Goal: Task Accomplishment & Management: Complete application form

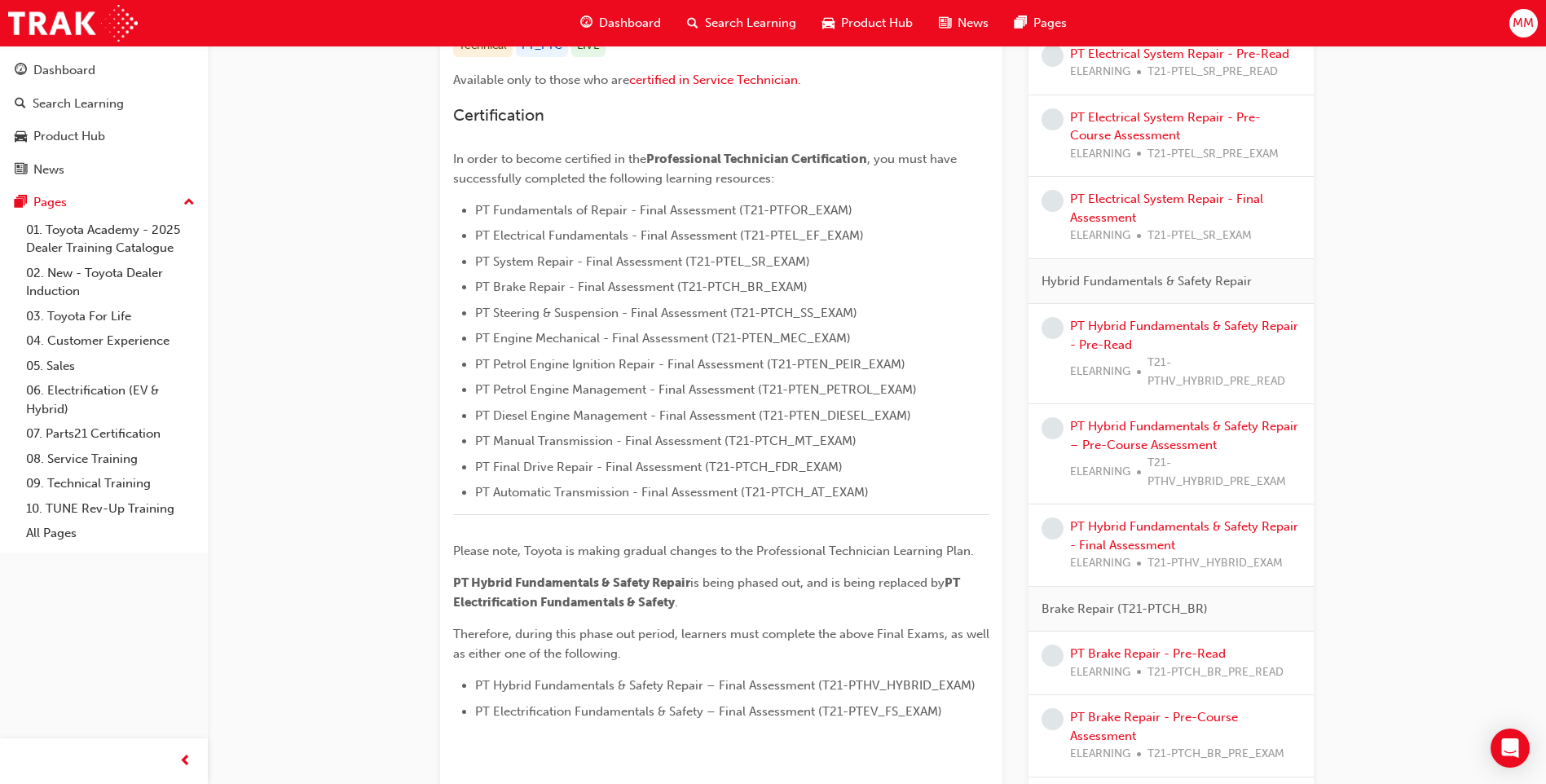
scroll to position [489, 0]
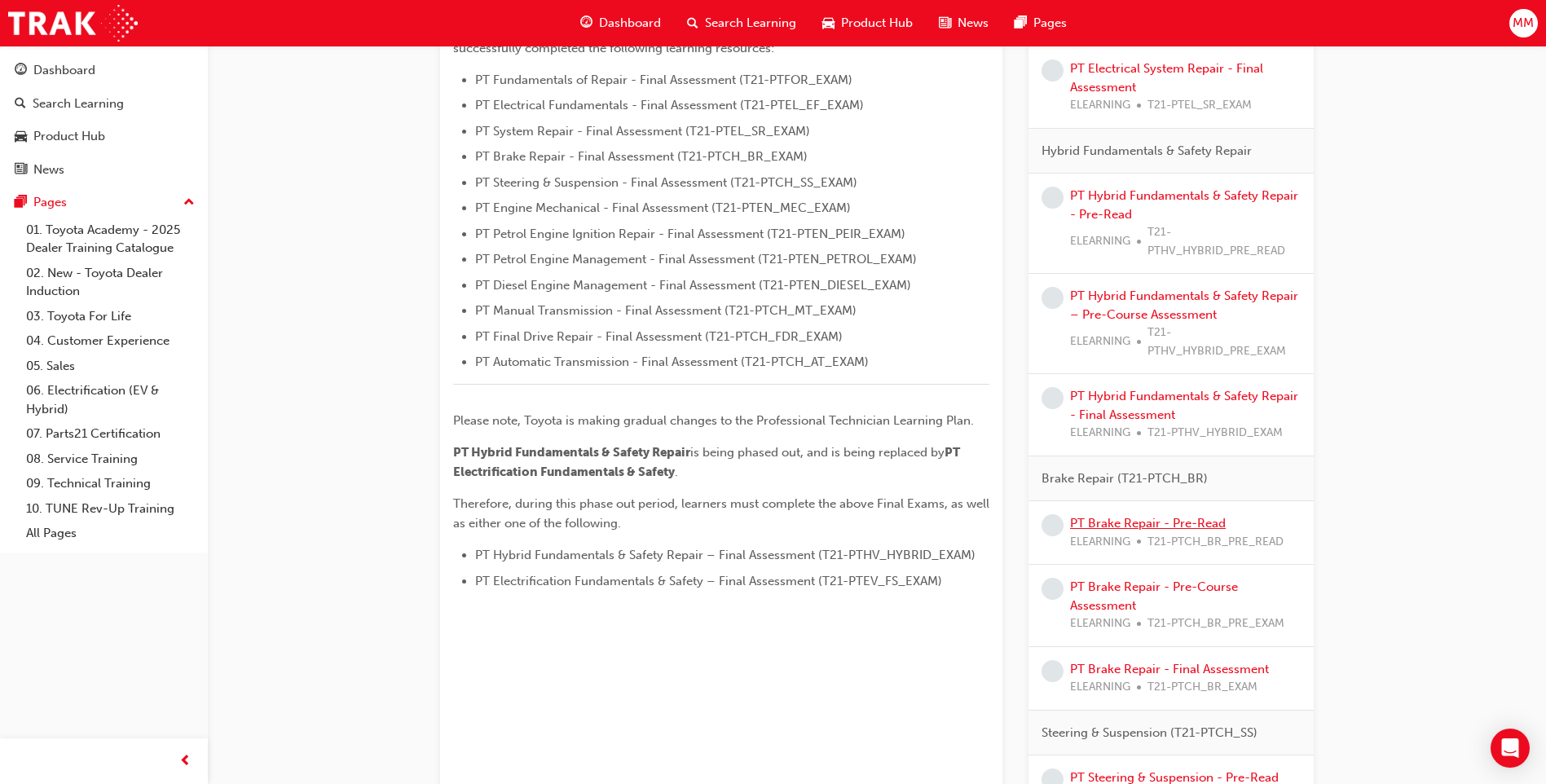
click at [1128, 525] on link "PT Brake Repair - Pre-Read" at bounding box center [1147, 523] width 156 height 15
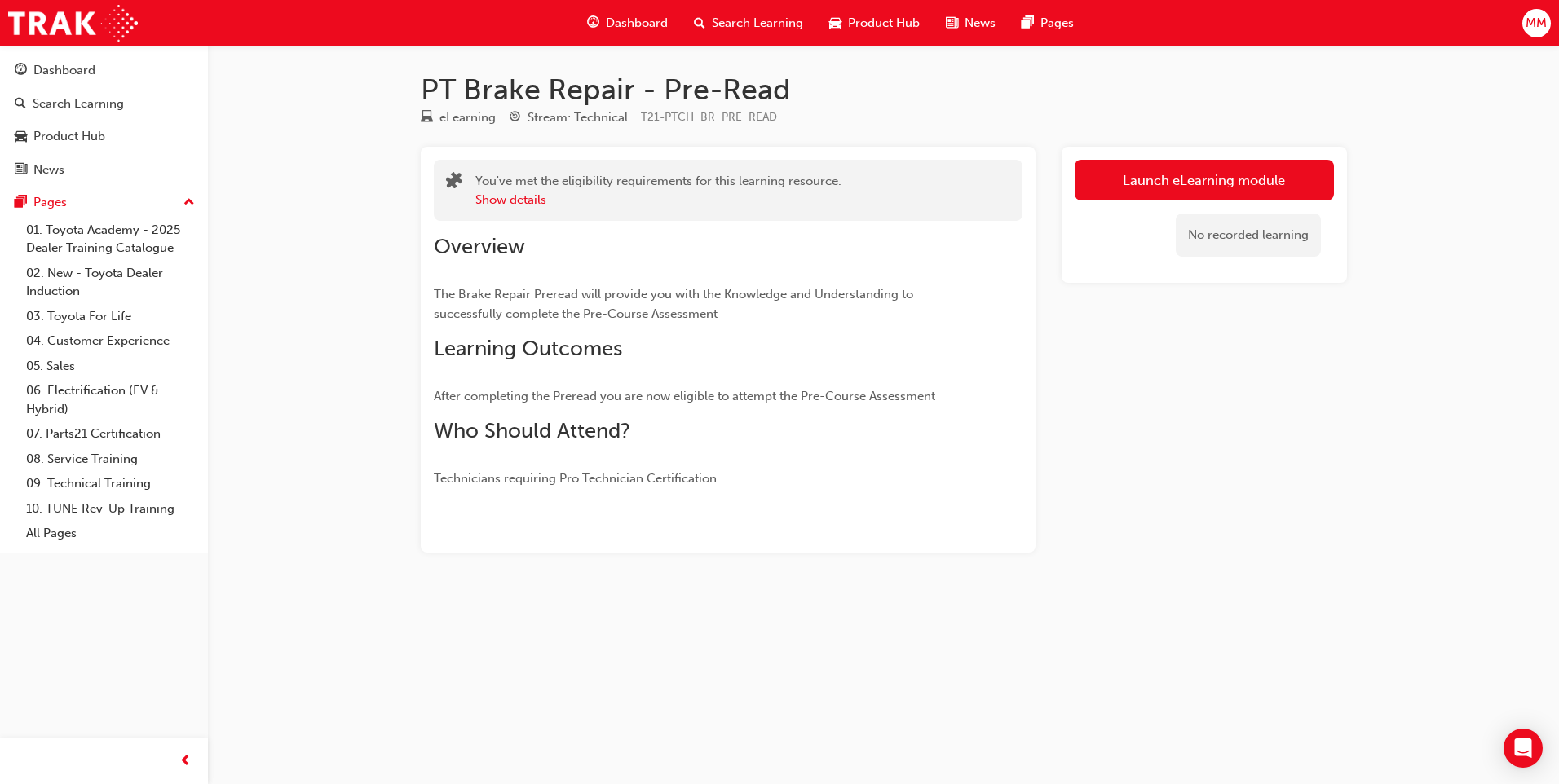
click at [1144, 158] on div "Launch eLearning module No recorded learning" at bounding box center [1204, 214] width 286 height 136
click at [1128, 181] on link "Launch eLearning module" at bounding box center [1203, 180] width 259 height 41
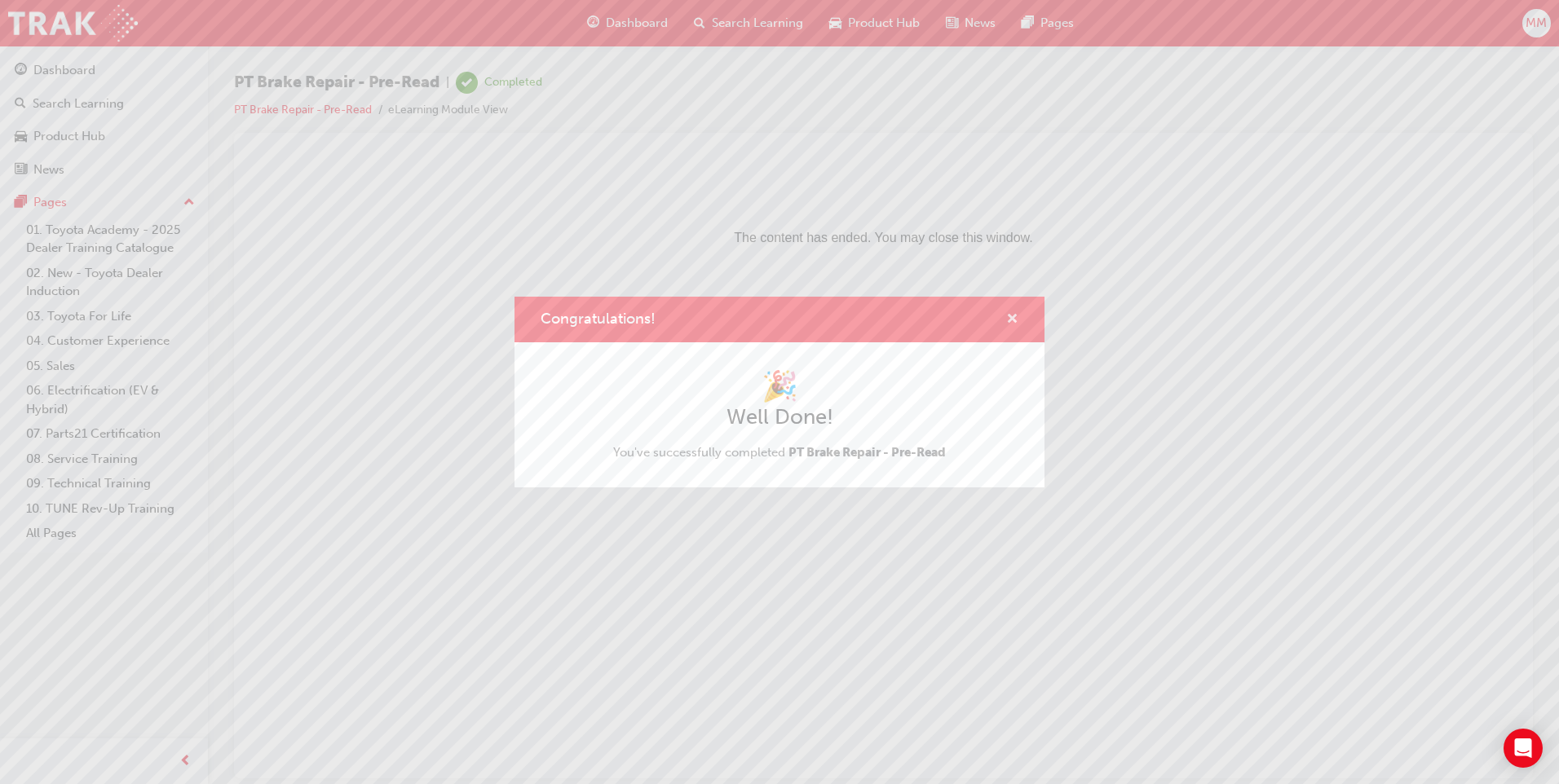
click at [1009, 313] on span "cross-icon" at bounding box center [1012, 320] width 12 height 15
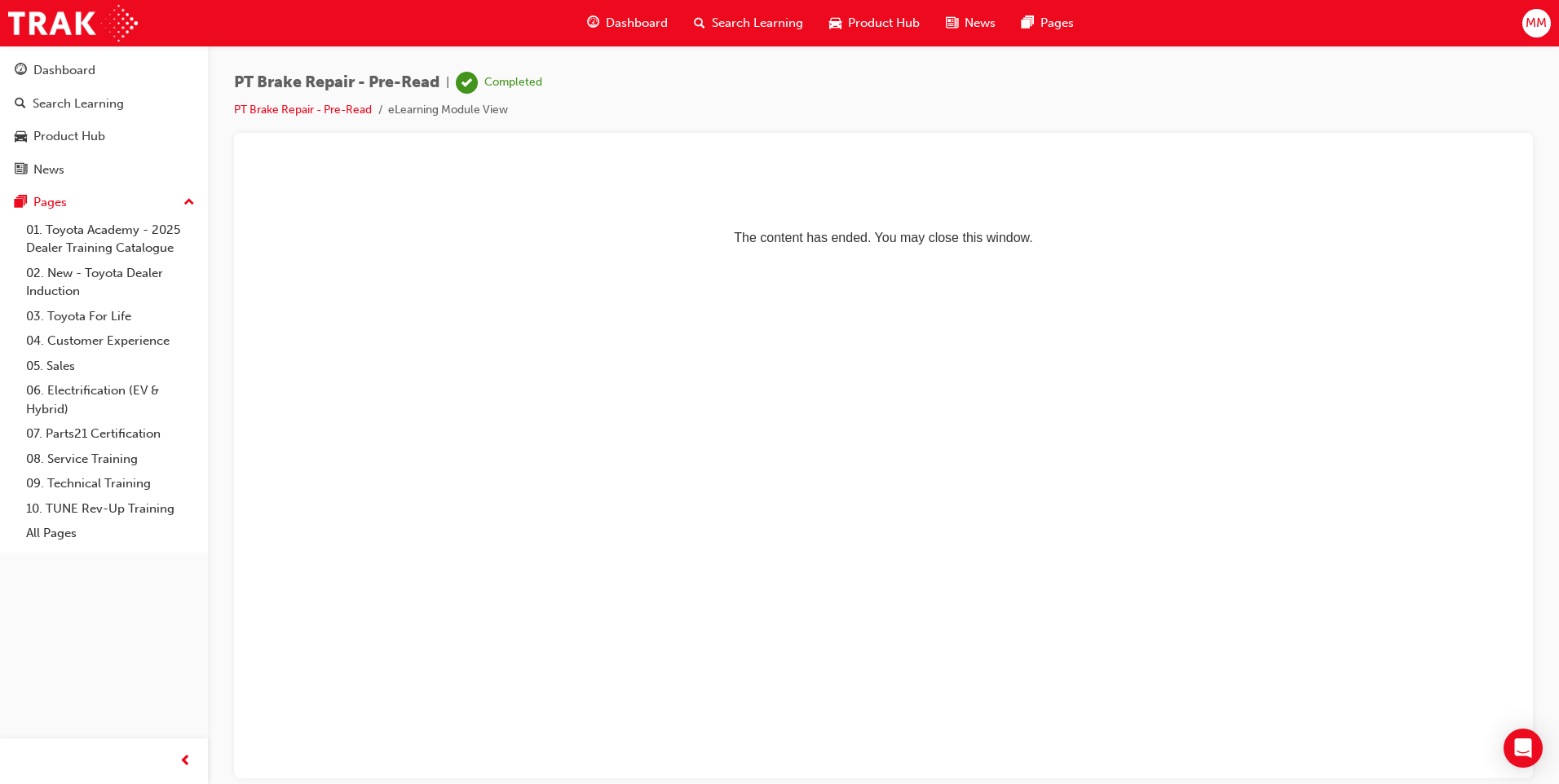
click at [720, 30] on span "Search Learning" at bounding box center [758, 23] width 92 height 19
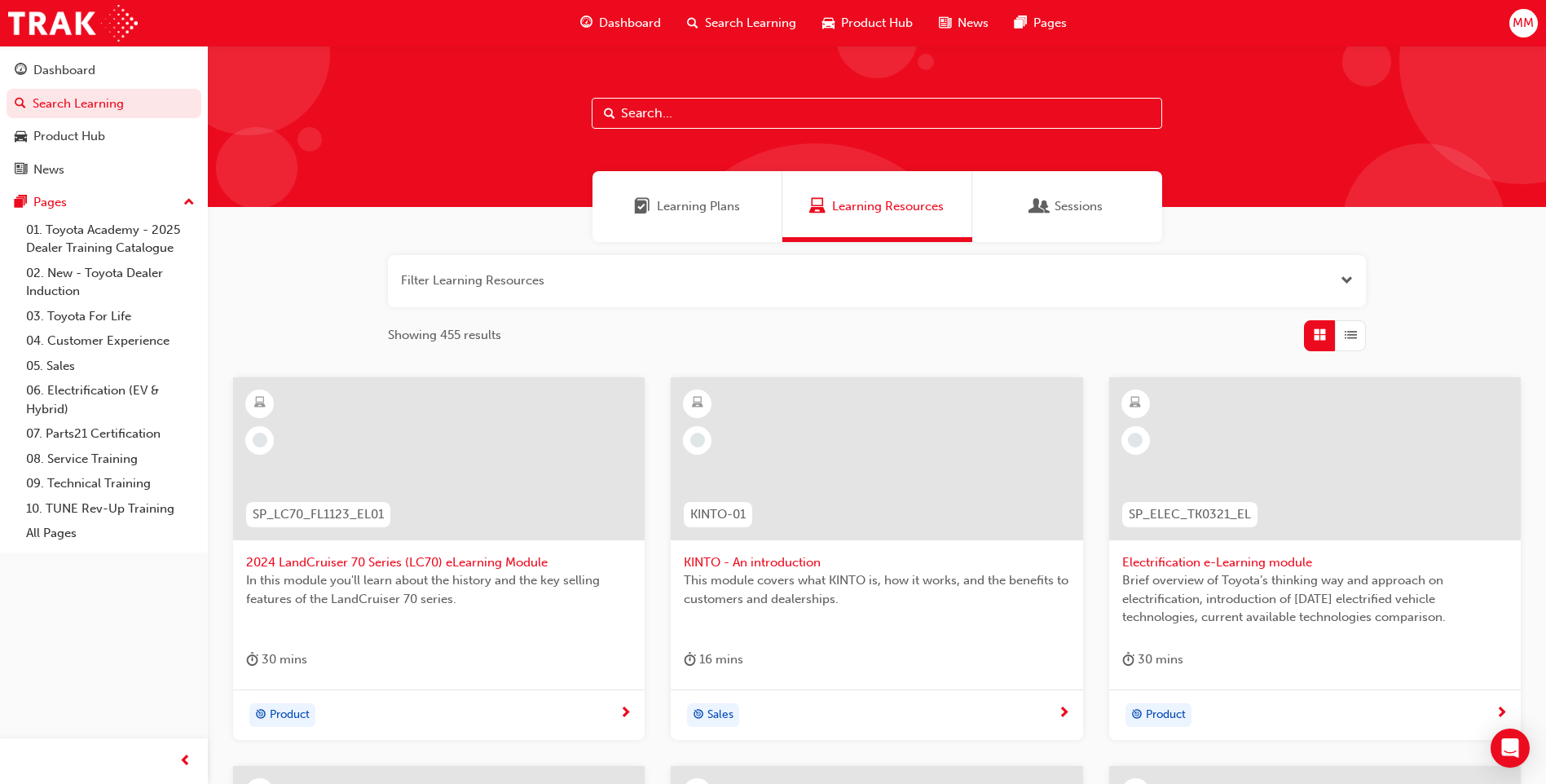
click at [678, 194] on div "Learning Plans" at bounding box center [688, 206] width 190 height 71
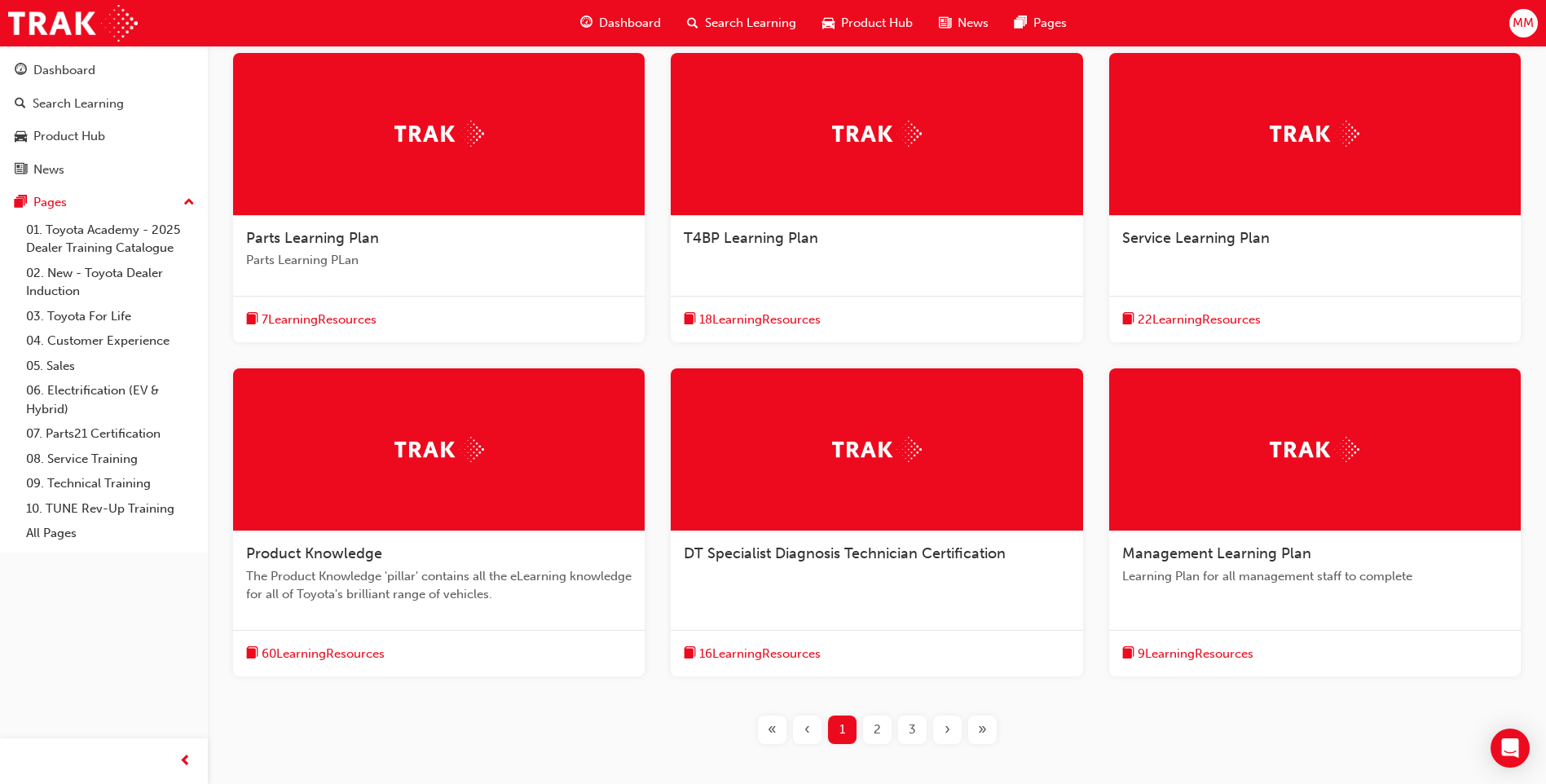
scroll to position [326, 0]
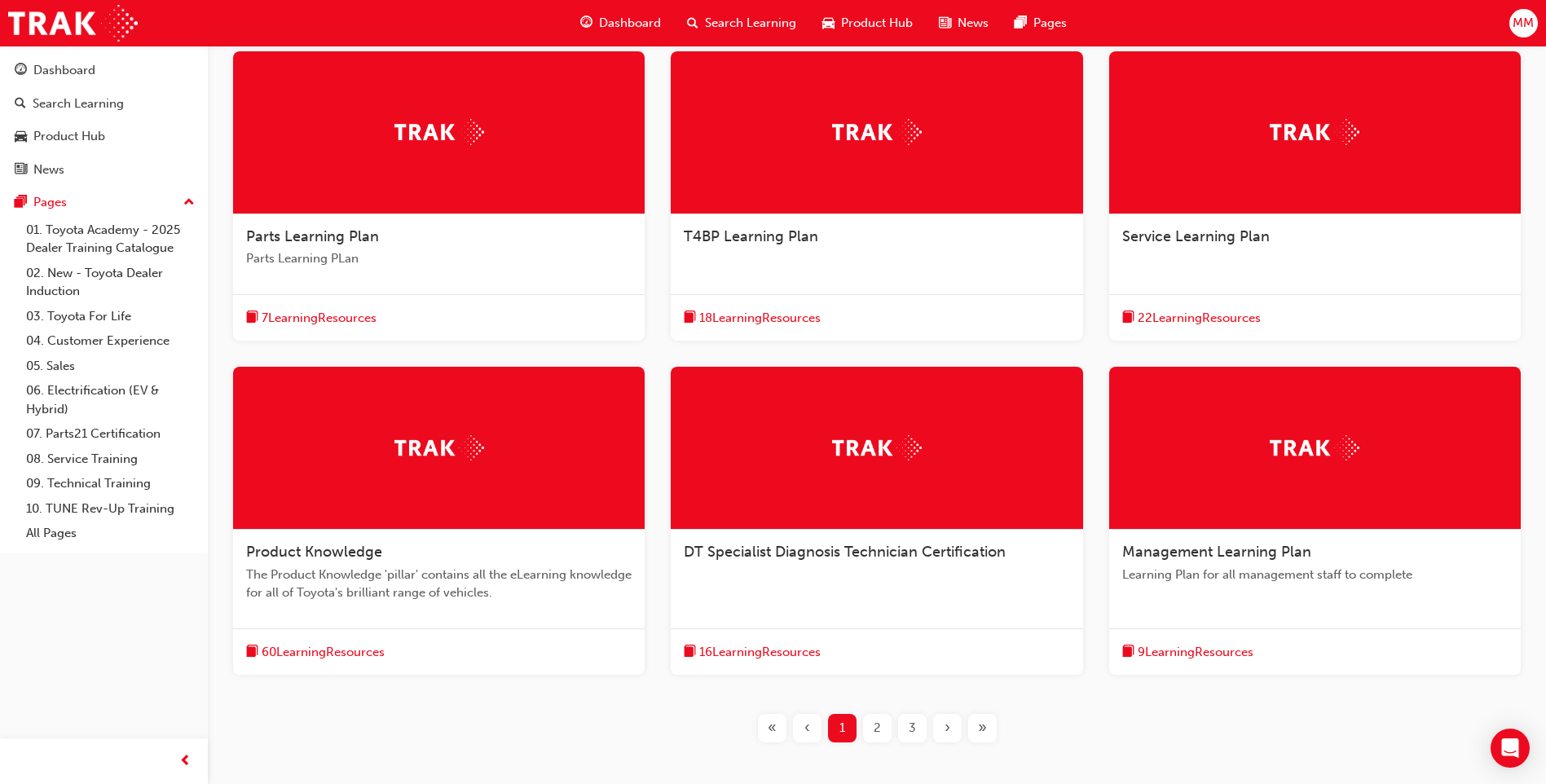
drag, startPoint x: 882, startPoint y: 725, endPoint x: 872, endPoint y: 715, distance: 14.1
click at [879, 722] on div "2" at bounding box center [877, 727] width 28 height 28
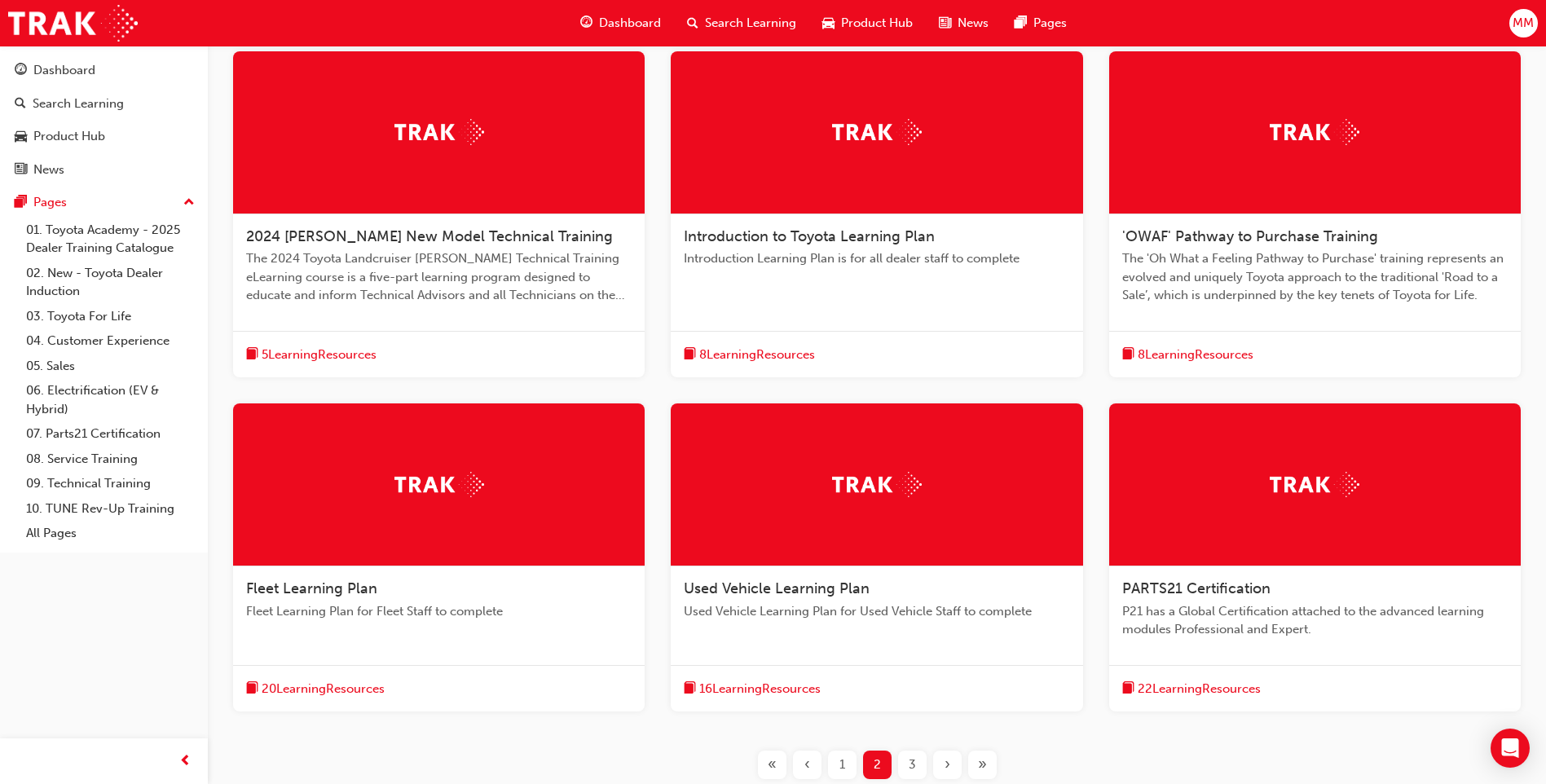
click at [910, 761] on span "3" at bounding box center [912, 764] width 7 height 19
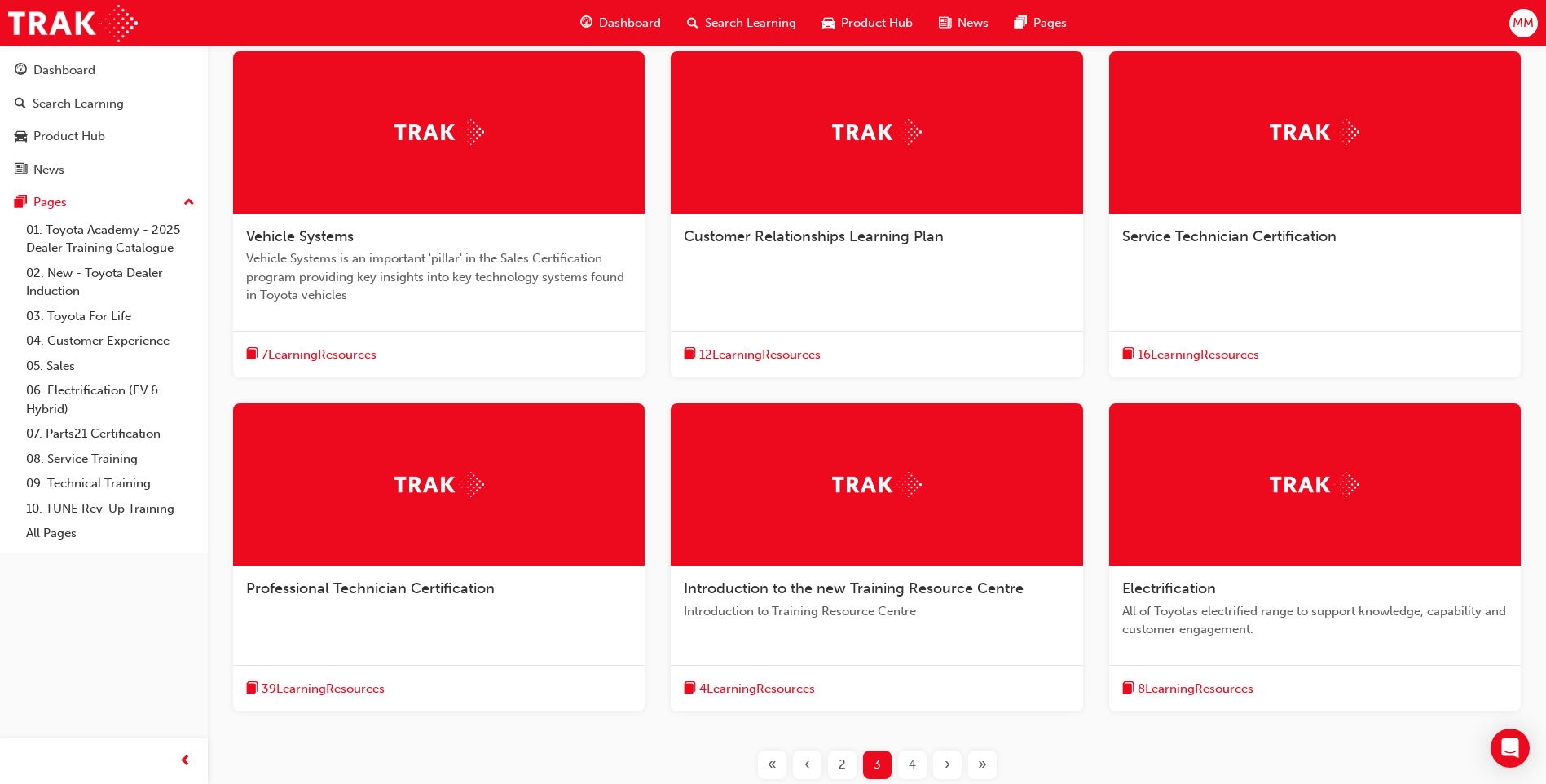
click at [314, 526] on div at bounding box center [439, 485] width 411 height 163
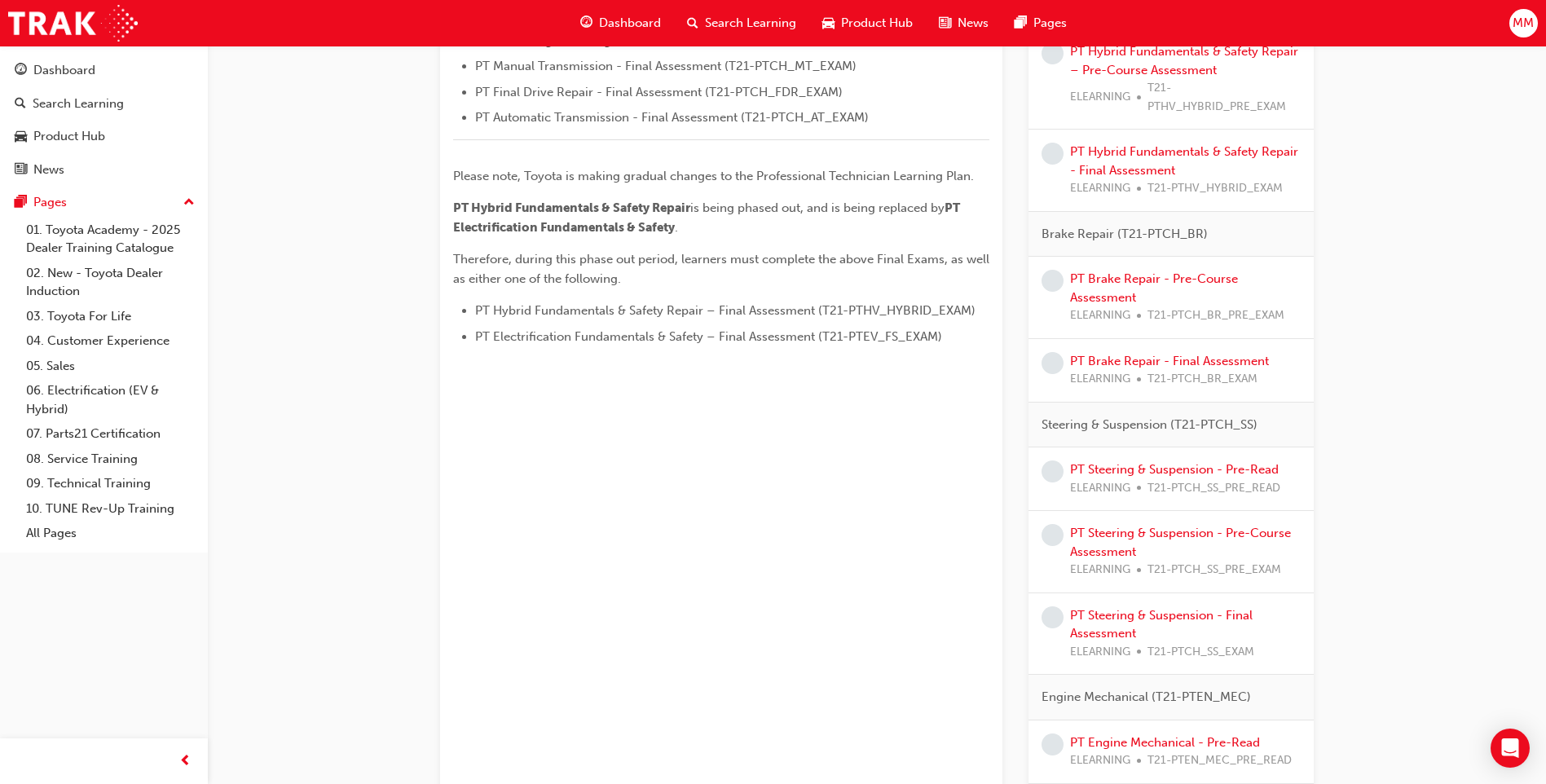
scroll to position [652, 0]
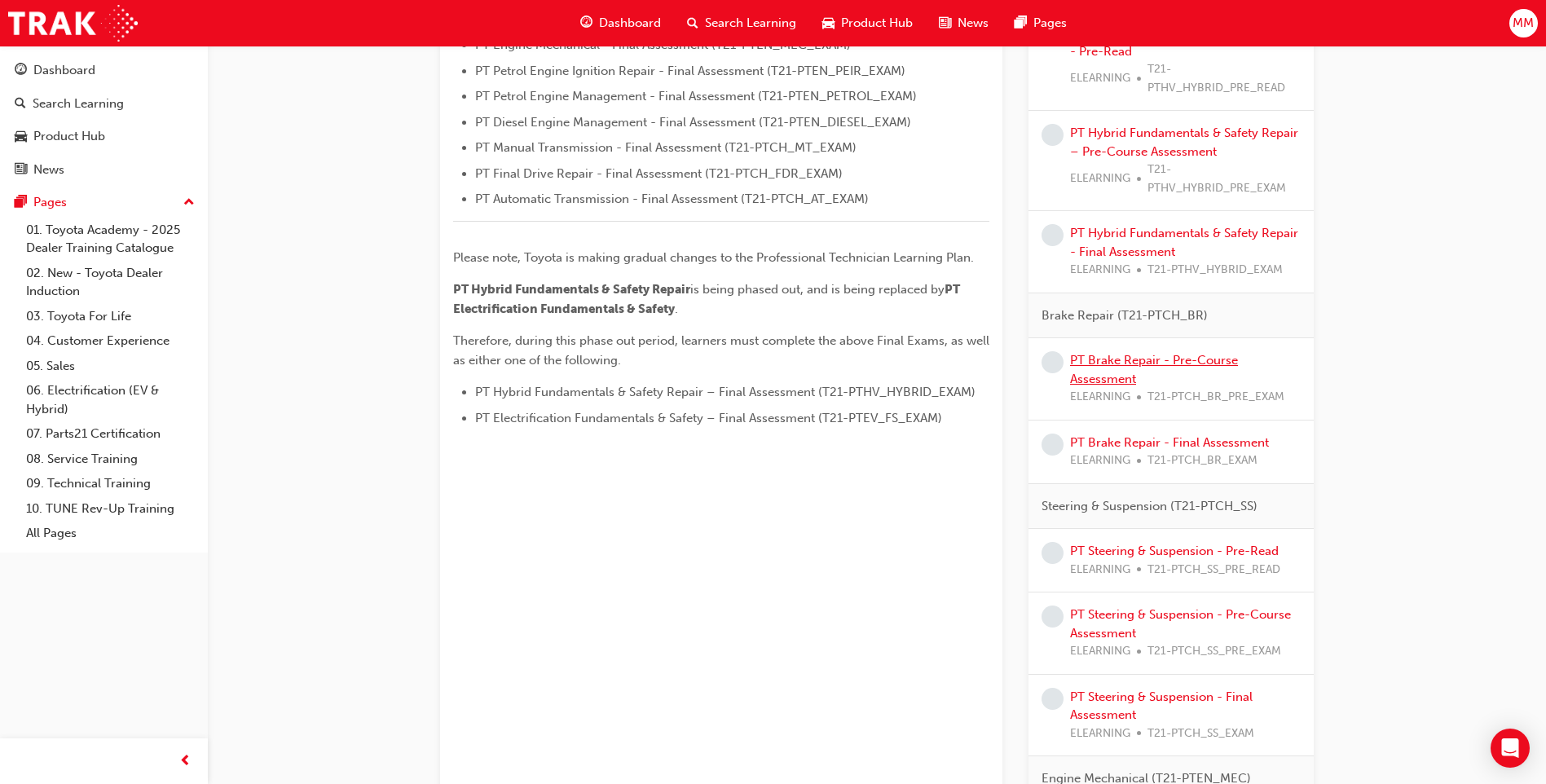
click at [1100, 358] on link "PT Brake Repair - Pre-Course Assessment" at bounding box center [1154, 370] width 168 height 33
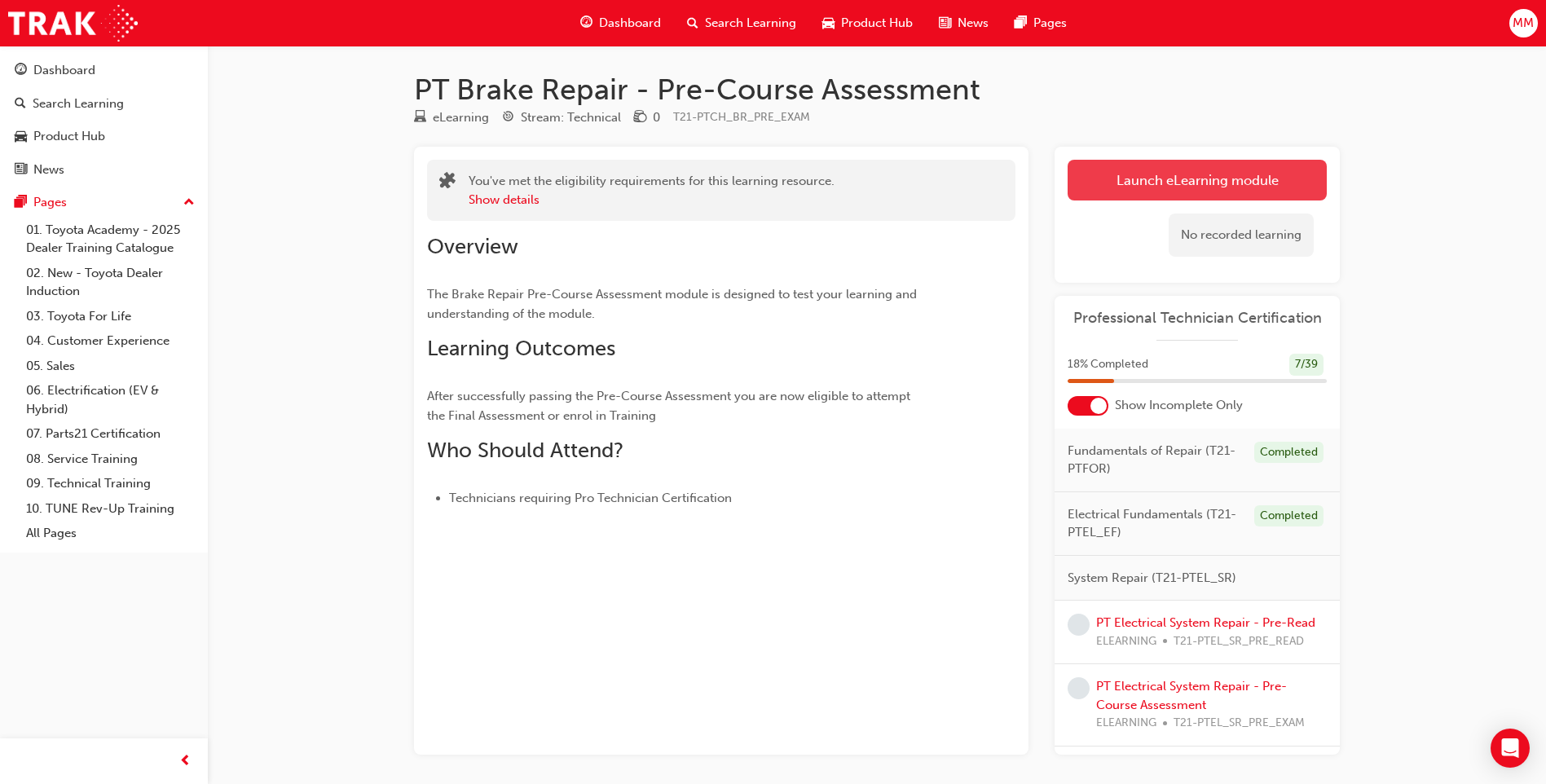
click at [1118, 181] on link "Launch eLearning module" at bounding box center [1196, 180] width 259 height 41
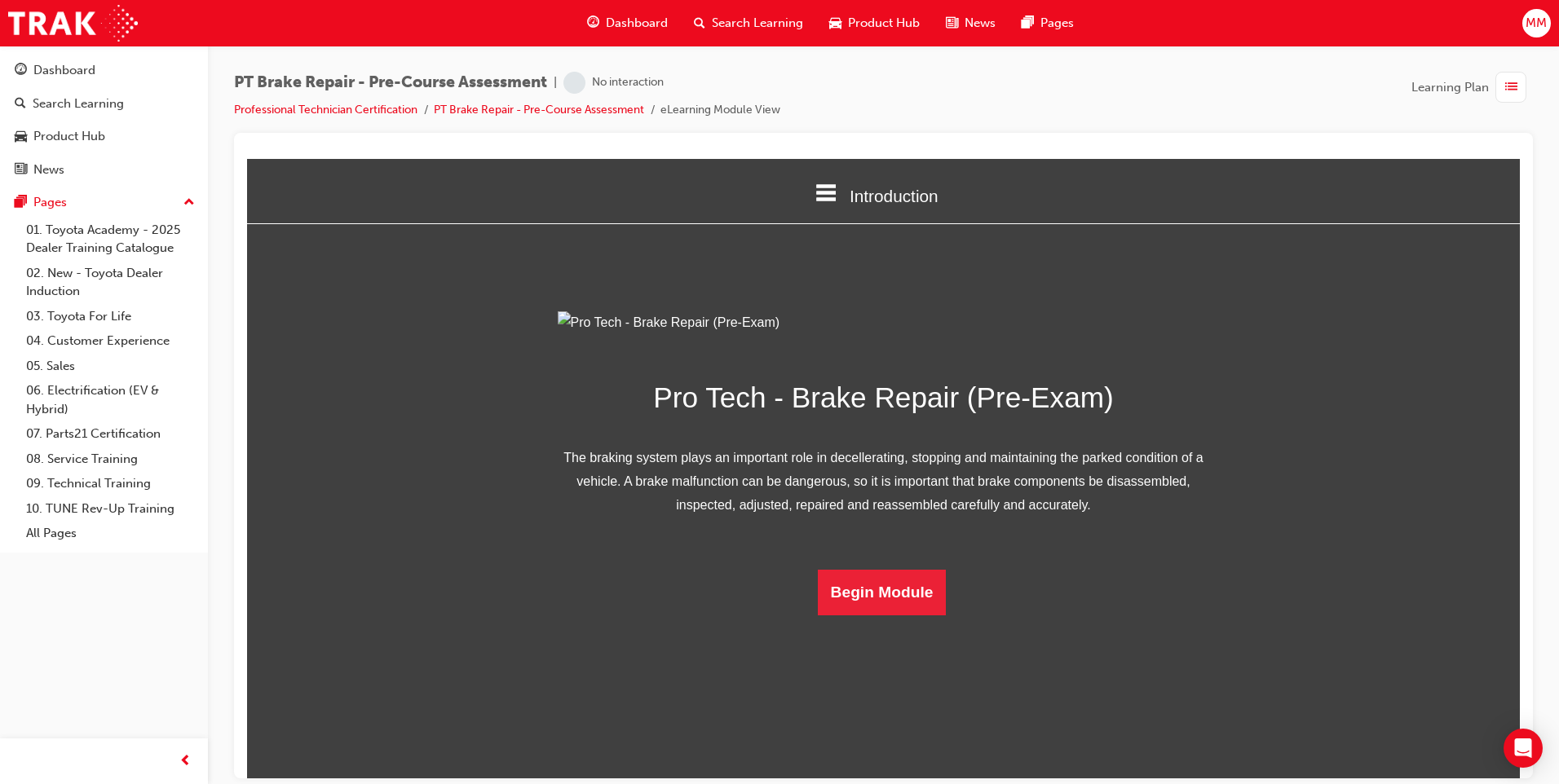
scroll to position [17, 0]
click at [872, 614] on button "Begin Module" at bounding box center [882, 591] width 129 height 46
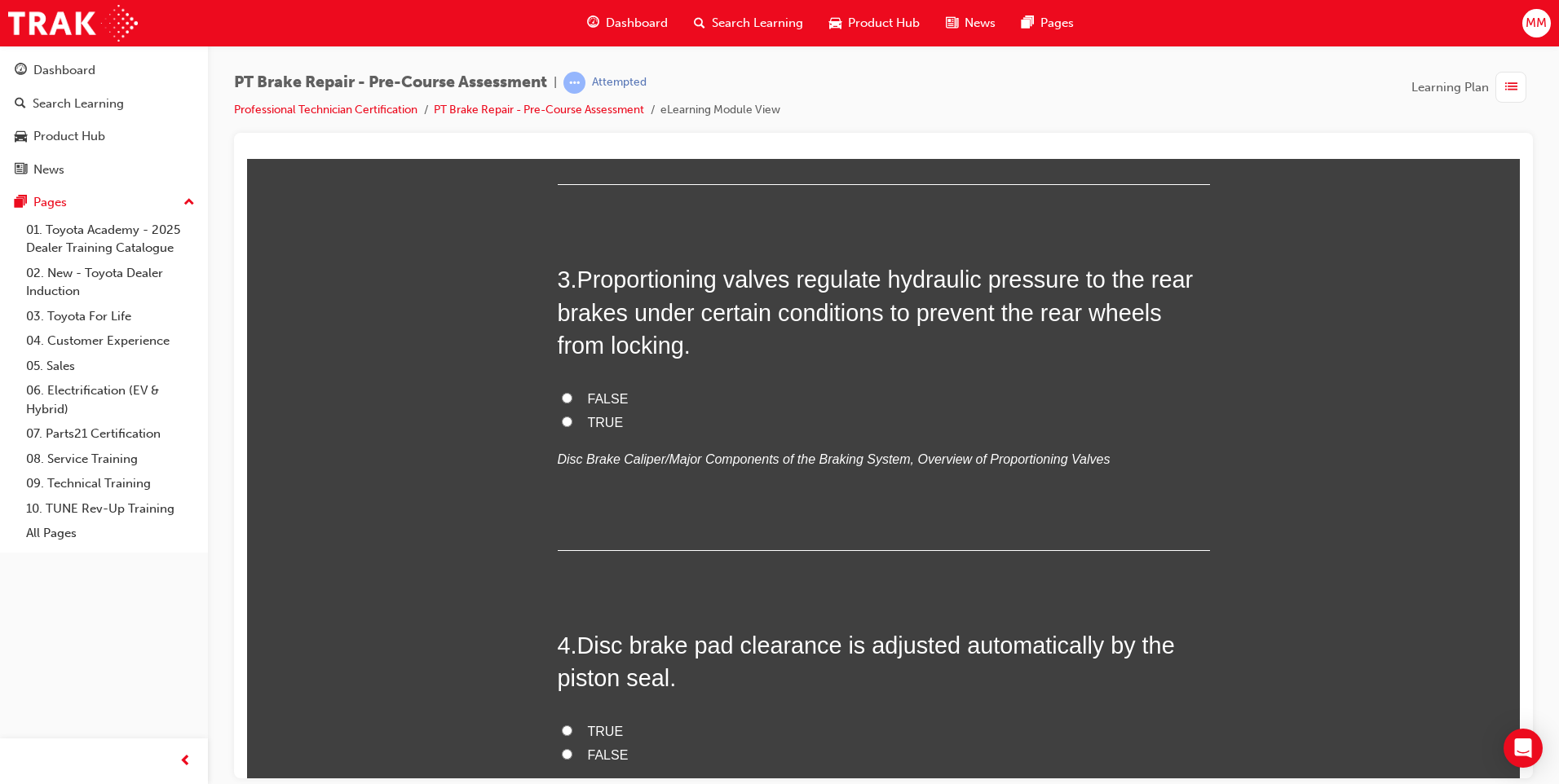
scroll to position [652, 0]
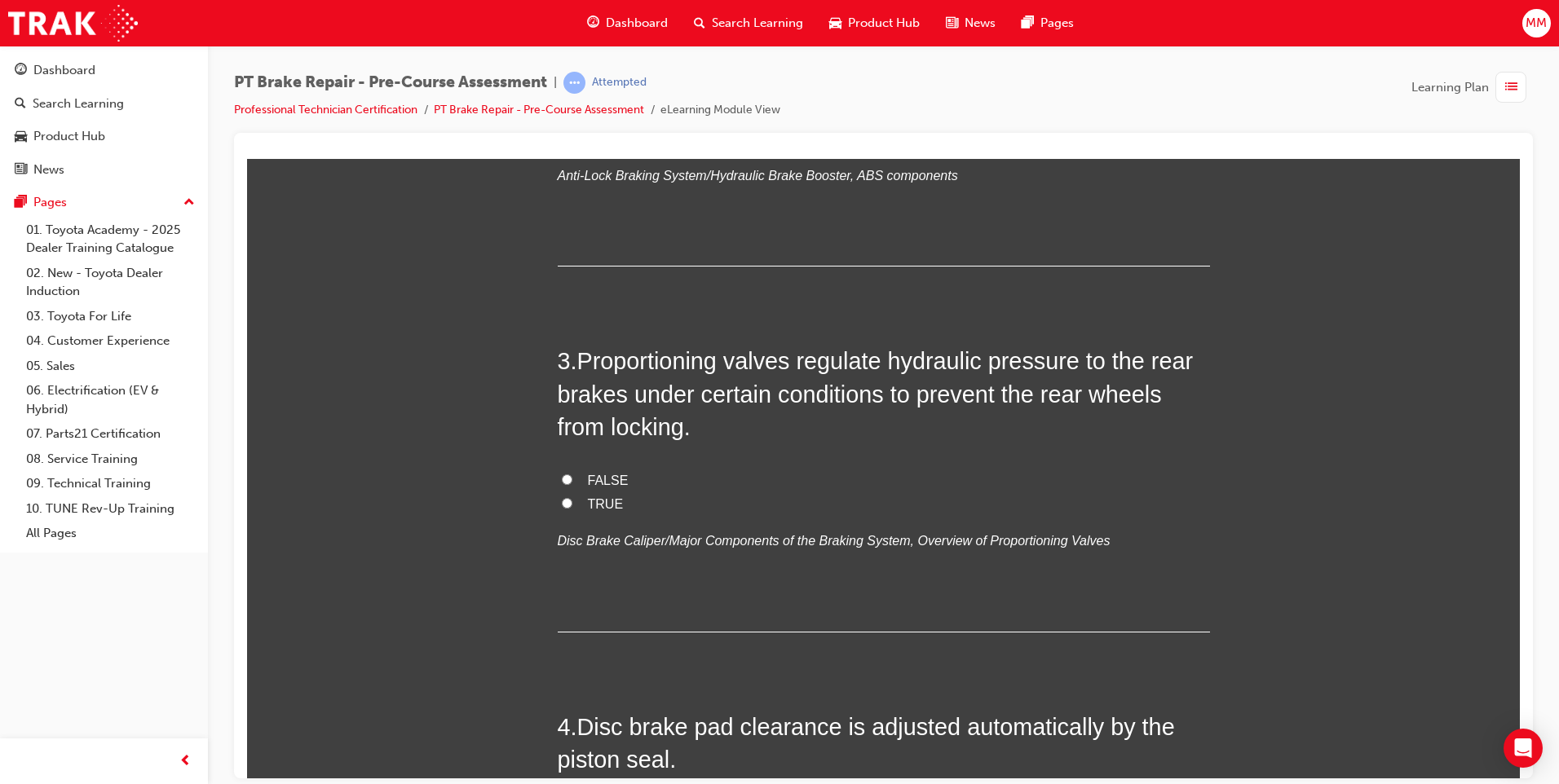
click at [561, 499] on input "TRUE" at bounding box center [566, 502] width 11 height 11
radio input "true"
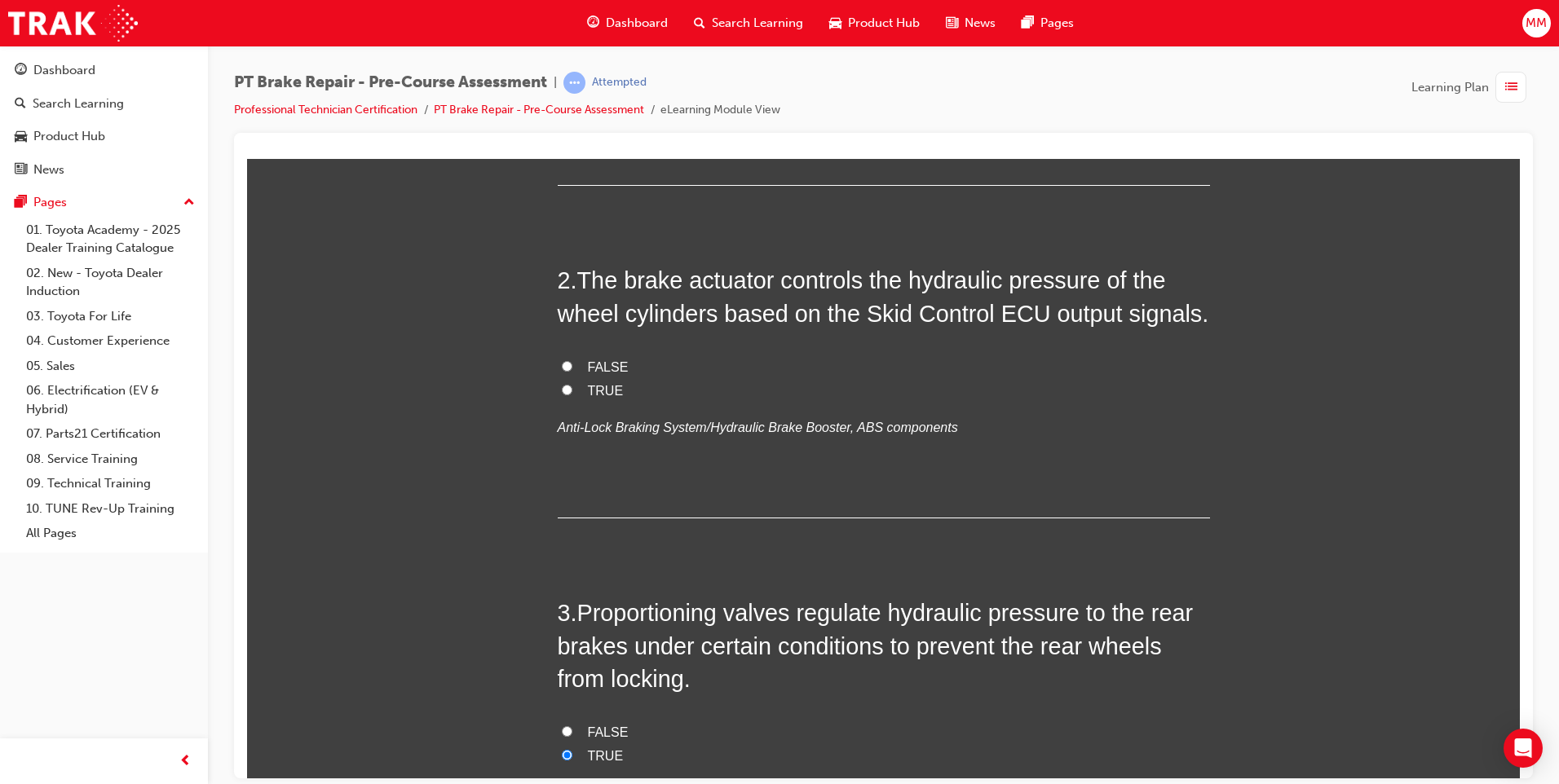
scroll to position [0, 0]
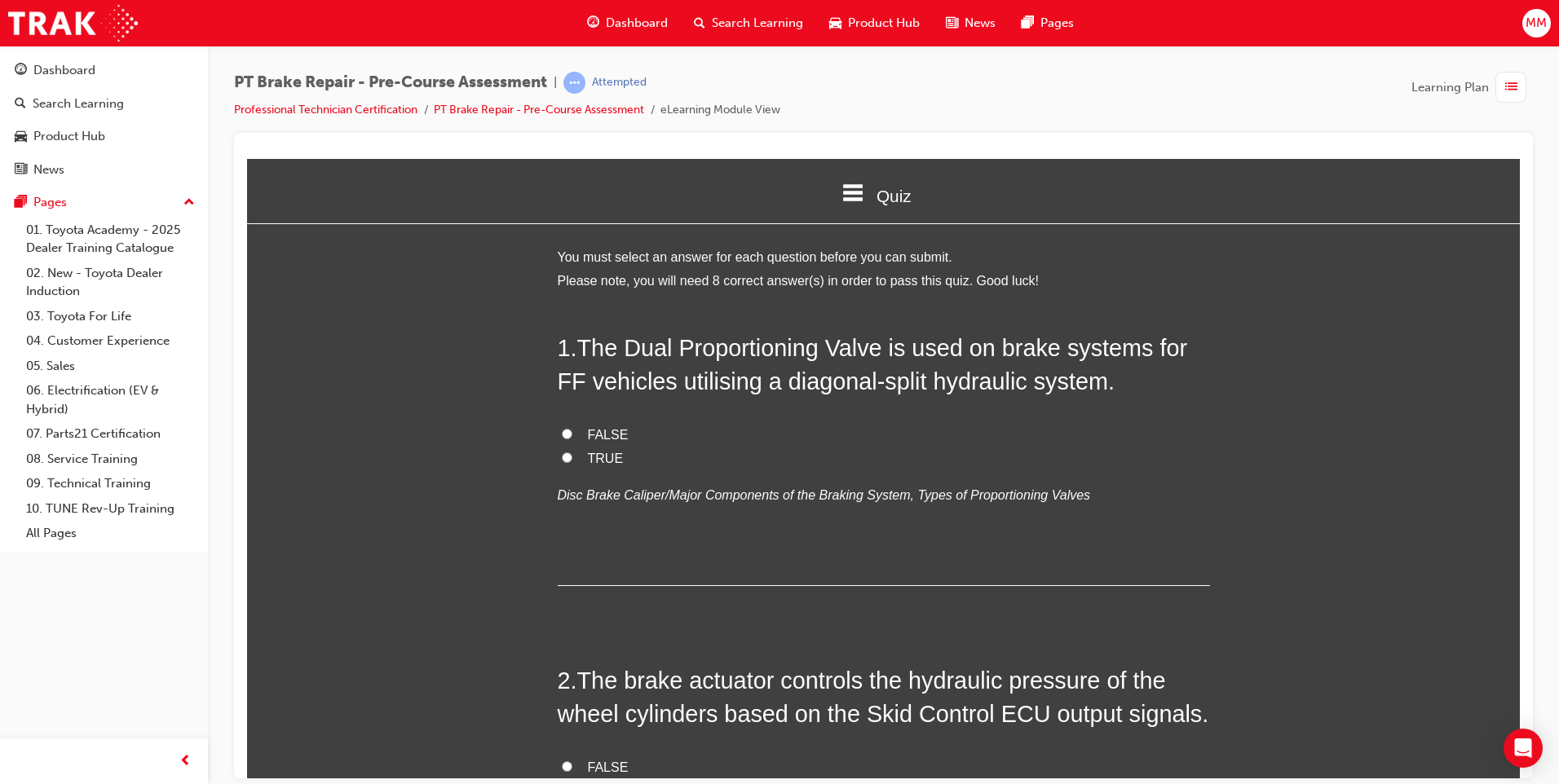
click at [561, 434] on input "FALSE" at bounding box center [566, 433] width 11 height 11
radio input "true"
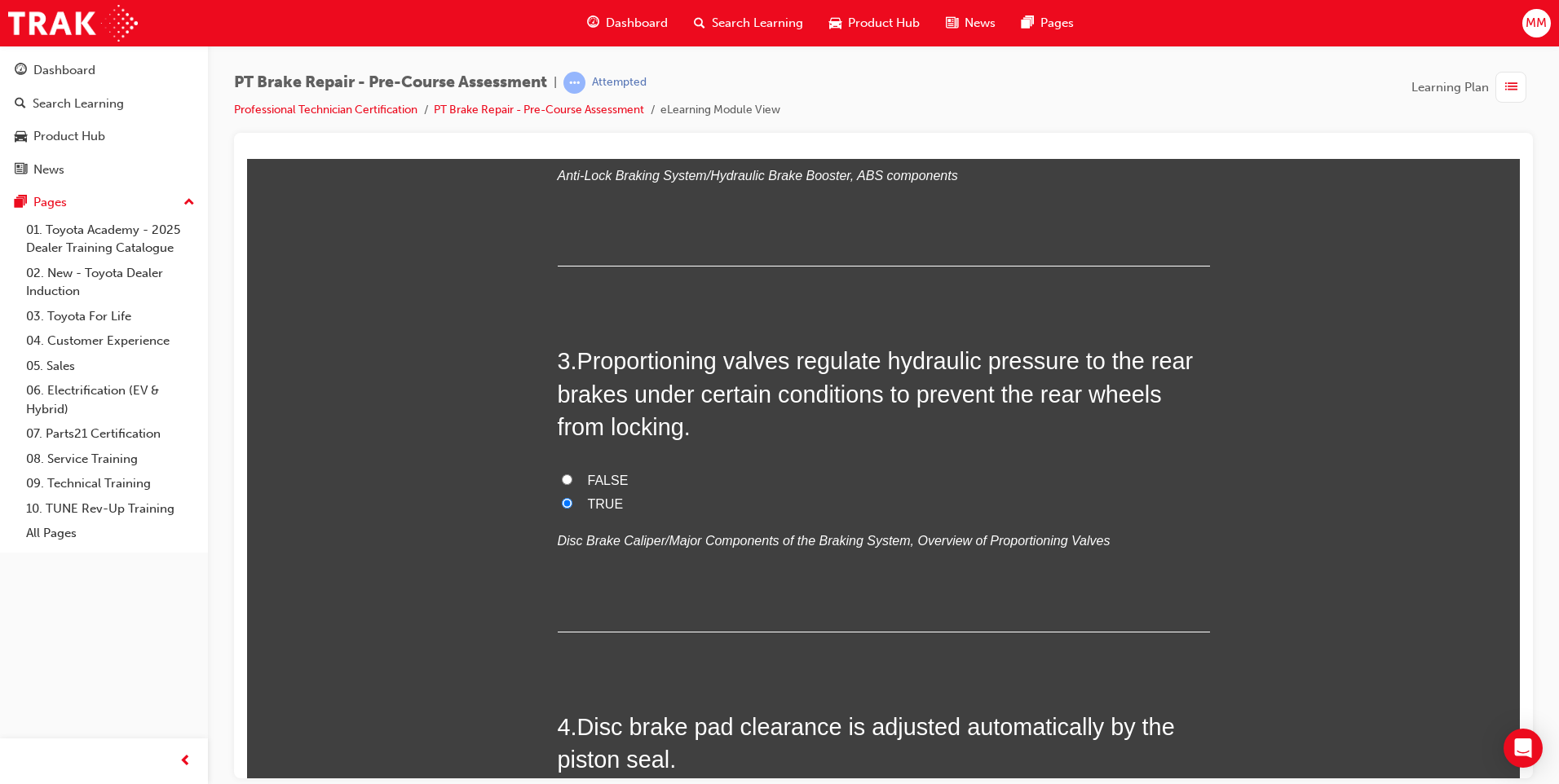
scroll to position [978, 0]
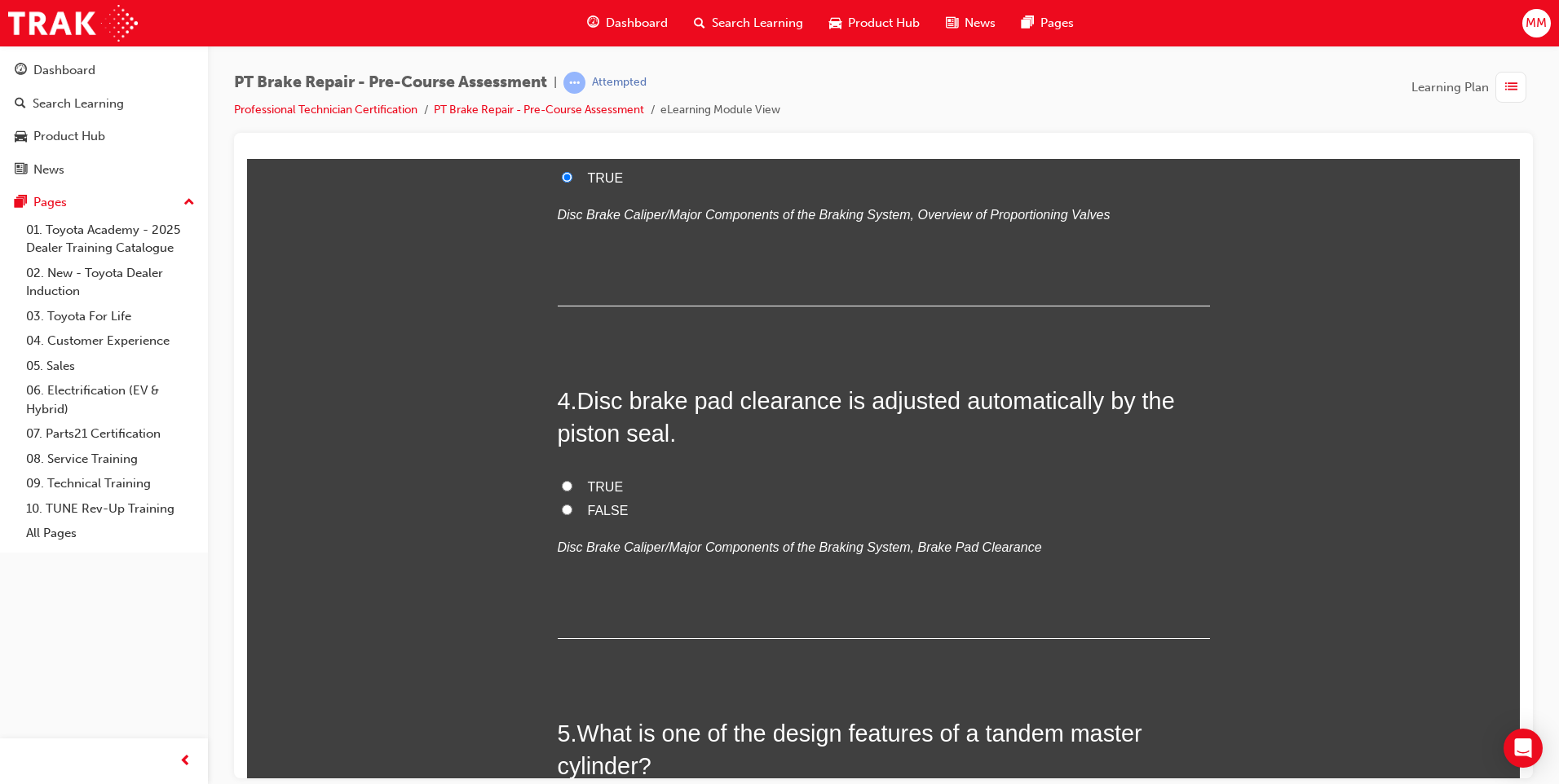
click at [561, 483] on input "TRUE" at bounding box center [566, 485] width 11 height 11
radio input "true"
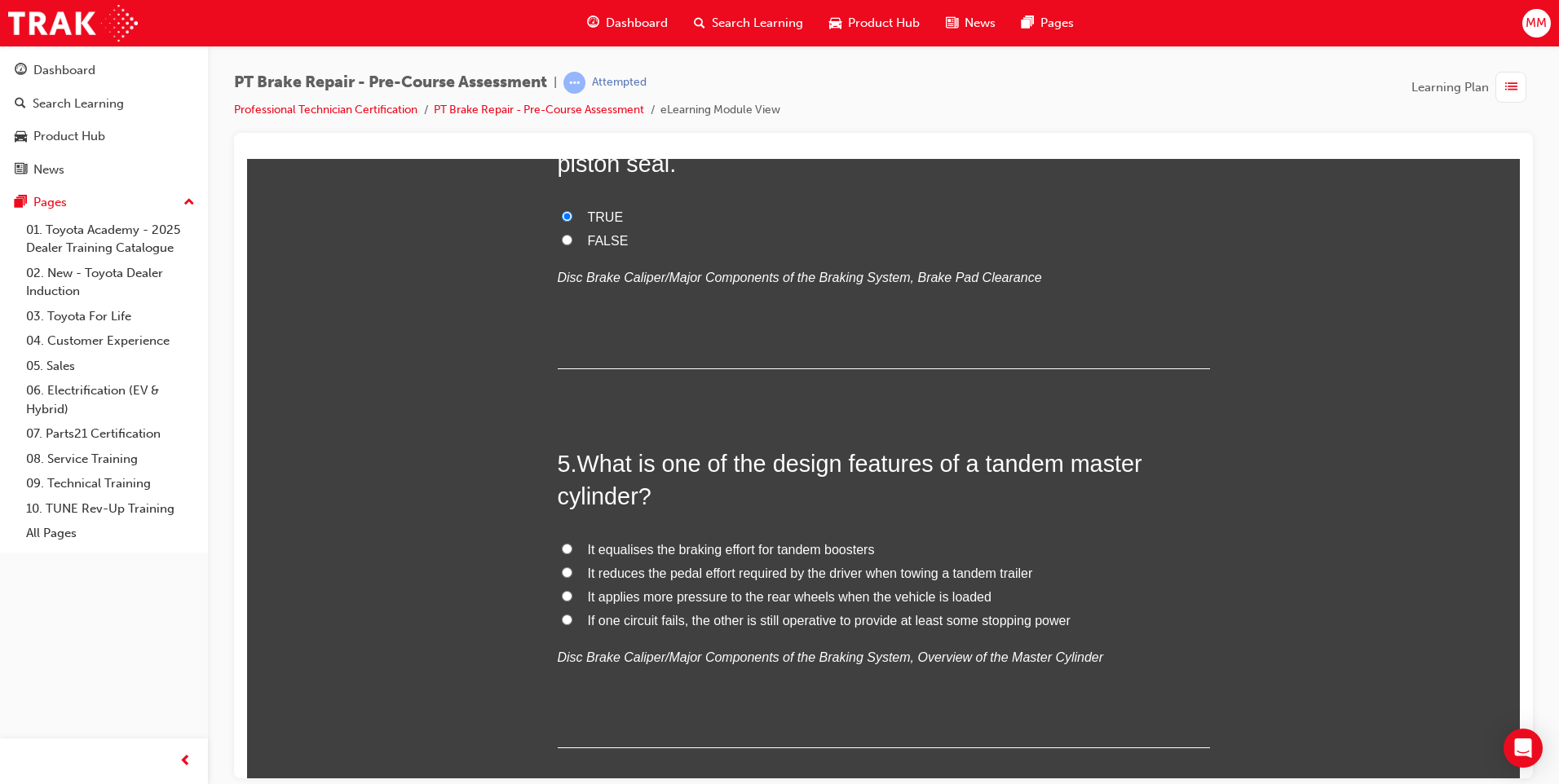
scroll to position [1303, 0]
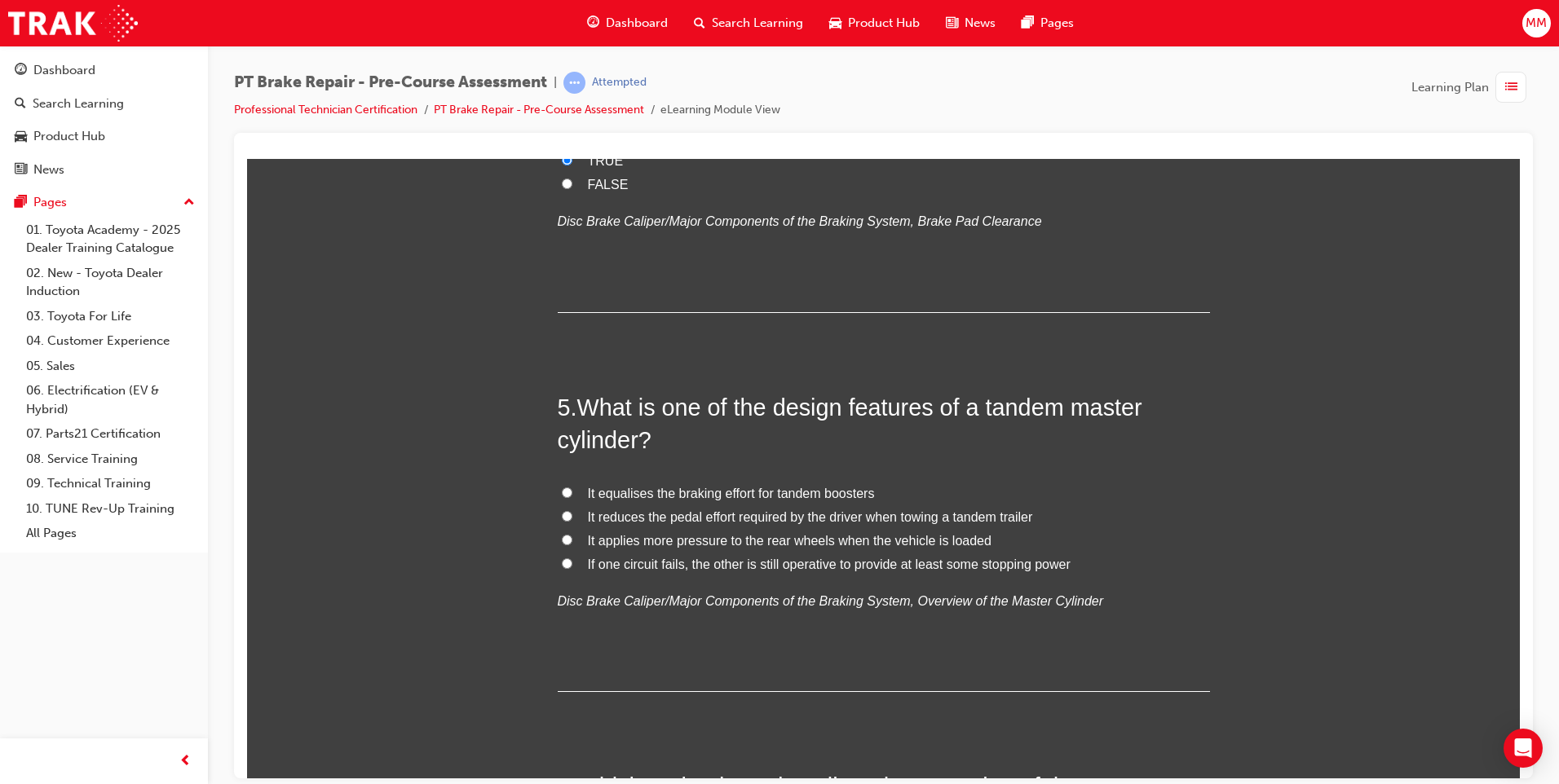
click at [562, 560] on input "If one circuit fails, the other is still operative to provide at least some sto…" at bounding box center [566, 563] width 11 height 11
radio input "true"
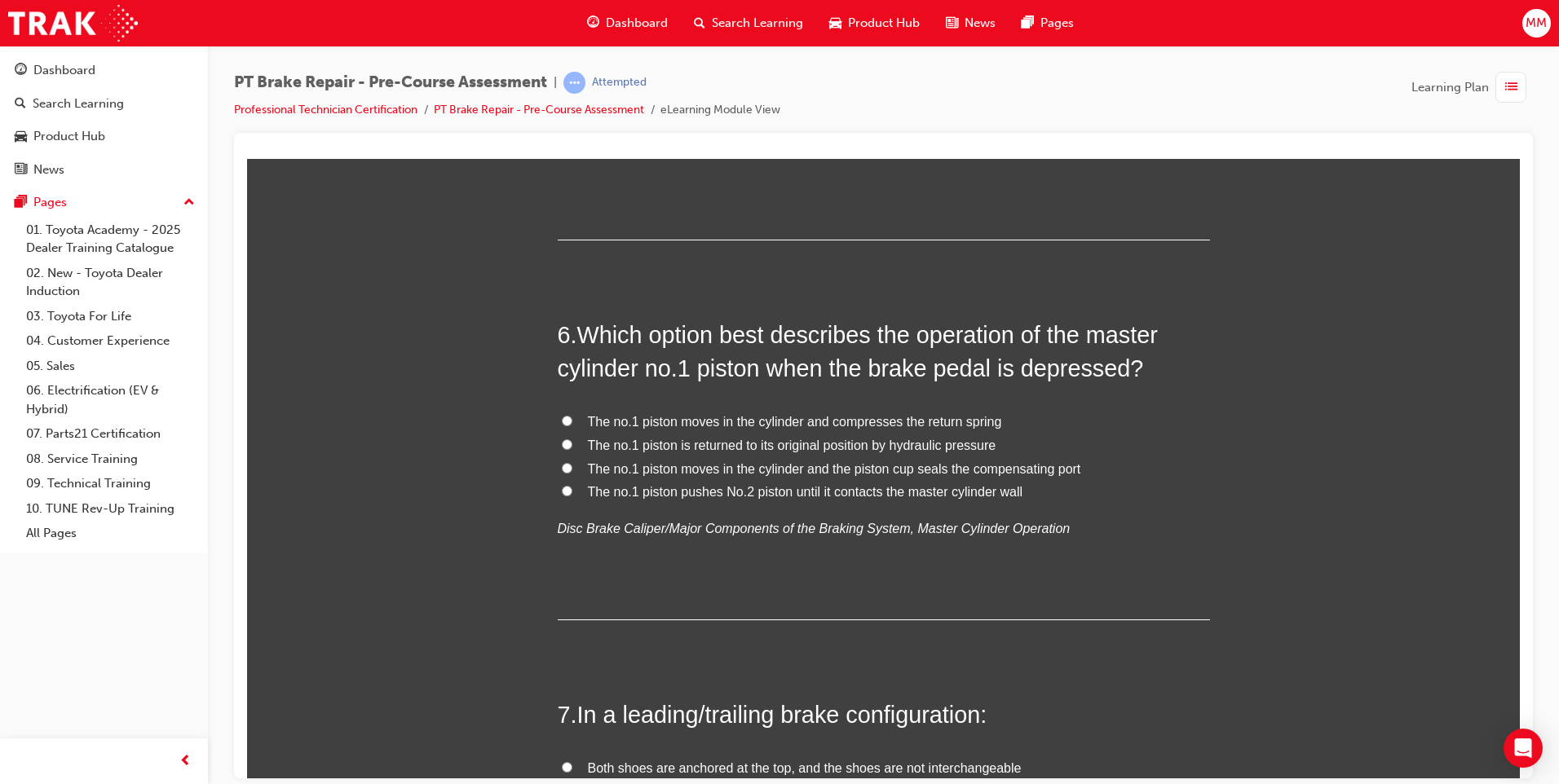
scroll to position [1793, 0]
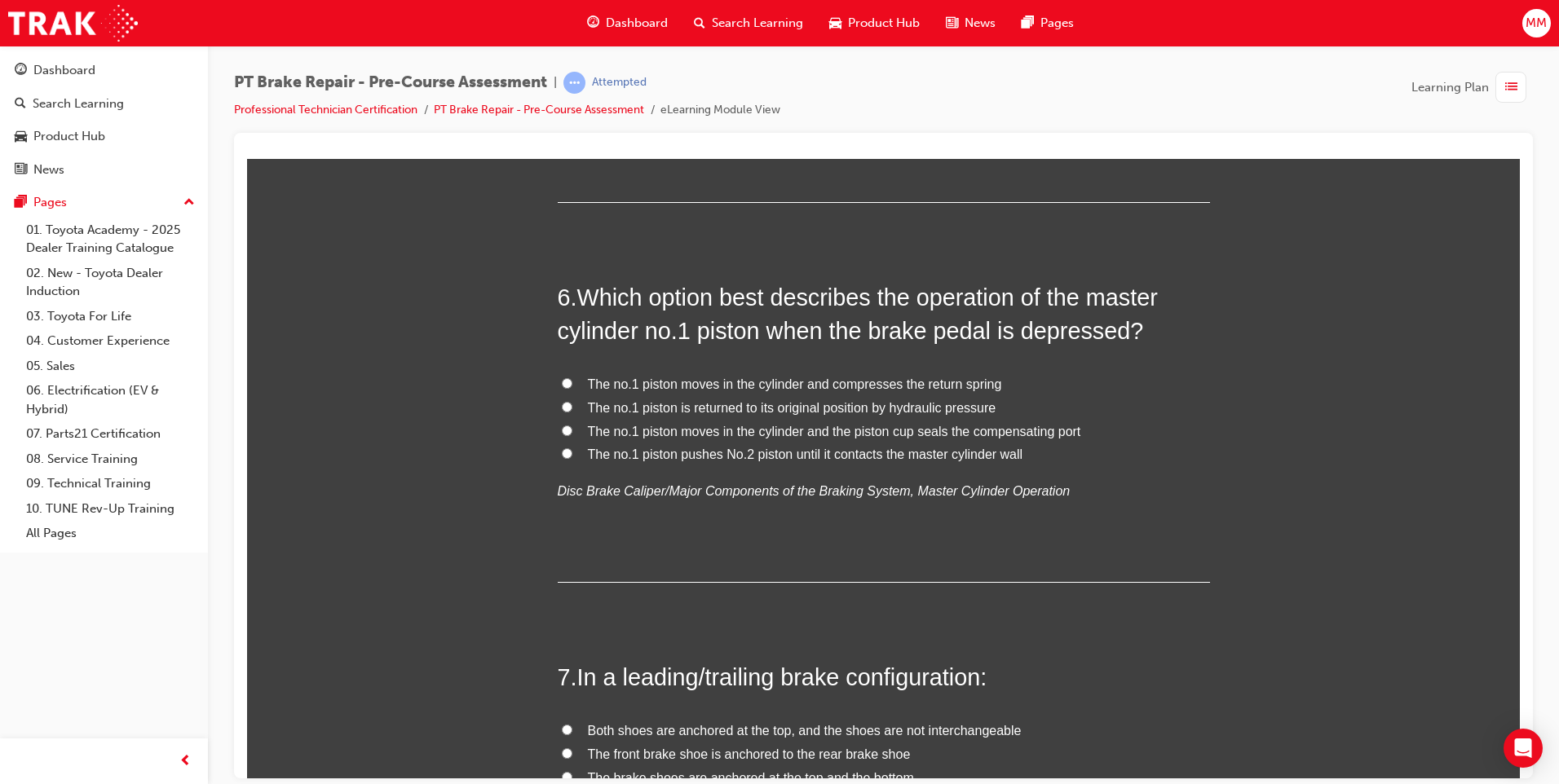
click at [561, 405] on input "The no.1 piston is returned to its original position by hydraulic pressure" at bounding box center [566, 406] width 11 height 11
radio input "true"
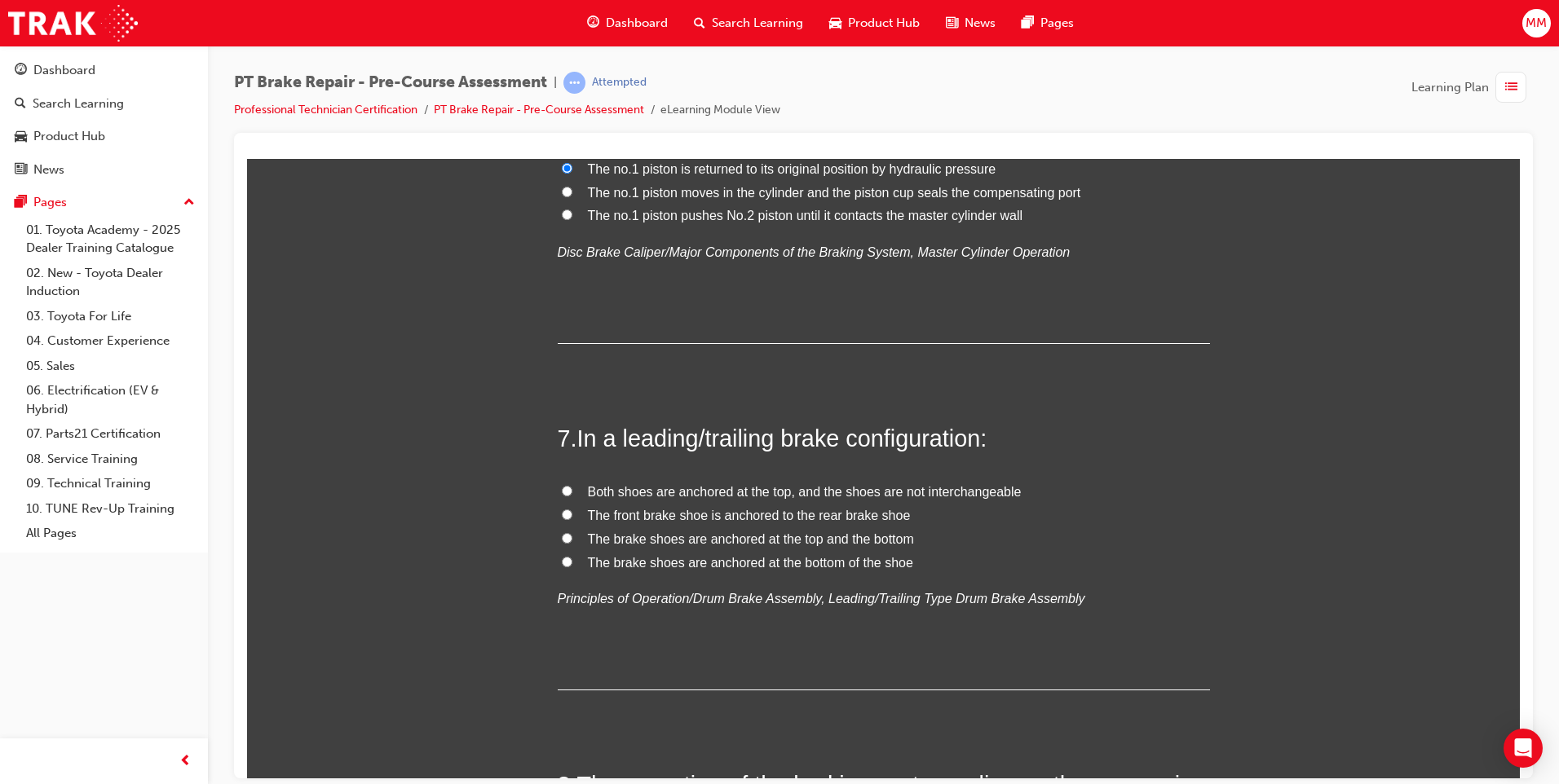
scroll to position [2037, 0]
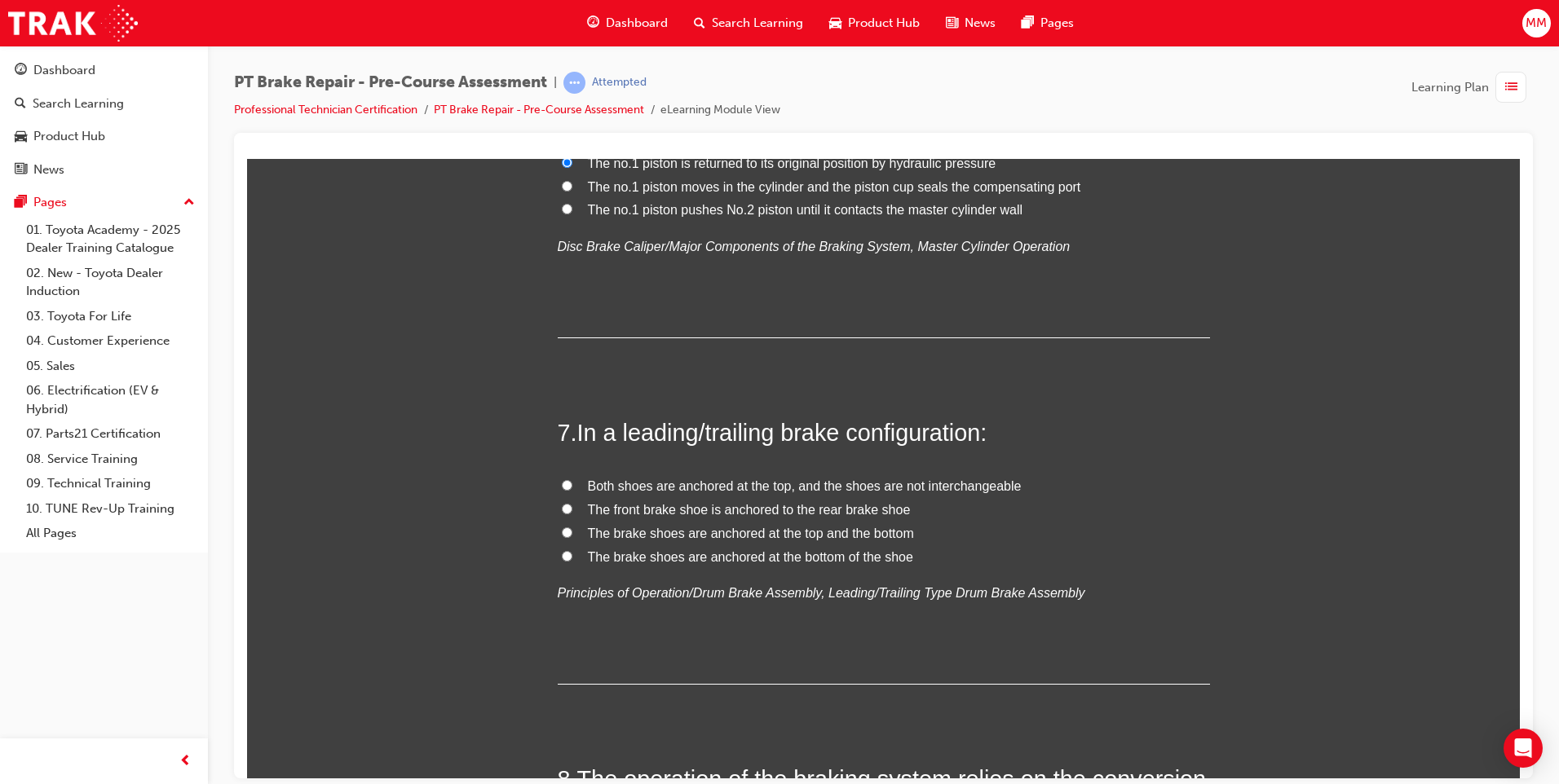
drag, startPoint x: 565, startPoint y: 551, endPoint x: 649, endPoint y: 535, distance: 85.5
click at [565, 551] on label "The brake shoes are anchored at the bottom of the shoe" at bounding box center [884, 557] width 652 height 23
click at [565, 551] on input "The brake shoes are anchored at the bottom of the shoe" at bounding box center [566, 555] width 11 height 11
radio input "true"
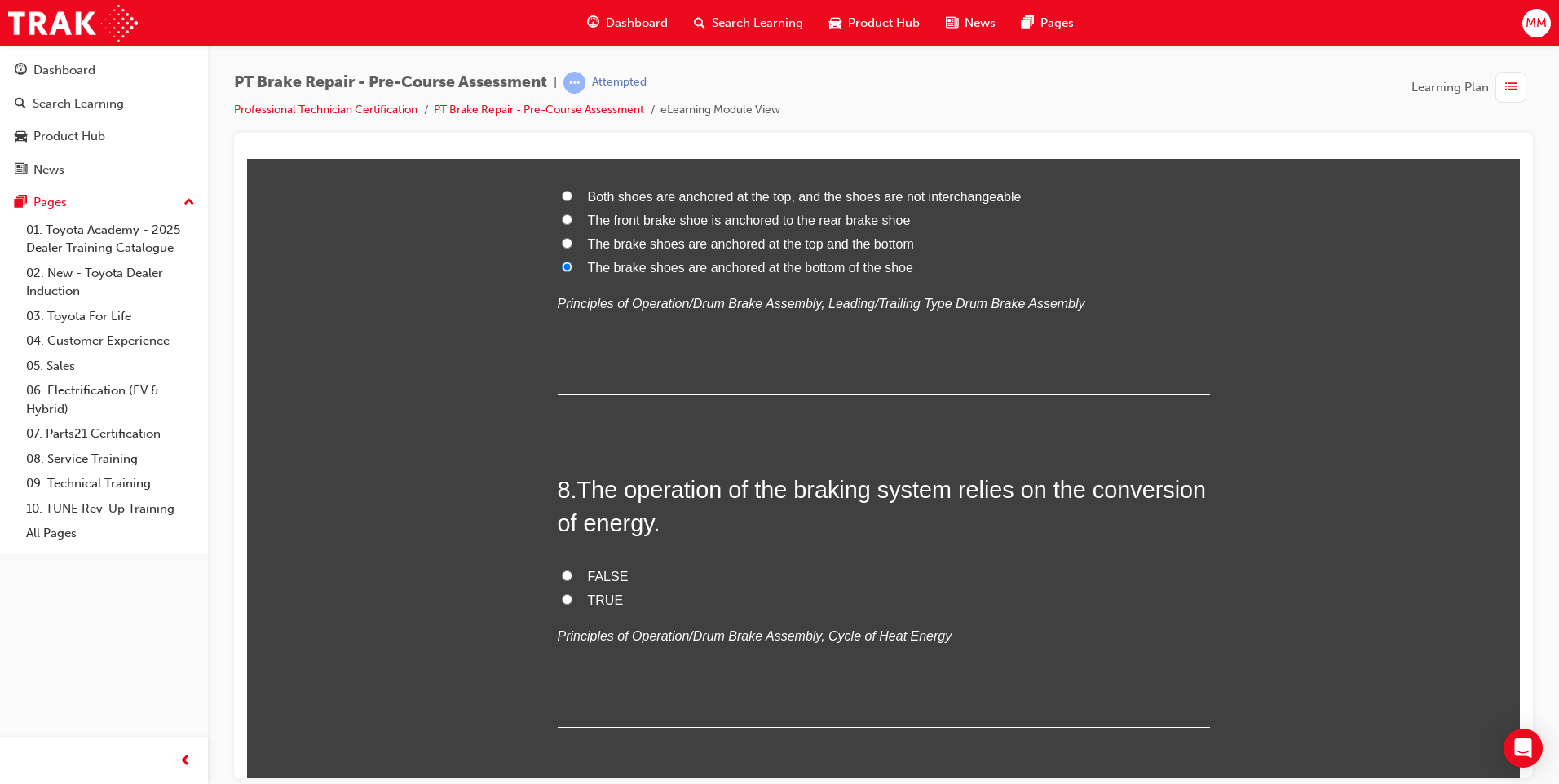
scroll to position [2363, 0]
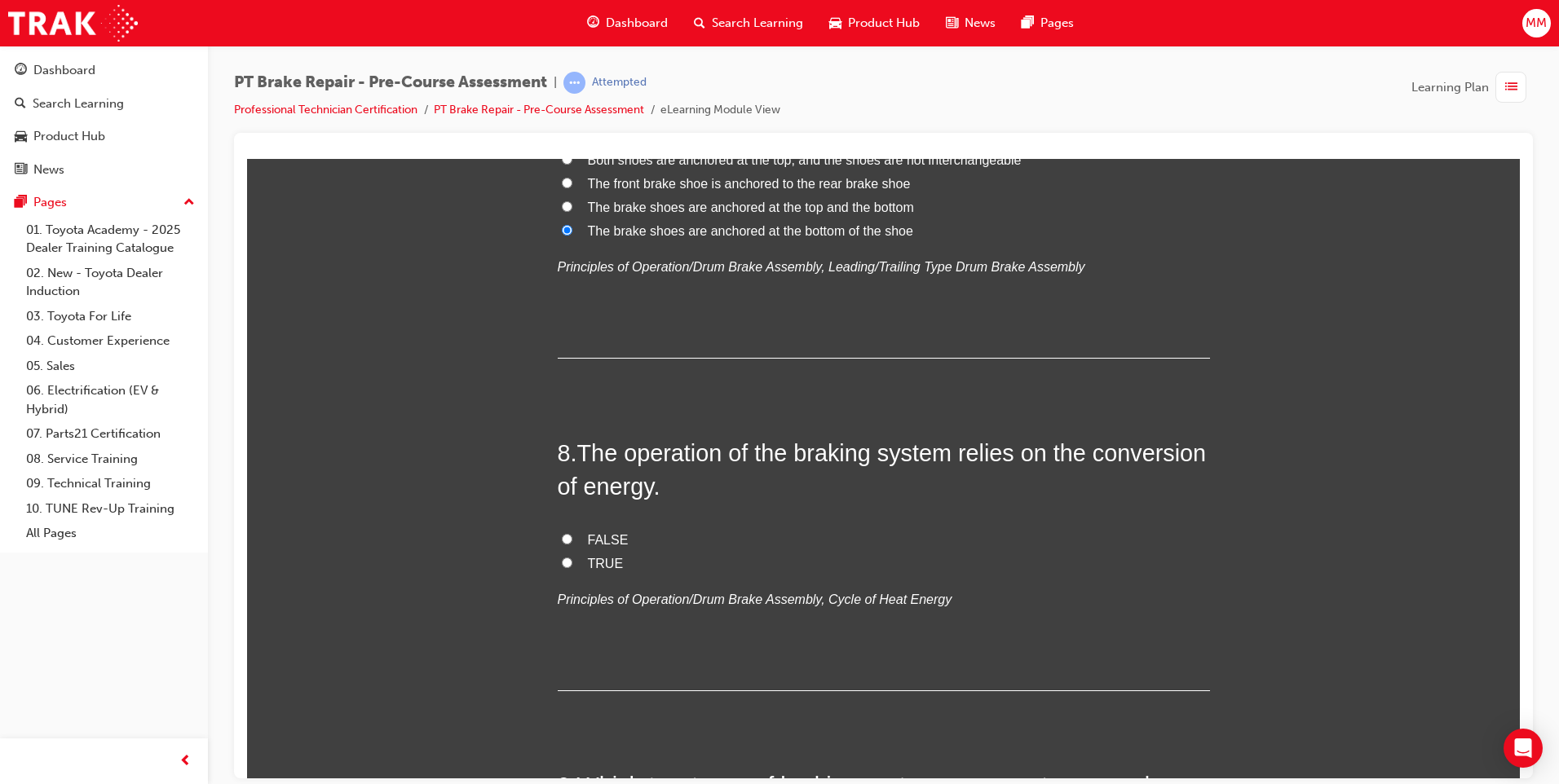
click at [561, 557] on input "TRUE" at bounding box center [566, 562] width 11 height 11
radio input "true"
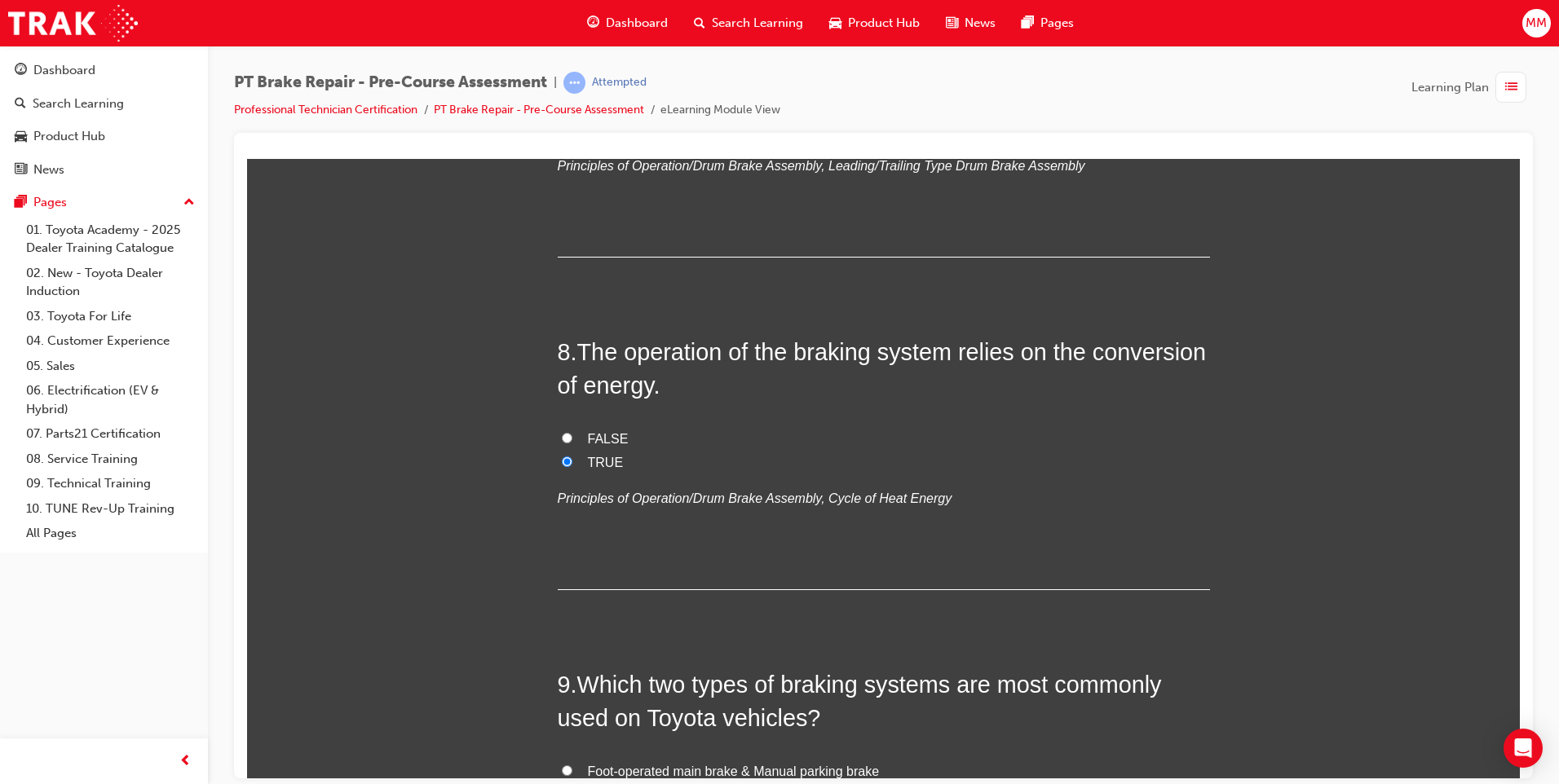
scroll to position [2688, 0]
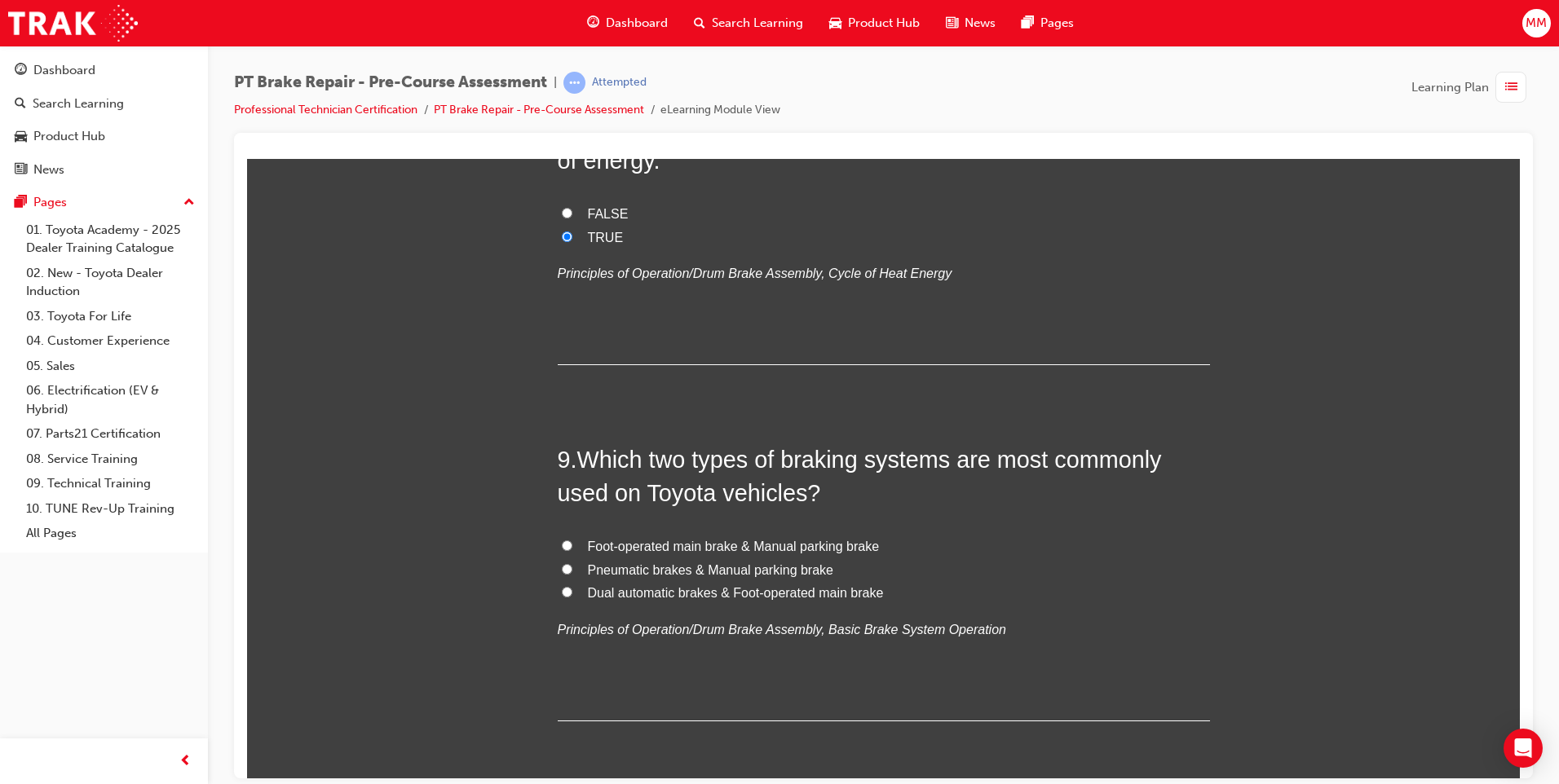
click at [561, 541] on input "Foot-operated main brake & Manual parking brake" at bounding box center [566, 544] width 11 height 11
radio input "true"
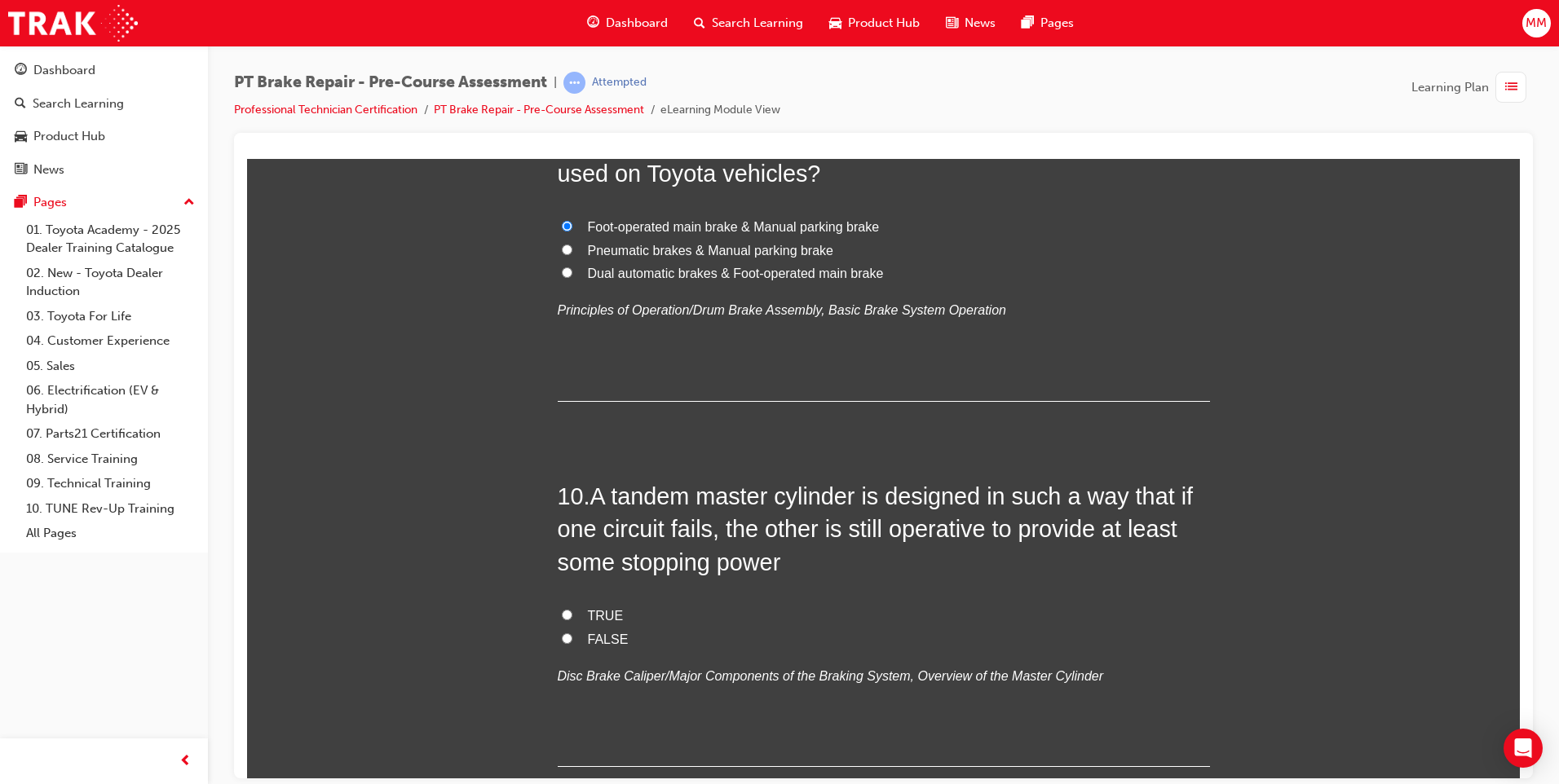
scroll to position [3014, 0]
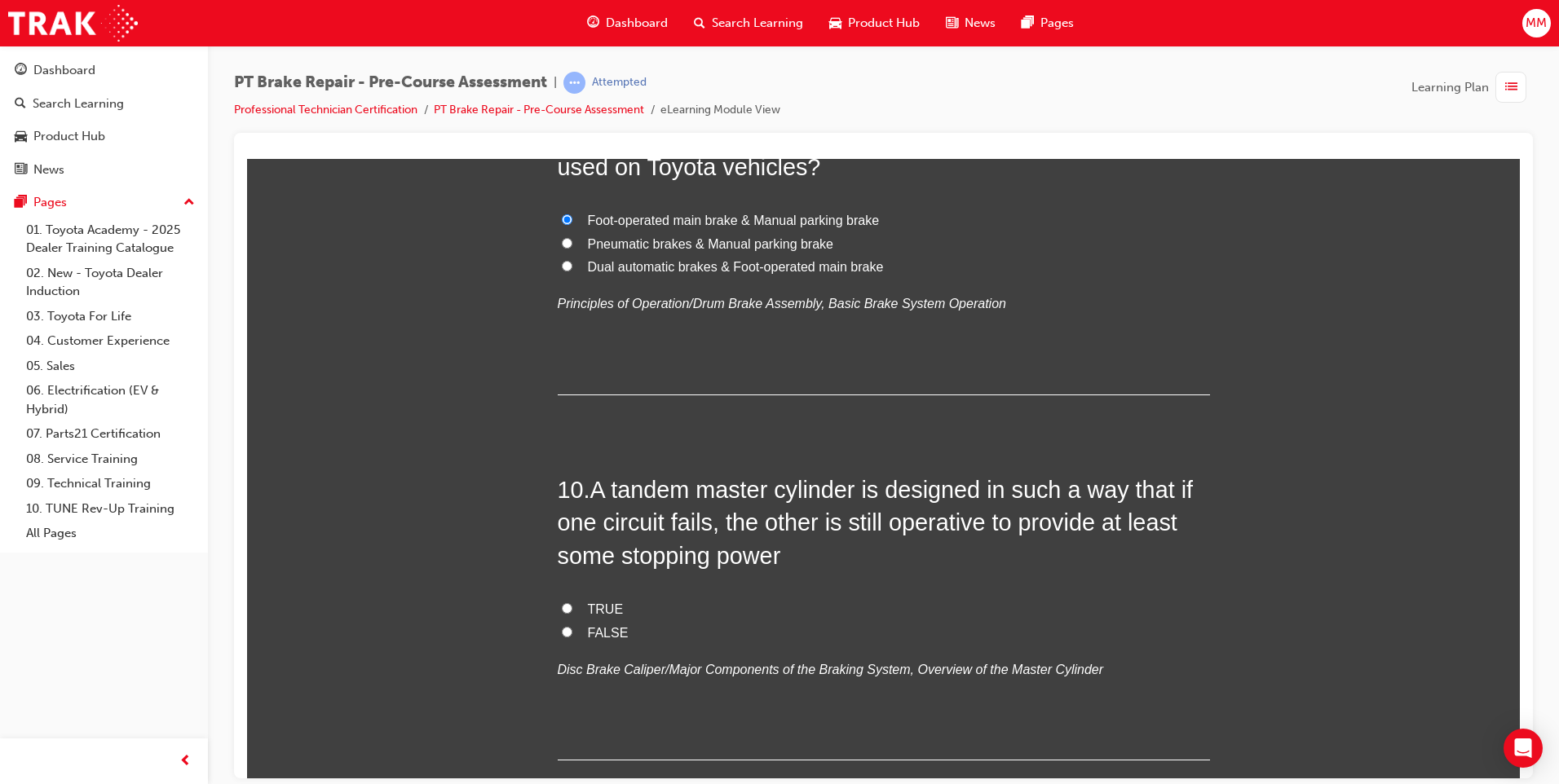
click at [561, 608] on input "TRUE" at bounding box center [566, 607] width 11 height 11
radio input "true"
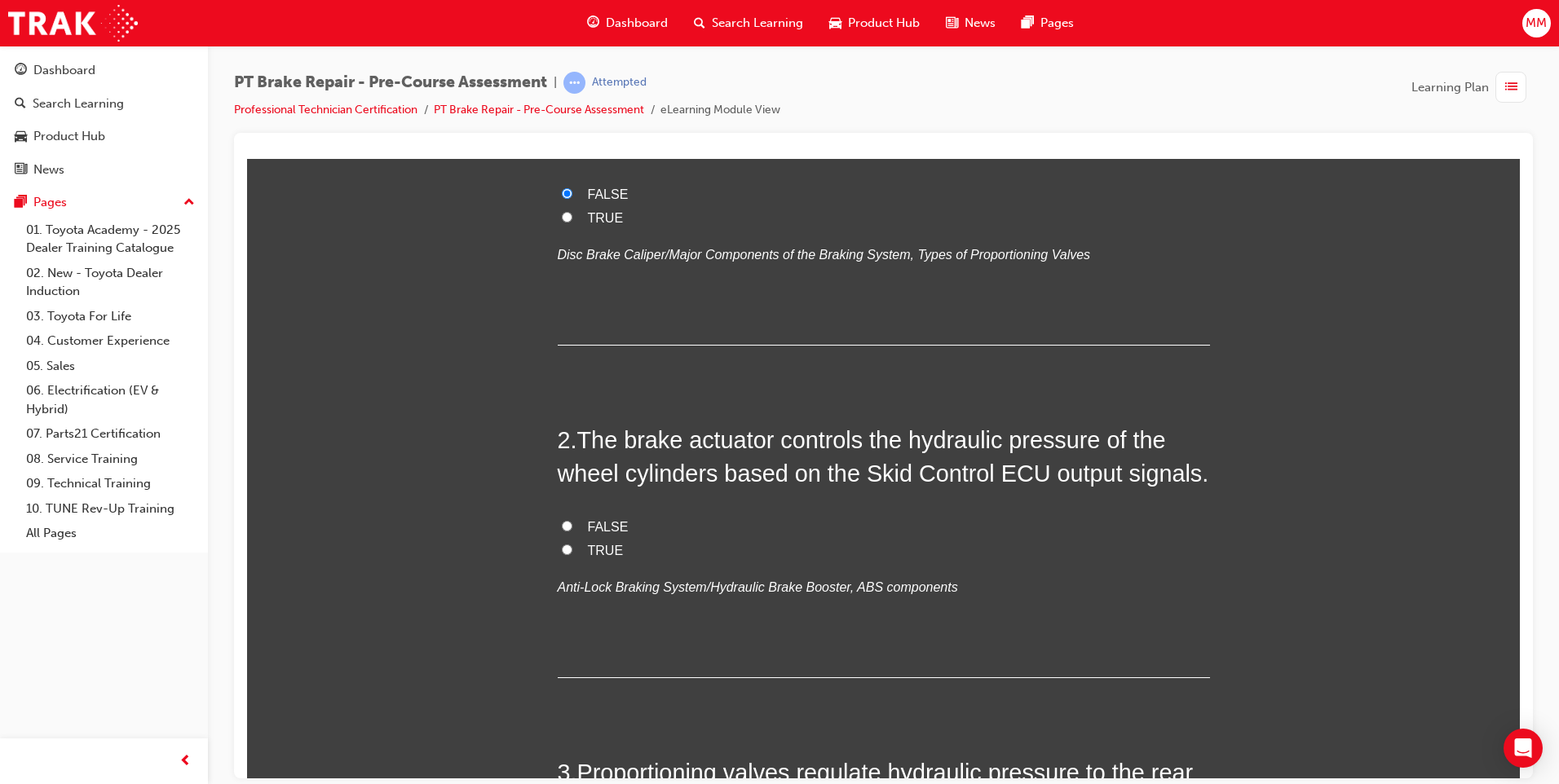
scroll to position [326, 0]
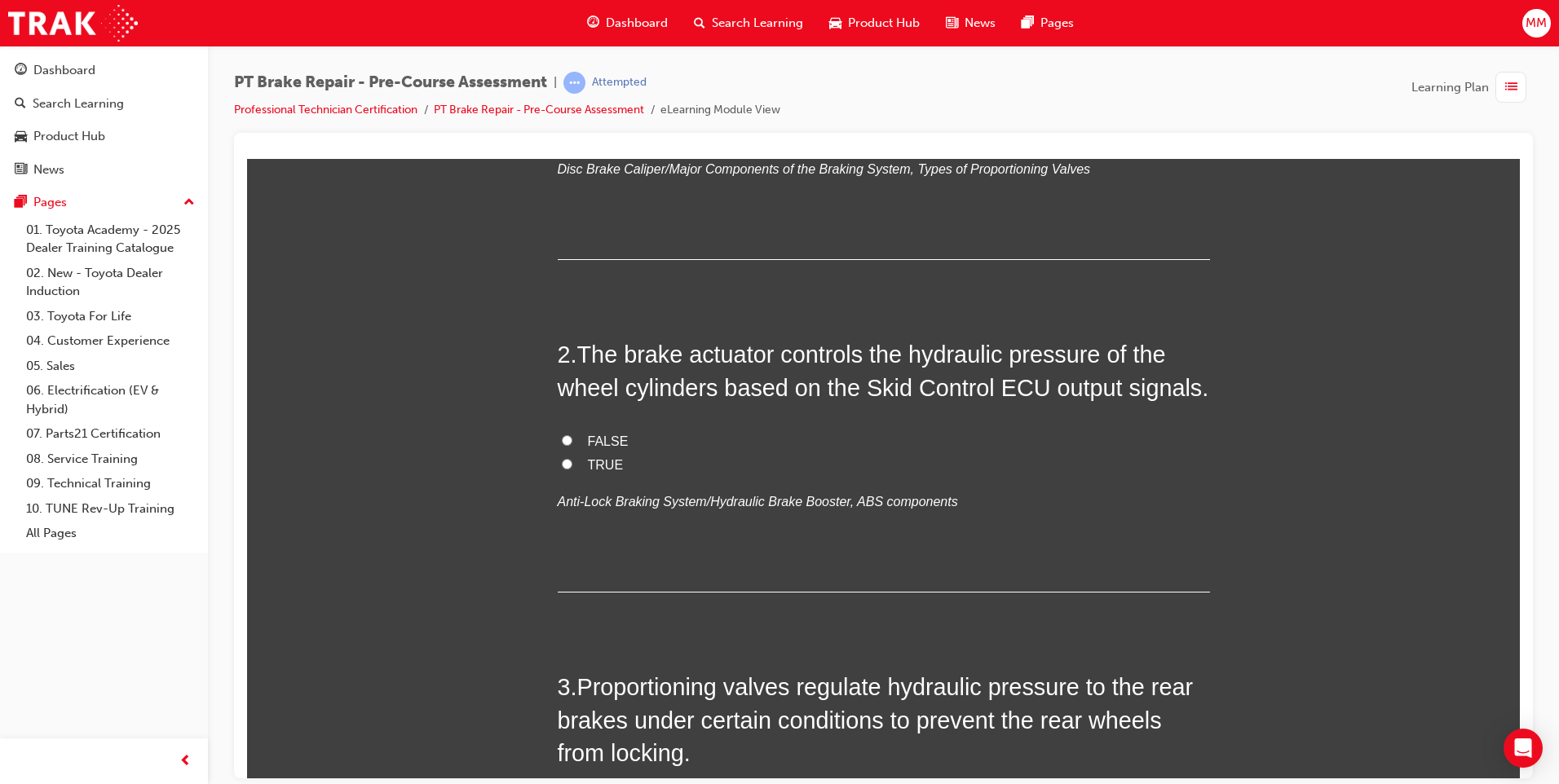
click at [563, 469] on label "TRUE" at bounding box center [884, 464] width 652 height 23
click at [563, 469] on input "TRUE" at bounding box center [566, 463] width 11 height 11
radio input "true"
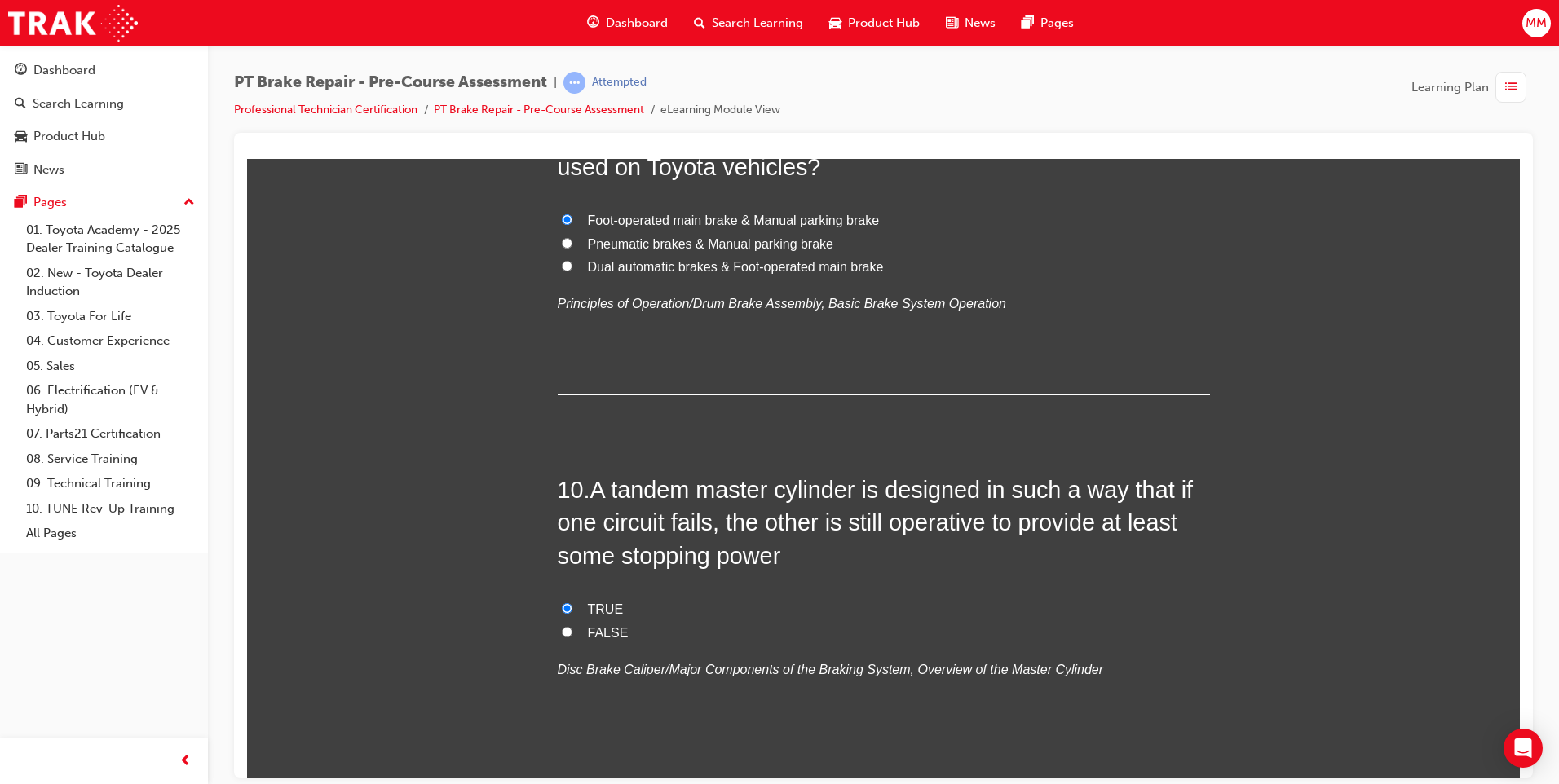
scroll to position [3119, 0]
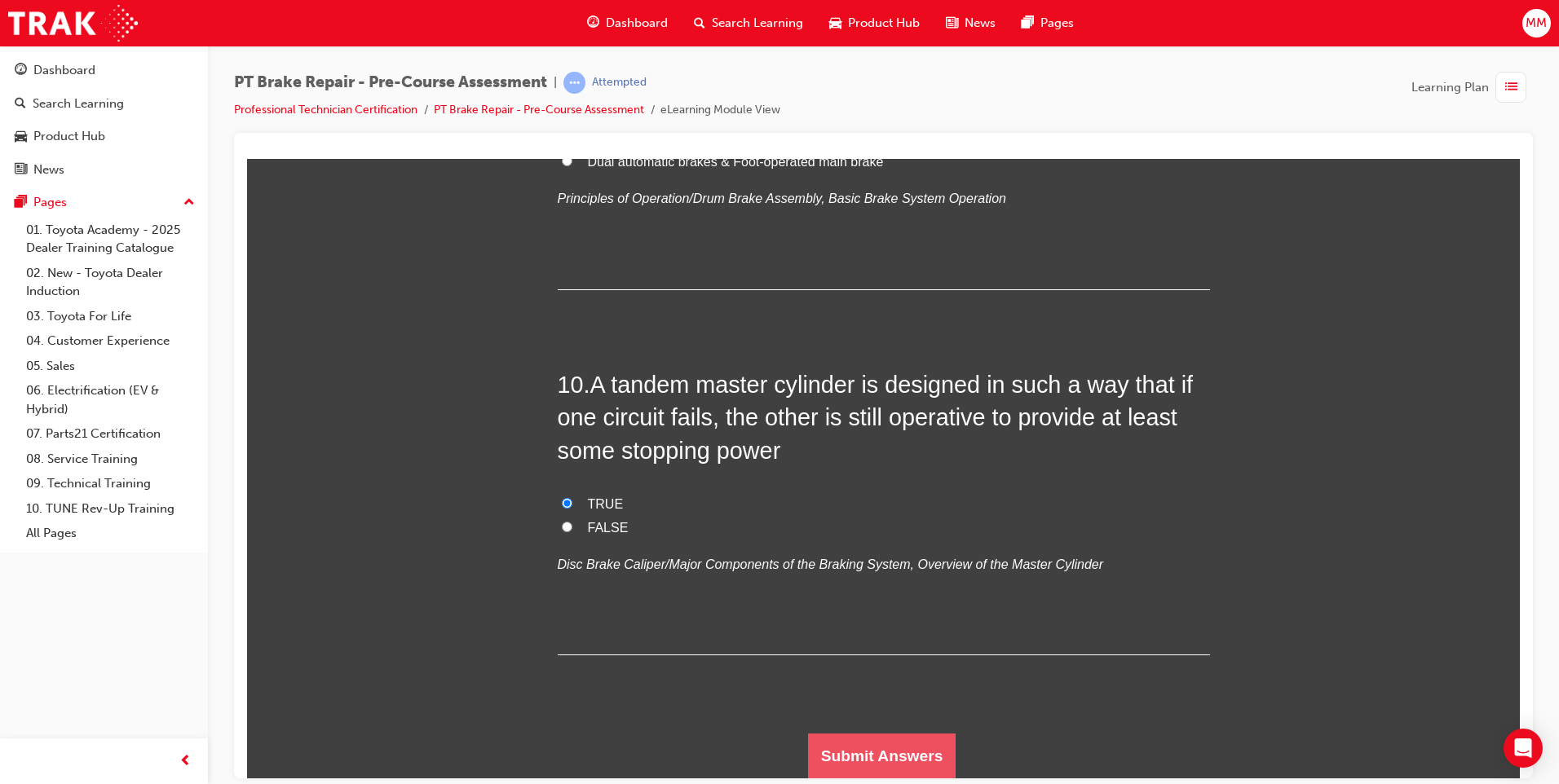
click at [869, 742] on button "Submit Answers" at bounding box center [882, 755] width 148 height 46
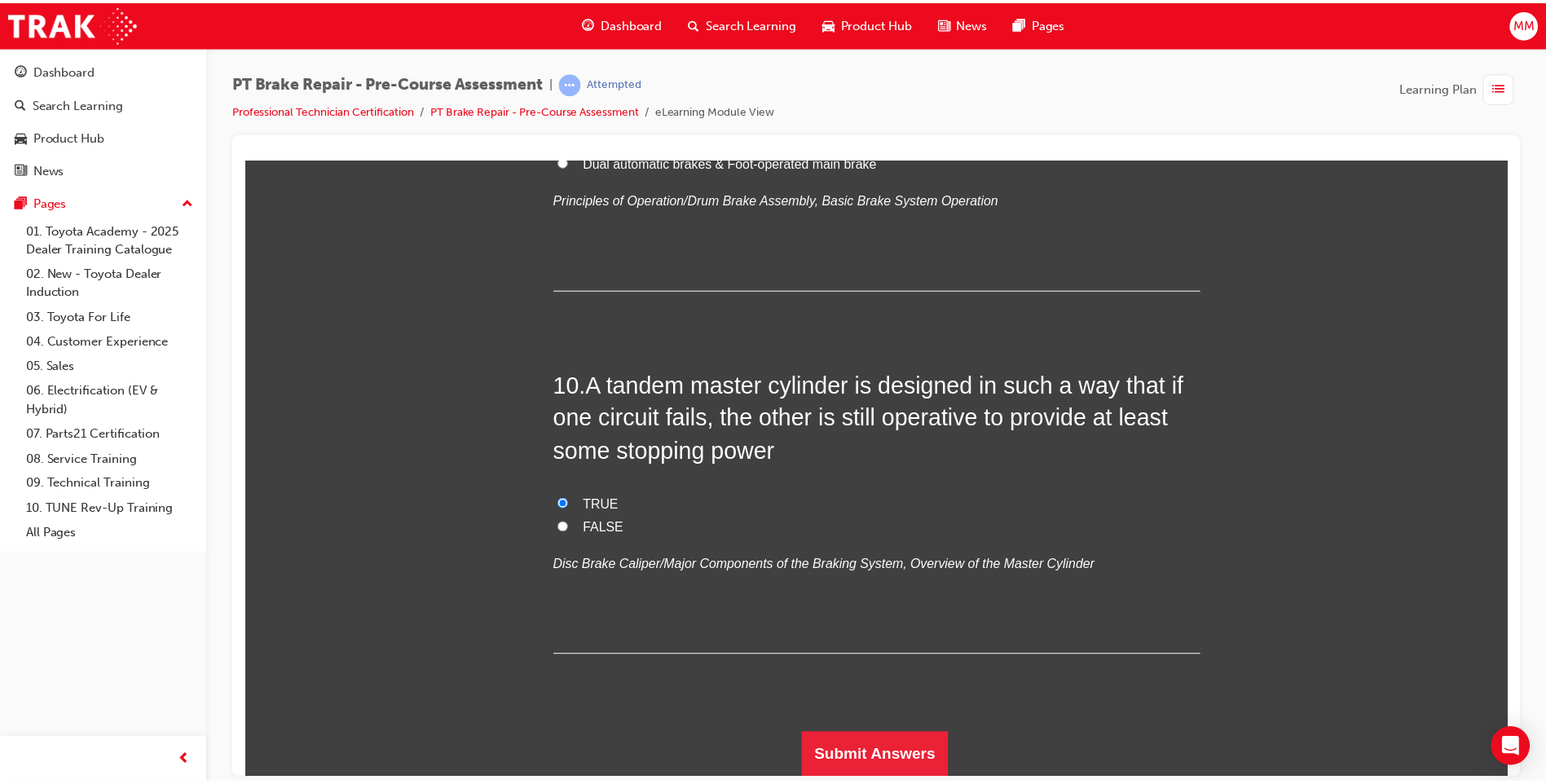
scroll to position [0, 0]
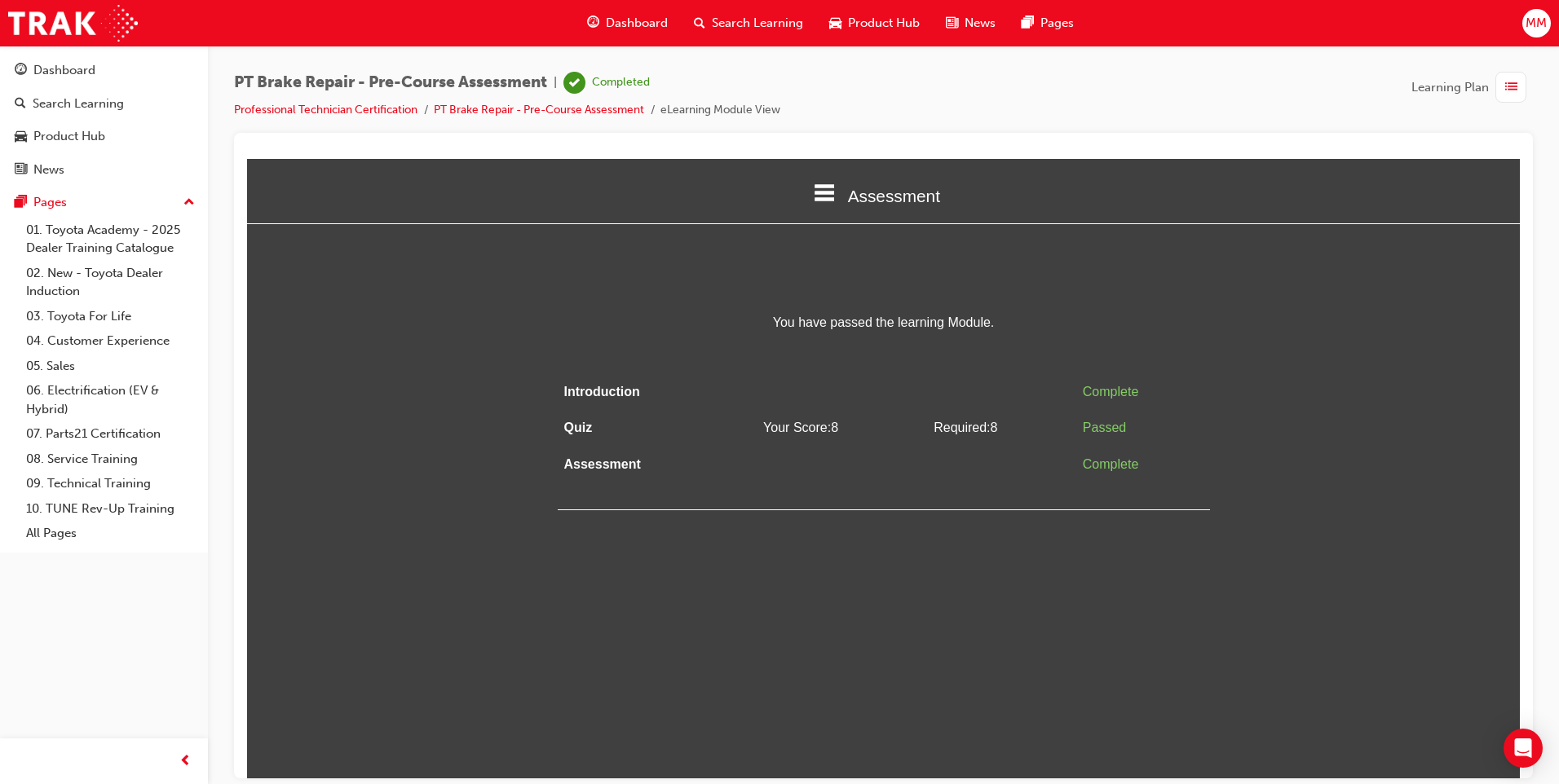
click at [843, 472] on td at bounding box center [841, 464] width 171 height 37
click at [885, 600] on html "Assessment Introduction Quiz Assessment You have passed the learning Module. In…" at bounding box center [884, 468] width 1273 height 619
click at [889, 599] on html "Assessment Introduction Quiz Assessment You have passed the learning Module. In…" at bounding box center [884, 468] width 1273 height 619
click at [734, 30] on span "Search Learning" at bounding box center [758, 23] width 92 height 19
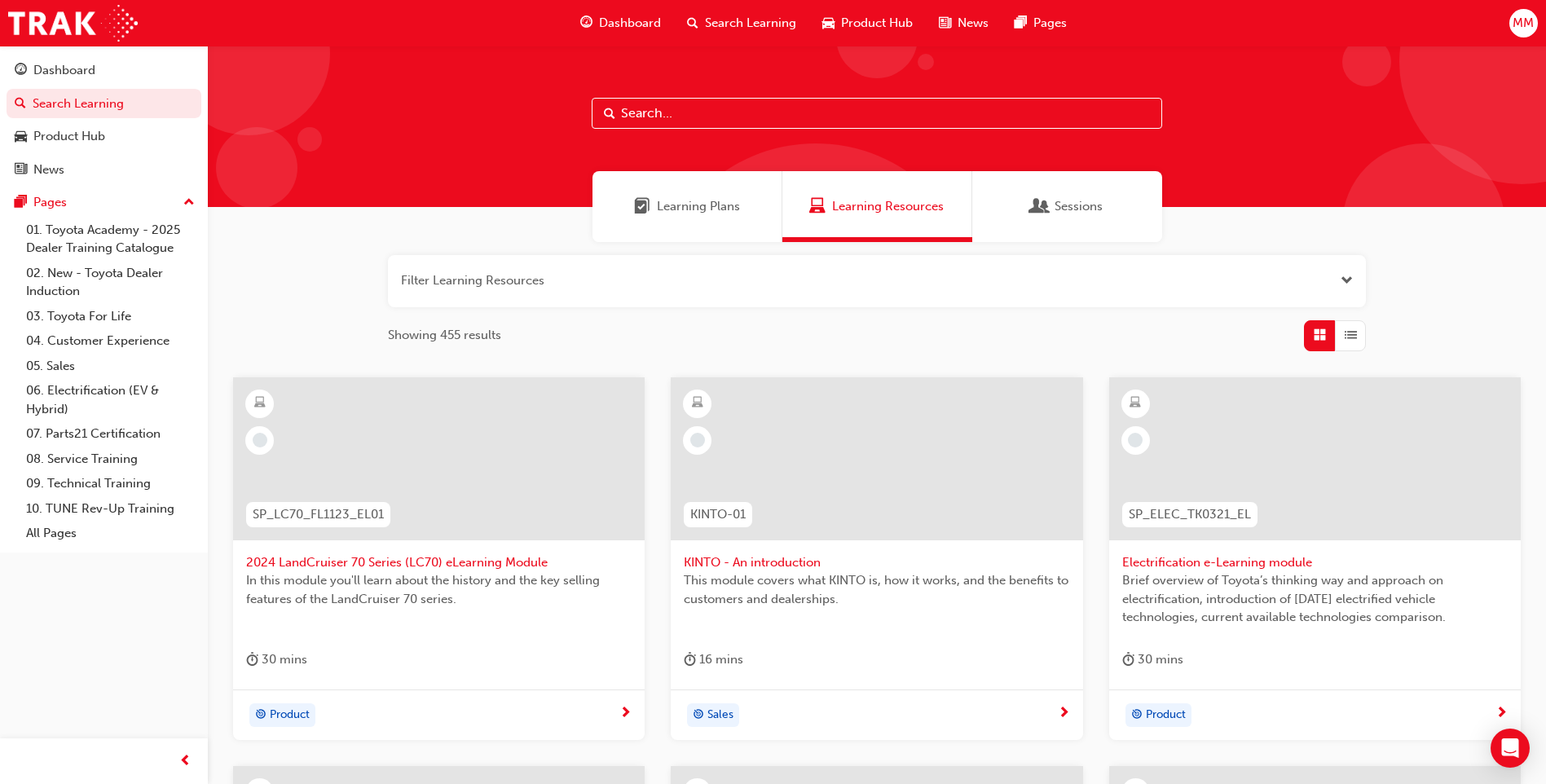
click at [640, 14] on span "Dashboard" at bounding box center [629, 23] width 62 height 19
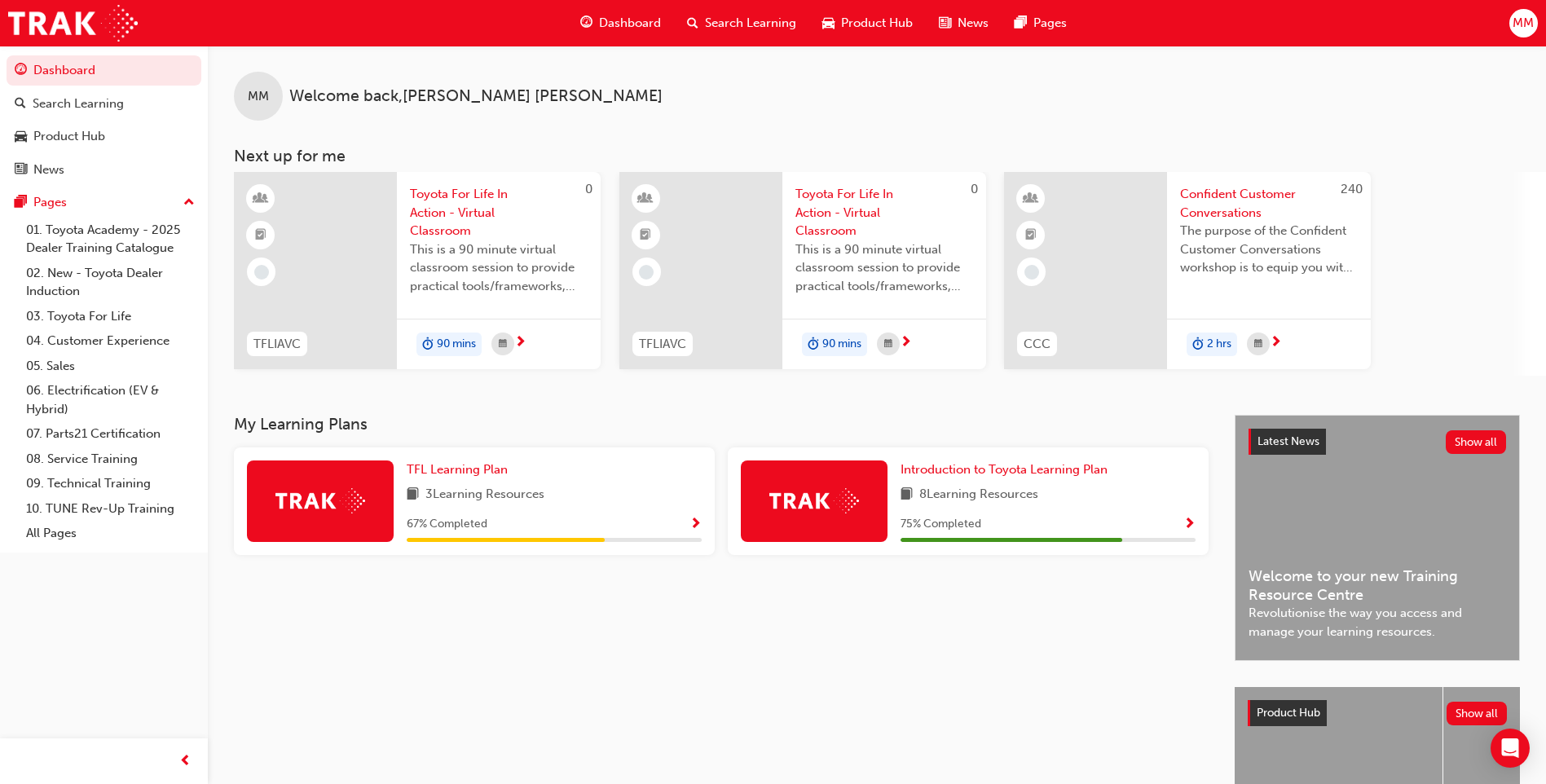
click at [737, 5] on div "Dashboard Search Learning Product Hub News Pages" at bounding box center [823, 23] width 525 height 47
click at [770, 22] on span "Search Learning" at bounding box center [751, 23] width 92 height 19
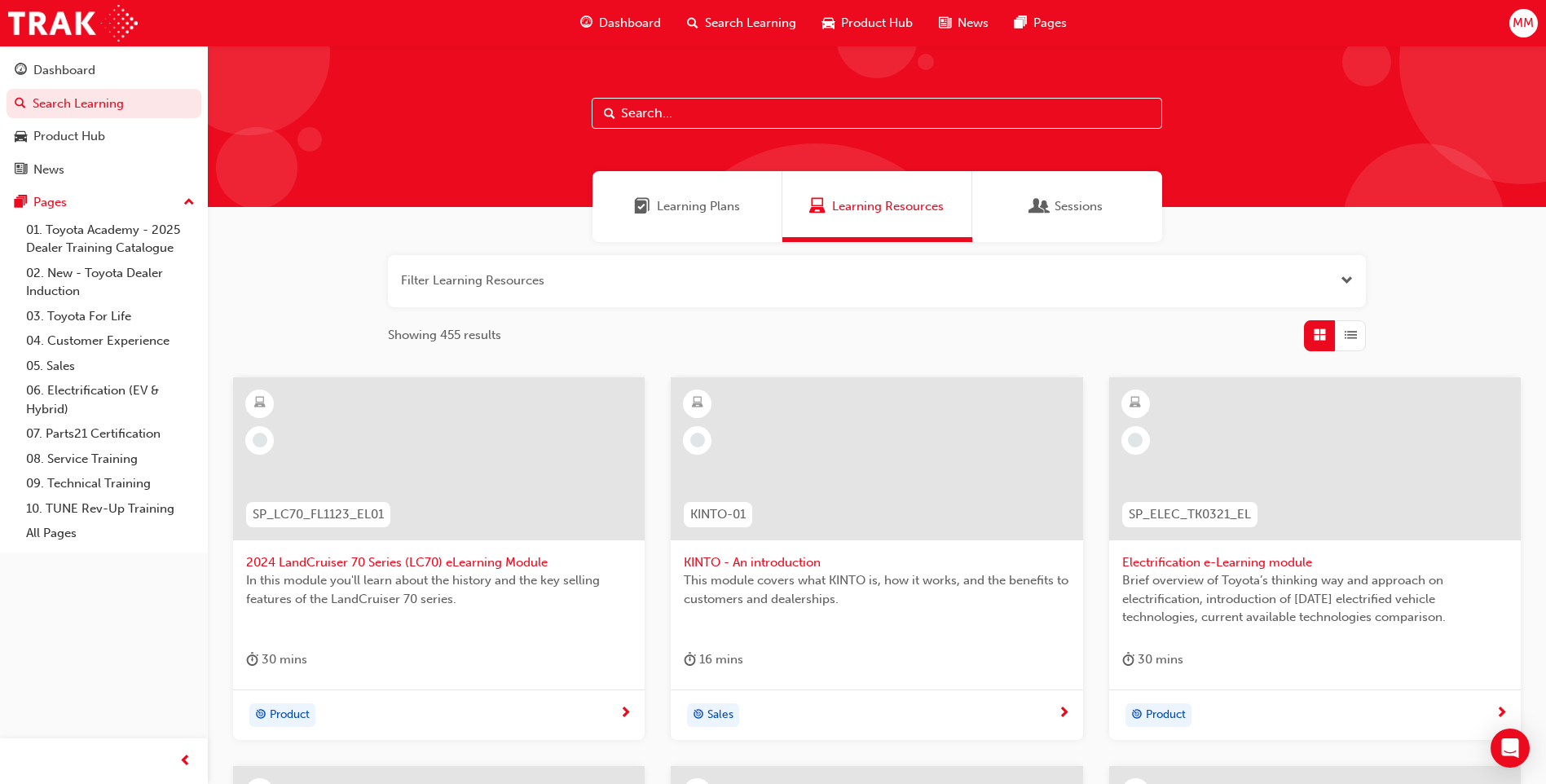
click at [684, 216] on div "Learning Plans" at bounding box center [688, 206] width 190 height 71
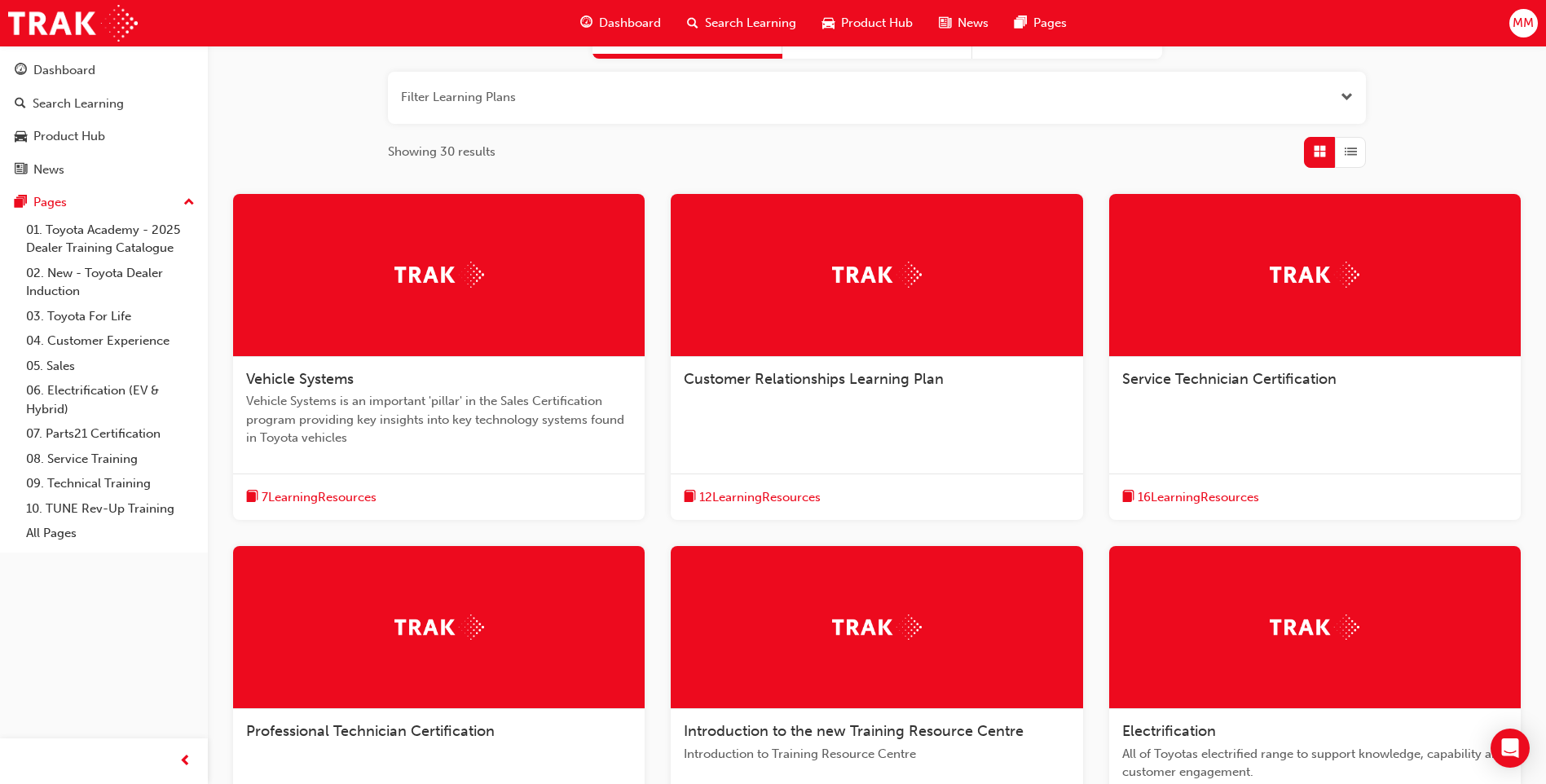
scroll to position [326, 0]
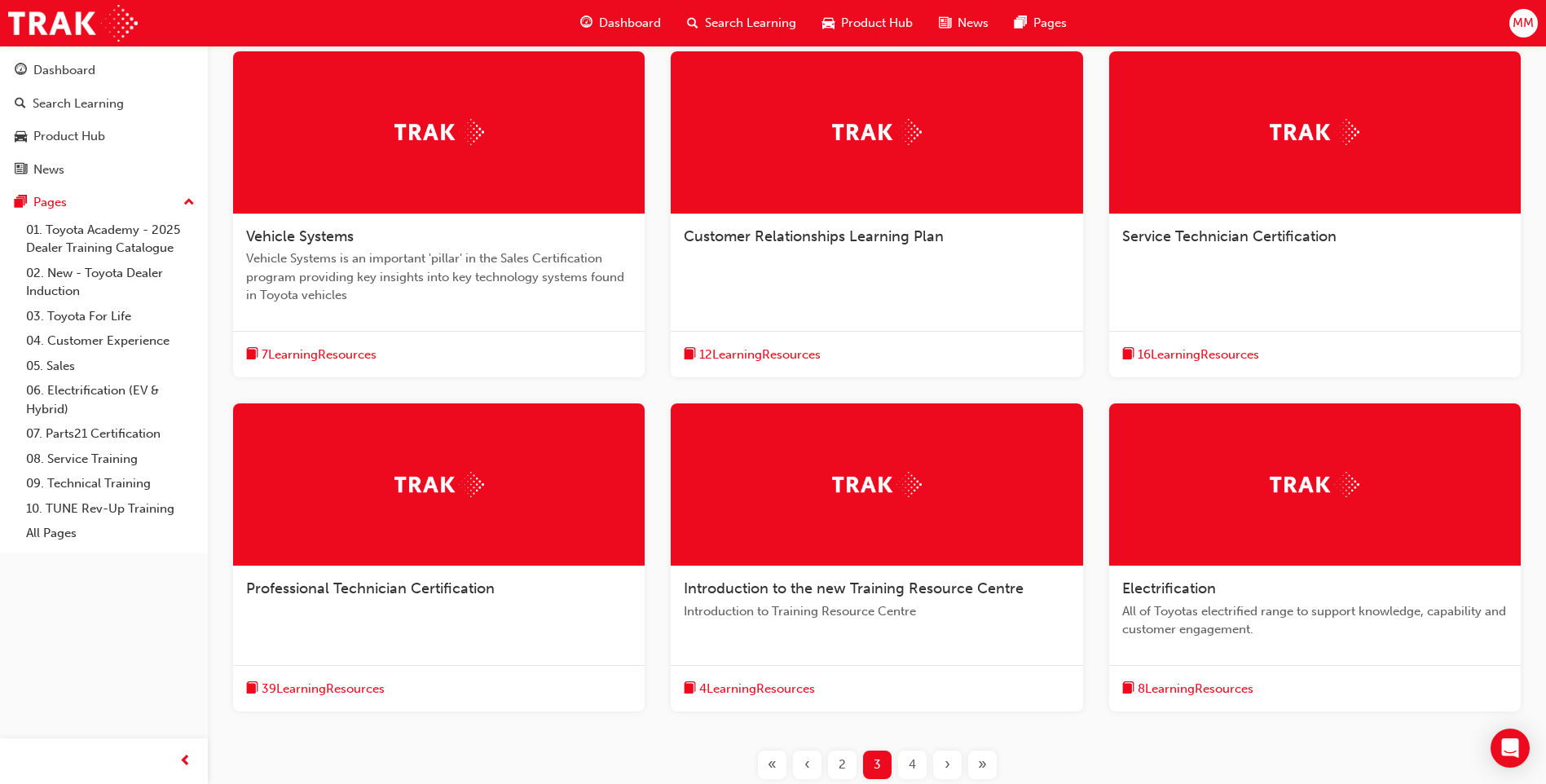
click at [404, 543] on div at bounding box center [439, 485] width 411 height 163
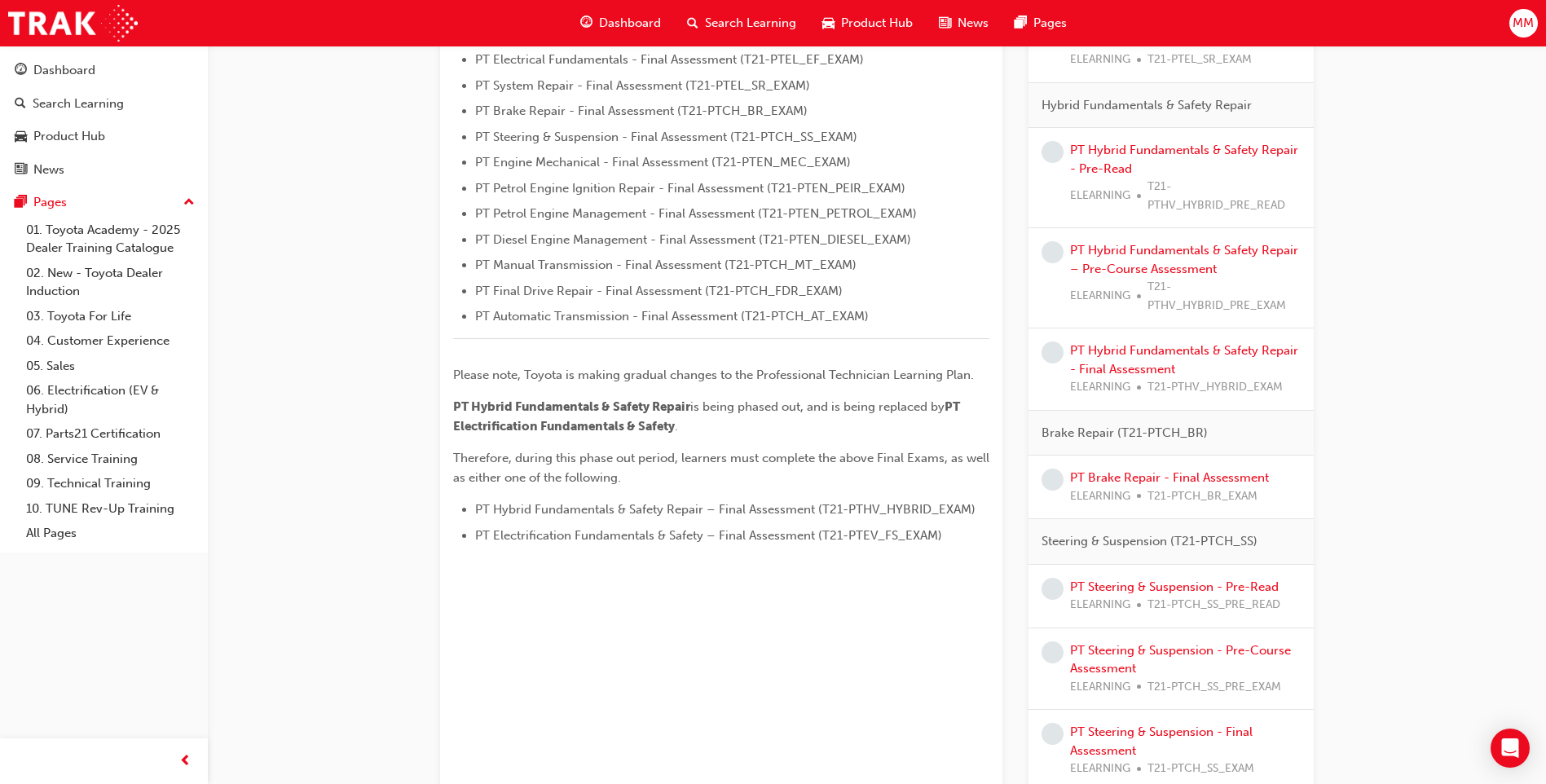
scroll to position [570, 0]
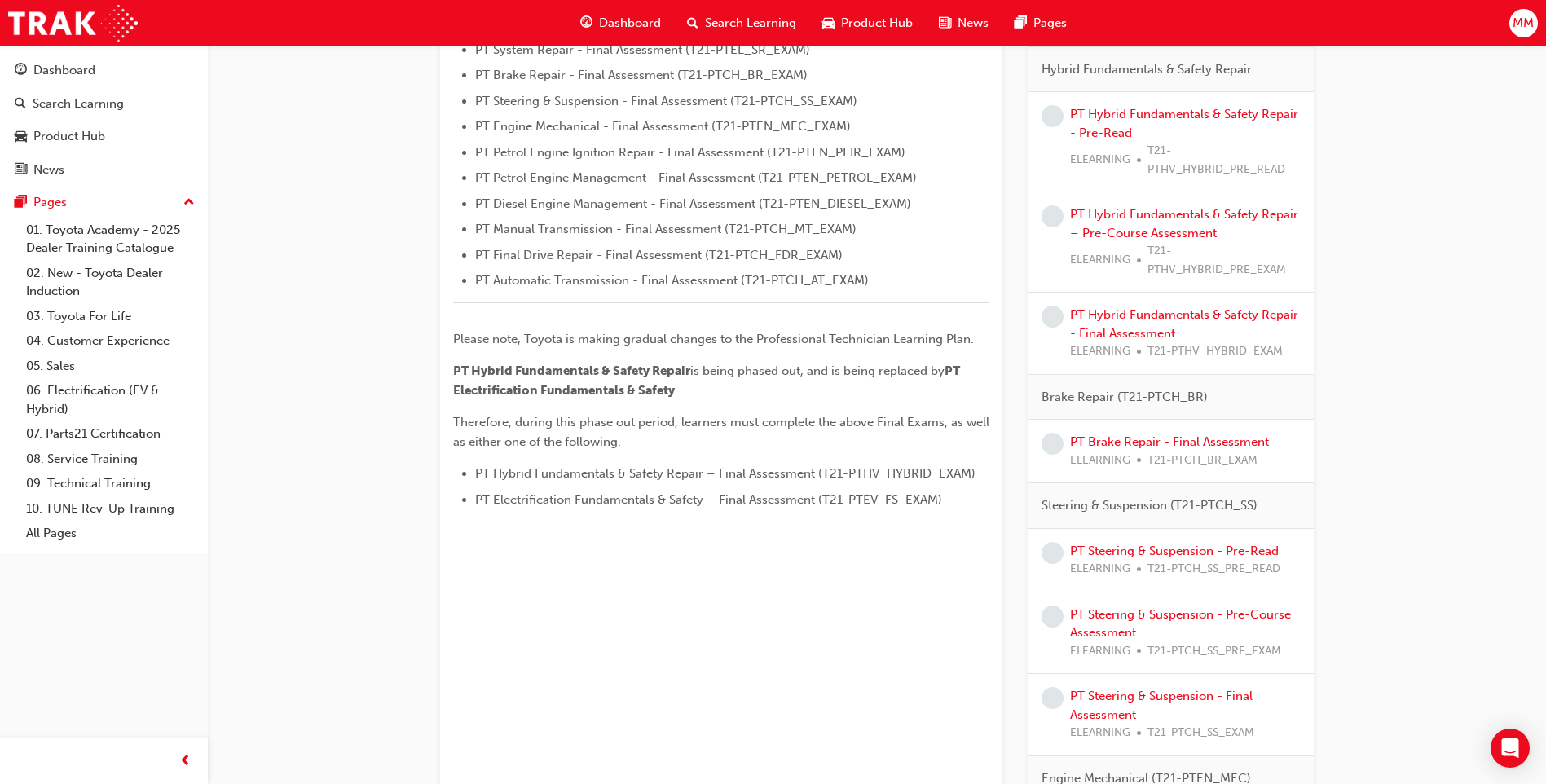
click at [1104, 434] on link "PT Brake Repair - Final Assessment" at bounding box center [1169, 442] width 199 height 15
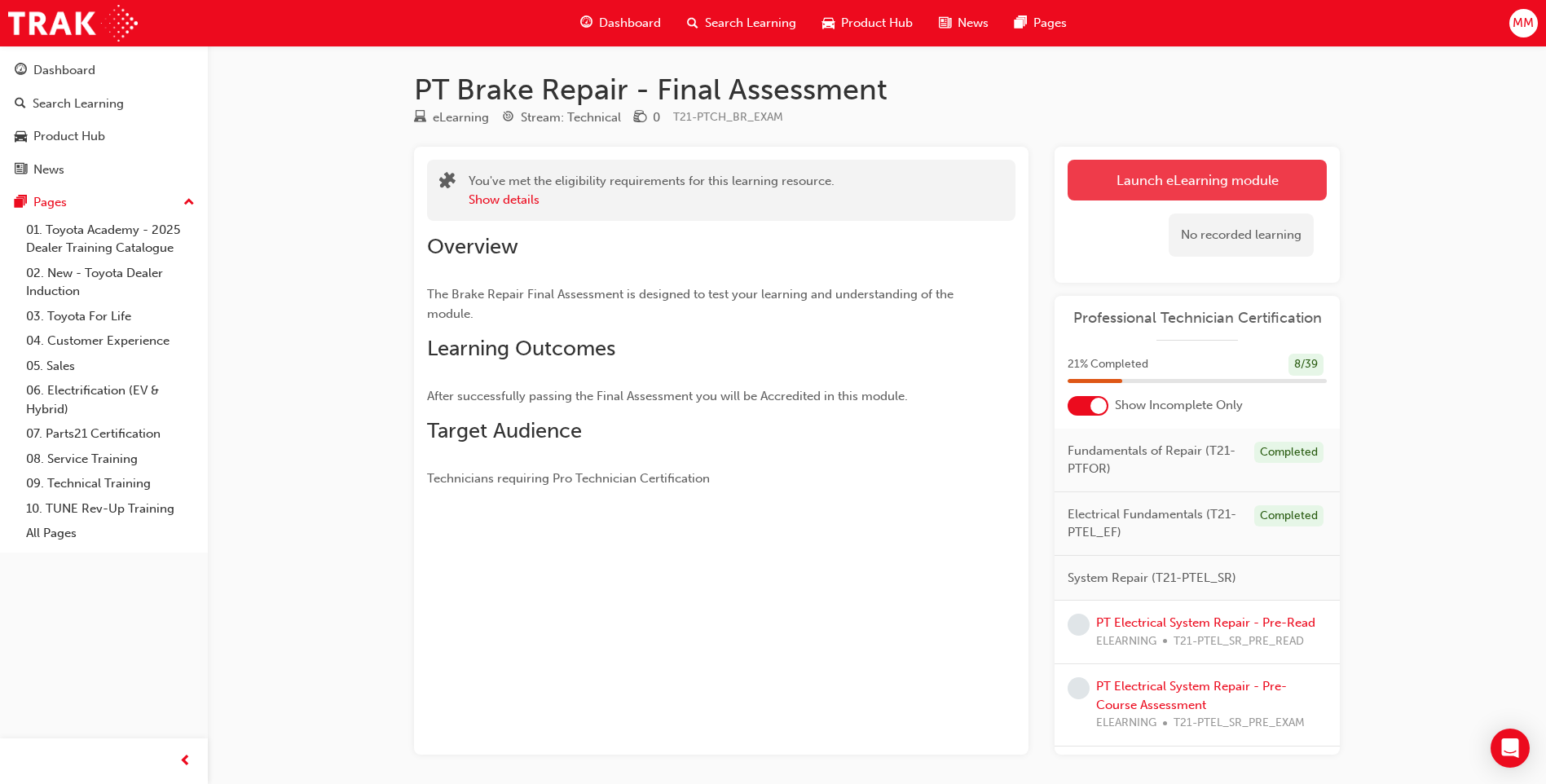
click at [1180, 181] on link "Launch eLearning module" at bounding box center [1196, 180] width 259 height 41
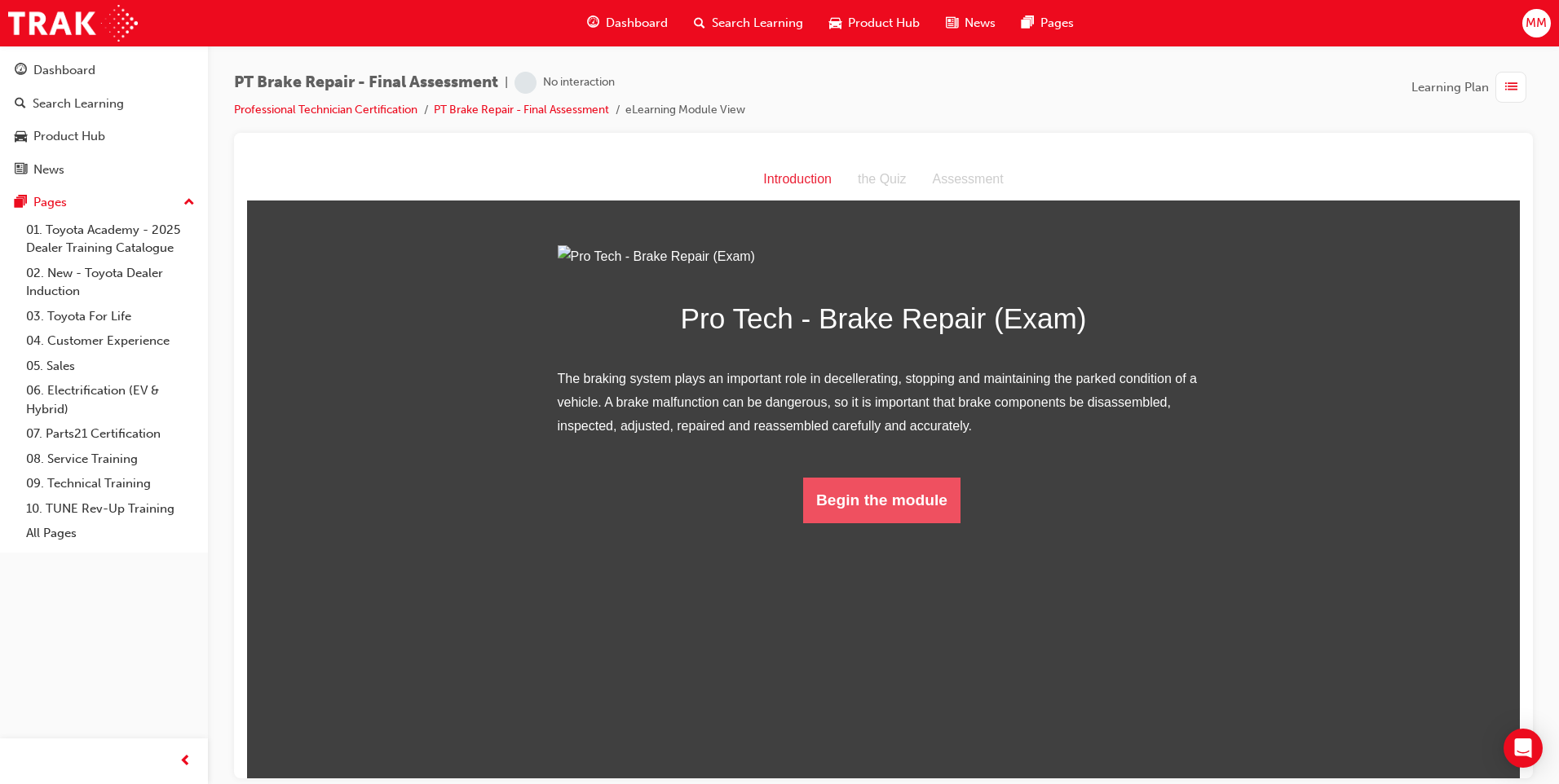
click at [896, 522] on button "Begin the module" at bounding box center [881, 499] width 157 height 46
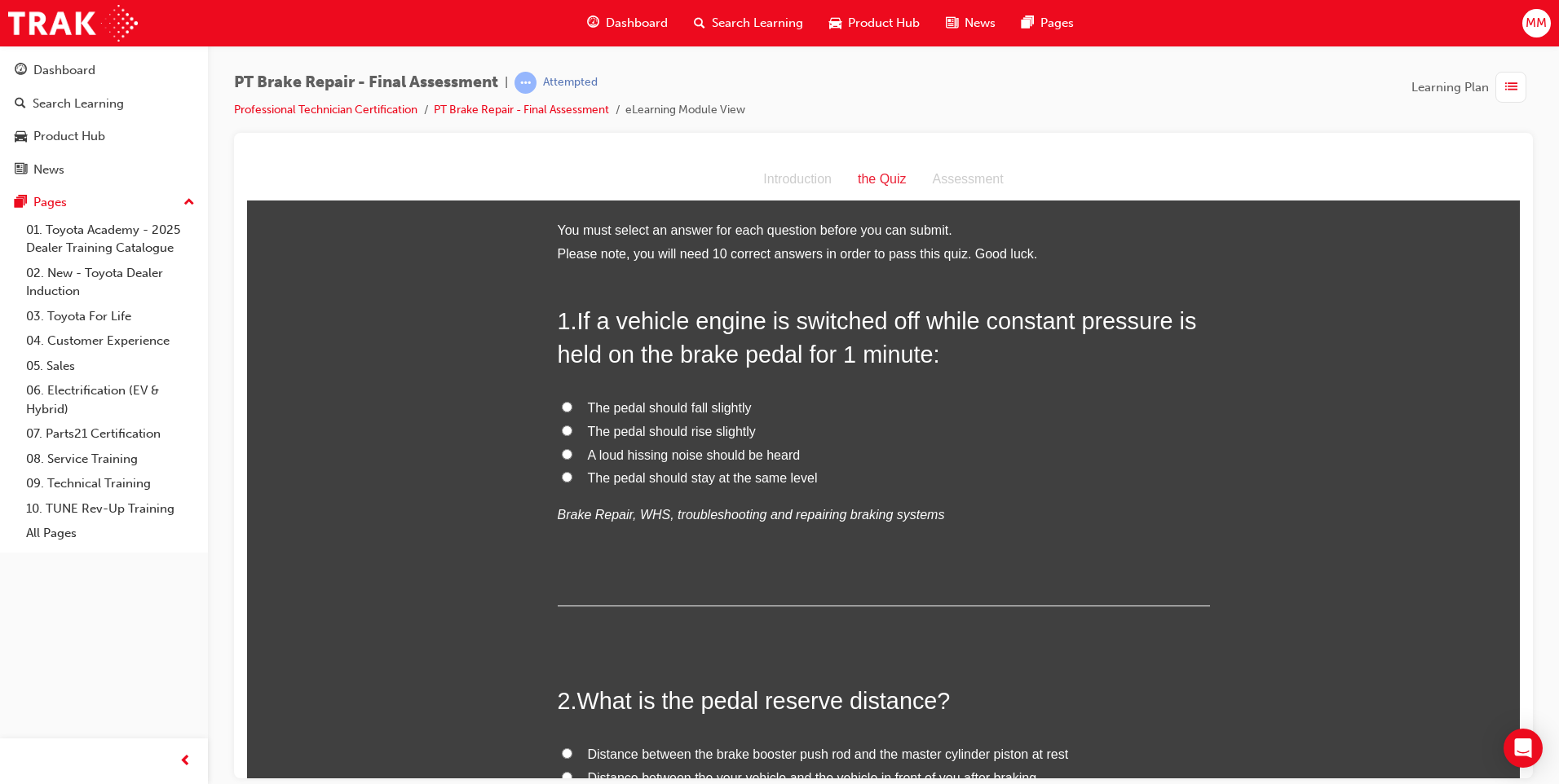
click at [558, 480] on label "The pedal should stay at the same level" at bounding box center [884, 478] width 652 height 23
click at [561, 480] on input "The pedal should stay at the same level" at bounding box center [566, 476] width 11 height 11
radio input "true"
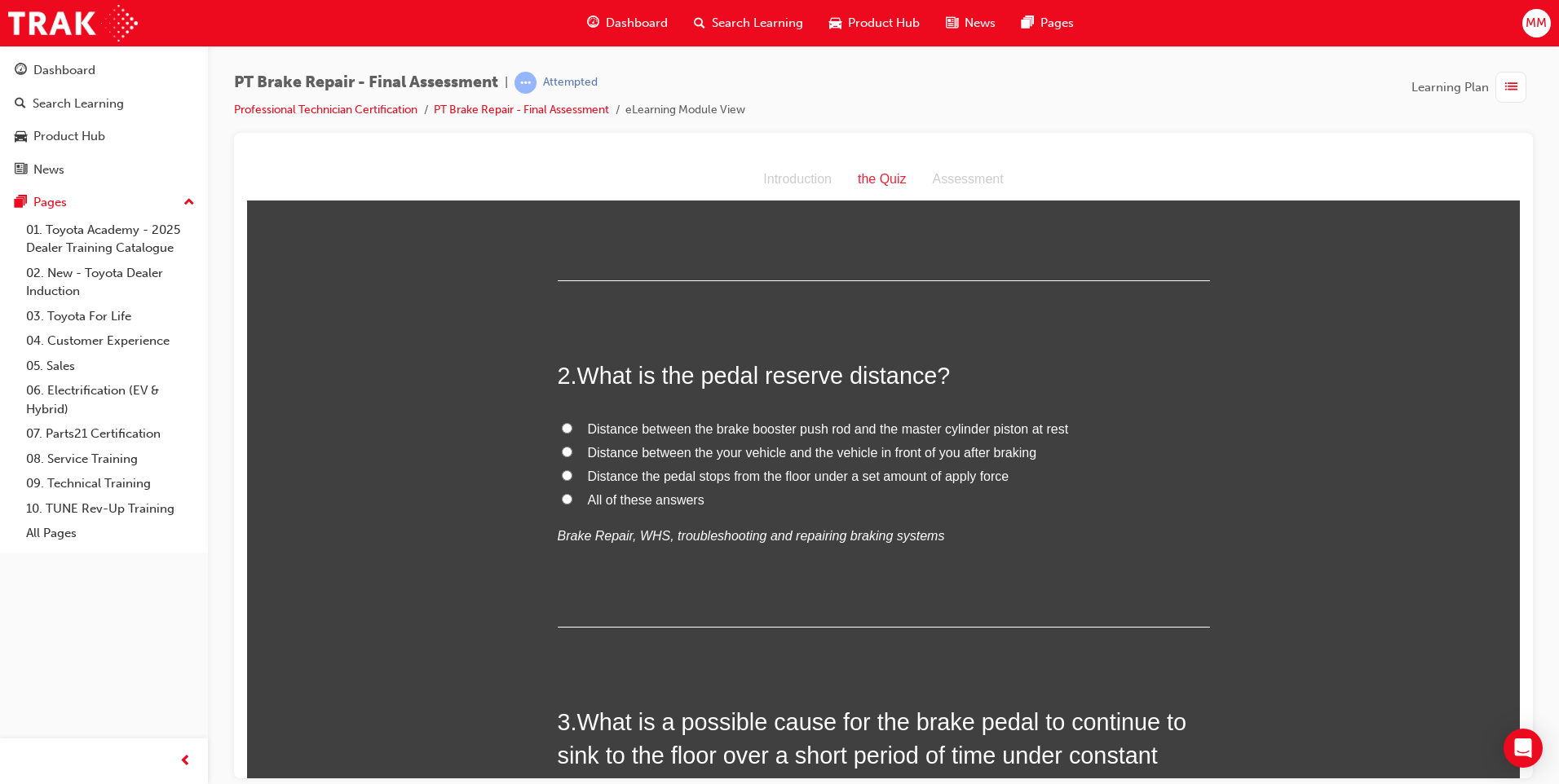
scroll to position [326, 0]
click at [561, 469] on input "Distance the pedal stops from the floor under a set amount of apply force" at bounding box center [566, 474] width 11 height 11
radio input "true"
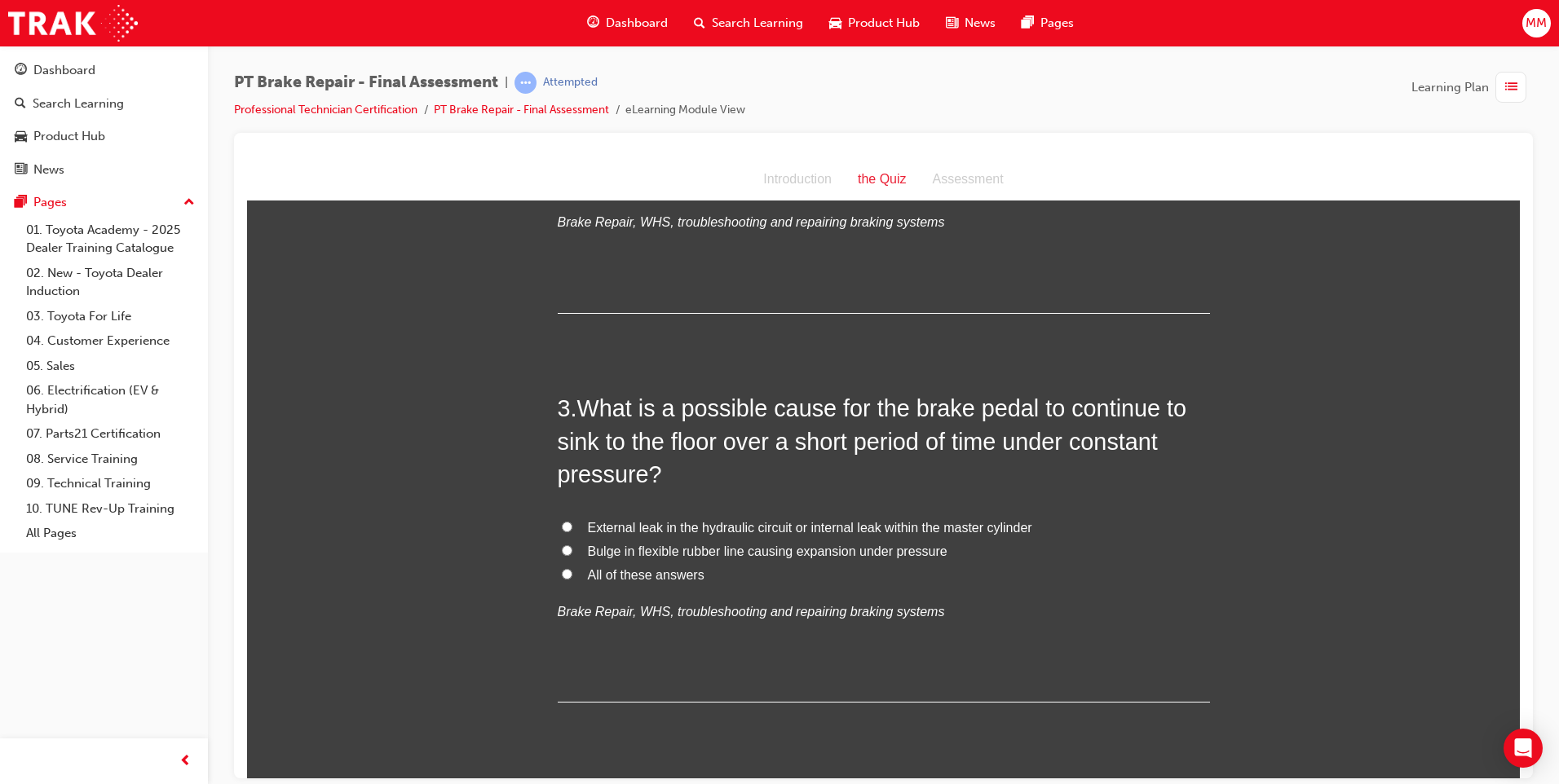
scroll to position [652, 0]
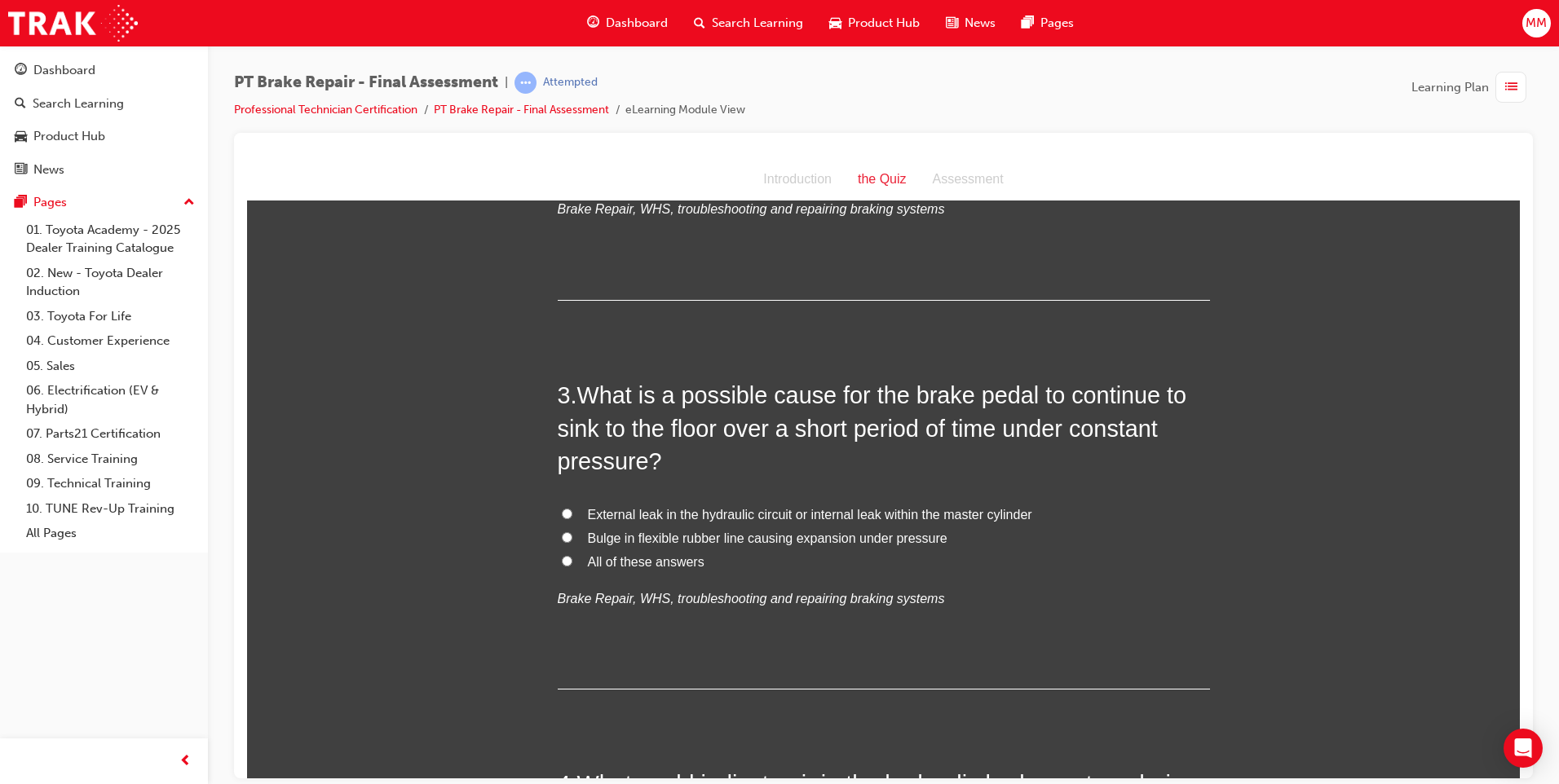
click at [561, 508] on input "External leak in the hydraulic circuit or internal leak within the master cylin…" at bounding box center [566, 513] width 11 height 11
radio input "true"
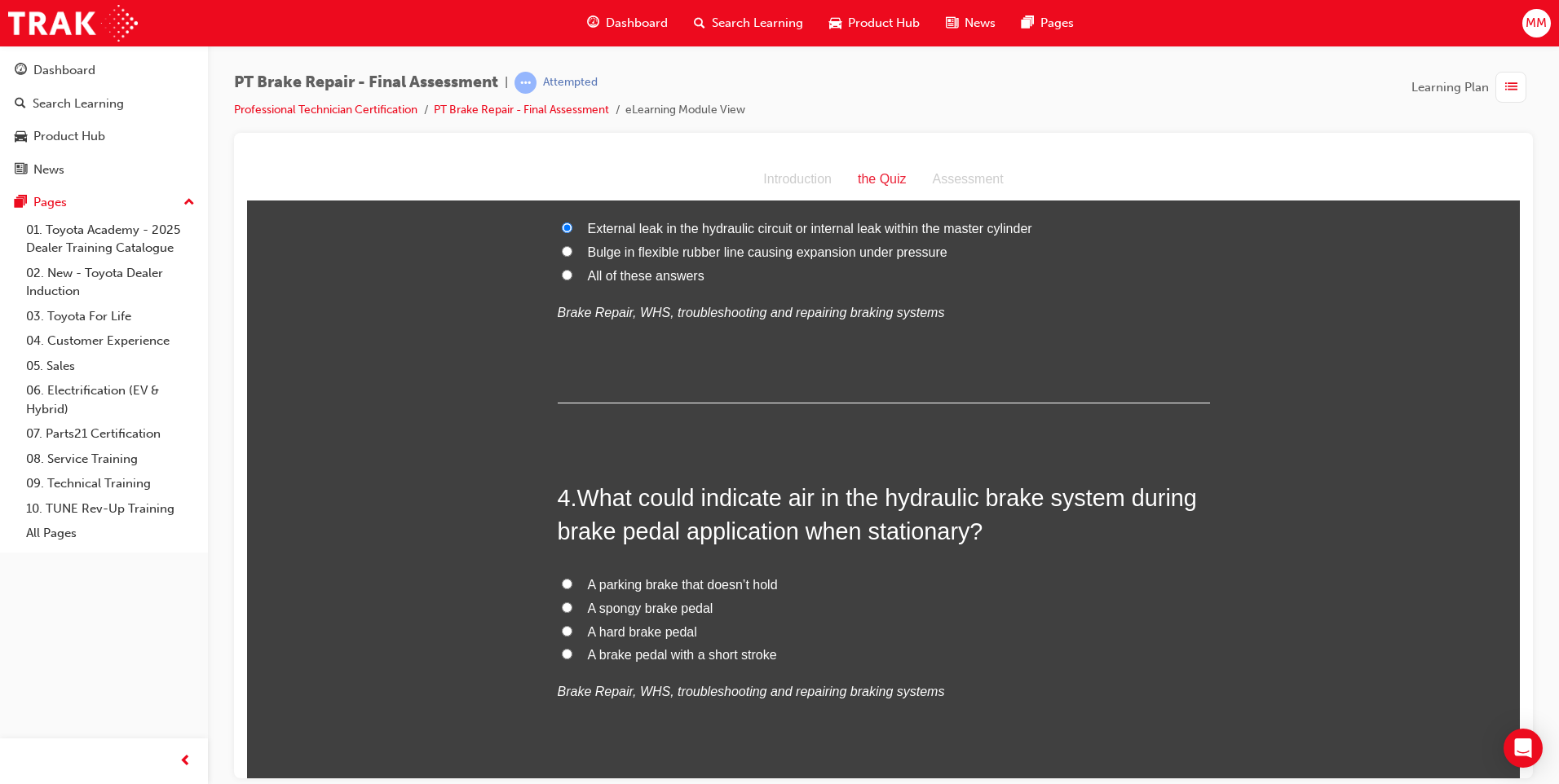
scroll to position [978, 0]
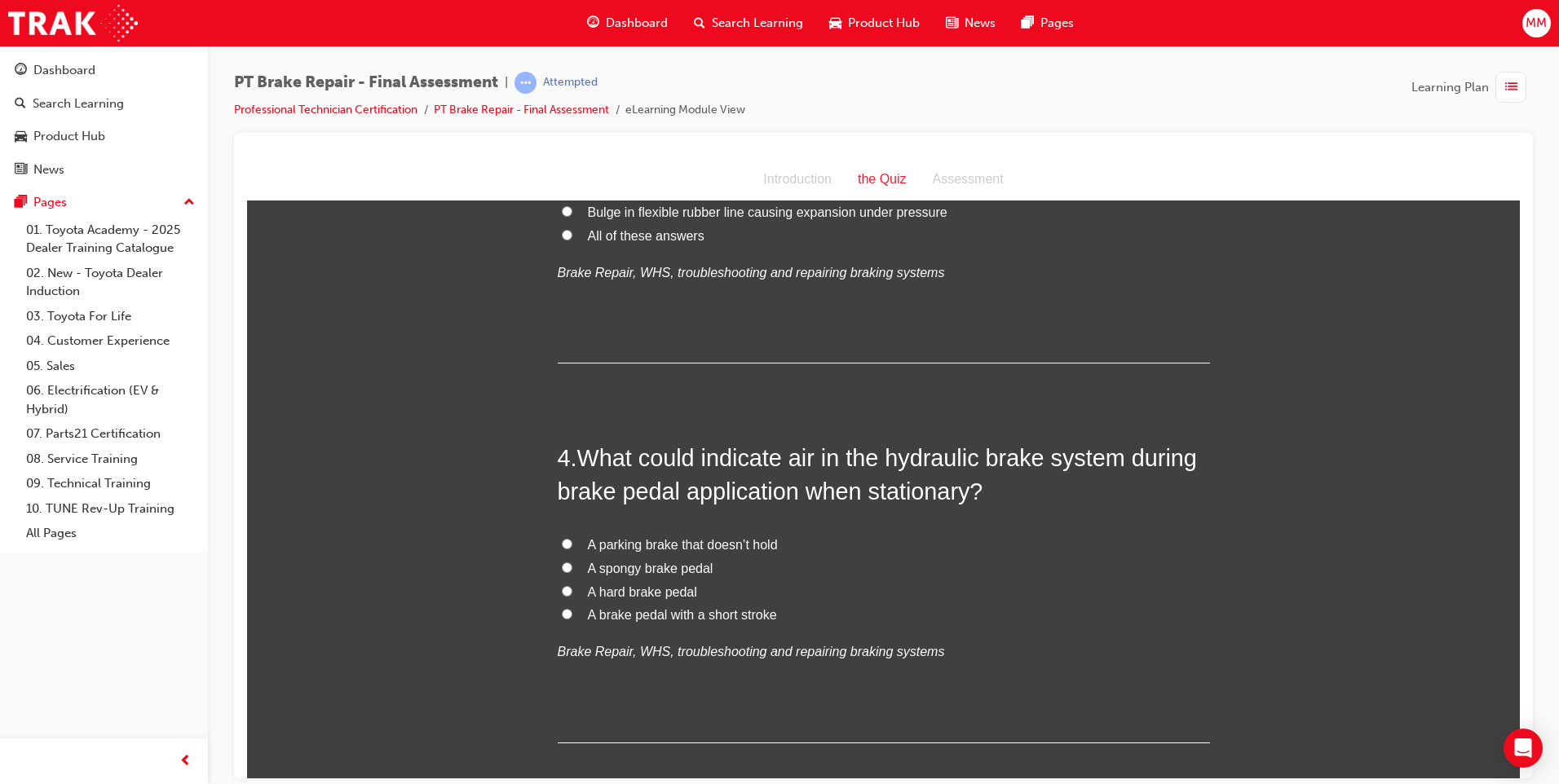
click at [561, 562] on input "A spongy brake pedal" at bounding box center [566, 566] width 11 height 11
radio input "true"
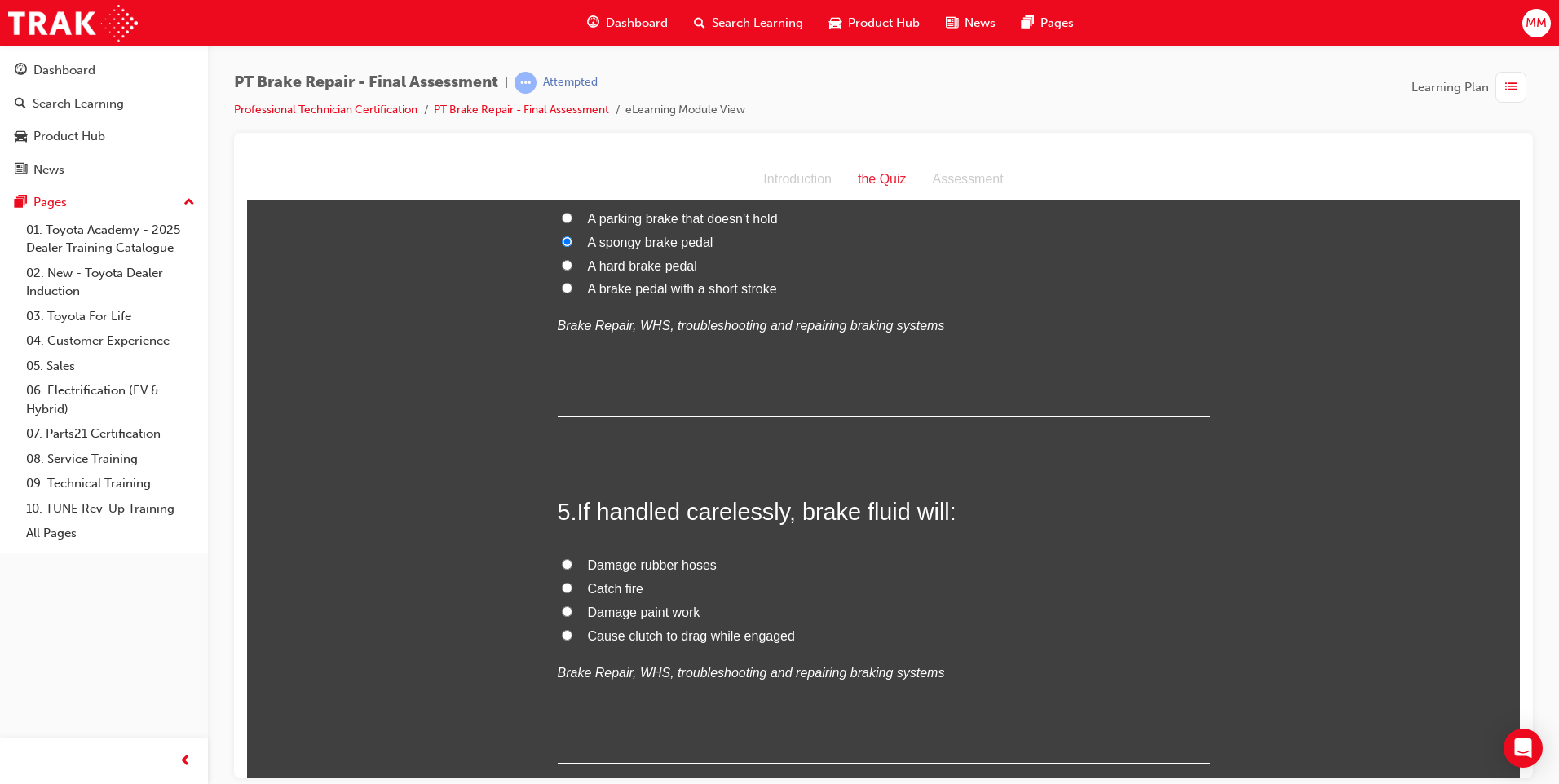
scroll to position [1385, 0]
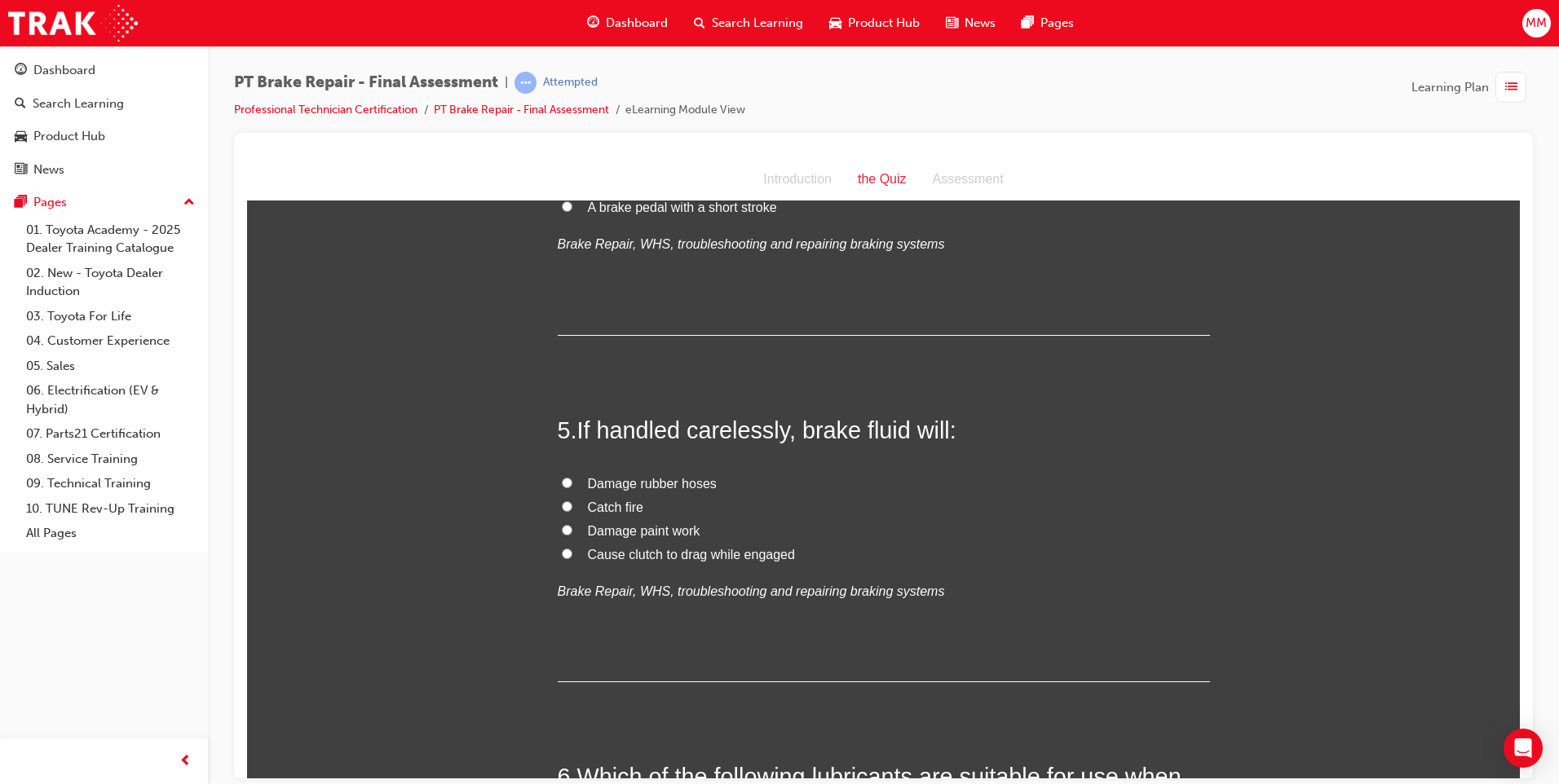
click at [561, 525] on input "Damage paint work" at bounding box center [566, 528] width 11 height 11
radio input "true"
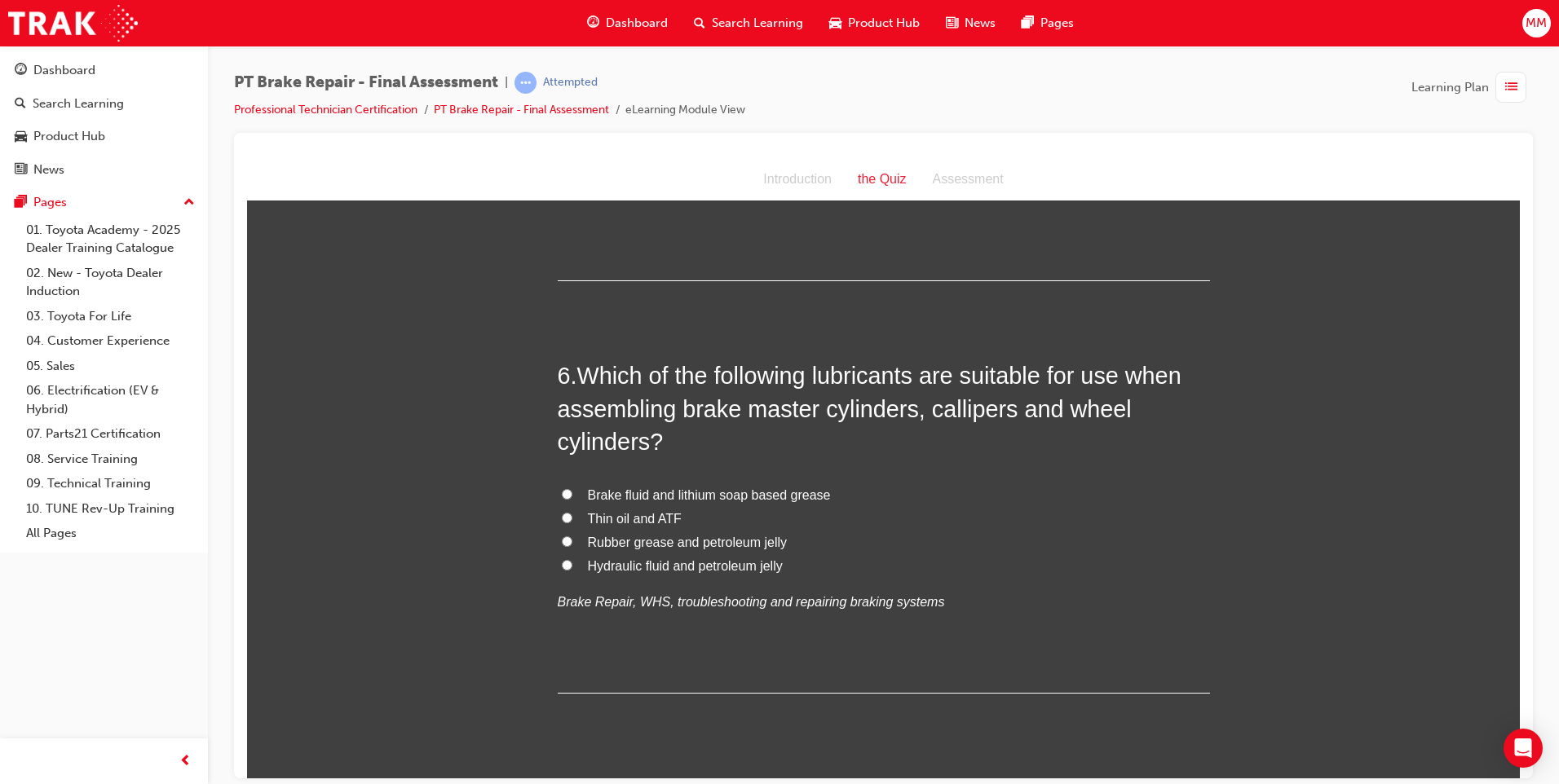
scroll to position [1793, 0]
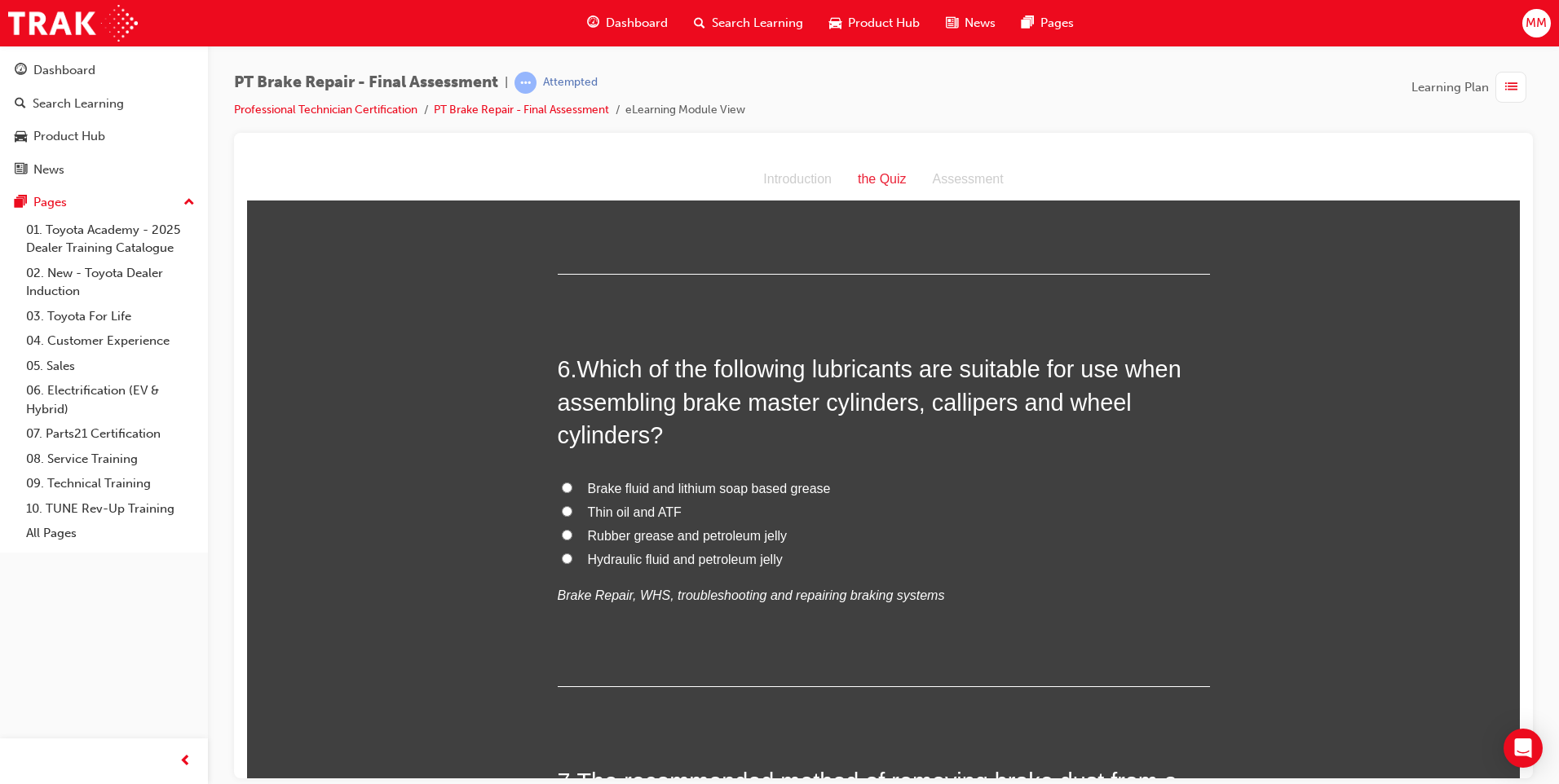
click at [561, 537] on input "Rubber grease and petroleum jelly" at bounding box center [566, 533] width 11 height 11
radio input "true"
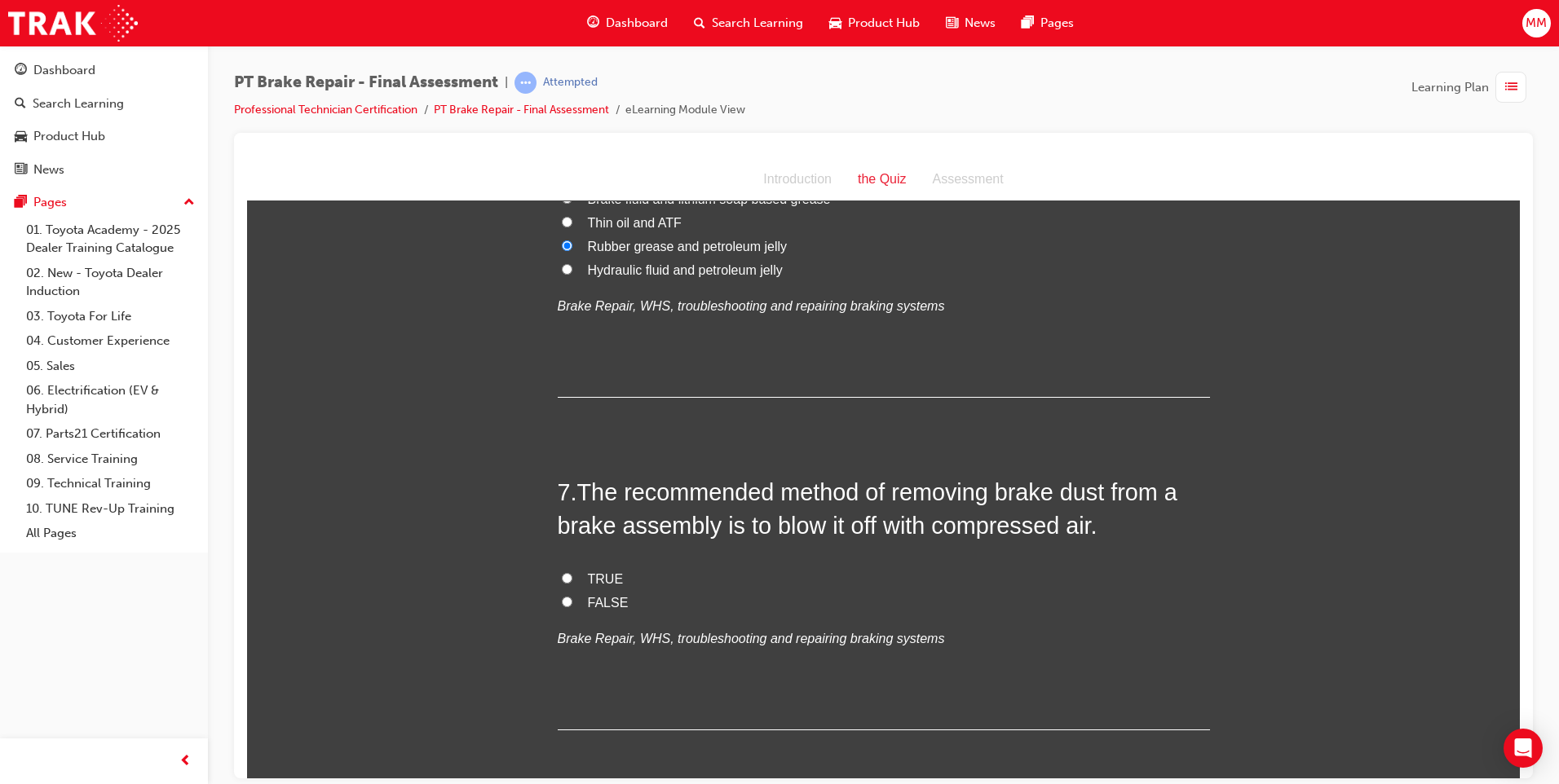
scroll to position [2118, 0]
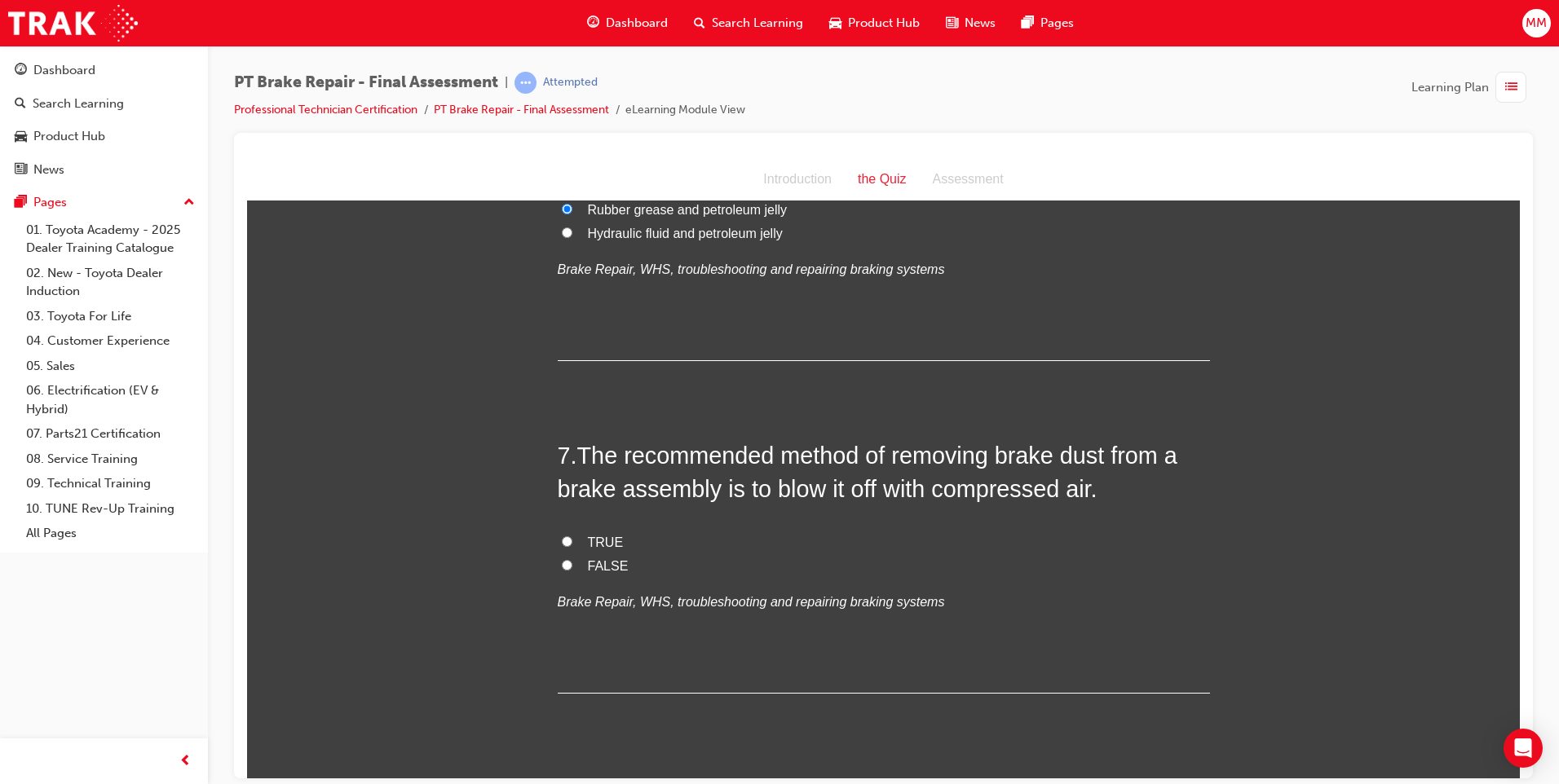
click at [561, 563] on input "FALSE" at bounding box center [566, 564] width 11 height 11
radio input "true"
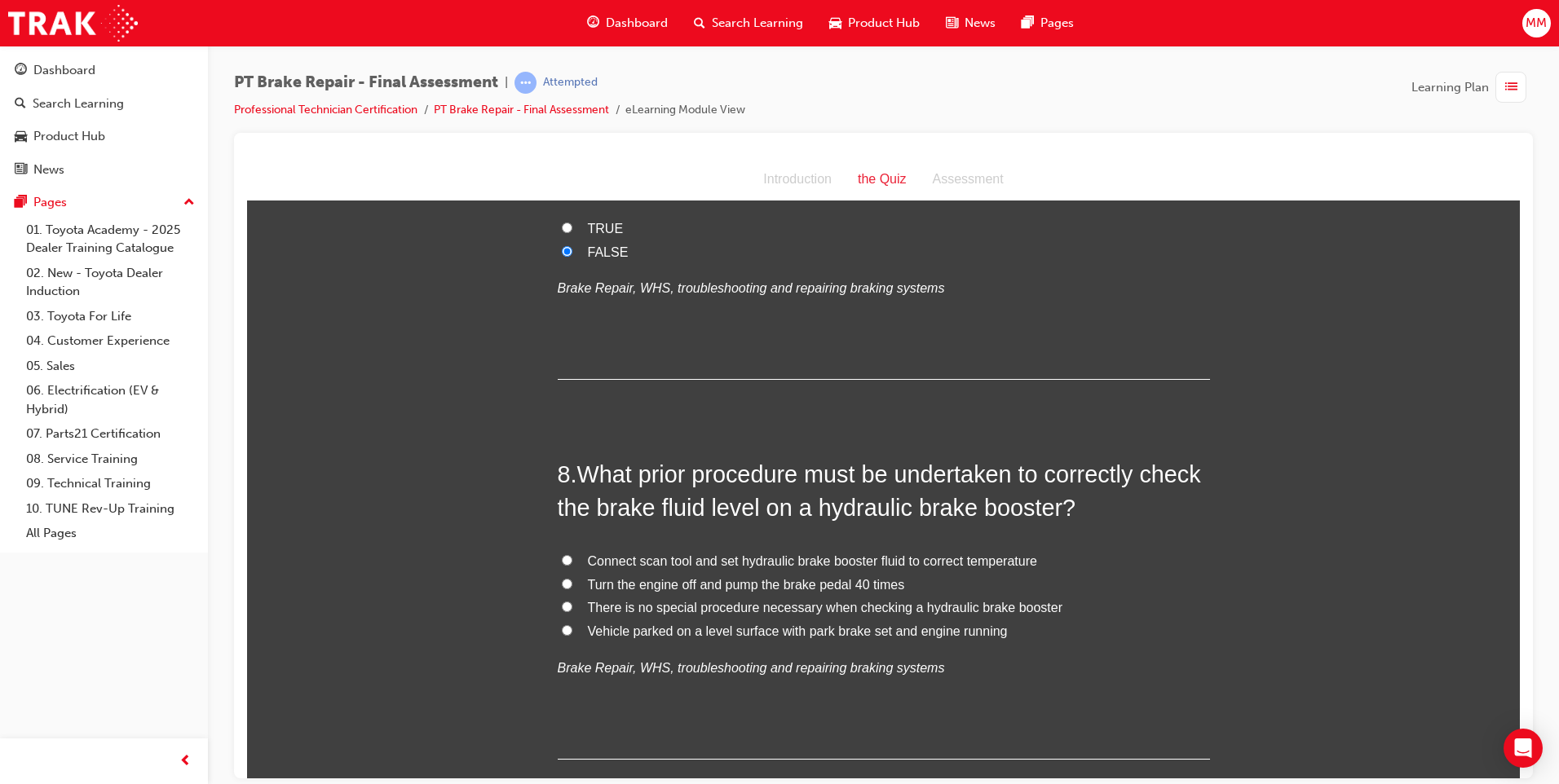
scroll to position [2526, 0]
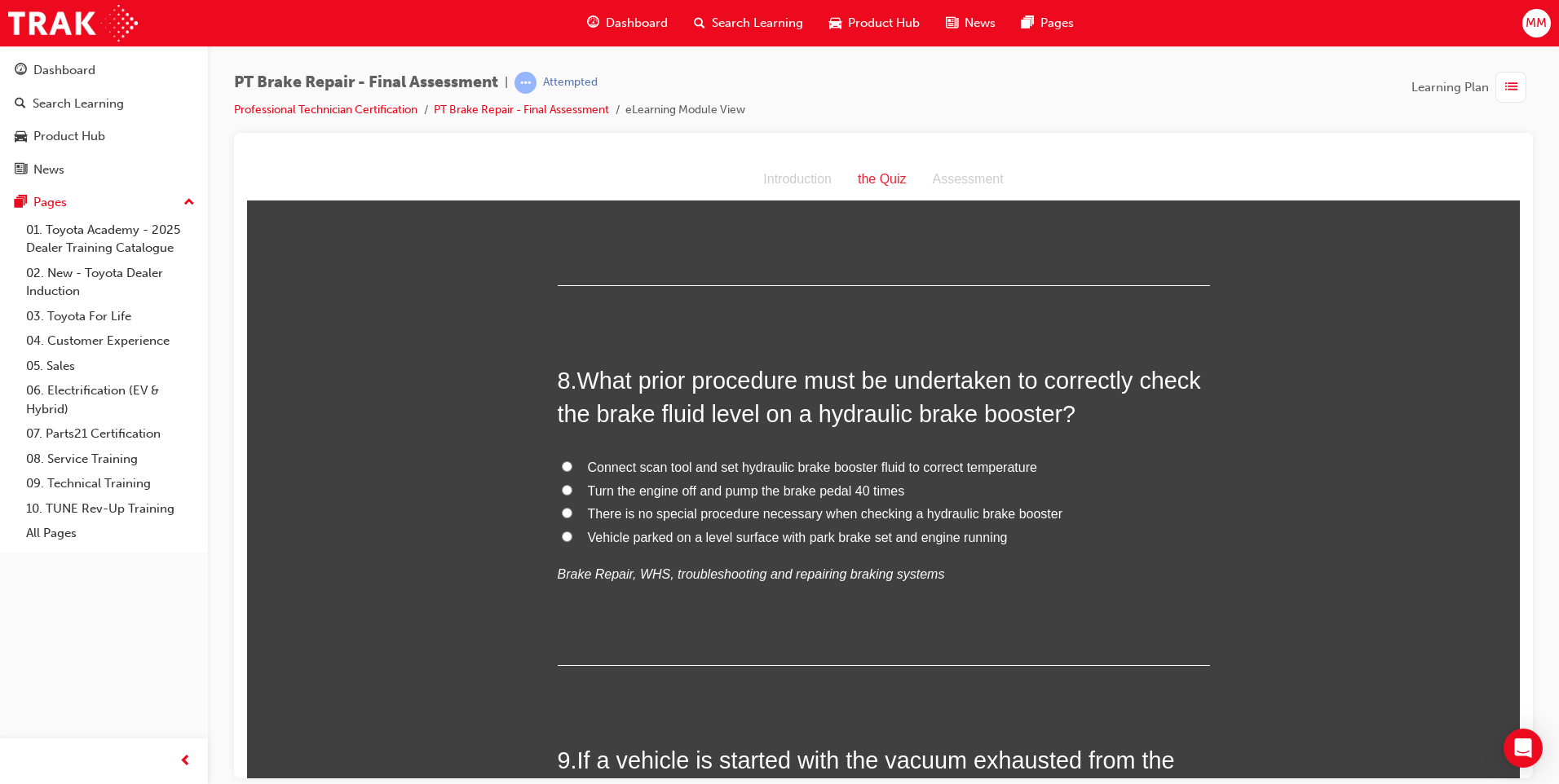
click at [561, 533] on input "Vehicle parked on a level surface with park brake set and engine running" at bounding box center [566, 535] width 11 height 11
radio input "true"
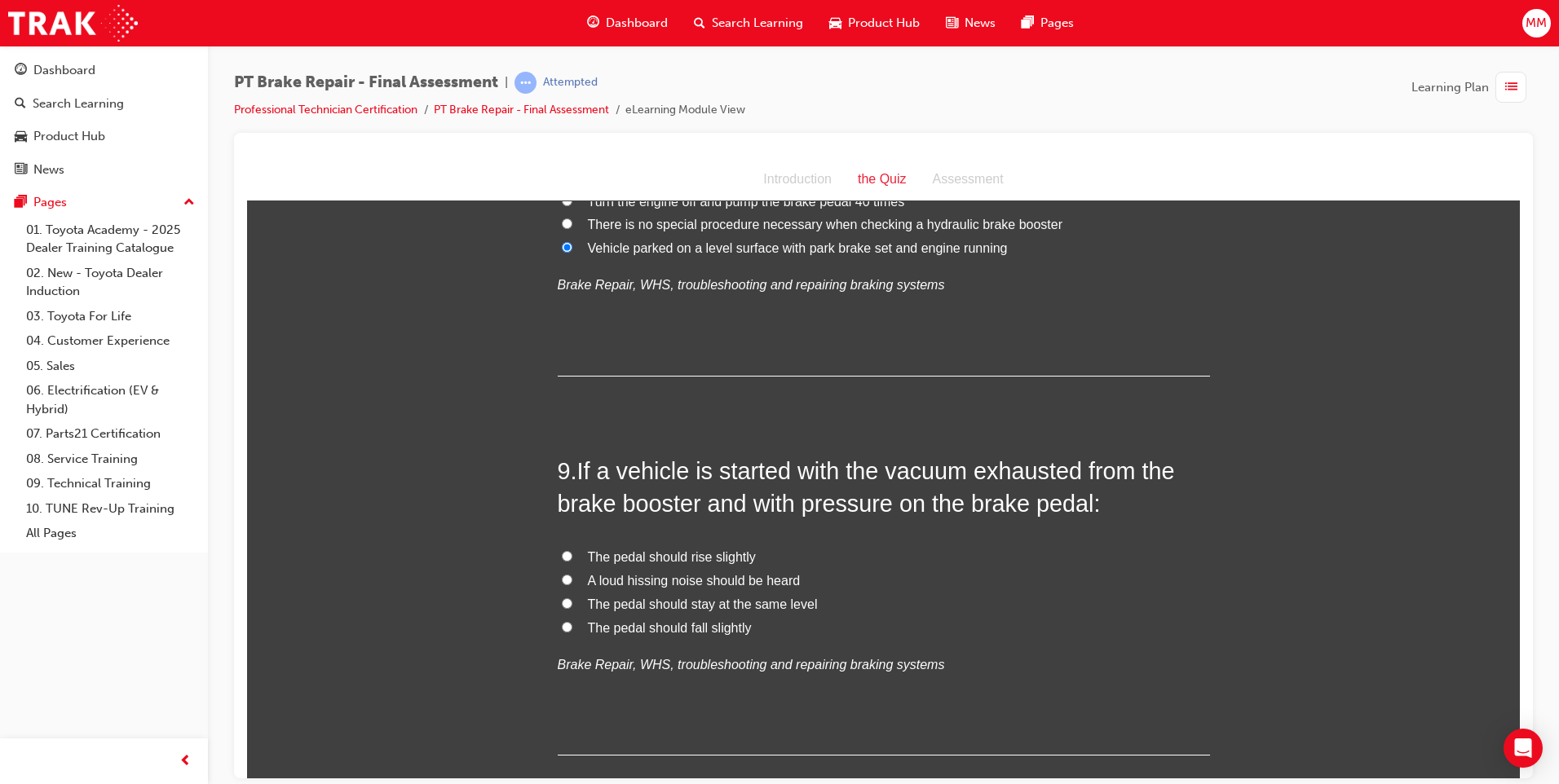
scroll to position [2851, 0]
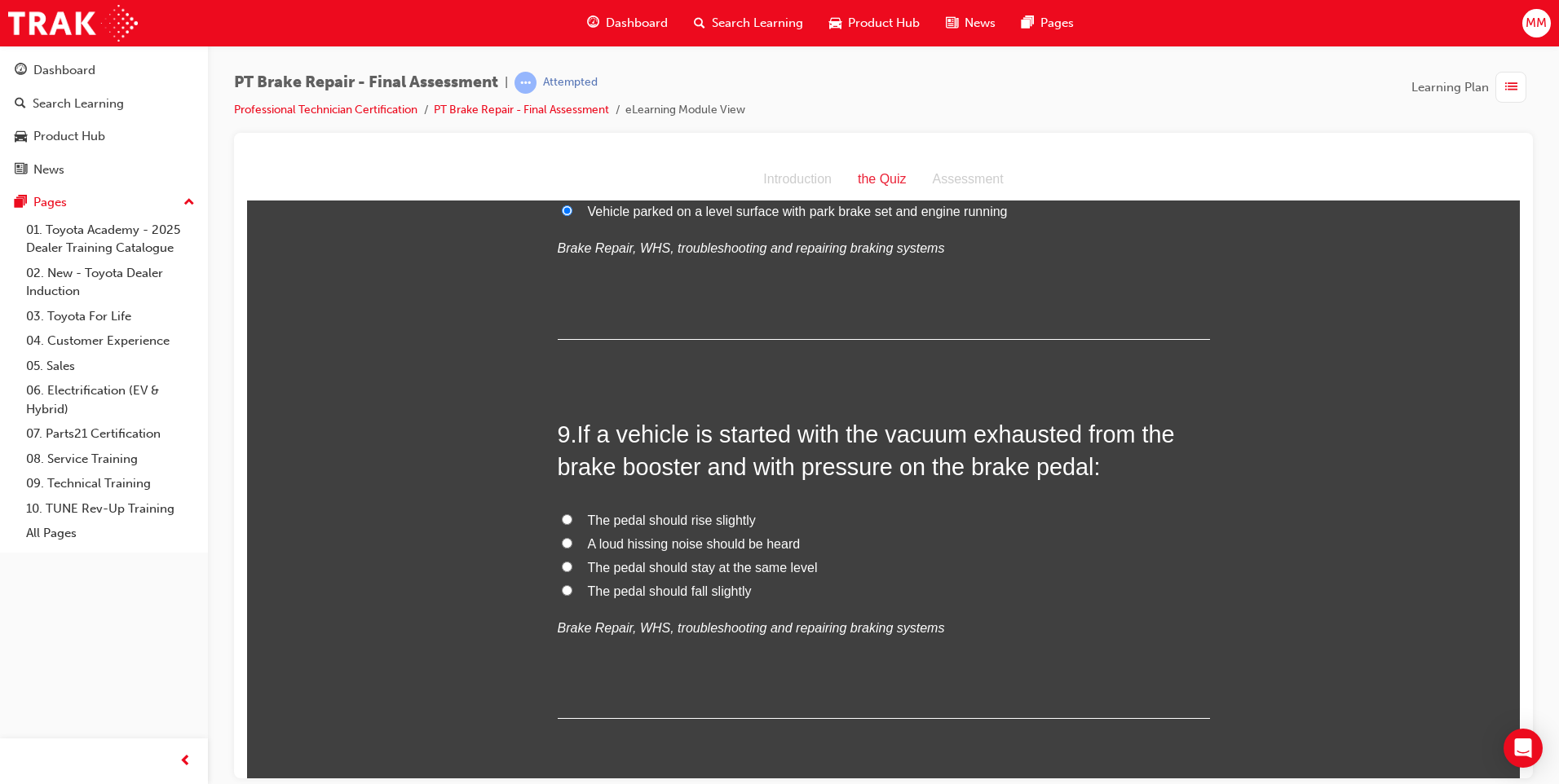
click at [563, 563] on input "The pedal should stay at the same level" at bounding box center [566, 565] width 11 height 11
radio input "true"
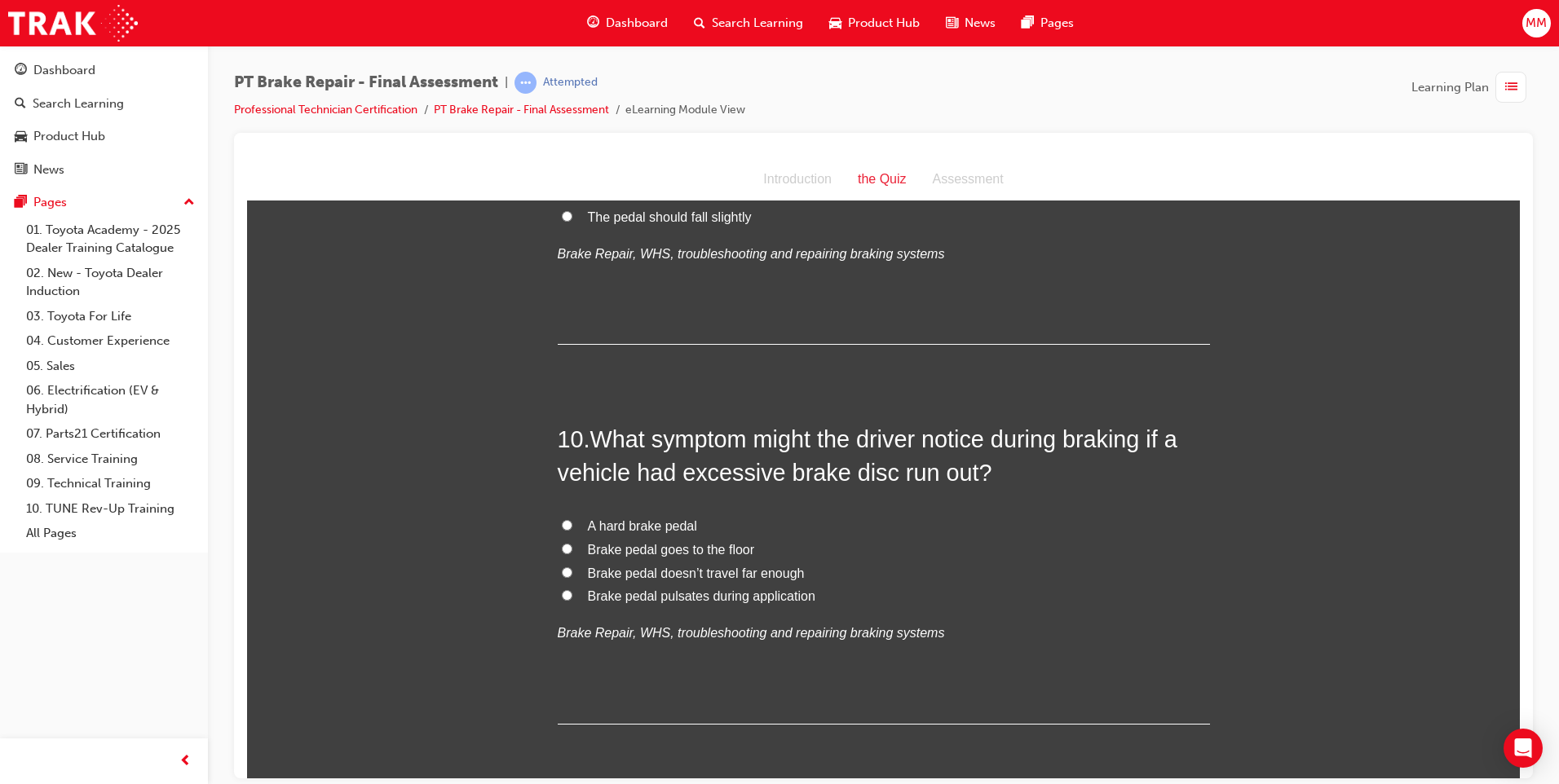
scroll to position [3259, 0]
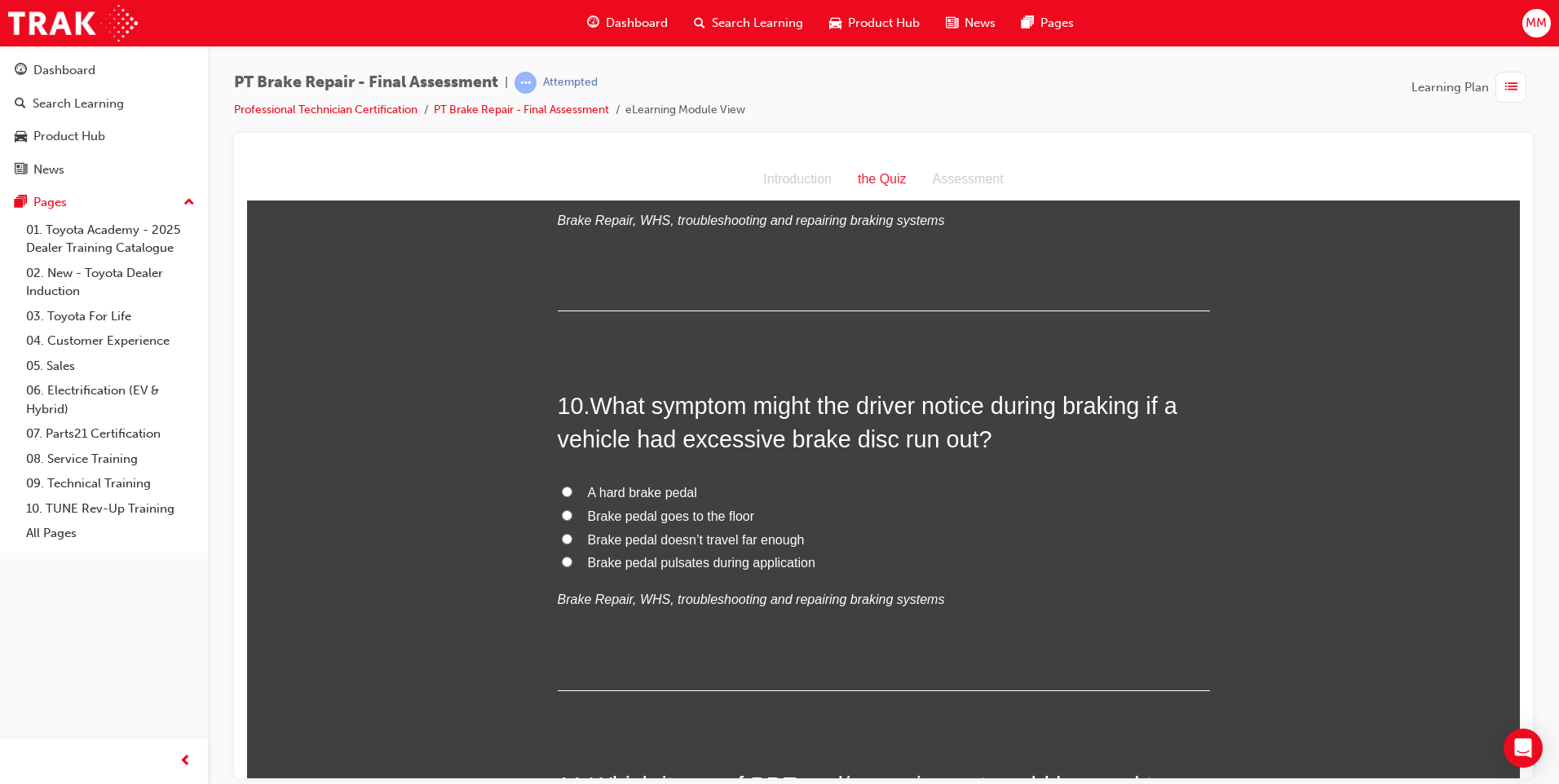
click at [561, 560] on input "Brake pedal pulsates during application" at bounding box center [566, 561] width 11 height 11
radio input "true"
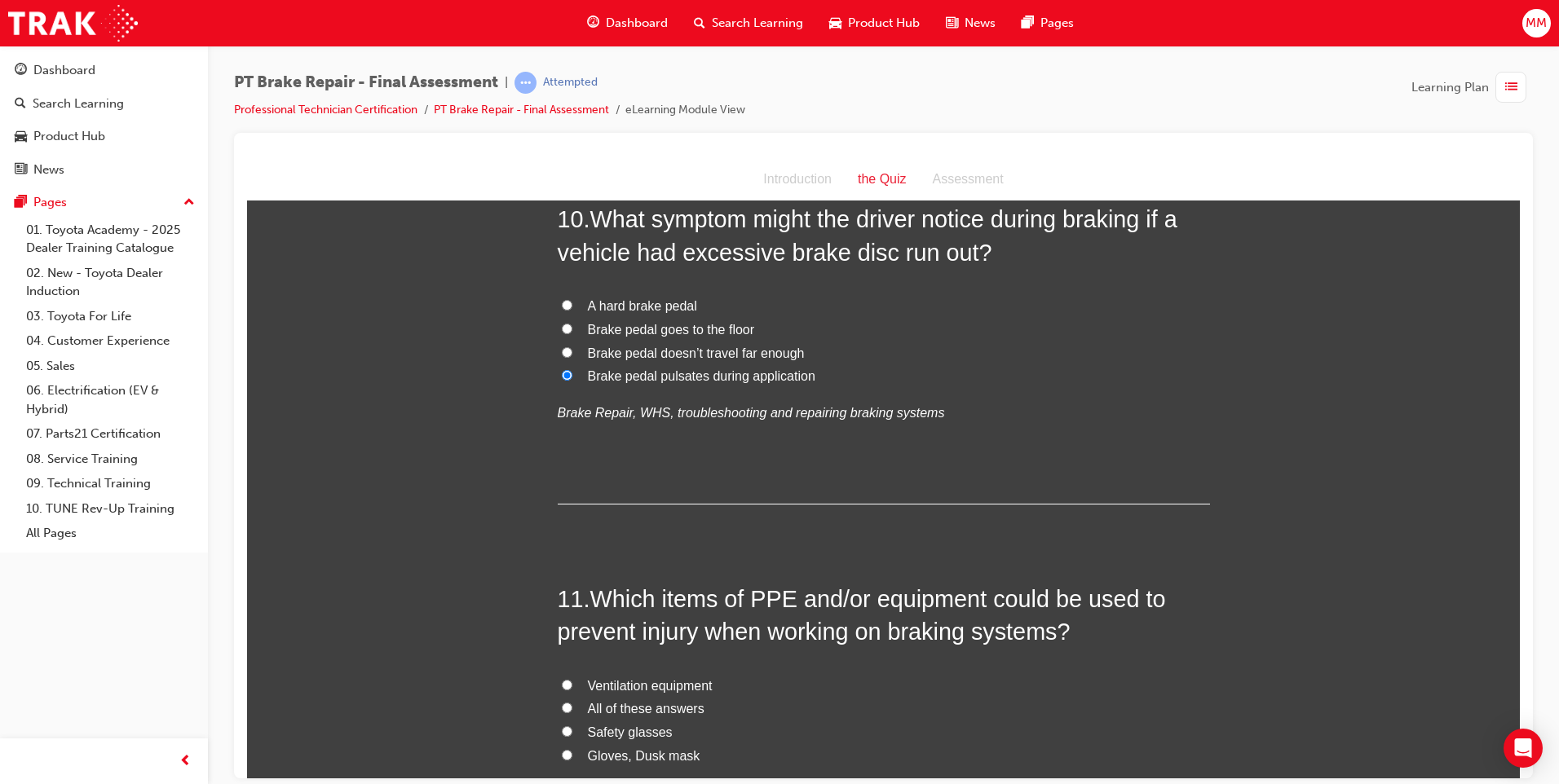
scroll to position [3666, 0]
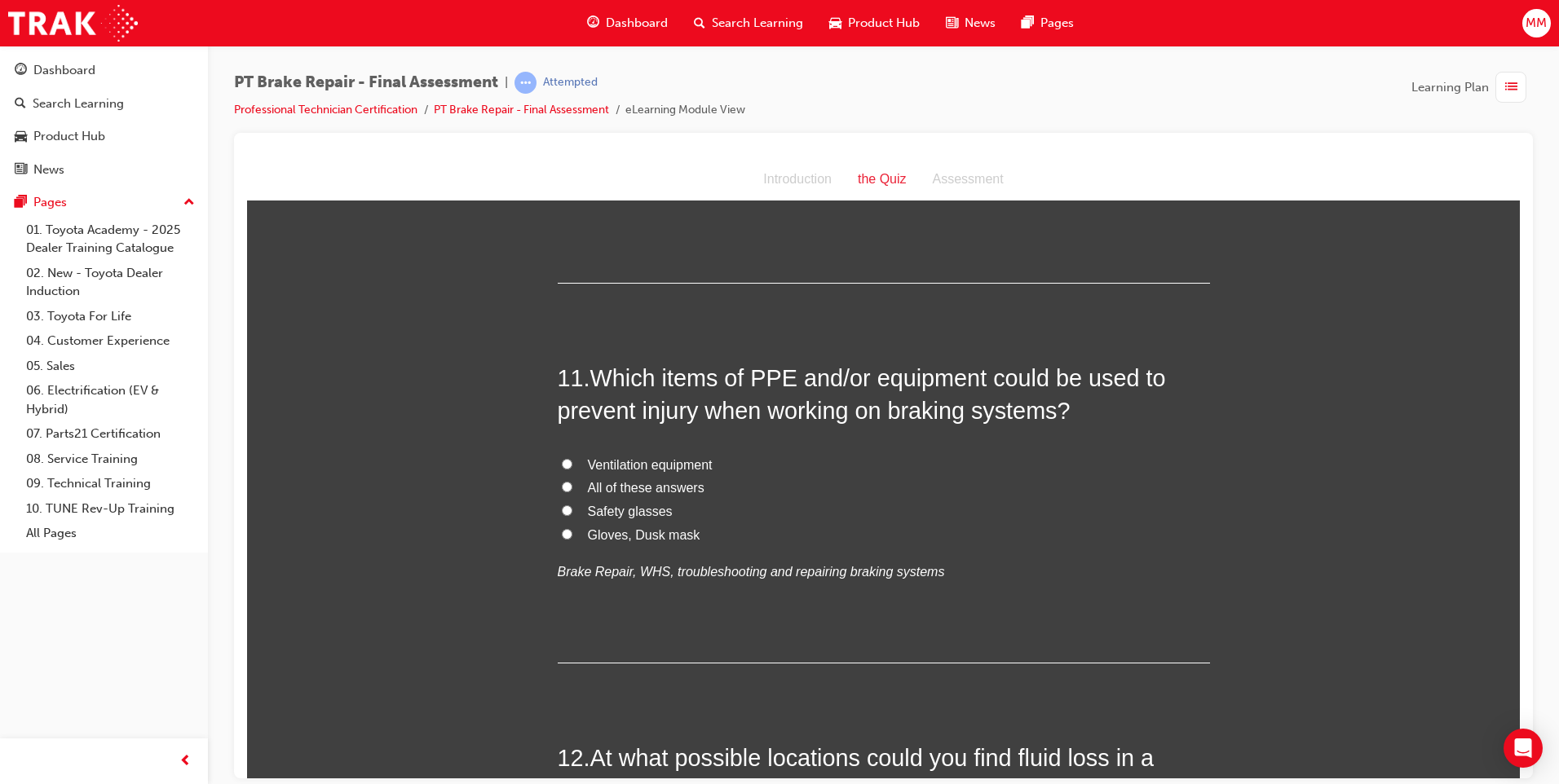
click at [561, 484] on input "All of these answers" at bounding box center [566, 486] width 11 height 11
radio input "true"
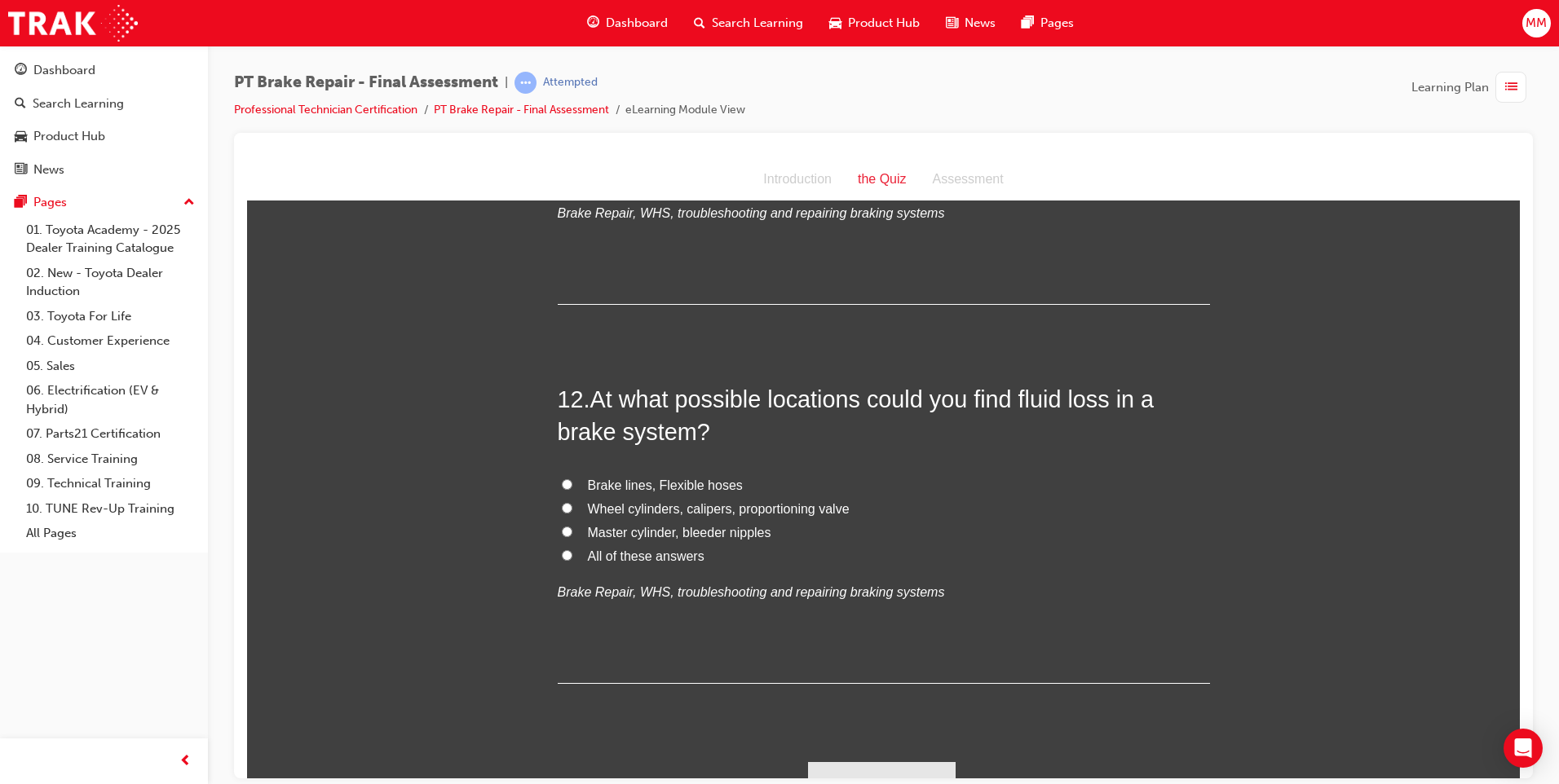
scroll to position [3972, 0]
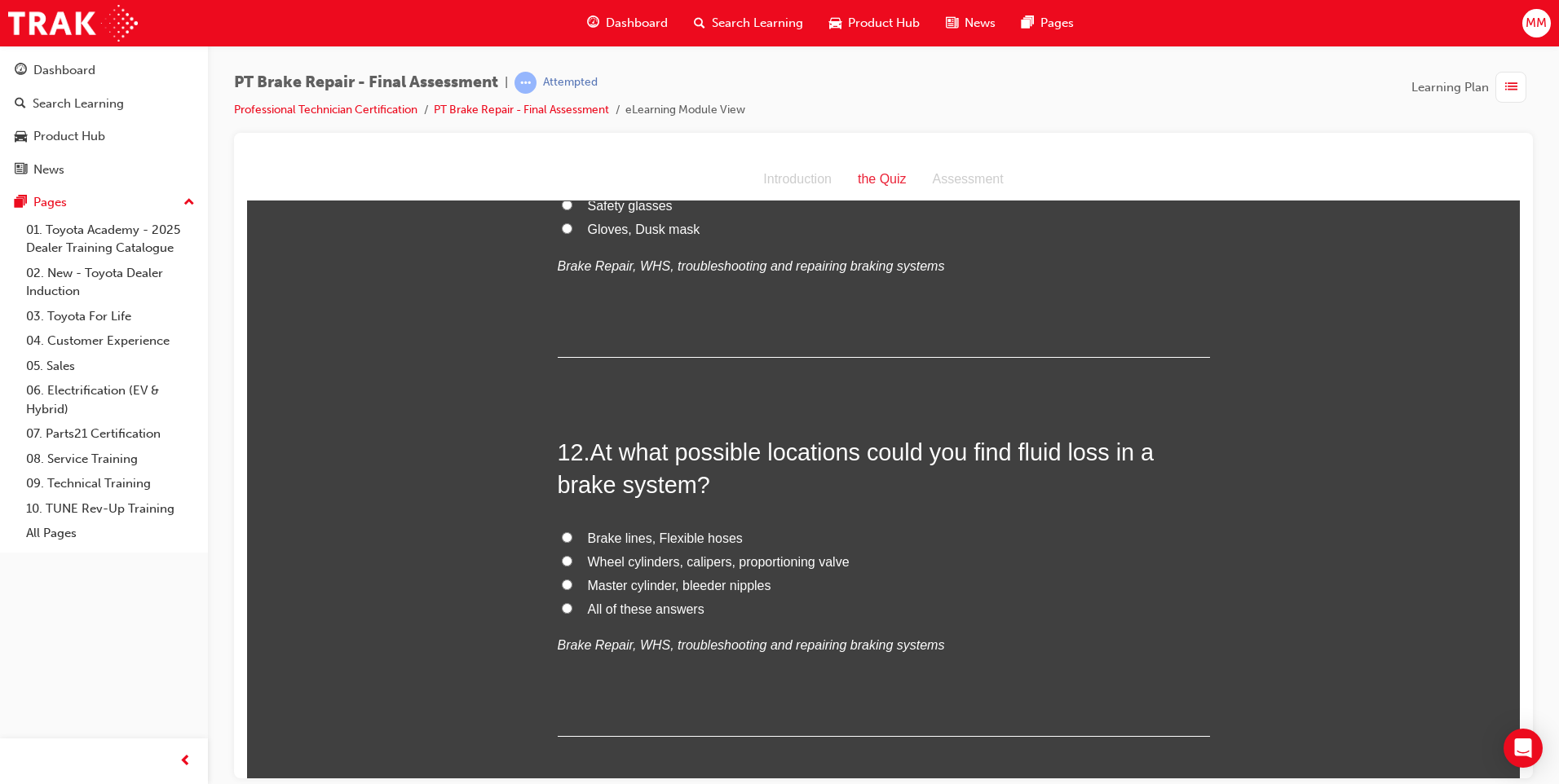
click at [563, 604] on input "All of these answers" at bounding box center [566, 607] width 11 height 11
radio input "true"
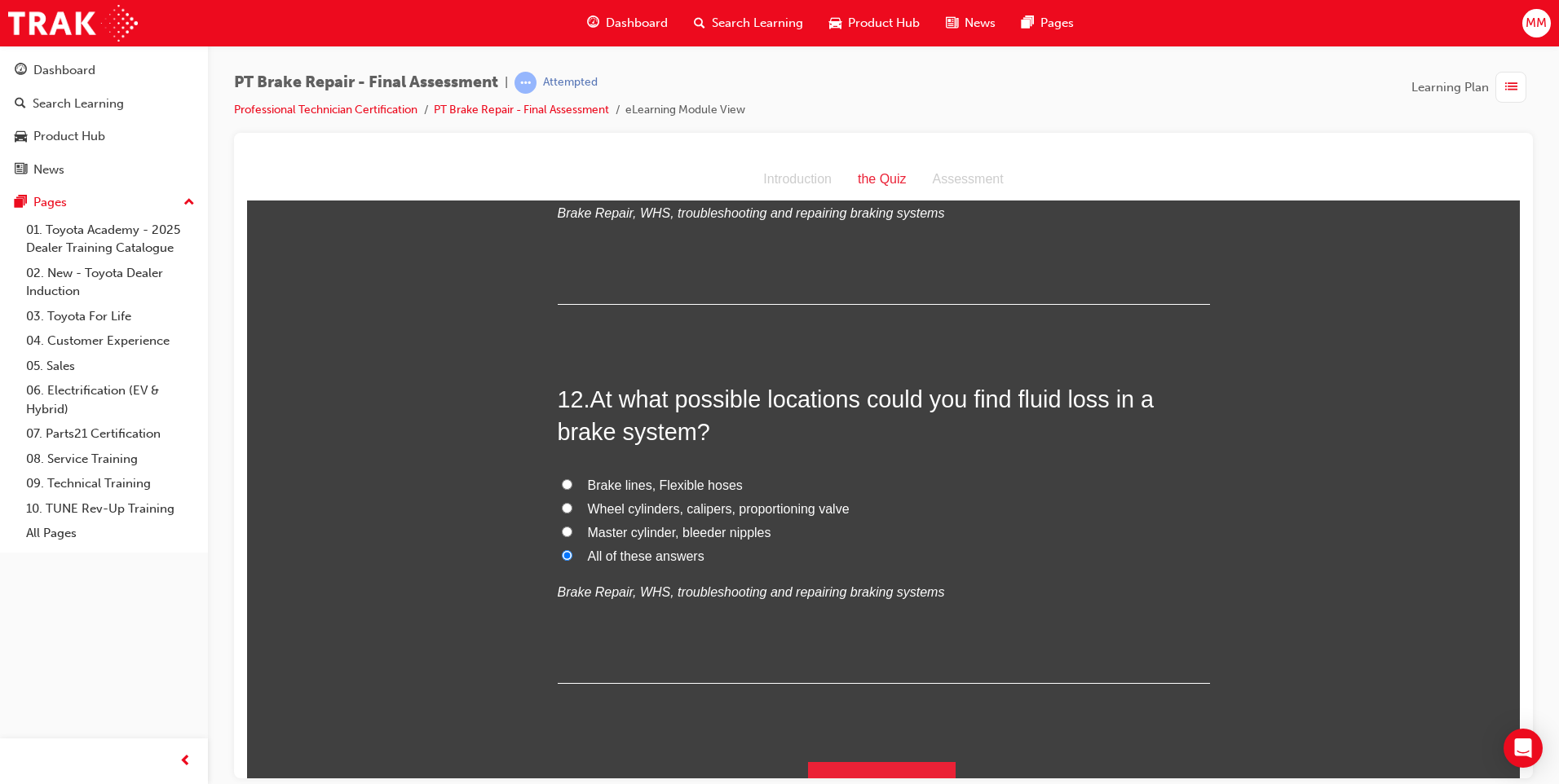
scroll to position [4053, 0]
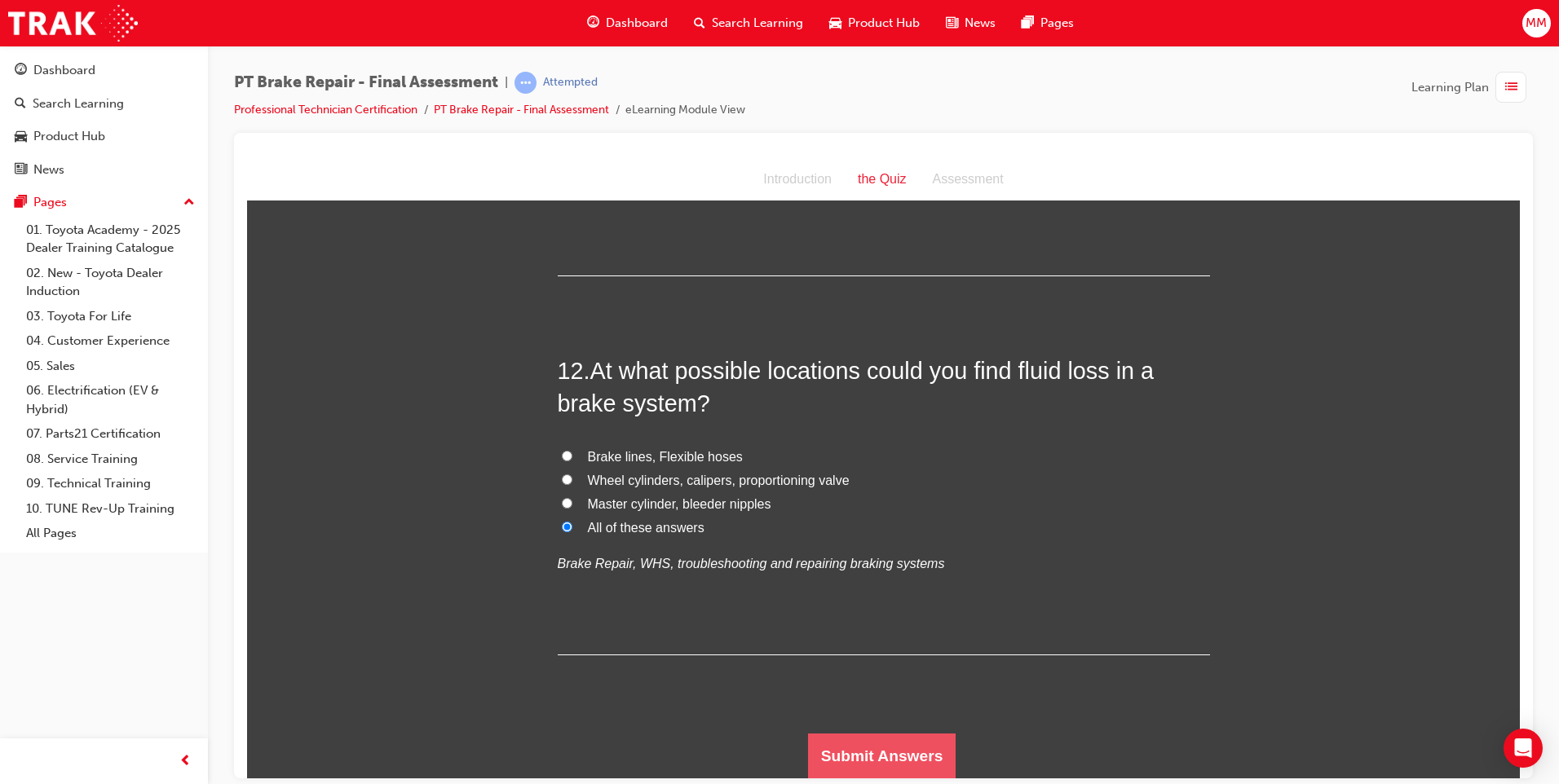
click at [918, 759] on button "Submit Answers" at bounding box center [882, 755] width 148 height 46
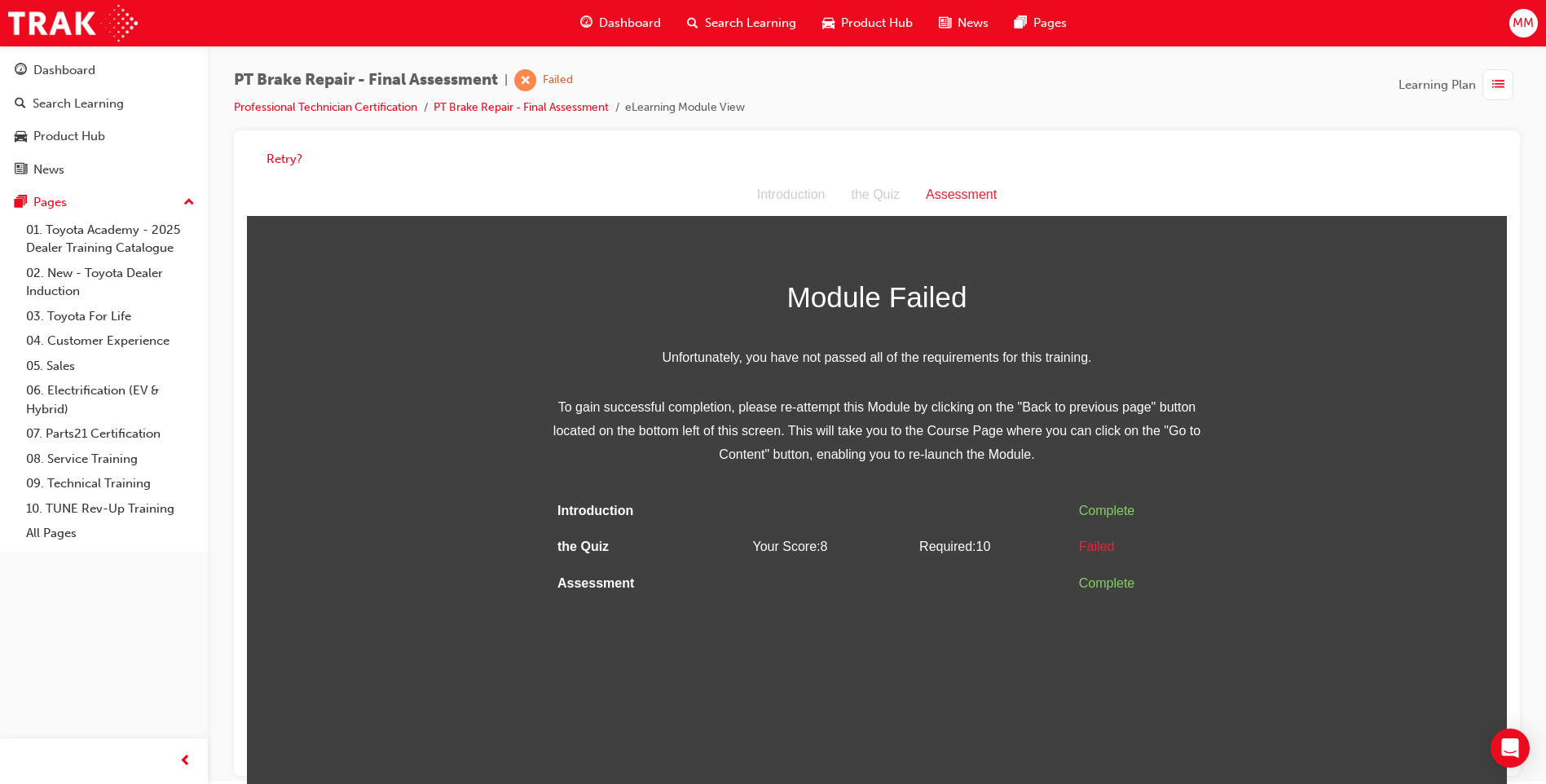
scroll to position [0, 0]
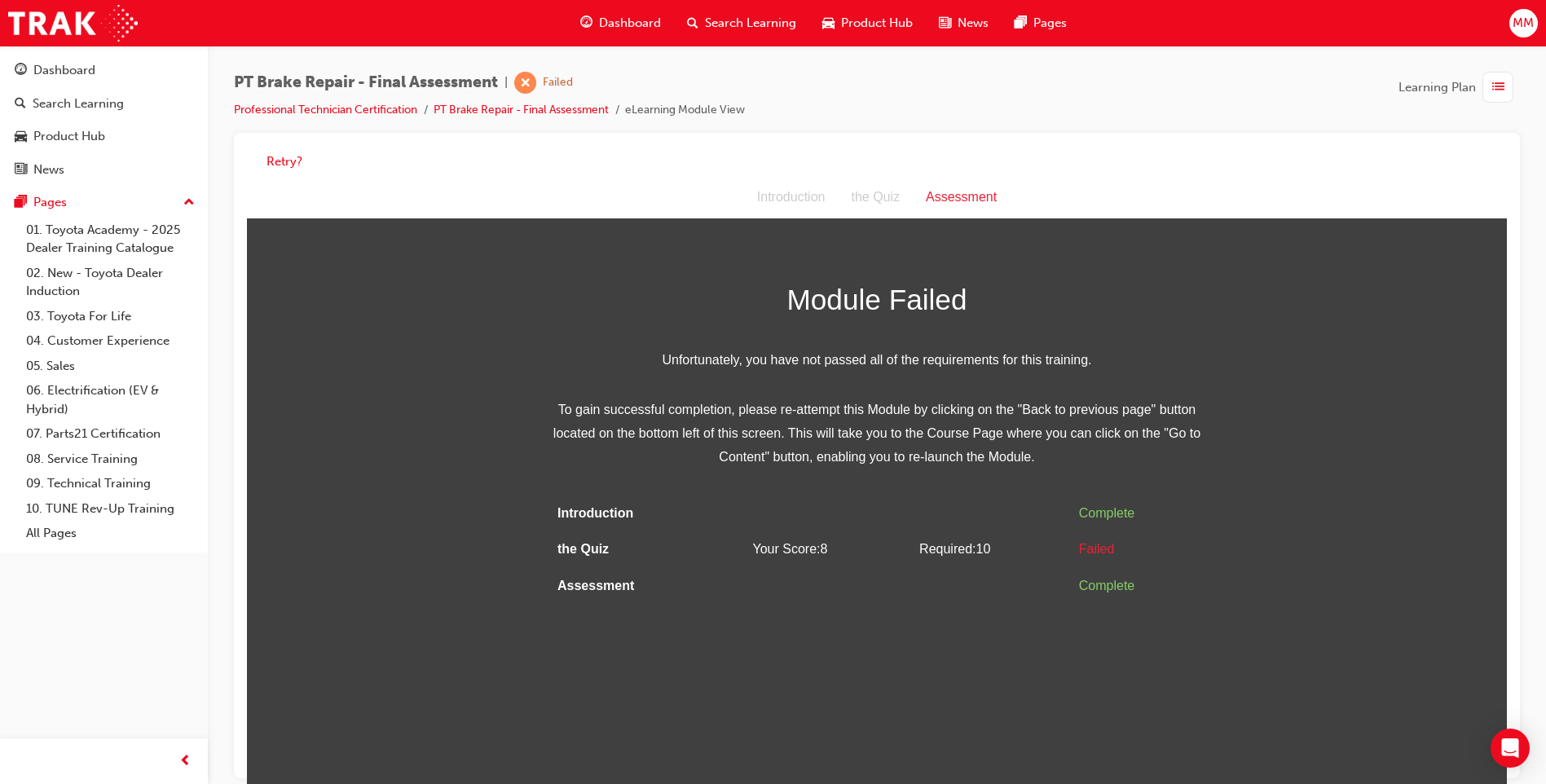
click at [1106, 550] on div "Failed" at bounding box center [1137, 549] width 117 height 23
click at [868, 206] on div "the Quiz" at bounding box center [875, 197] width 75 height 23
click at [874, 199] on div "the Quiz" at bounding box center [875, 197] width 75 height 23
click at [791, 196] on div "Introduction" at bounding box center [792, 197] width 95 height 23
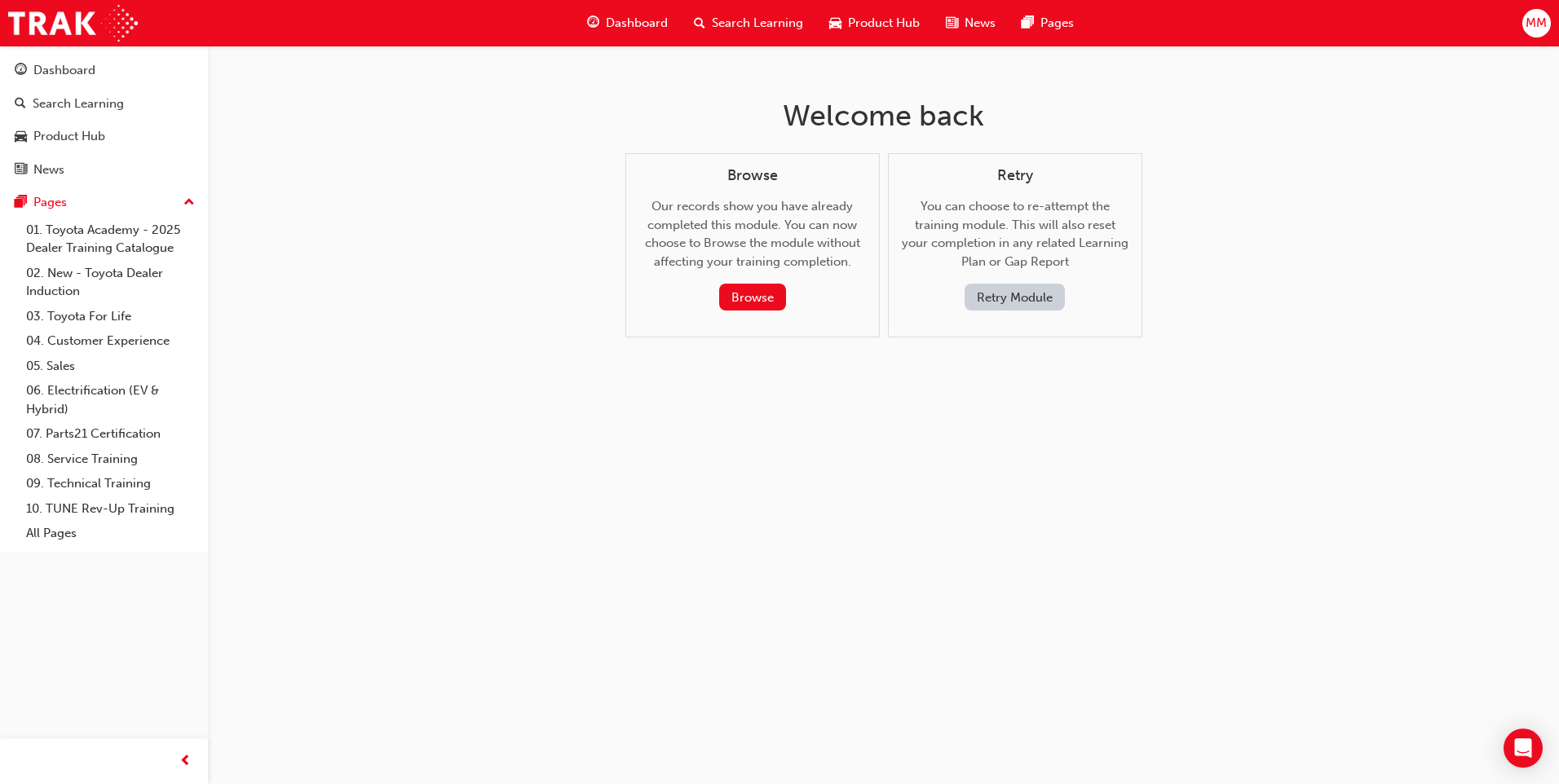
click at [1019, 290] on button "Retry Module" at bounding box center [1014, 297] width 100 height 27
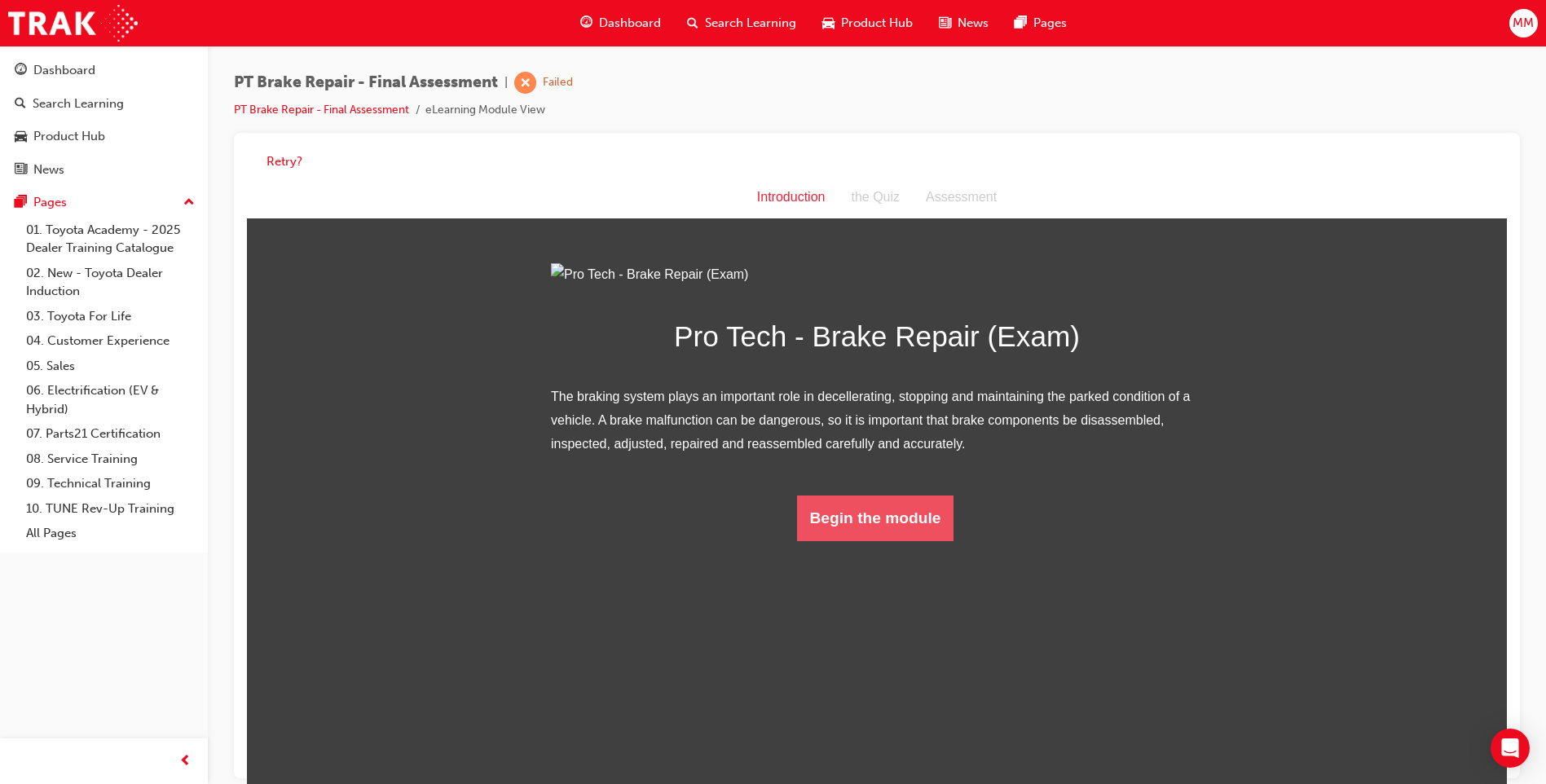
click at [894, 541] on button "Begin the module" at bounding box center [875, 518] width 157 height 46
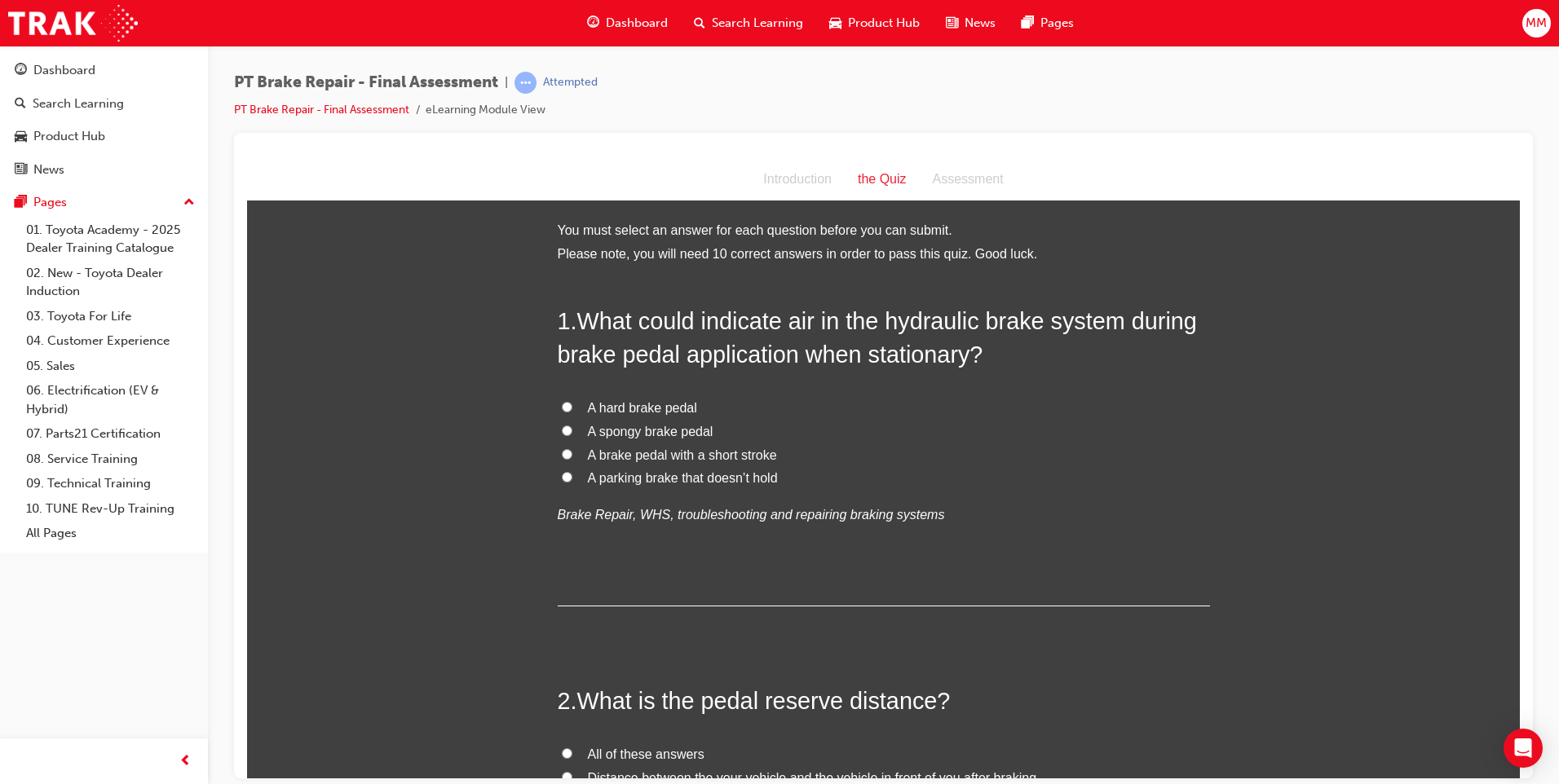
click at [561, 426] on input "A spongy brake pedal" at bounding box center [566, 429] width 11 height 11
radio input "true"
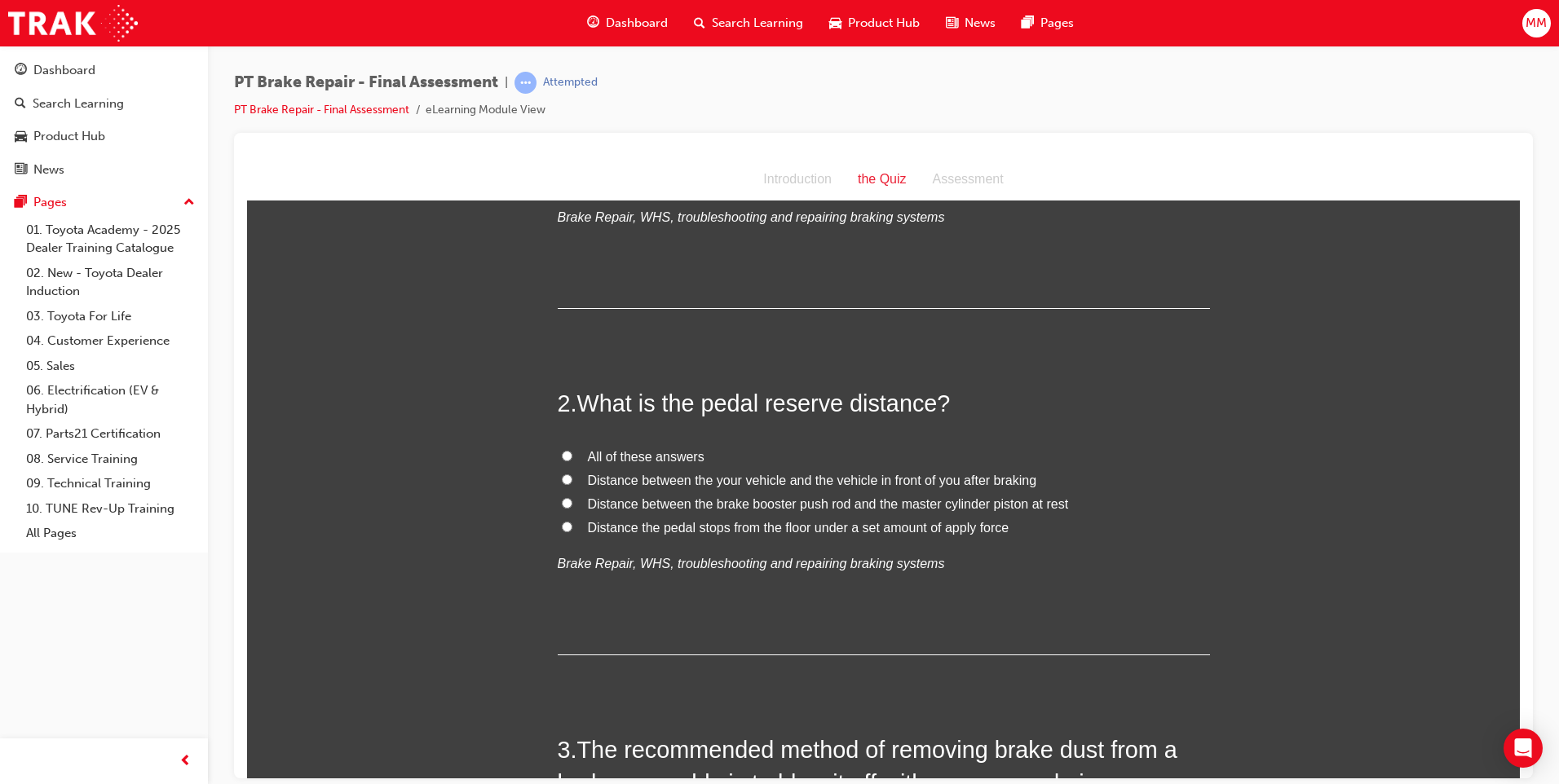
scroll to position [326, 0]
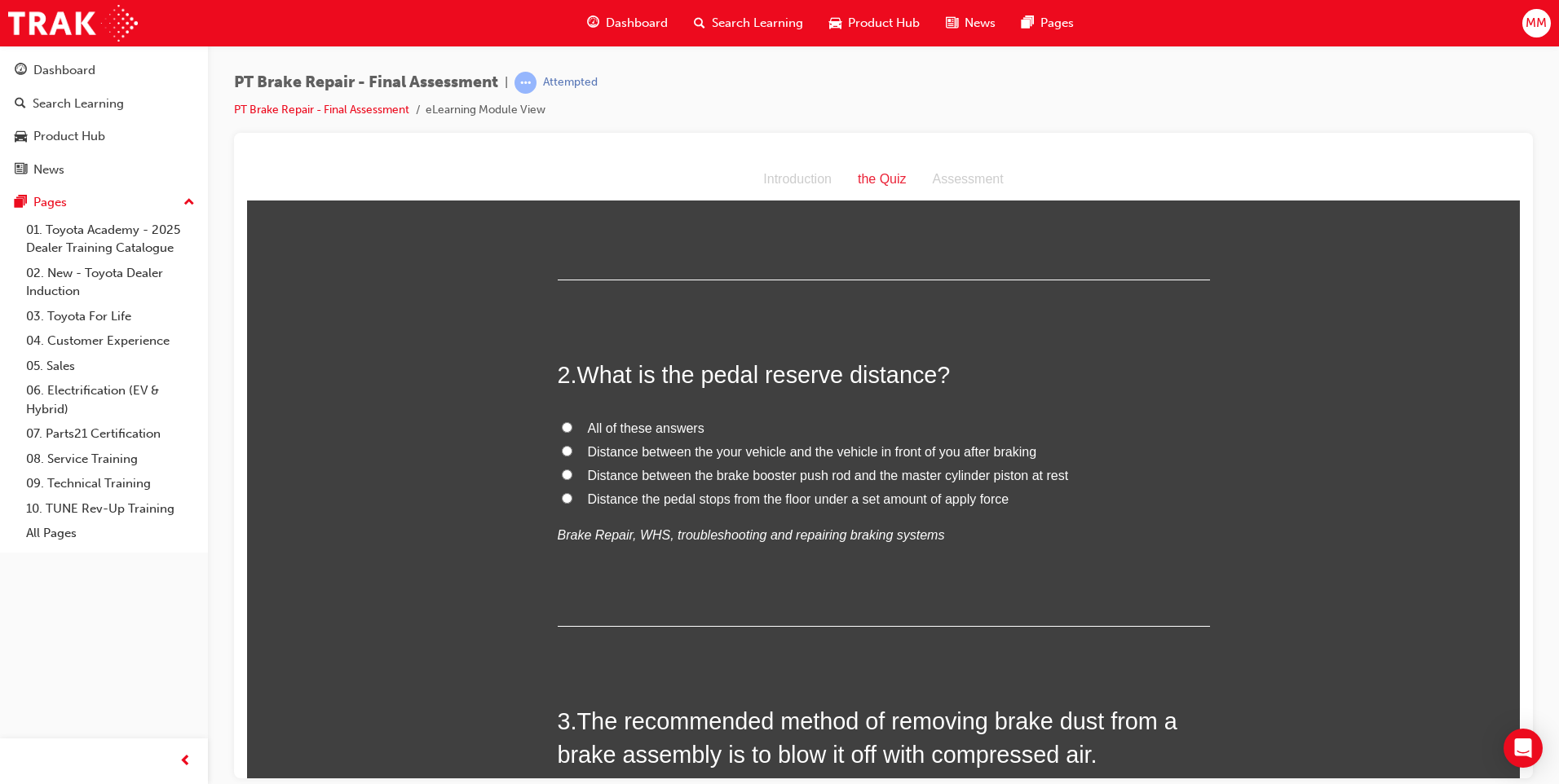
drag, startPoint x: 558, startPoint y: 478, endPoint x: 621, endPoint y: 508, distance: 69.8
click at [561, 479] on input "Distance between the brake booster push rod and the master cylinder piston at r…" at bounding box center [566, 474] width 11 height 11
radio input "true"
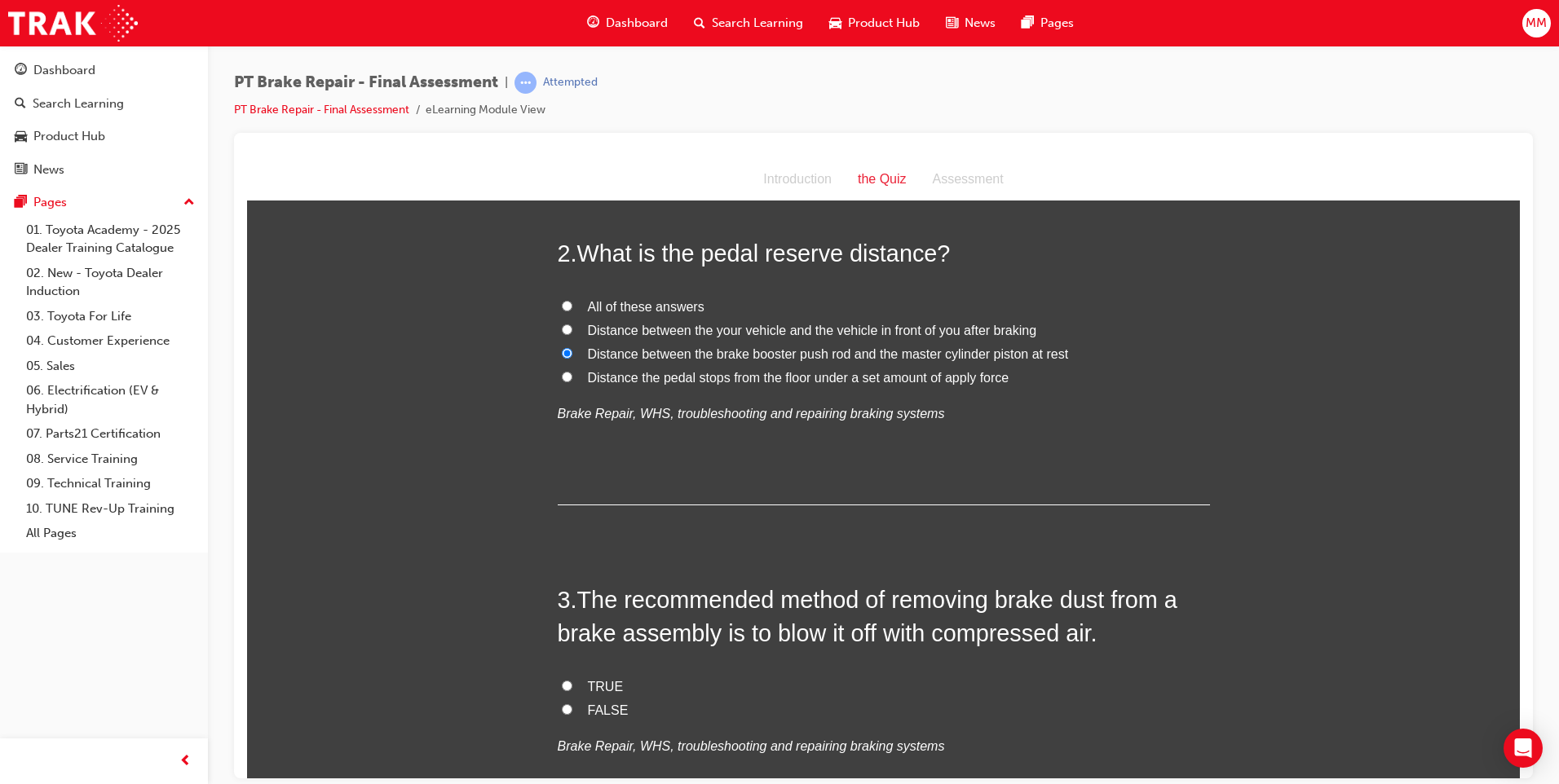
scroll to position [652, 0]
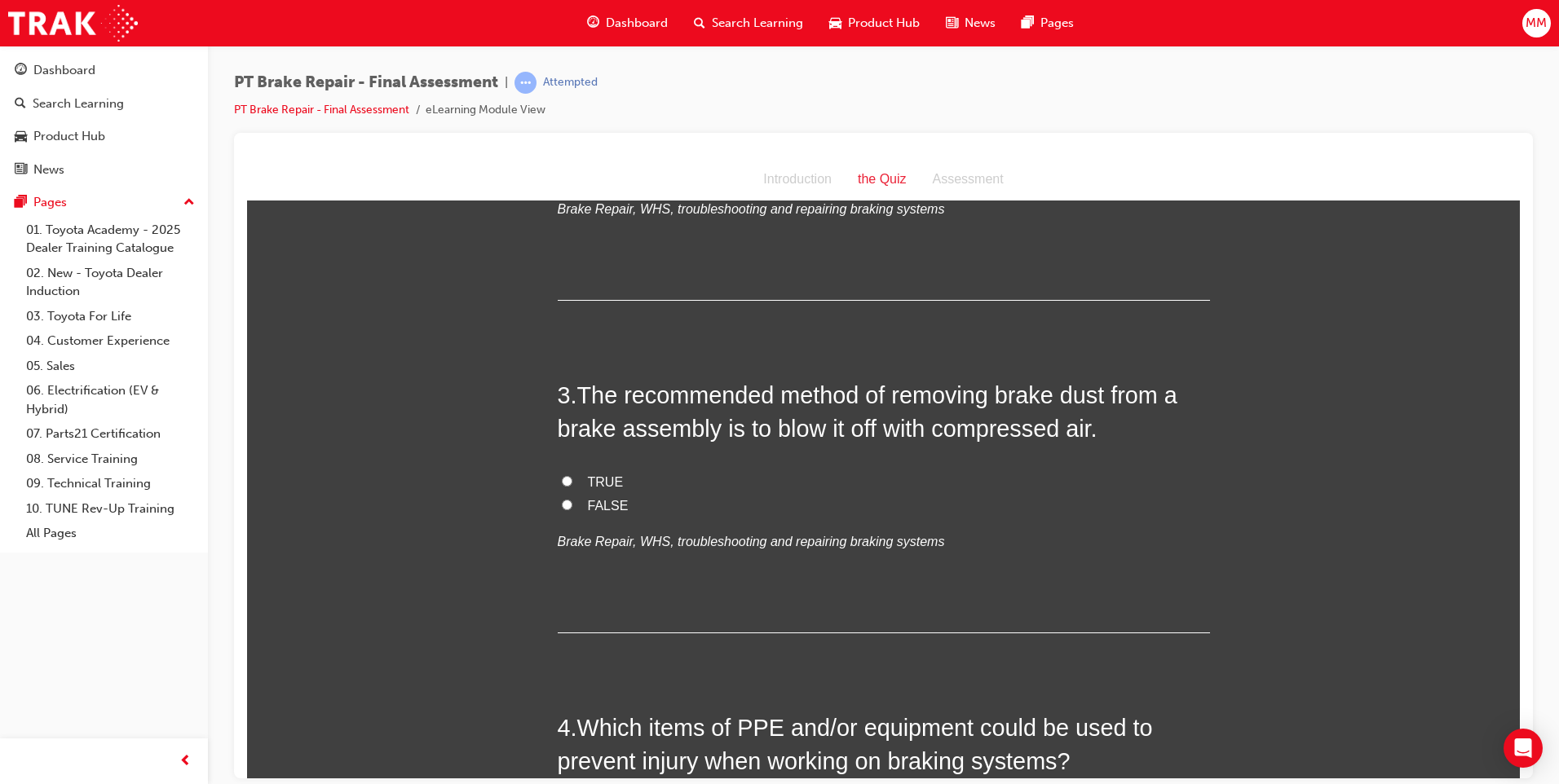
click at [561, 507] on input "FALSE" at bounding box center [566, 504] width 11 height 11
radio input "true"
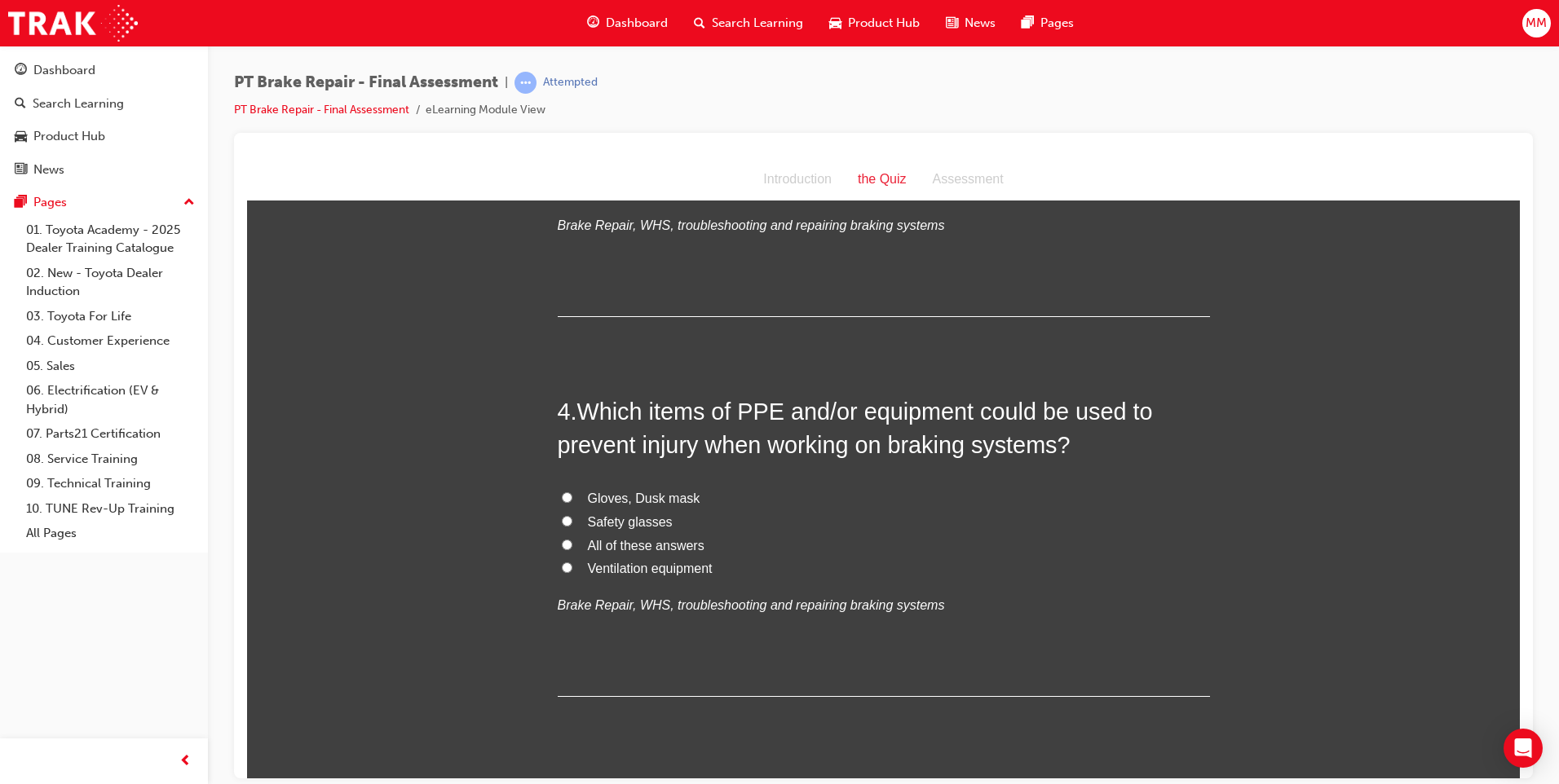
scroll to position [978, 0]
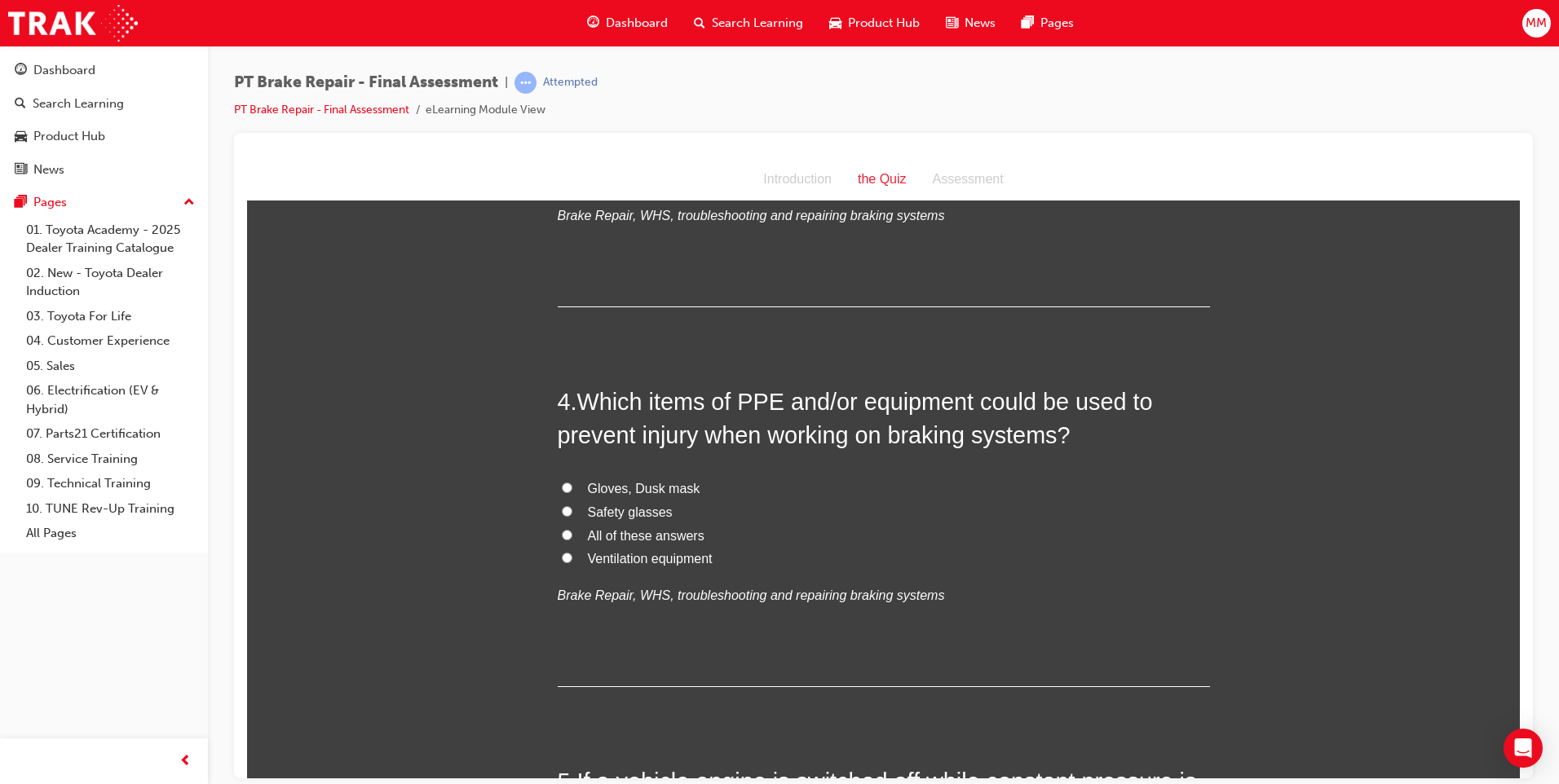
click at [561, 531] on input "All of these answers" at bounding box center [566, 533] width 11 height 11
radio input "true"
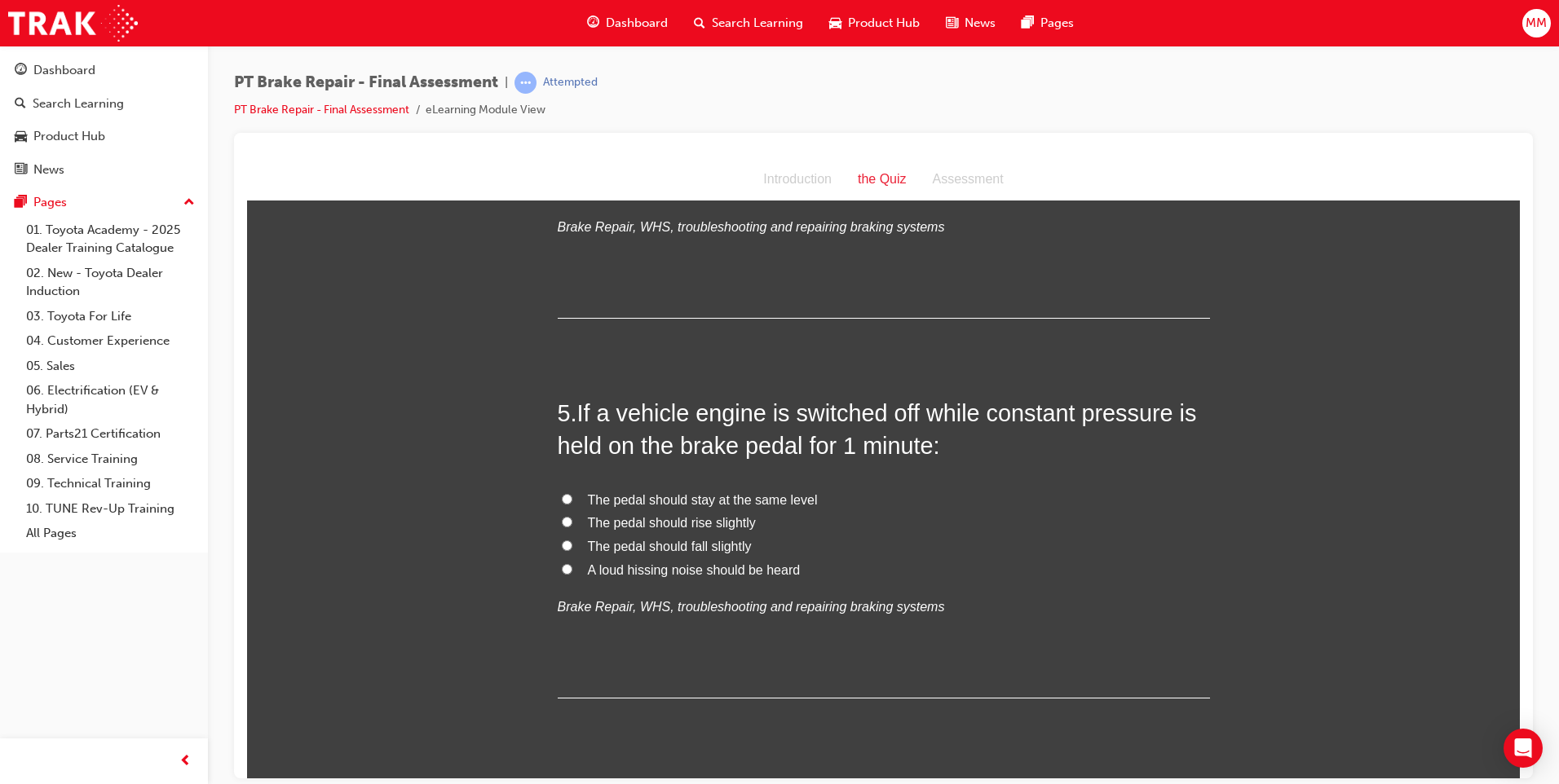
scroll to position [1385, 0]
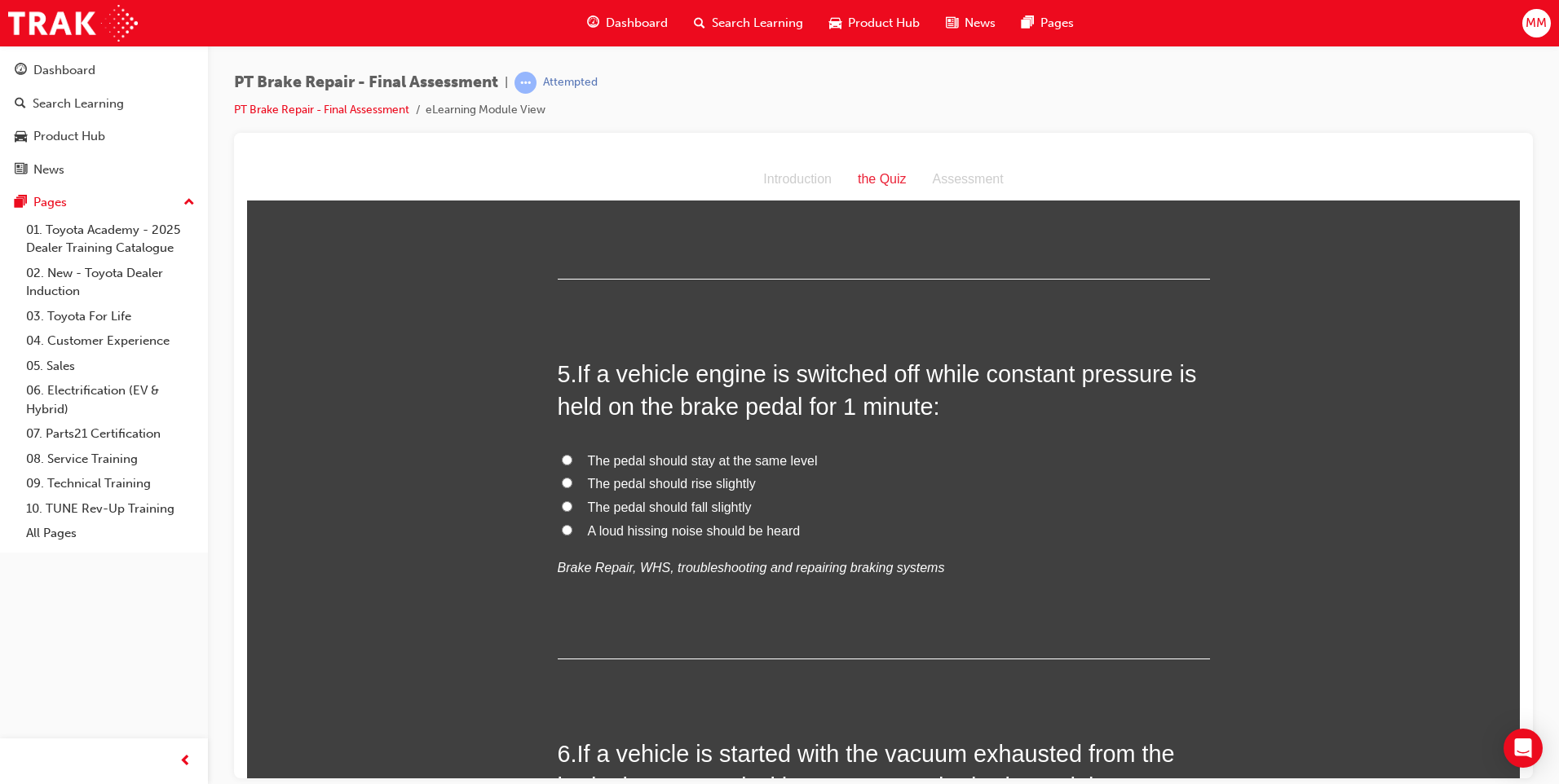
click at [564, 504] on input "The pedal should fall slightly" at bounding box center [566, 505] width 11 height 11
radio input "true"
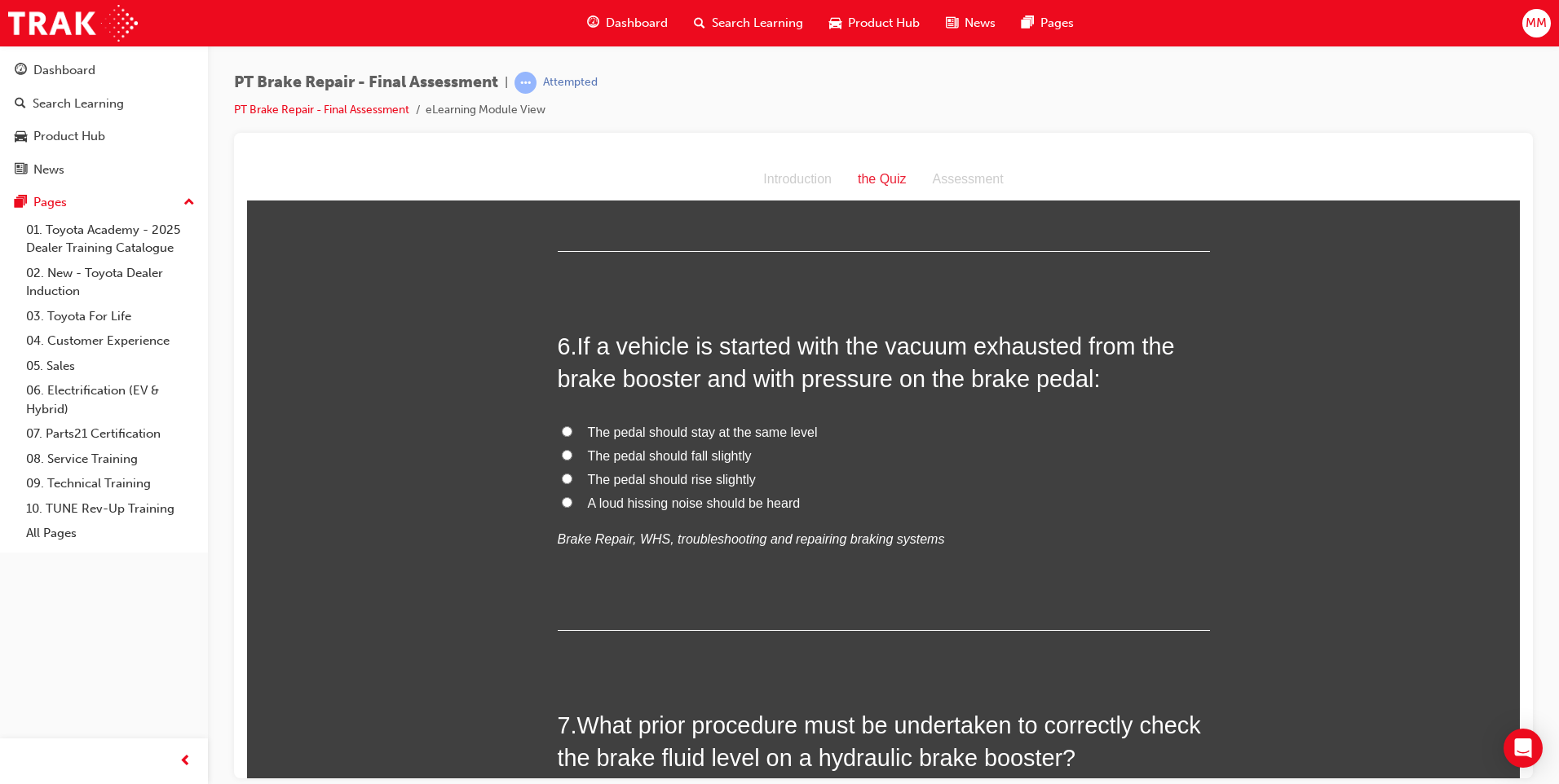
click at [561, 449] on input "The pedal should fall slightly" at bounding box center [566, 454] width 11 height 11
radio input "true"
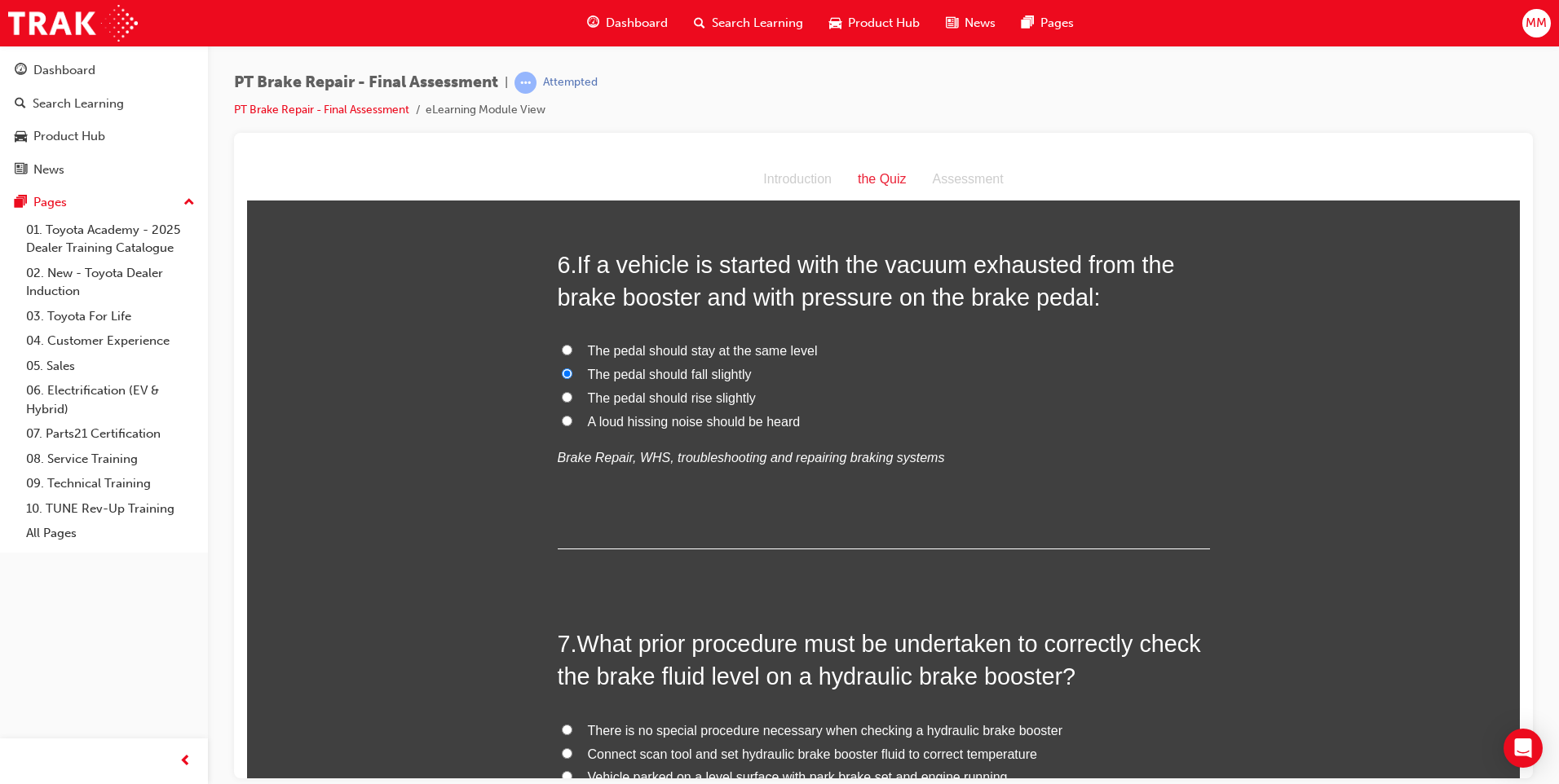
scroll to position [2118, 0]
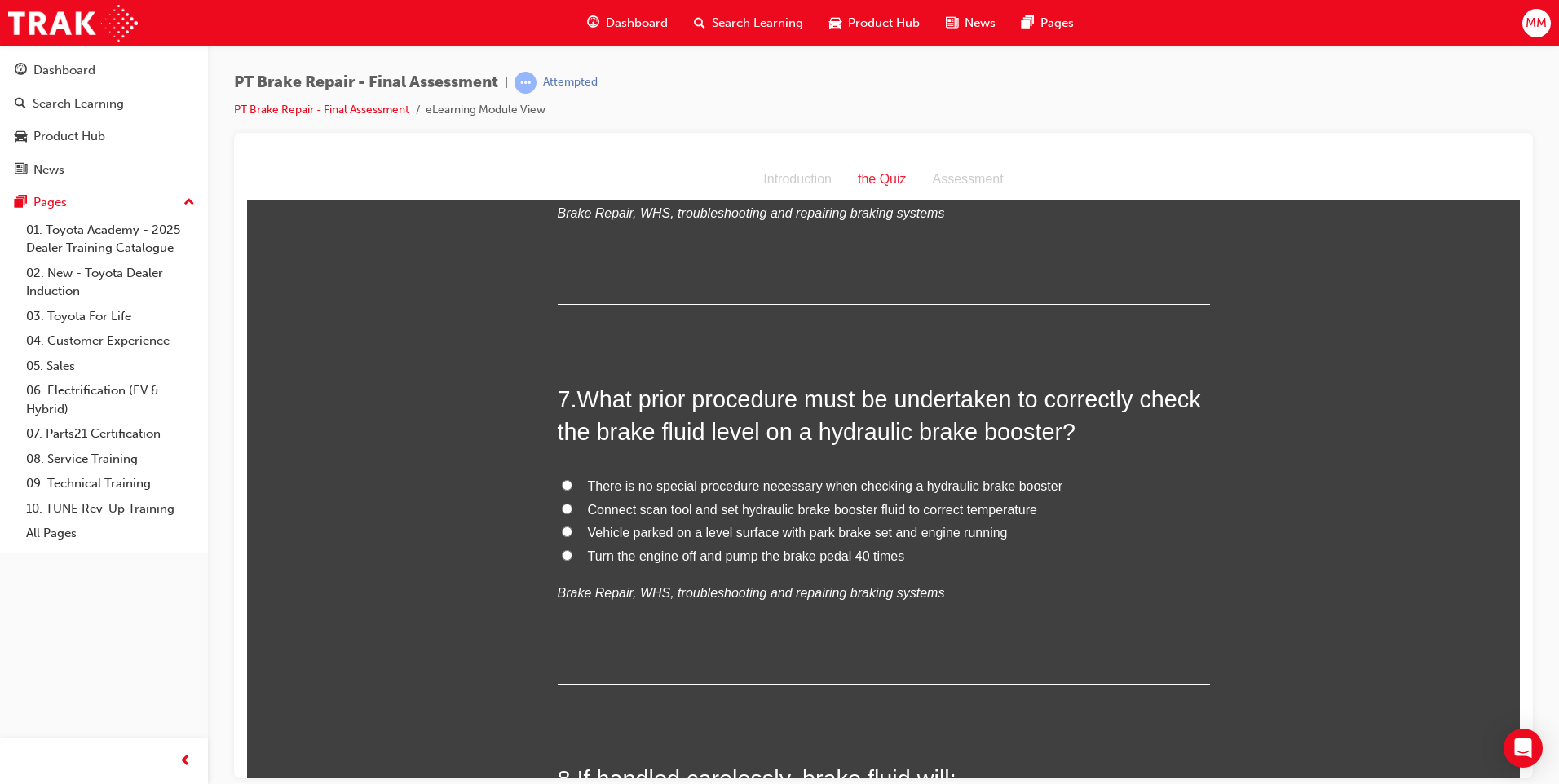
click at [561, 533] on input "Vehicle parked on a level surface with park brake set and engine running" at bounding box center [566, 530] width 11 height 11
radio input "true"
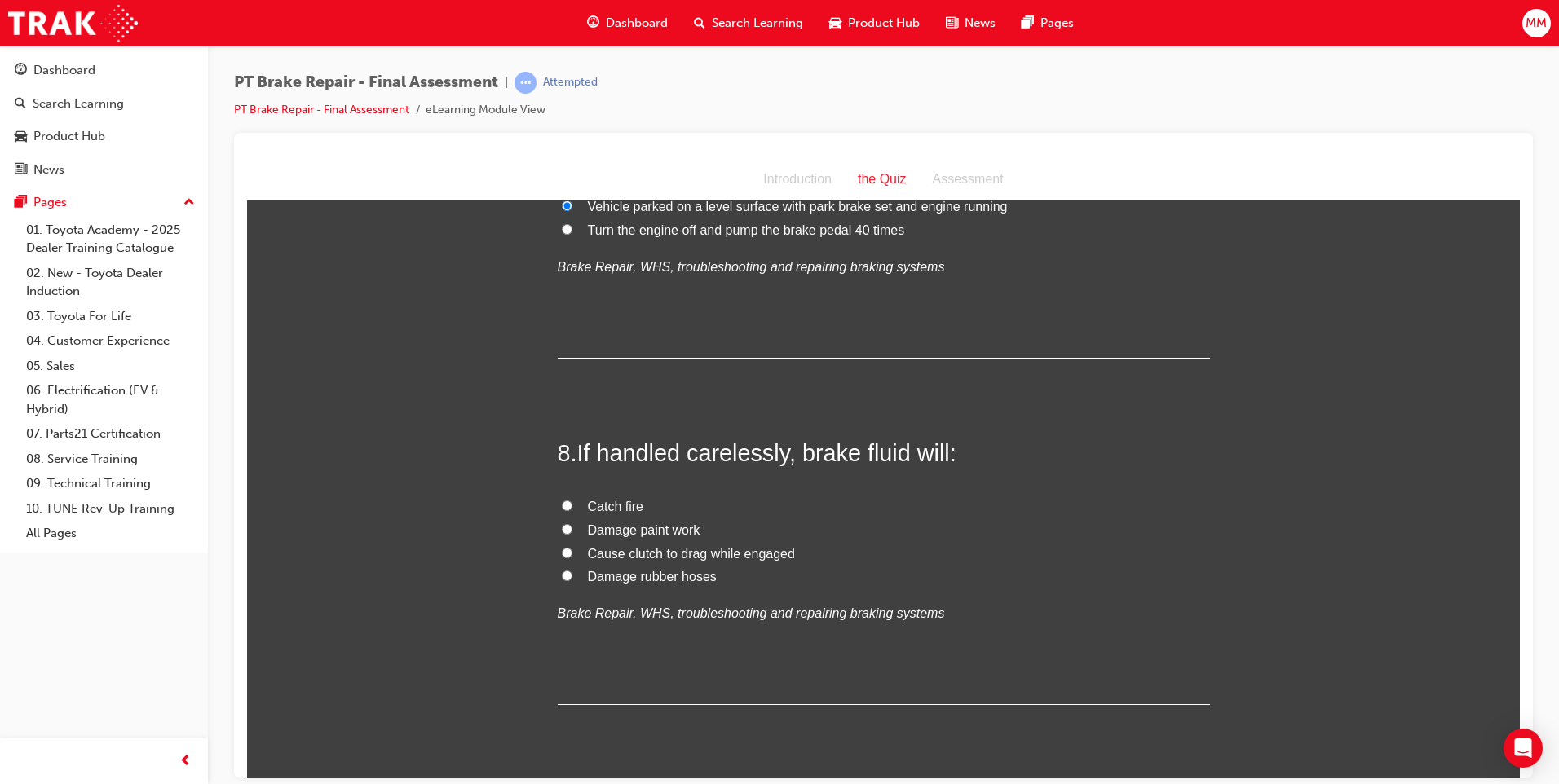
click at [561, 527] on input "Damage paint work" at bounding box center [566, 528] width 11 height 11
radio input "true"
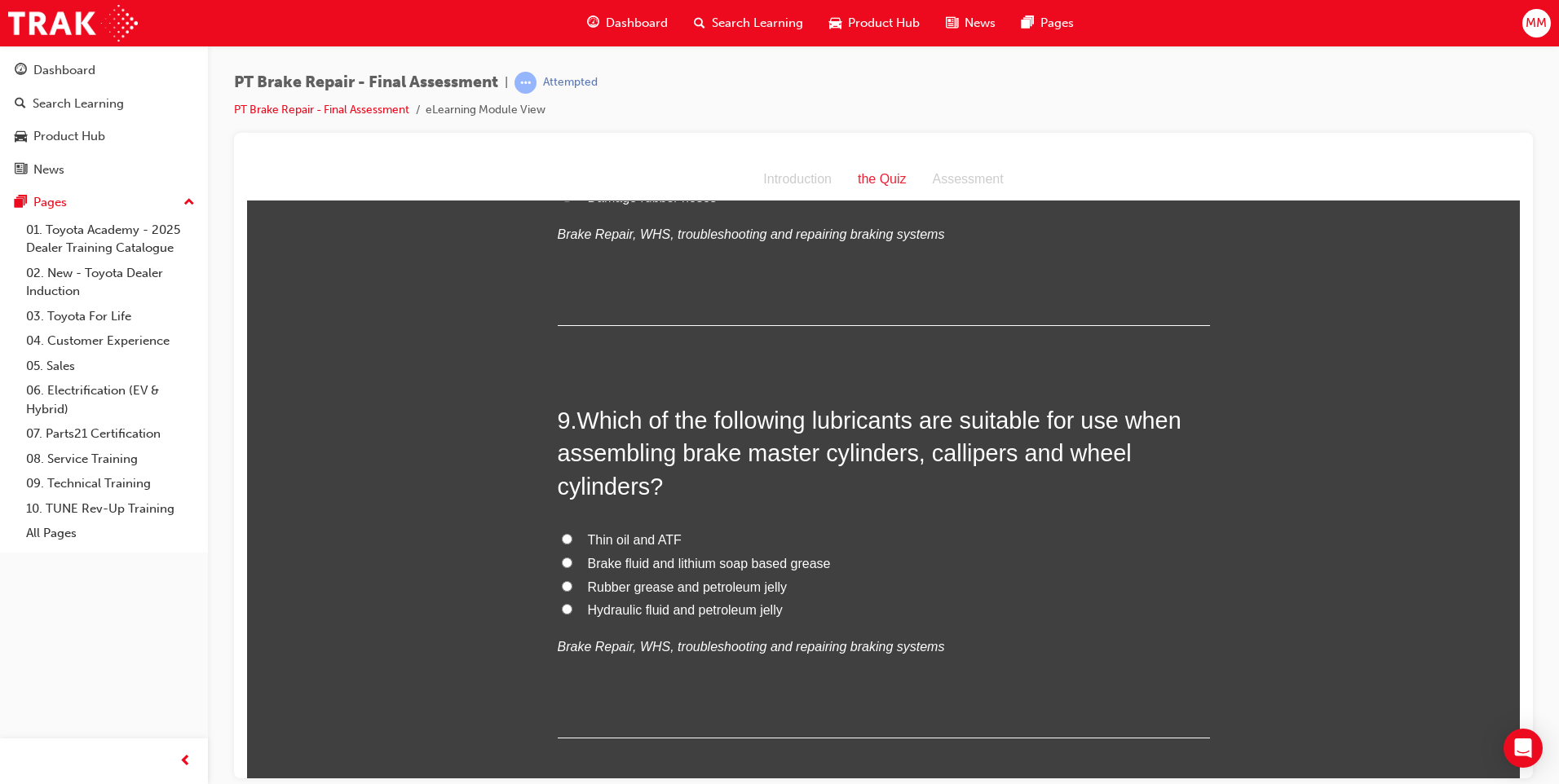
scroll to position [2851, 0]
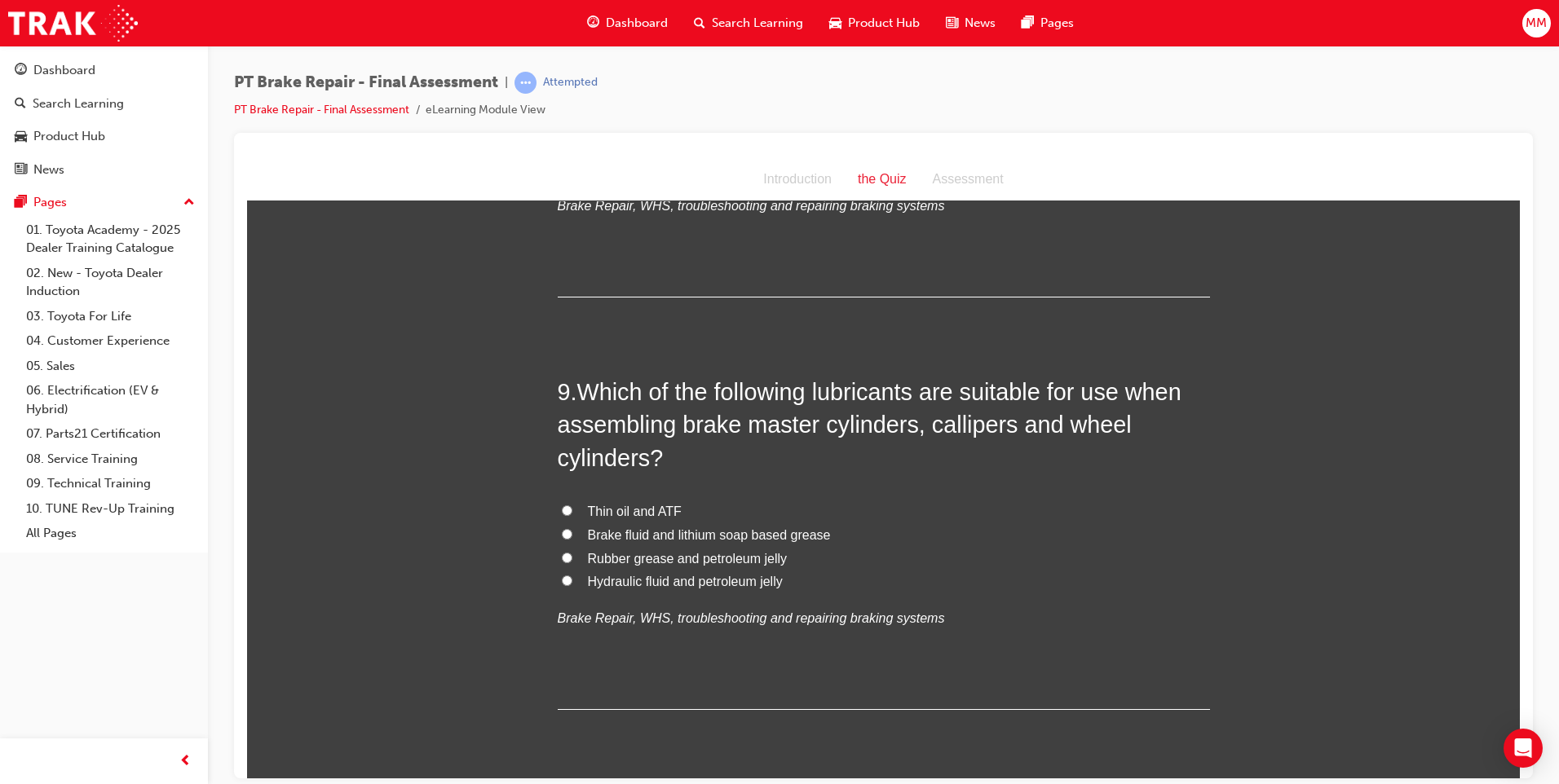
click at [561, 555] on input "Rubber grease and petroleum jelly" at bounding box center [566, 557] width 11 height 11
radio input "true"
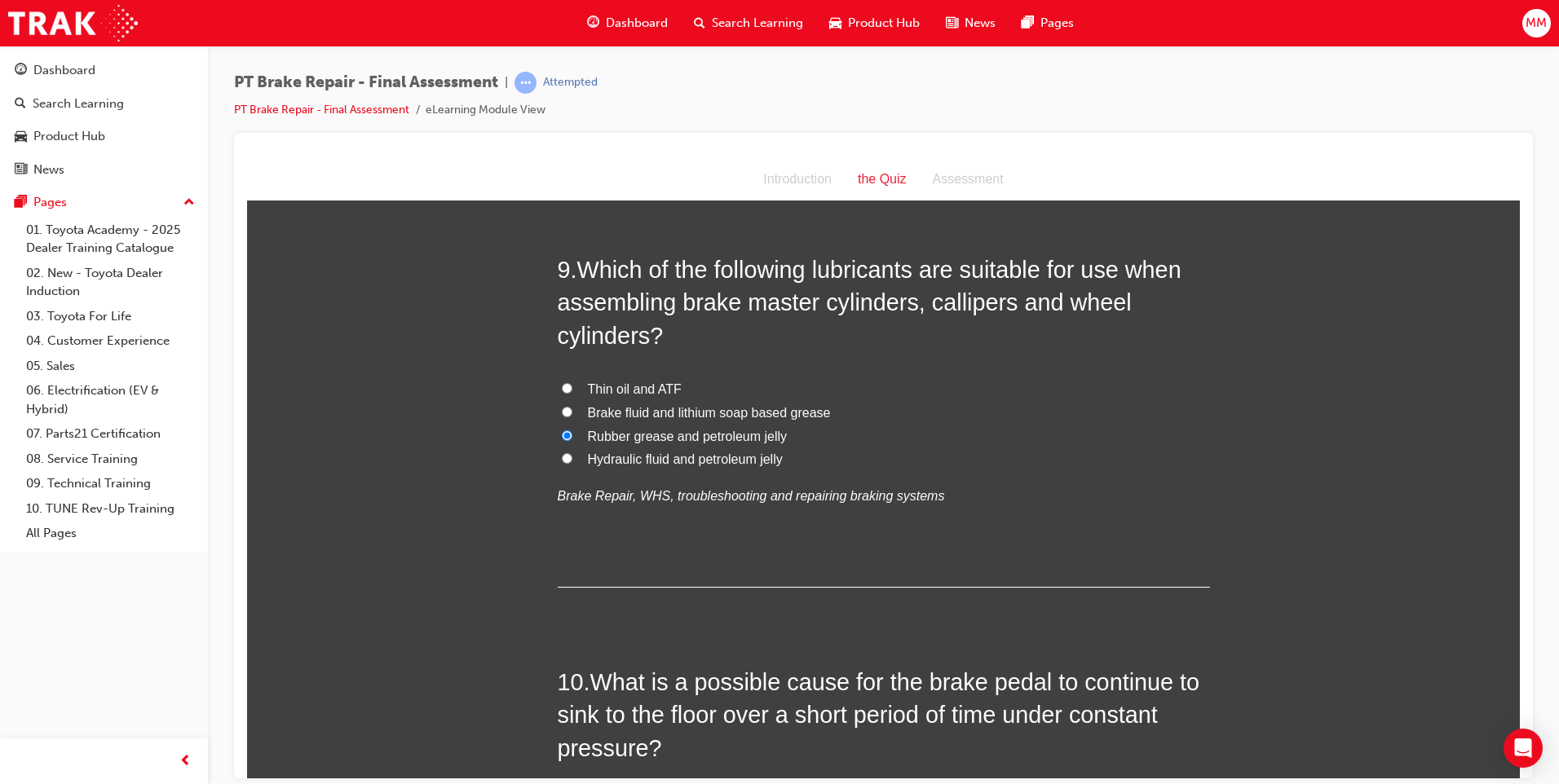
scroll to position [3178, 0]
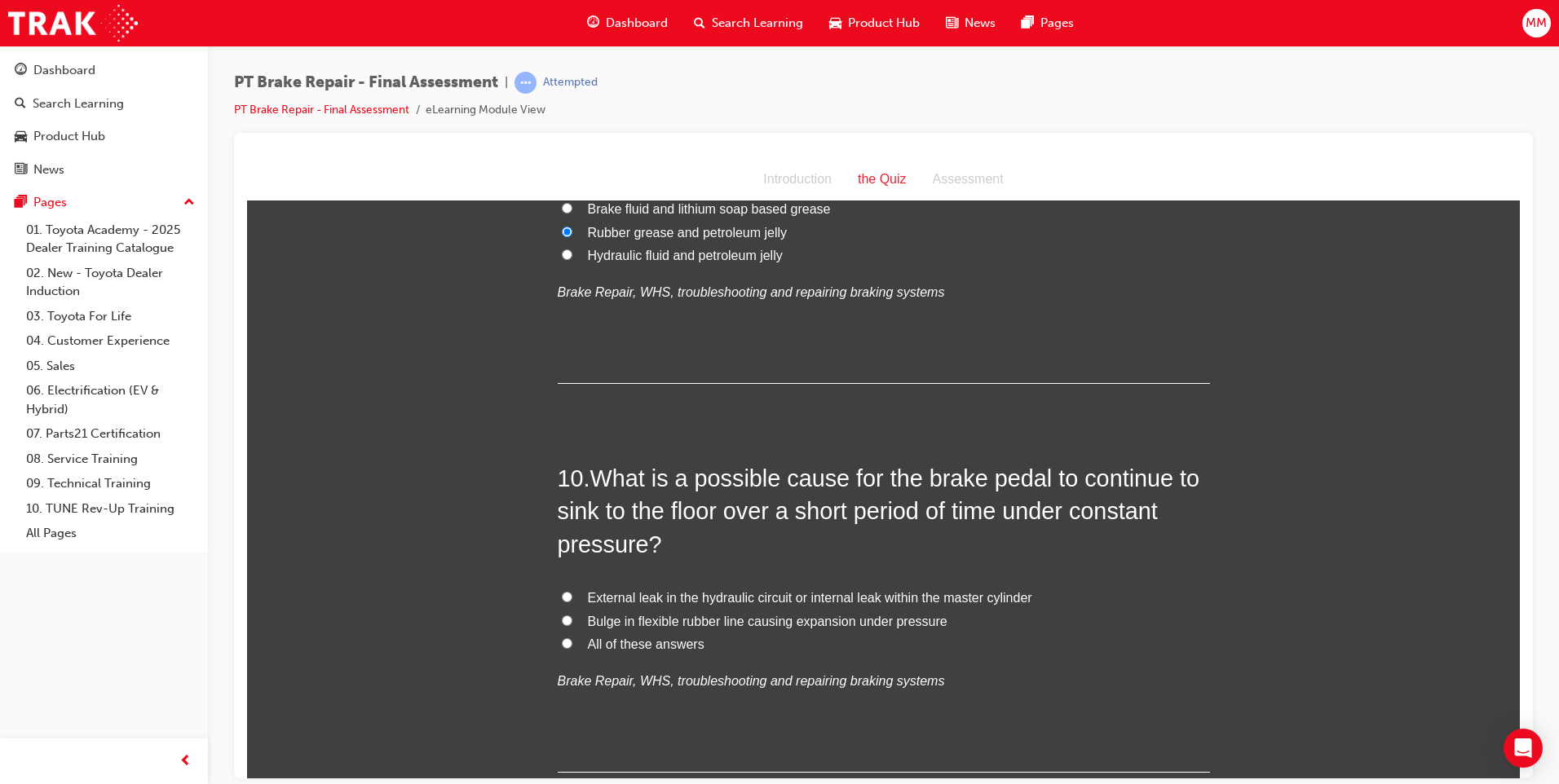
click at [558, 637] on label "All of these answers" at bounding box center [884, 644] width 652 height 23
click at [561, 637] on input "All of these answers" at bounding box center [566, 642] width 11 height 11
radio input "true"
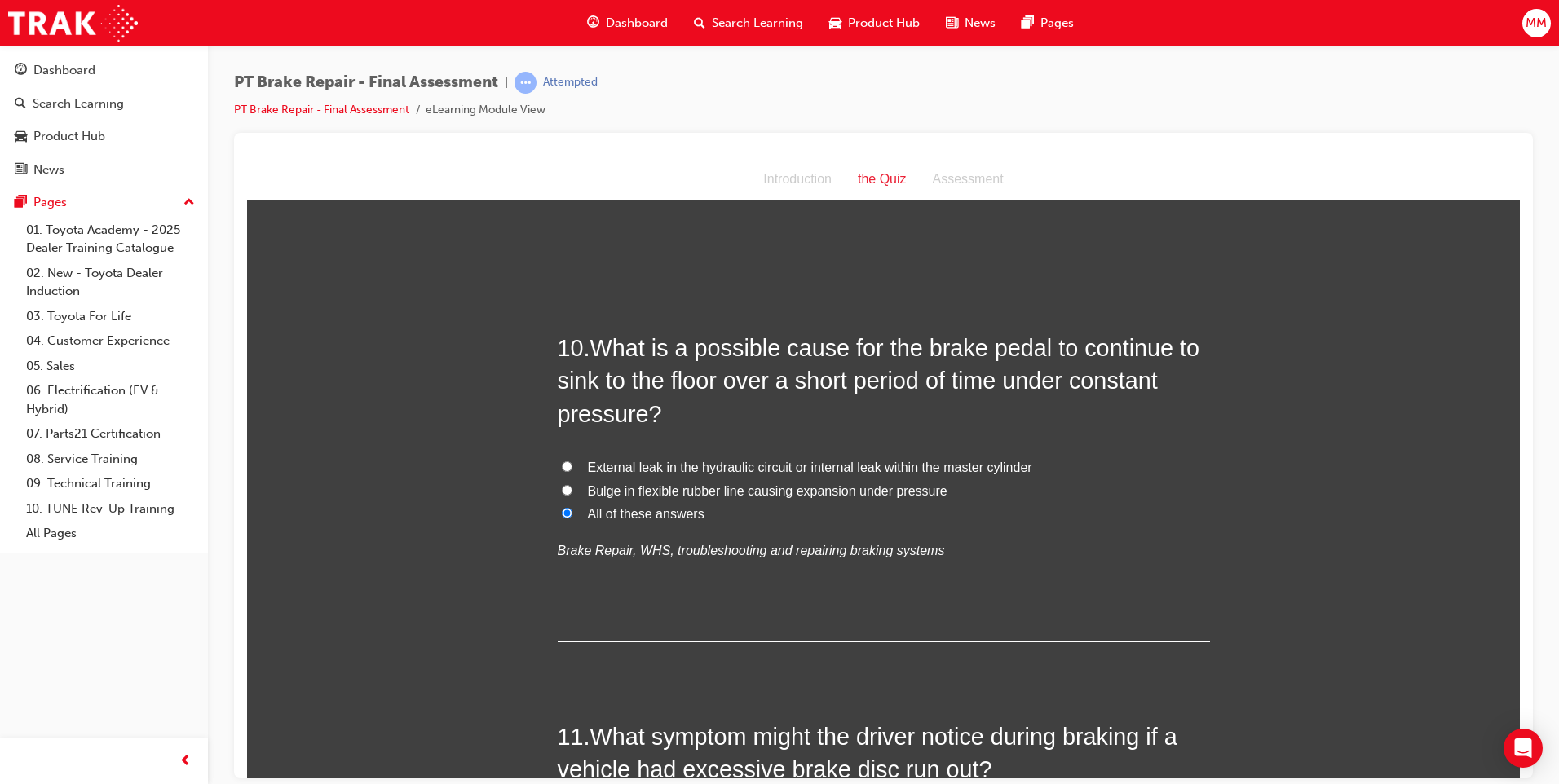
scroll to position [3585, 0]
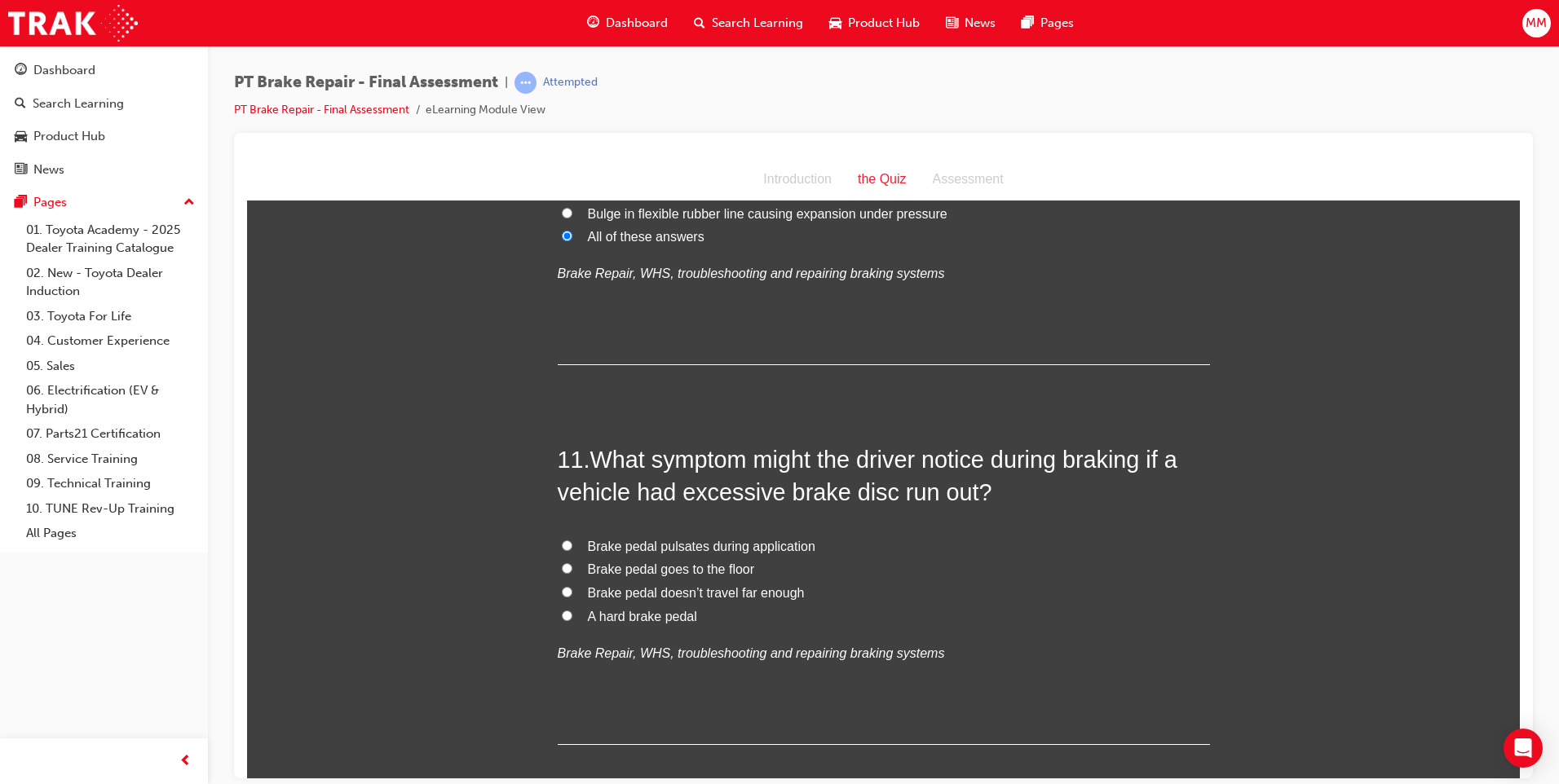
click at [565, 546] on input "Brake pedal pulsates during application" at bounding box center [566, 544] width 11 height 11
radio input "true"
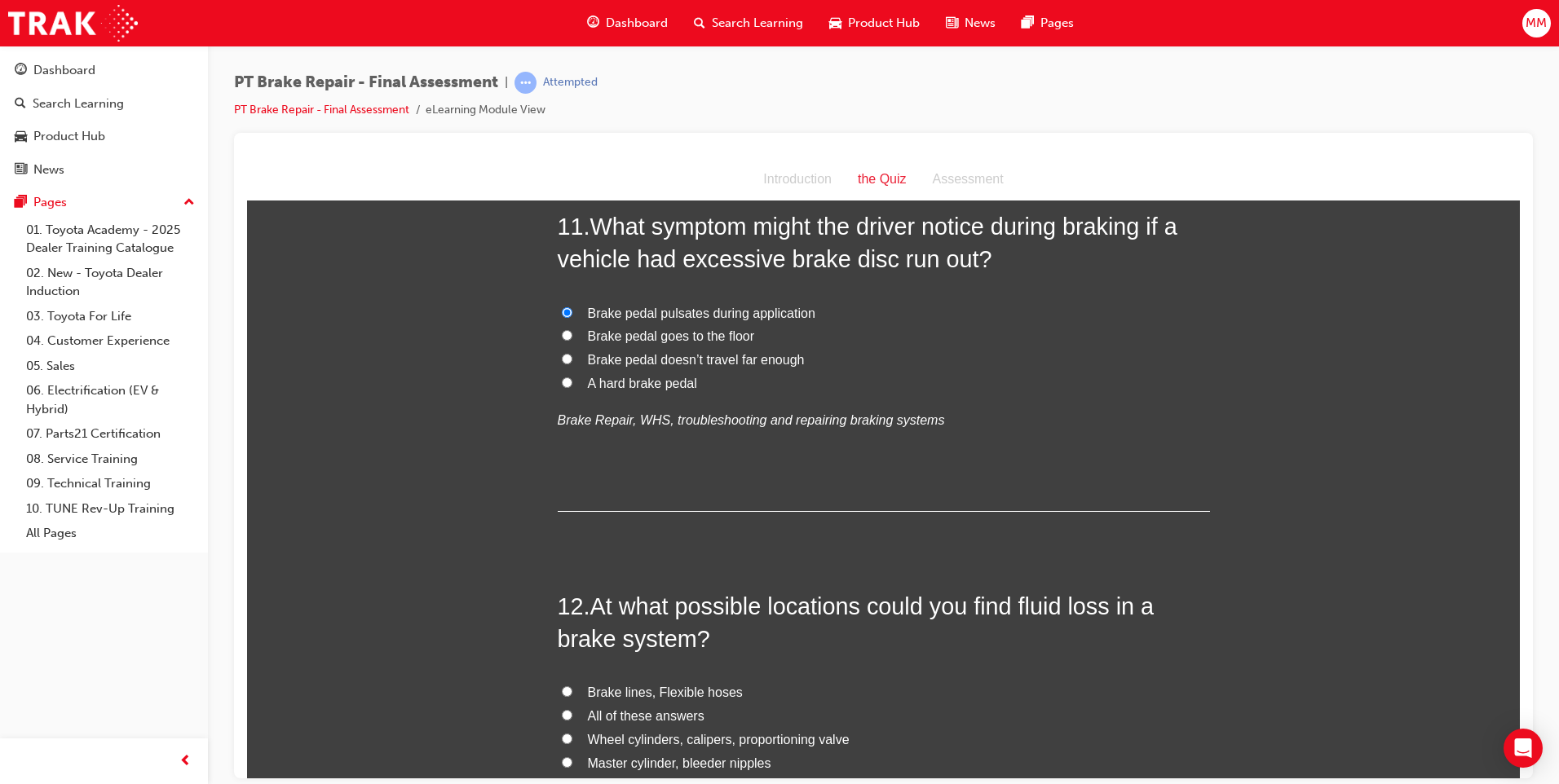
scroll to position [3911, 0]
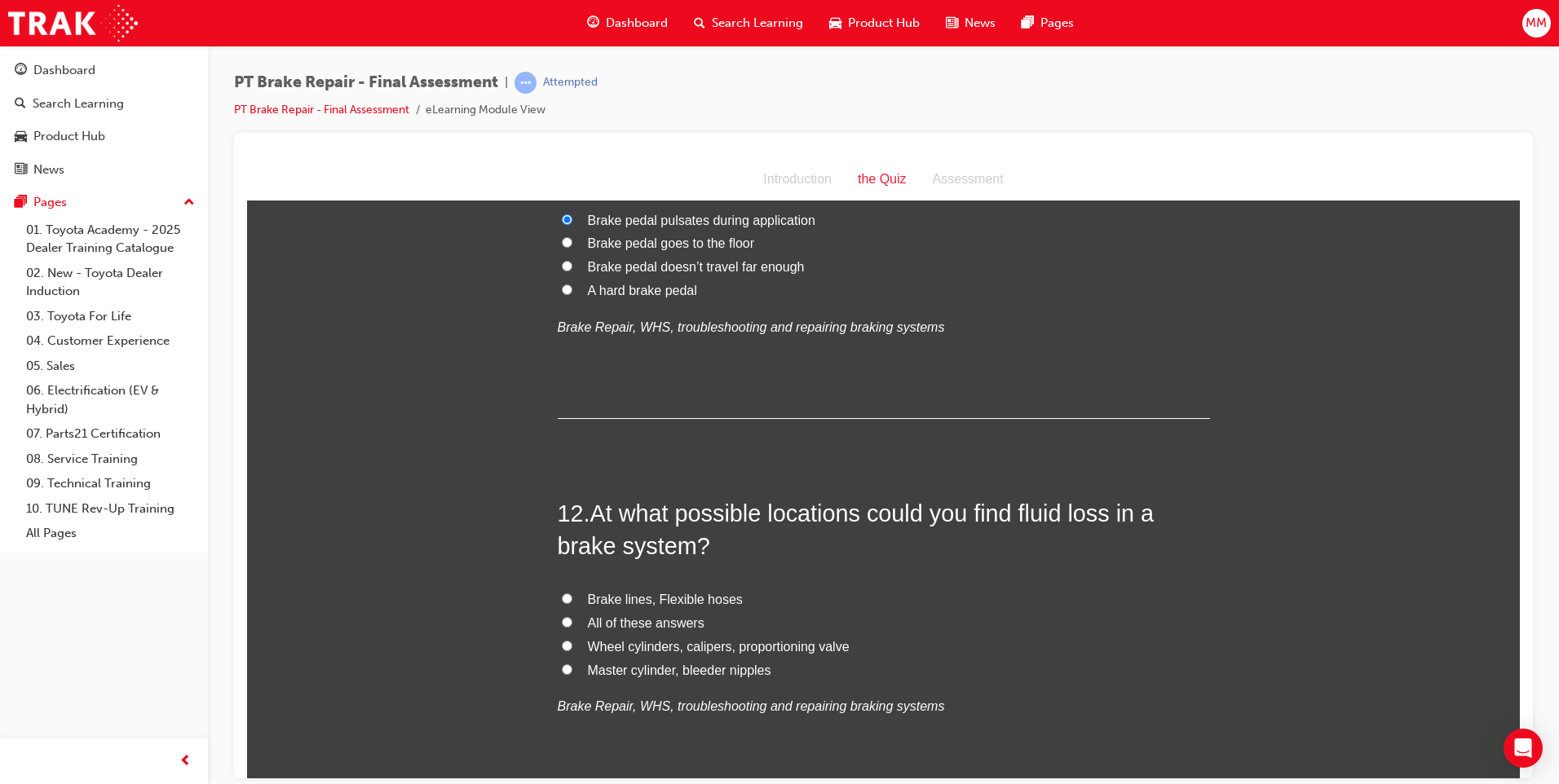
click at [564, 620] on input "All of these answers" at bounding box center [566, 621] width 11 height 11
radio input "true"
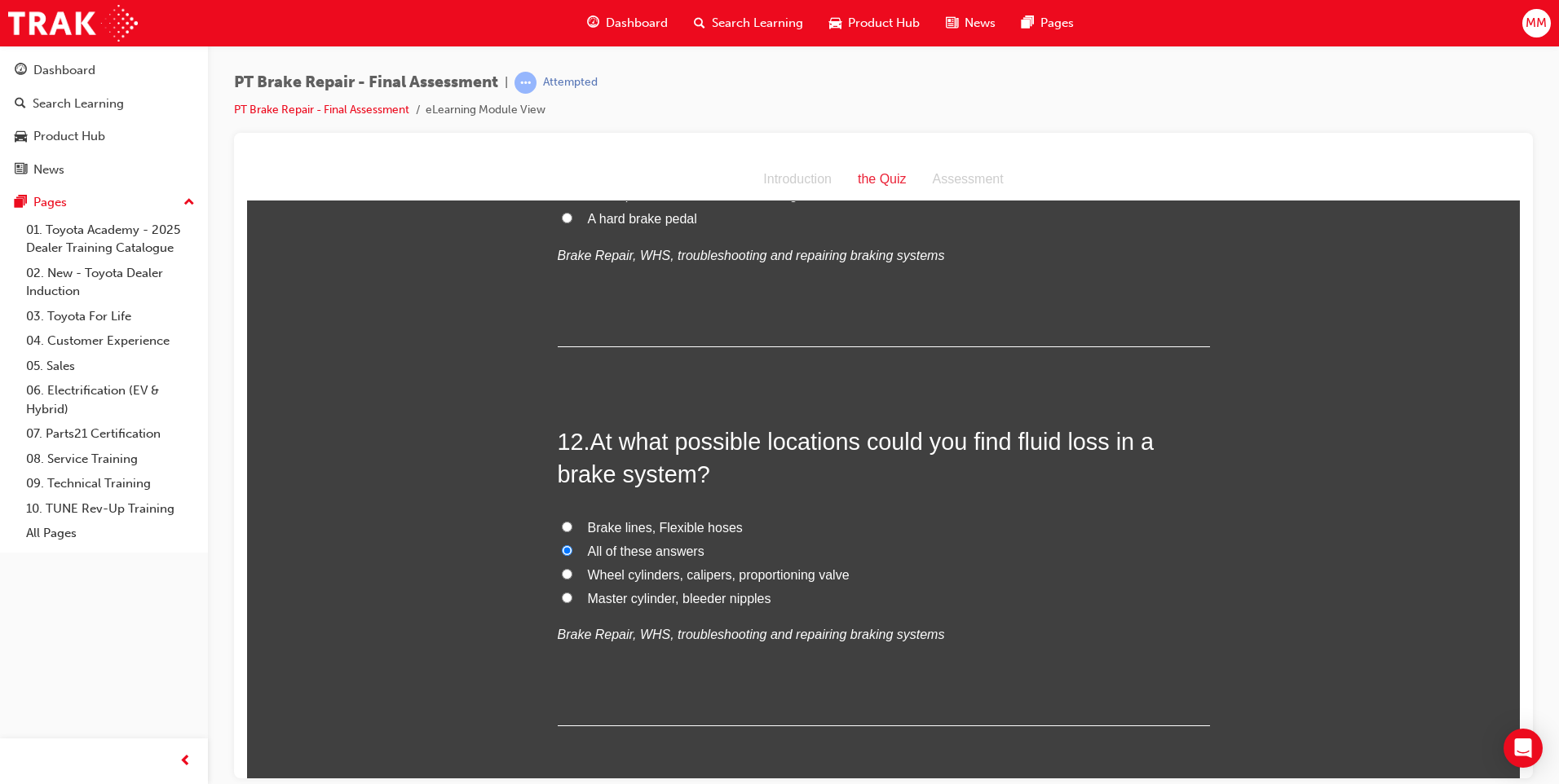
scroll to position [4053, 0]
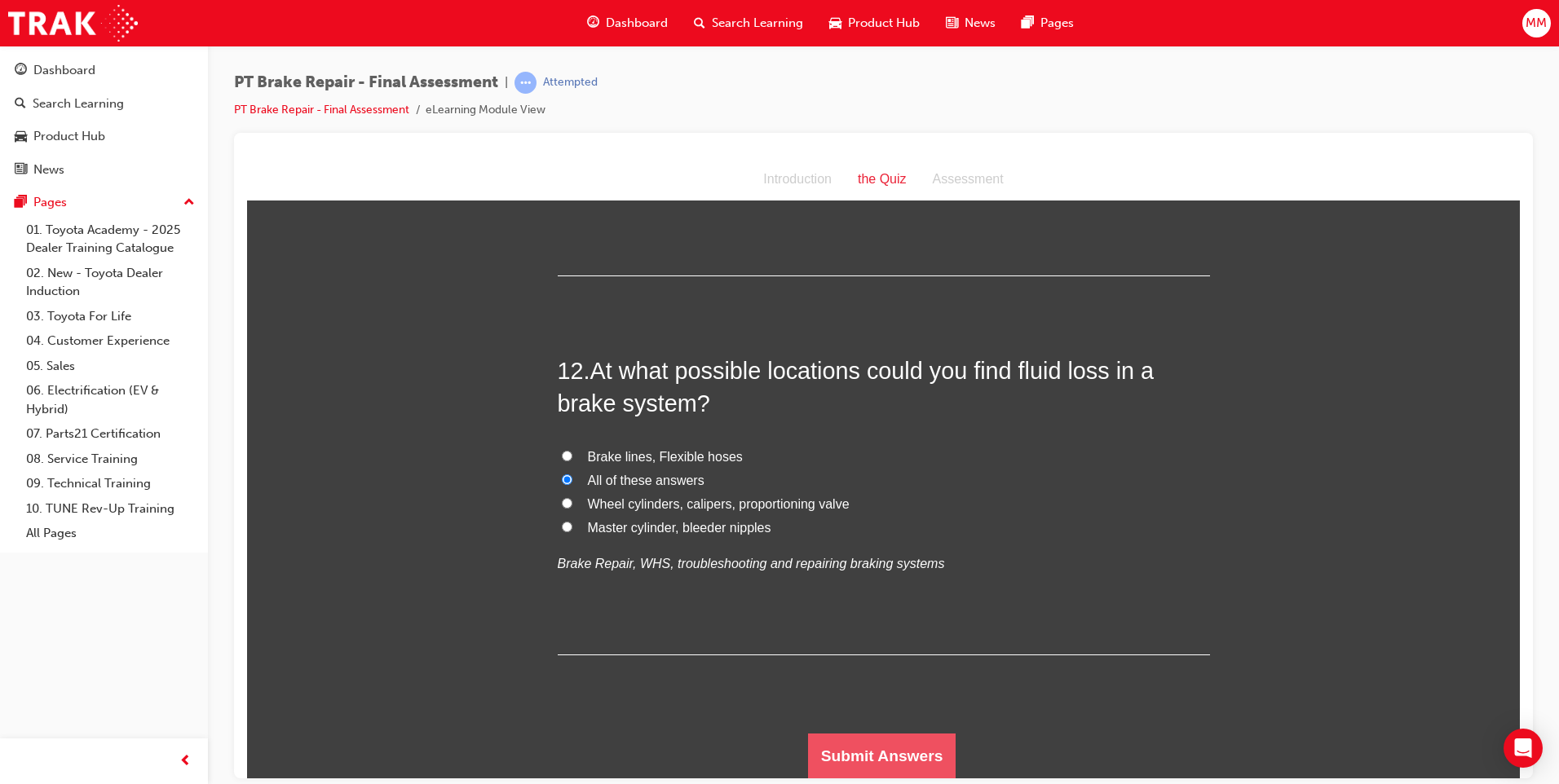
click at [919, 752] on button "Submit Answers" at bounding box center [882, 755] width 148 height 46
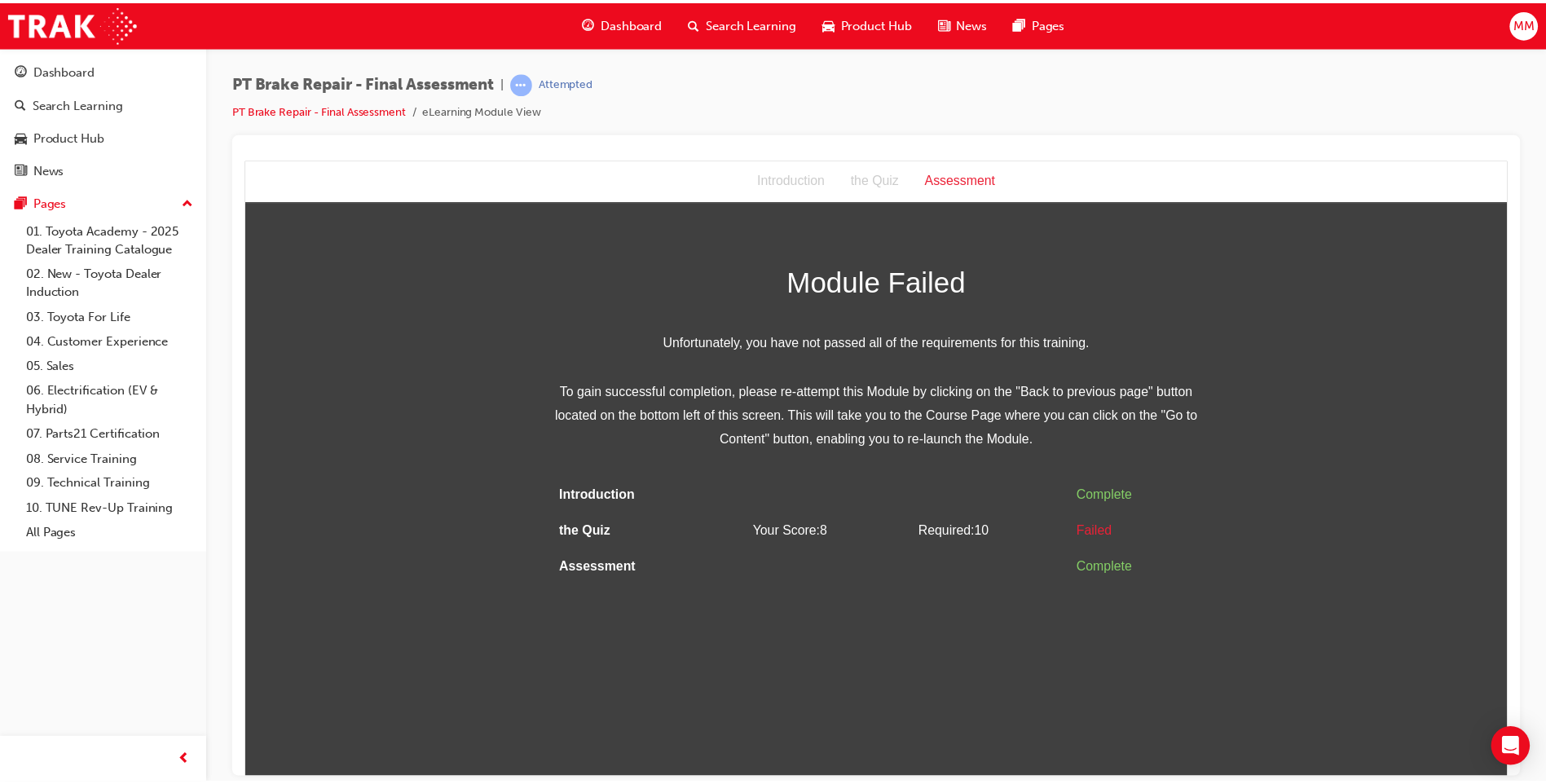
scroll to position [0, 0]
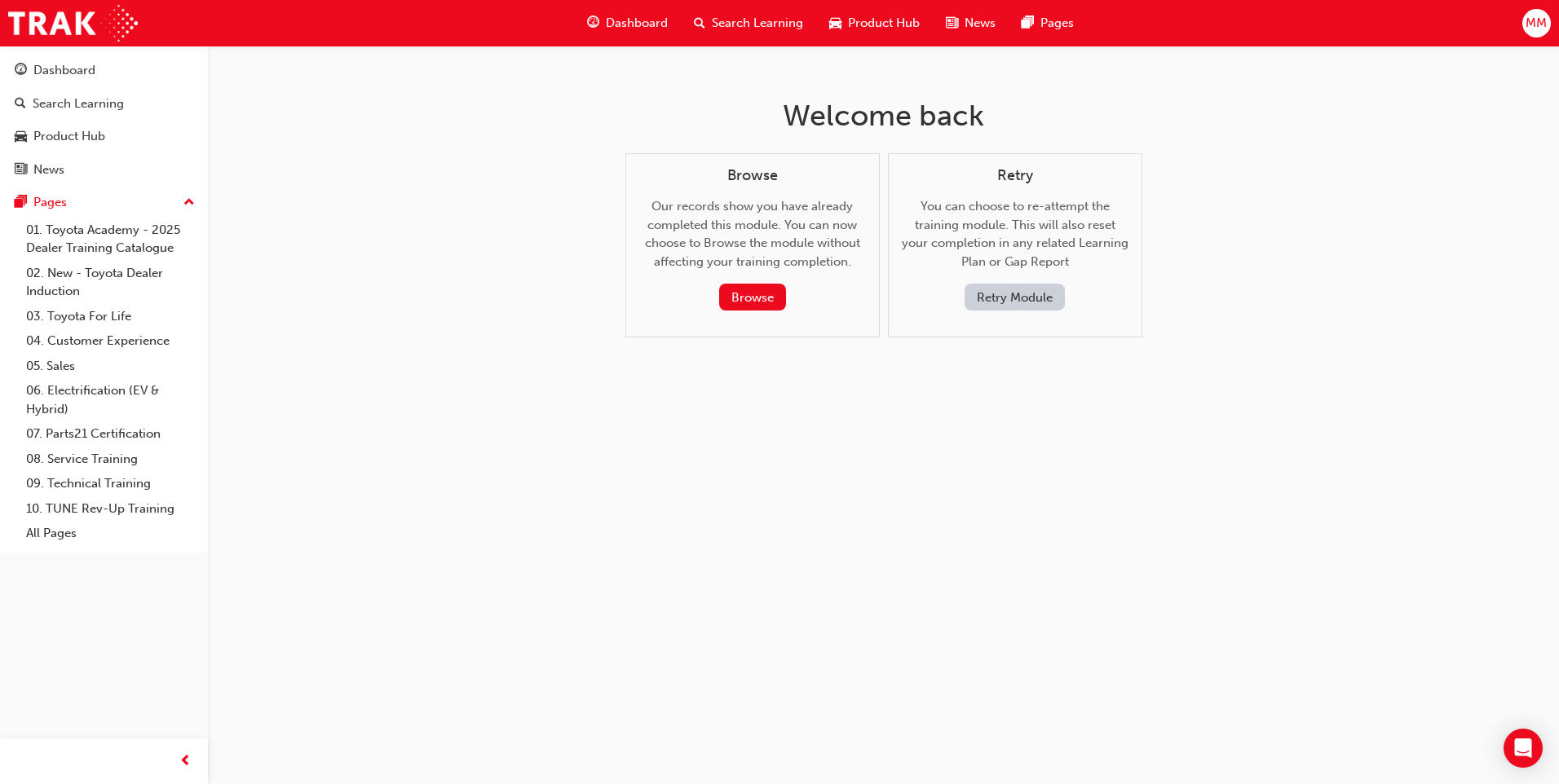
click at [996, 290] on button "Retry Module" at bounding box center [1014, 297] width 100 height 27
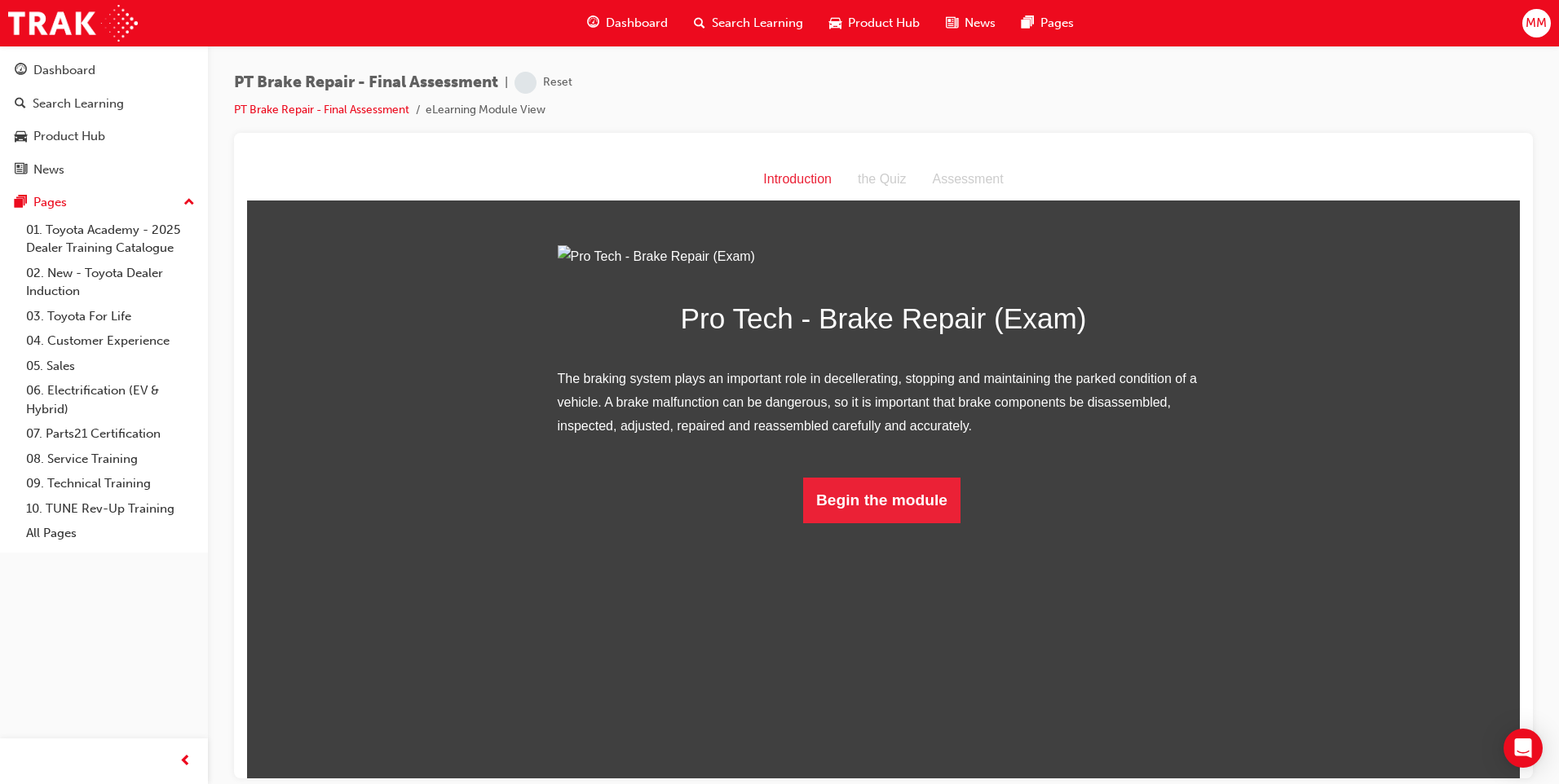
click at [920, 703] on html "Introduction Introduction the Quiz Assessment Pro Tech - Brake Repair (Exam) Th…" at bounding box center [884, 468] width 1273 height 619
click at [914, 522] on button "Begin the module" at bounding box center [881, 499] width 157 height 46
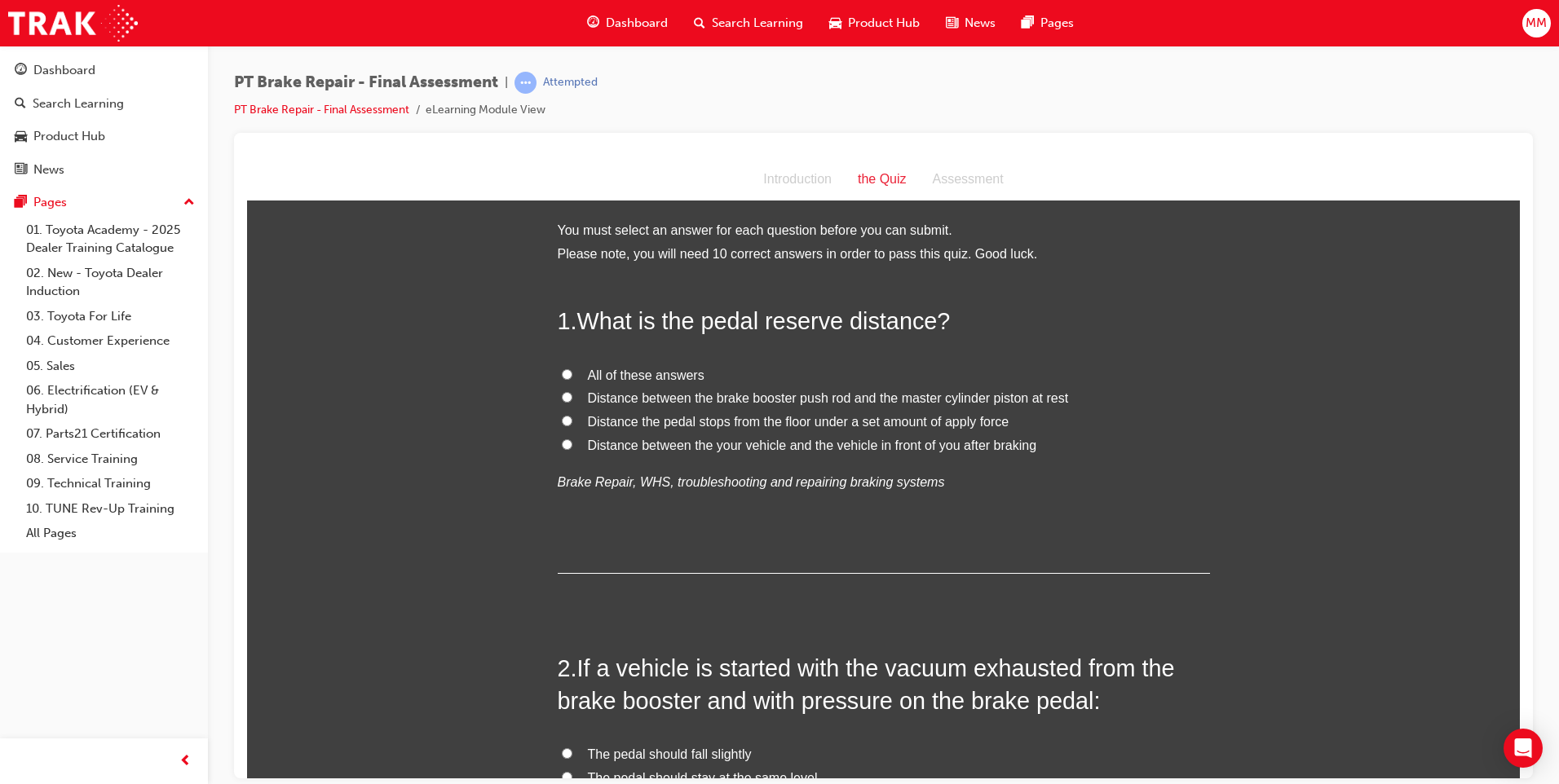
click at [558, 372] on label "All of these answers" at bounding box center [884, 375] width 652 height 23
click at [561, 372] on input "All of these answers" at bounding box center [566, 373] width 11 height 11
radio input "true"
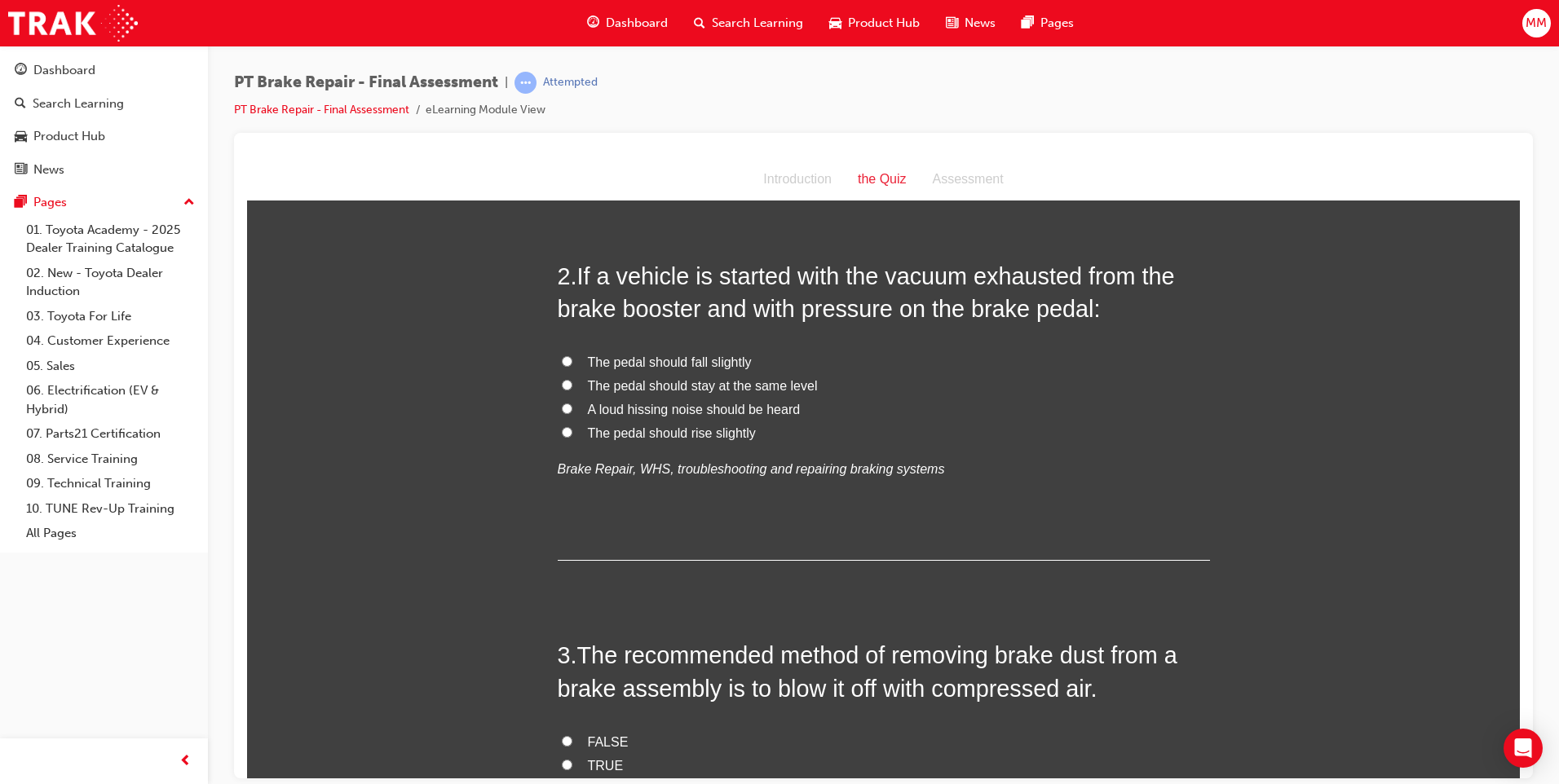
scroll to position [407, 0]
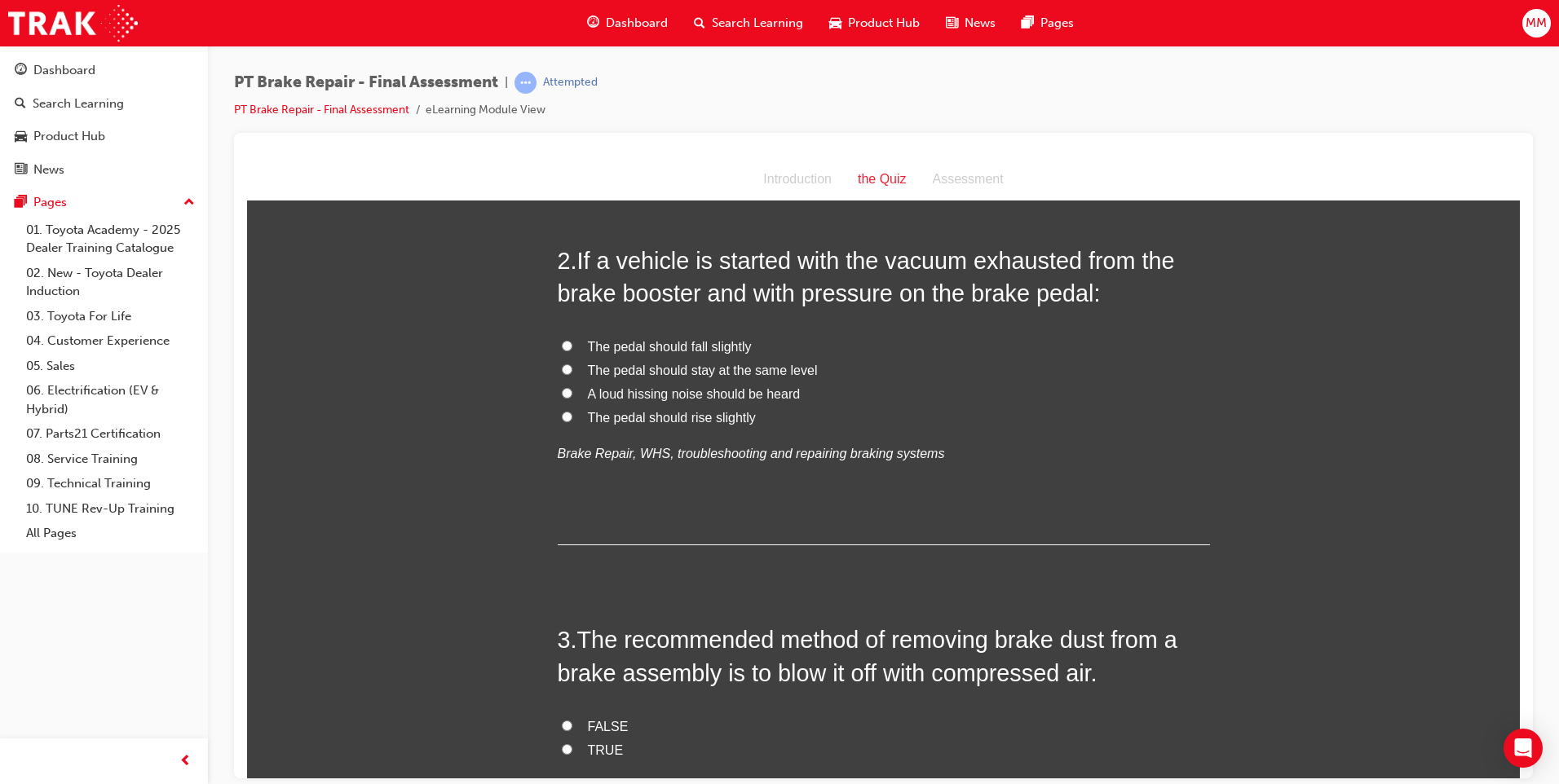
click at [561, 344] on input "The pedal should fall slightly" at bounding box center [566, 345] width 11 height 11
radio input "true"
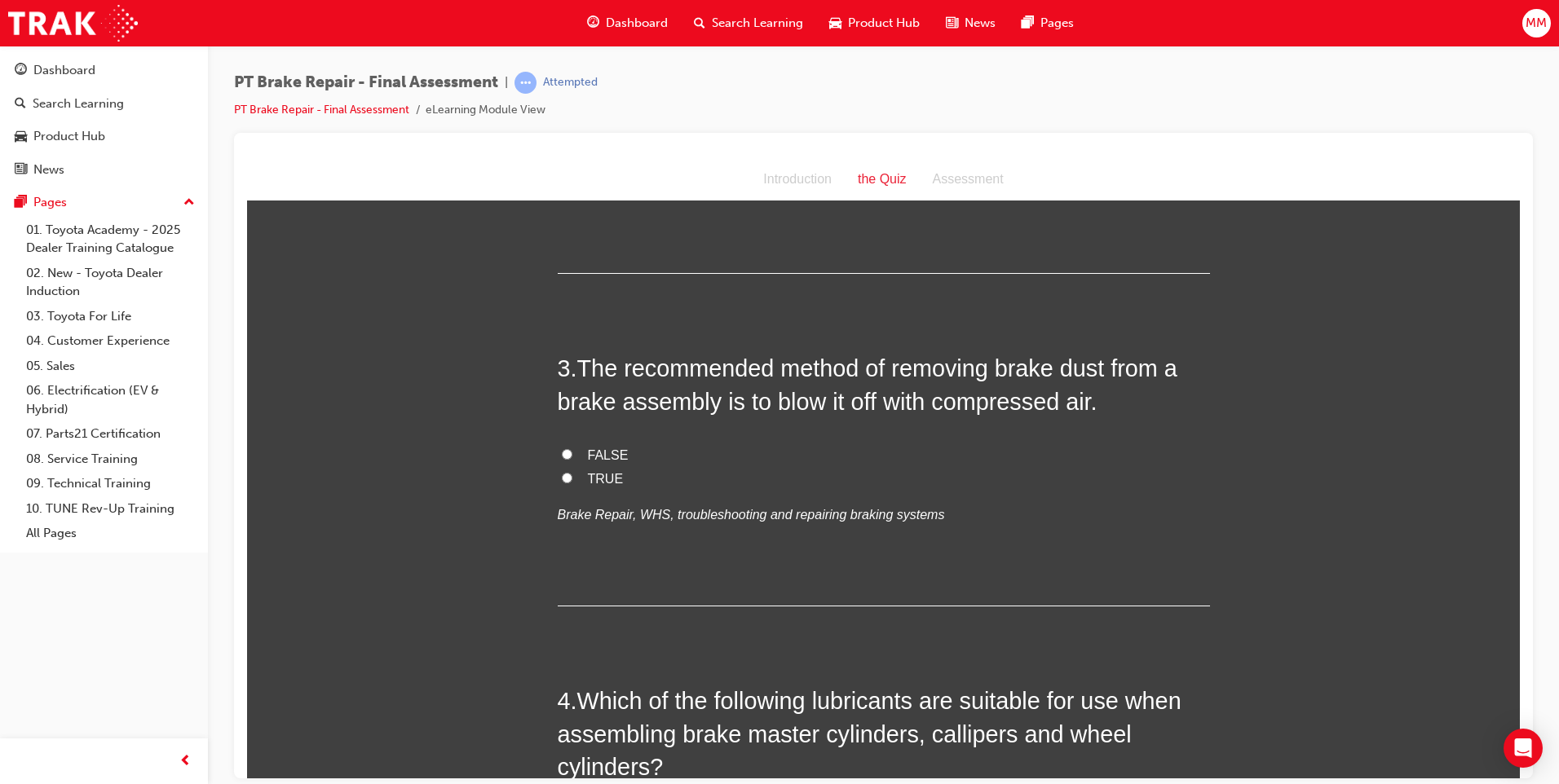
scroll to position [733, 0]
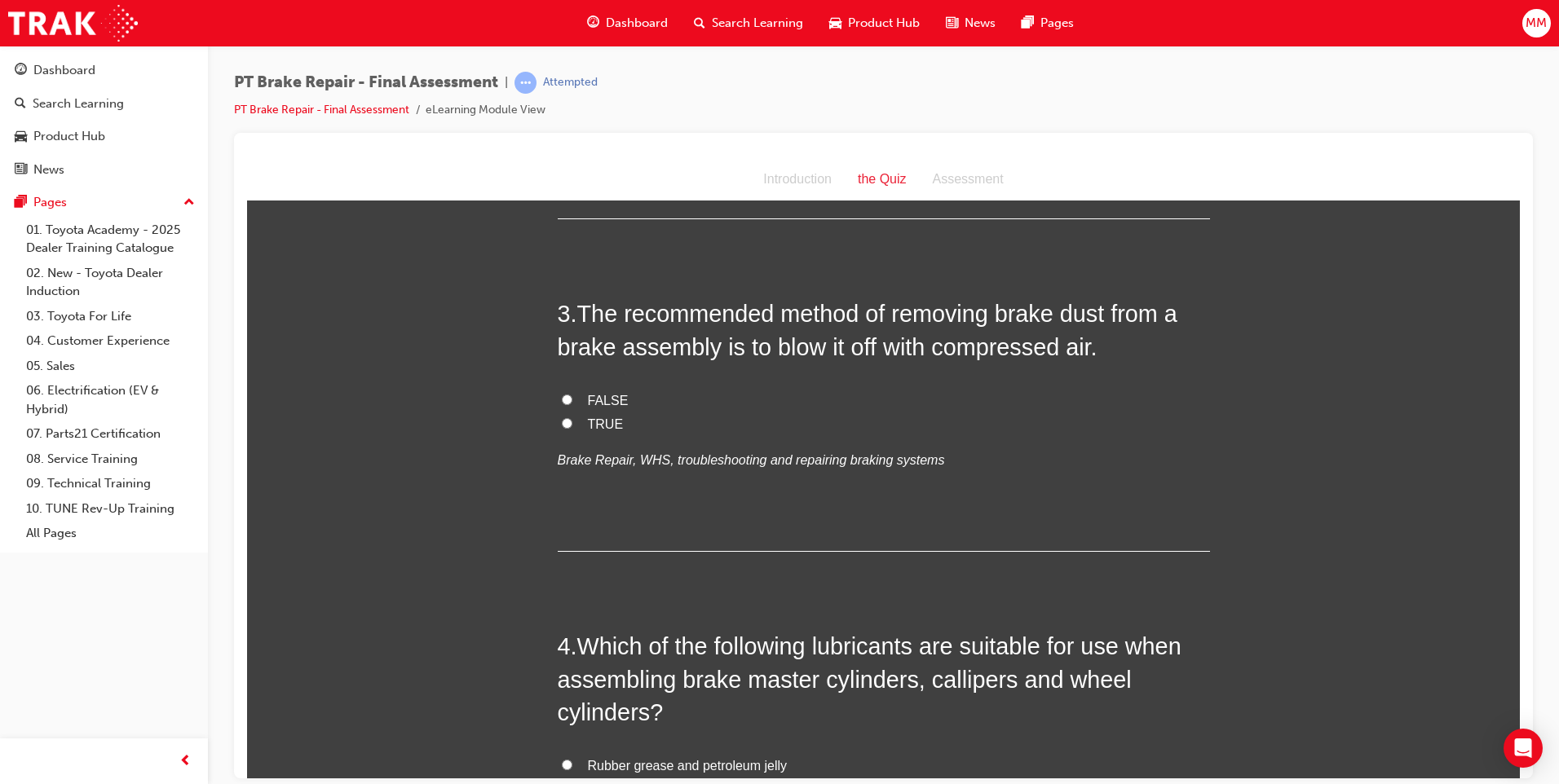
click at [563, 399] on input "FALSE" at bounding box center [566, 399] width 11 height 11
radio input "true"
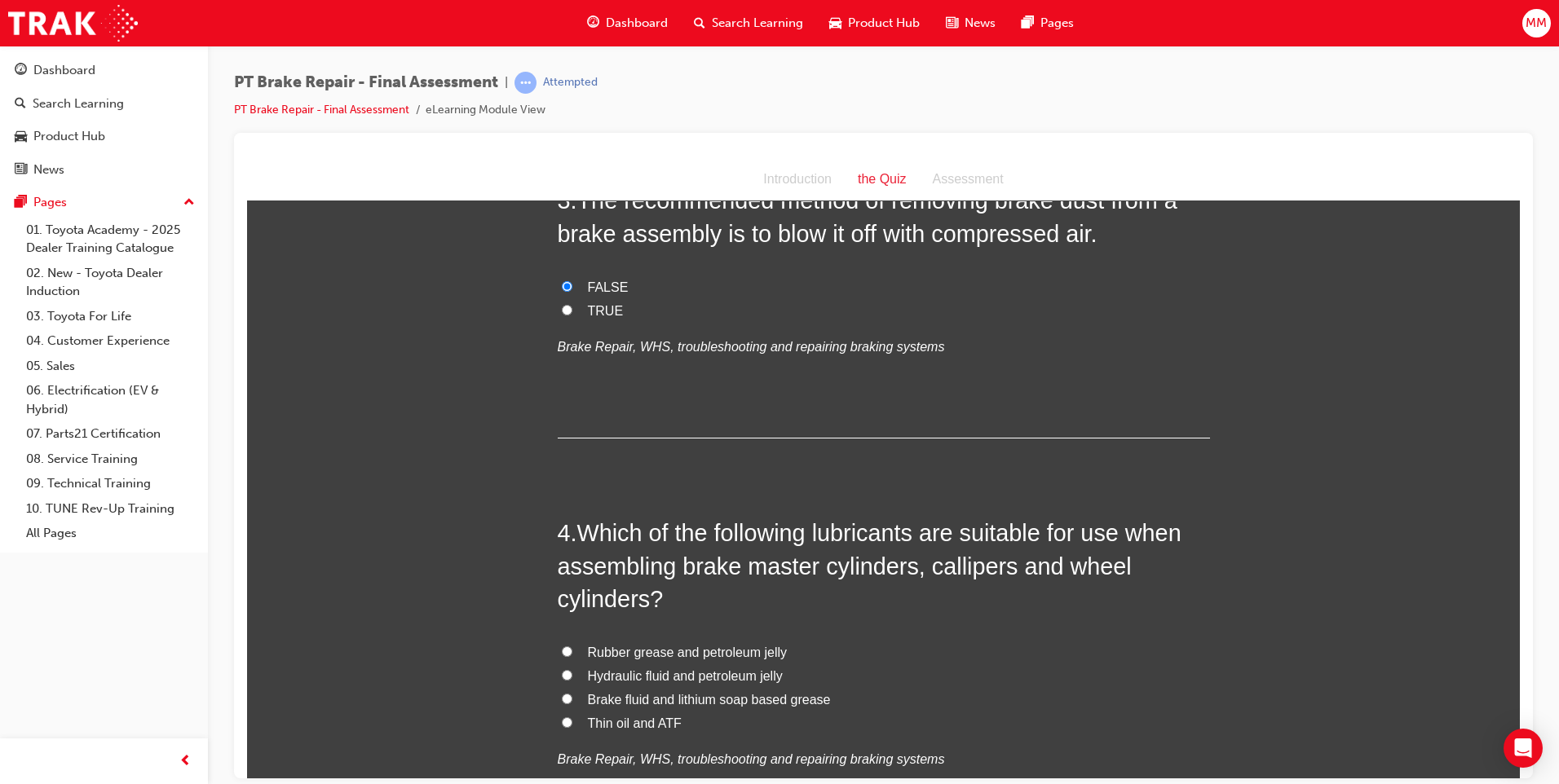
scroll to position [1059, 0]
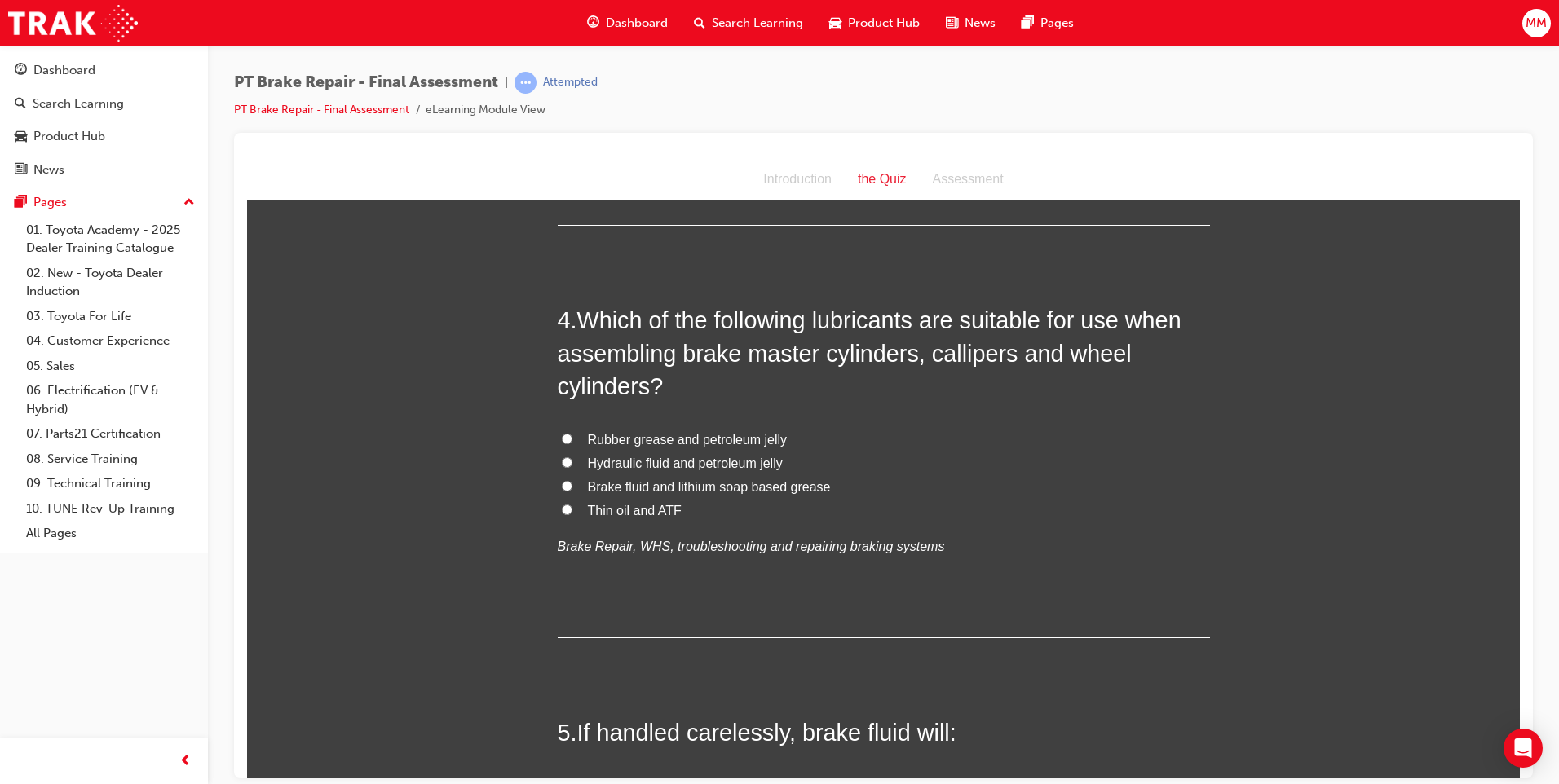
click at [561, 439] on input "Rubber grease and petroleum jelly" at bounding box center [566, 438] width 11 height 11
radio input "true"
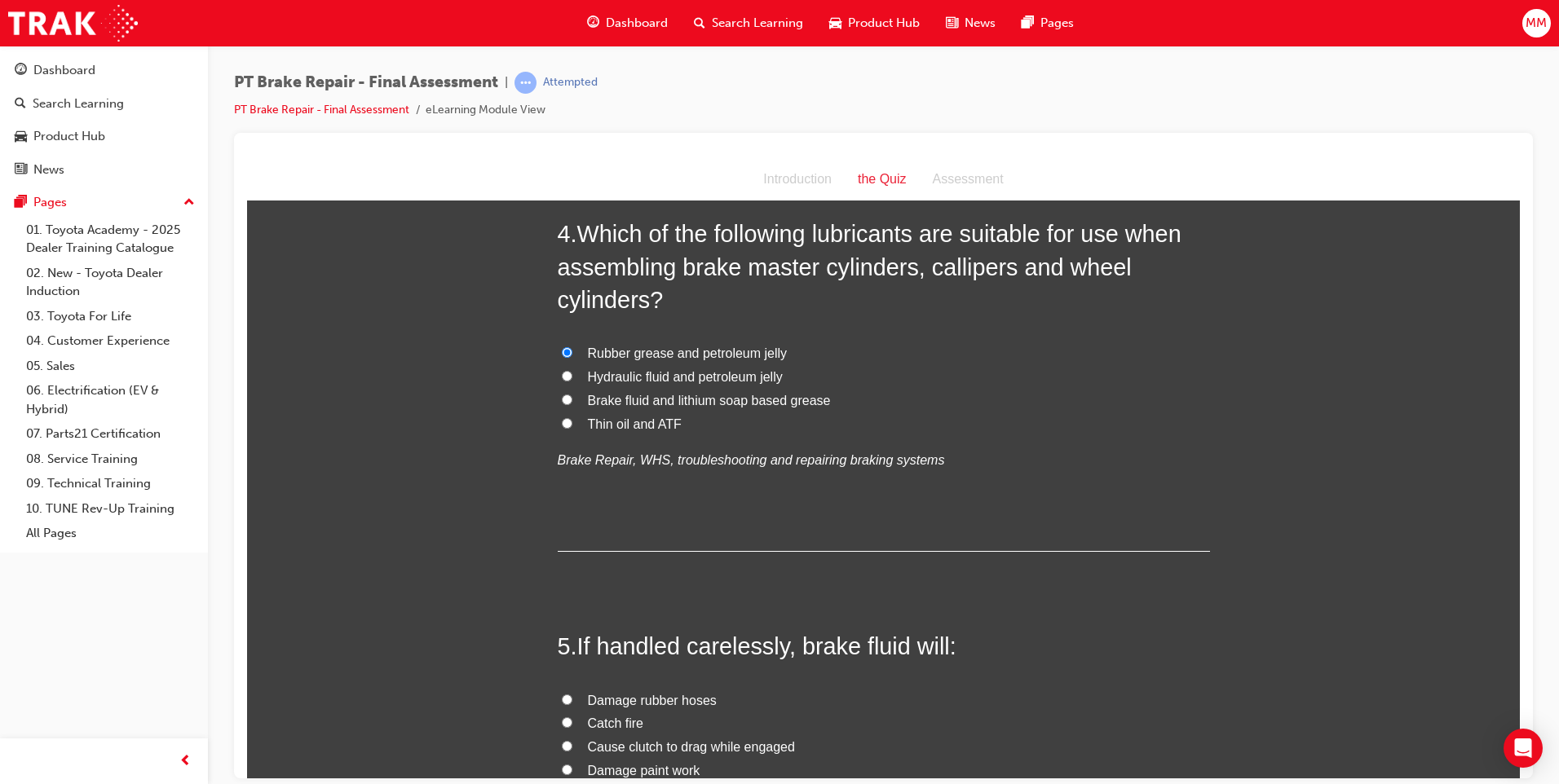
scroll to position [1385, 0]
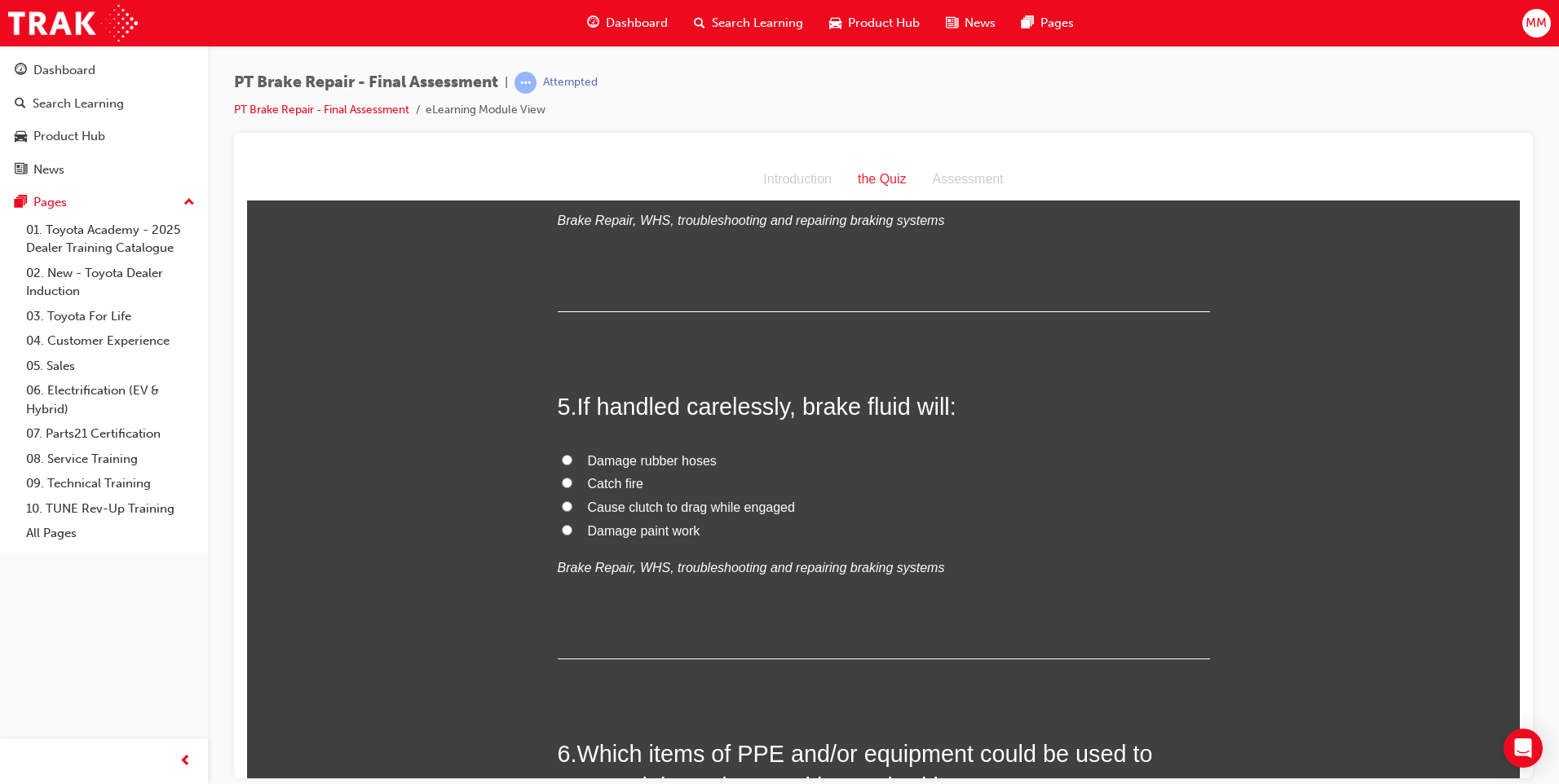
click at [561, 525] on input "Damage paint work" at bounding box center [566, 528] width 11 height 11
radio input "true"
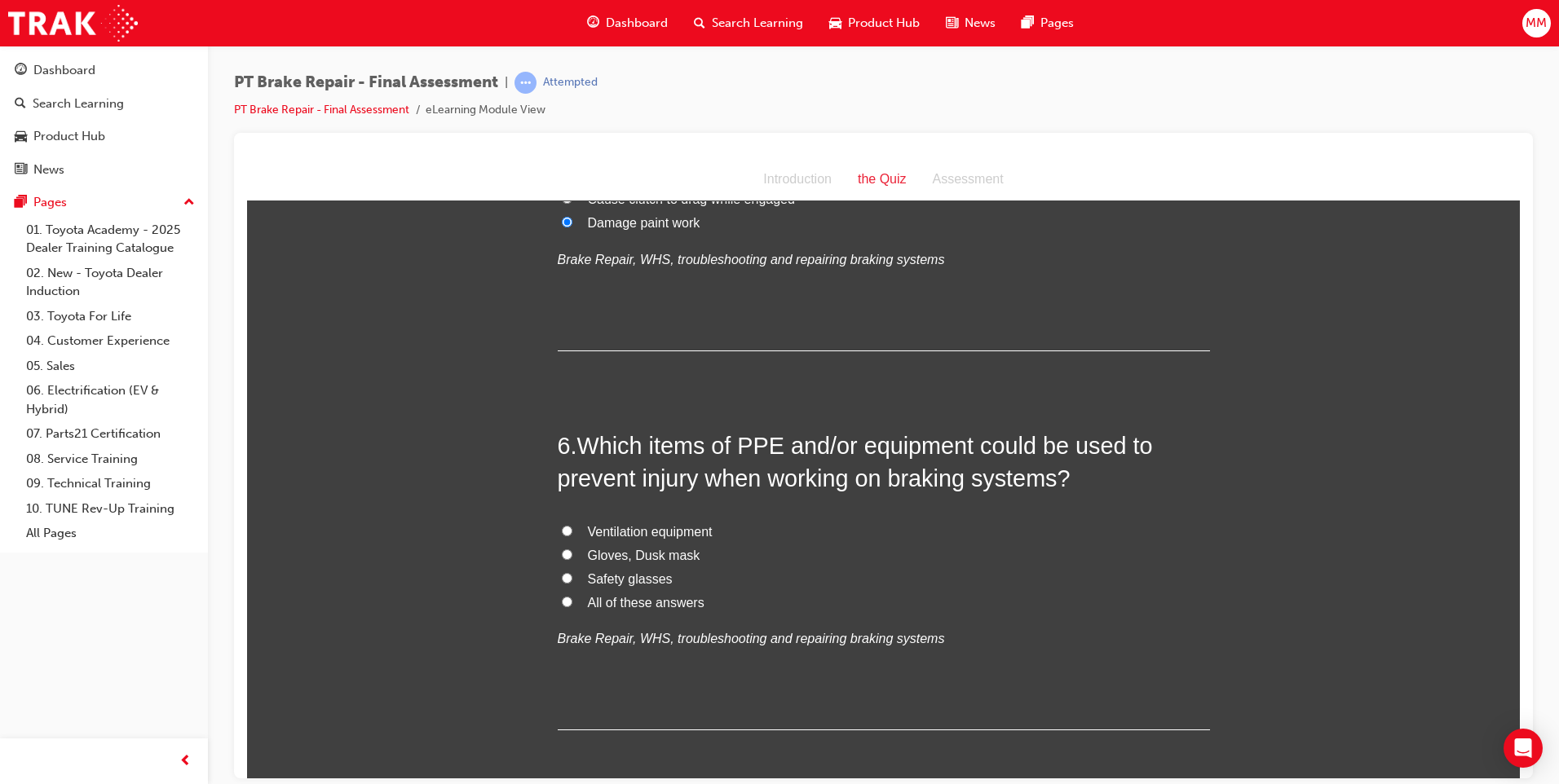
scroll to position [1711, 0]
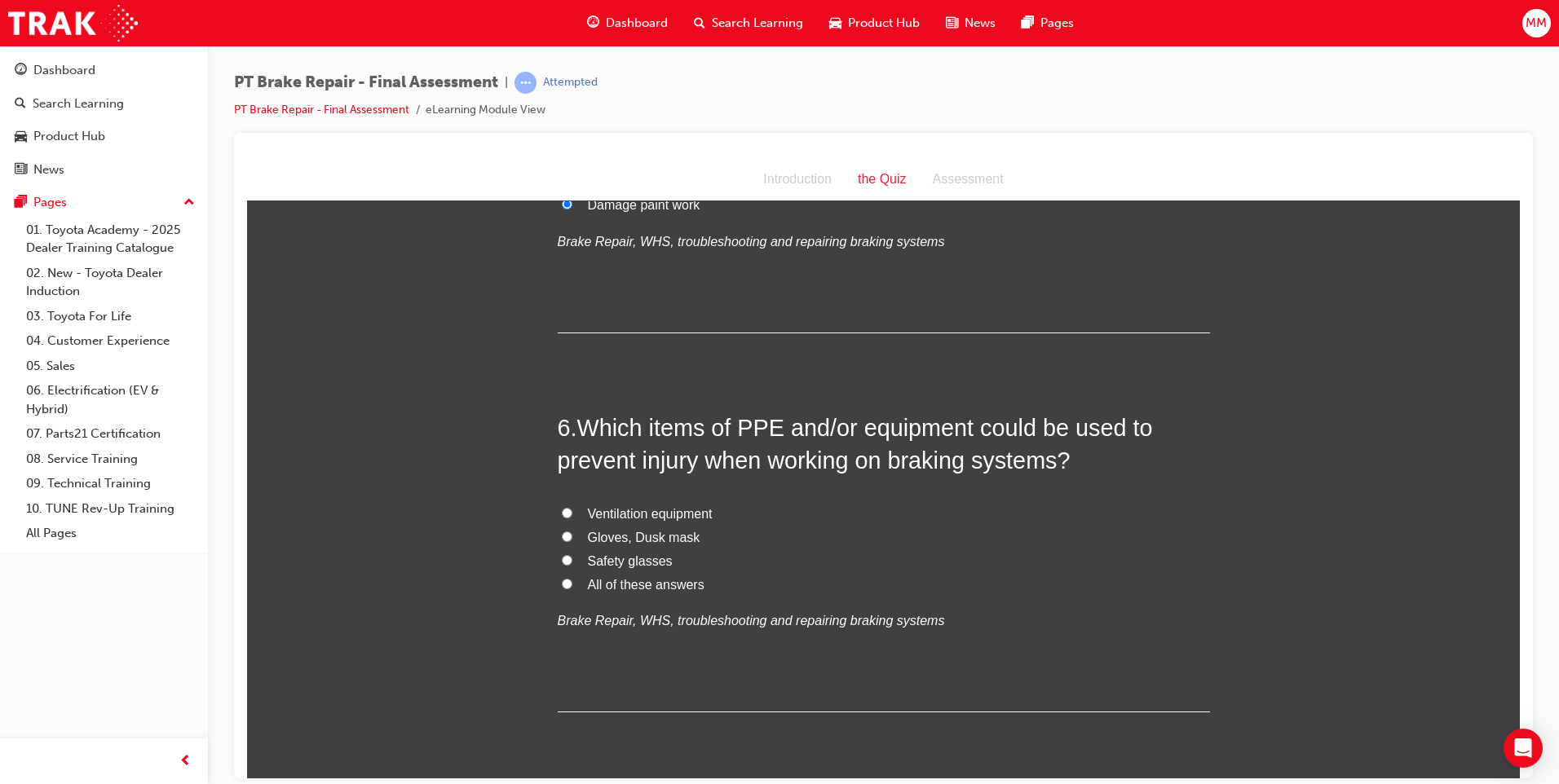
click at [562, 582] on input "All of these answers" at bounding box center [566, 583] width 11 height 11
radio input "true"
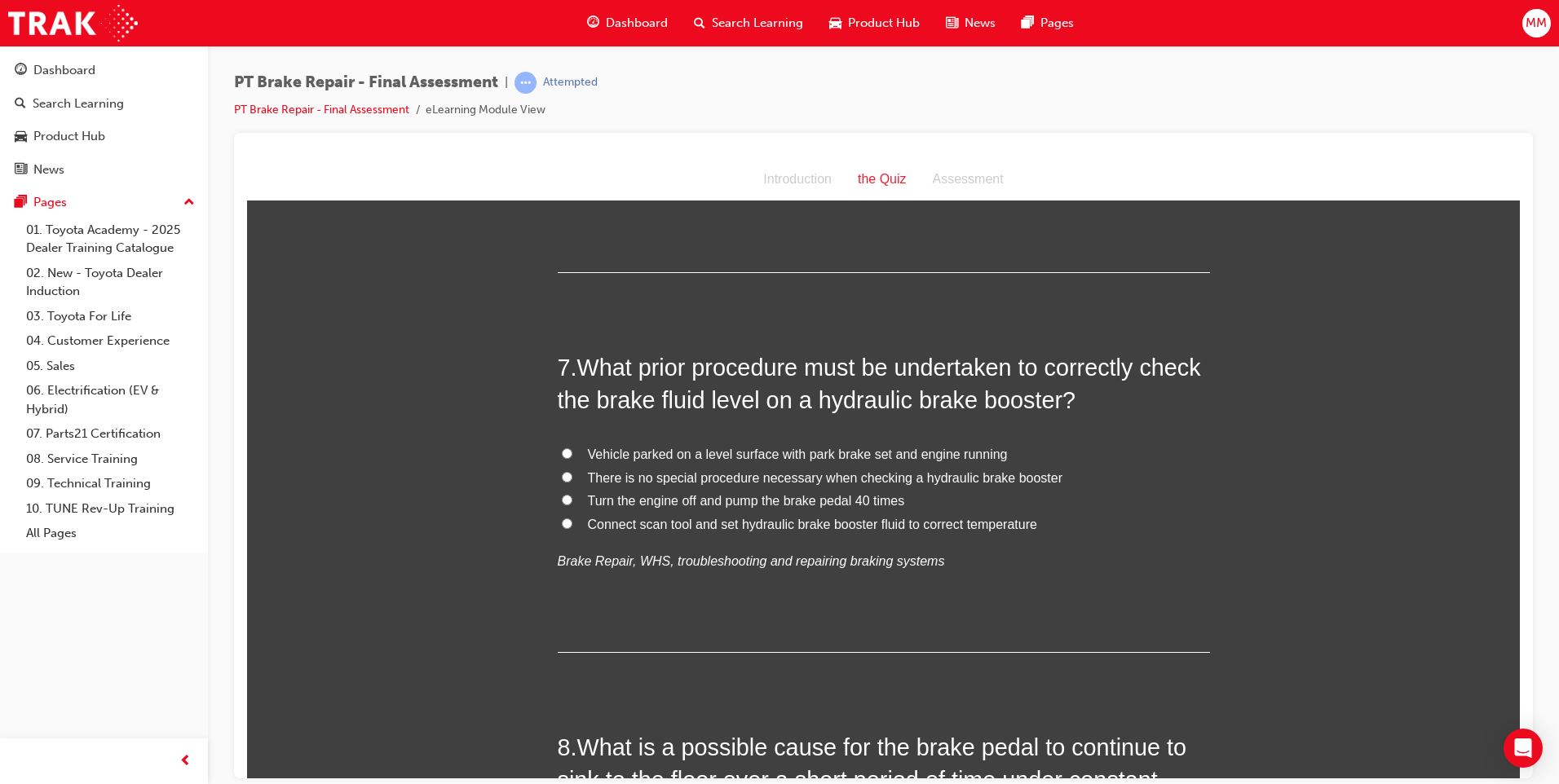
scroll to position [2200, 0]
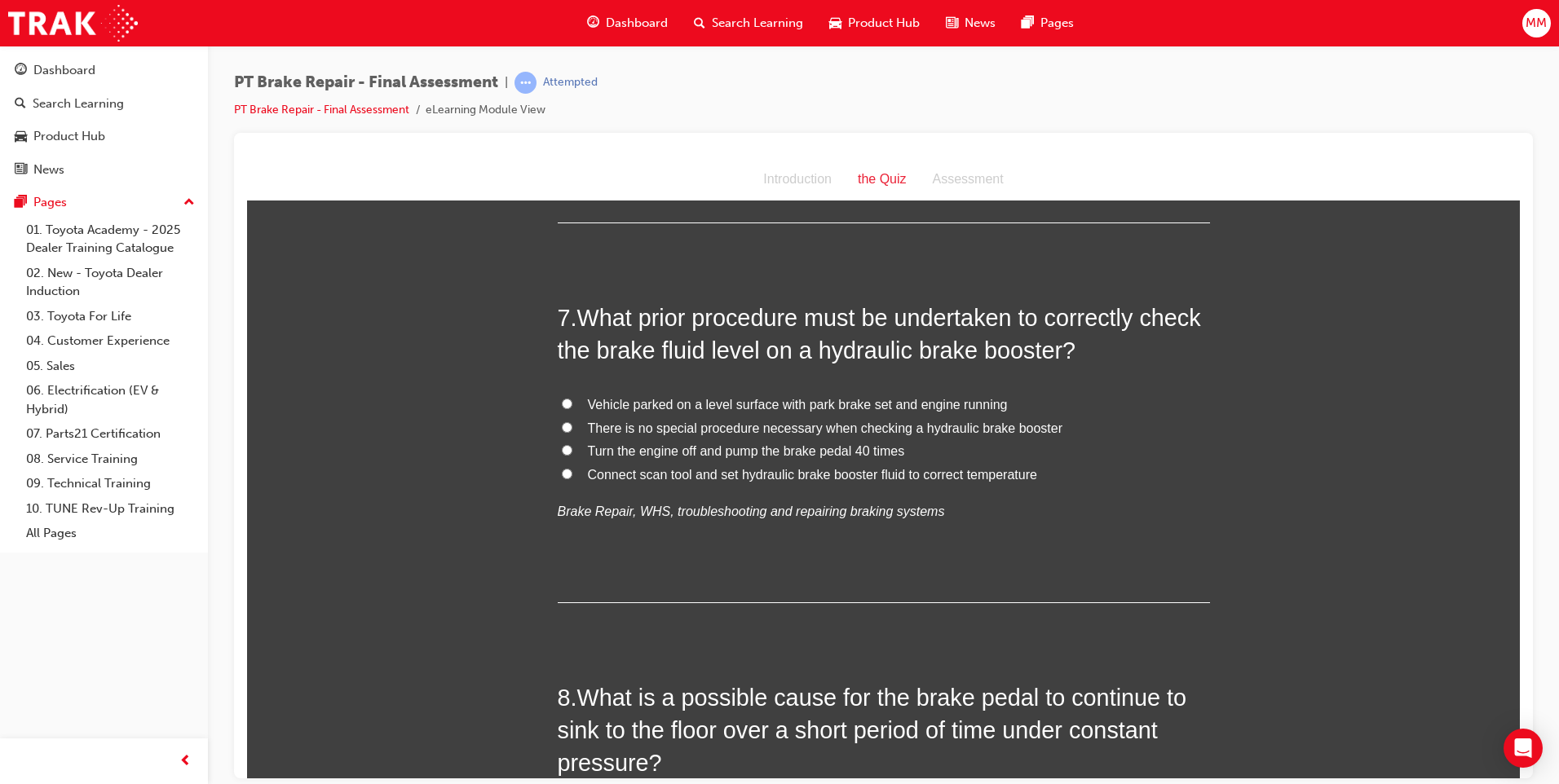
click at [563, 404] on input "Vehicle parked on a level surface with park brake set and engine running" at bounding box center [566, 403] width 11 height 11
radio input "true"
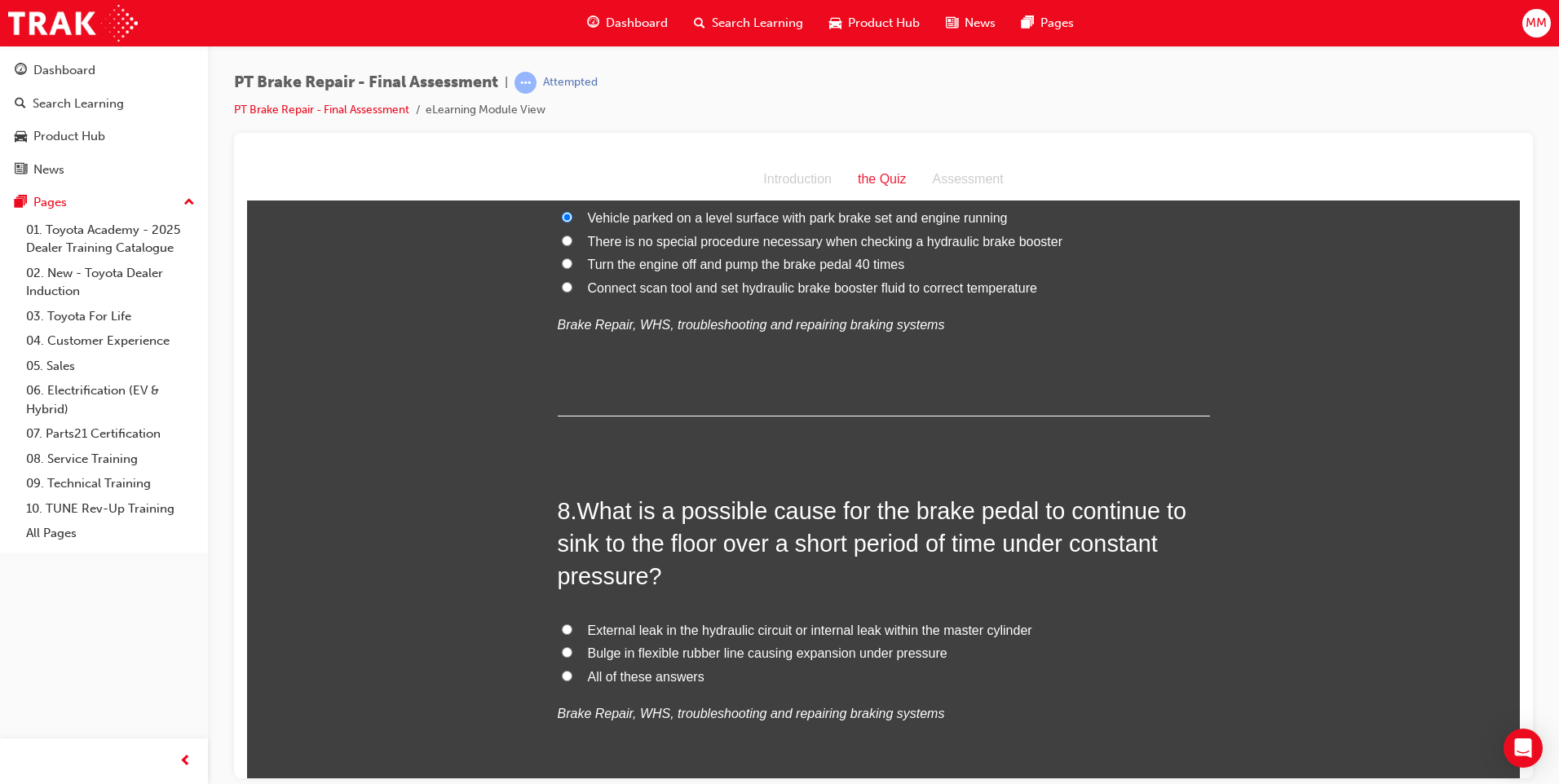
scroll to position [2526, 0]
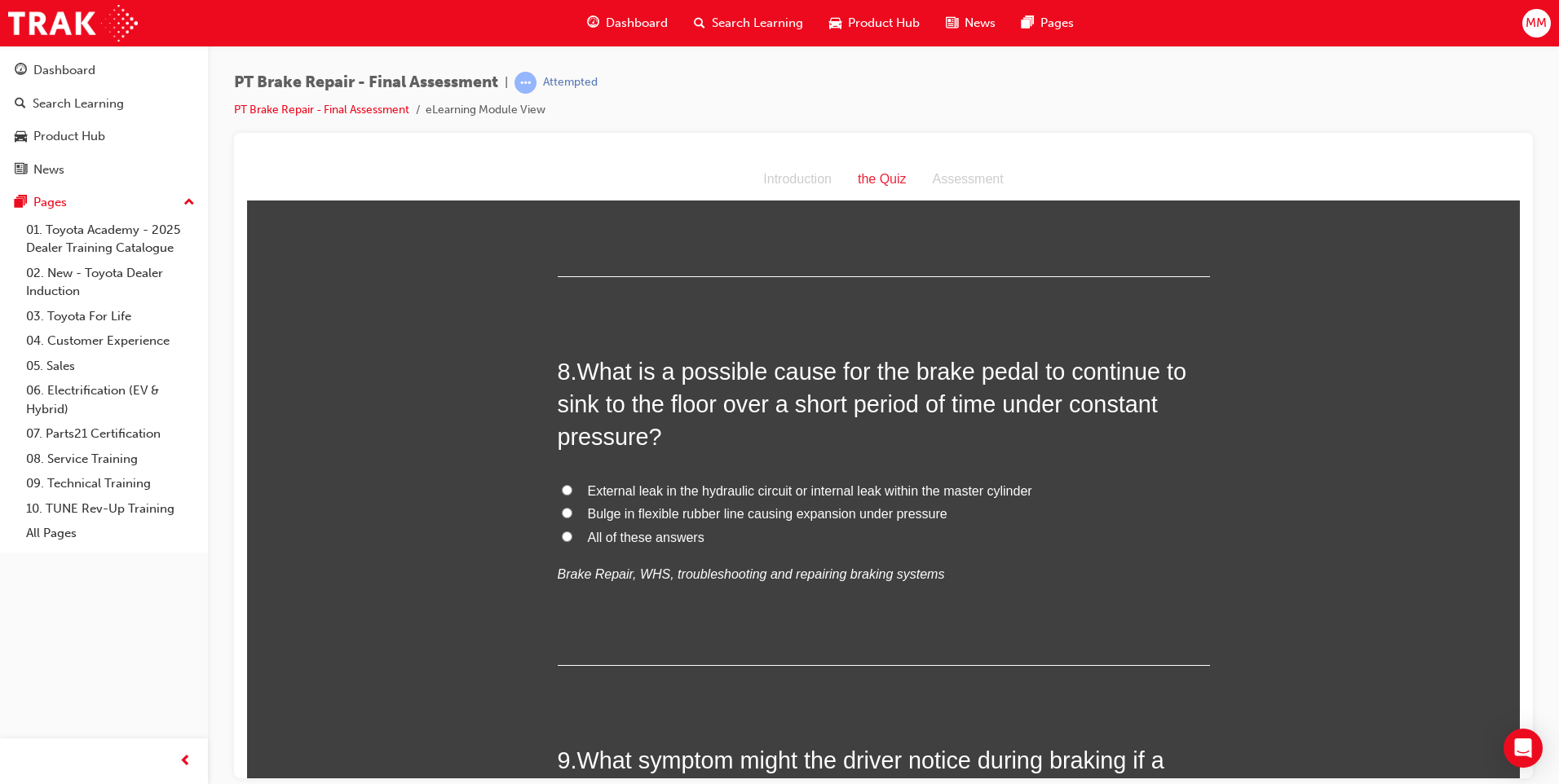
click at [558, 528] on label "All of these answers" at bounding box center [884, 537] width 652 height 23
click at [561, 530] on input "All of these answers" at bounding box center [566, 535] width 11 height 11
radio input "true"
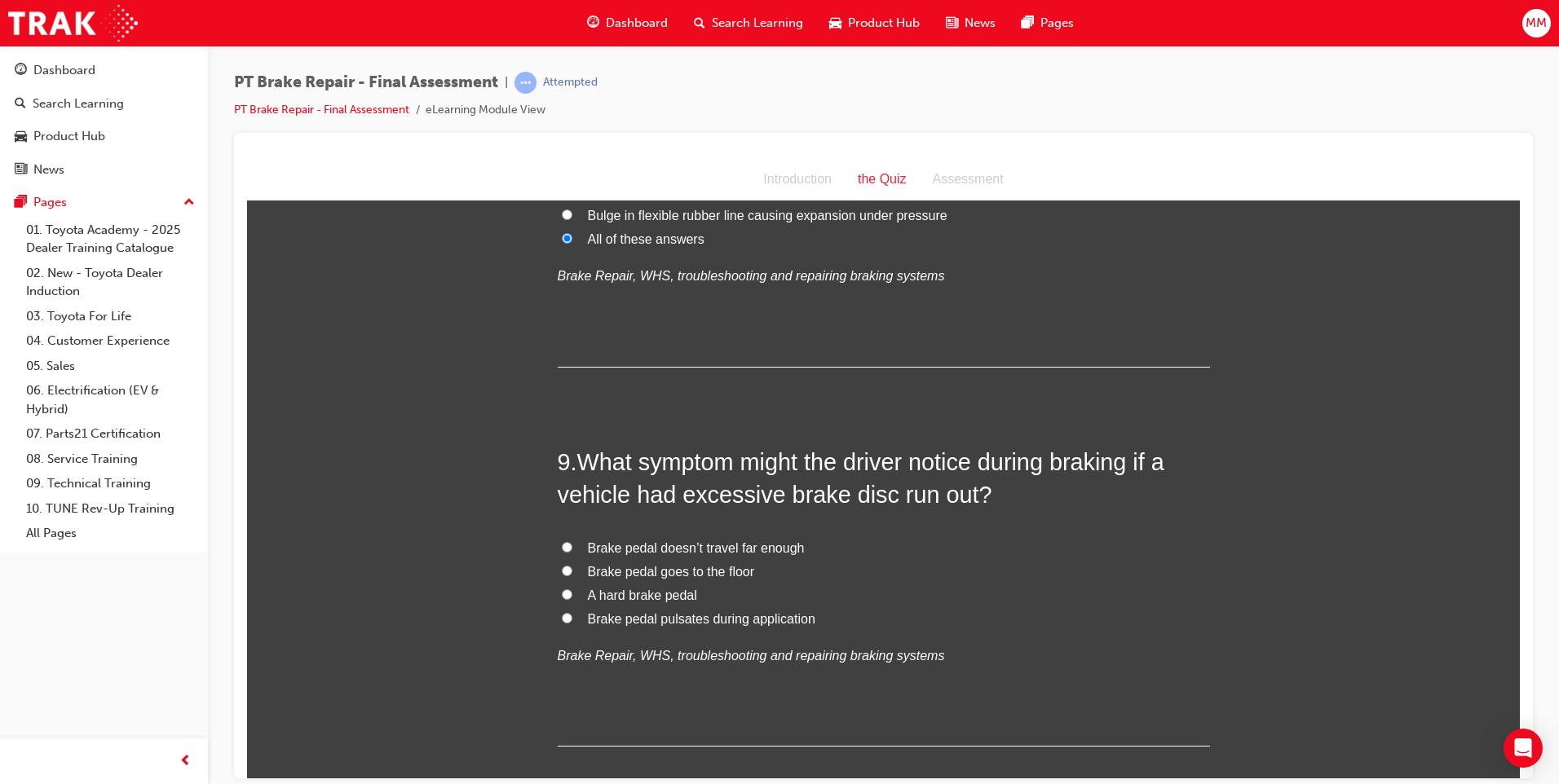
scroll to position [2851, 0]
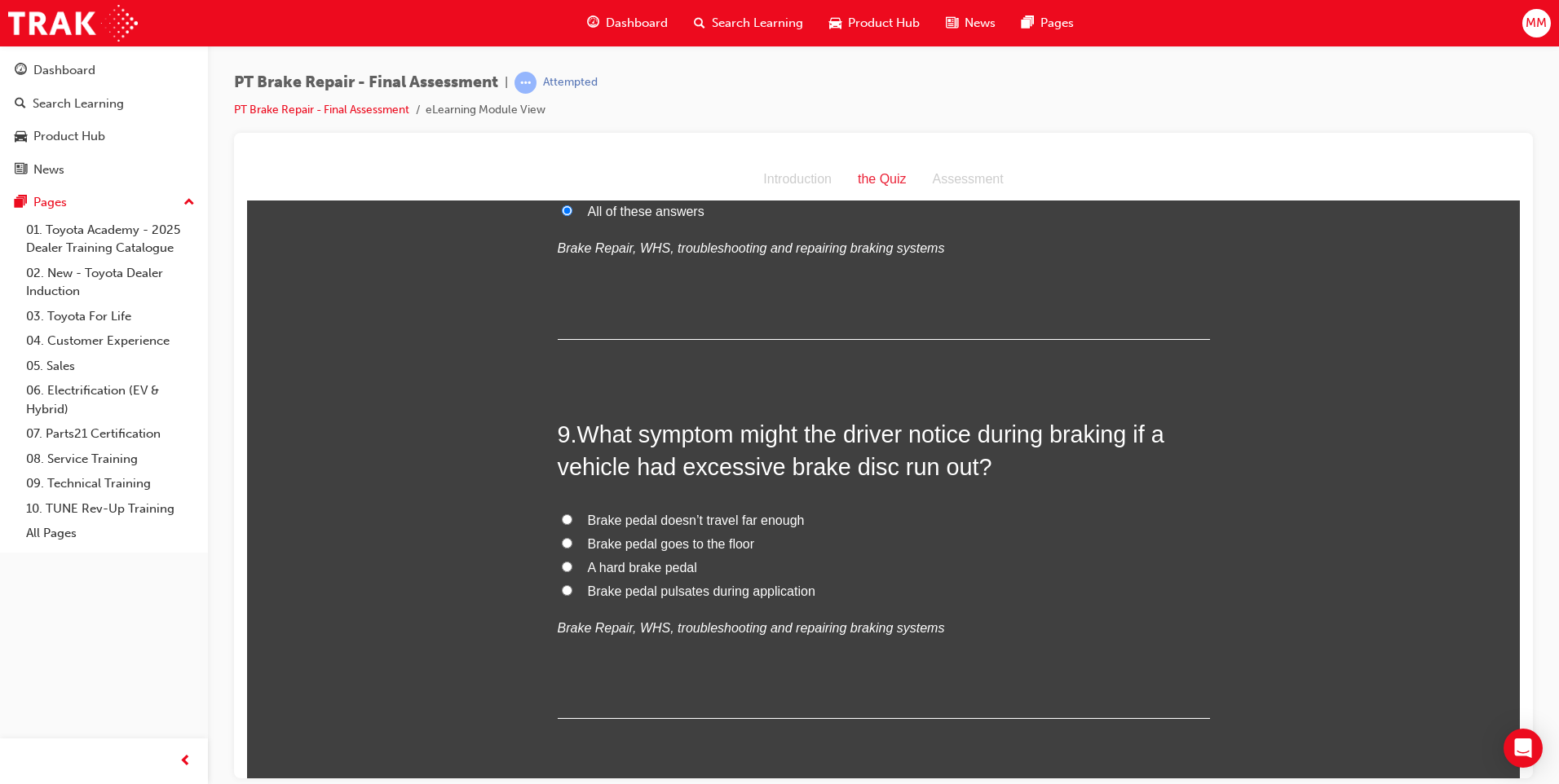
click at [561, 589] on input "Brake pedal pulsates during application" at bounding box center [566, 589] width 11 height 11
radio input "true"
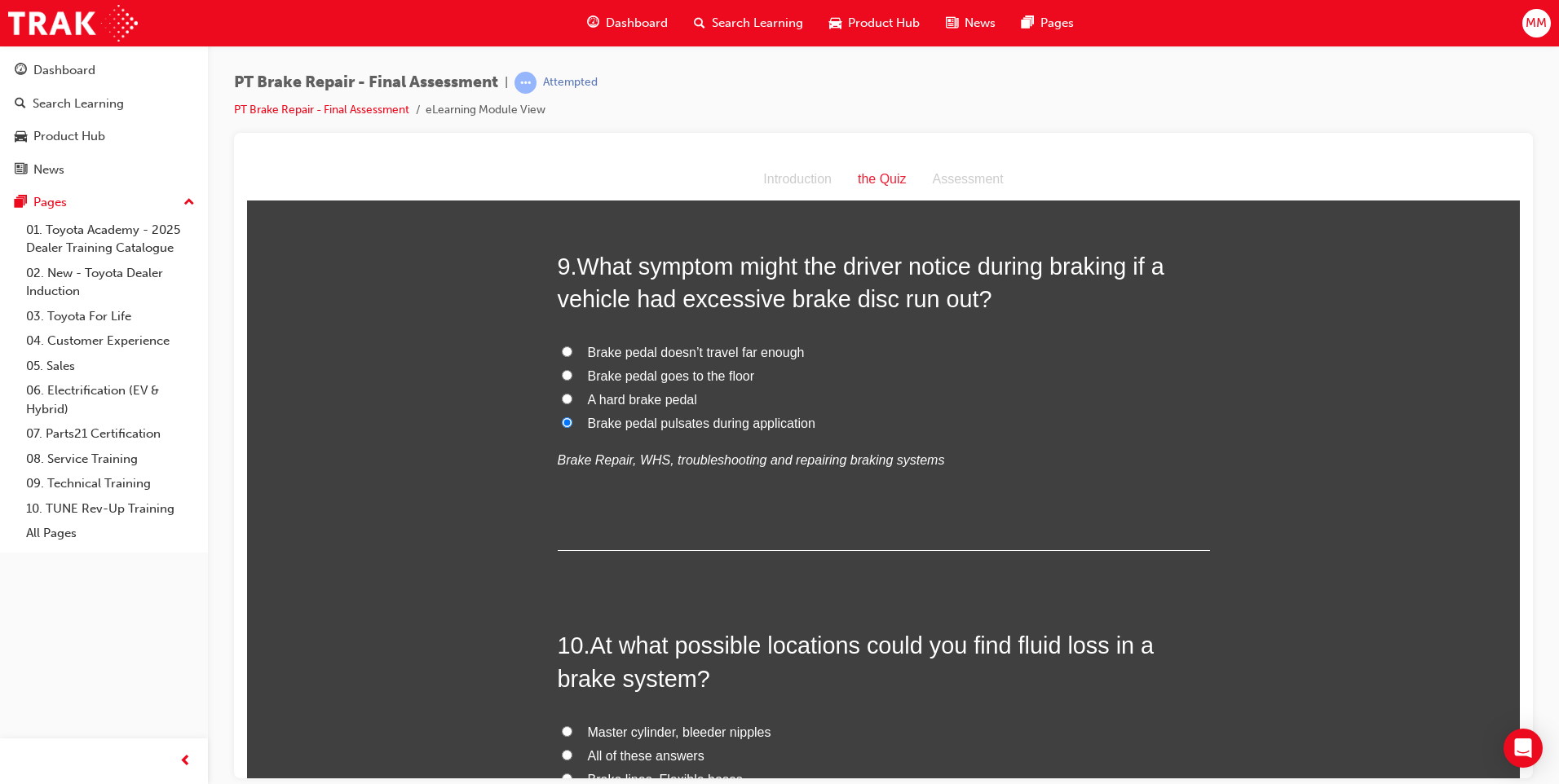
scroll to position [3259, 0]
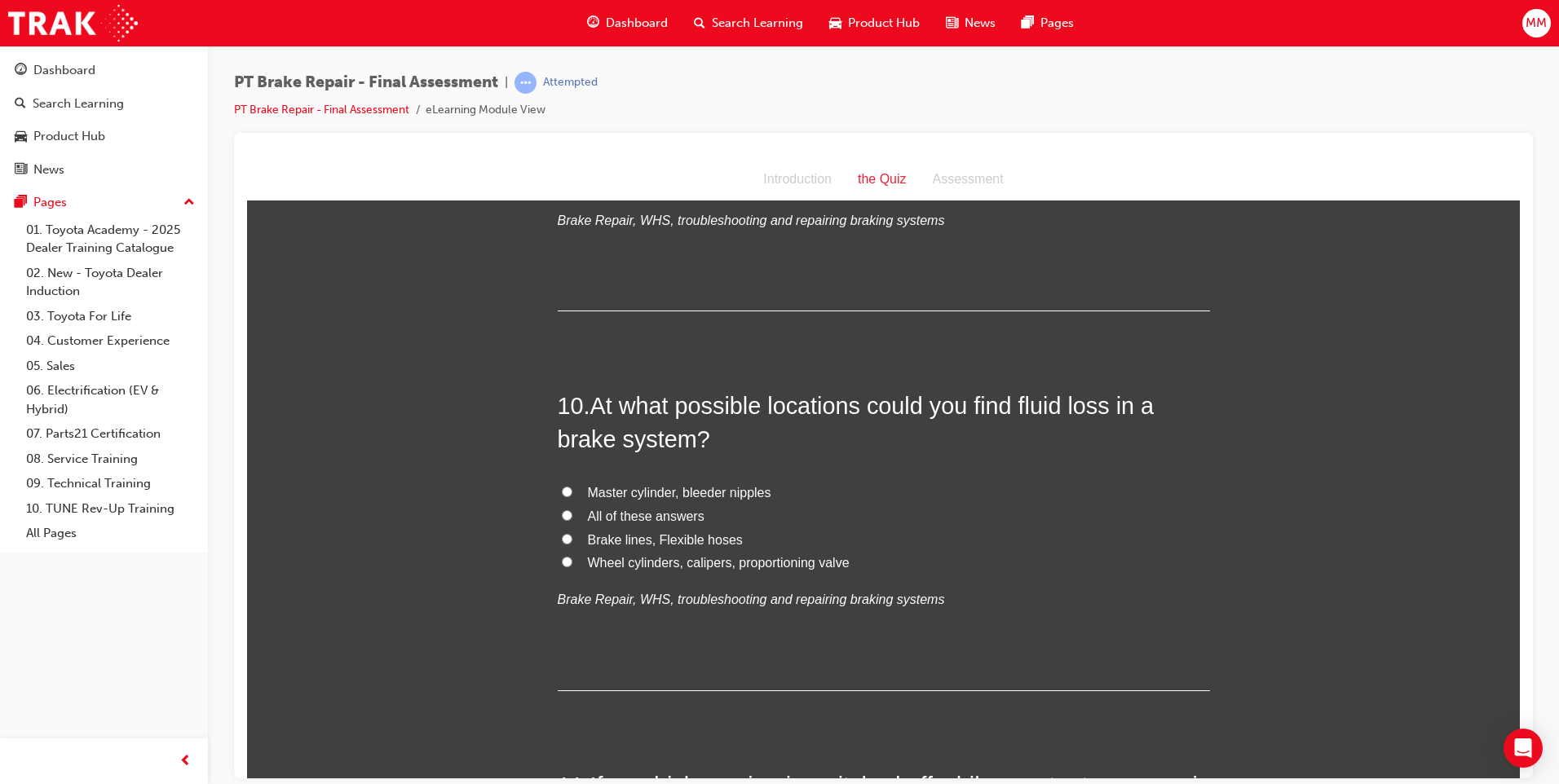
click at [561, 516] on input "All of these answers" at bounding box center [566, 514] width 11 height 11
radio input "true"
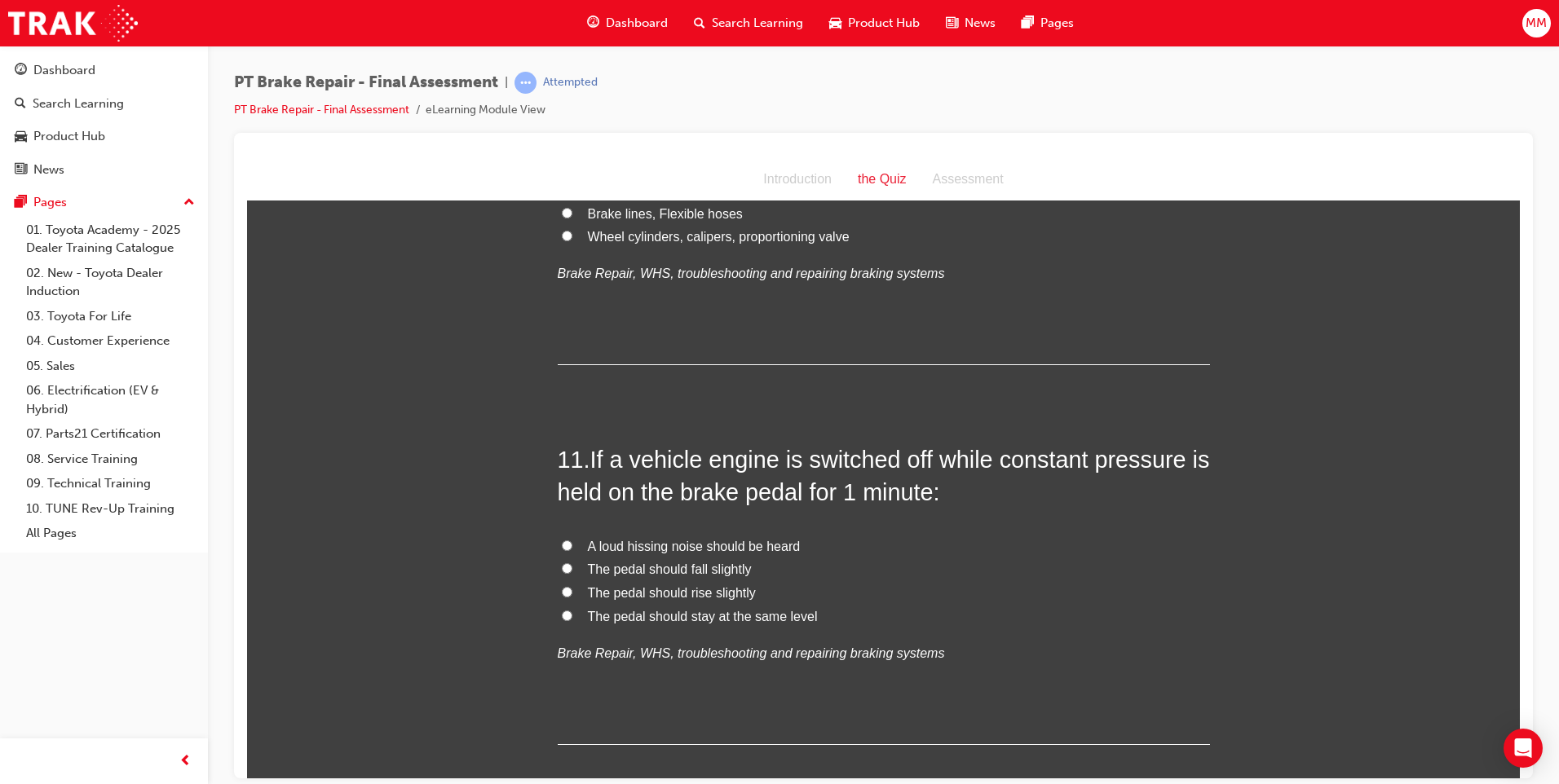
click at [561, 613] on input "The pedal should stay at the same level" at bounding box center [566, 614] width 11 height 11
radio input "true"
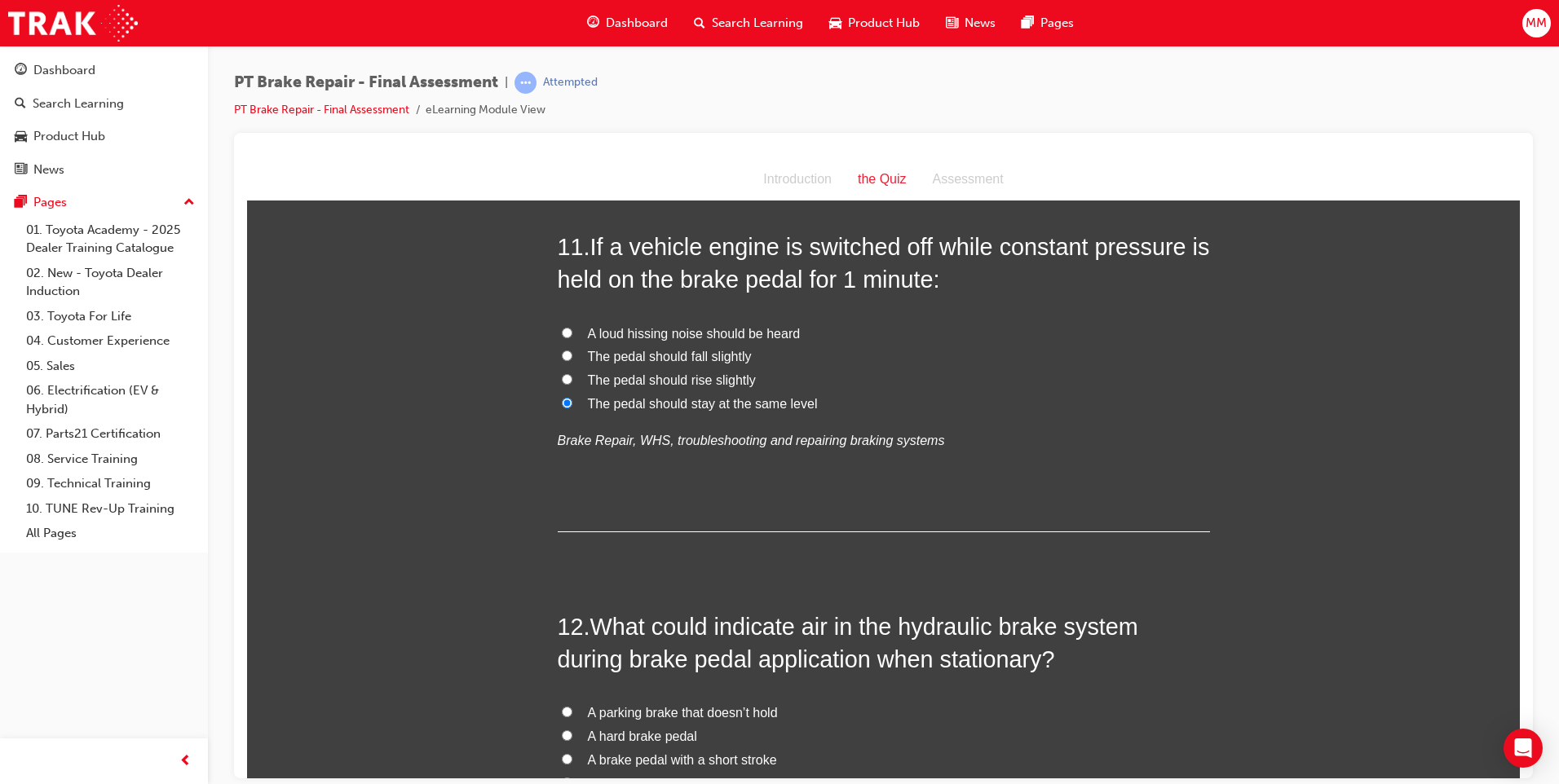
scroll to position [3992, 0]
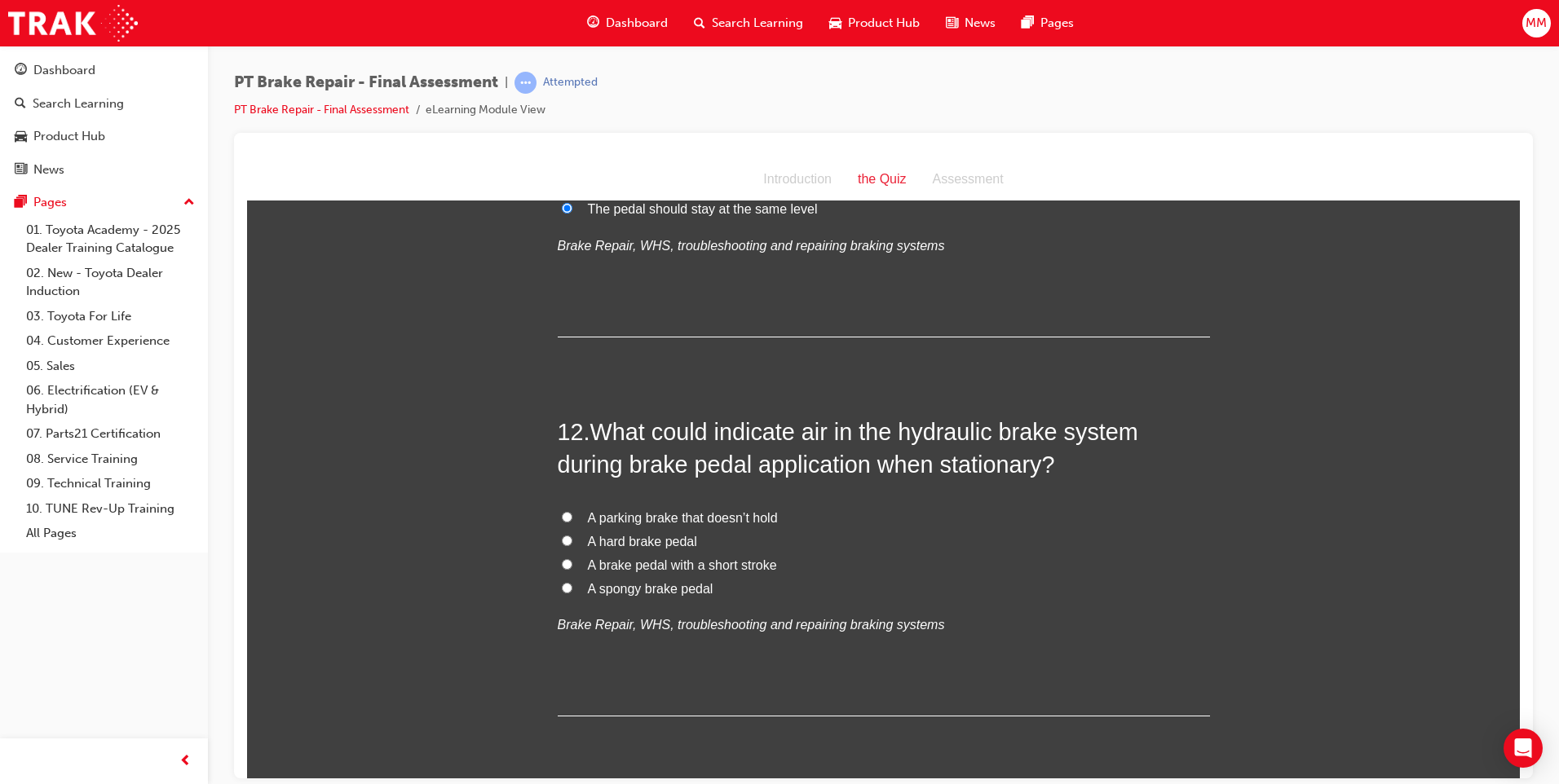
click at [561, 588] on input "A spongy brake pedal" at bounding box center [566, 587] width 11 height 11
radio input "true"
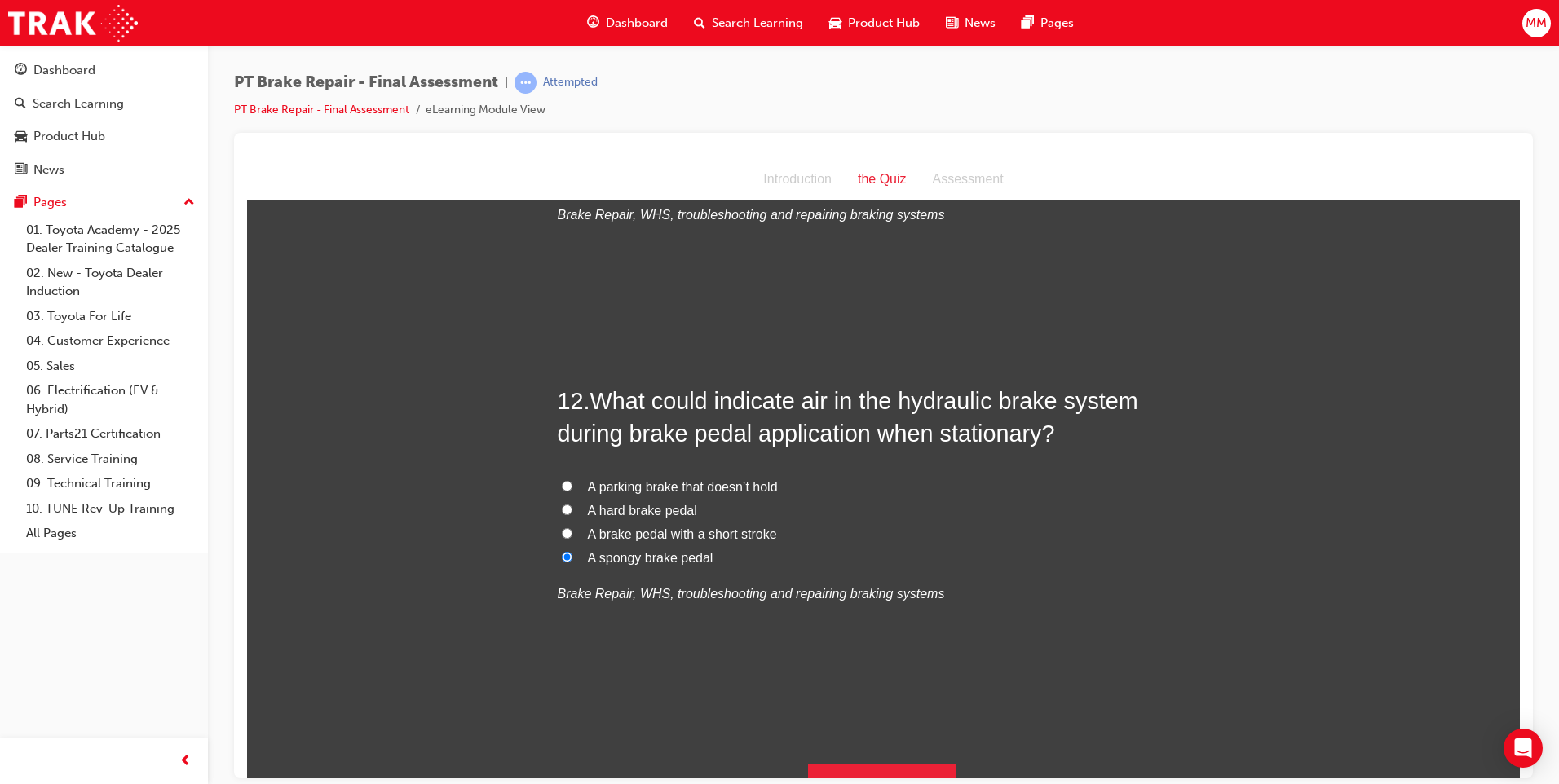
scroll to position [4053, 0]
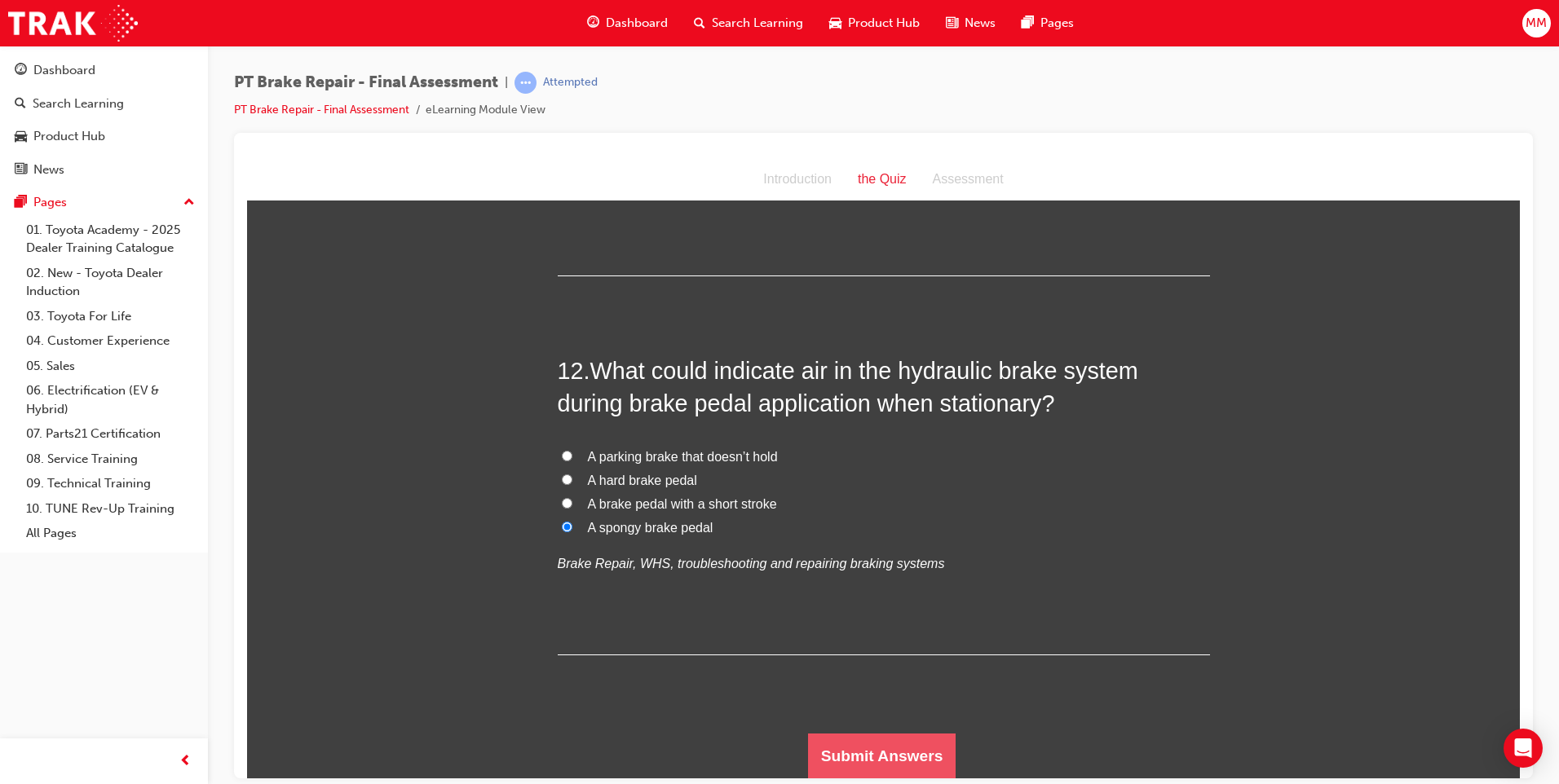
click at [916, 750] on button "Submit Answers" at bounding box center [882, 755] width 148 height 46
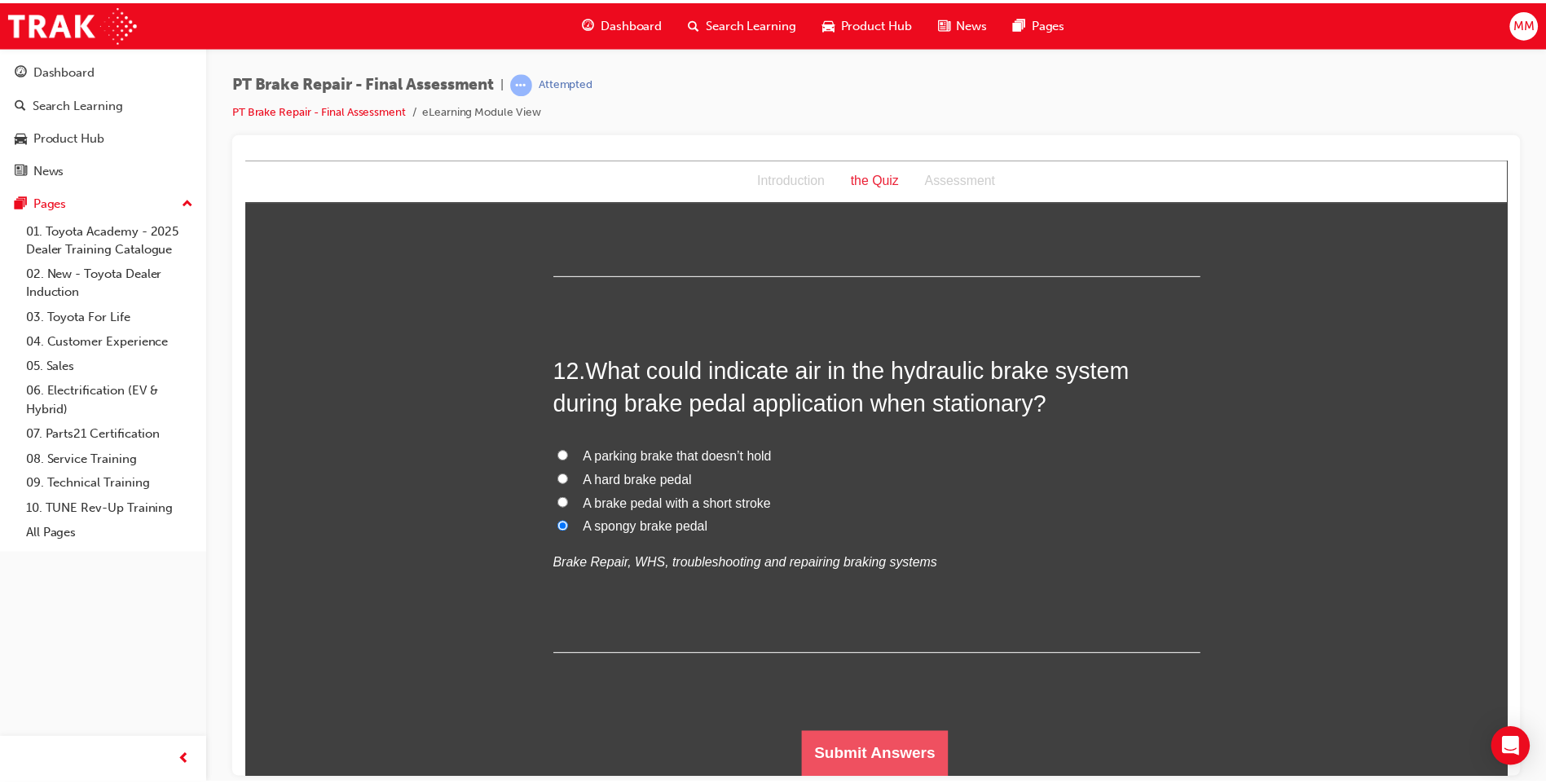
scroll to position [0, 0]
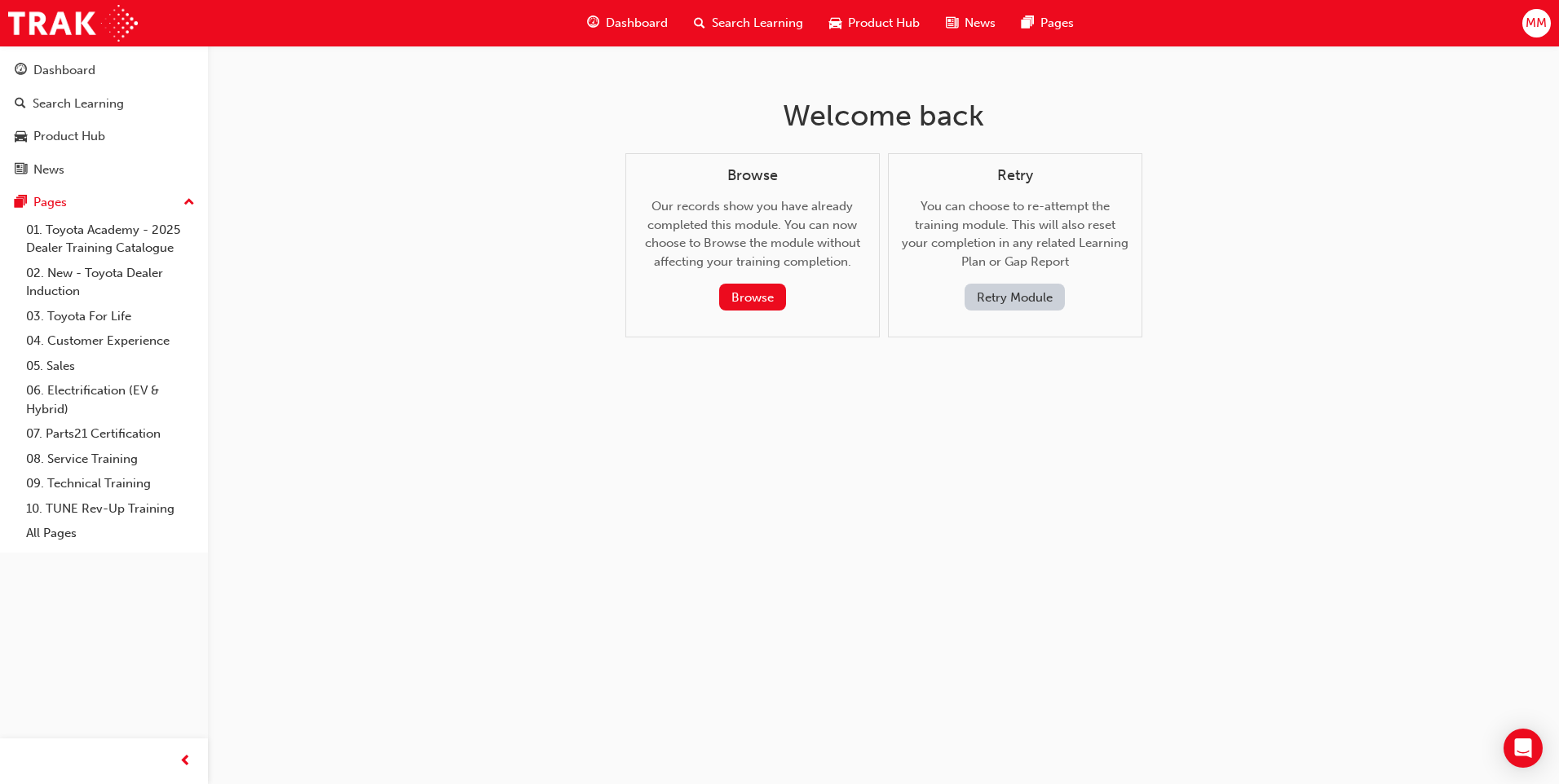
click at [1009, 299] on button "Retry Module" at bounding box center [1014, 297] width 100 height 27
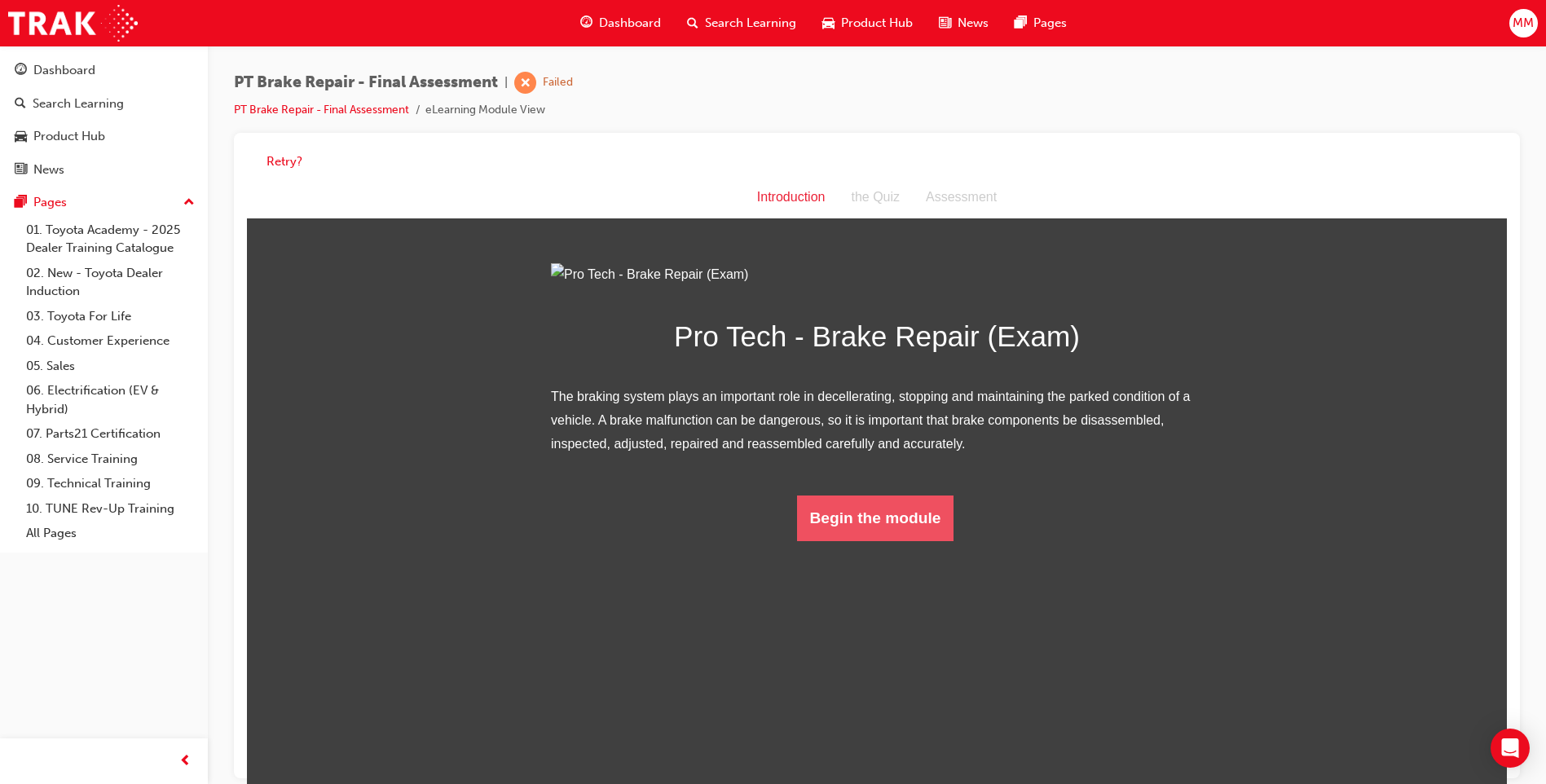
drag, startPoint x: 889, startPoint y: 671, endPoint x: 890, endPoint y: 690, distance: 19.0
click at [890, 541] on div "Pro Tech - Brake Repair (Exam) The braking system plays an important role in de…" at bounding box center [877, 402] width 652 height 278
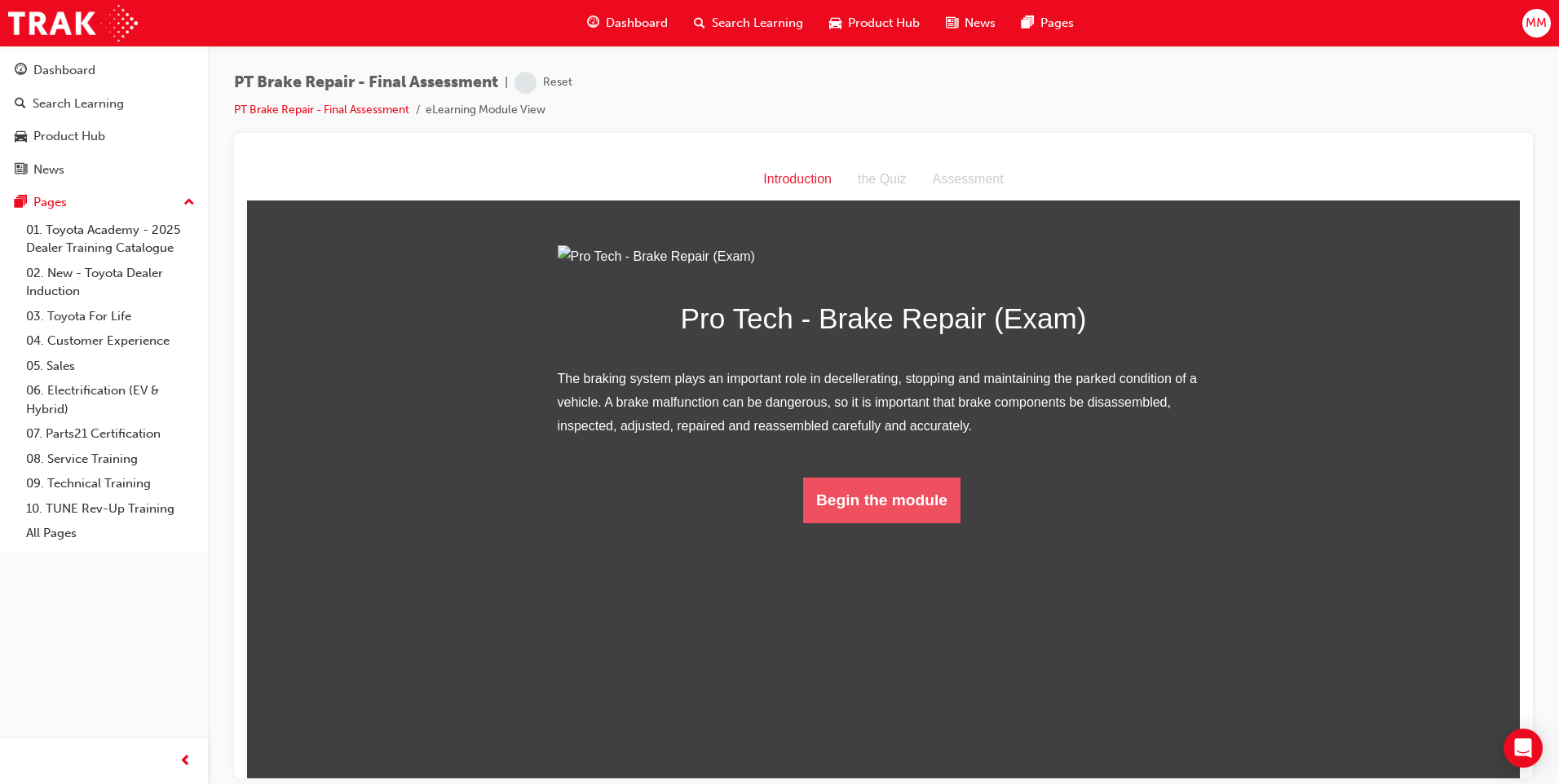
click at [901, 522] on button "Begin the module" at bounding box center [881, 499] width 157 height 46
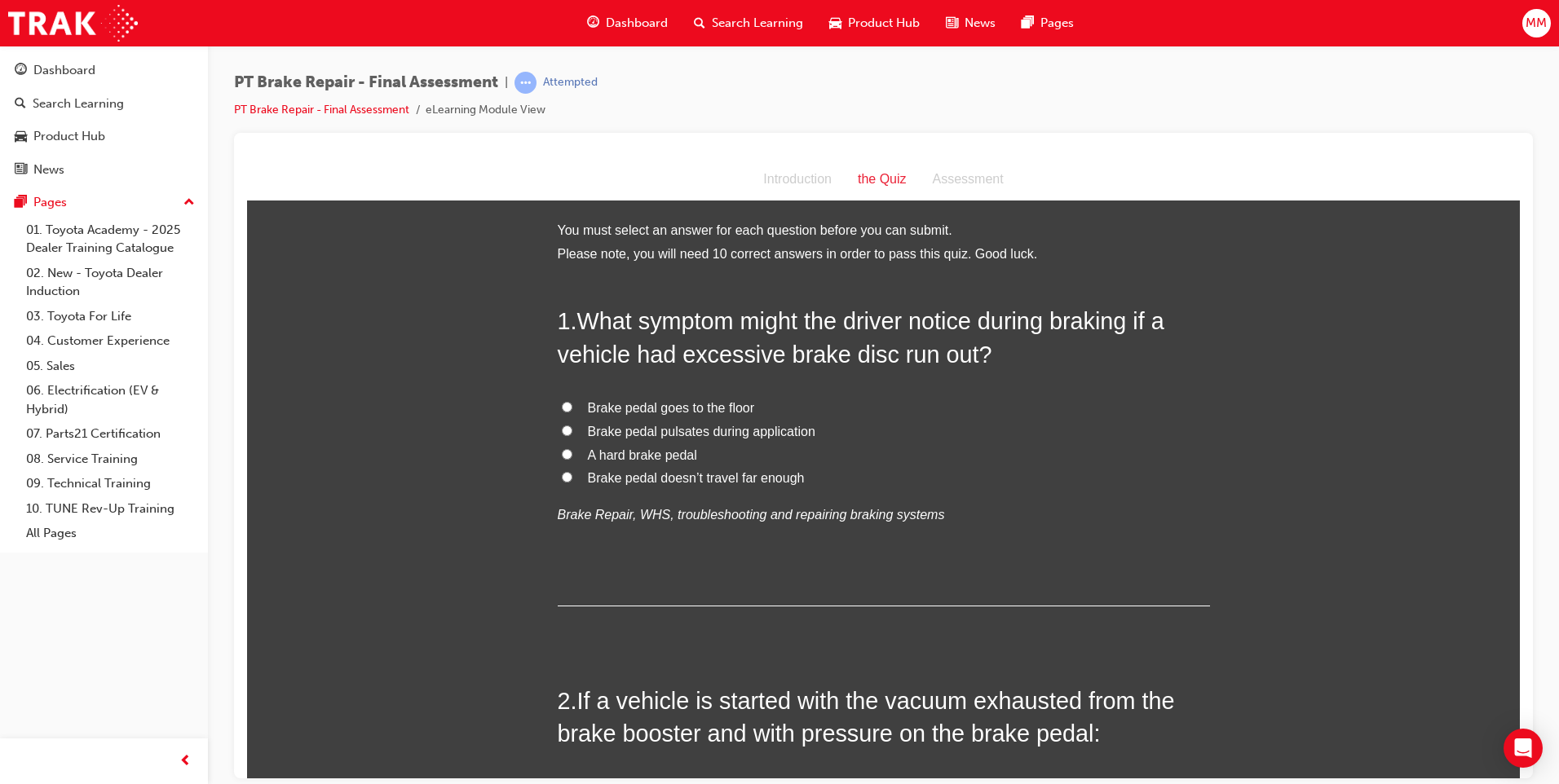
click at [564, 430] on input "Brake pedal pulsates during application" at bounding box center [566, 429] width 11 height 11
radio input "true"
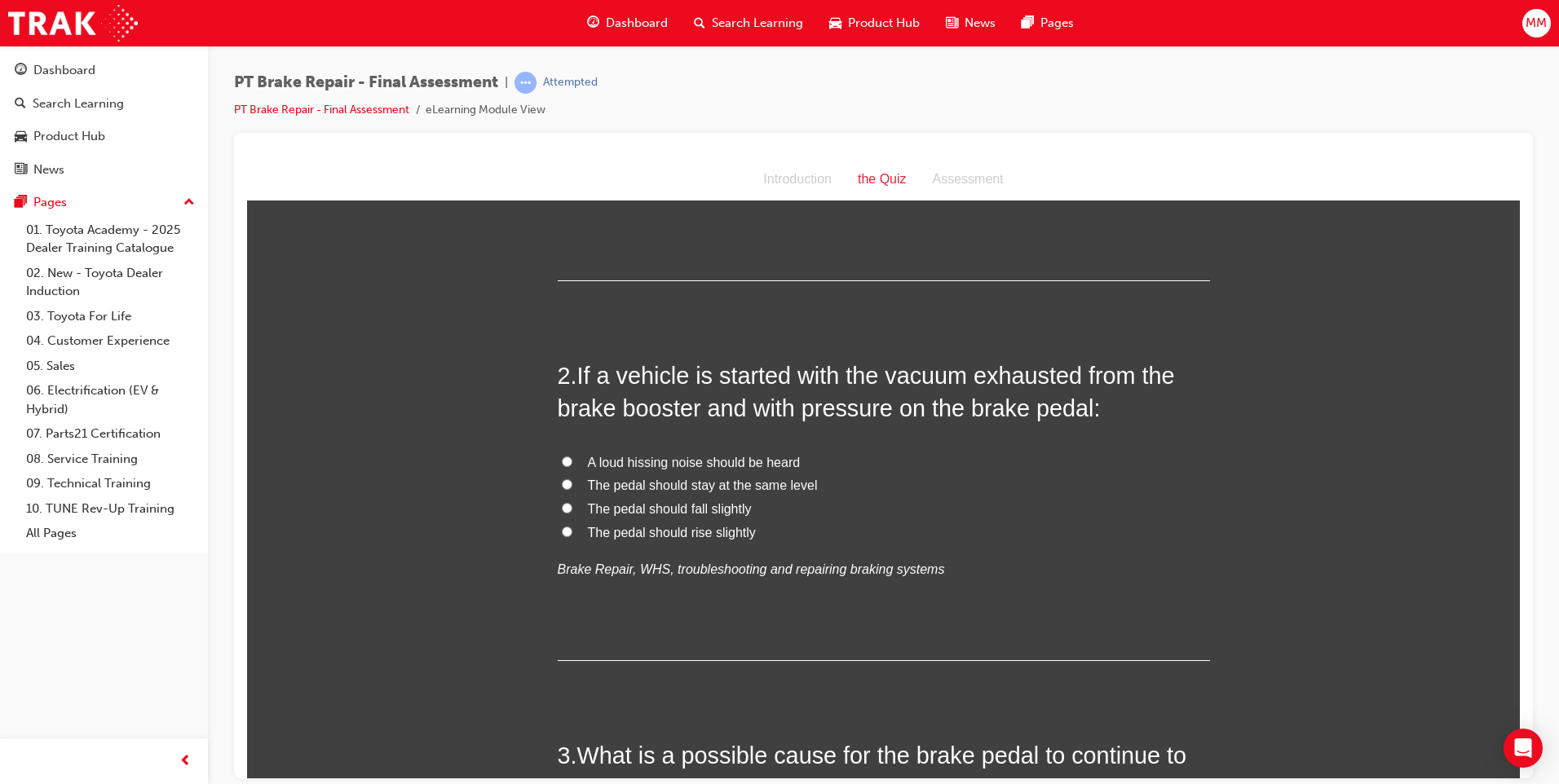
scroll to position [326, 0]
click at [561, 507] on input "The pedal should fall slightly" at bounding box center [566, 506] width 11 height 11
radio input "true"
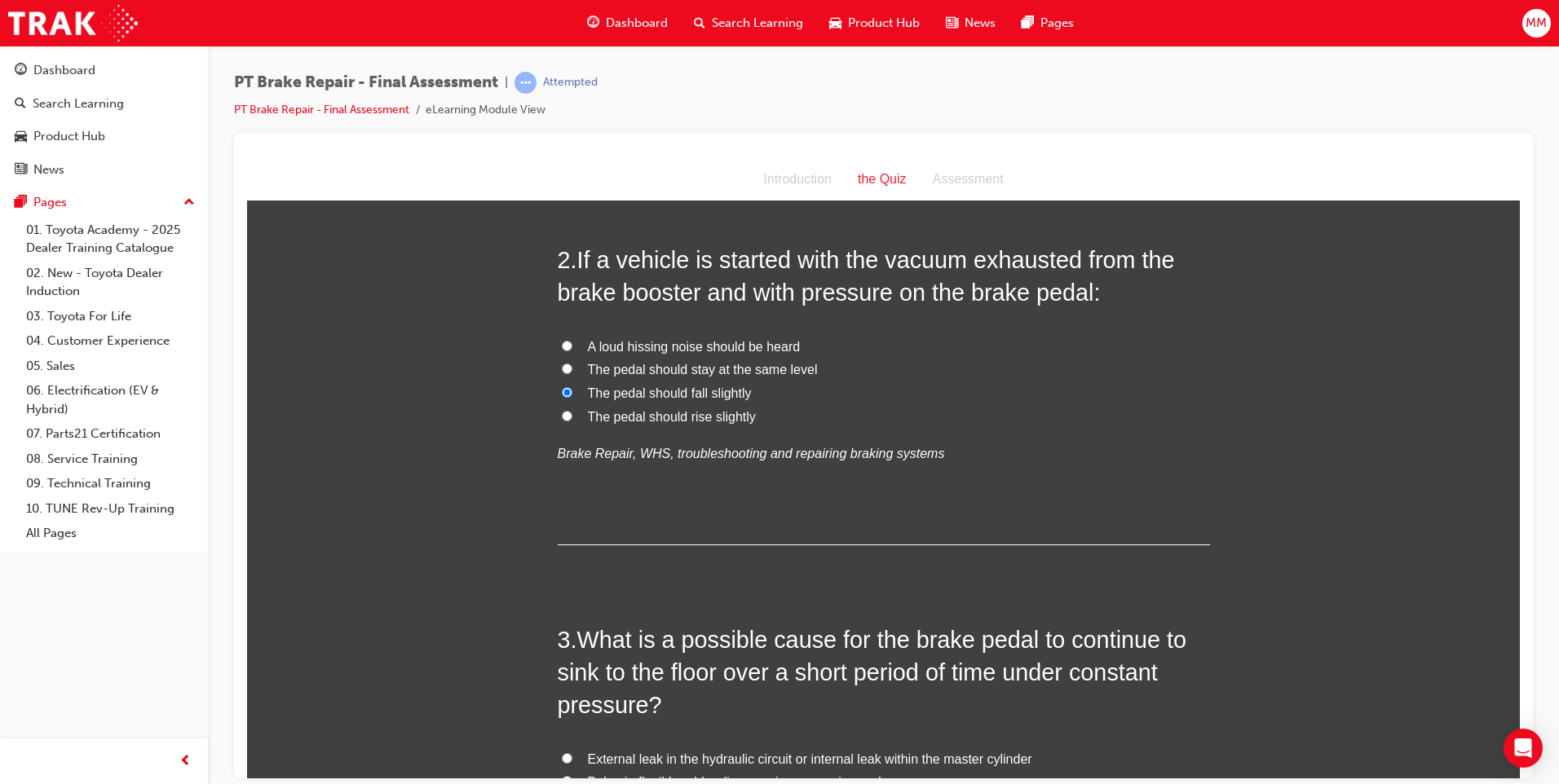
scroll to position [652, 0]
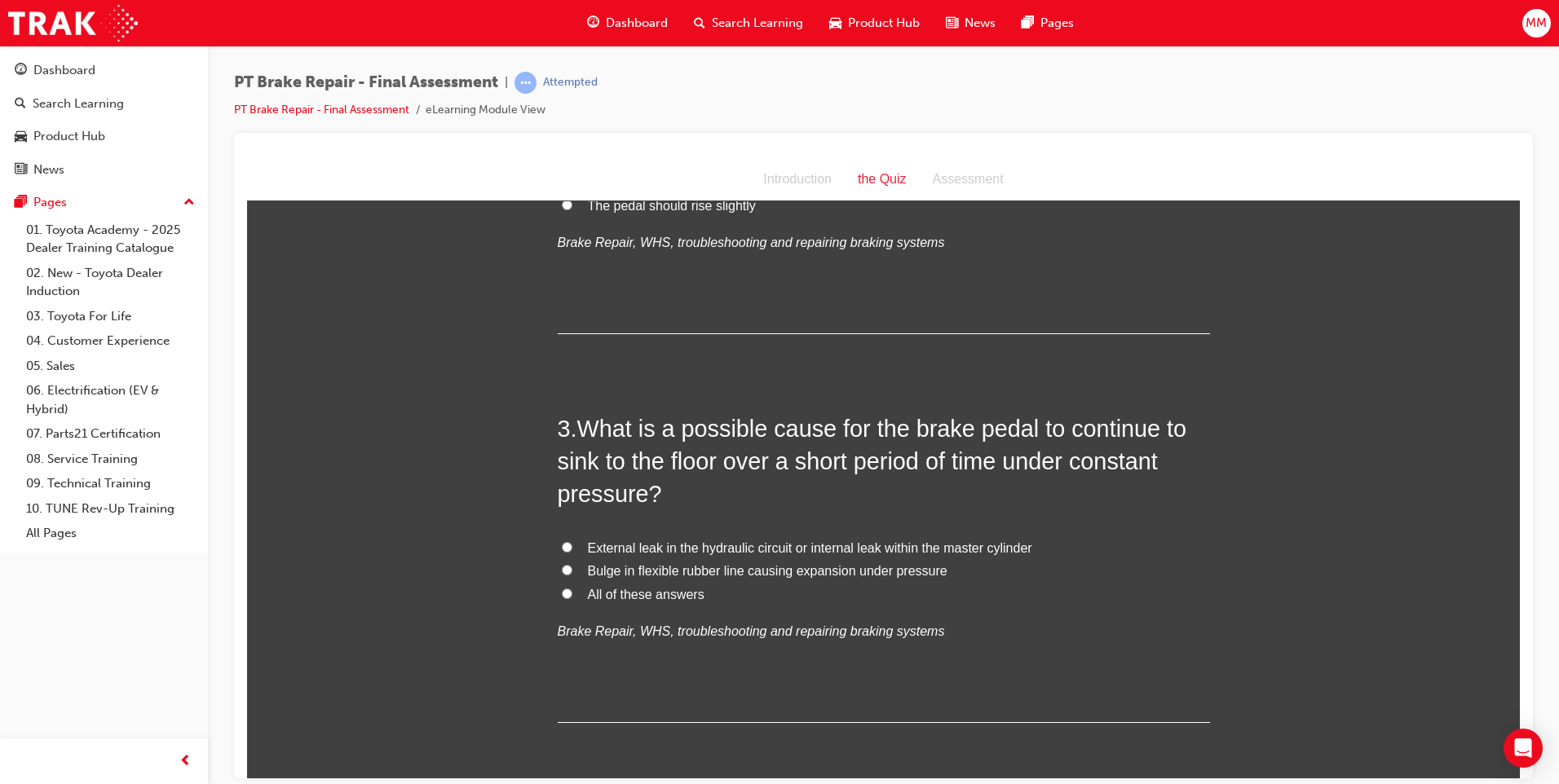
click at [561, 594] on input "All of these answers" at bounding box center [566, 593] width 11 height 11
radio input "true"
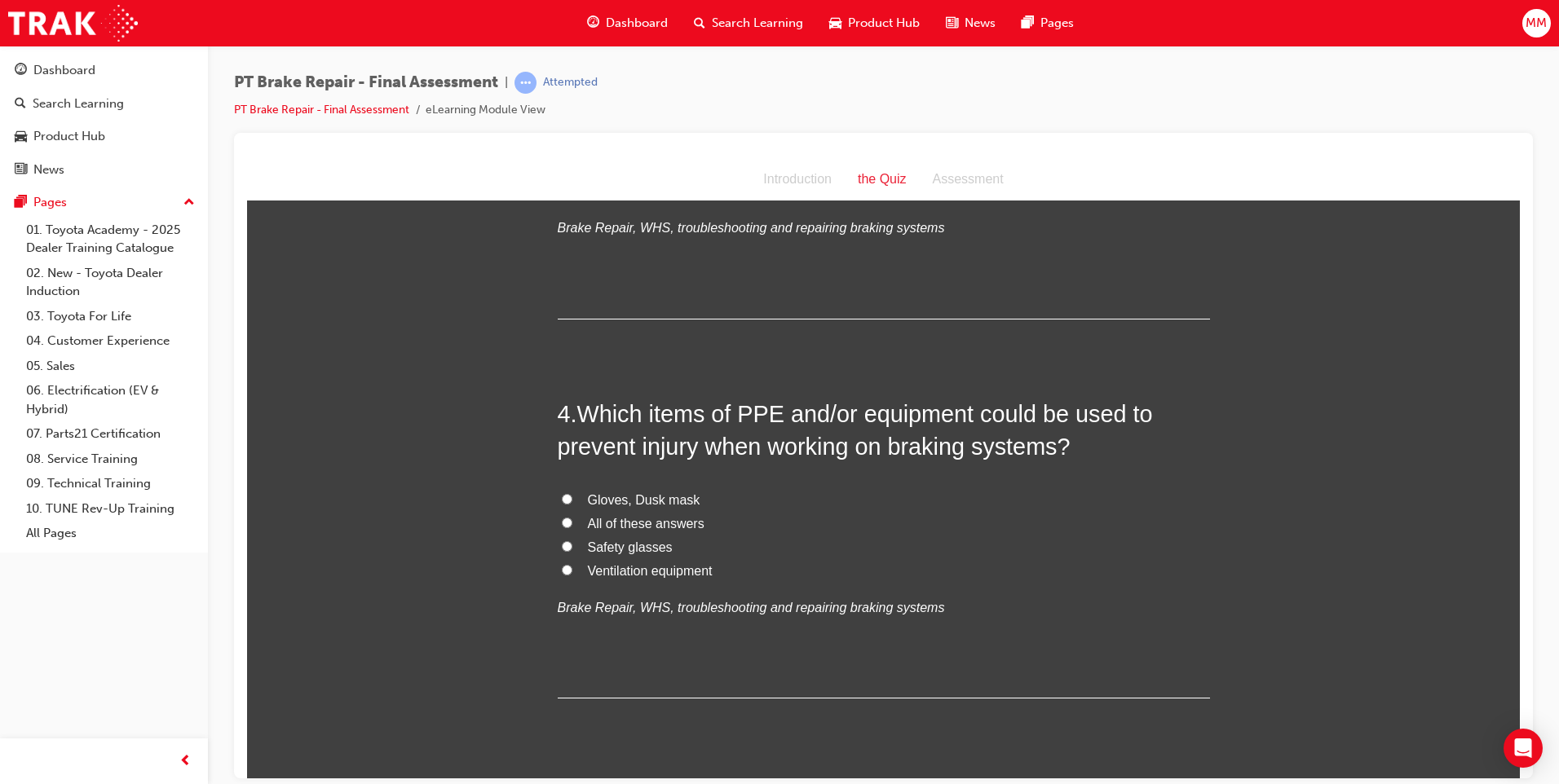
scroll to position [1059, 0]
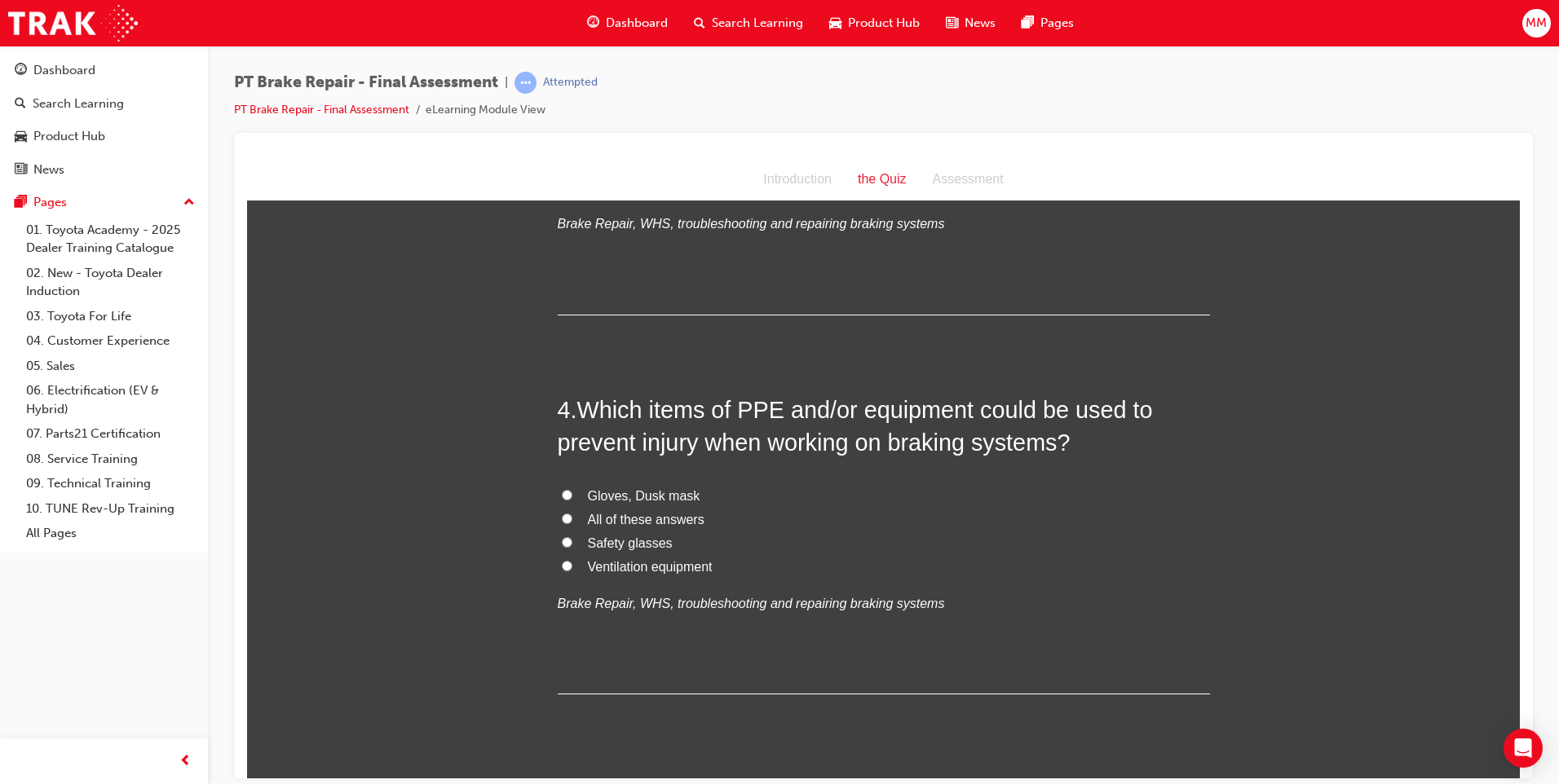
click at [561, 521] on input "All of these answers" at bounding box center [566, 518] width 11 height 11
radio input "true"
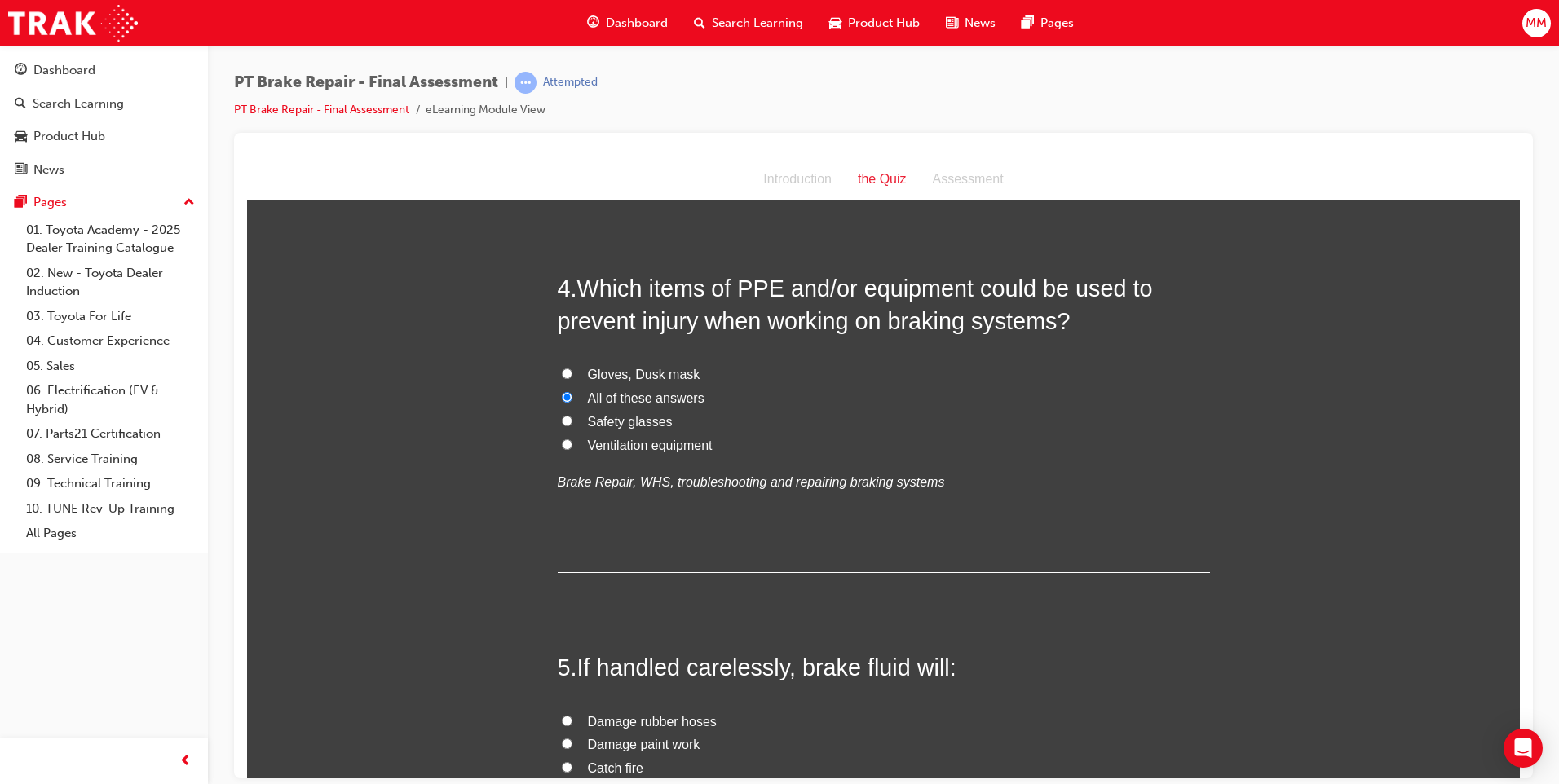
scroll to position [1303, 0]
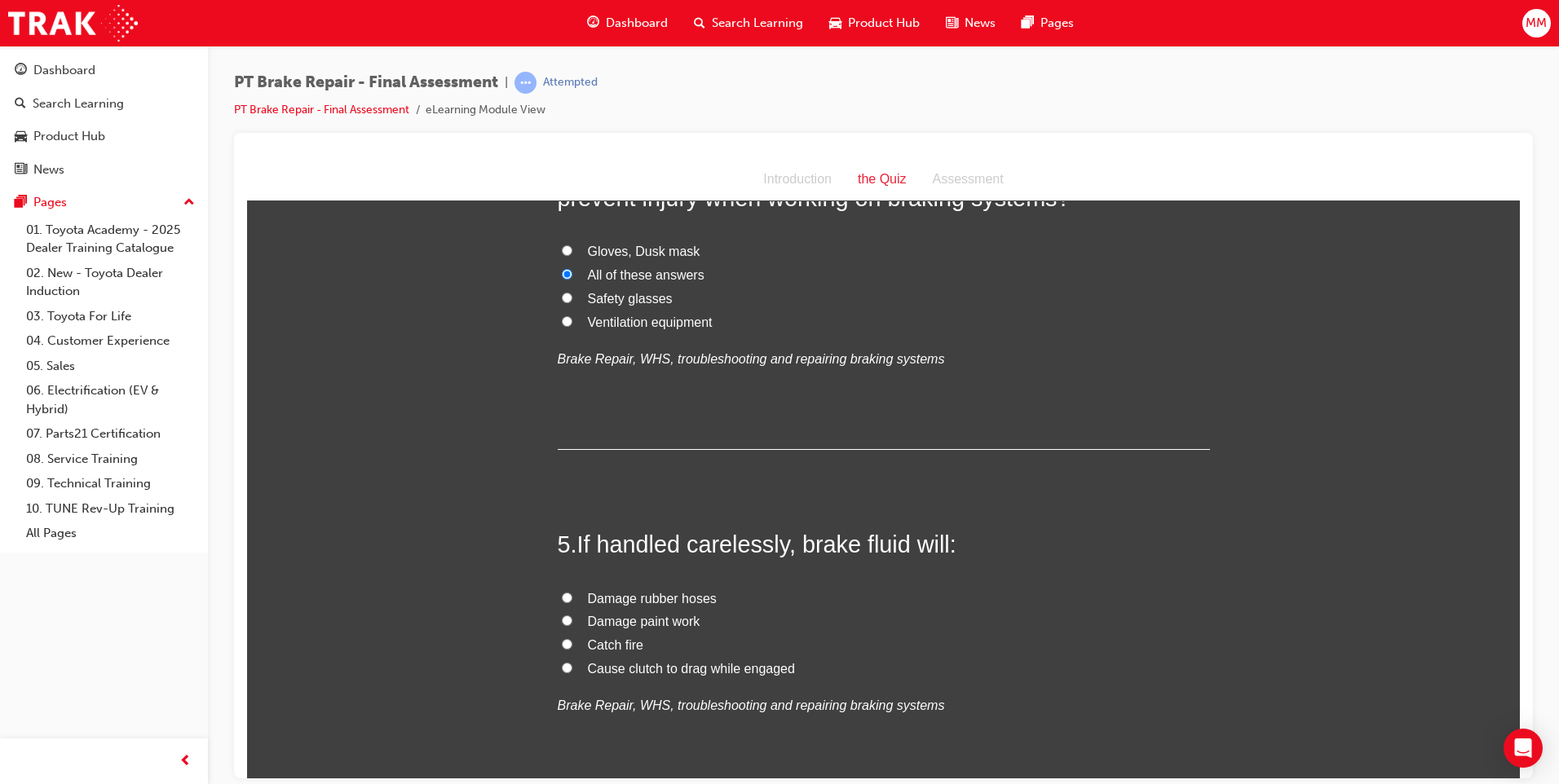
drag, startPoint x: 555, startPoint y: 613, endPoint x: 841, endPoint y: 683, distance: 294.4
click at [558, 613] on label "Damage paint work" at bounding box center [884, 621] width 652 height 23
click at [561, 614] on input "Damage paint work" at bounding box center [566, 619] width 11 height 11
radio input "true"
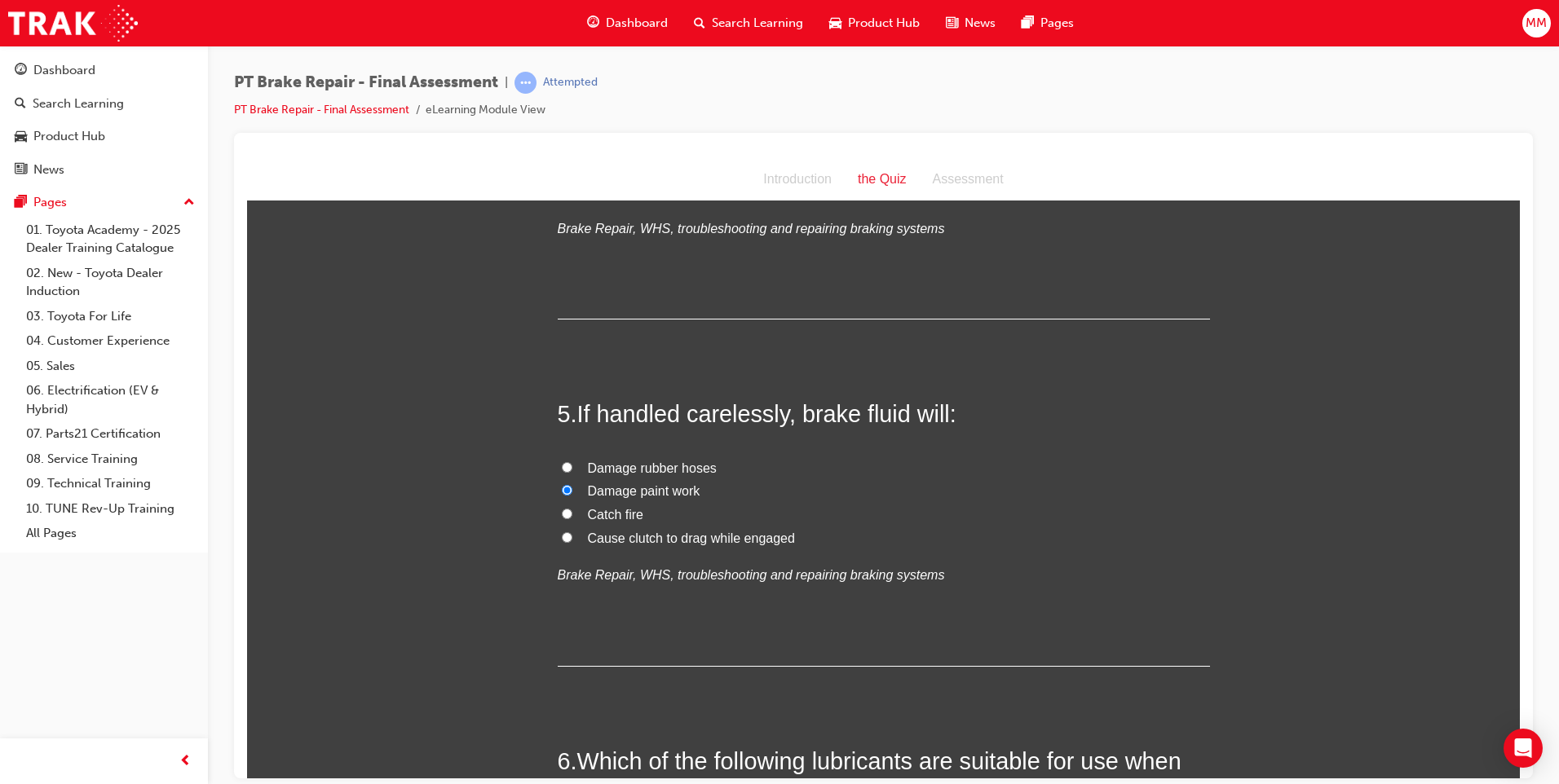
scroll to position [1711, 0]
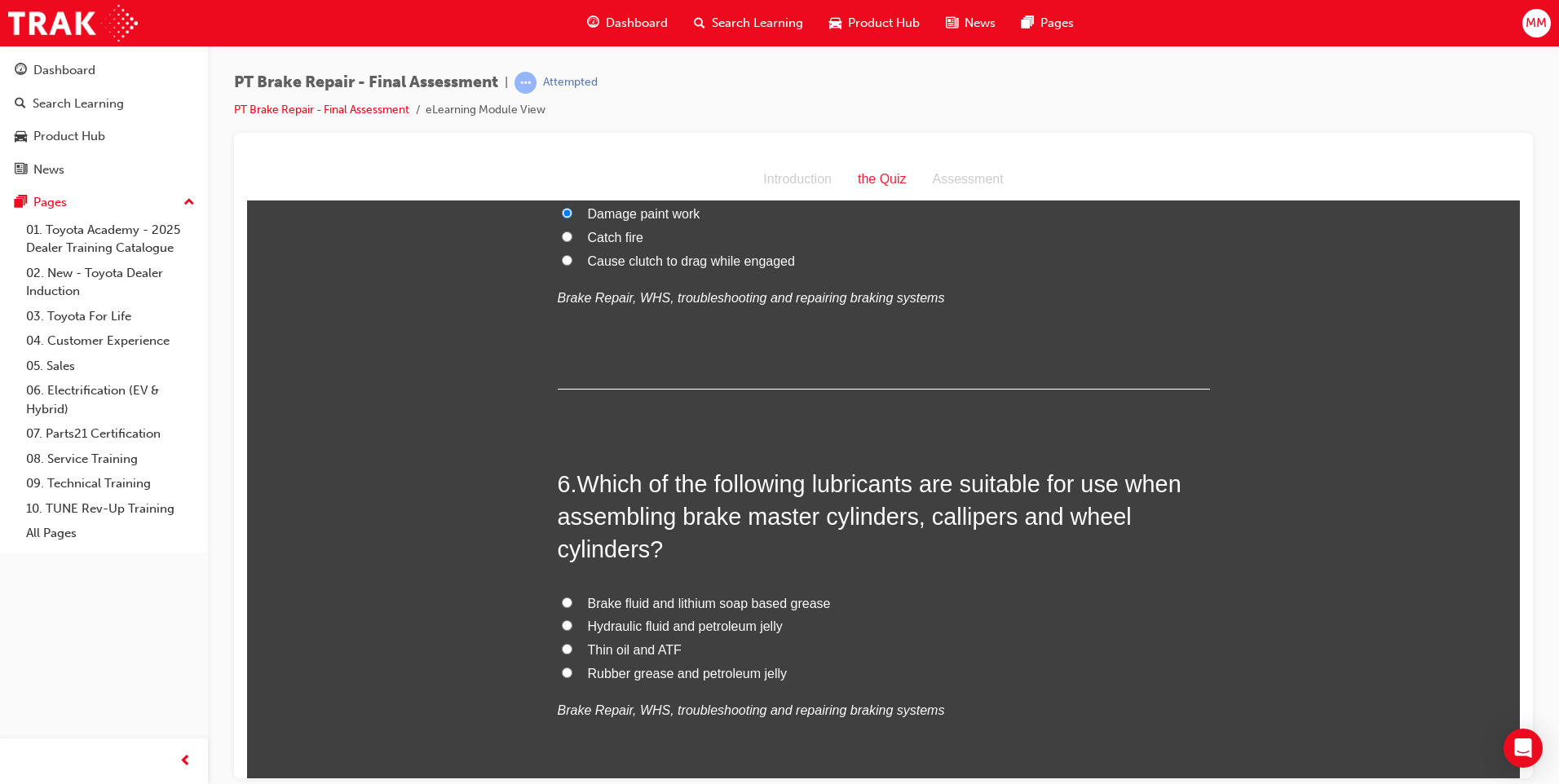
click at [561, 673] on input "Rubber grease and petroleum jelly" at bounding box center [566, 672] width 11 height 11
radio input "true"
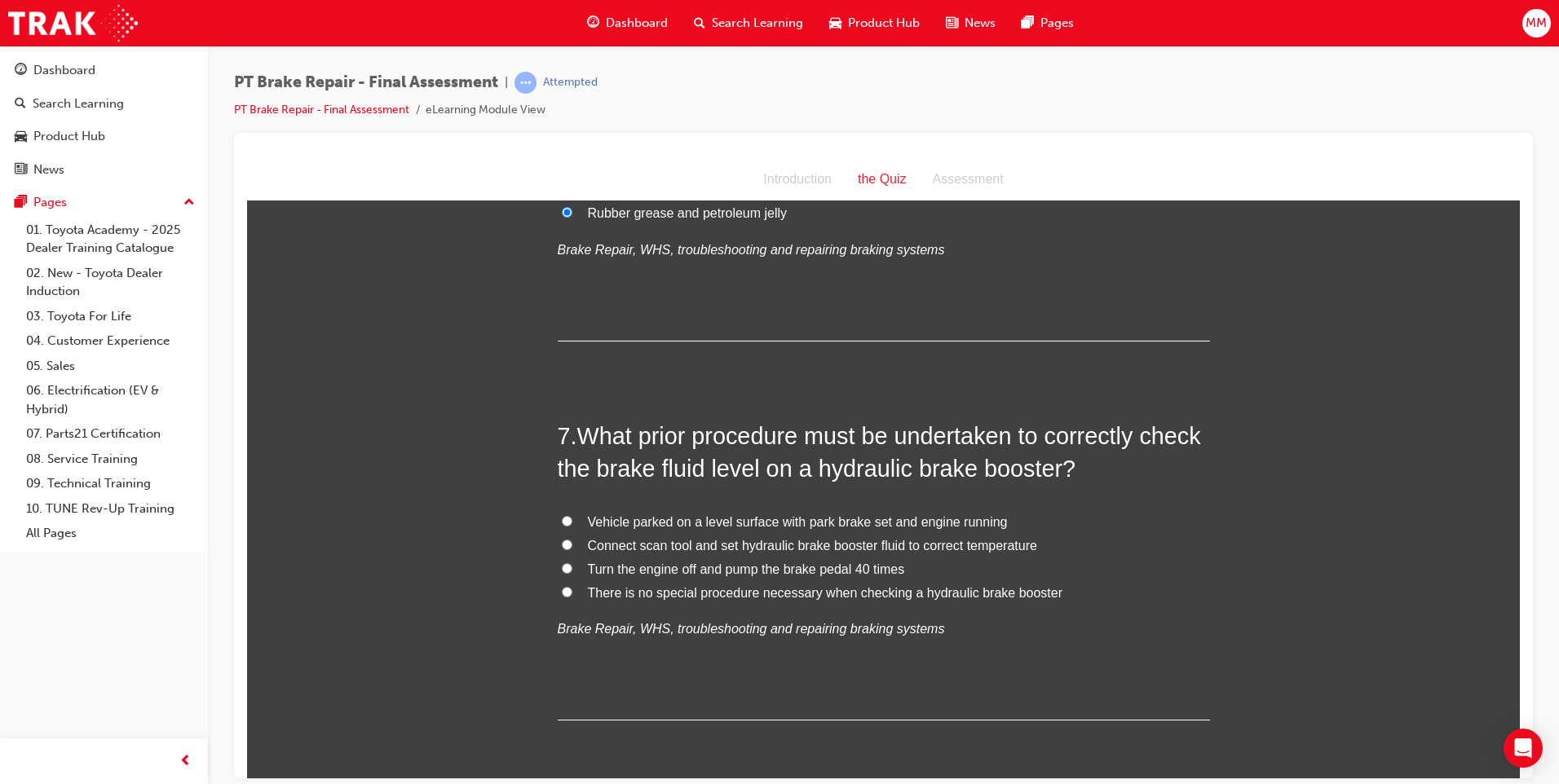
scroll to position [2200, 0]
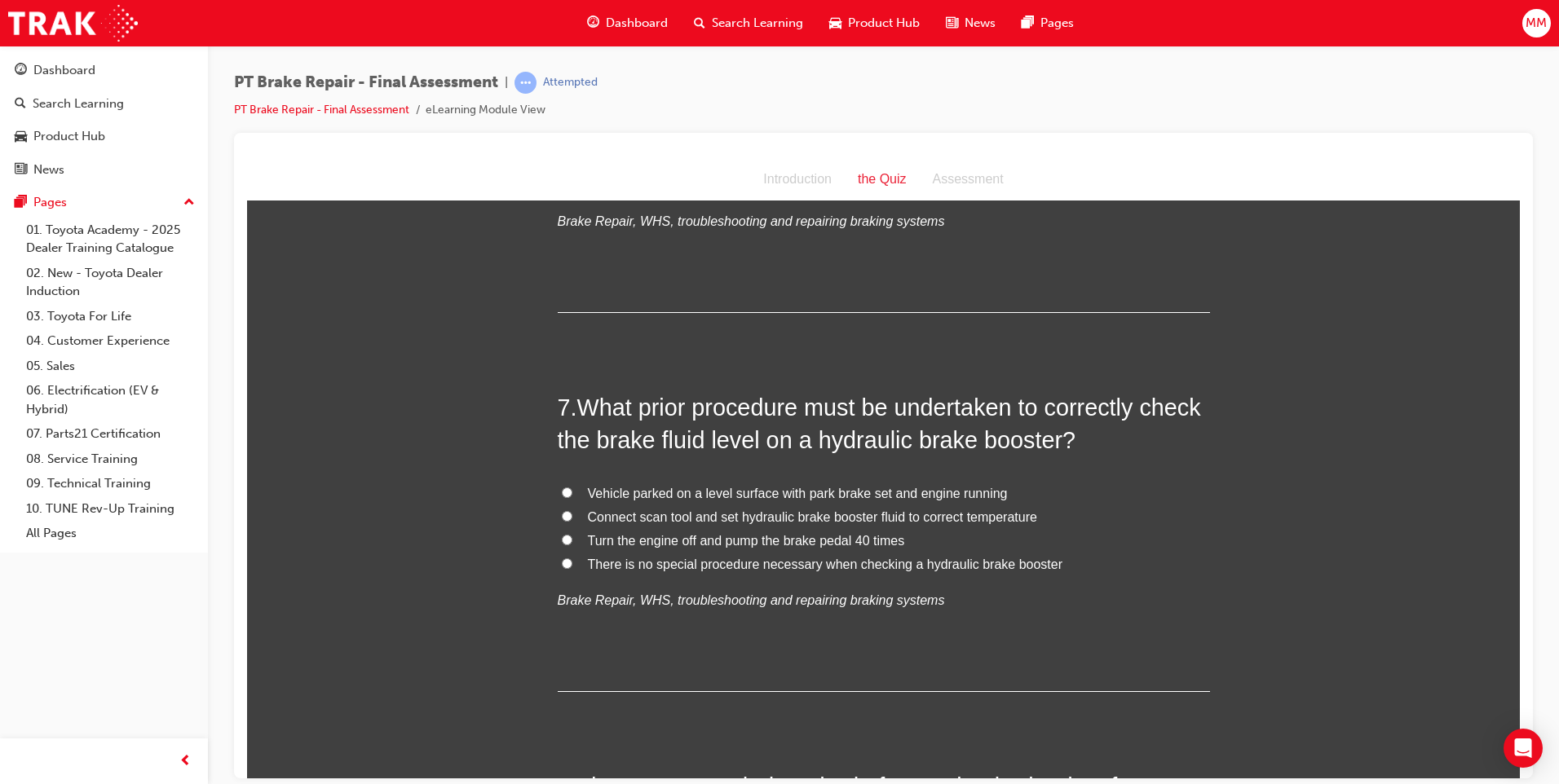
click at [559, 484] on label "Vehicle parked on a level surface with park brake set and engine running" at bounding box center [884, 494] width 652 height 23
click at [561, 486] on input "Vehicle parked on a level surface with park brake set and engine running" at bounding box center [566, 491] width 11 height 11
radio input "true"
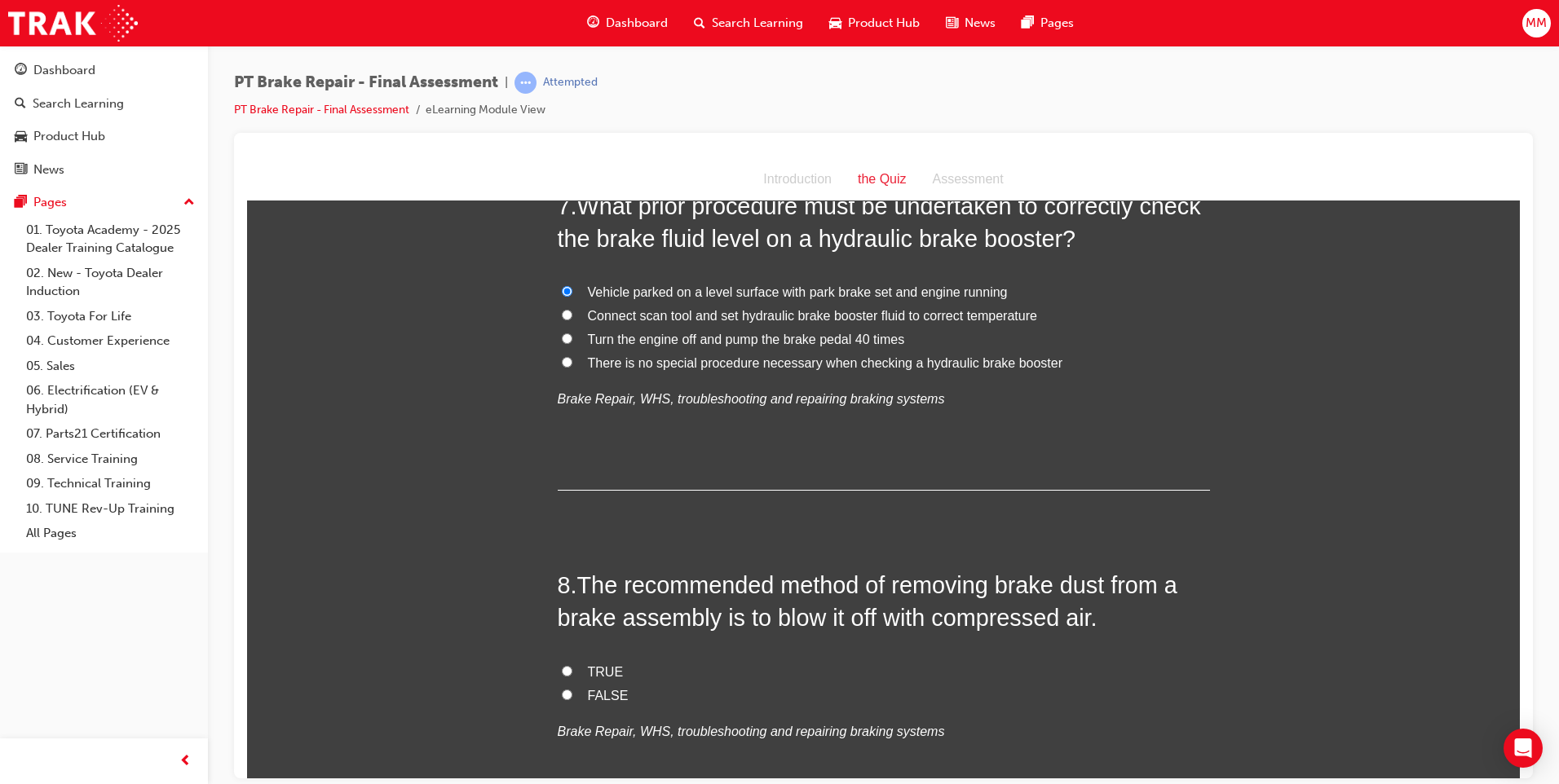
scroll to position [2526, 0]
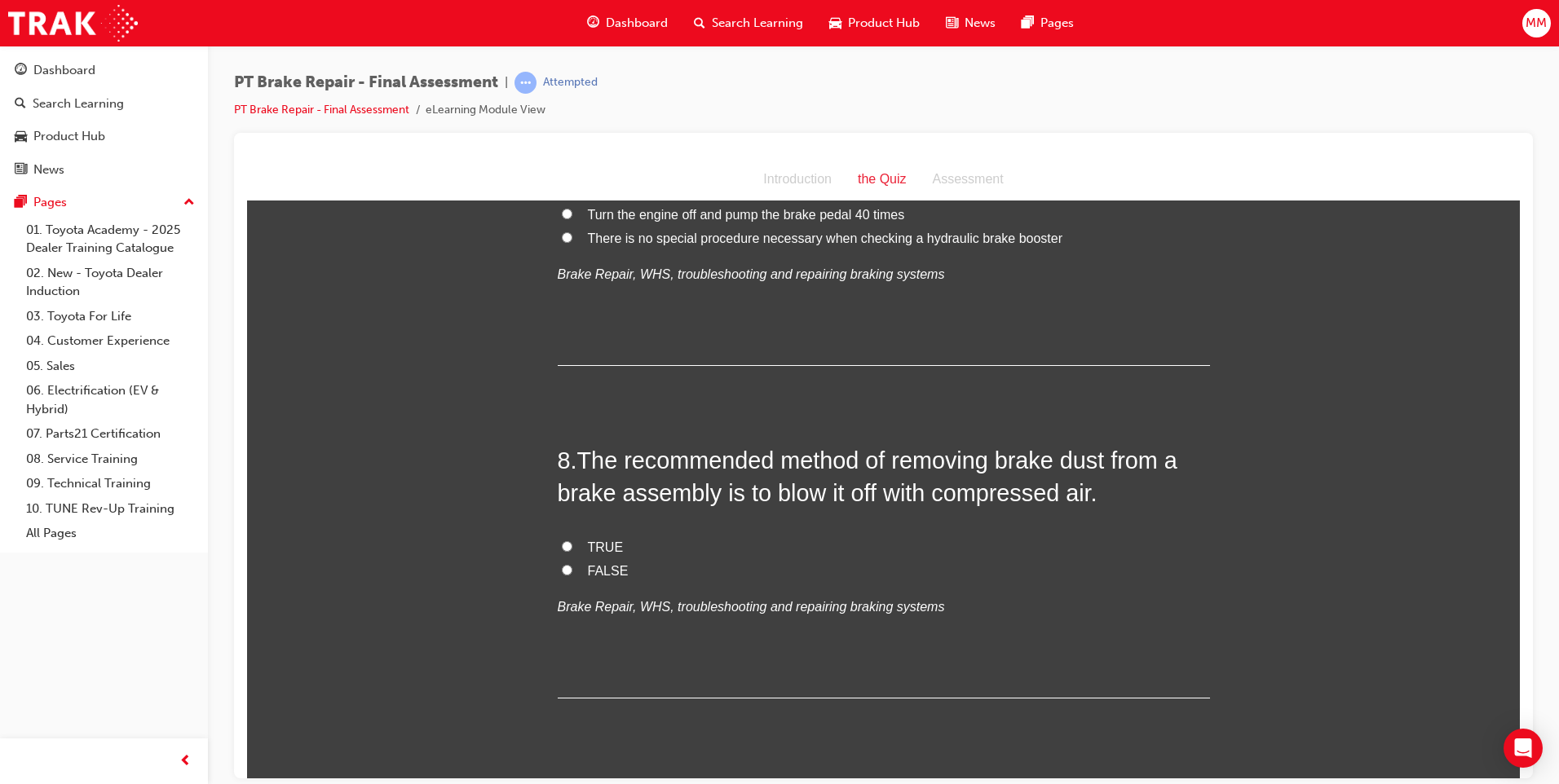
click at [561, 564] on input "FALSE" at bounding box center [566, 568] width 11 height 11
radio input "true"
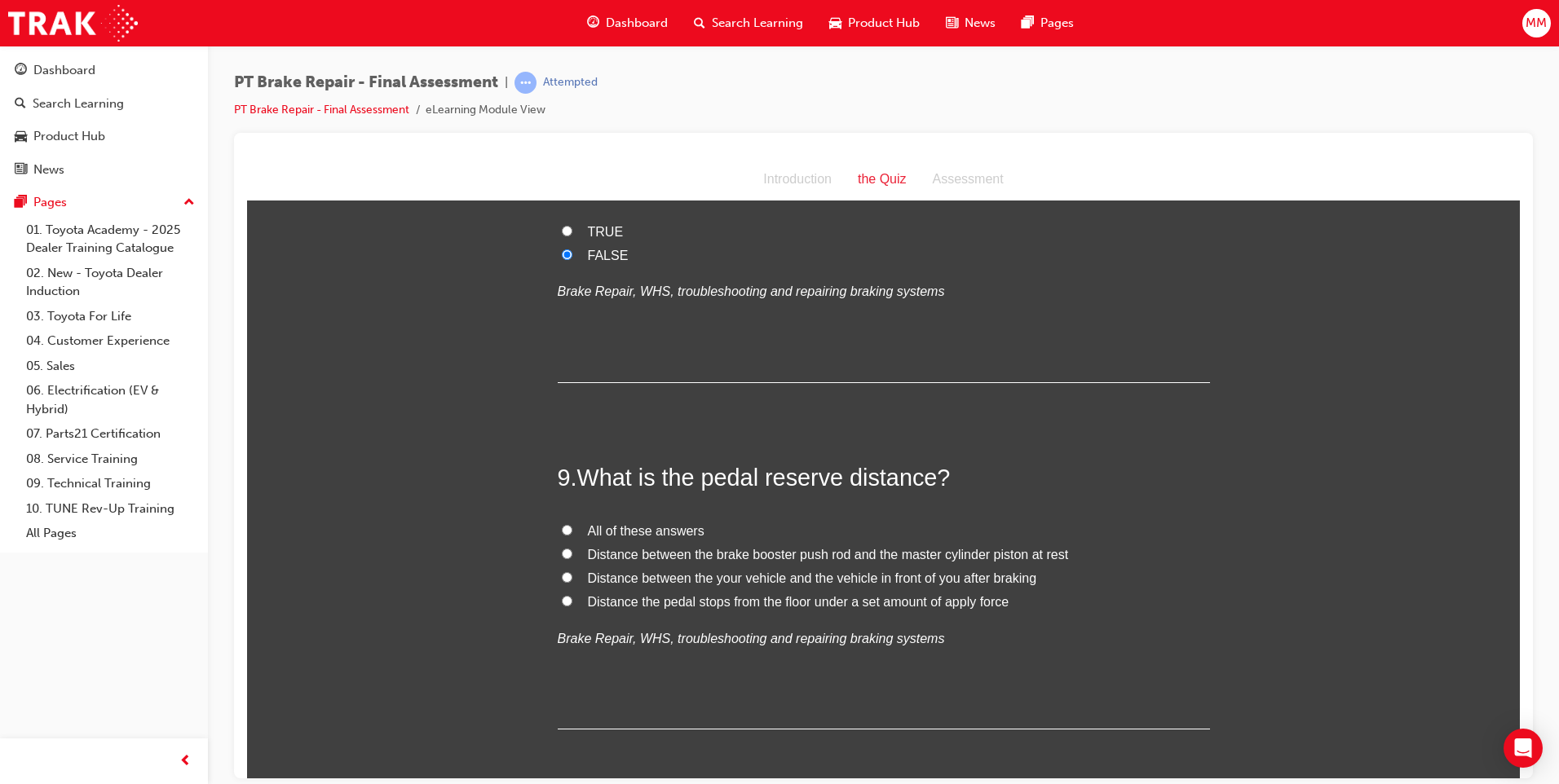
scroll to position [2851, 0]
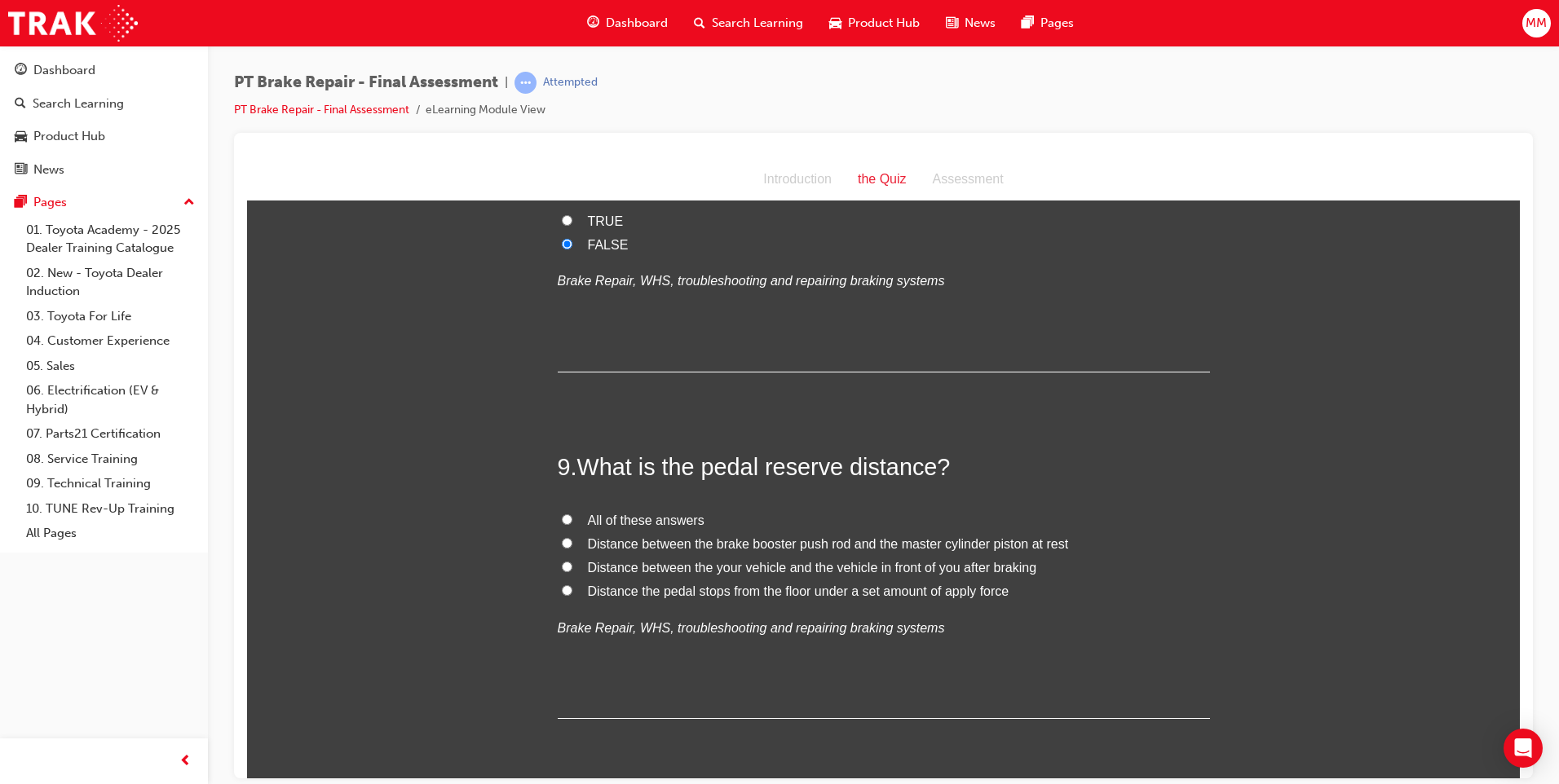
click at [558, 593] on label "Distance the pedal stops from the floor under a set amount of apply force" at bounding box center [884, 591] width 652 height 23
click at [561, 593] on input "Distance the pedal stops from the floor under a set amount of apply force" at bounding box center [566, 589] width 11 height 11
radio input "true"
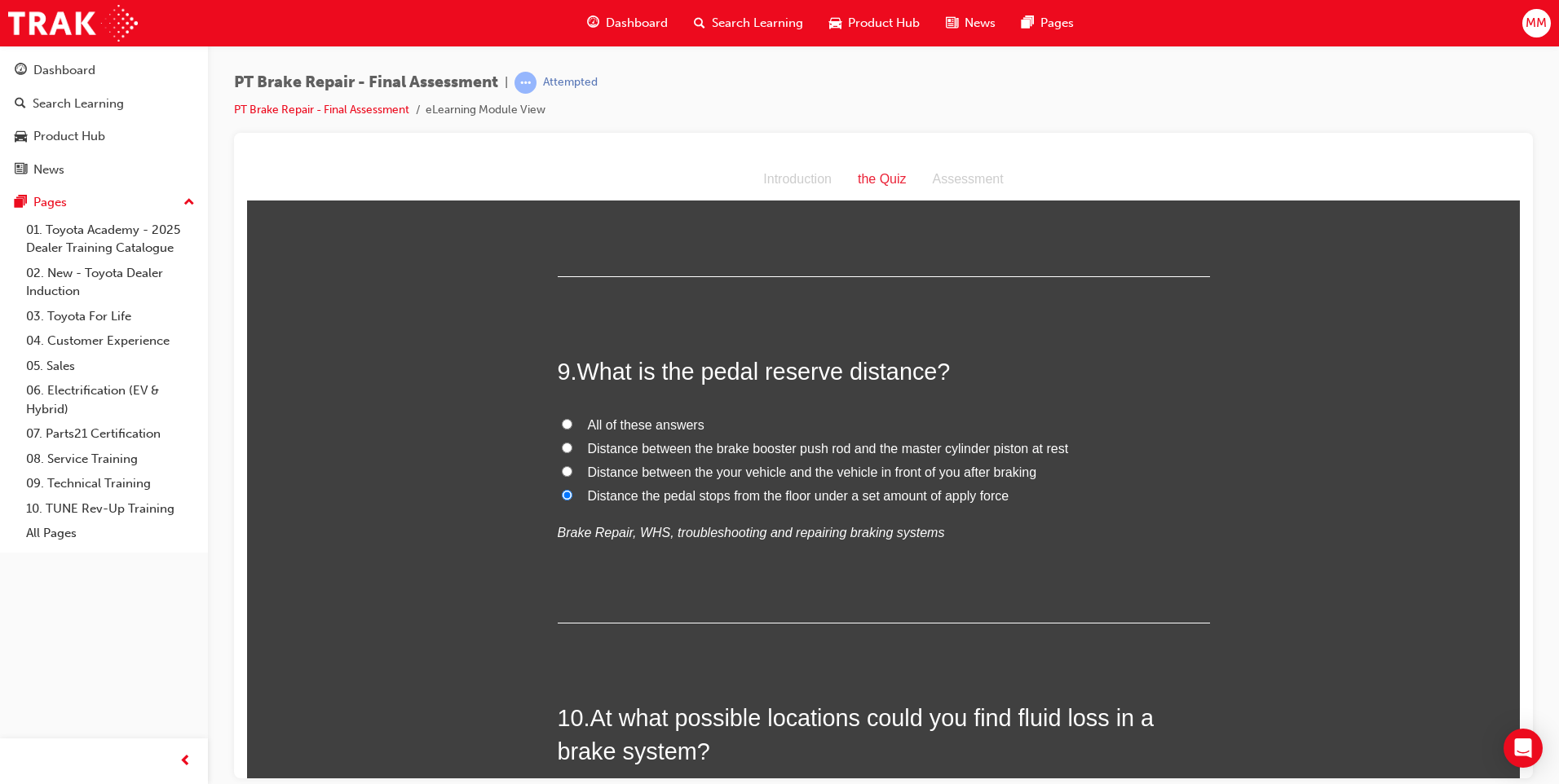
scroll to position [3178, 0]
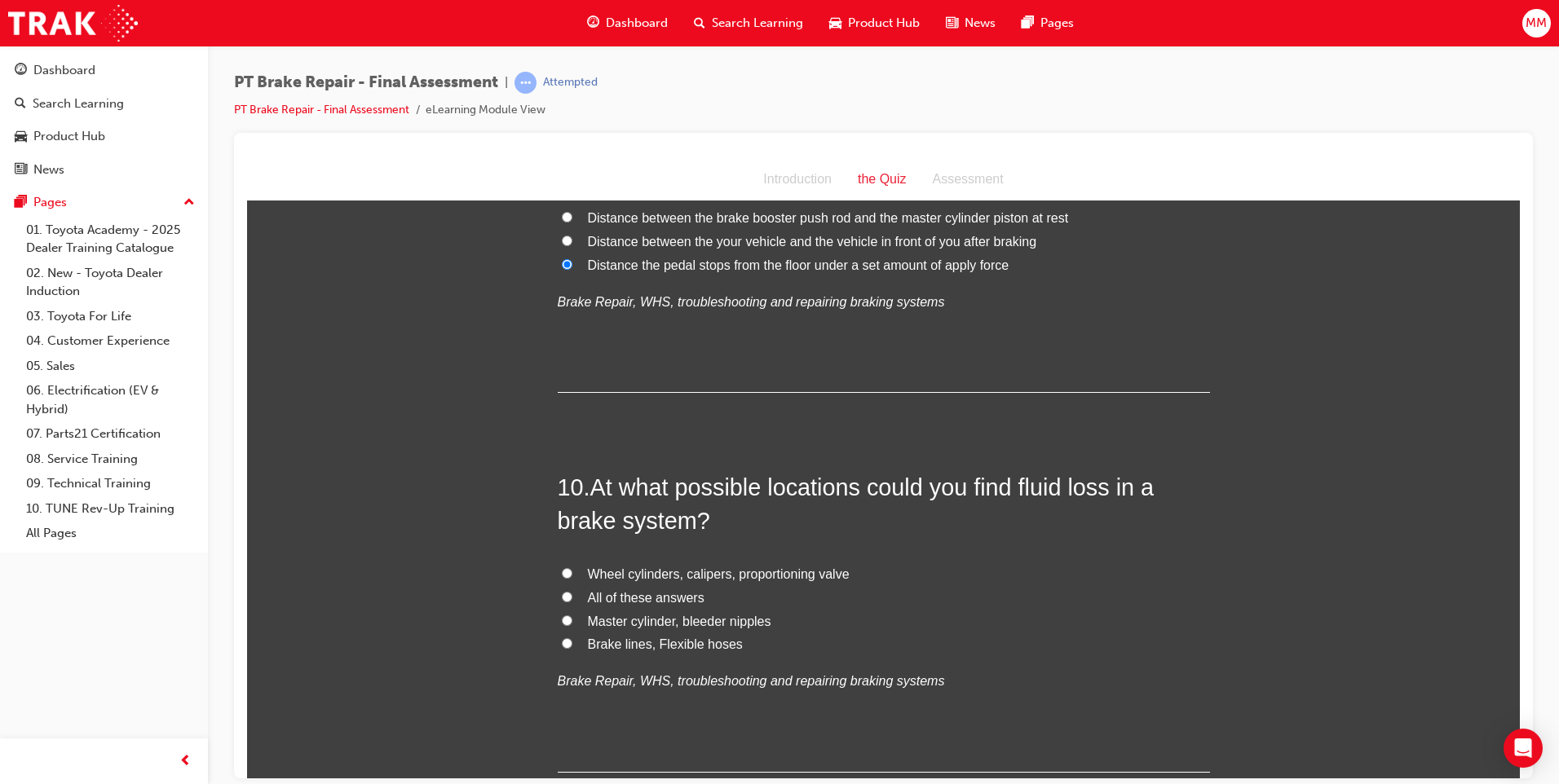
click at [561, 595] on input "All of these answers" at bounding box center [566, 596] width 11 height 11
radio input "true"
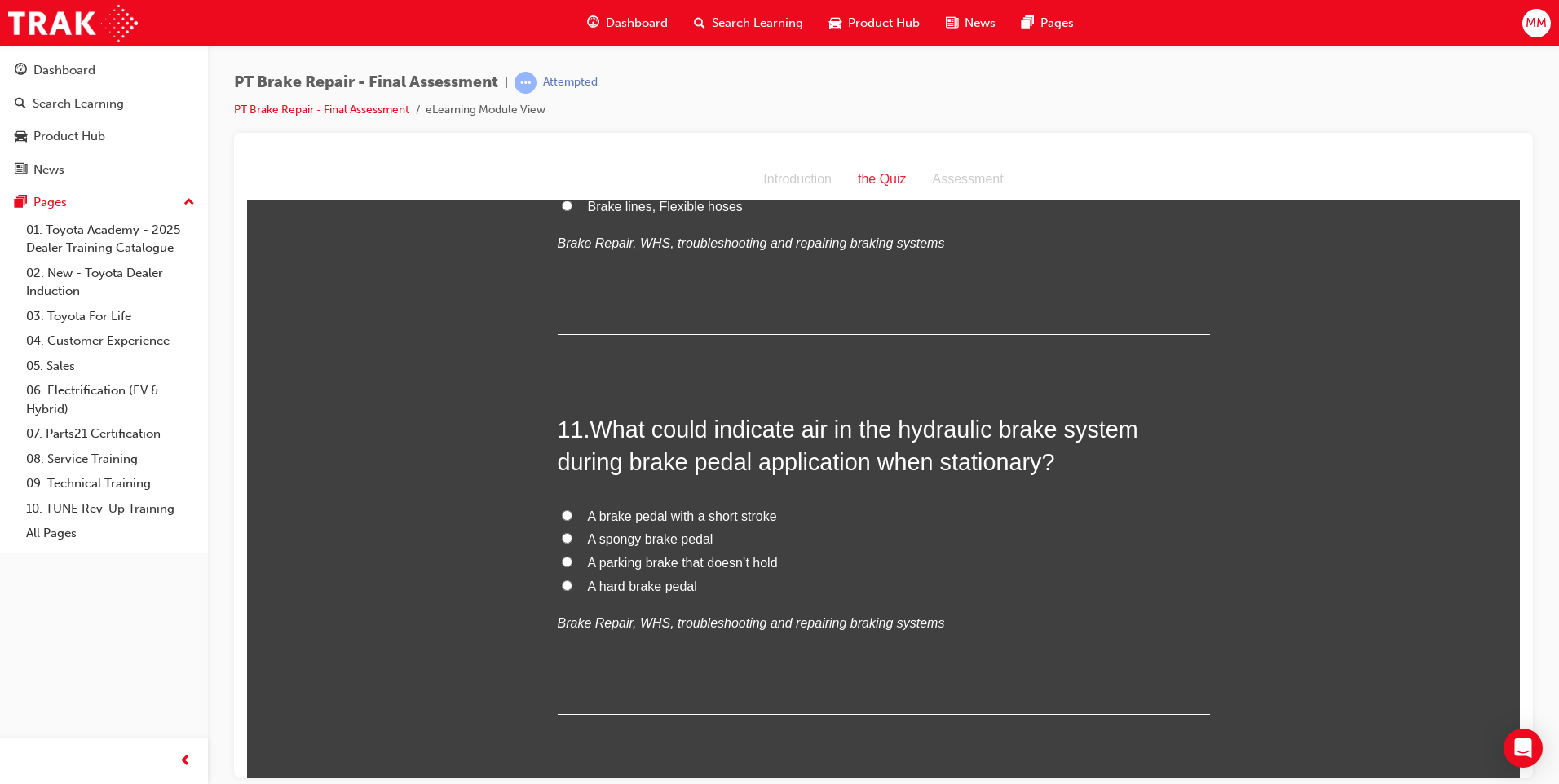
scroll to position [3666, 0]
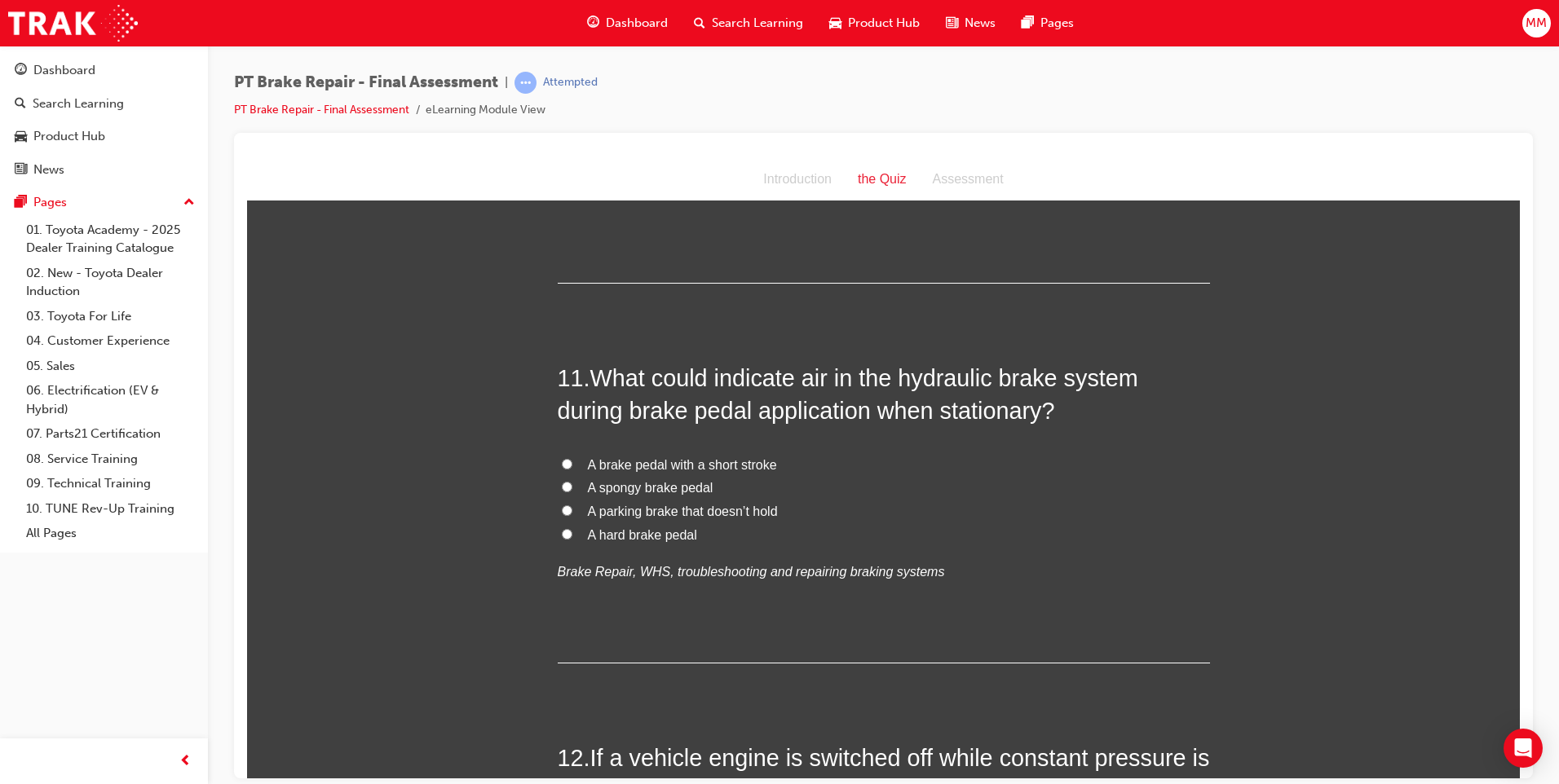
click at [561, 483] on input "A spongy brake pedal" at bounding box center [566, 486] width 11 height 11
radio input "true"
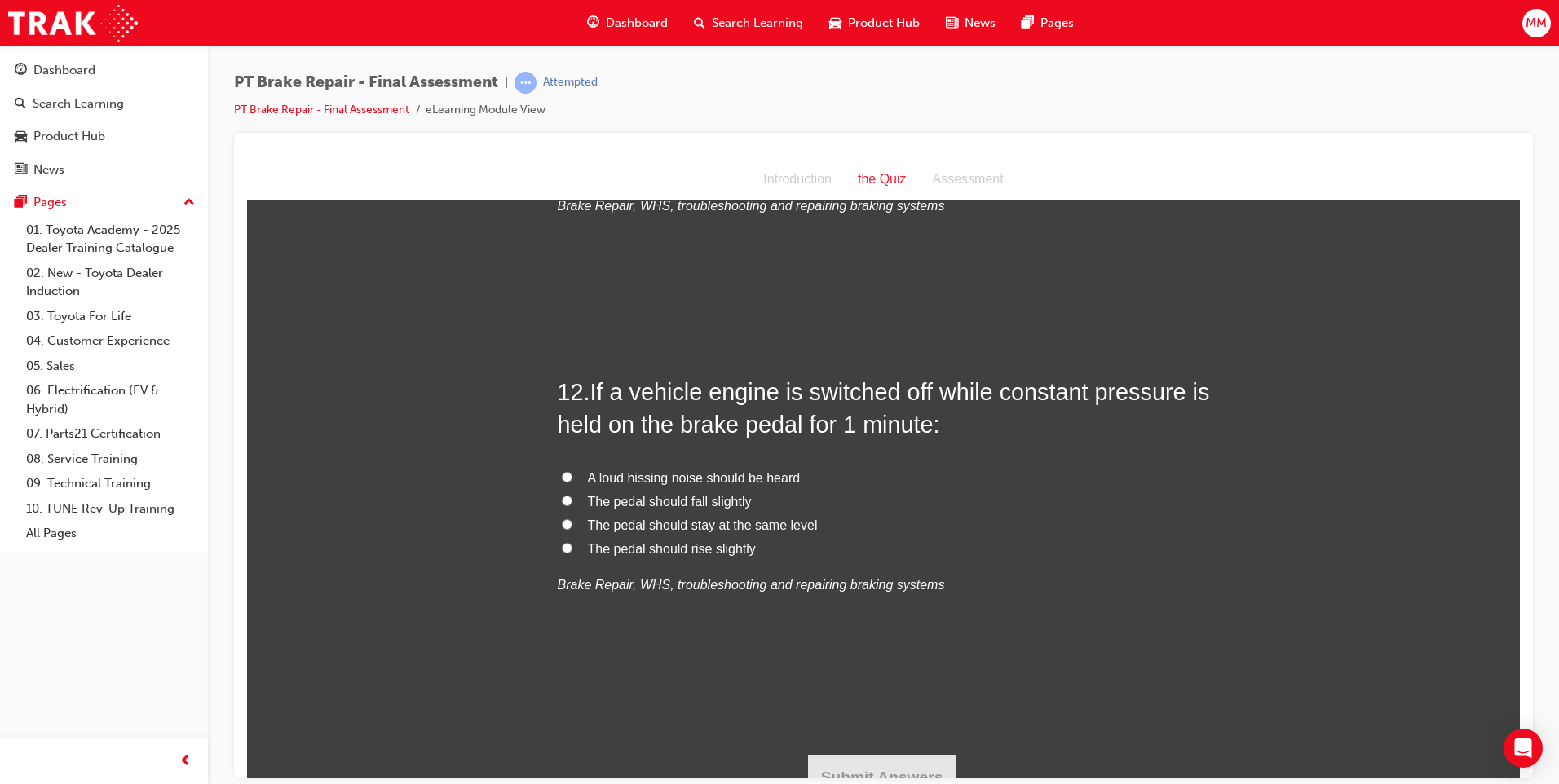
scroll to position [4053, 0]
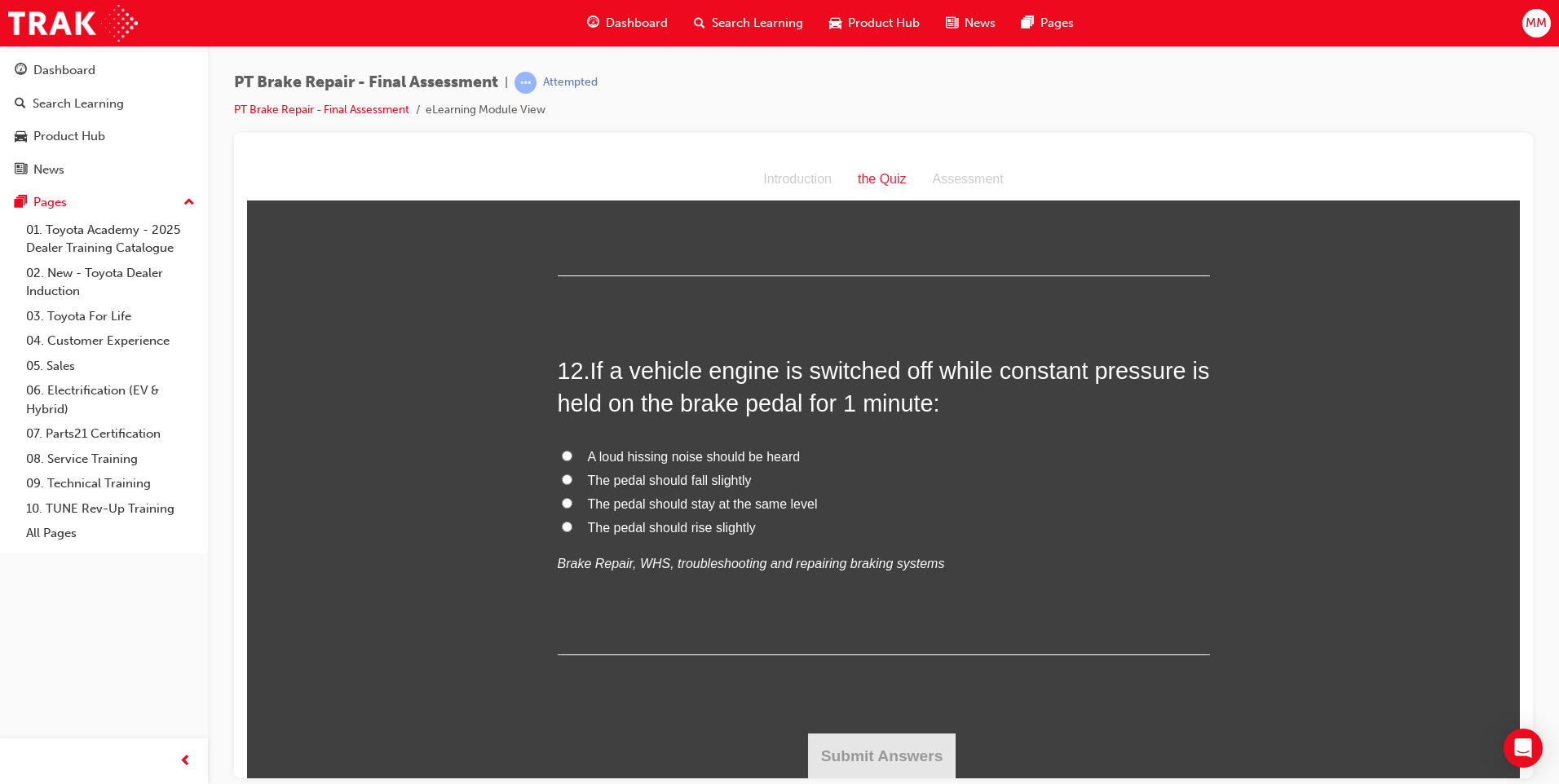
click at [561, 527] on input "The pedal should rise slightly" at bounding box center [566, 526] width 11 height 11
radio input "true"
click at [934, 732] on button "Submit Answers" at bounding box center [882, 755] width 148 height 46
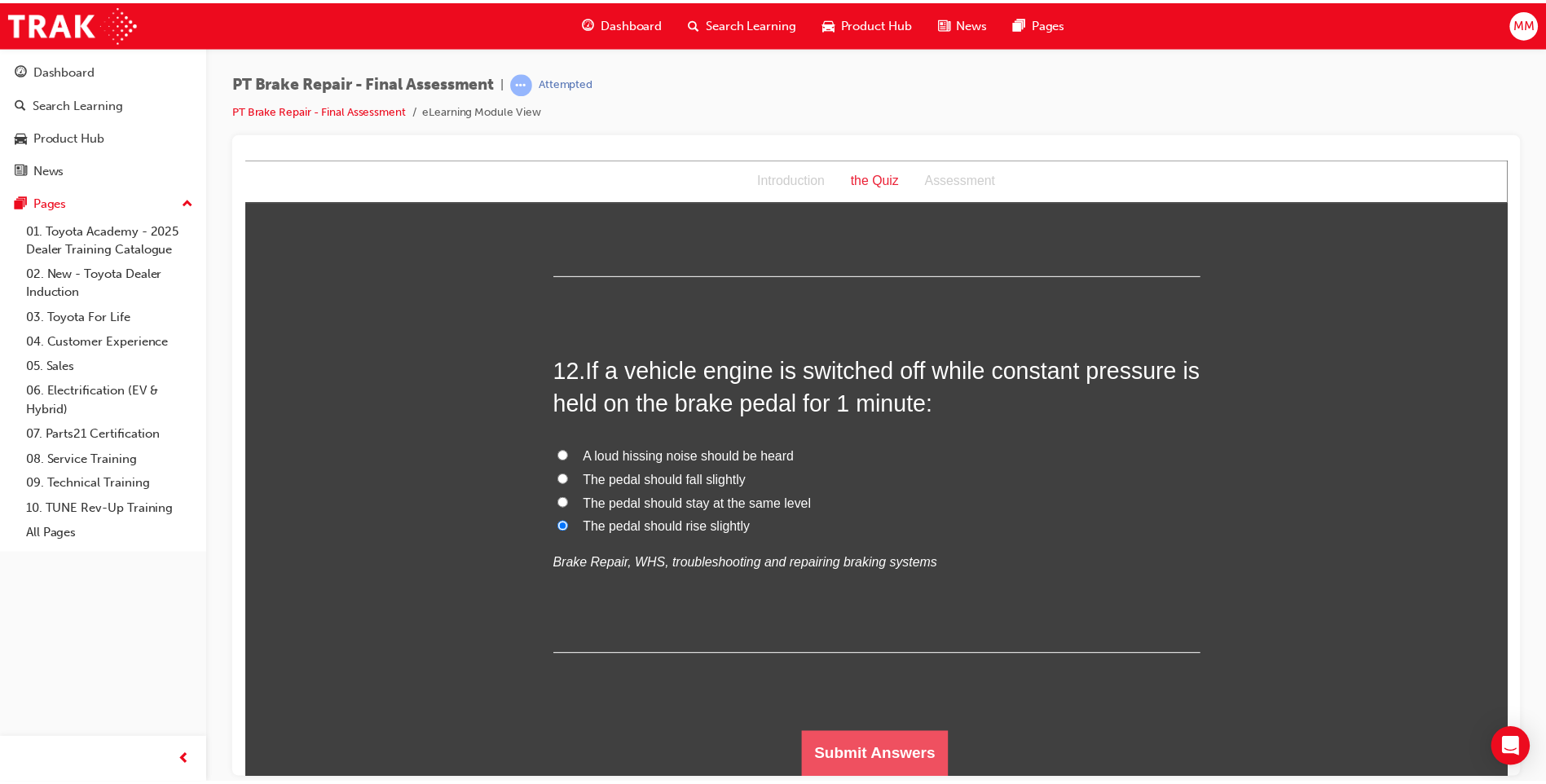
scroll to position [0, 0]
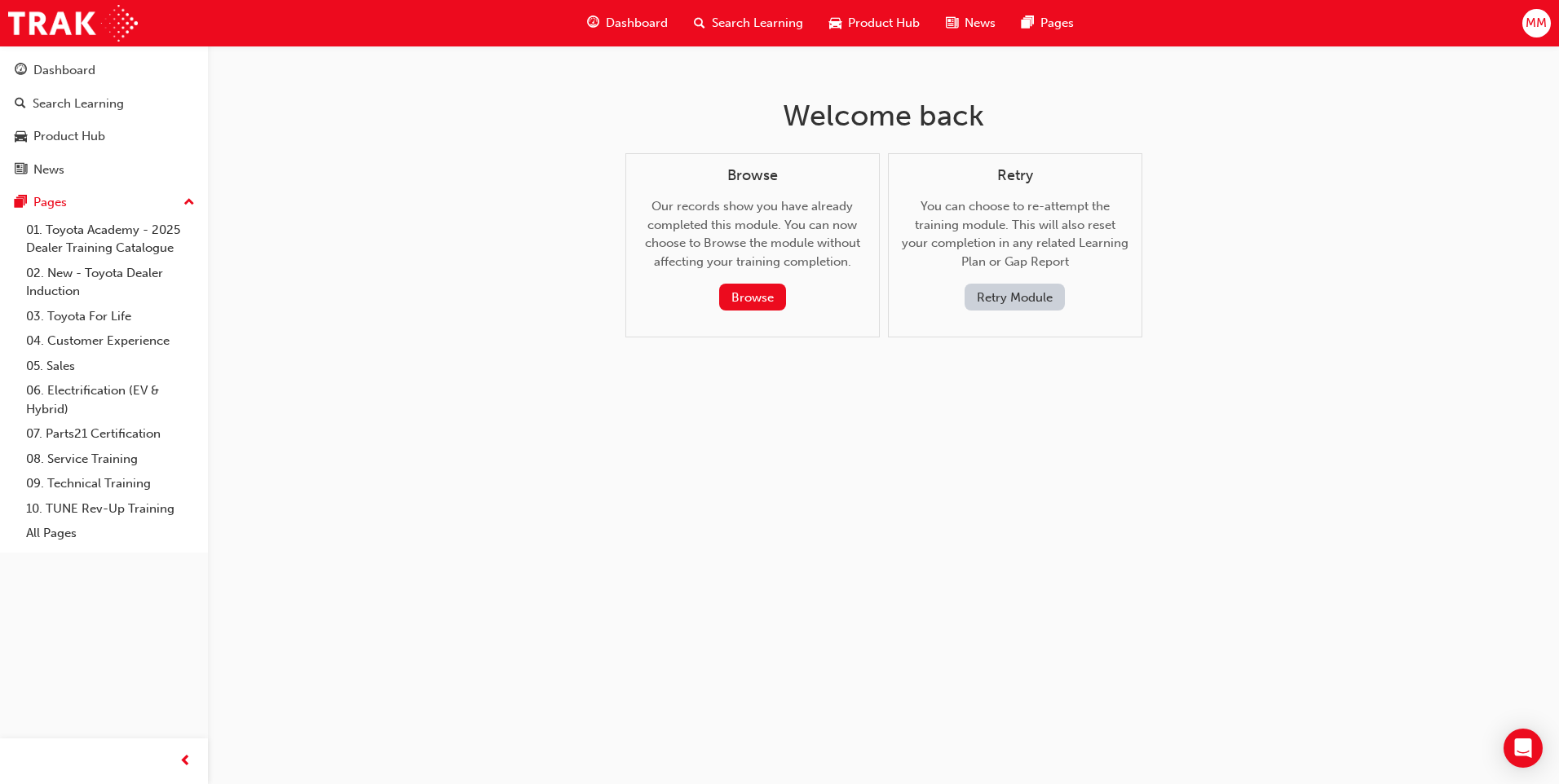
click at [1015, 287] on button "Retry Module" at bounding box center [1014, 297] width 100 height 27
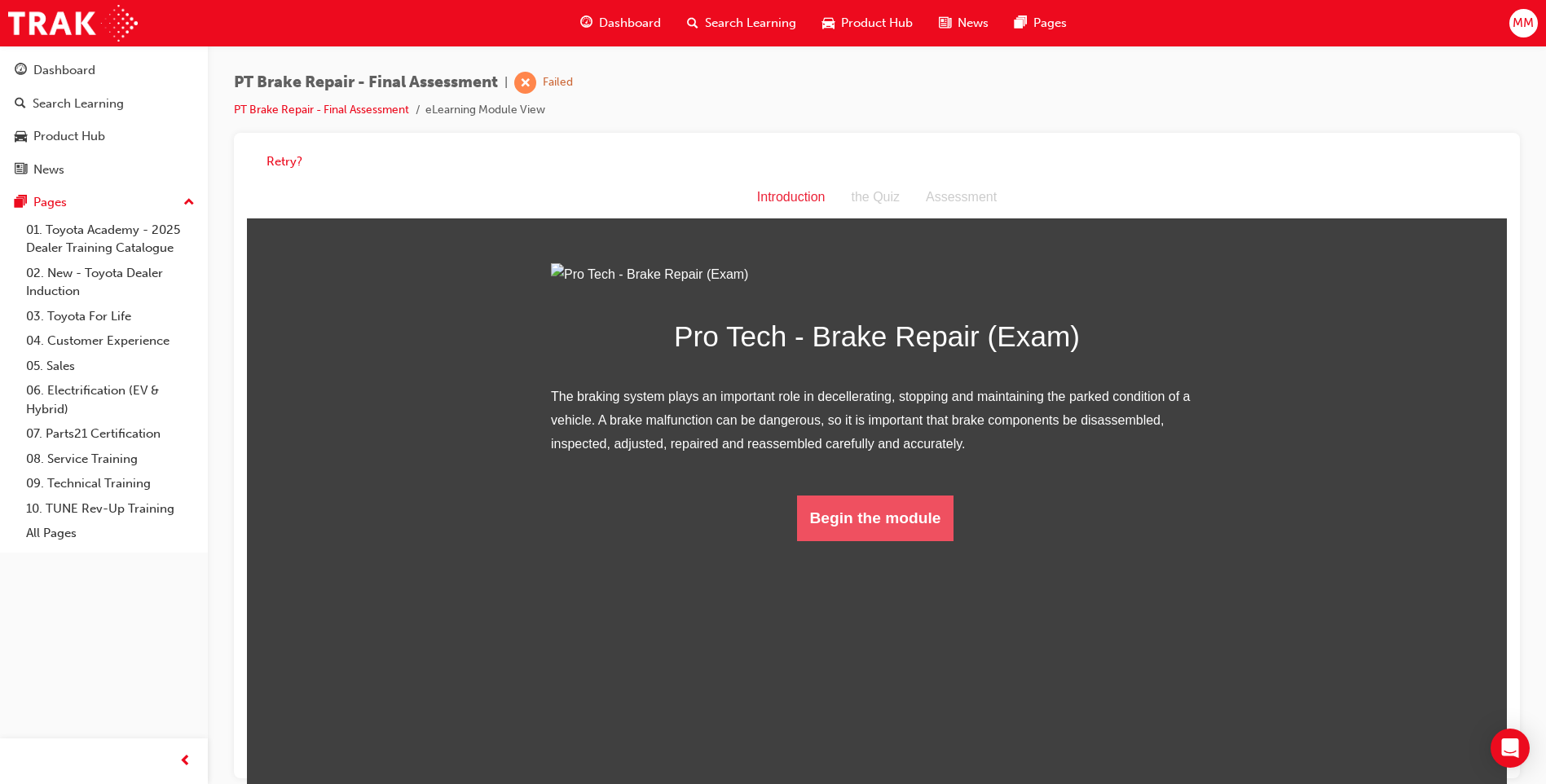
click at [872, 541] on button "Begin the module" at bounding box center [875, 518] width 157 height 46
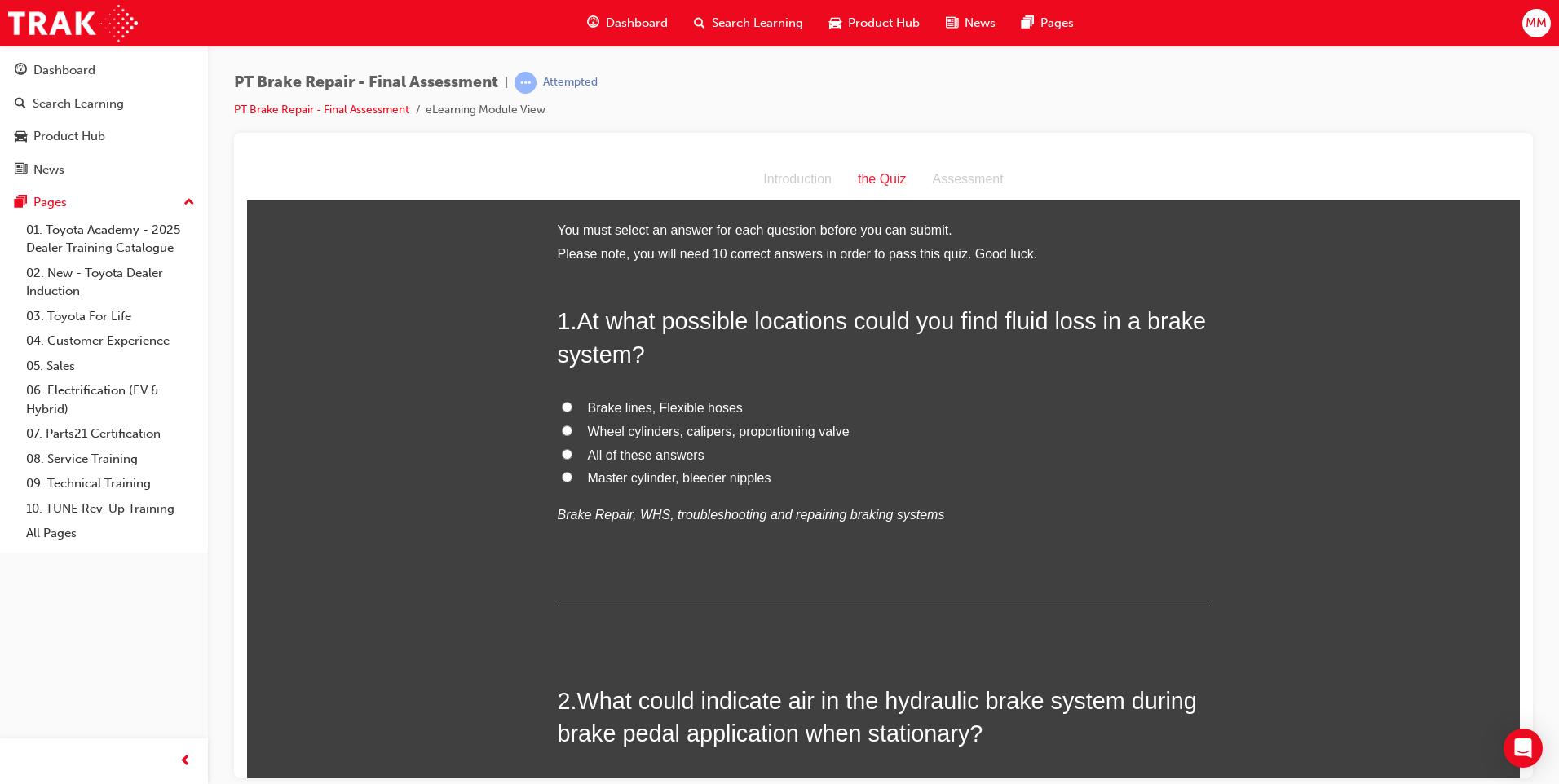
click at [558, 454] on label "All of these answers" at bounding box center [884, 455] width 652 height 23
click at [561, 454] on input "All of these answers" at bounding box center [566, 453] width 11 height 11
radio input "true"
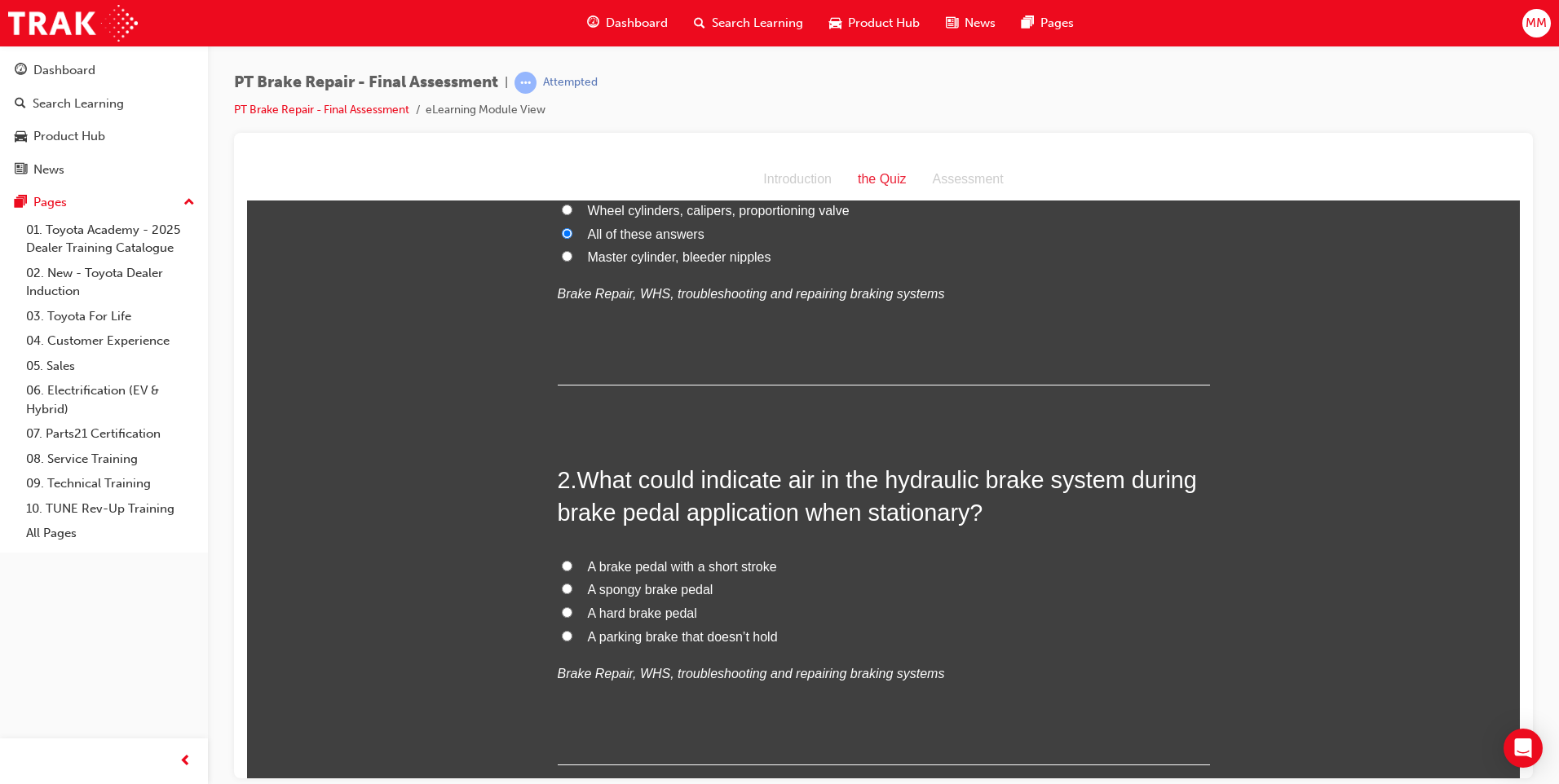
scroll to position [245, 0]
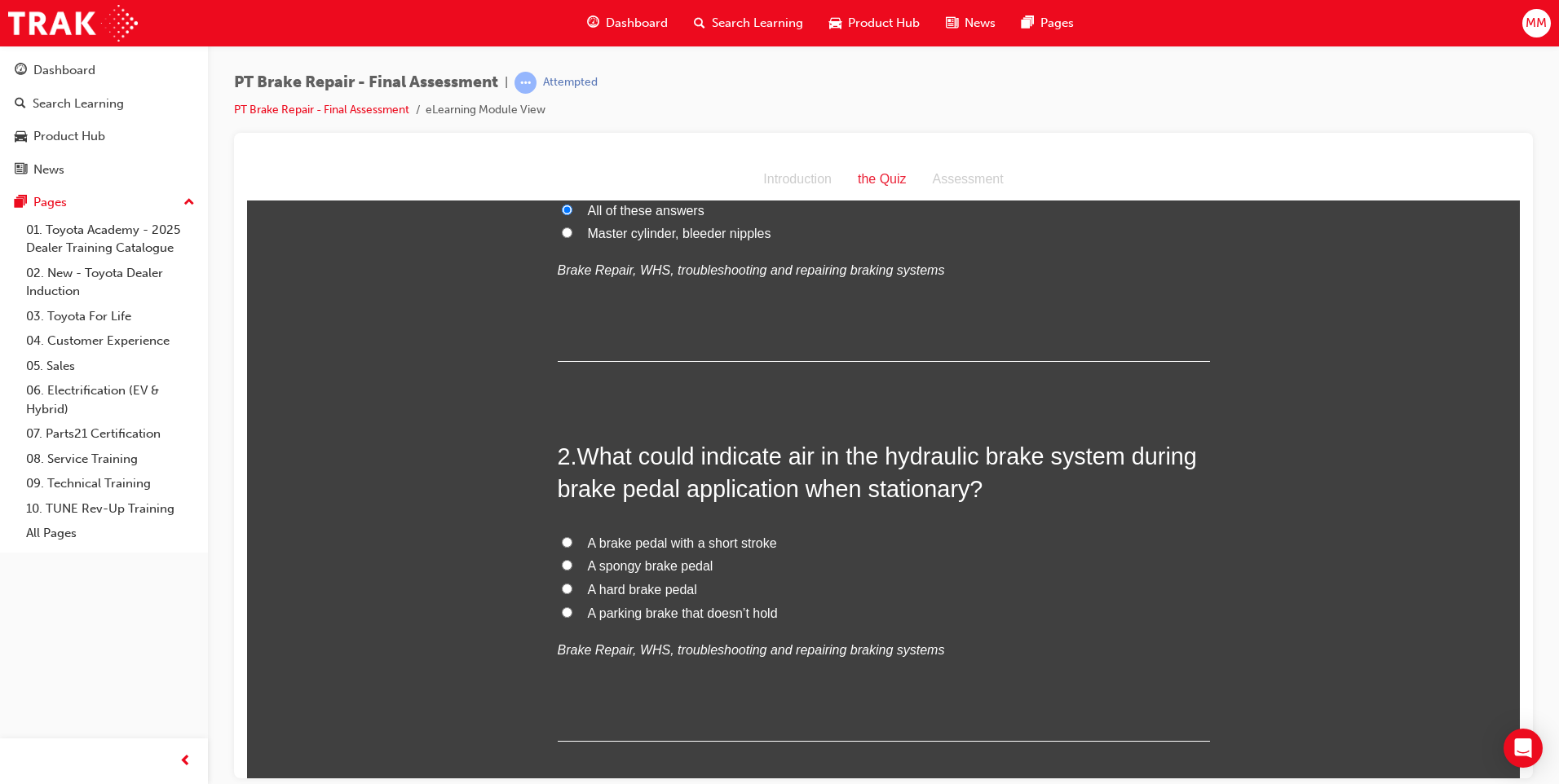
click at [564, 563] on input "A spongy brake pedal" at bounding box center [566, 564] width 11 height 11
radio input "true"
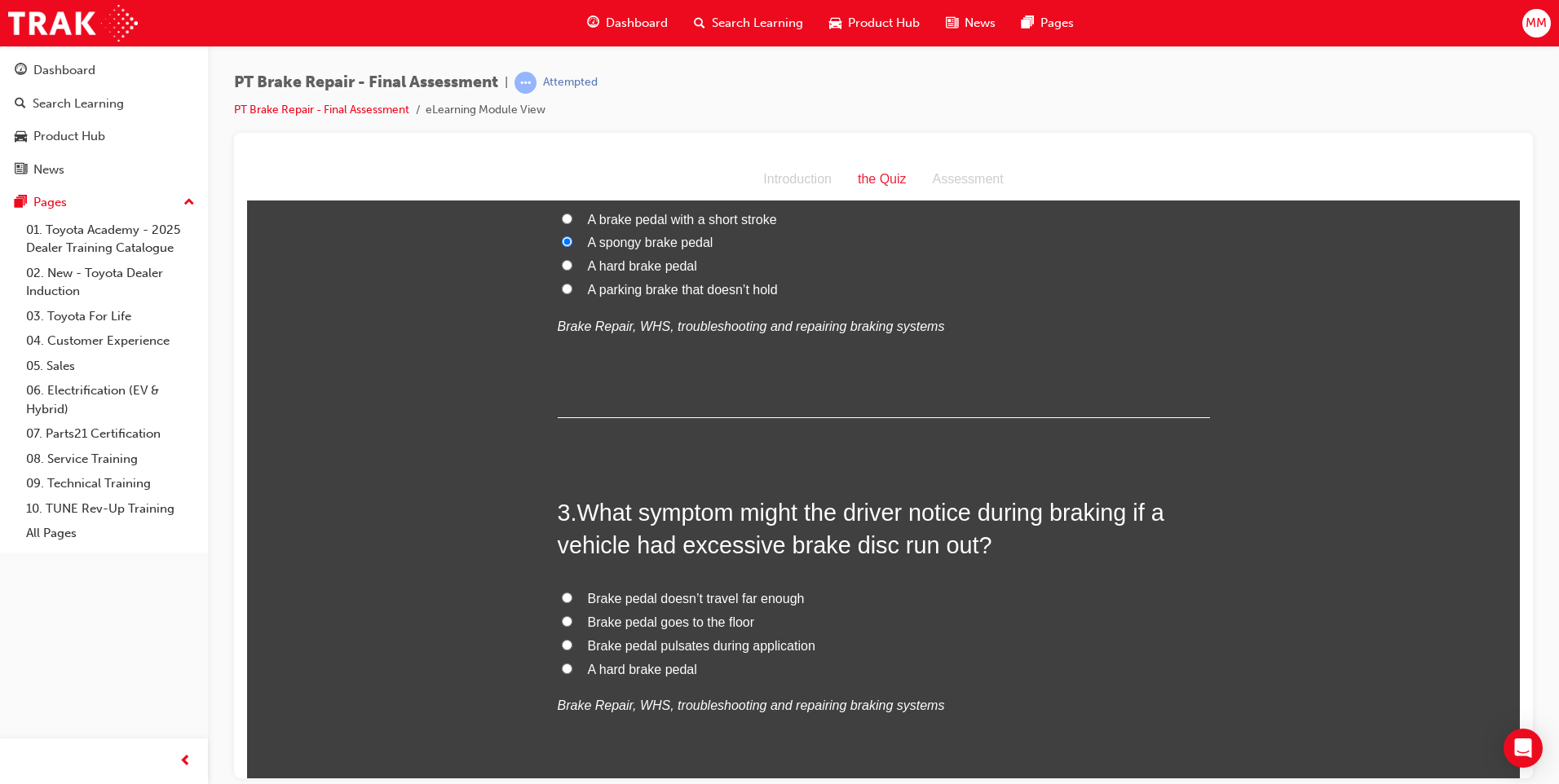
scroll to position [570, 0]
click at [561, 643] on input "Brake pedal pulsates during application" at bounding box center [566, 642] width 11 height 11
radio input "true"
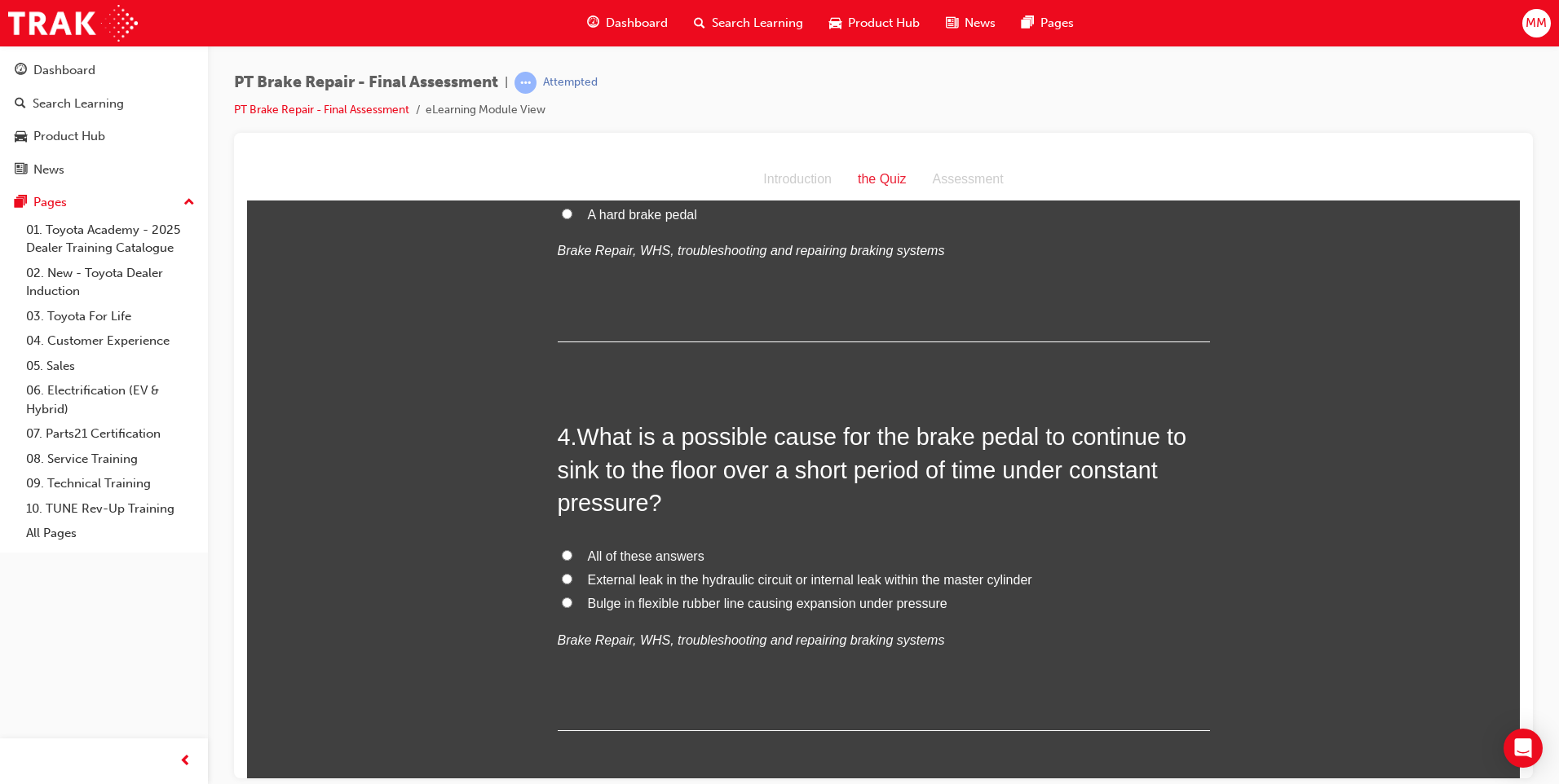
scroll to position [1059, 0]
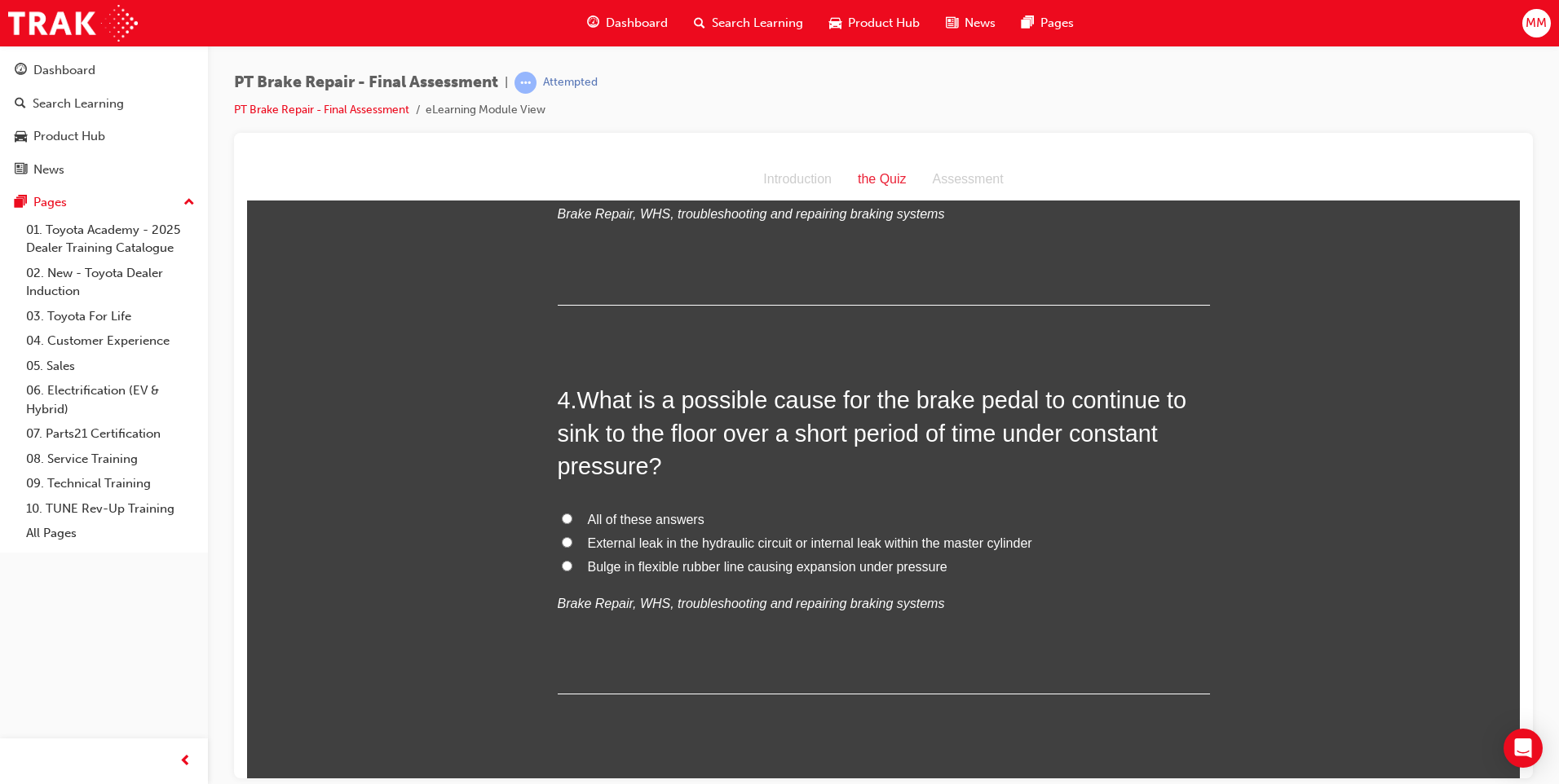
drag, startPoint x: 561, startPoint y: 517, endPoint x: 630, endPoint y: 503, distance: 70.4
click at [561, 516] on input "All of these answers" at bounding box center [566, 518] width 11 height 11
radio input "true"
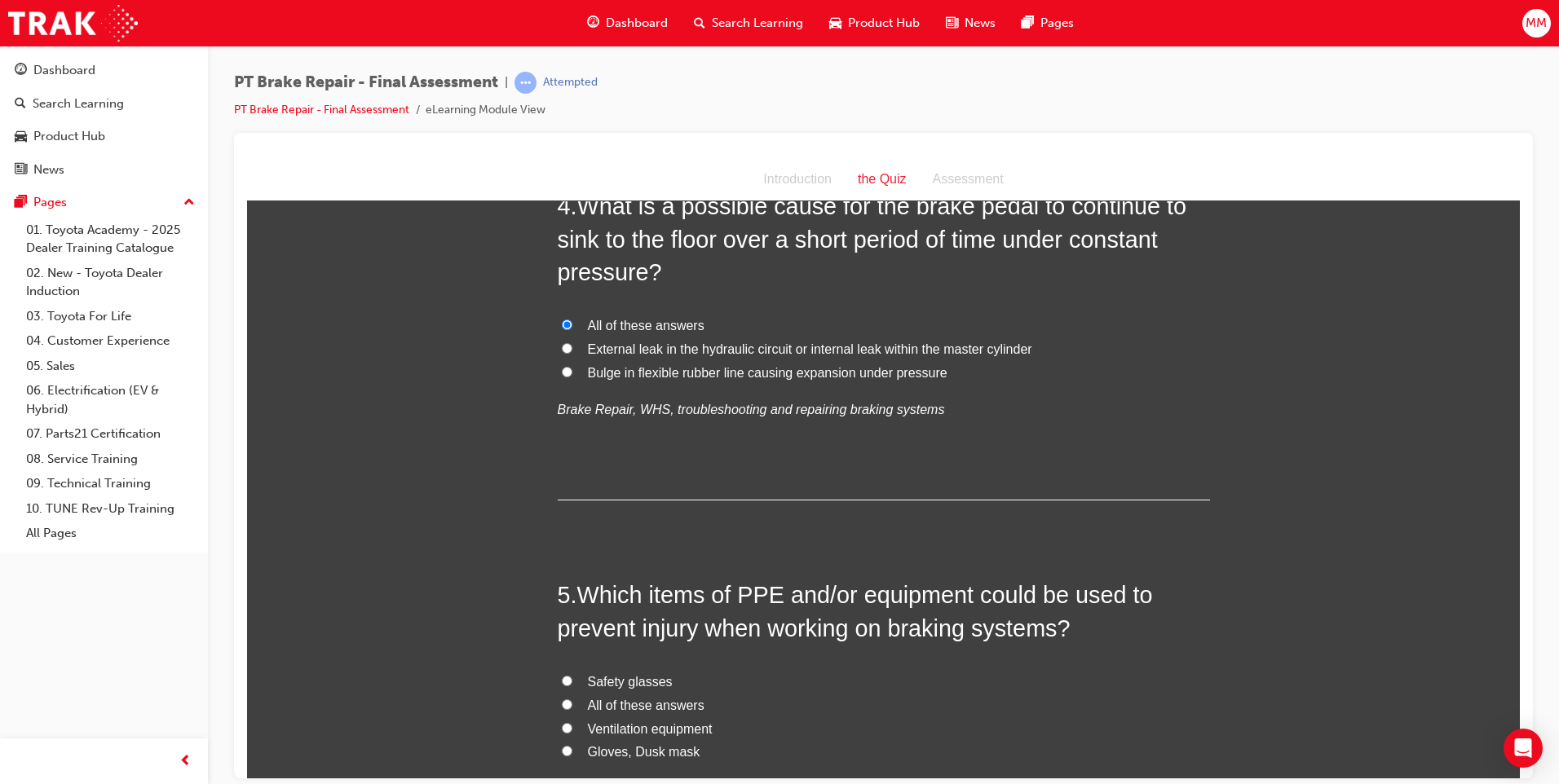
scroll to position [1466, 0]
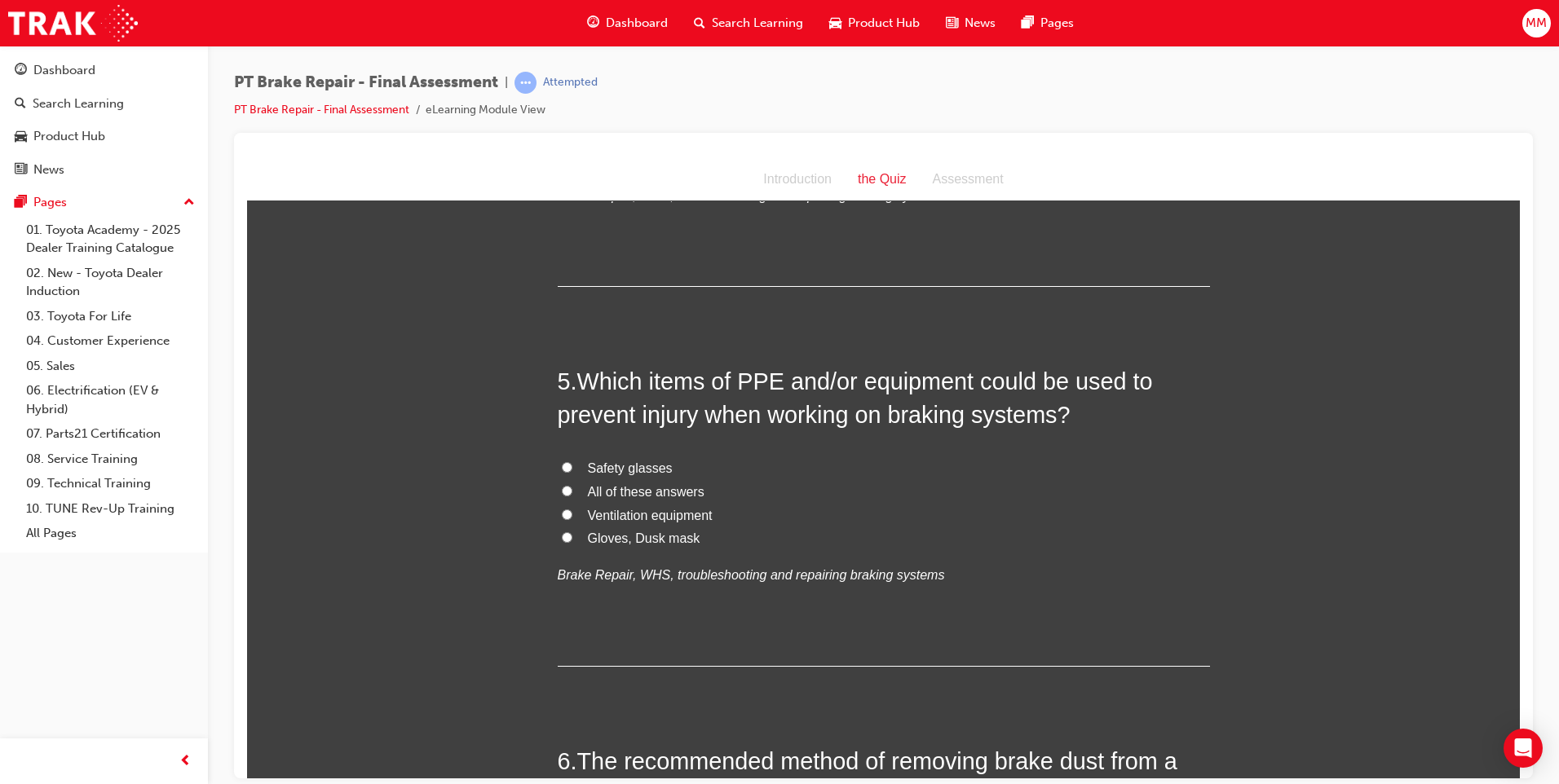
click at [561, 489] on input "All of these answers" at bounding box center [566, 489] width 11 height 11
radio input "true"
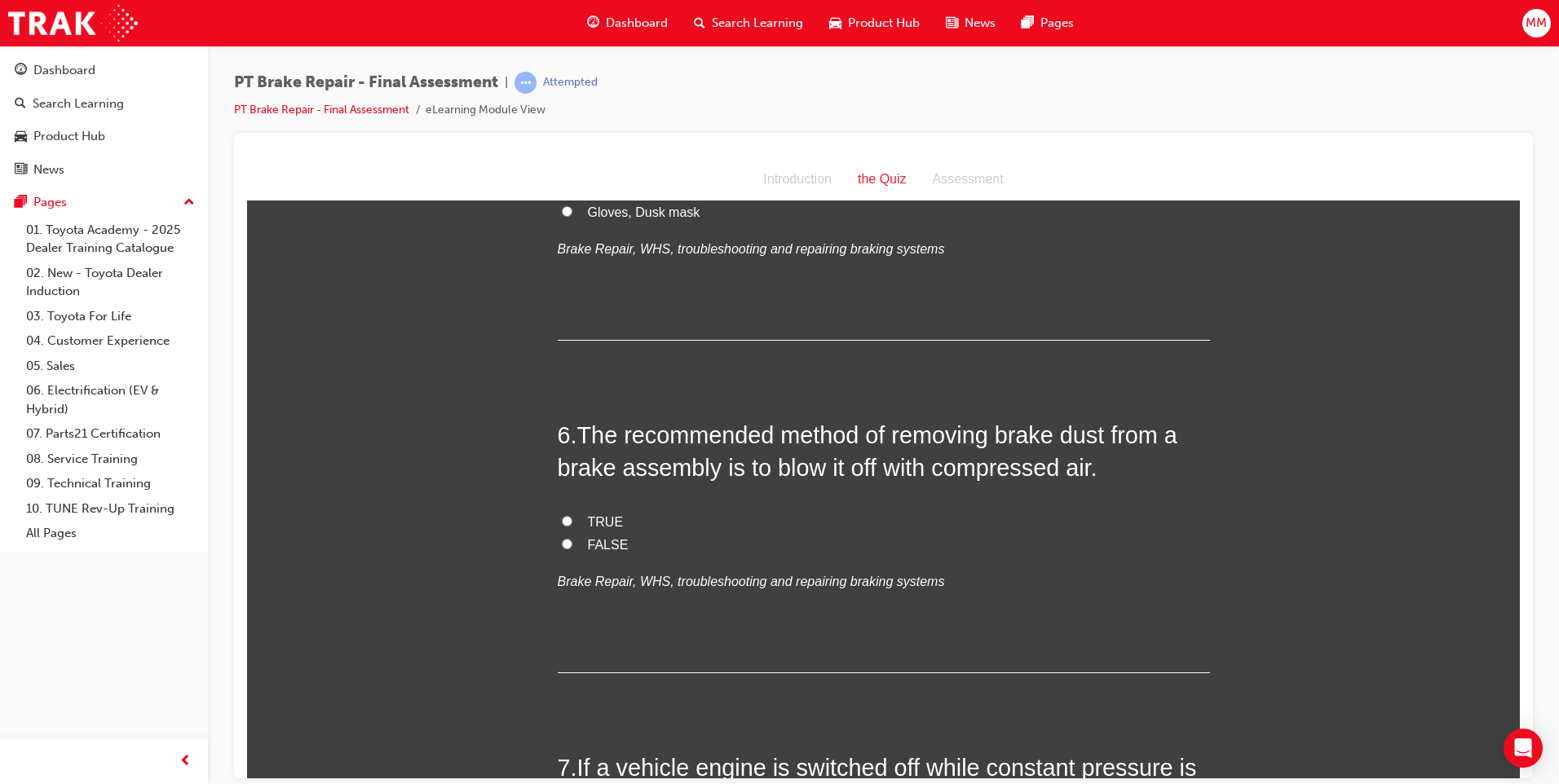
click at [562, 543] on input "FALSE" at bounding box center [566, 543] width 11 height 11
radio input "true"
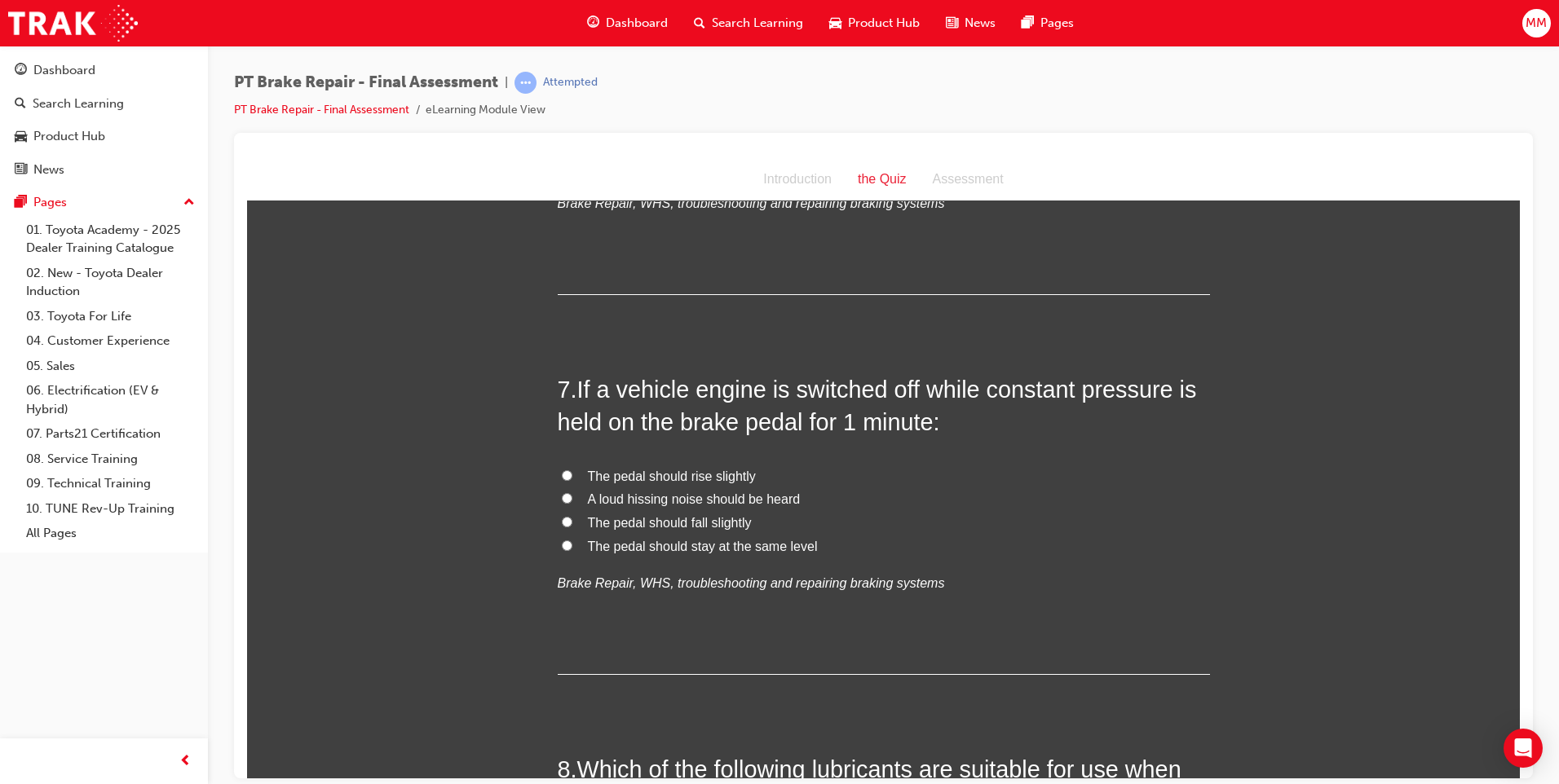
scroll to position [2200, 0]
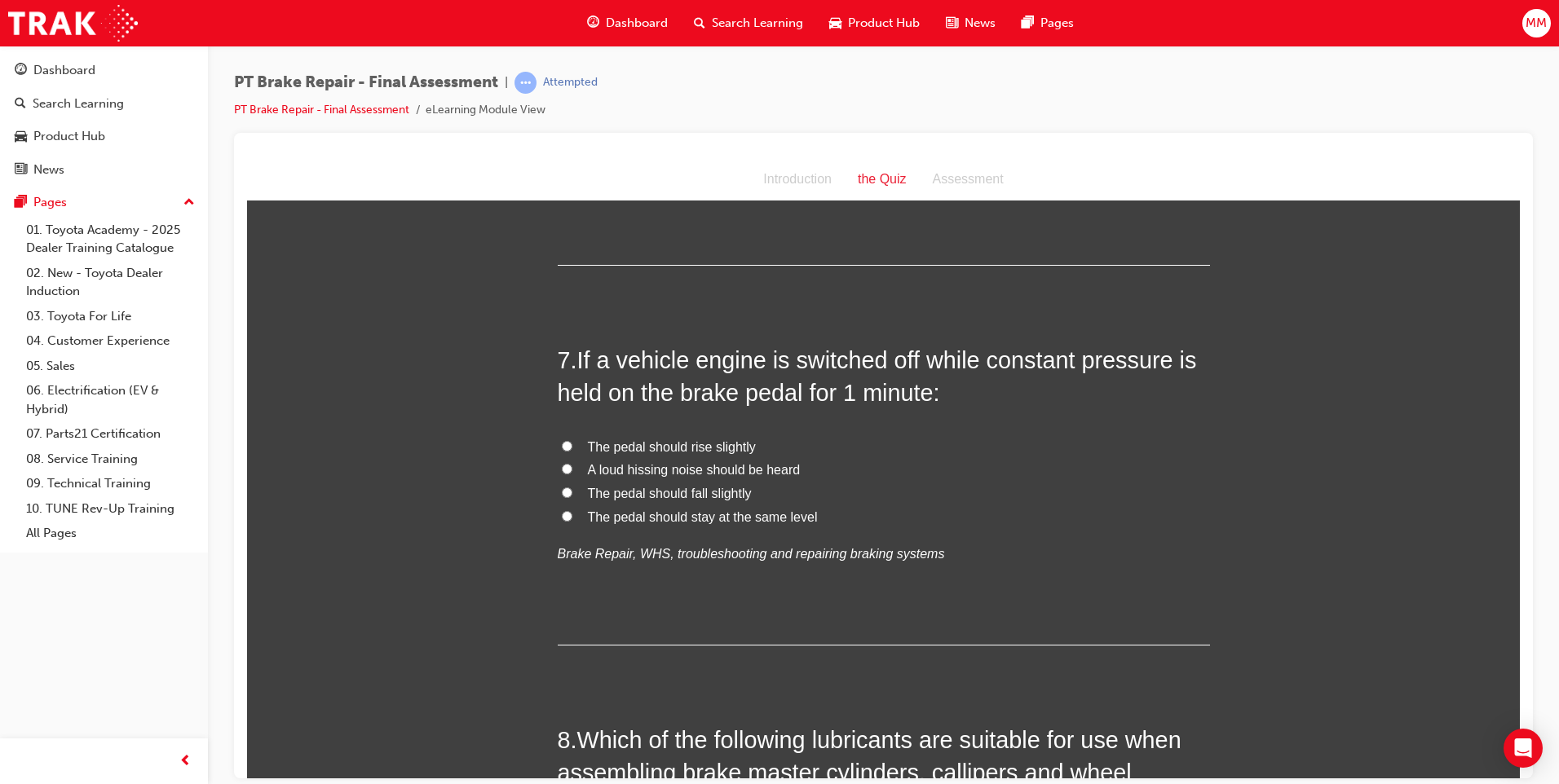
click at [564, 509] on label "The pedal should stay at the same level" at bounding box center [884, 517] width 652 height 23
click at [564, 510] on input "The pedal should stay at the same level" at bounding box center [566, 515] width 11 height 11
radio input "true"
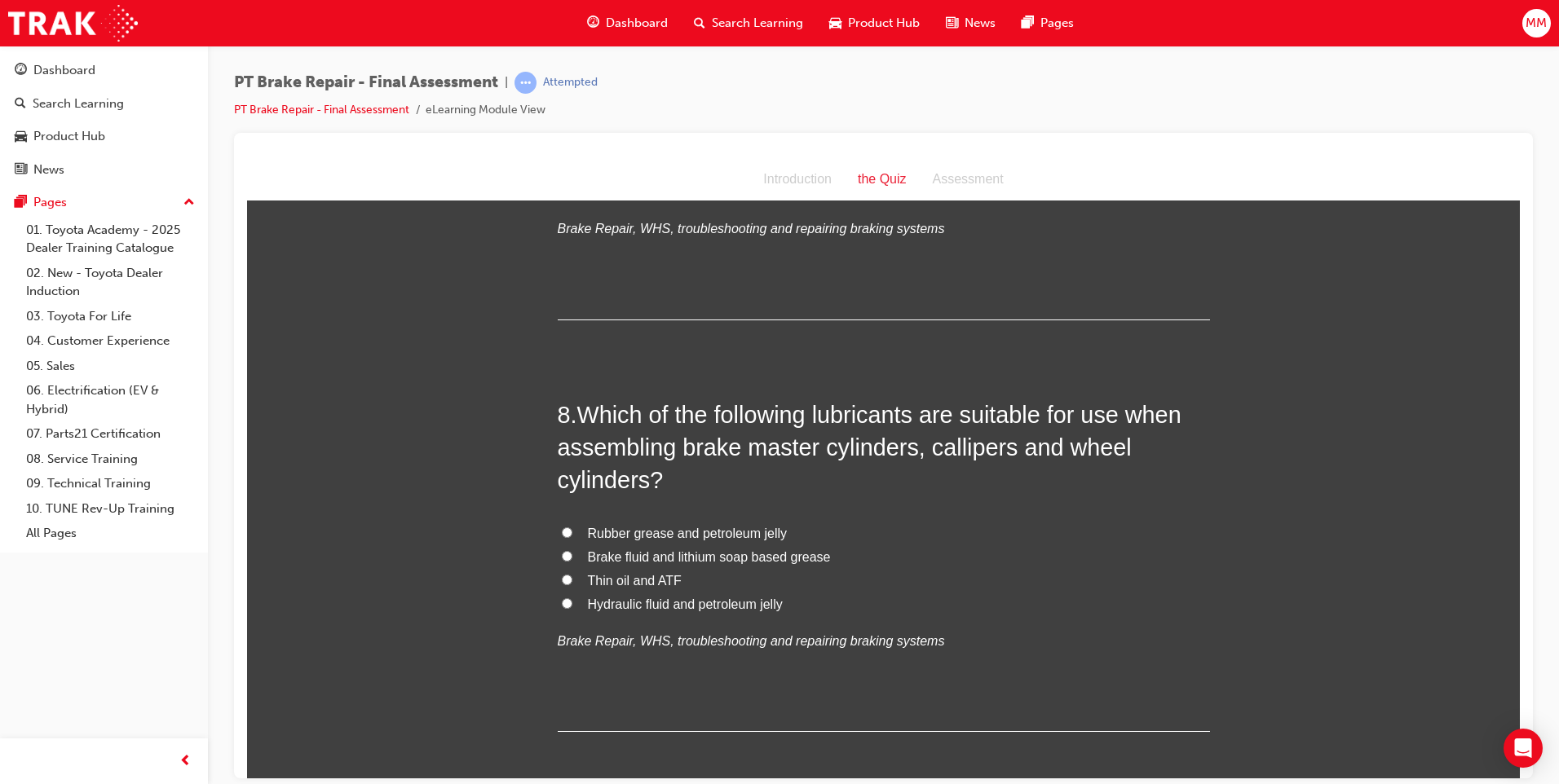
scroll to position [2526, 0]
click at [562, 532] on input "Rubber grease and petroleum jelly" at bounding box center [566, 530] width 11 height 11
radio input "true"
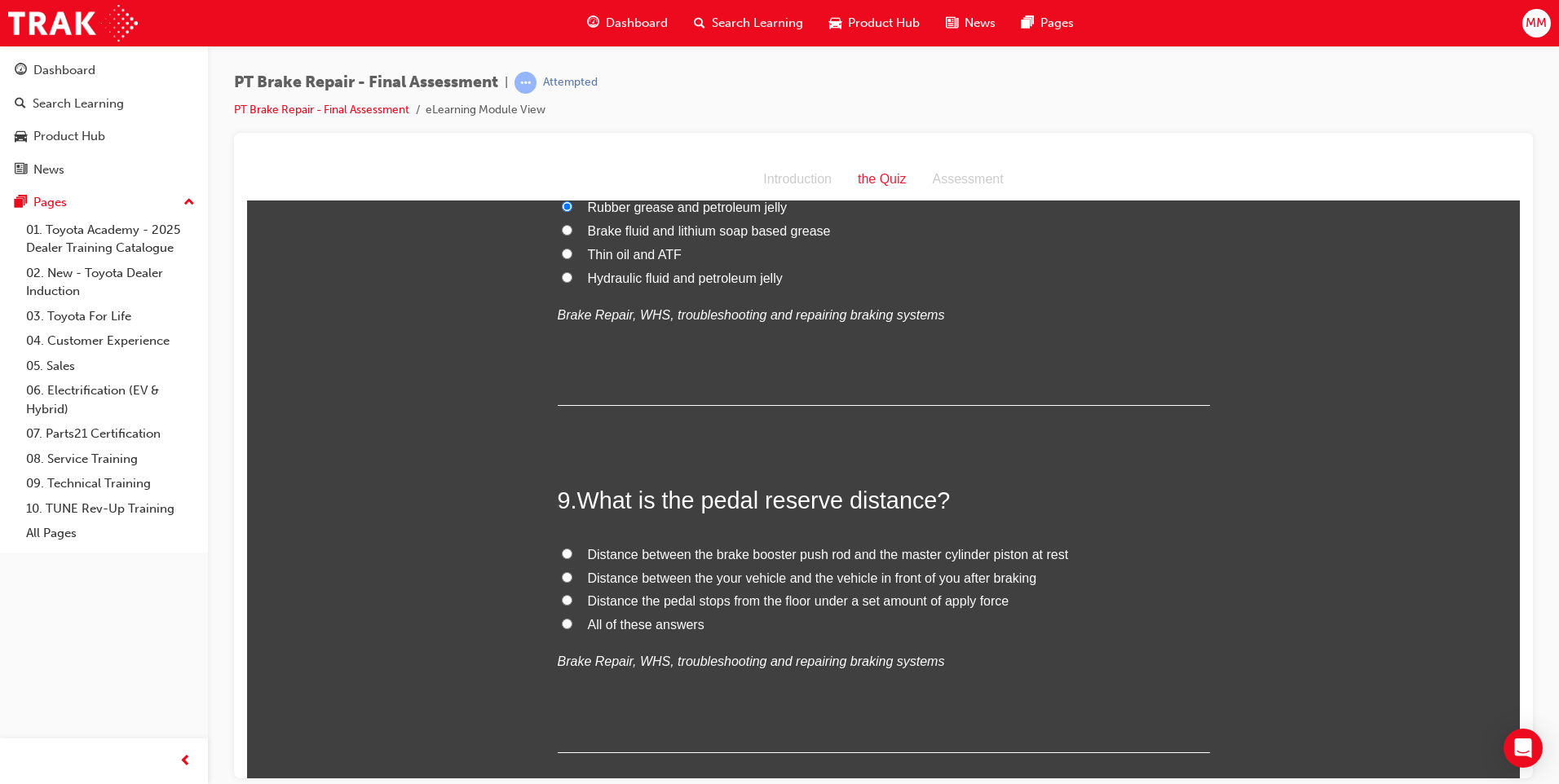
scroll to position [2851, 0]
click at [561, 598] on input "Distance the pedal stops from the floor under a set amount of apply force" at bounding box center [566, 598] width 11 height 11
radio input "true"
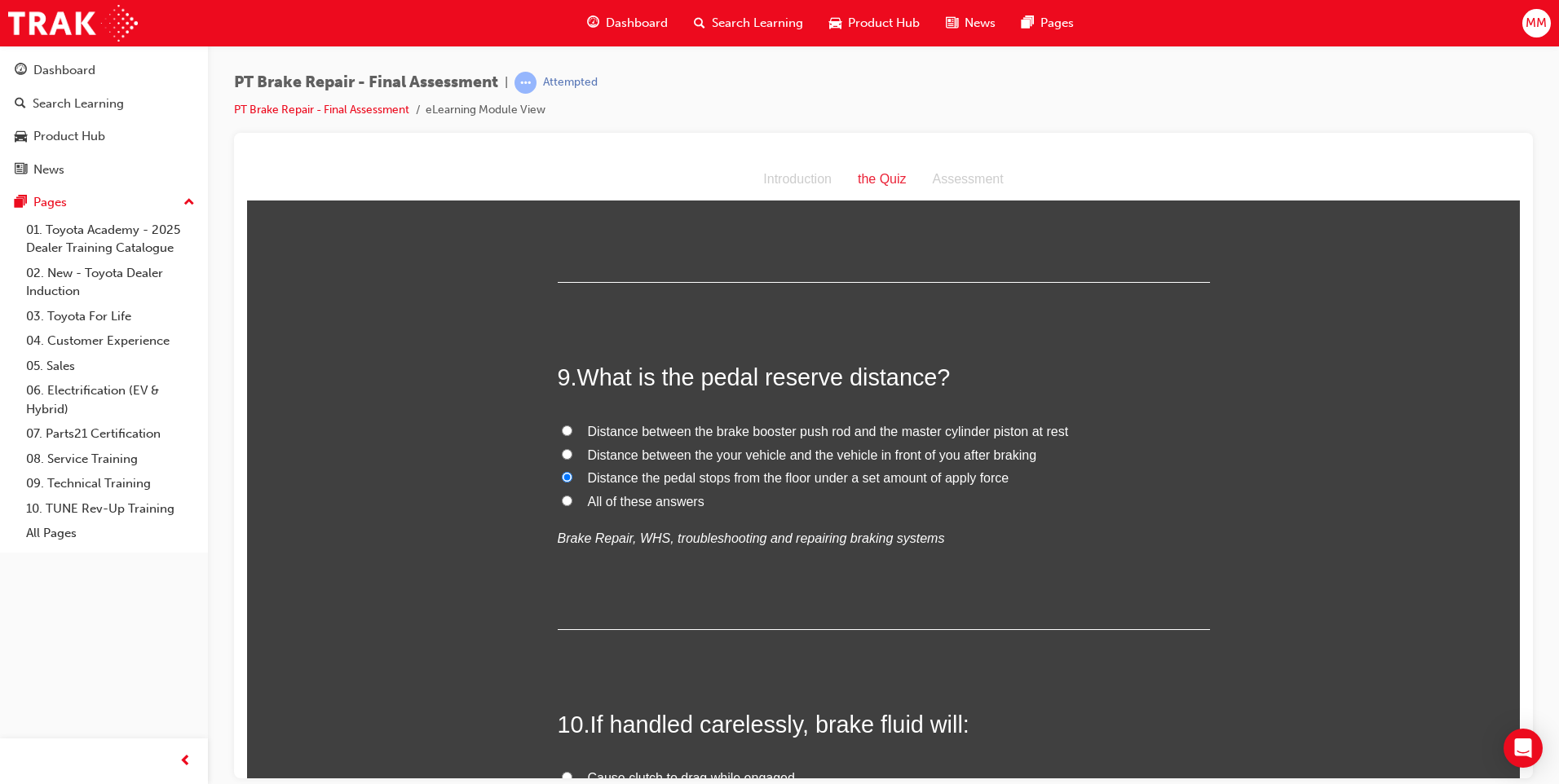
scroll to position [3178, 0]
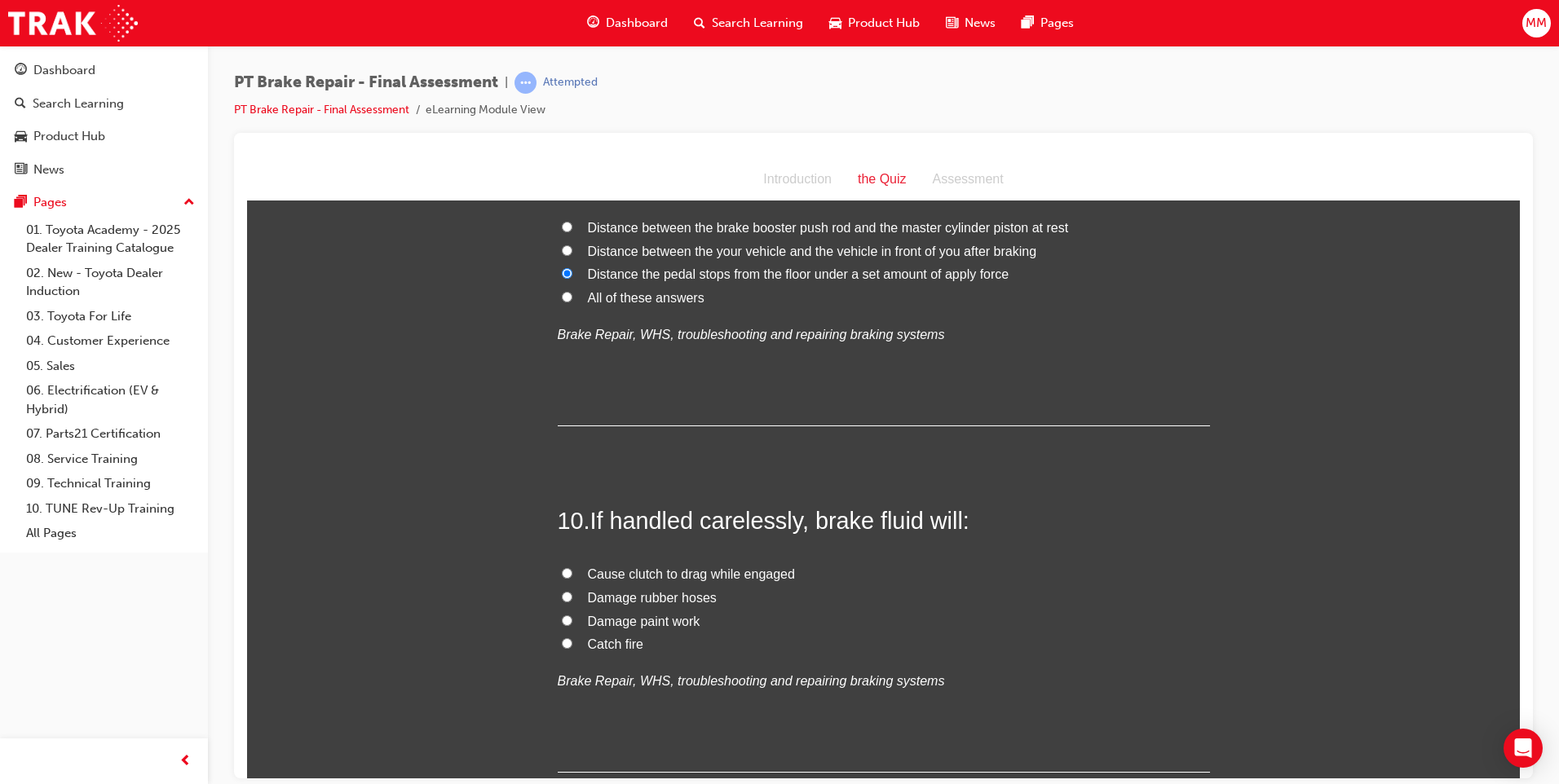
click at [561, 620] on input "Damage paint work" at bounding box center [566, 619] width 11 height 11
radio input "true"
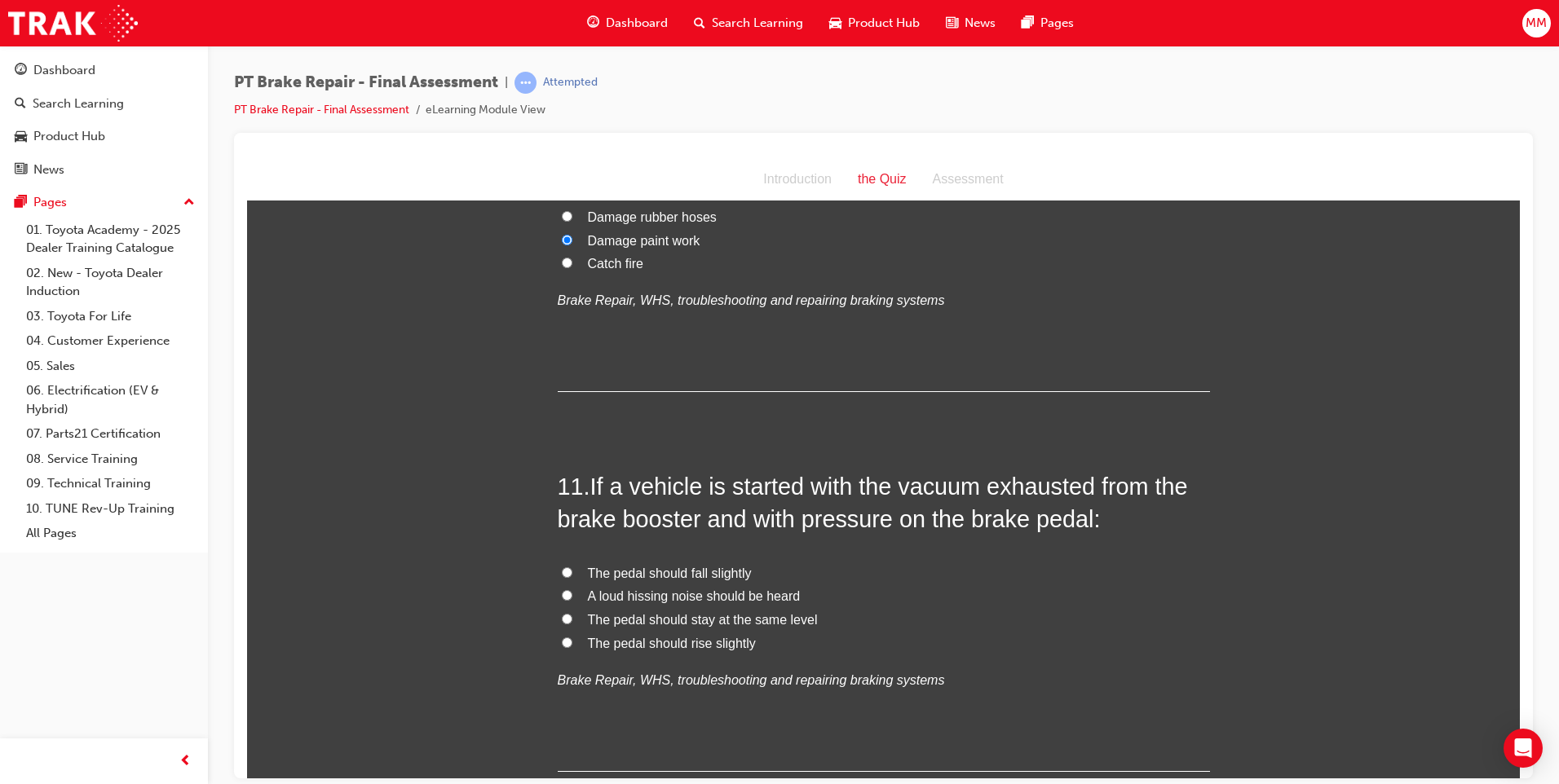
scroll to position [3585, 0]
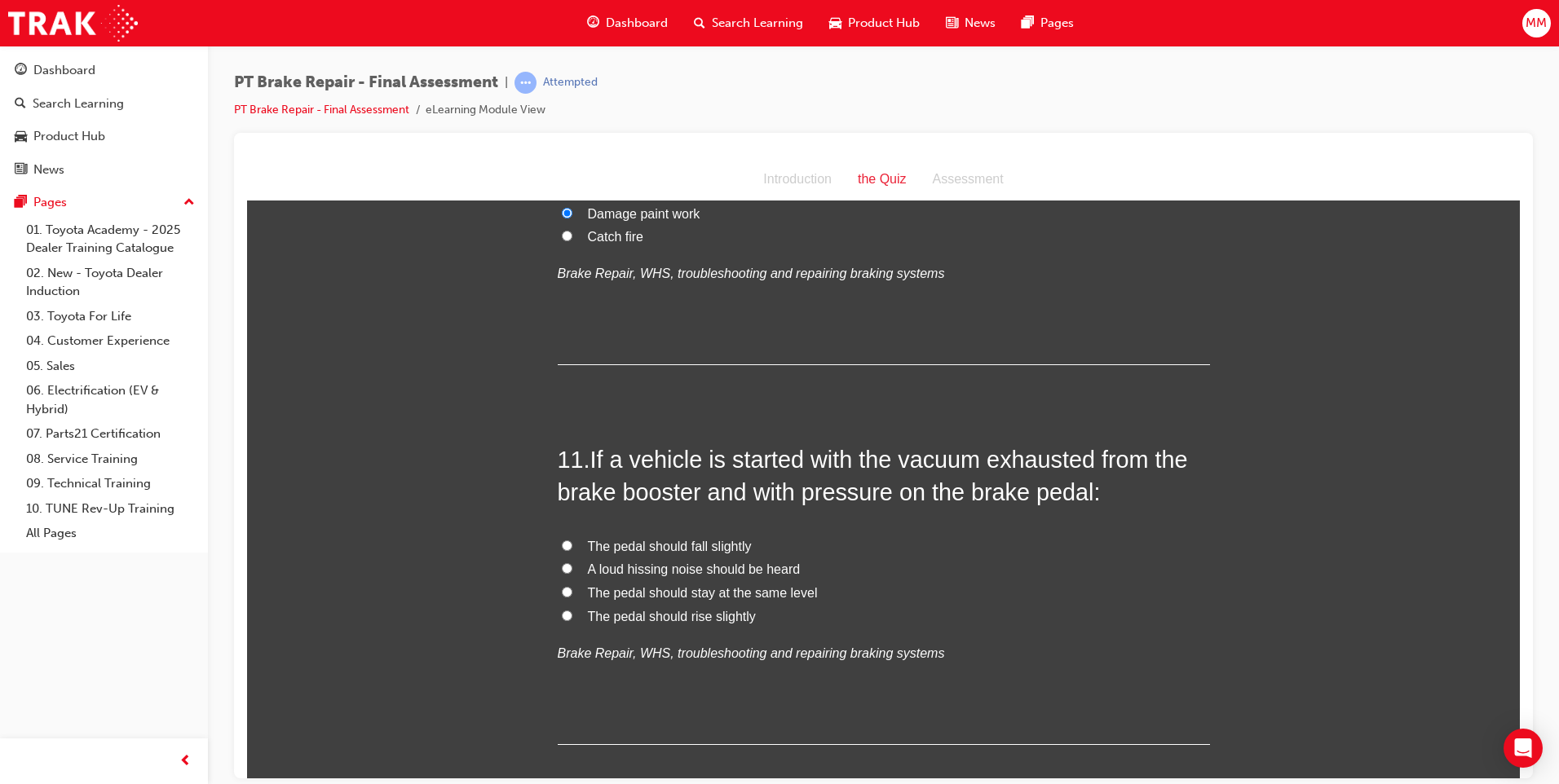
click at [561, 613] on input "The pedal should rise slightly" at bounding box center [566, 614] width 11 height 11
radio input "true"
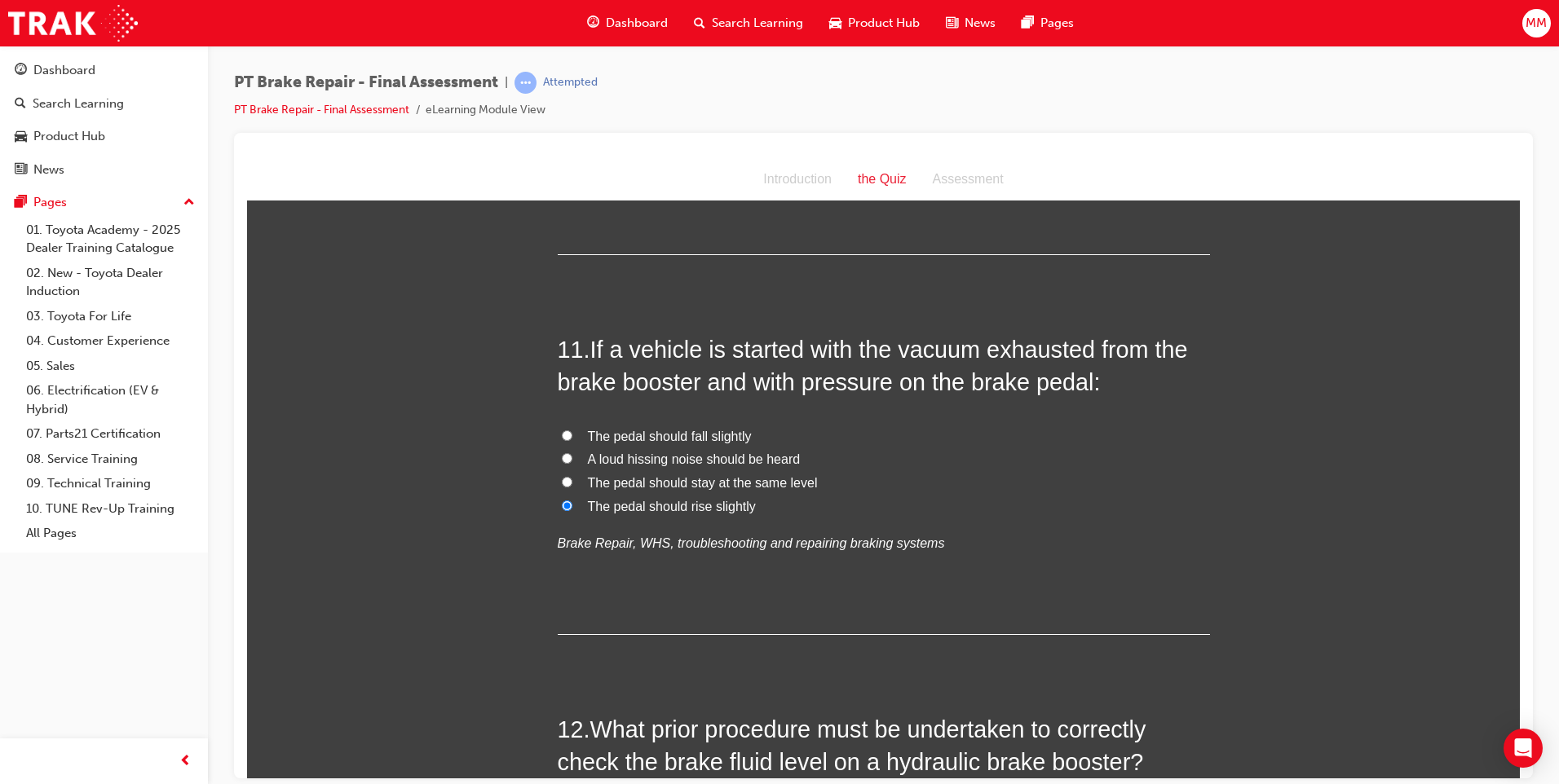
scroll to position [3666, 0]
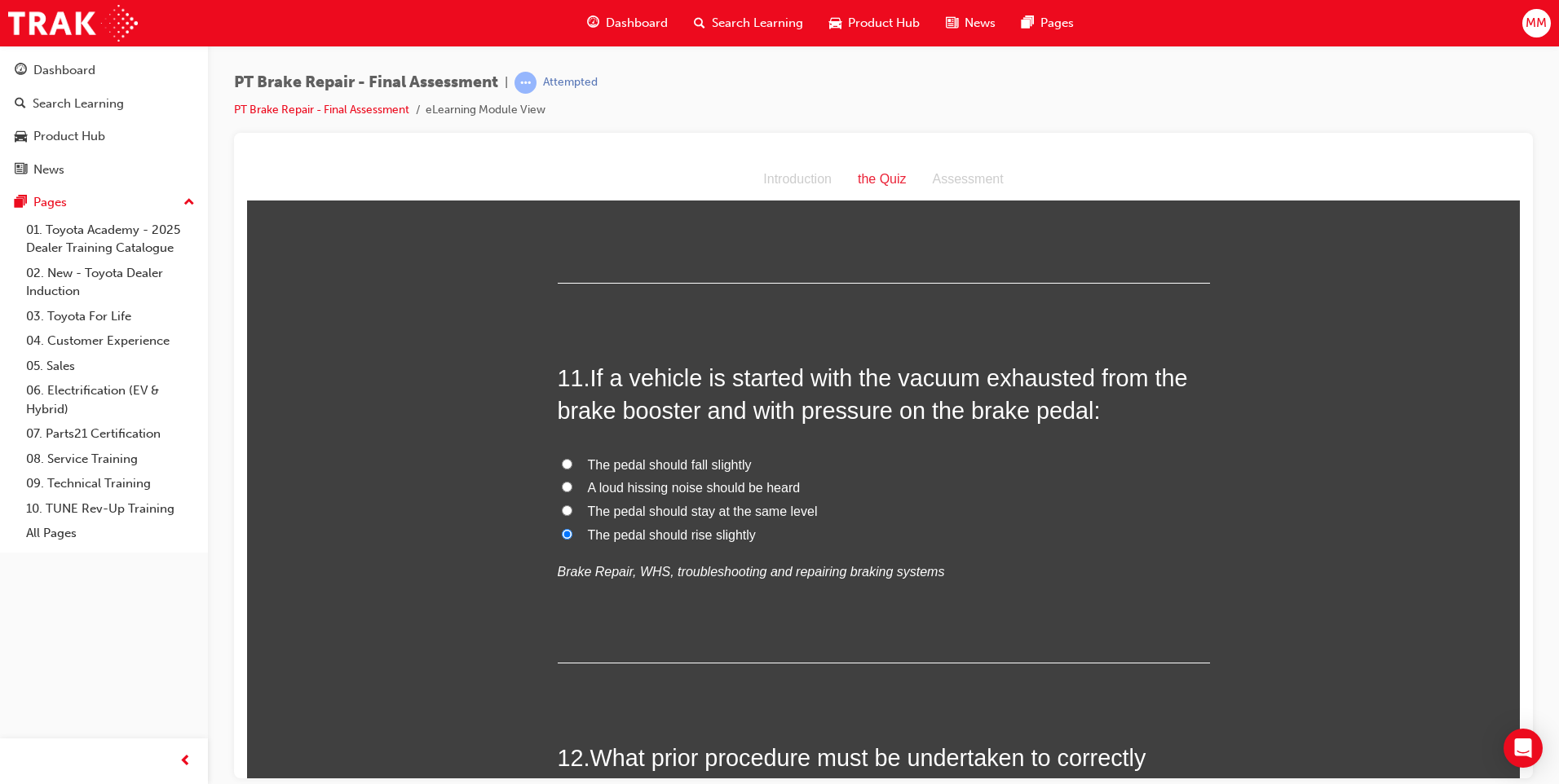
click at [564, 464] on input "The pedal should fall slightly" at bounding box center [566, 463] width 11 height 11
radio input "true"
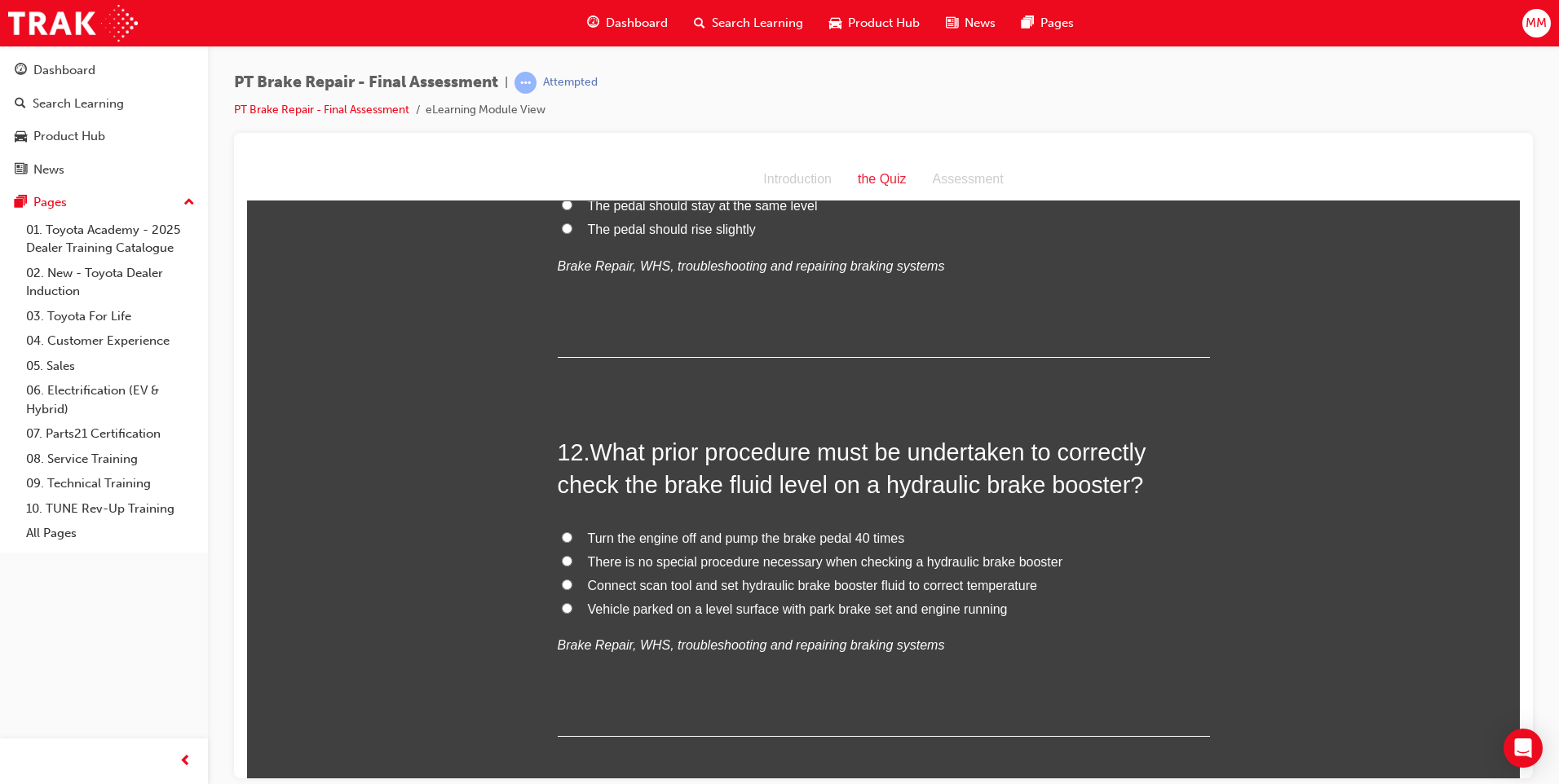
scroll to position [4053, 0]
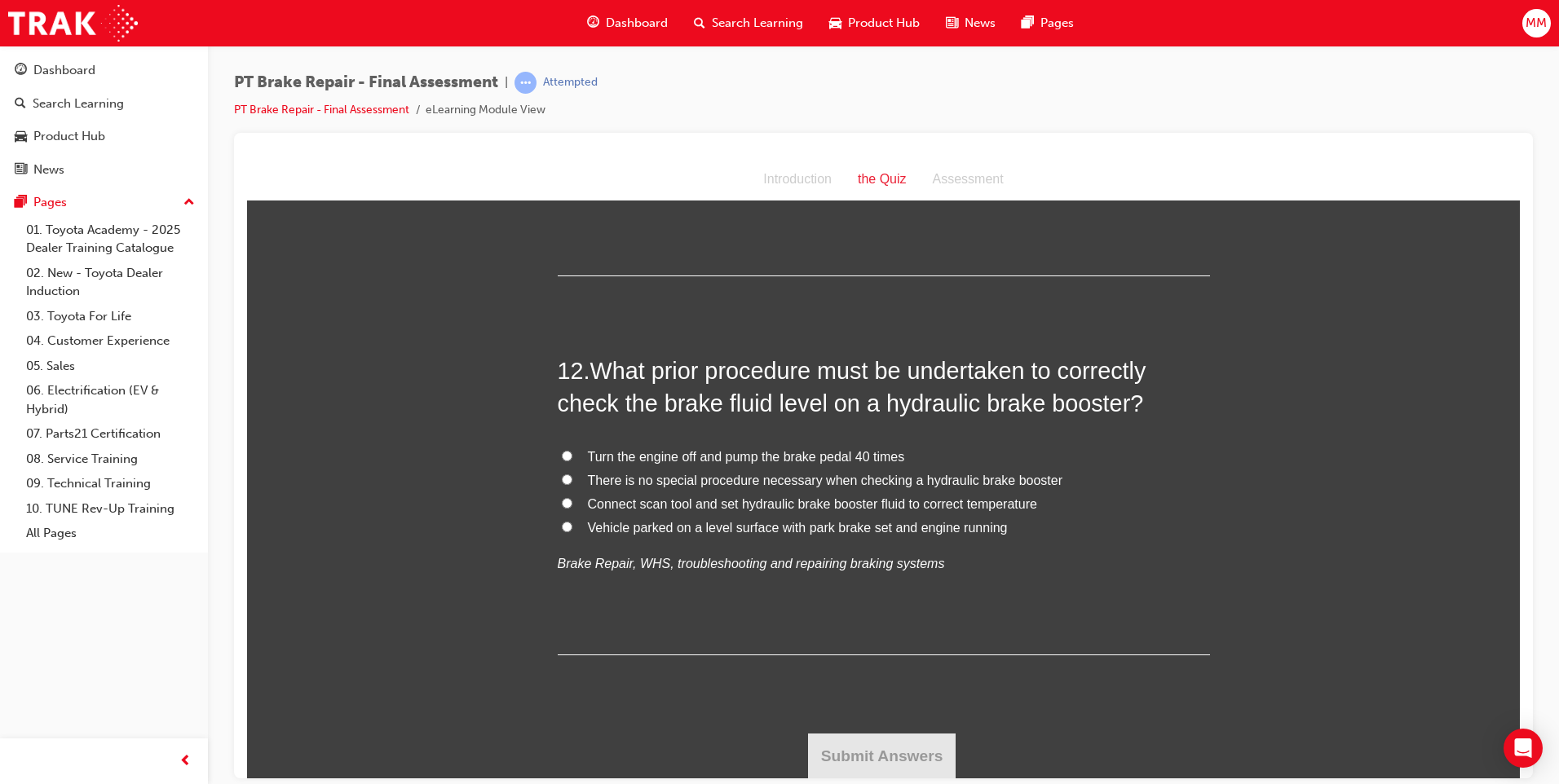
click at [561, 526] on input "Vehicle parked on a level surface with park brake set and engine running" at bounding box center [566, 526] width 11 height 11
radio input "true"
drag, startPoint x: 861, startPoint y: 734, endPoint x: 860, endPoint y: 723, distance: 11.0
click at [834, 752] on button "Submit Answers" at bounding box center [882, 755] width 148 height 46
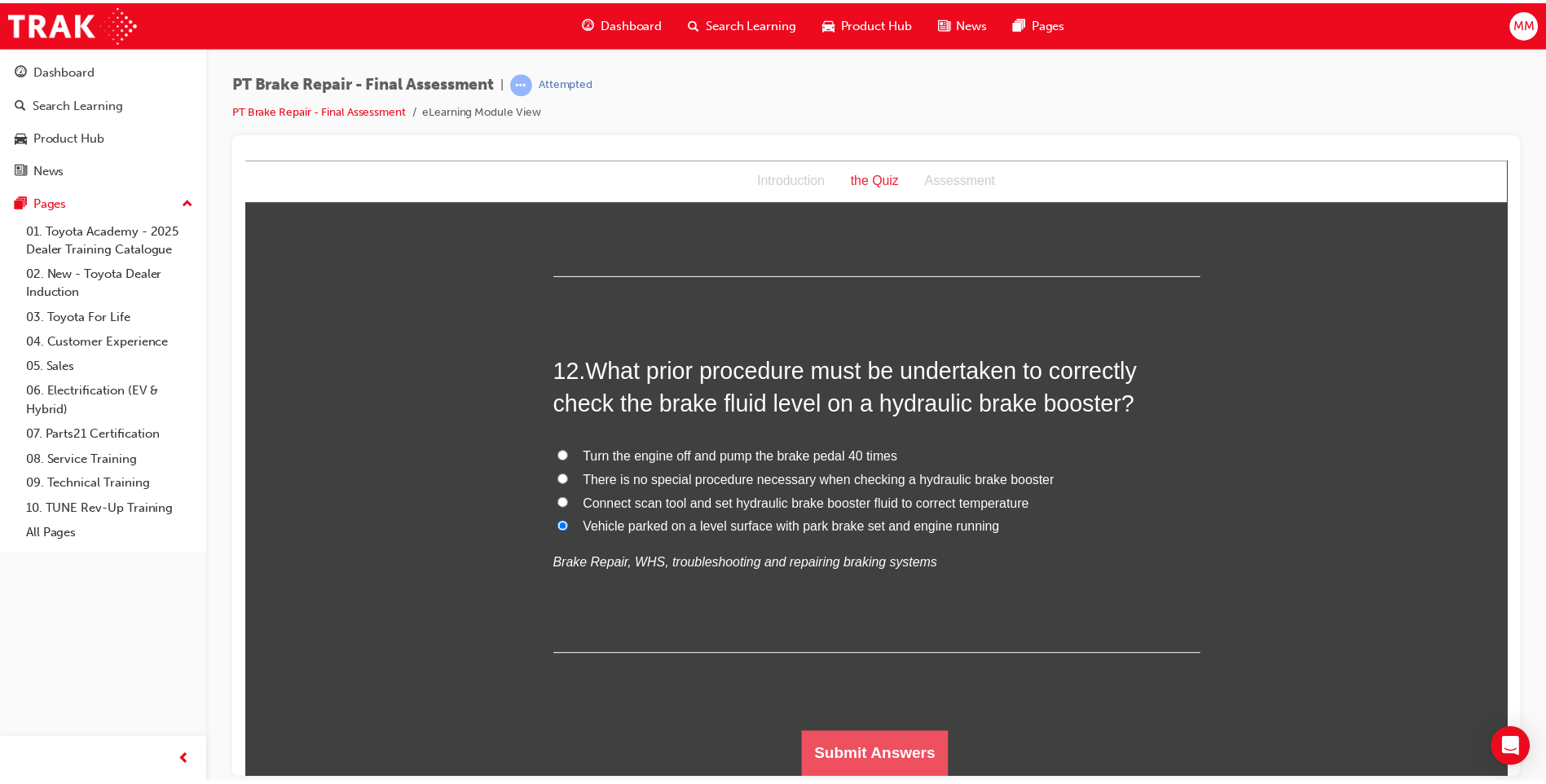
scroll to position [0, 0]
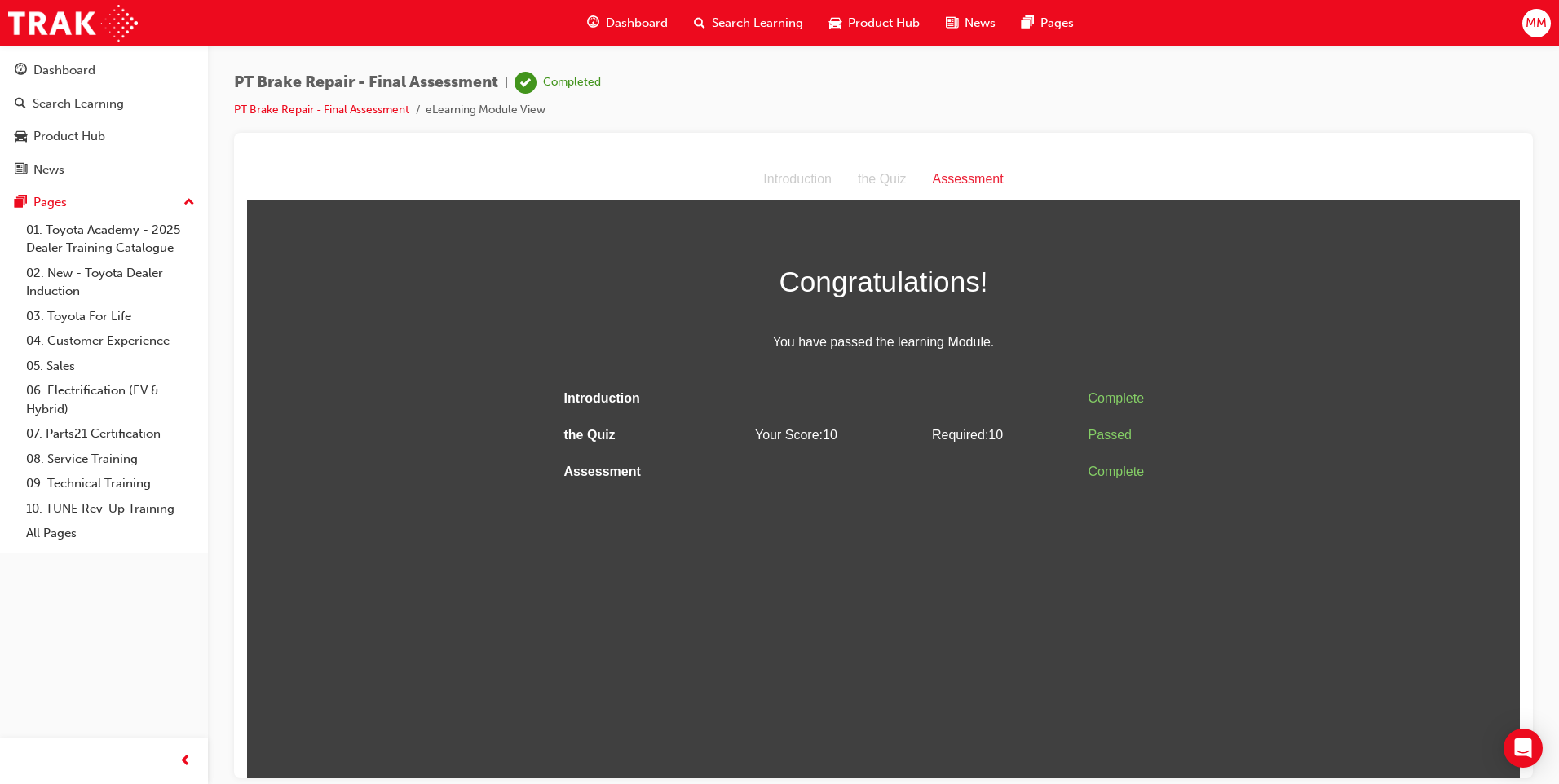
click at [760, 20] on span "Search Learning" at bounding box center [758, 23] width 92 height 19
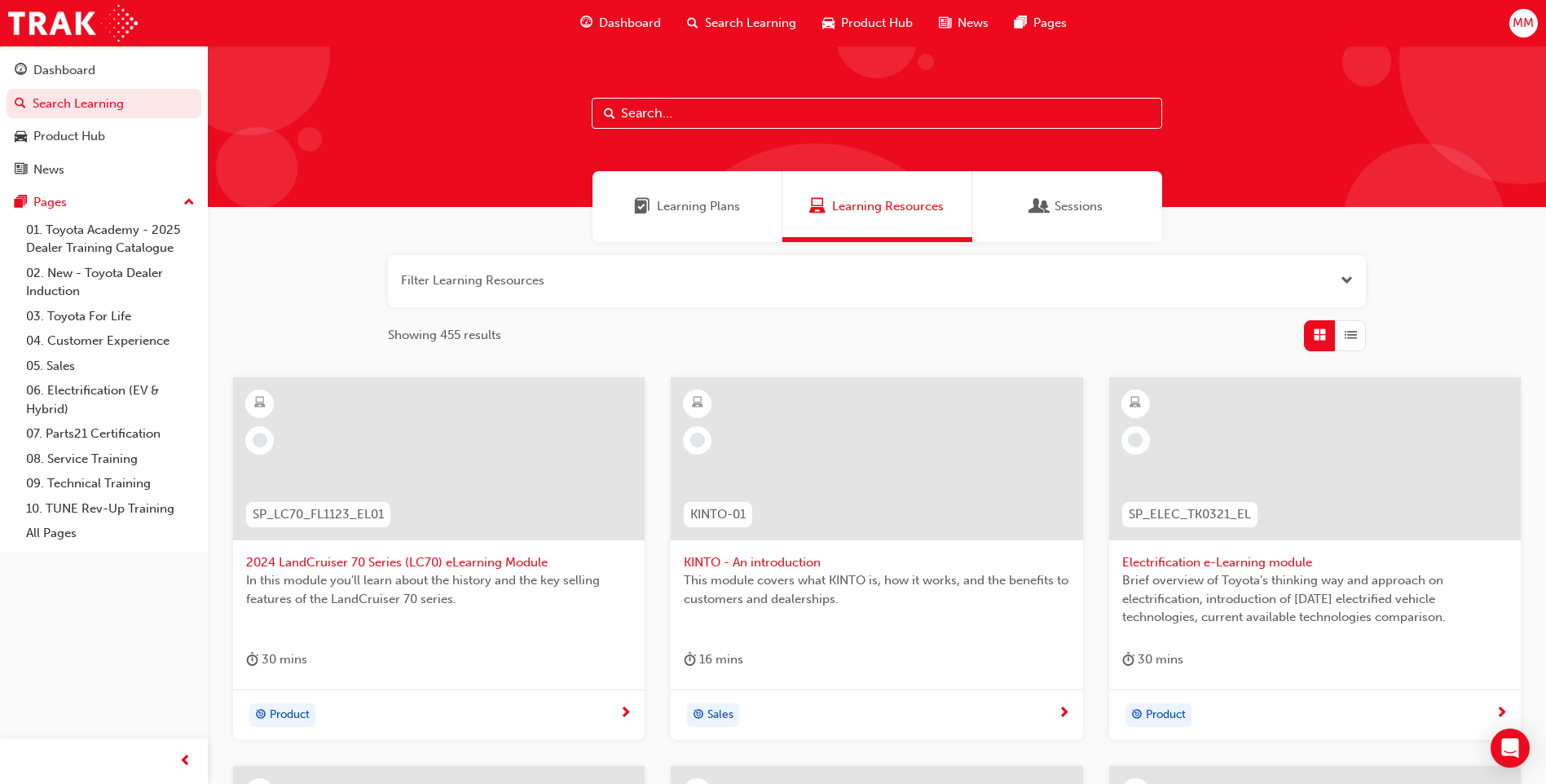
click at [723, 8] on div "Search Learning" at bounding box center [742, 23] width 135 height 33
click at [733, 19] on span "Search Learning" at bounding box center [751, 23] width 92 height 19
click at [646, 23] on span "Dashboard" at bounding box center [629, 23] width 62 height 19
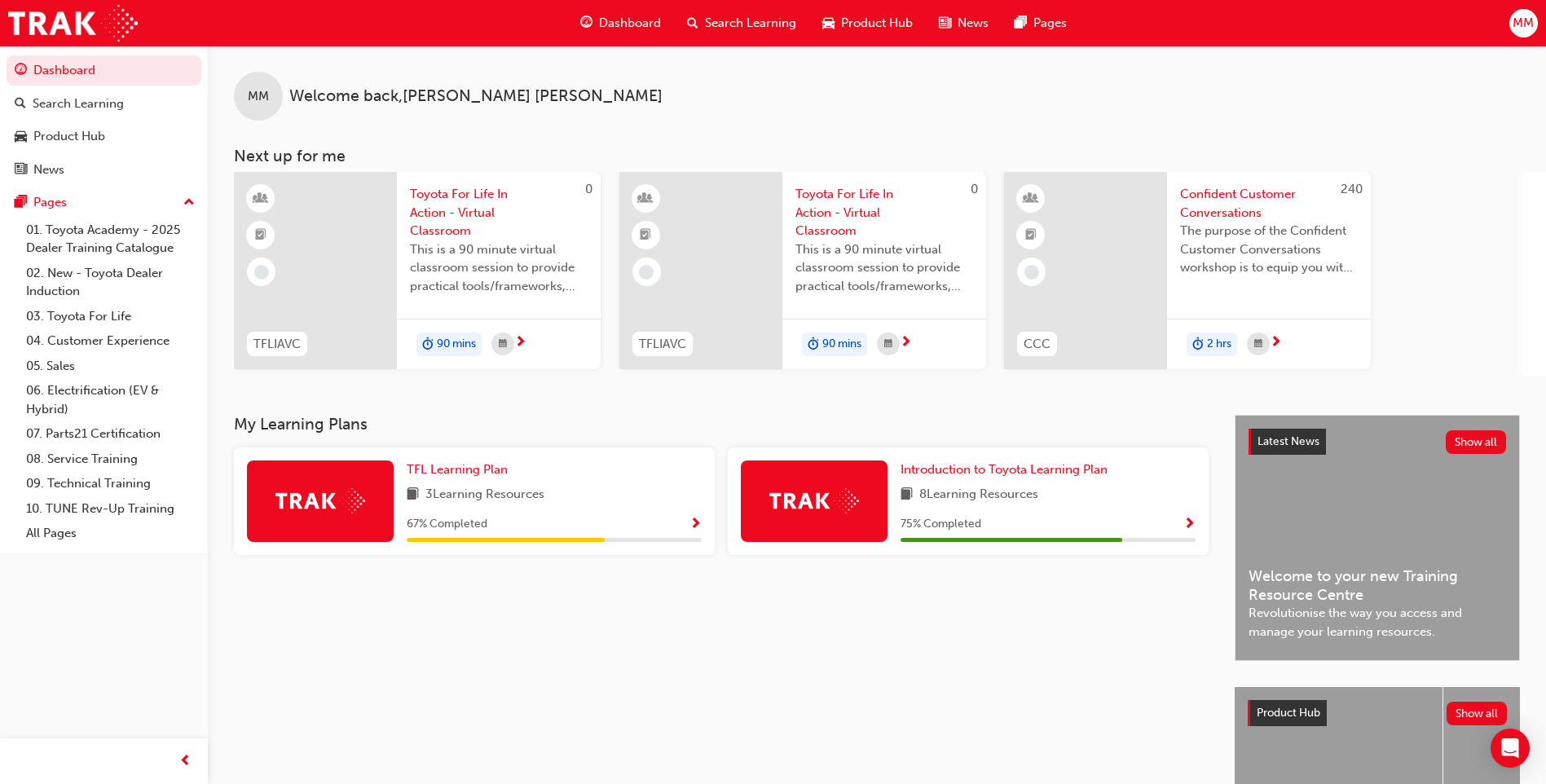
click at [761, 17] on span "Search Learning" at bounding box center [751, 23] width 92 height 19
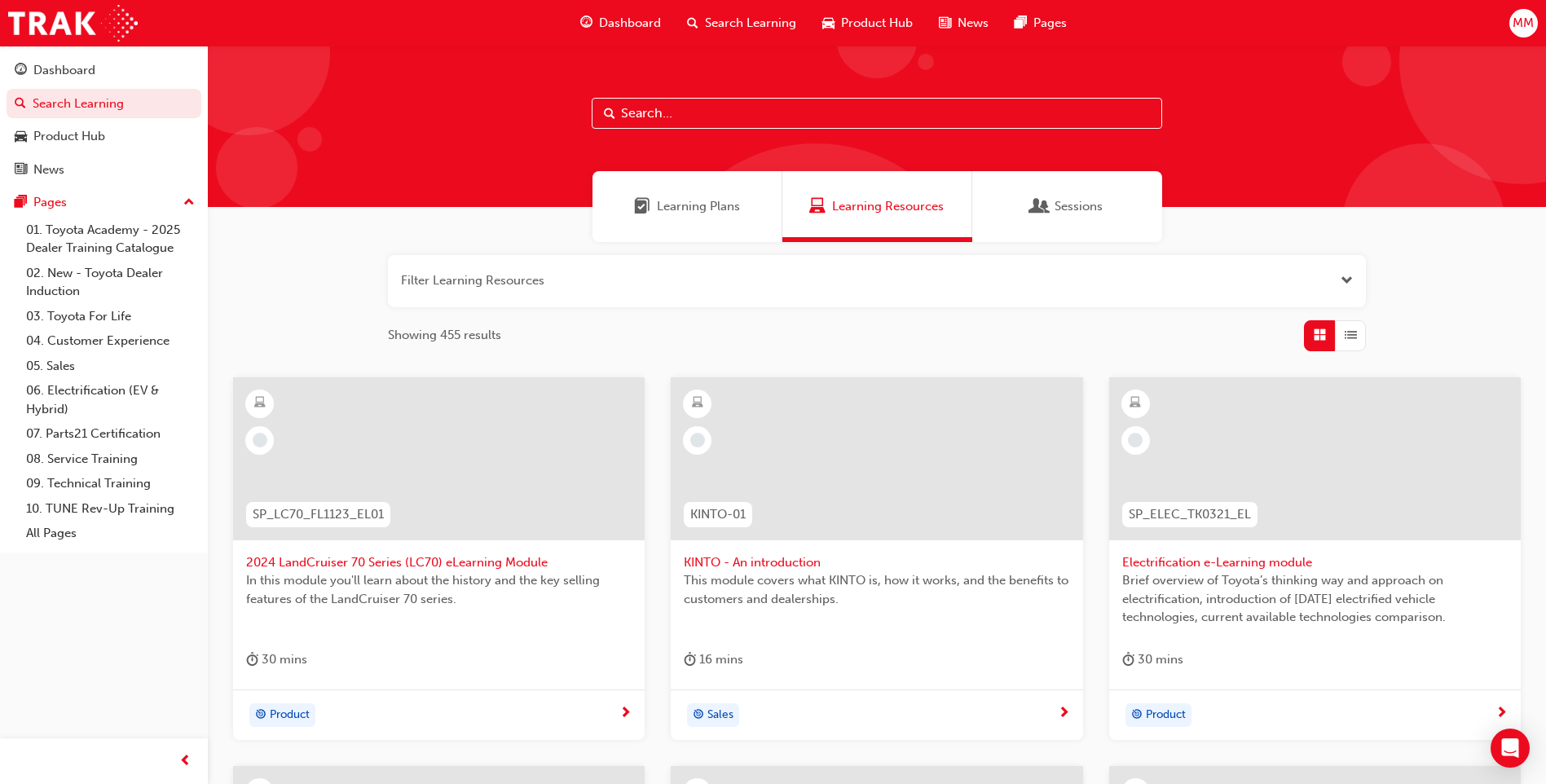
click at [735, 214] on span "Learning Plans" at bounding box center [698, 206] width 83 height 19
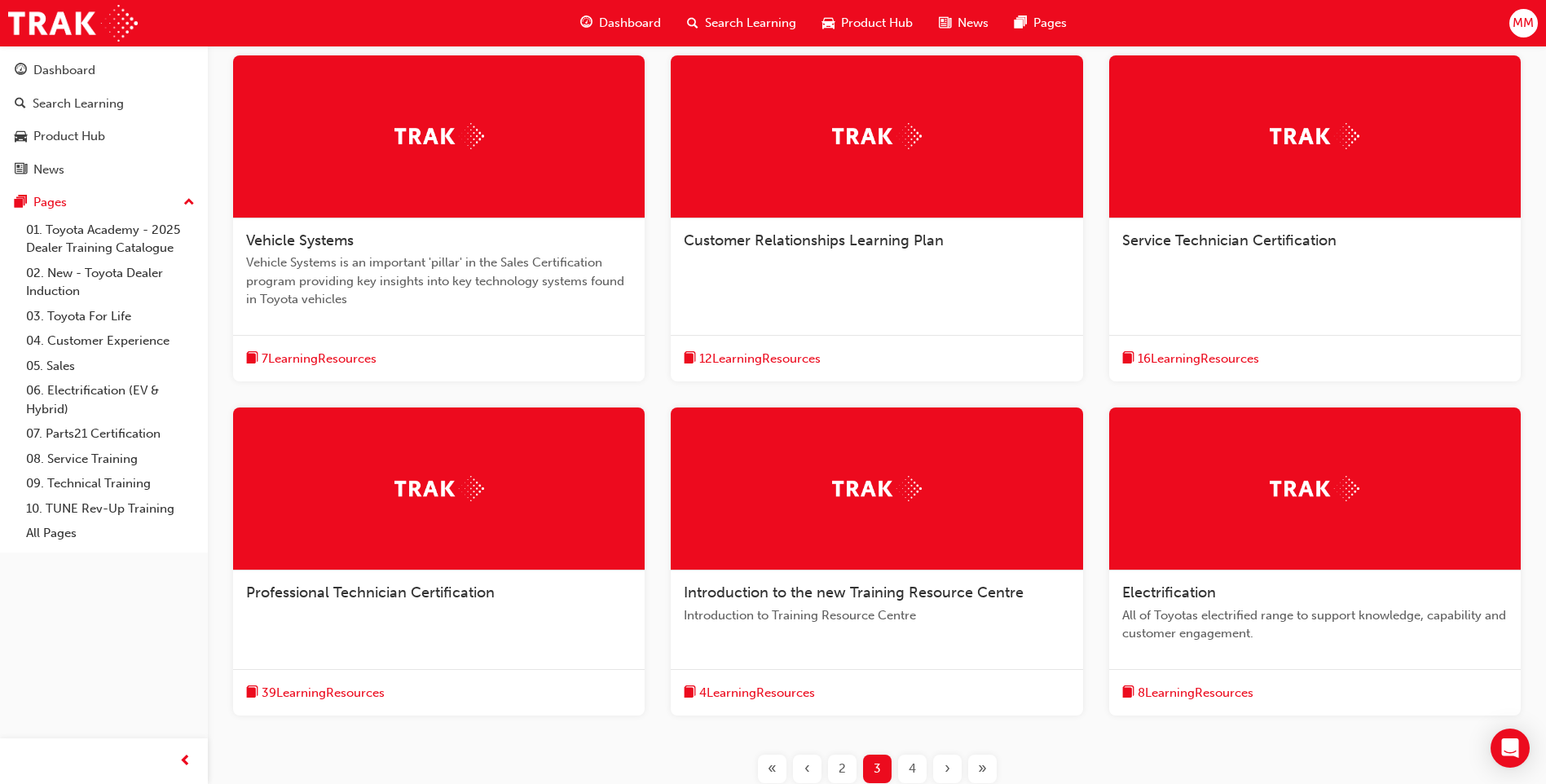
scroll to position [326, 0]
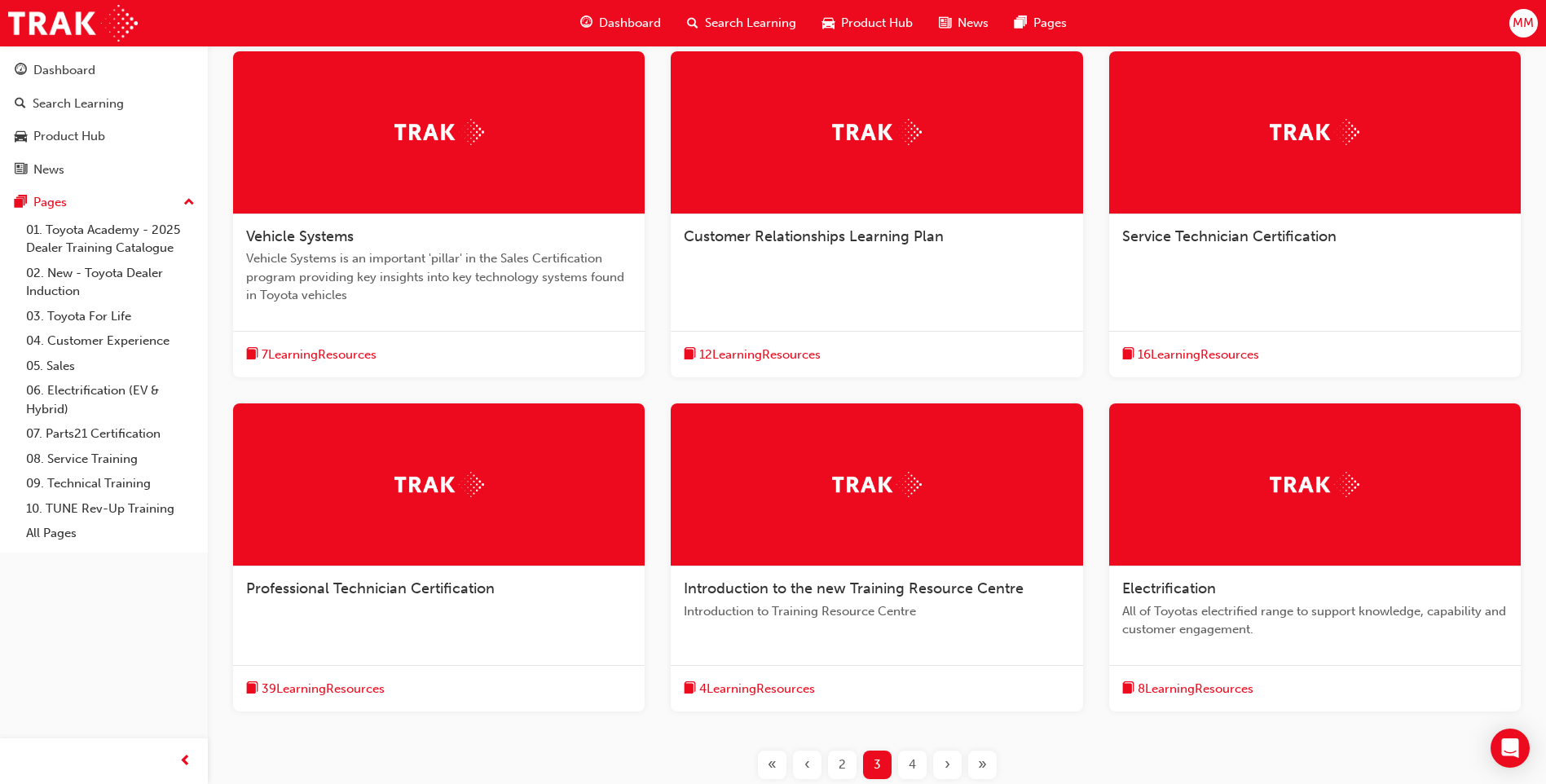
click at [281, 521] on div at bounding box center [439, 485] width 411 height 163
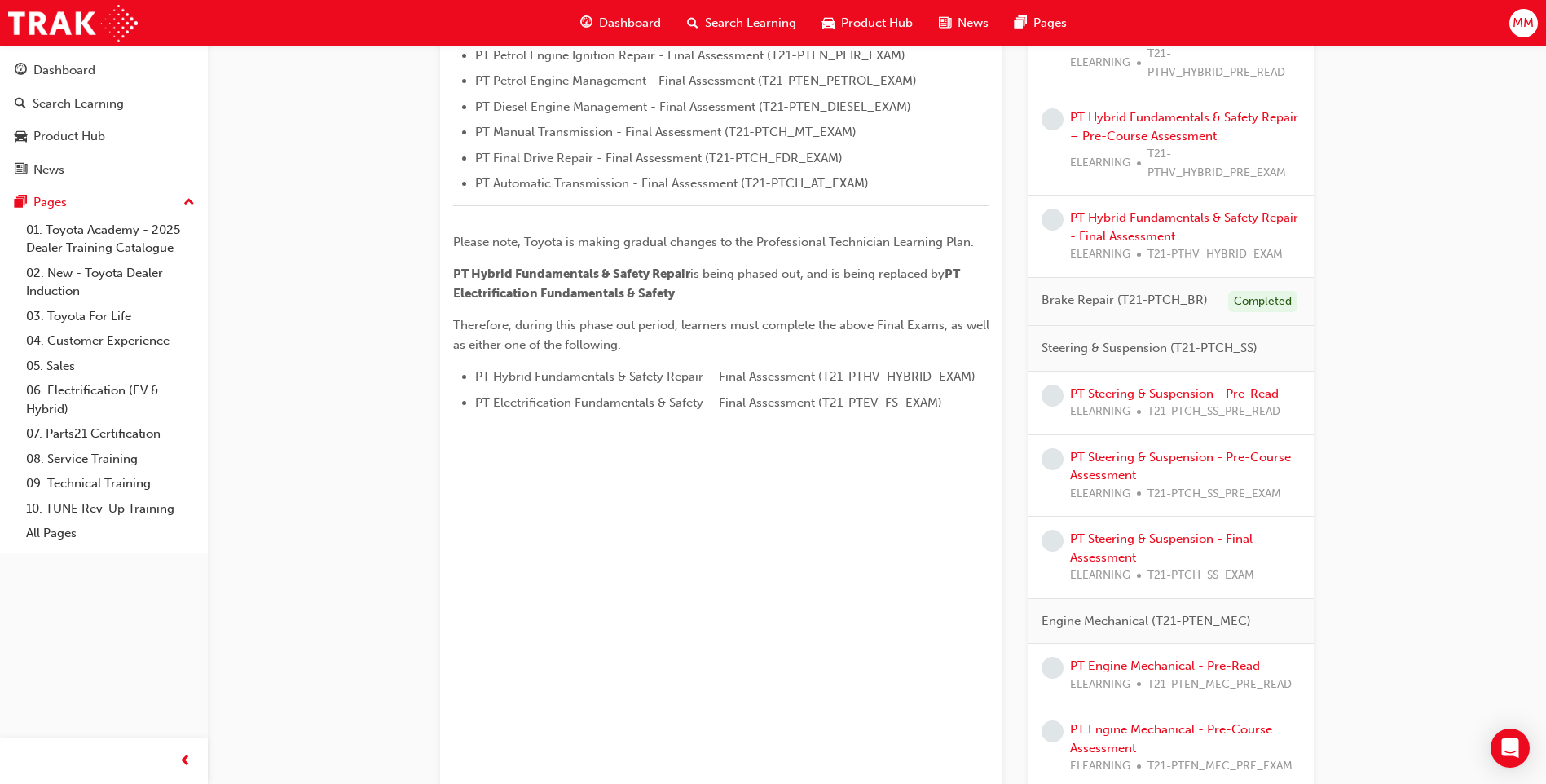
scroll to position [652, 0]
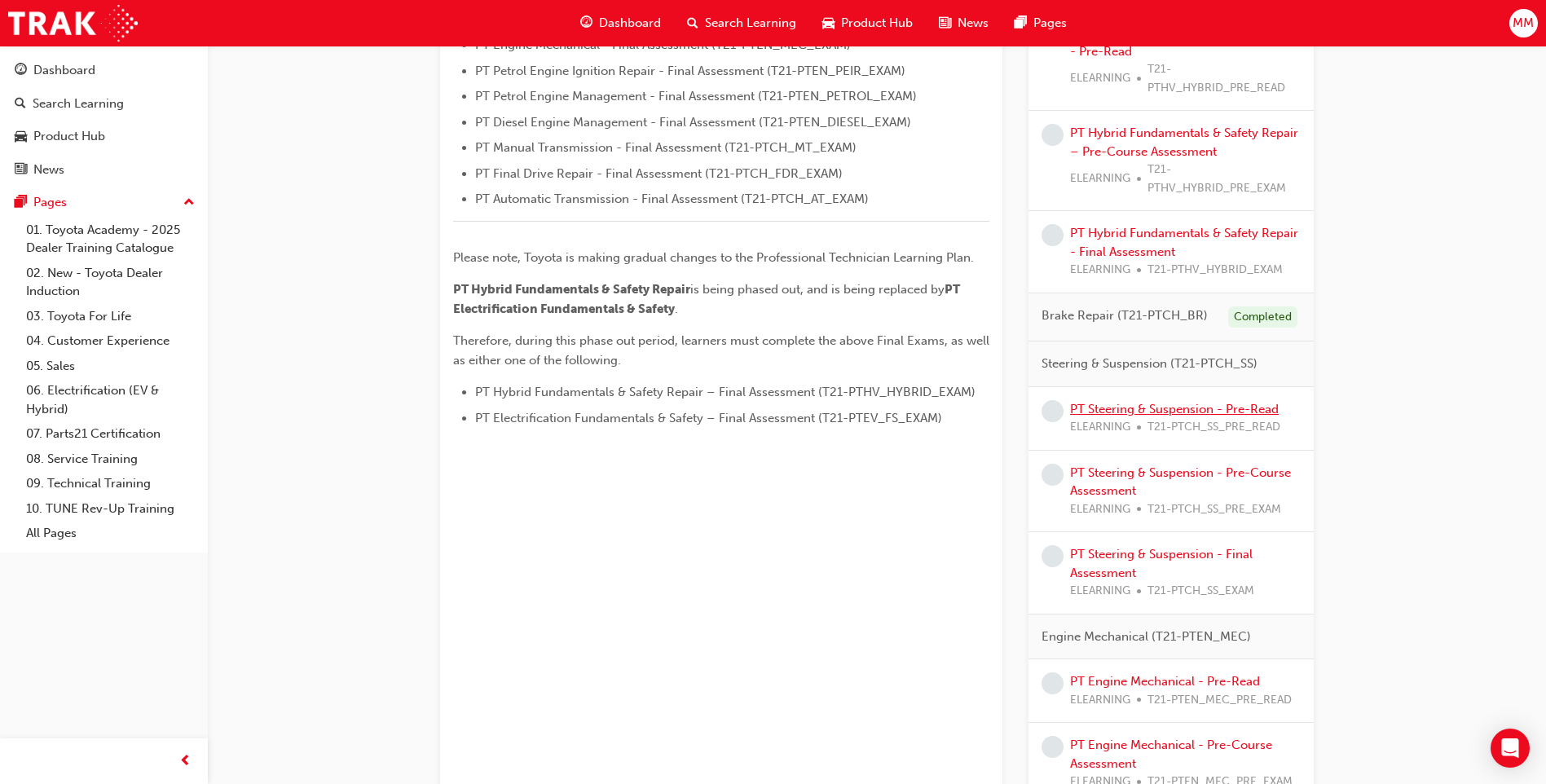
click at [1134, 407] on link "PT Steering & Suspension - Pre-Read" at bounding box center [1174, 409] width 209 height 15
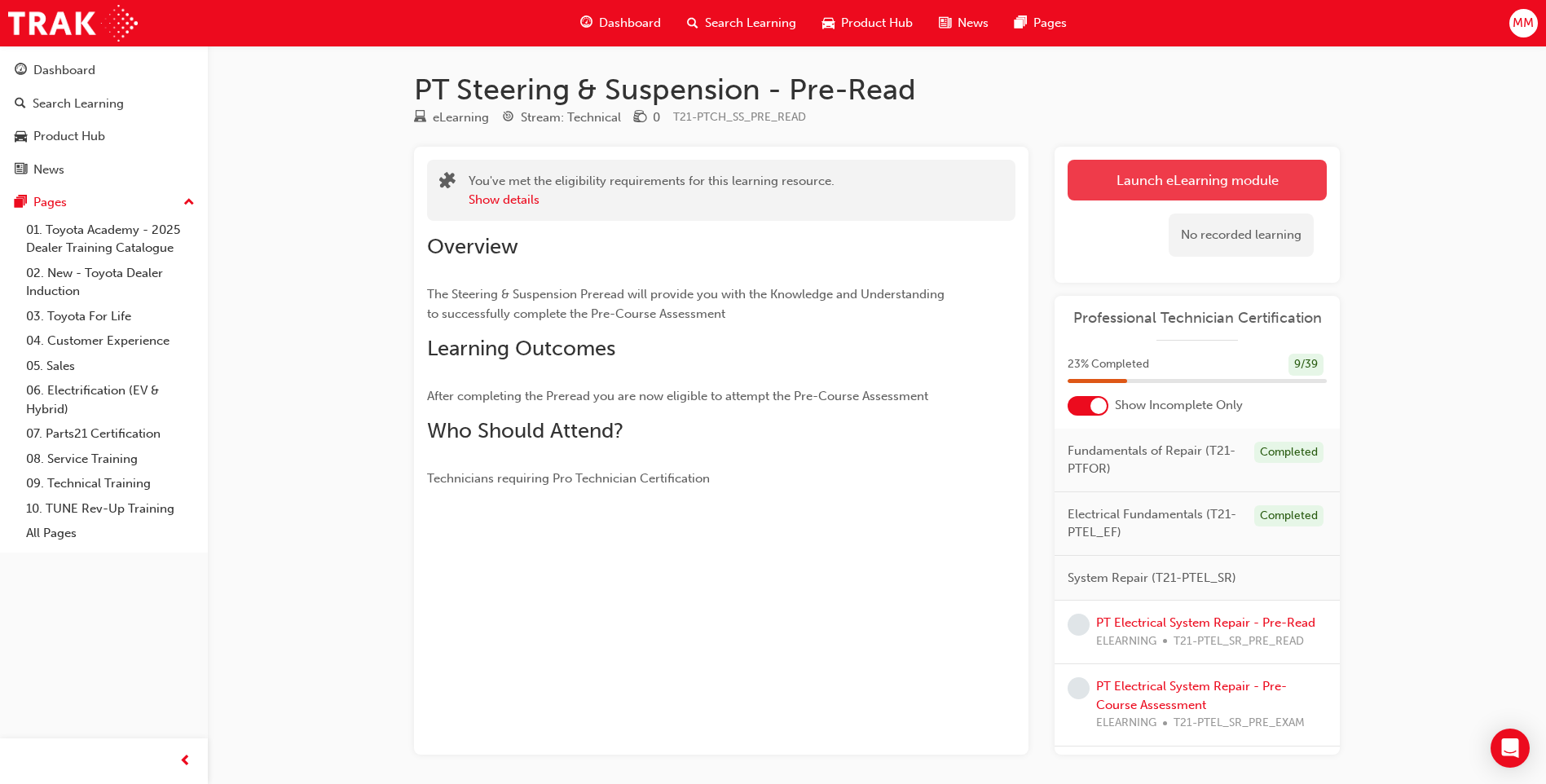
click at [1172, 183] on link "Launch eLearning module" at bounding box center [1196, 180] width 259 height 41
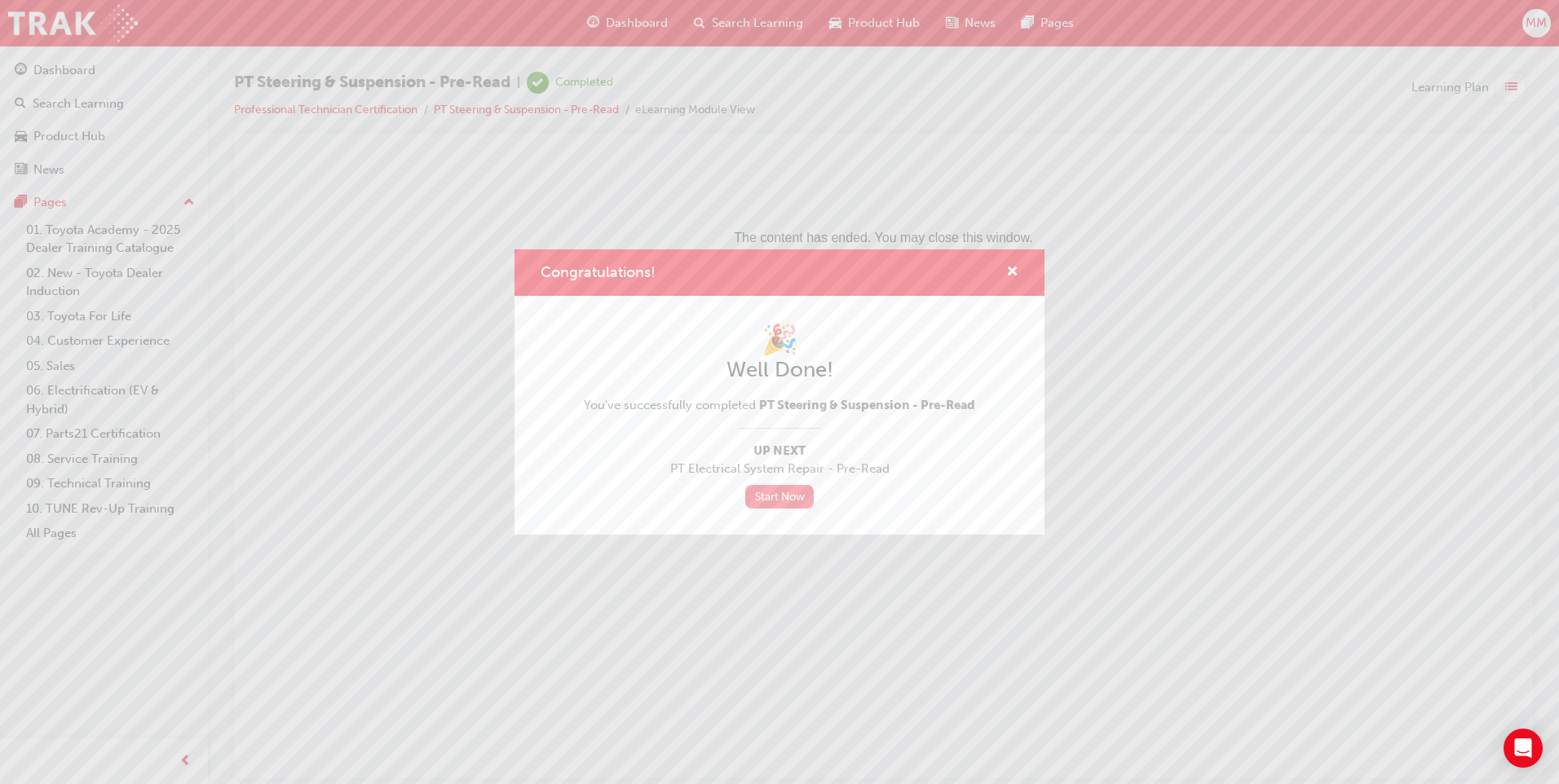
click at [792, 494] on link "Start Now" at bounding box center [780, 496] width 68 height 23
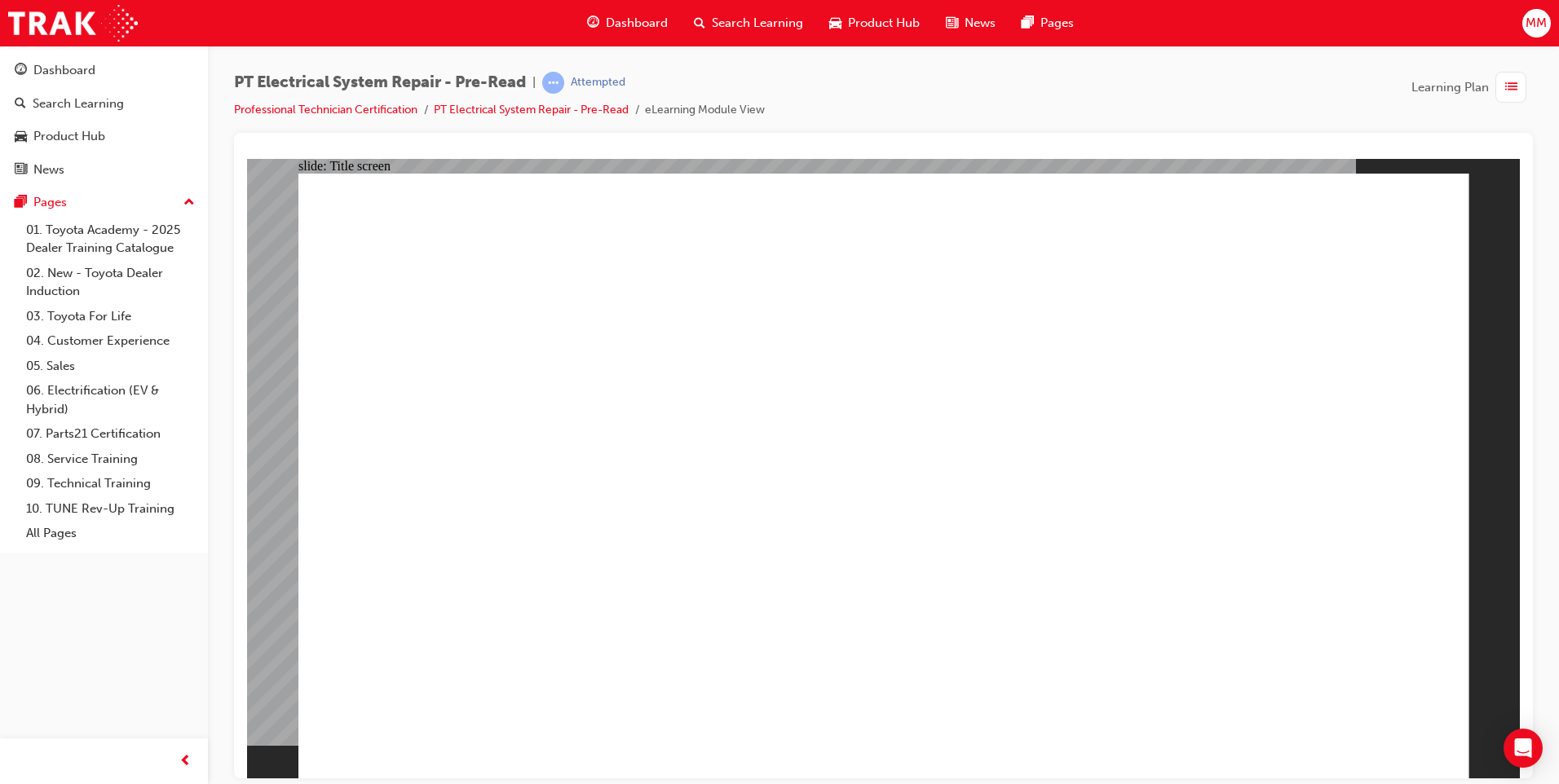
click at [767, 17] on span "Search Learning" at bounding box center [758, 23] width 92 height 19
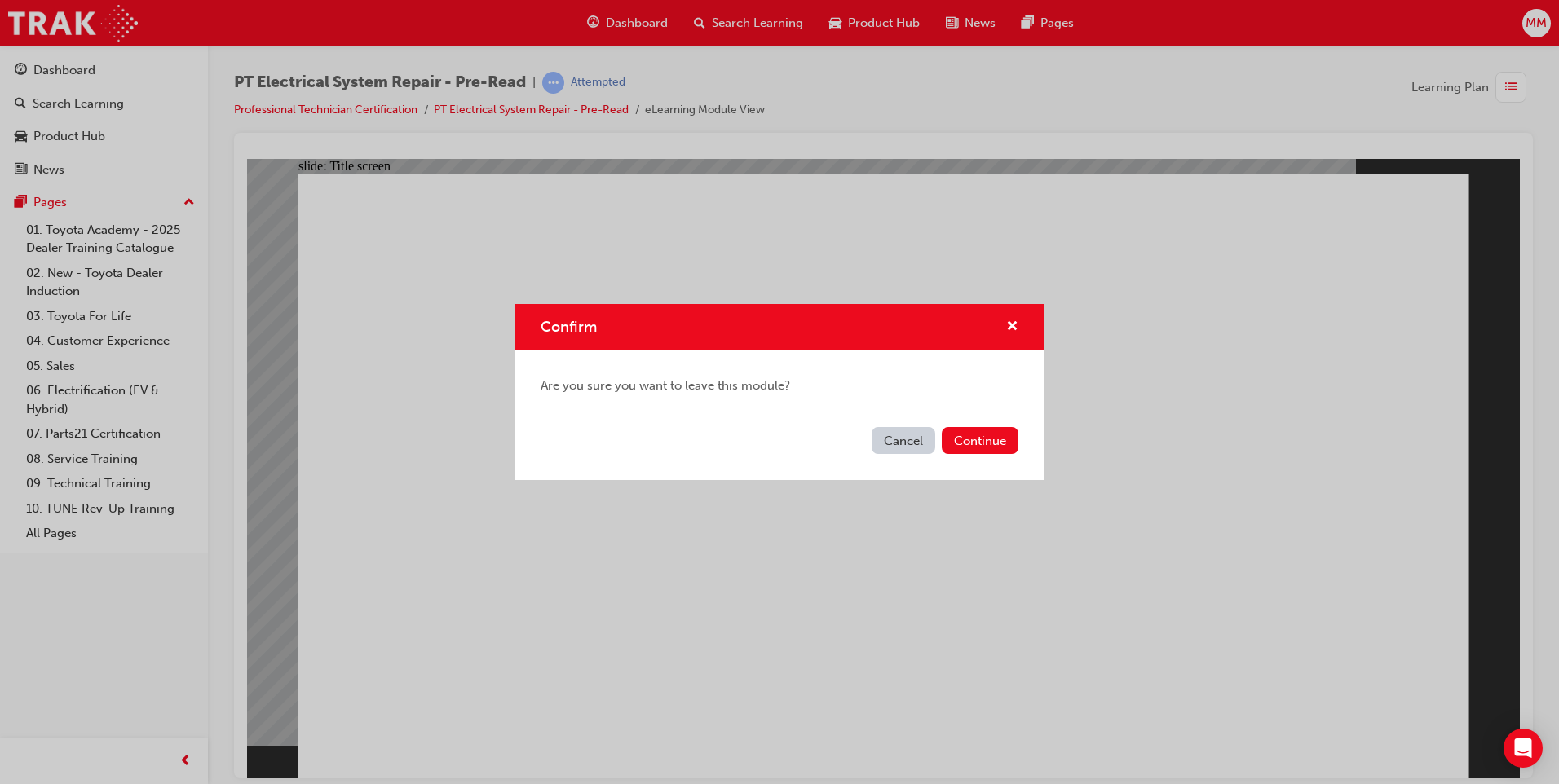
click at [1088, 519] on div "Confirm Are you sure you want to leave this module? Cancel Continue" at bounding box center [780, 392] width 1559 height 784
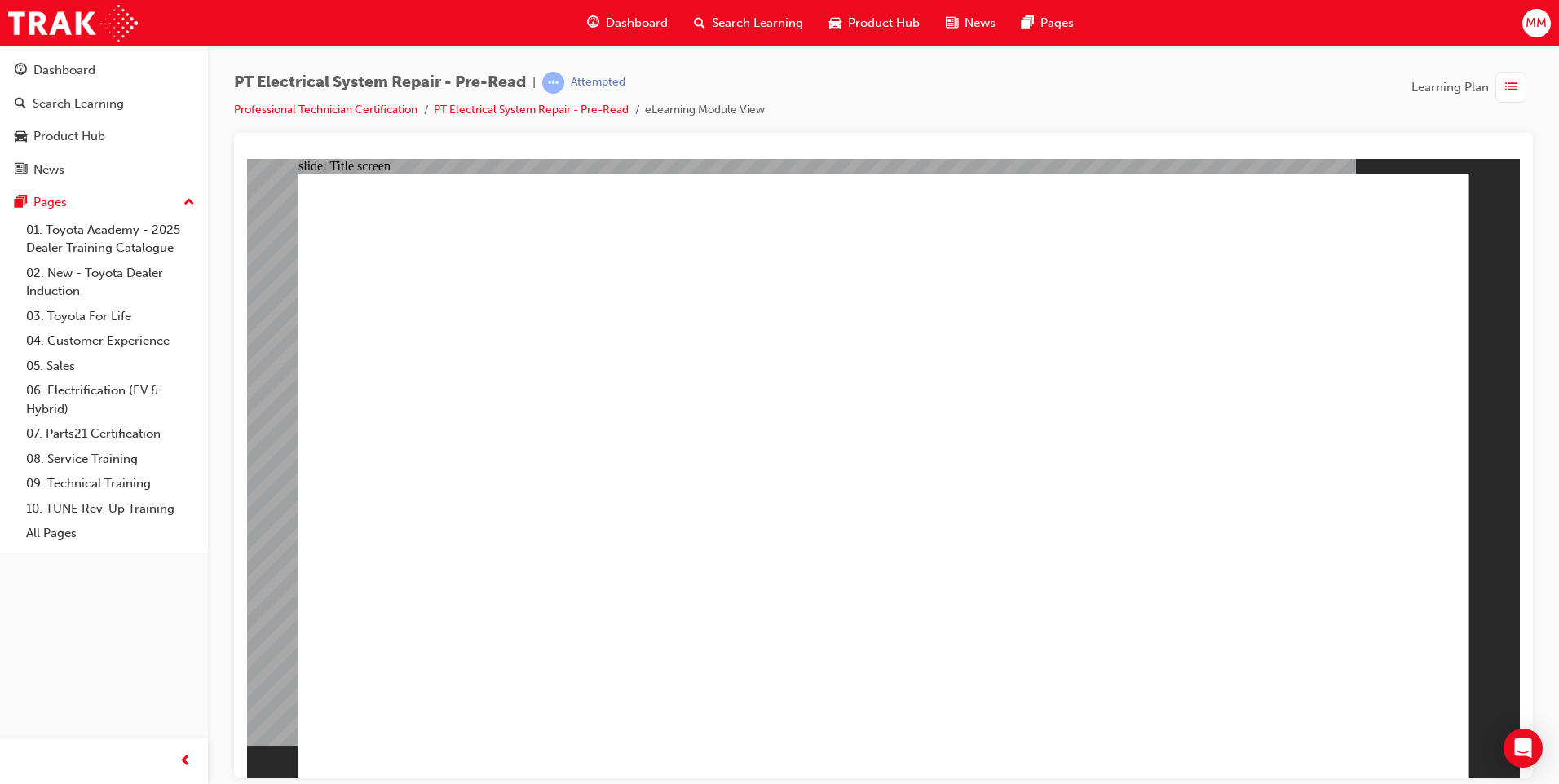
drag, startPoint x: 907, startPoint y: 700, endPoint x: 921, endPoint y: 653, distance: 49.0
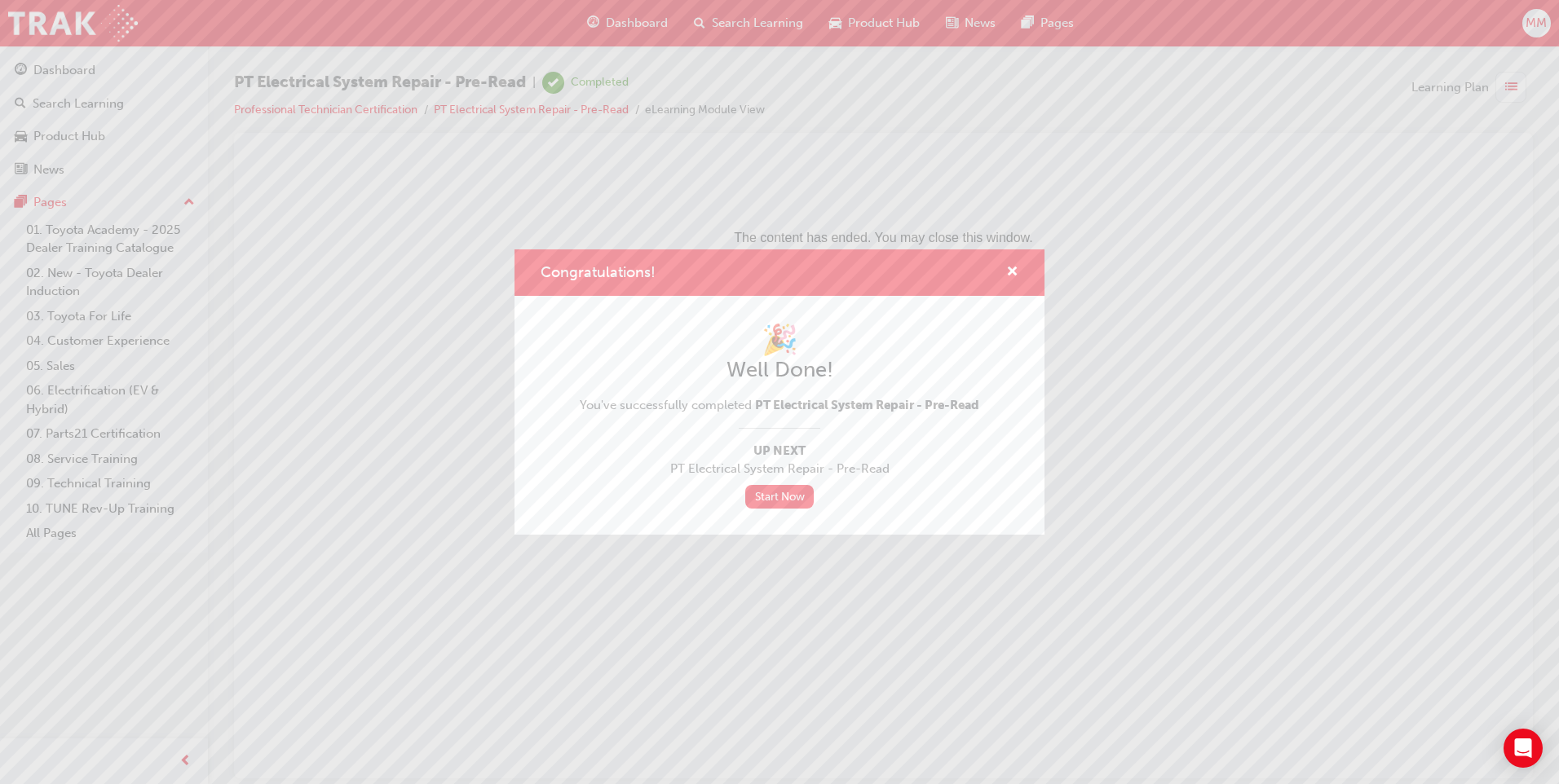
click at [781, 11] on div "Congratulations! 🎉 Well Done! You've successfully completed PT Electrical Syste…" at bounding box center [780, 392] width 1559 height 784
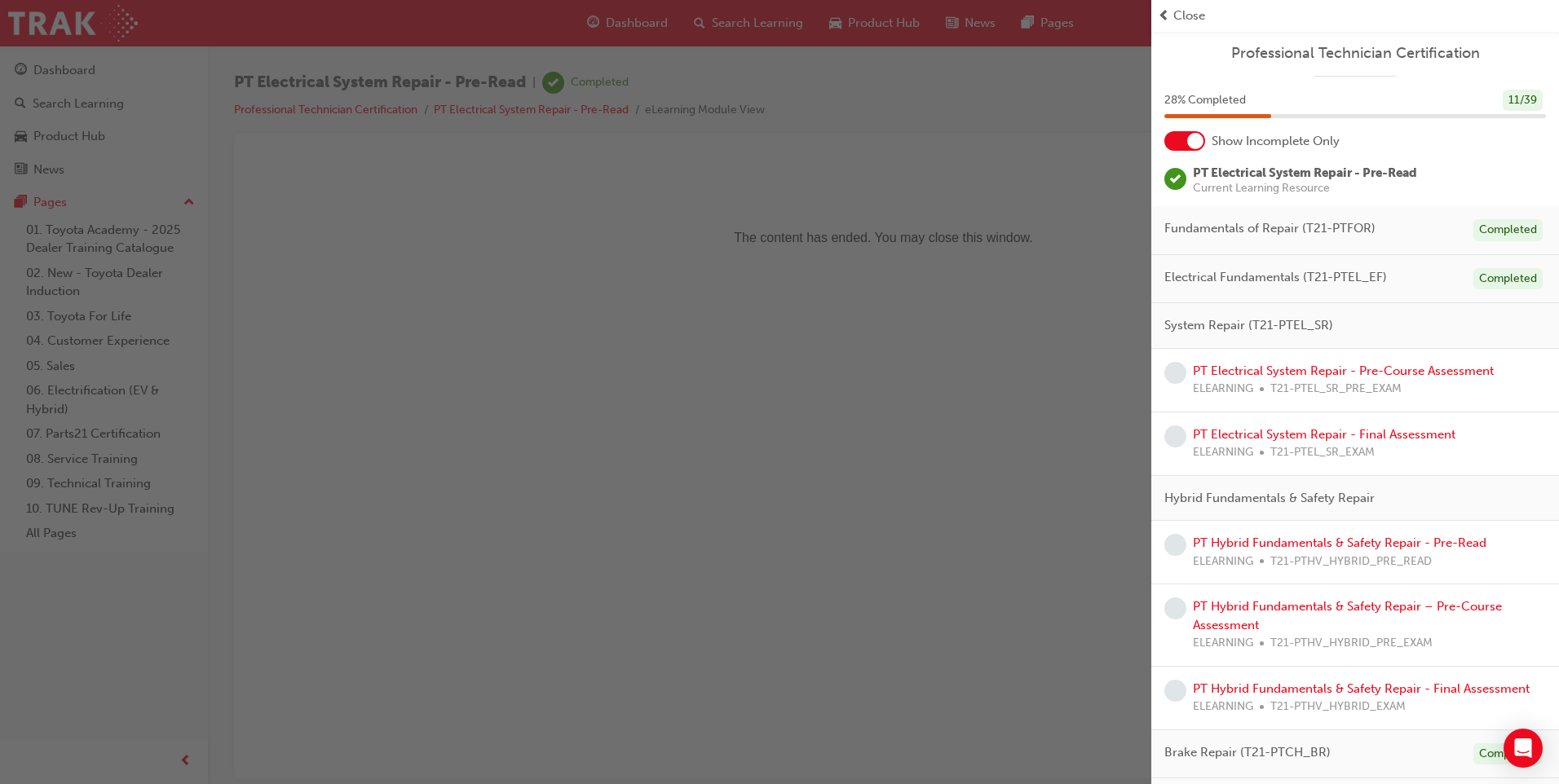
click at [1047, 296] on div "button" at bounding box center [575, 392] width 1151 height 784
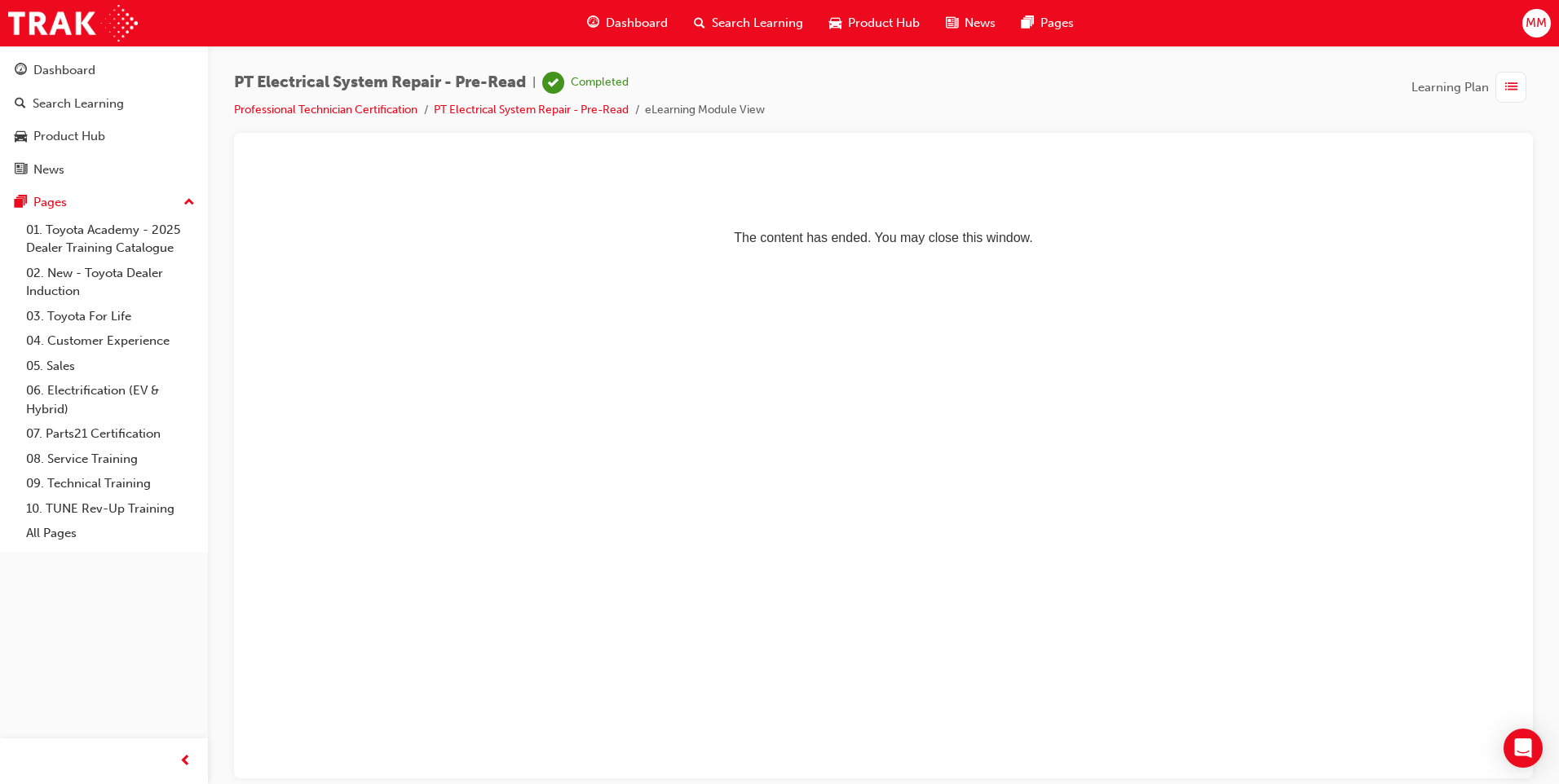
click at [758, 19] on span "Search Learning" at bounding box center [758, 23] width 92 height 19
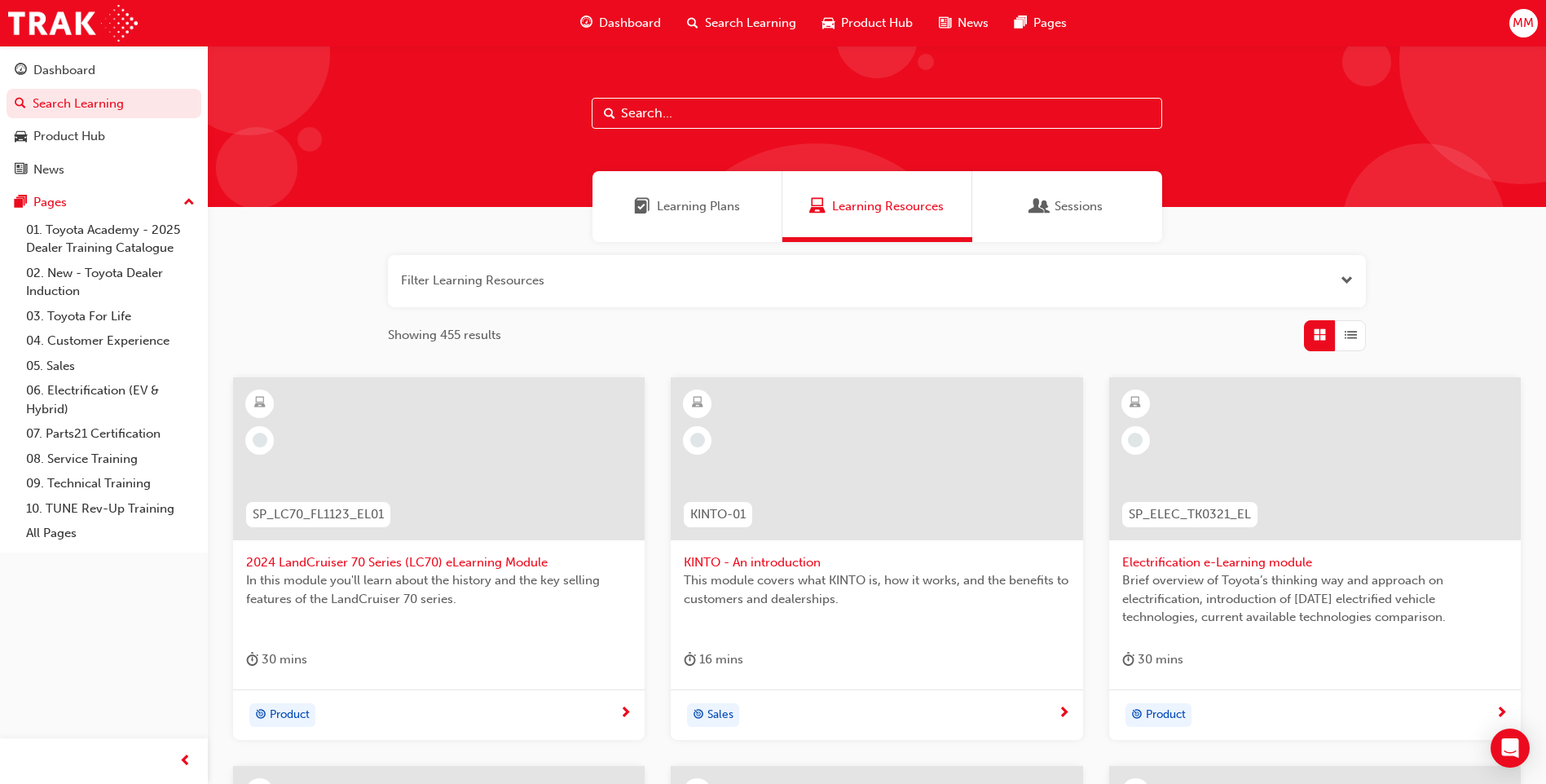
click at [694, 174] on div "Learning Plans" at bounding box center [688, 206] width 190 height 71
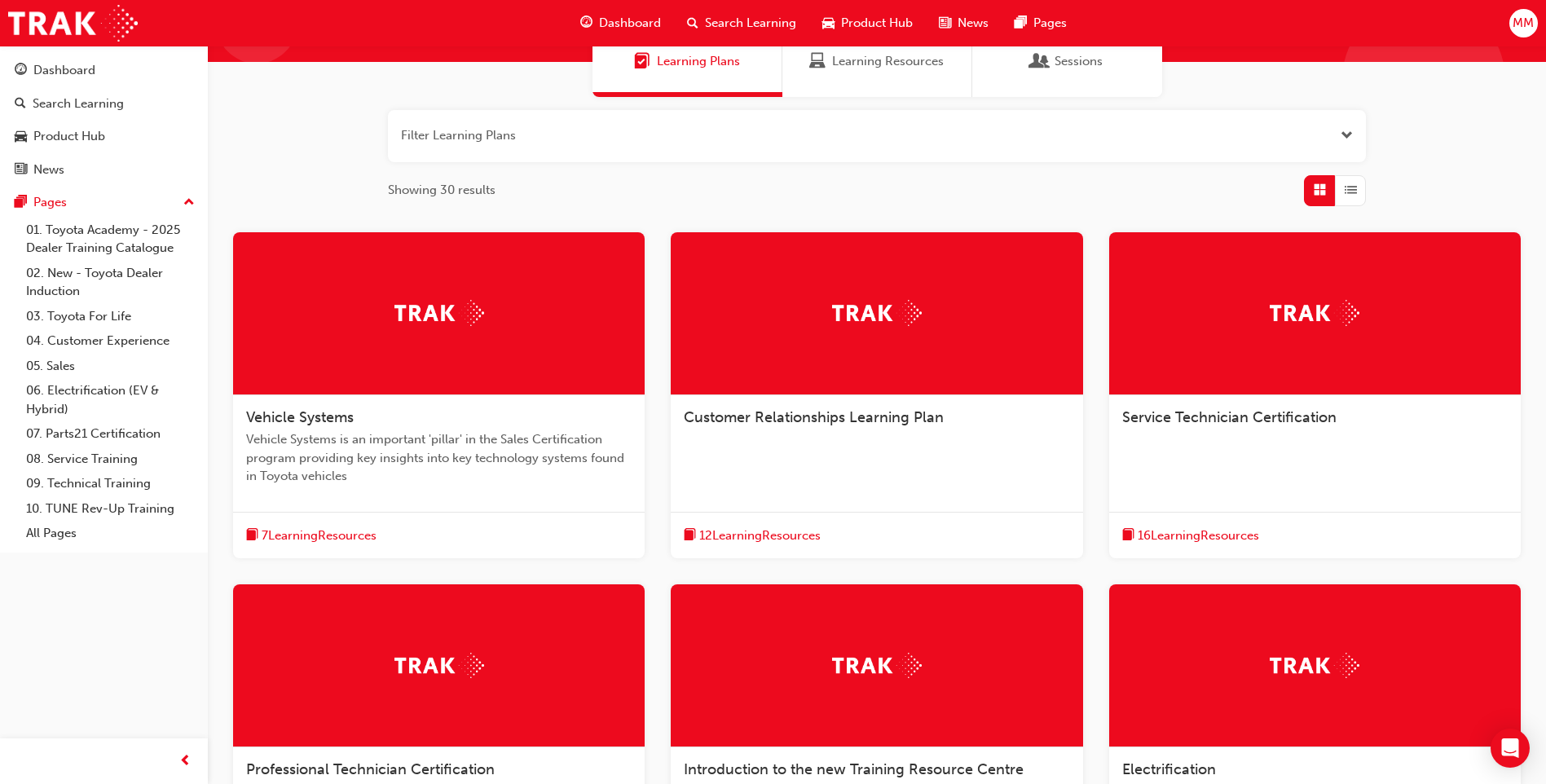
scroll to position [407, 0]
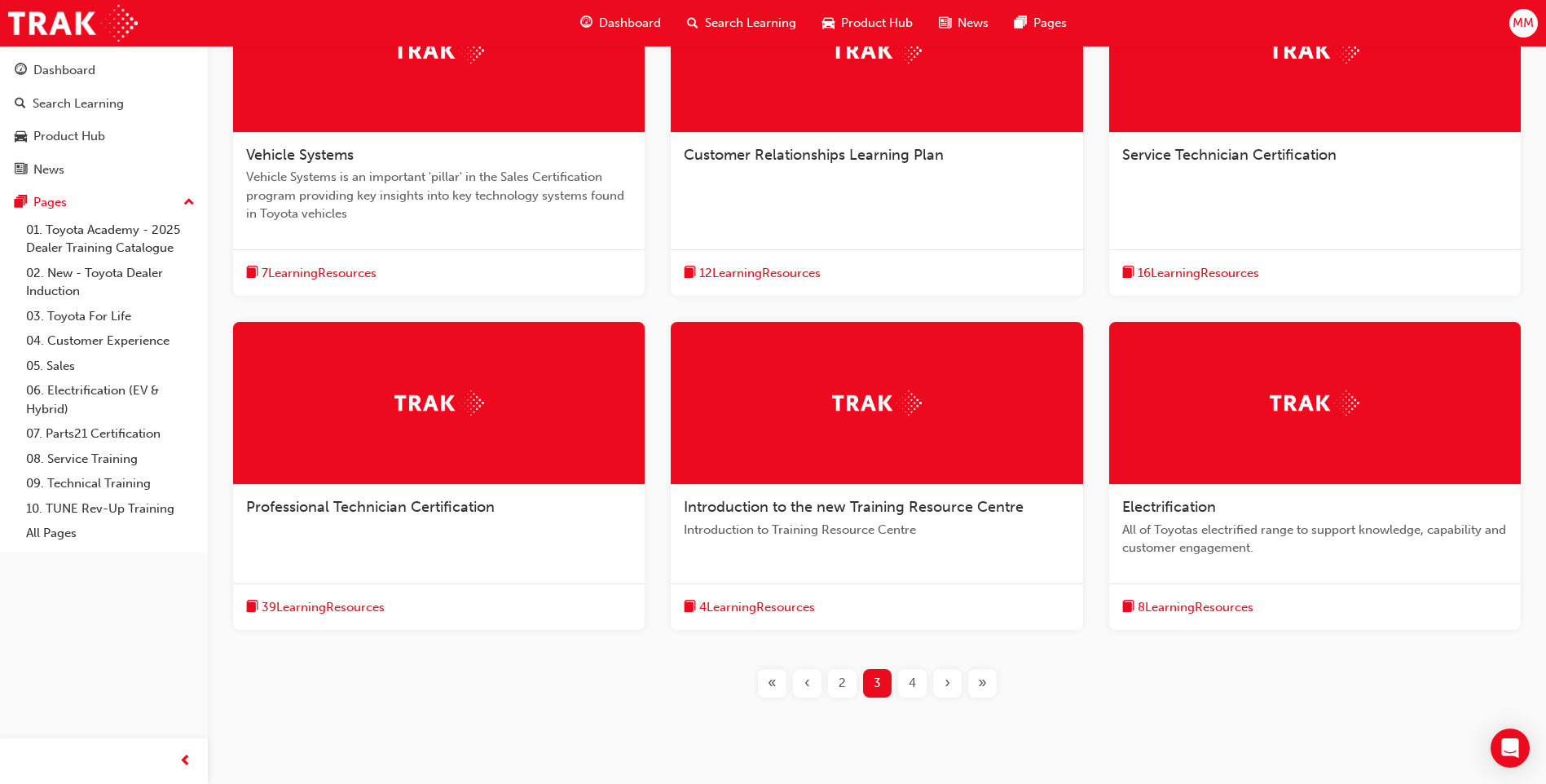
click at [475, 452] on div at bounding box center [439, 404] width 411 height 163
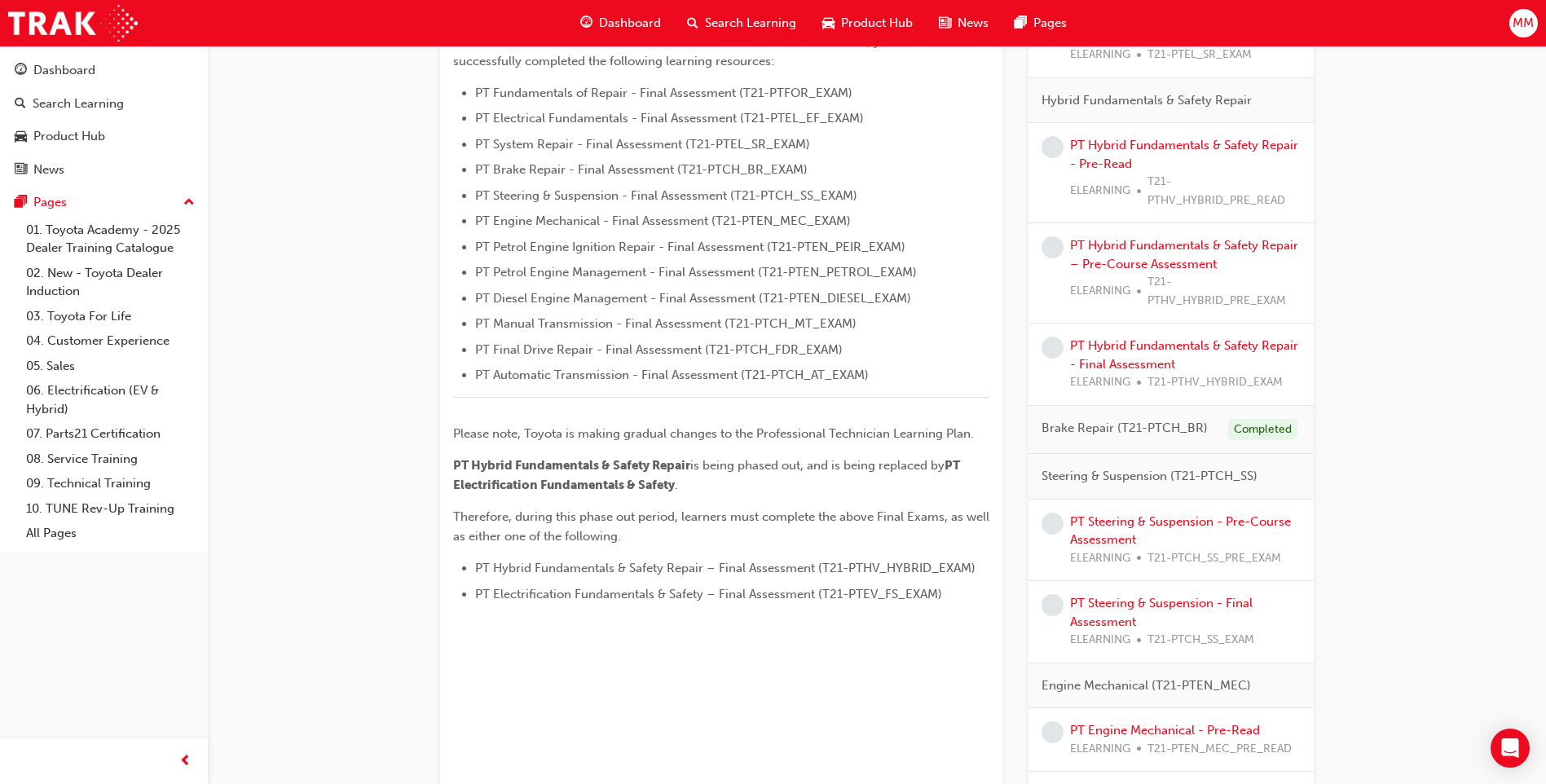
scroll to position [489, 0]
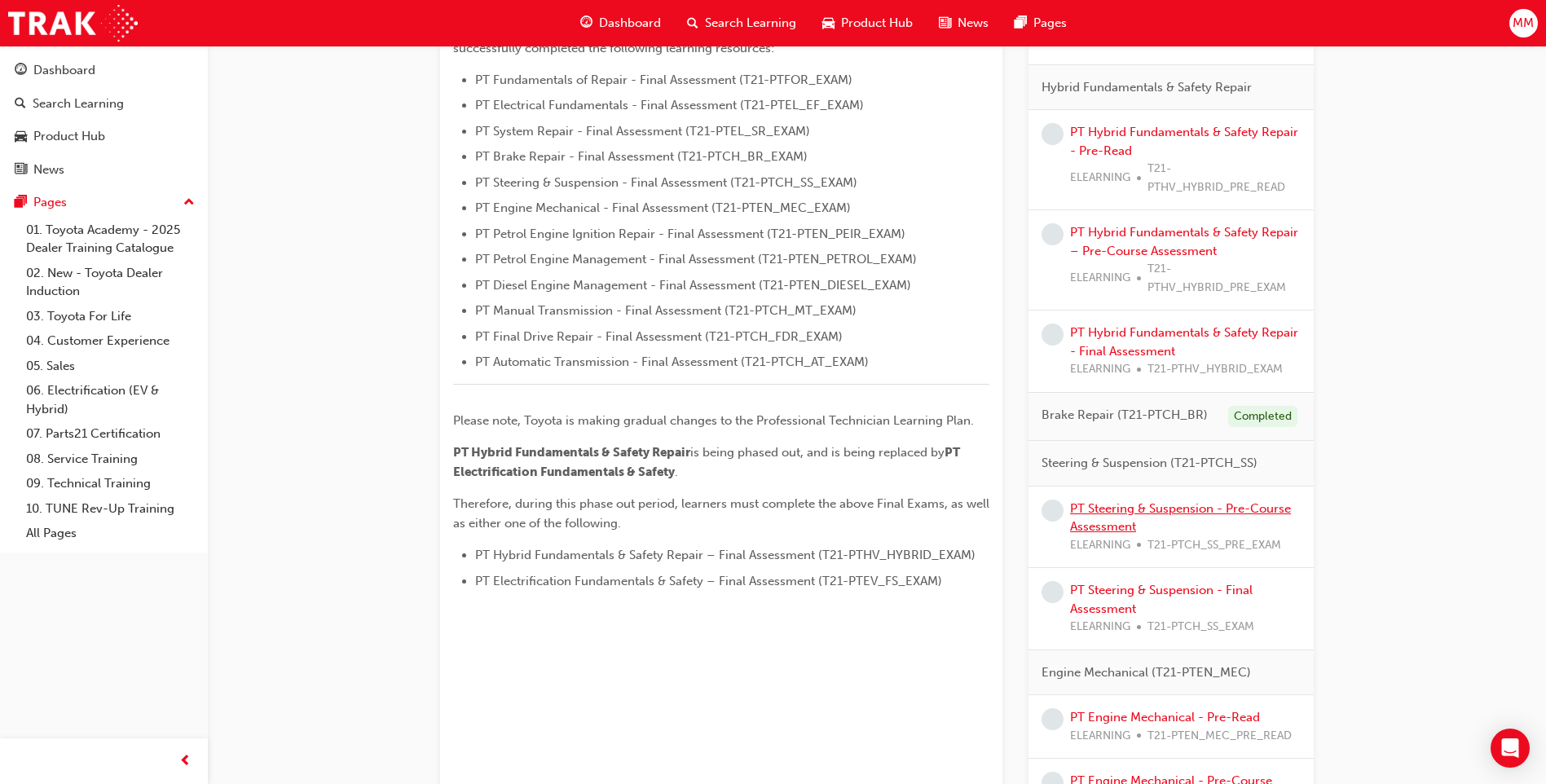
click at [1136, 508] on link "PT Steering & Suspension - Pre-Course Assessment" at bounding box center [1180, 518] width 221 height 33
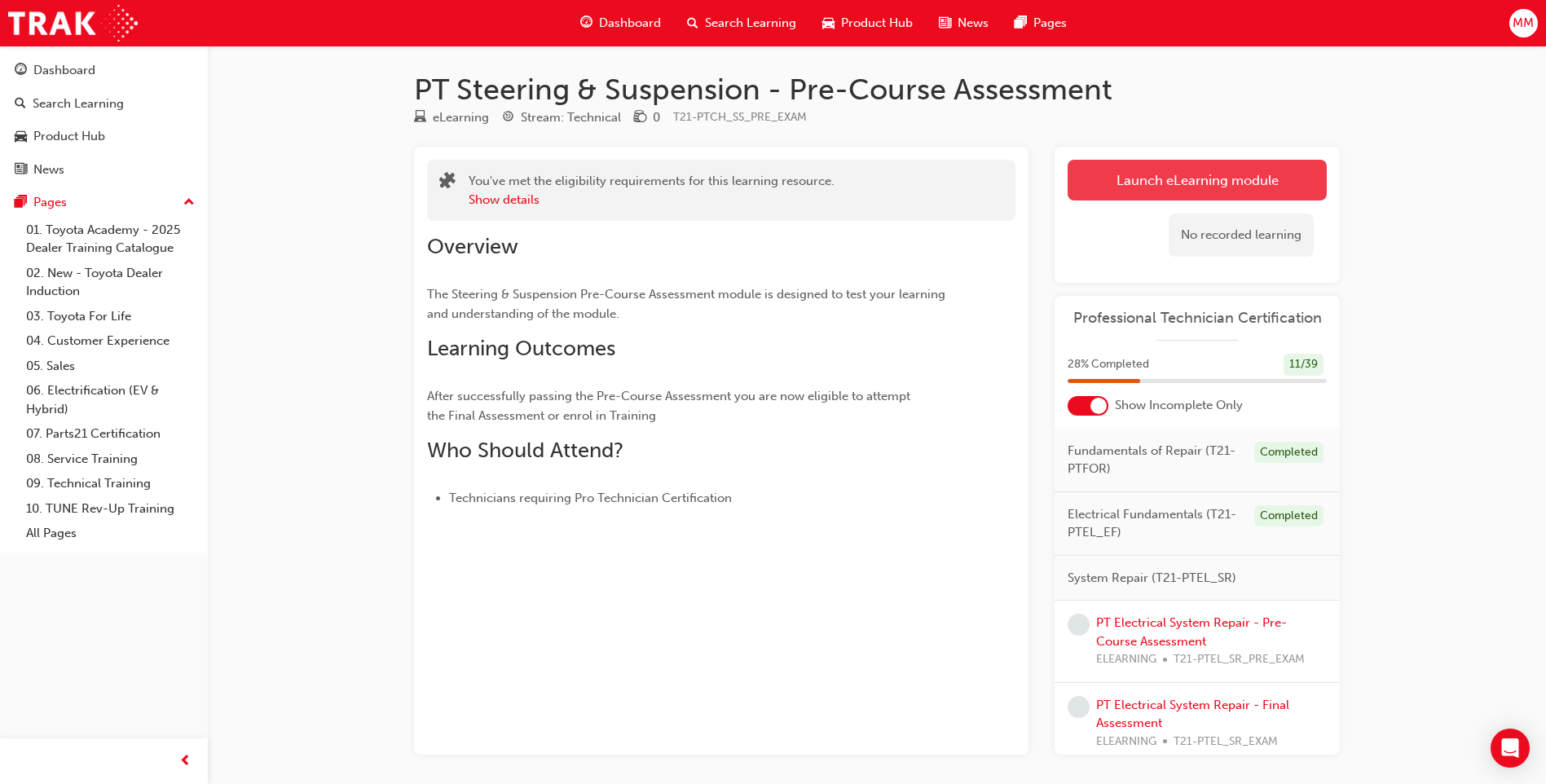
click at [1123, 177] on link "Launch eLearning module" at bounding box center [1196, 180] width 259 height 41
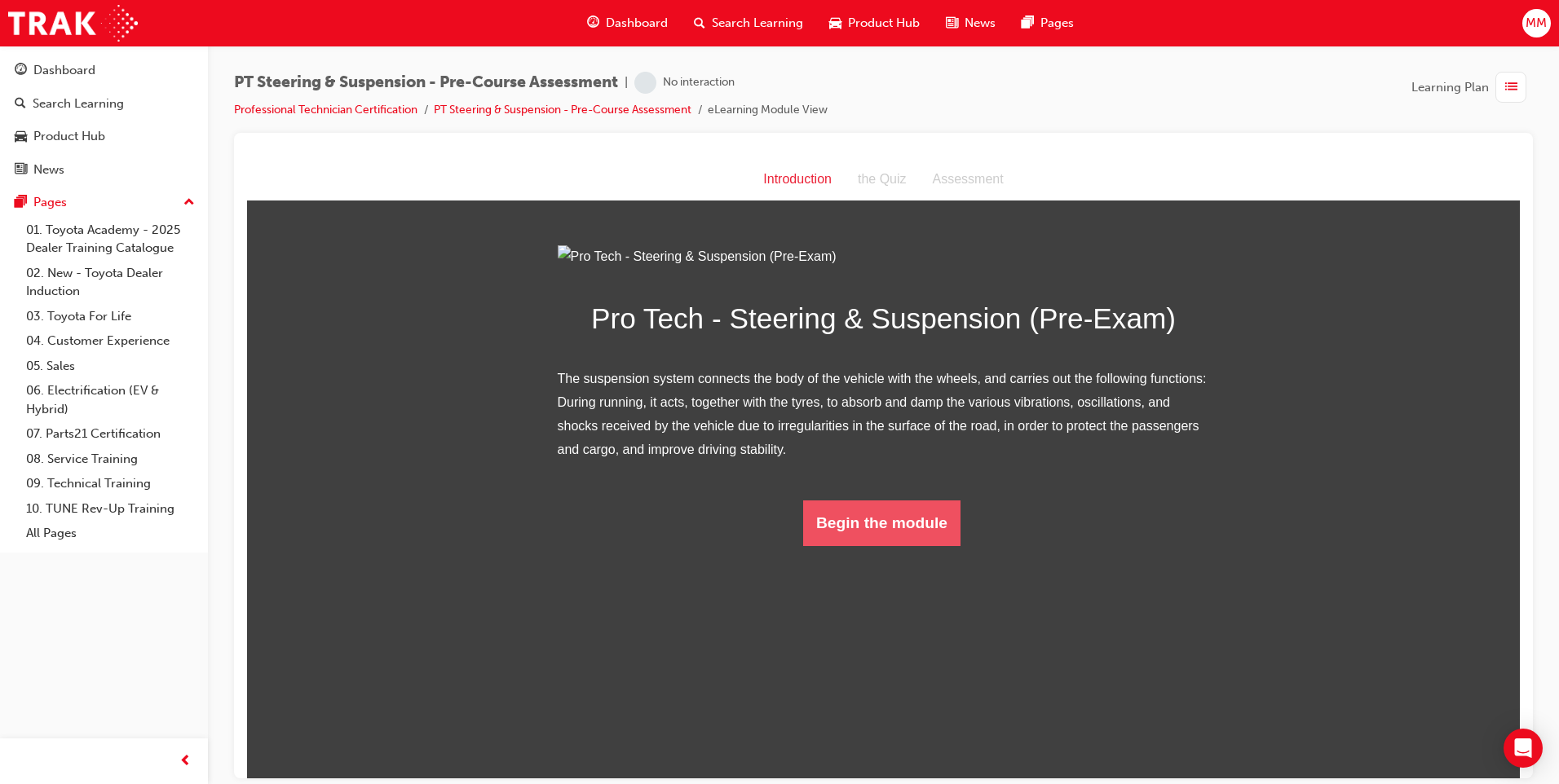
click at [914, 545] on button "Begin the module" at bounding box center [881, 522] width 157 height 46
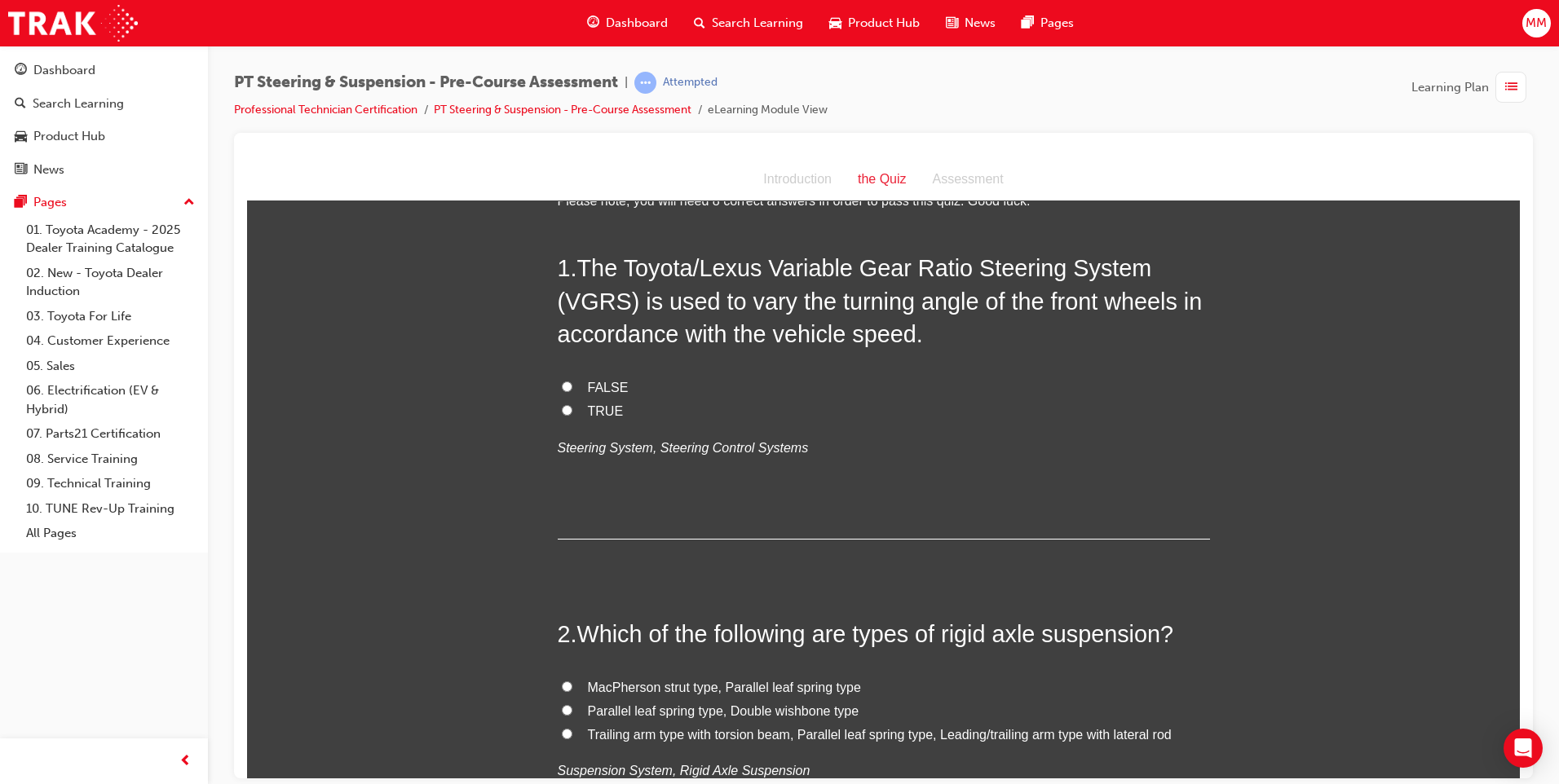
scroll to position [82, 0]
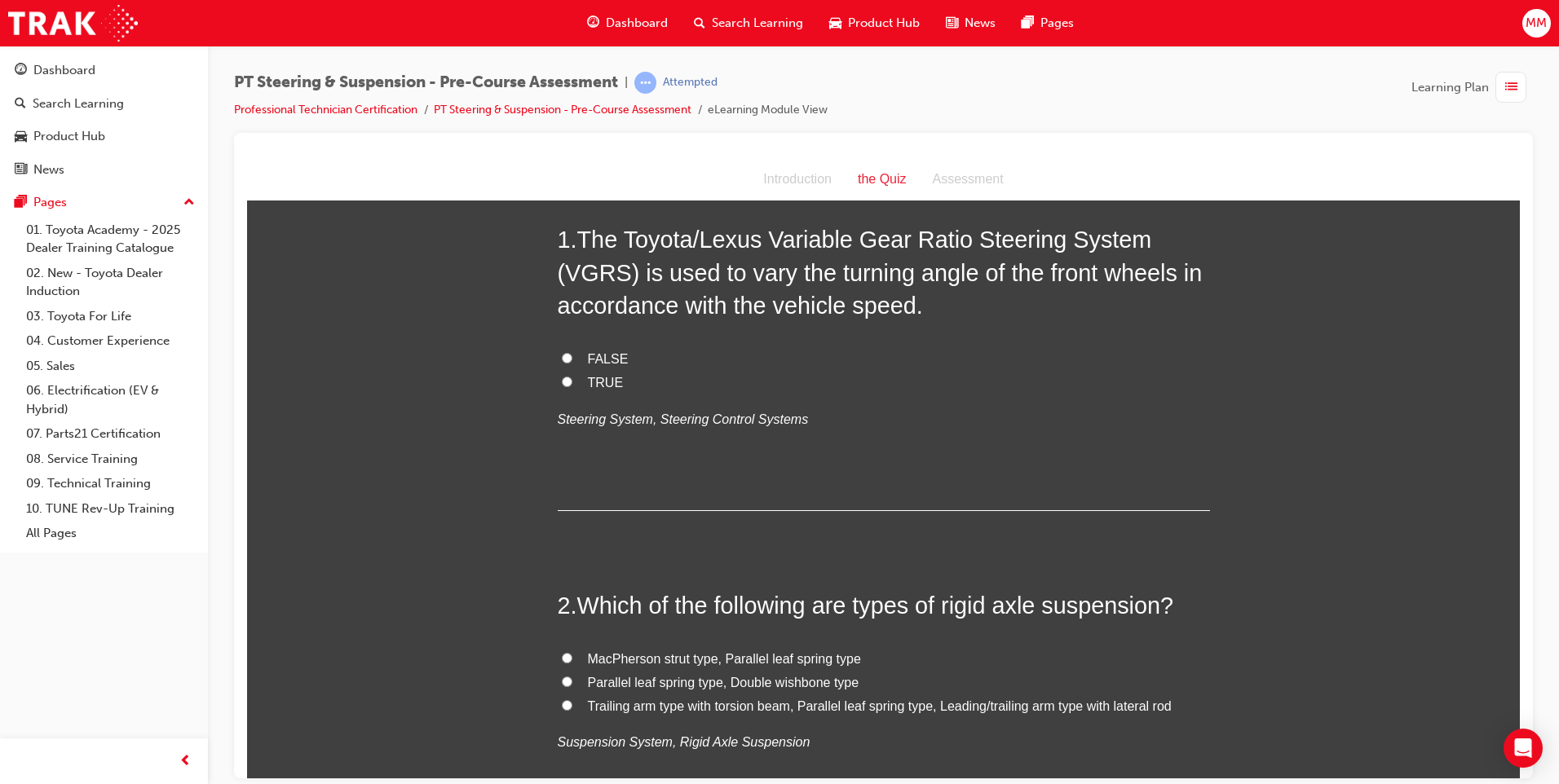
click at [561, 382] on input "TRUE" at bounding box center [566, 380] width 11 height 11
radio input "true"
click at [561, 707] on input "Trailing arm type with torsion beam, Parallel leaf spring type, Leading/trailin…" at bounding box center [566, 704] width 11 height 11
radio input "true"
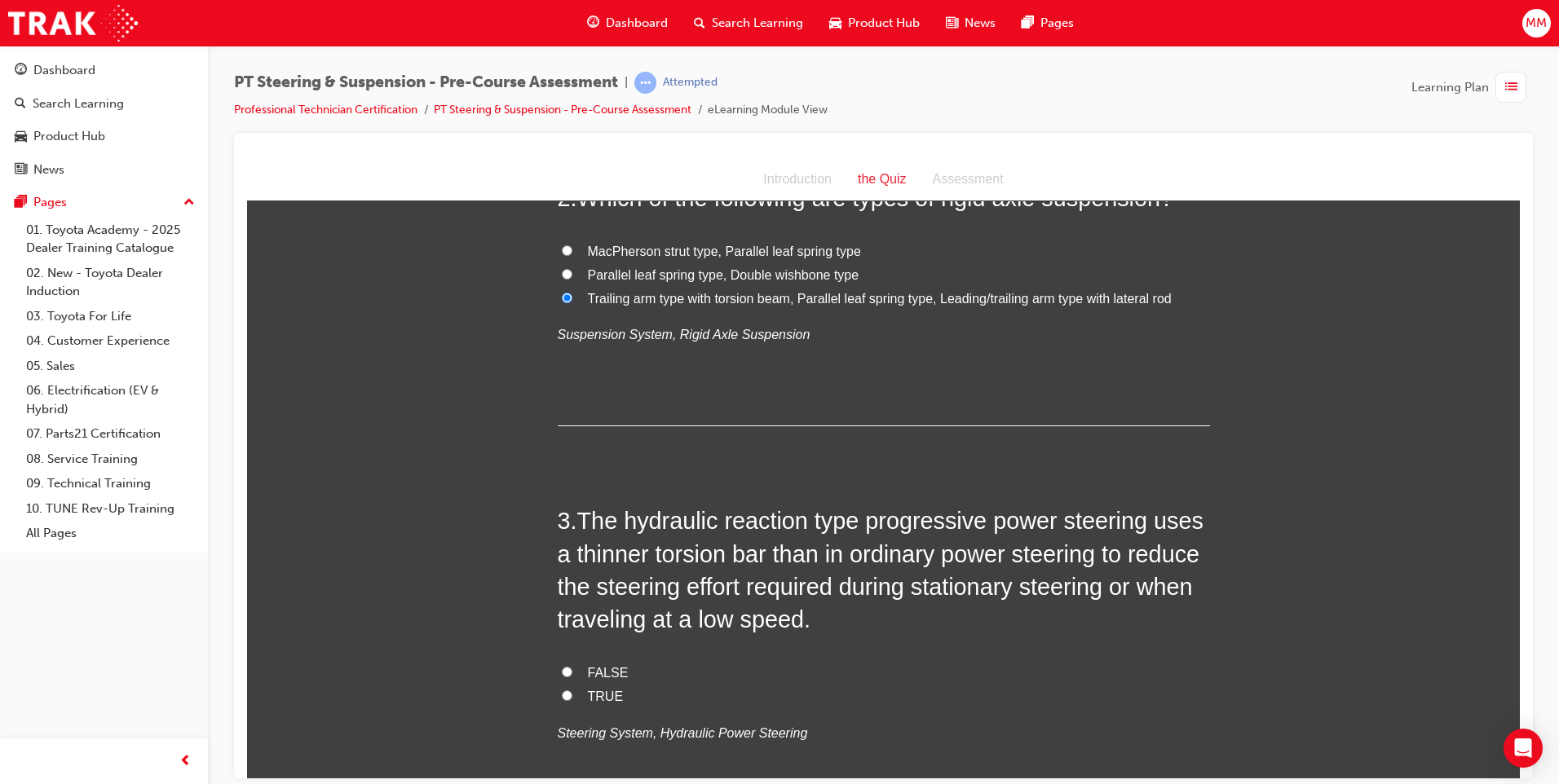
scroll to position [570, 0]
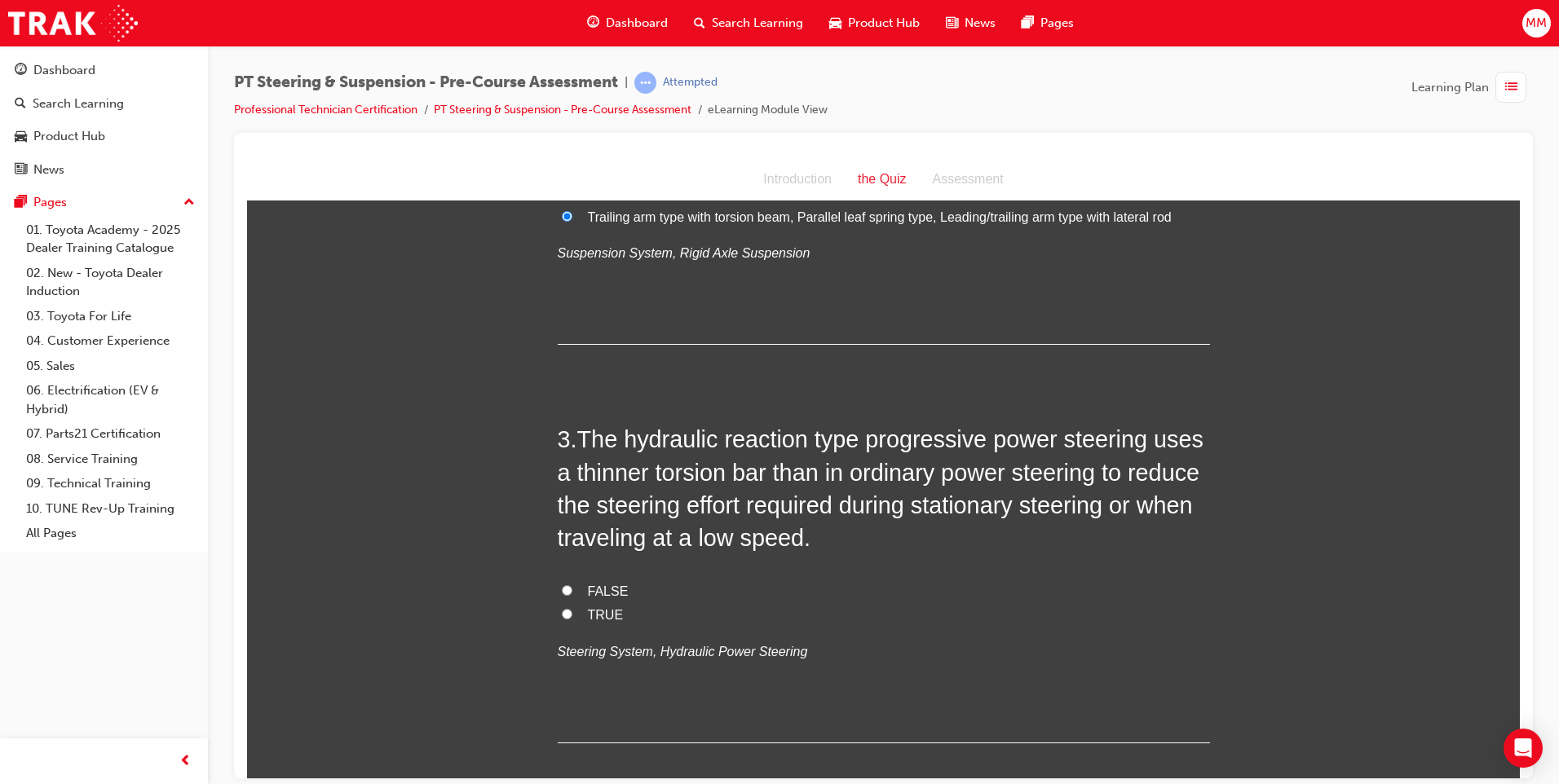
click at [561, 589] on input "FALSE" at bounding box center [566, 589] width 11 height 11
radio input "true"
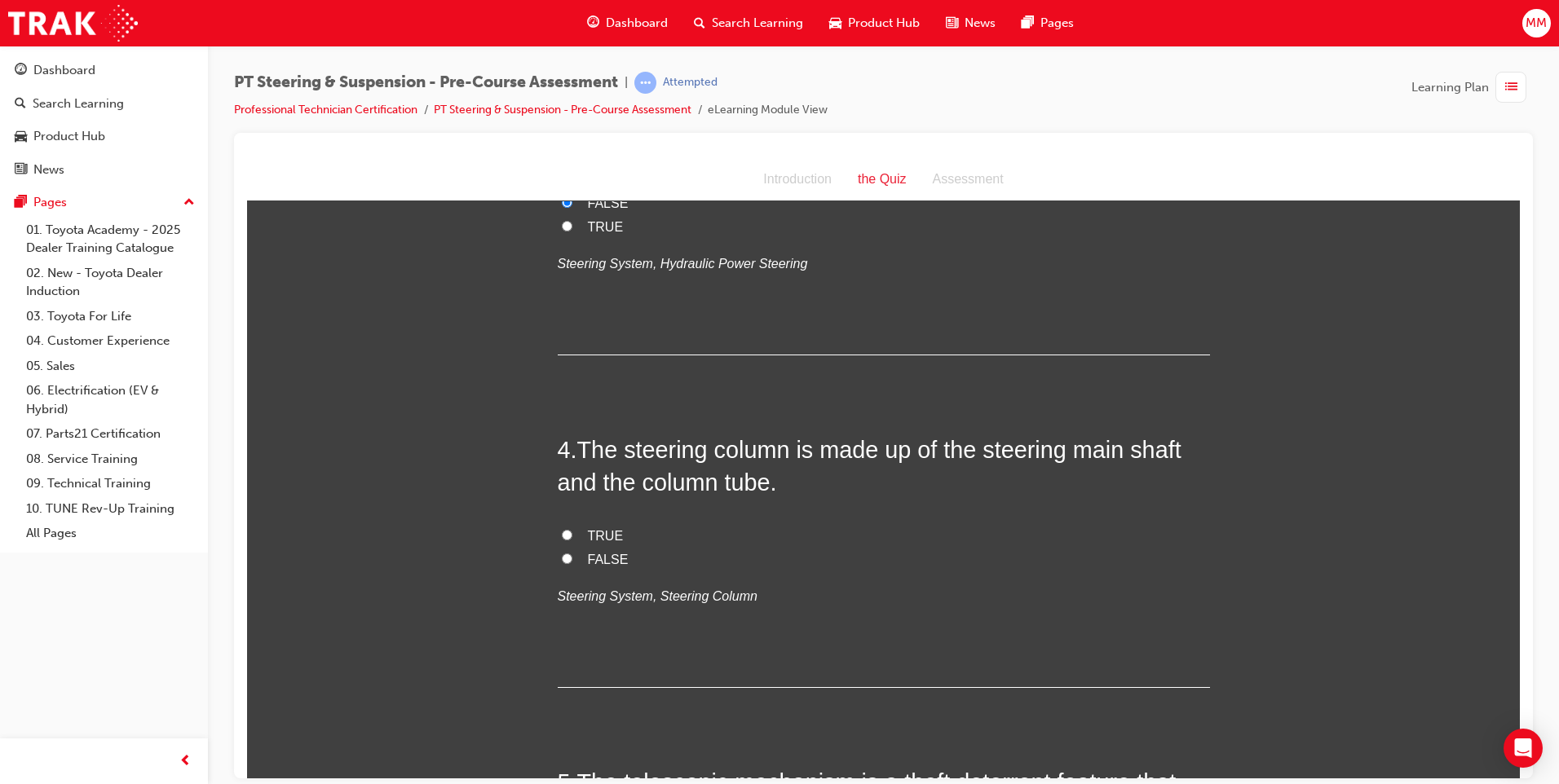
scroll to position [978, 0]
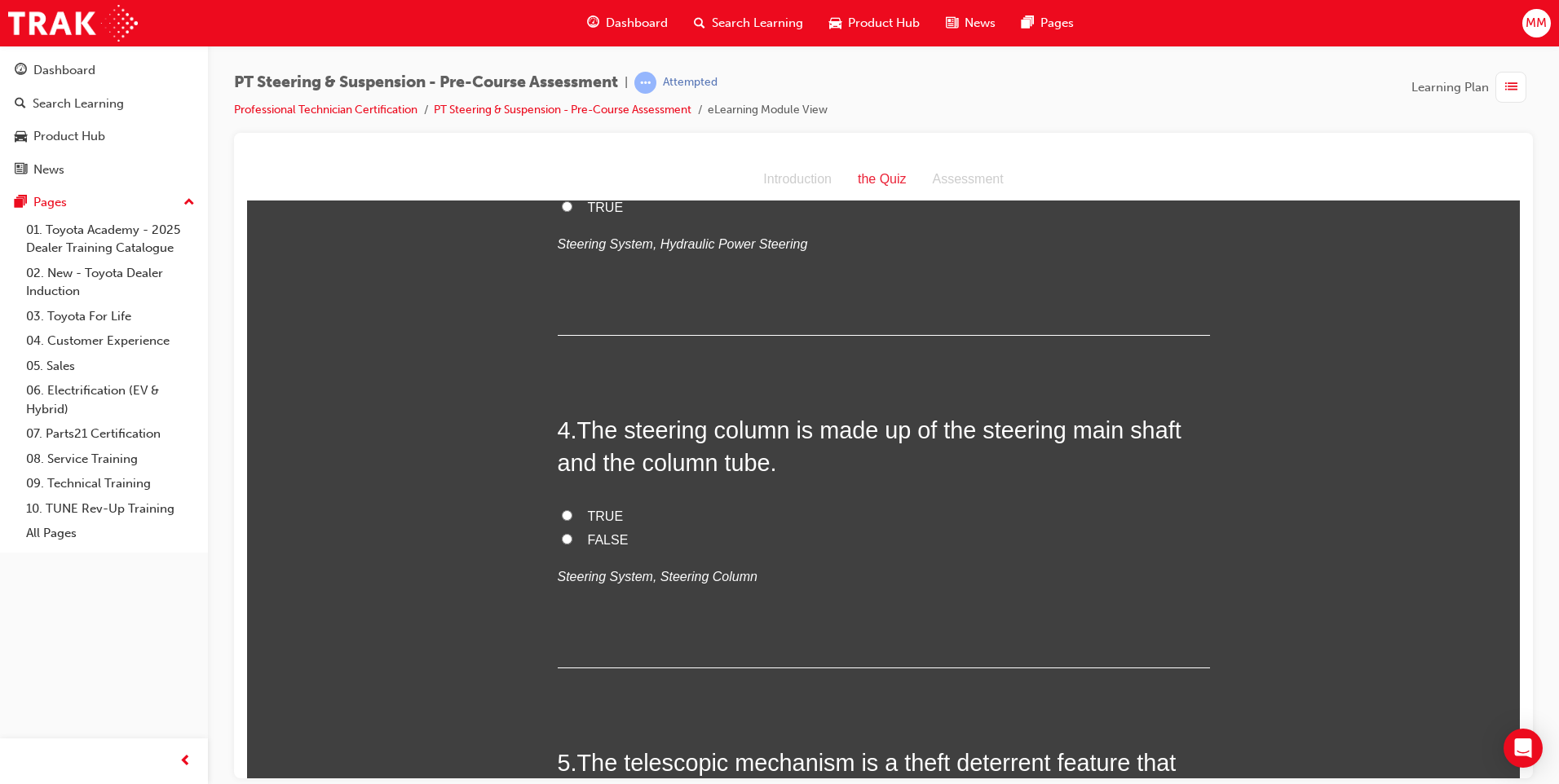
click at [561, 533] on input "FALSE" at bounding box center [566, 538] width 11 height 11
radio input "true"
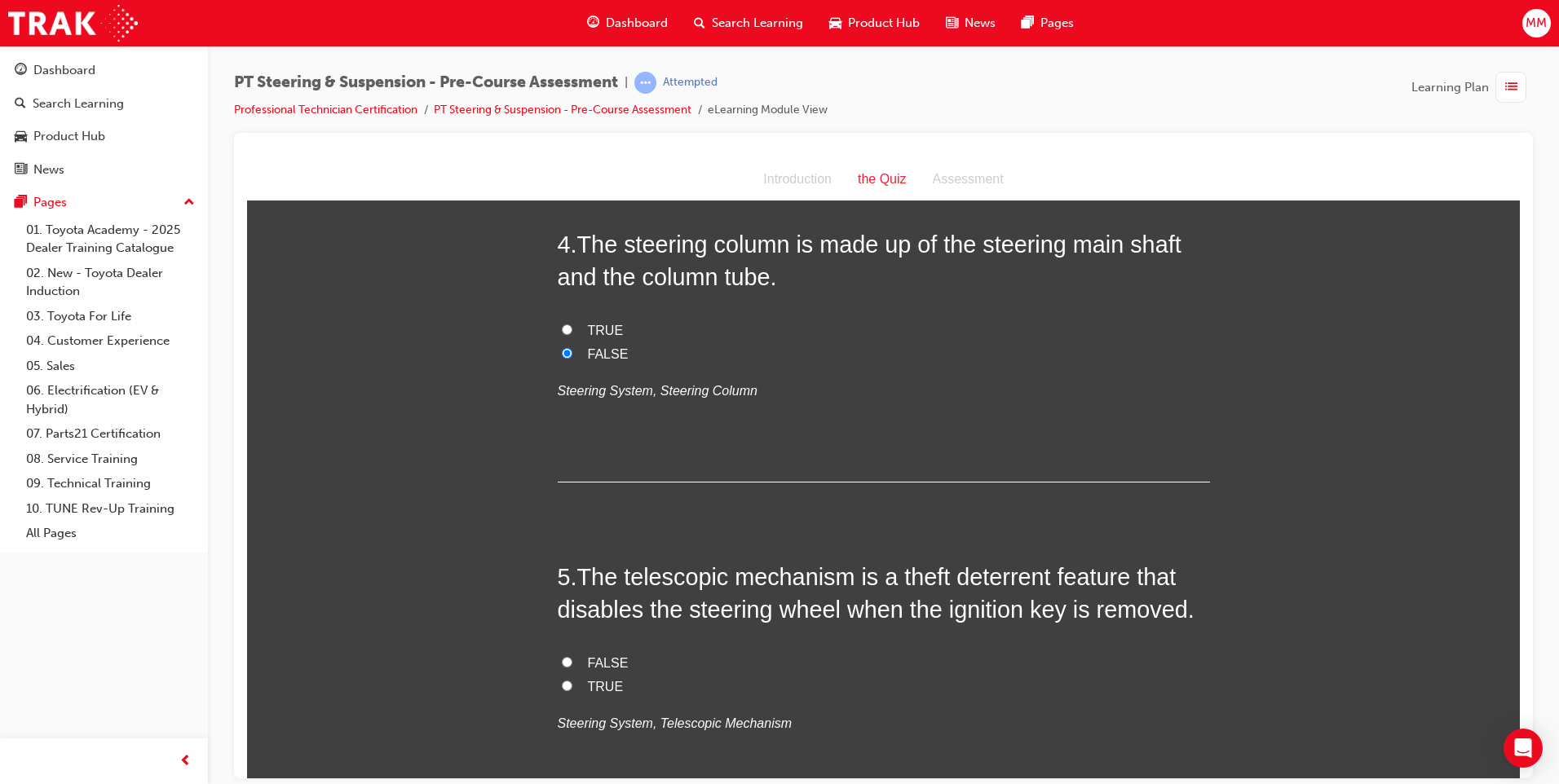
scroll to position [1303, 0]
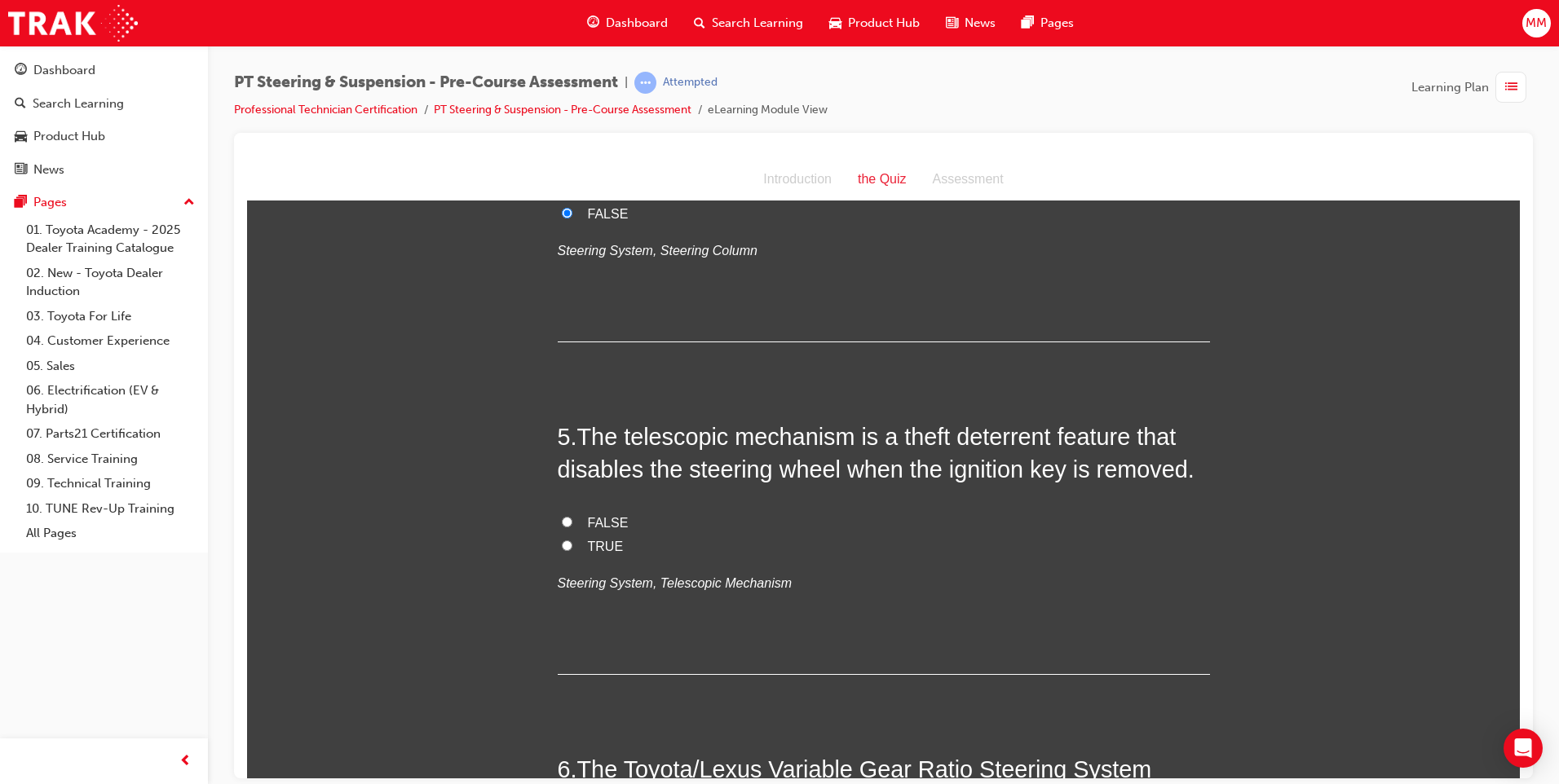
click at [561, 543] on input "TRUE" at bounding box center [566, 544] width 11 height 11
radio input "true"
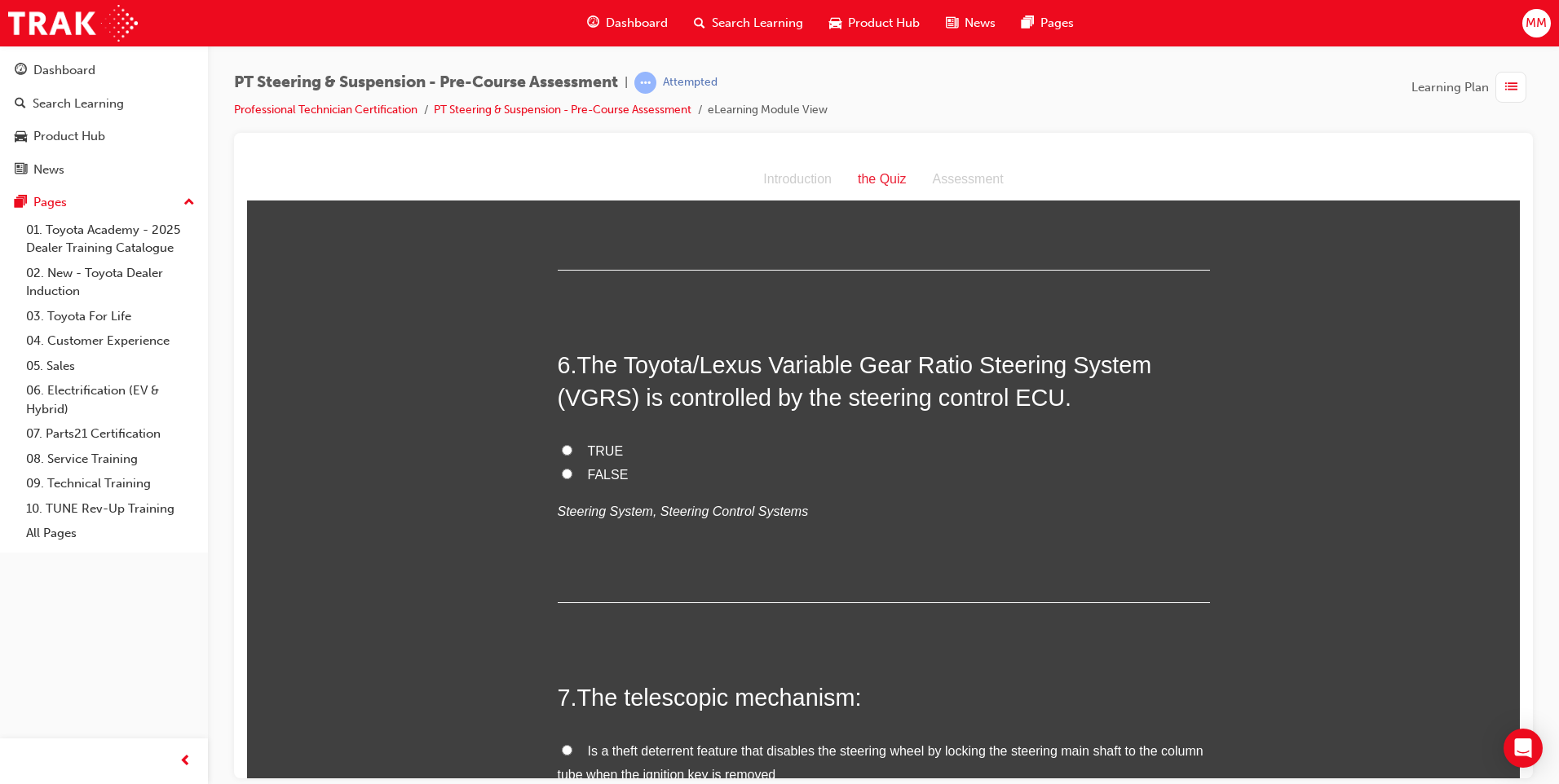
scroll to position [1711, 0]
click at [561, 444] on input "TRUE" at bounding box center [566, 446] width 11 height 11
radio input "true"
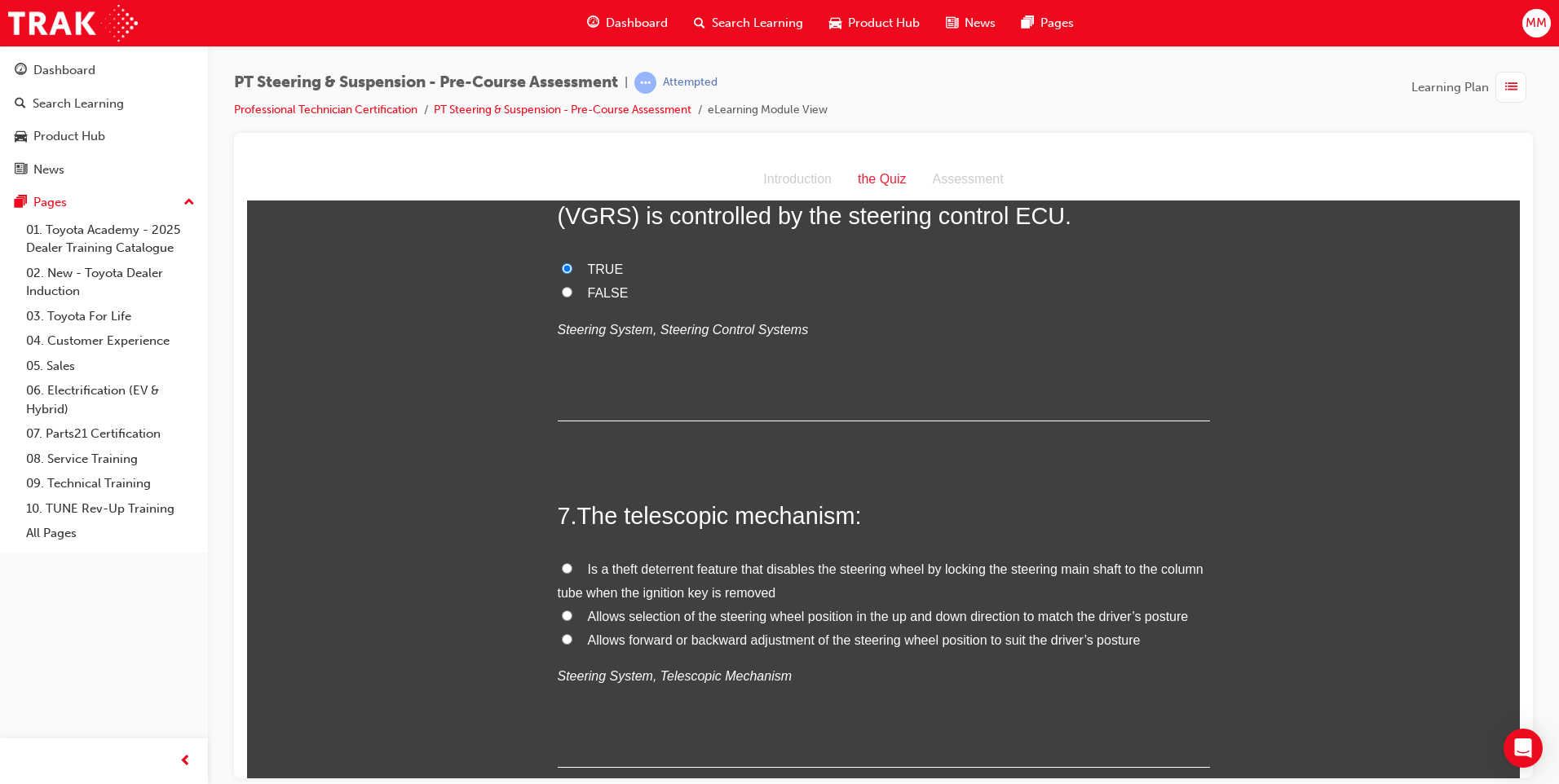
scroll to position [1955, 0]
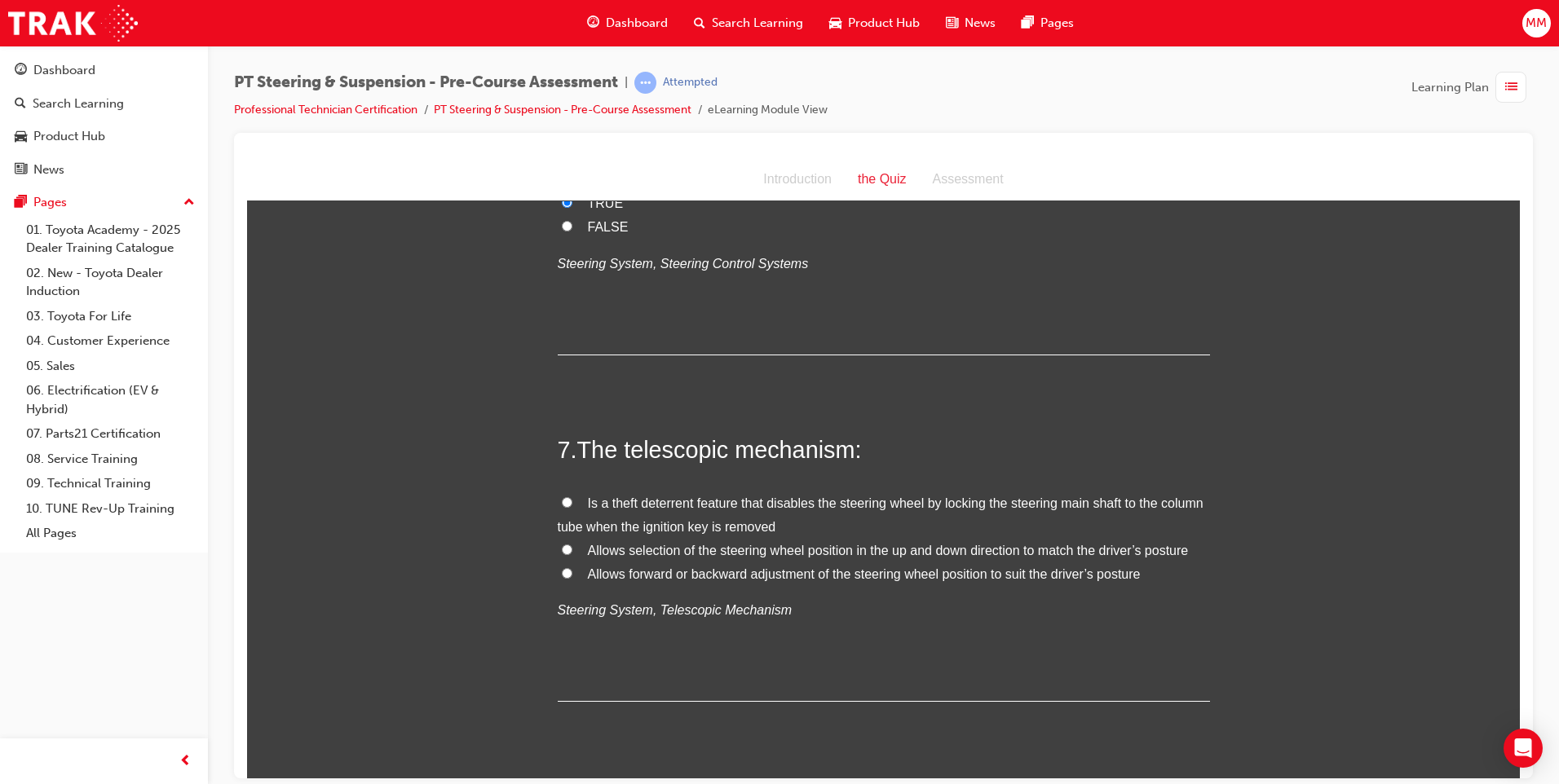
click at [560, 565] on label "Allows forward or backward adjustment of the steering wheel position to suit th…" at bounding box center [884, 573] width 652 height 23
click at [561, 567] on input "Allows forward or backward adjustment of the steering wheel position to suit th…" at bounding box center [566, 572] width 11 height 11
radio input "true"
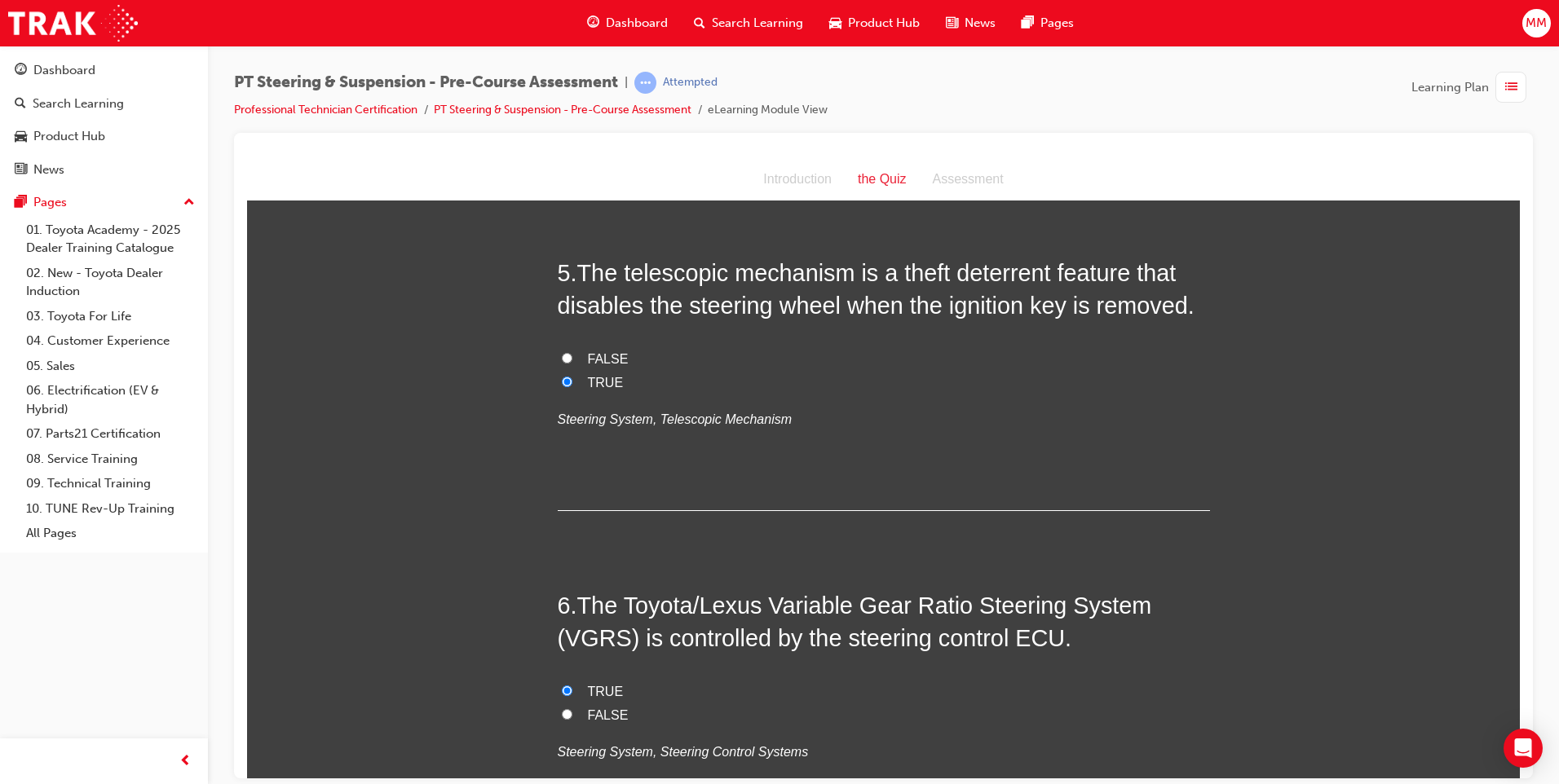
scroll to position [1466, 0]
click at [558, 350] on label "FALSE" at bounding box center [884, 360] width 652 height 23
click at [561, 353] on input "FALSE" at bounding box center [566, 358] width 11 height 11
radio input "true"
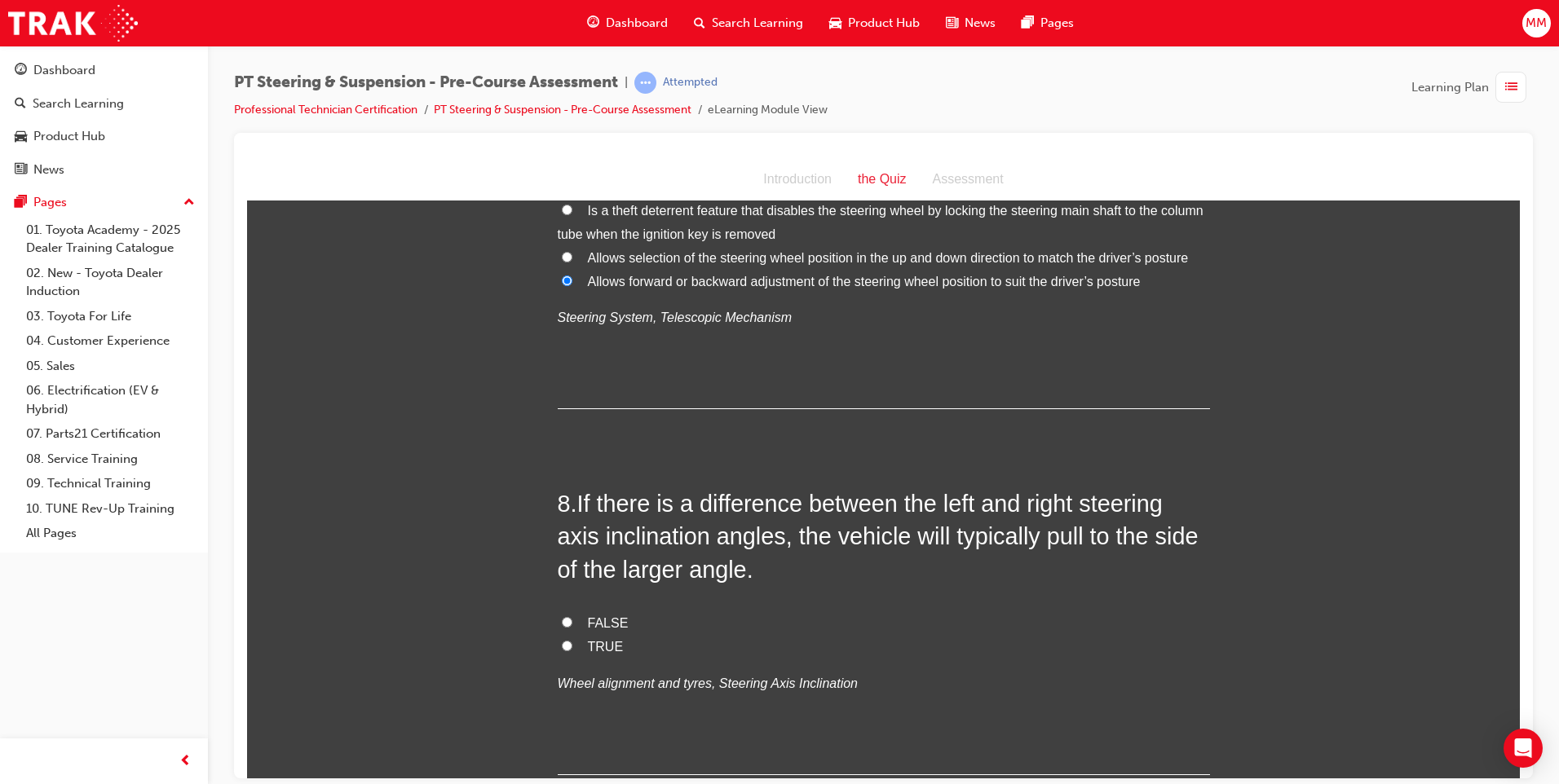
scroll to position [2281, 0]
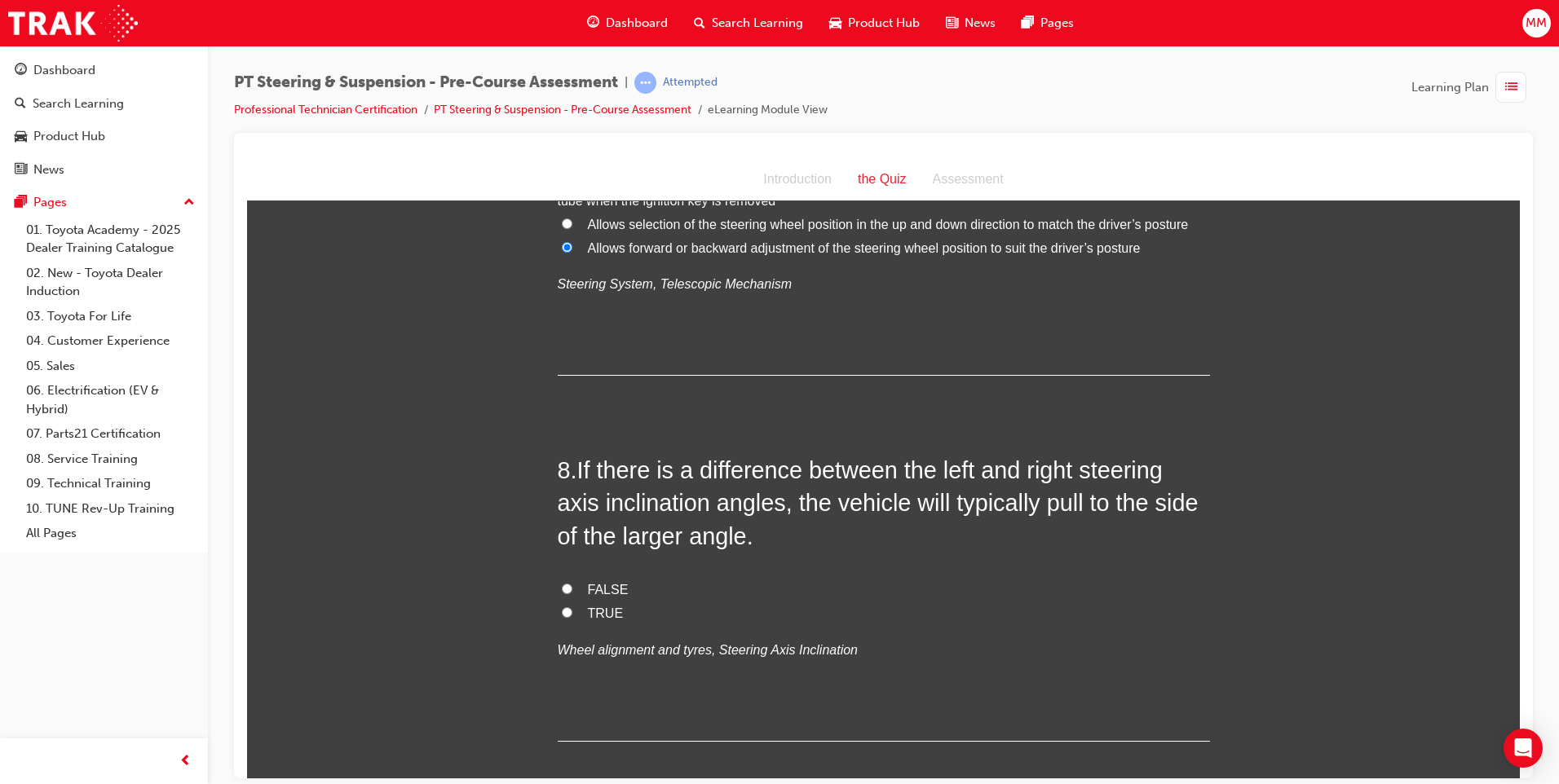
click at [565, 607] on label "TRUE" at bounding box center [884, 613] width 652 height 23
click at [565, 607] on input "TRUE" at bounding box center [566, 611] width 11 height 11
radio input "true"
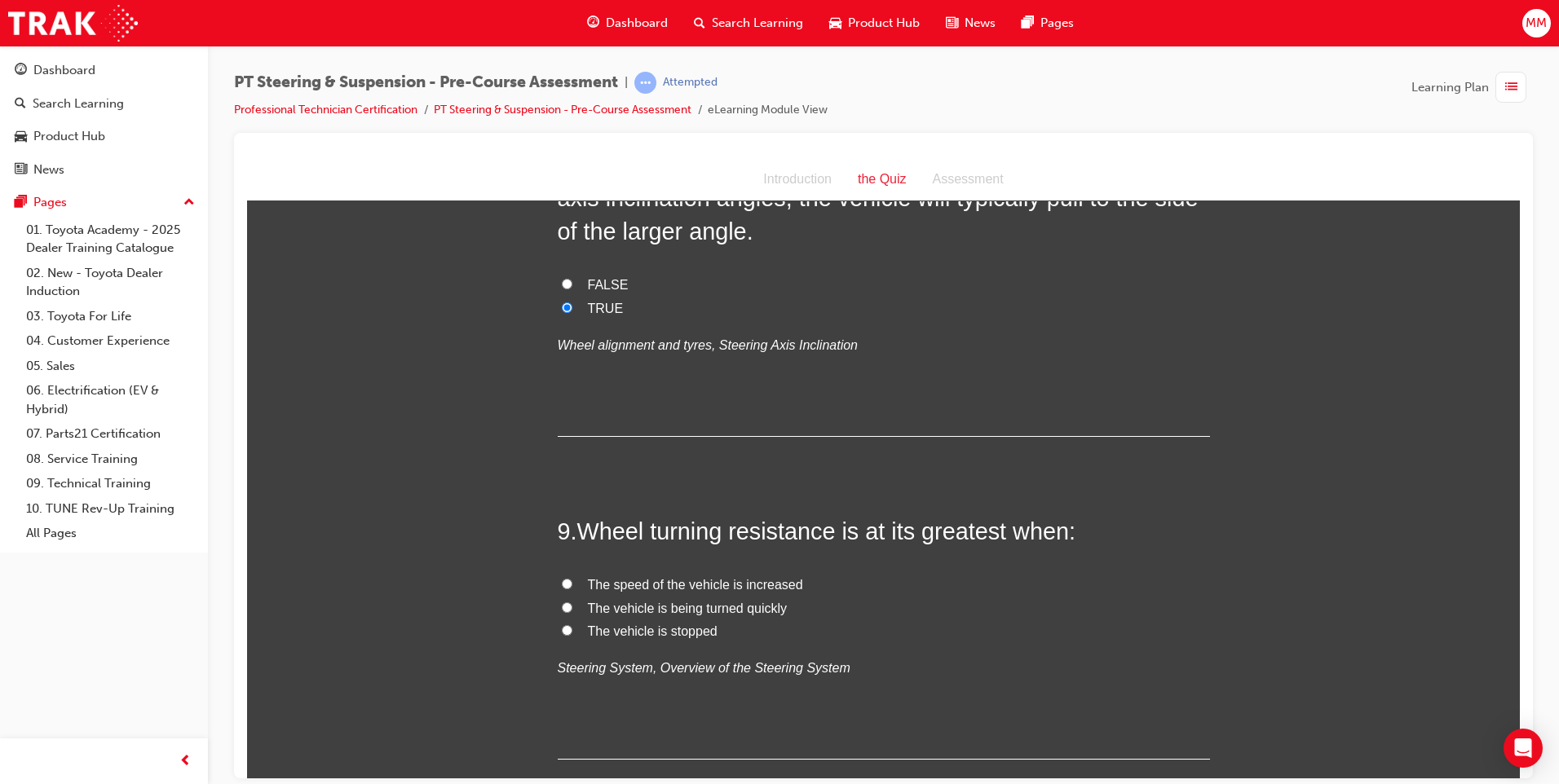
scroll to position [2607, 0]
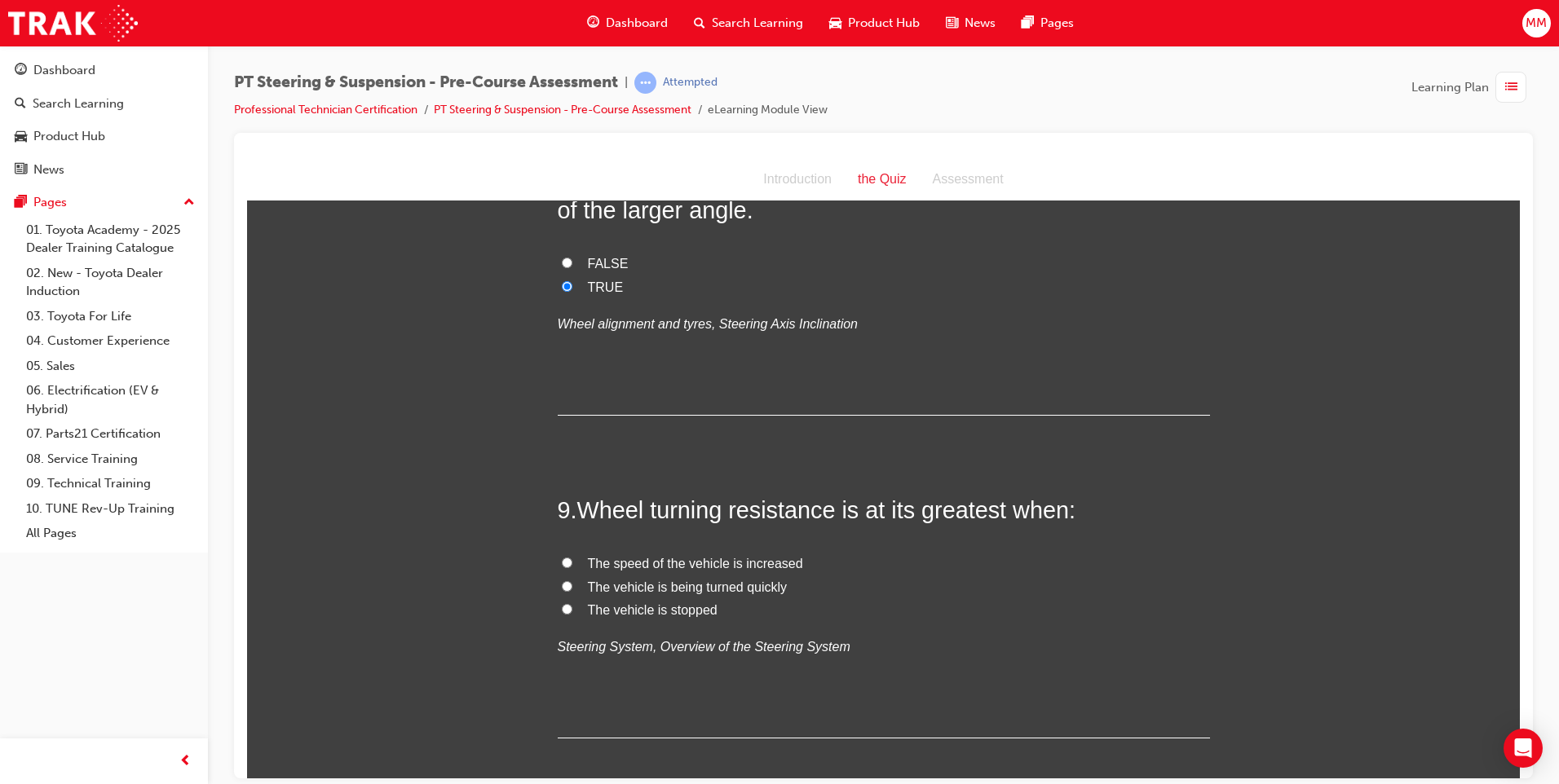
click at [561, 604] on input "The vehicle is stopped" at bounding box center [566, 608] width 11 height 11
radio input "true"
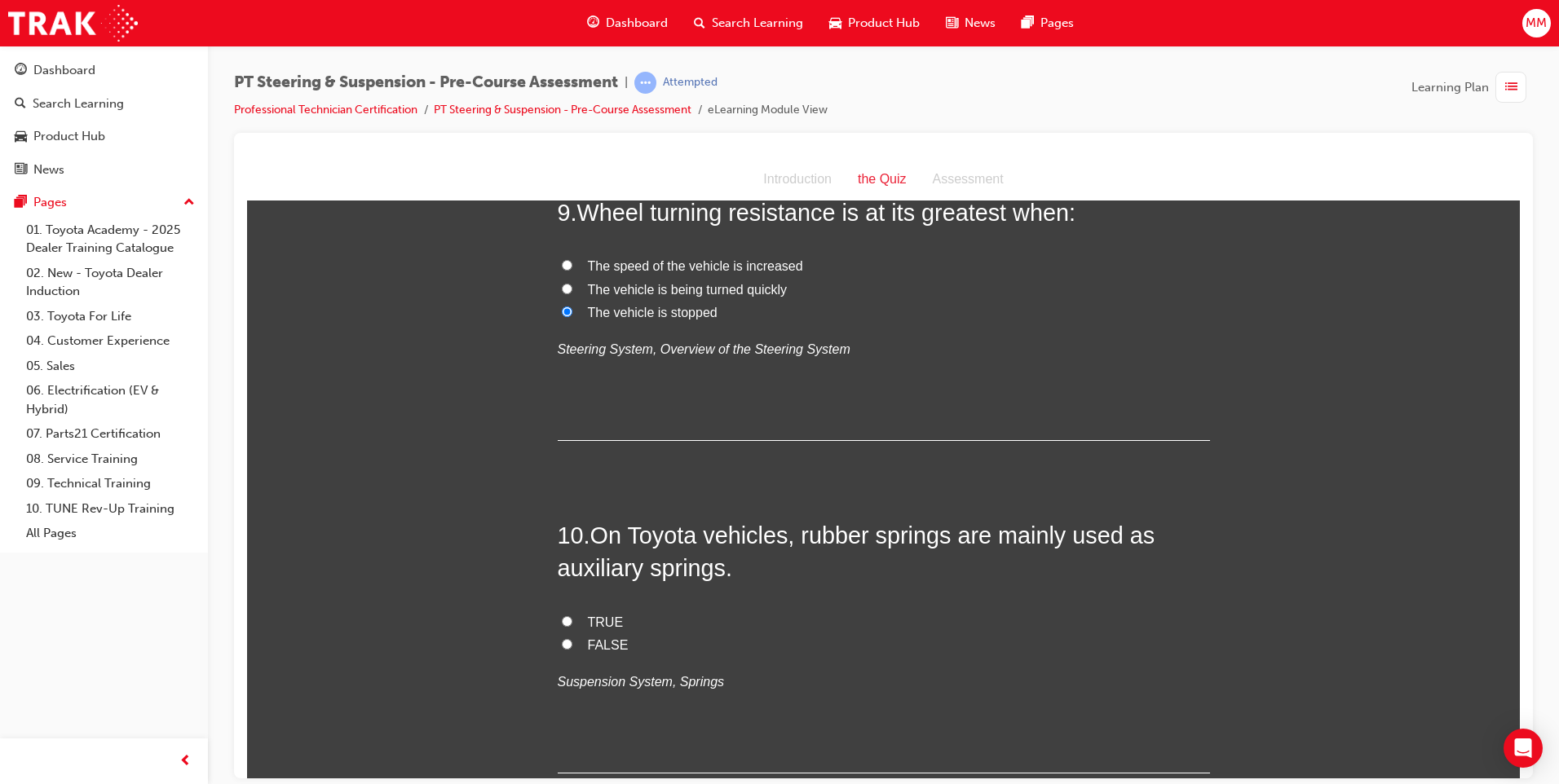
scroll to position [2933, 0]
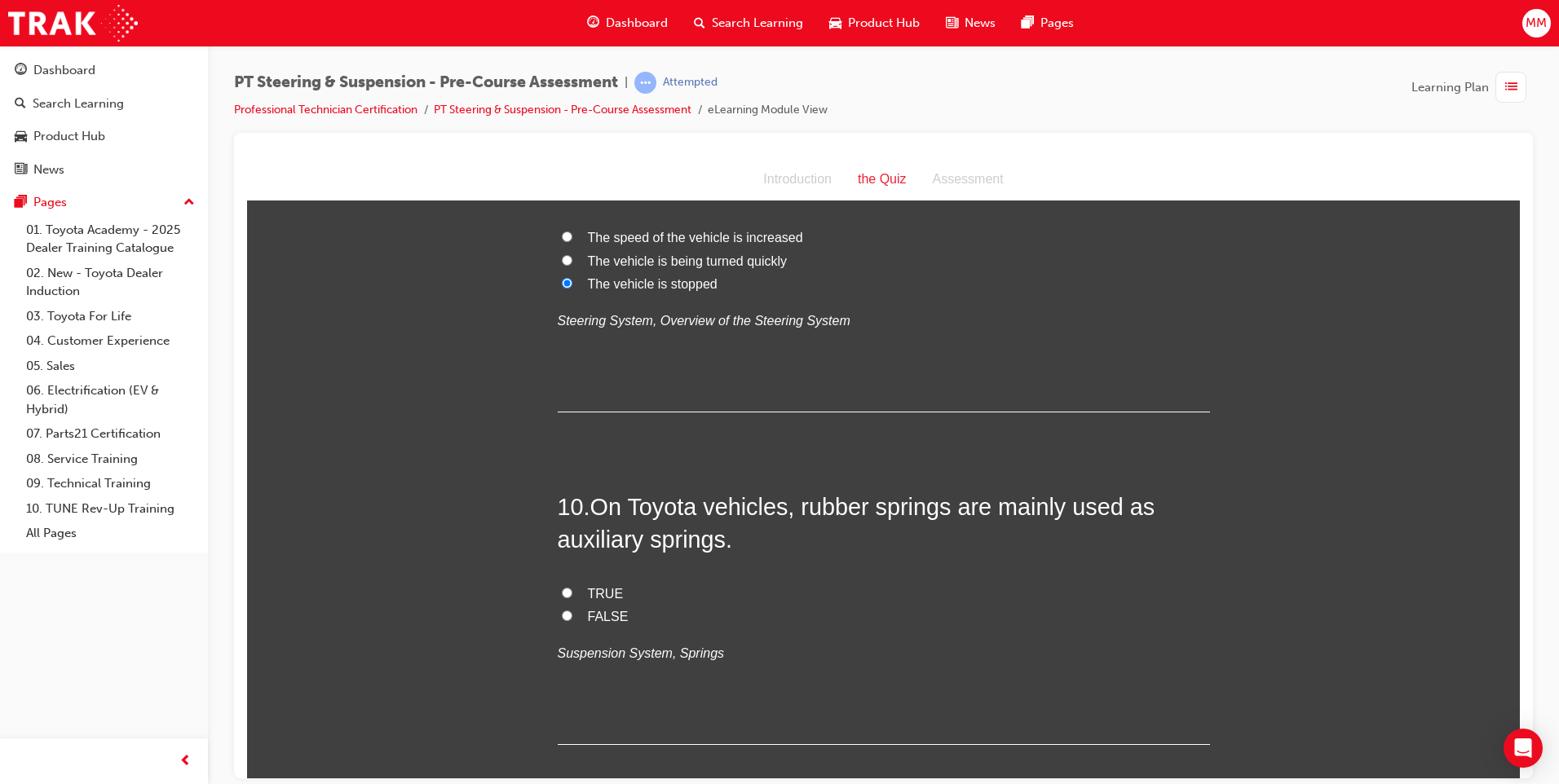
drag, startPoint x: 562, startPoint y: 589, endPoint x: 603, endPoint y: 573, distance: 44.0
click at [561, 589] on input "TRUE" at bounding box center [566, 592] width 11 height 11
radio input "true"
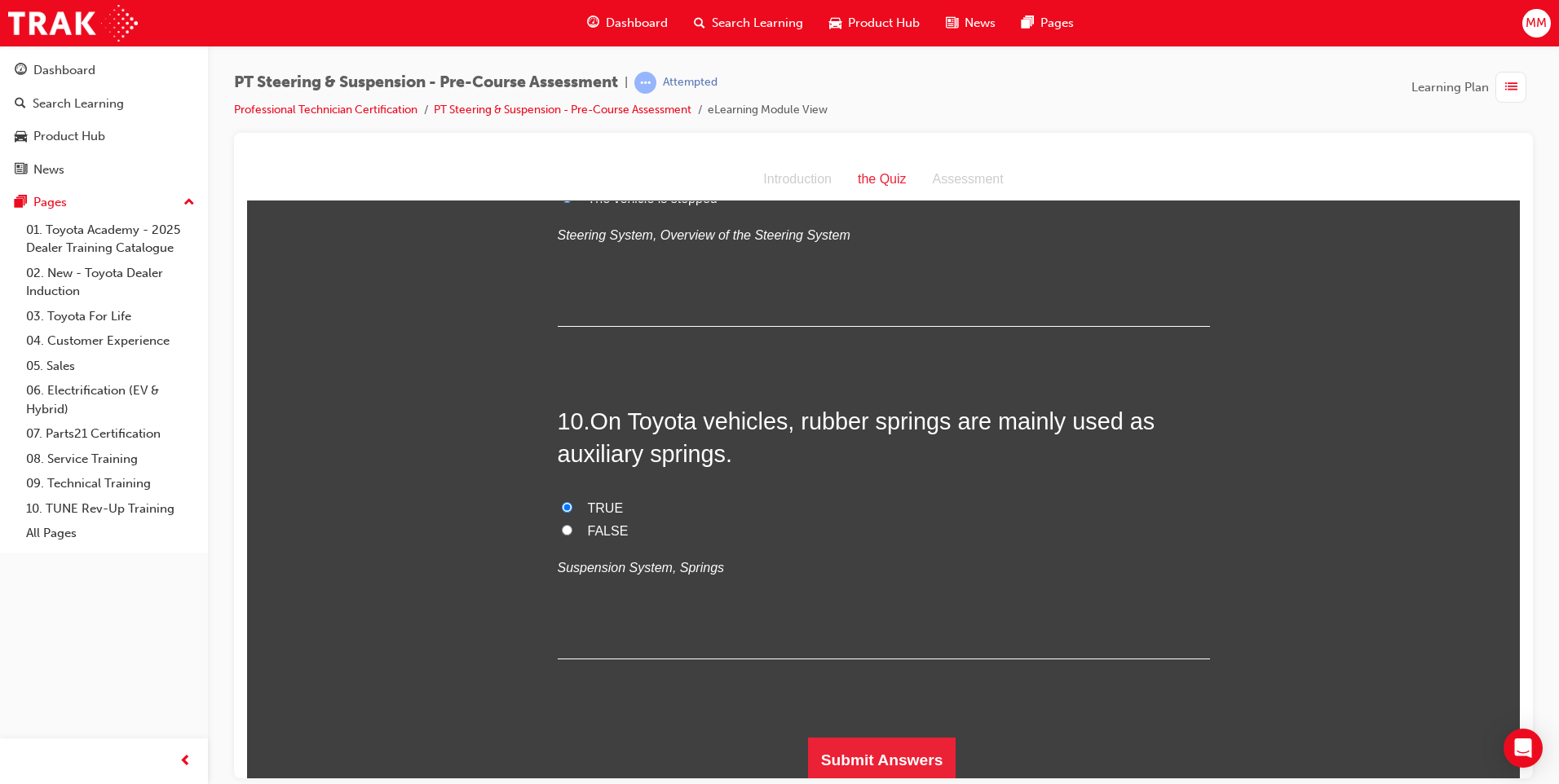
scroll to position [3023, 0]
click at [869, 754] on button "Submit Answers" at bounding box center [882, 755] width 148 height 46
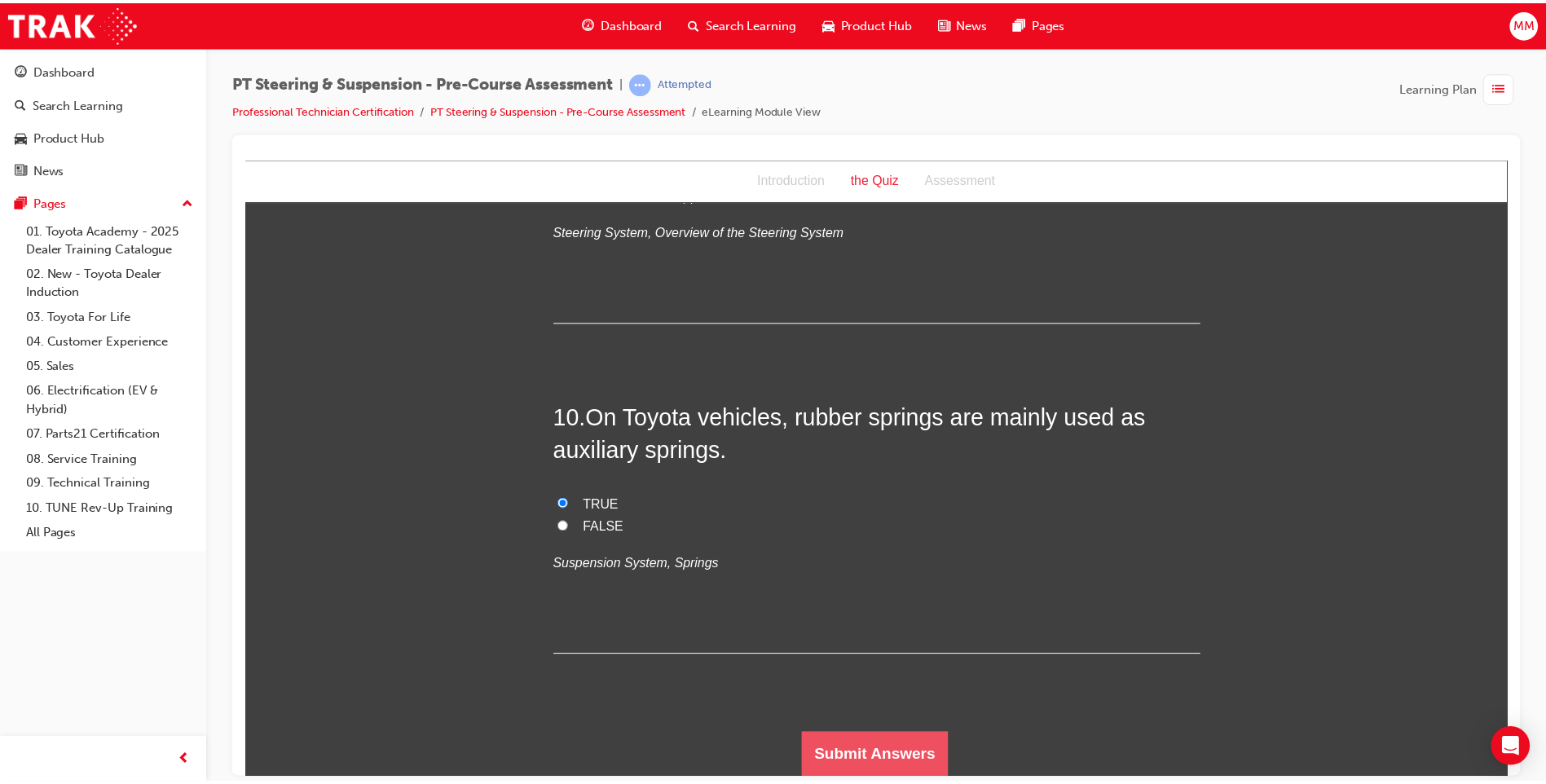
scroll to position [0, 0]
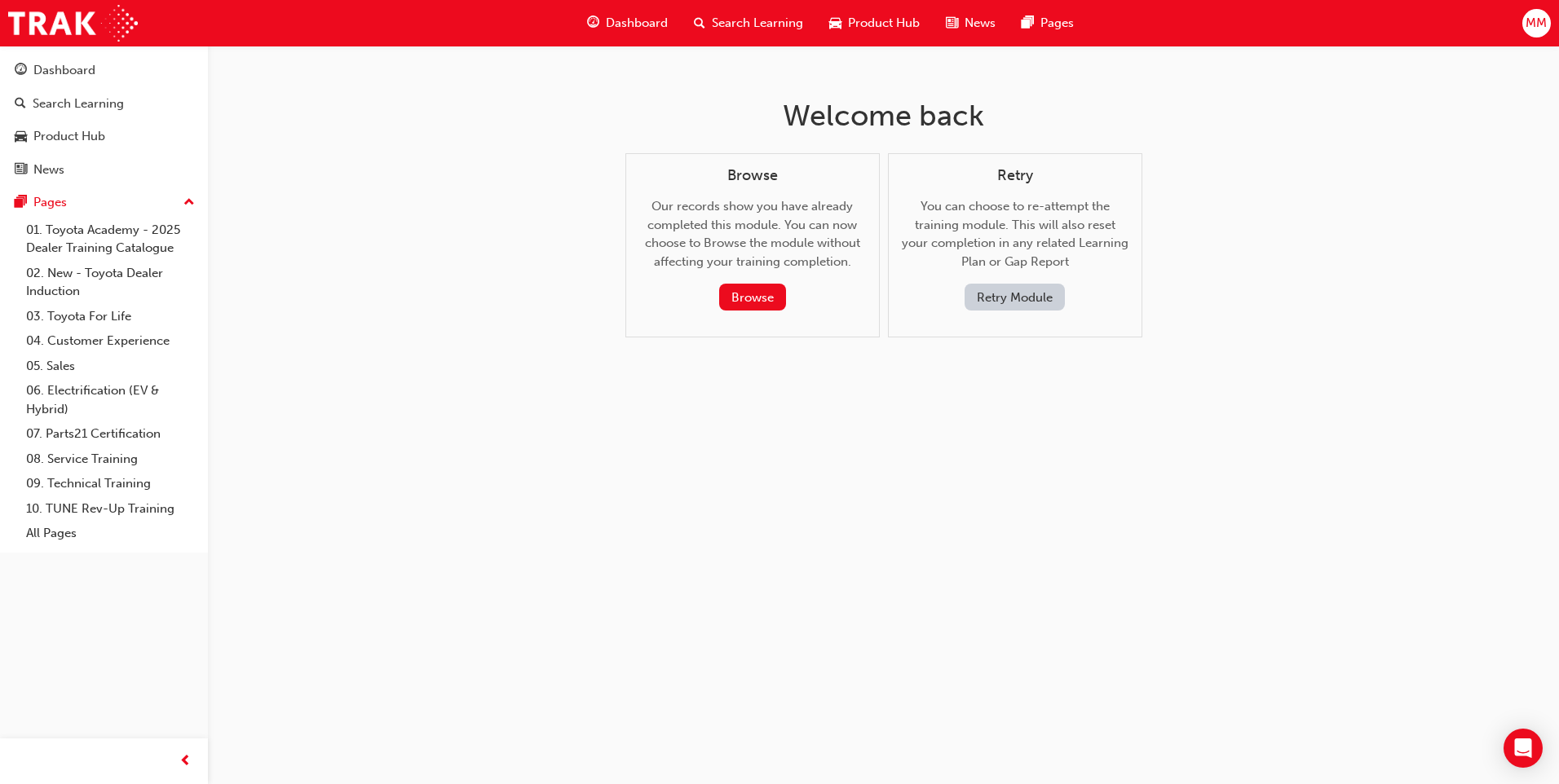
click at [994, 290] on button "Retry Module" at bounding box center [1014, 297] width 100 height 27
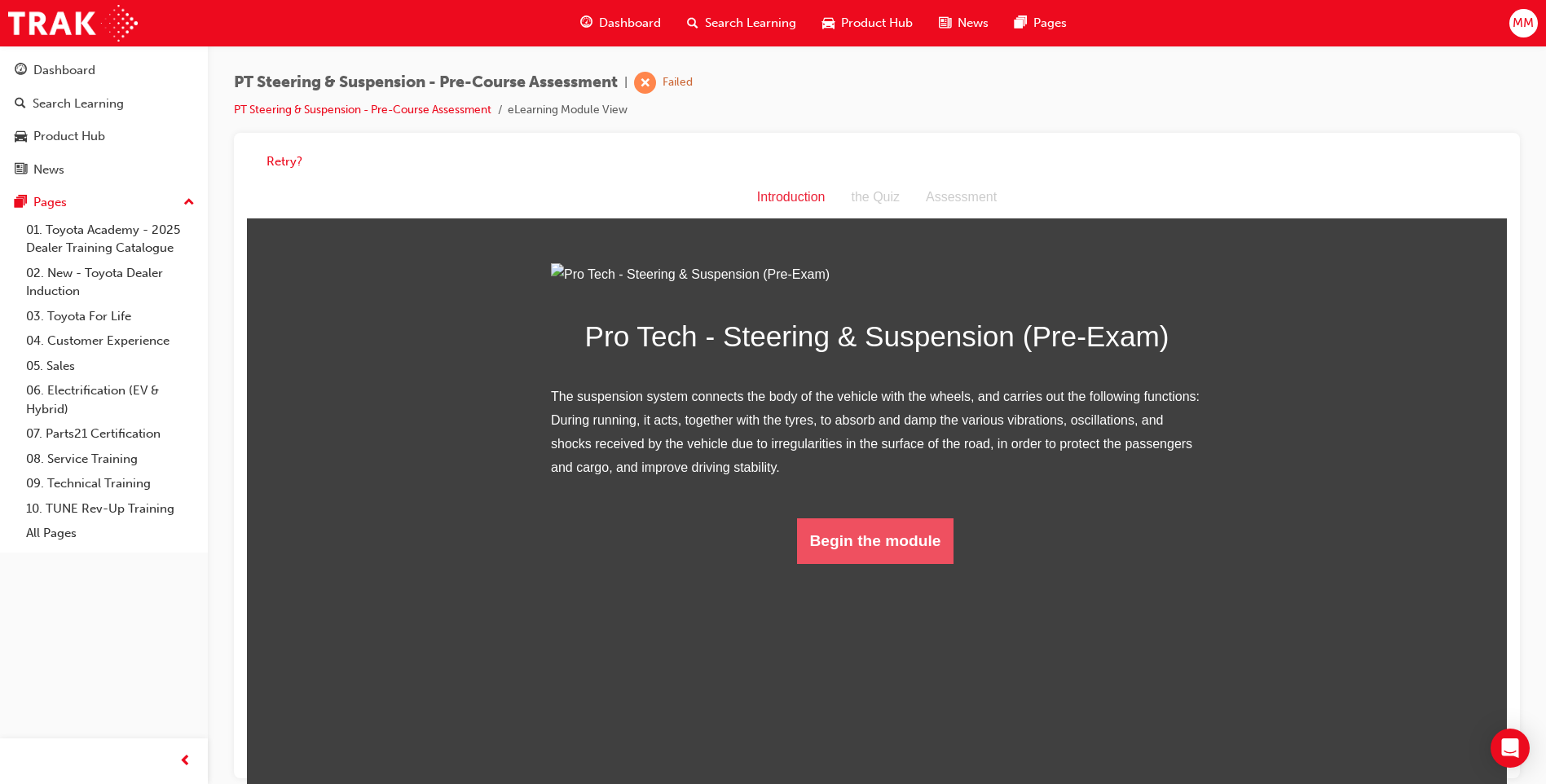
click at [867, 744] on html "Introduction Introduction the Quiz Assessment Pro Tech - Steering & Suspension …" at bounding box center [877, 486] width 1260 height 619
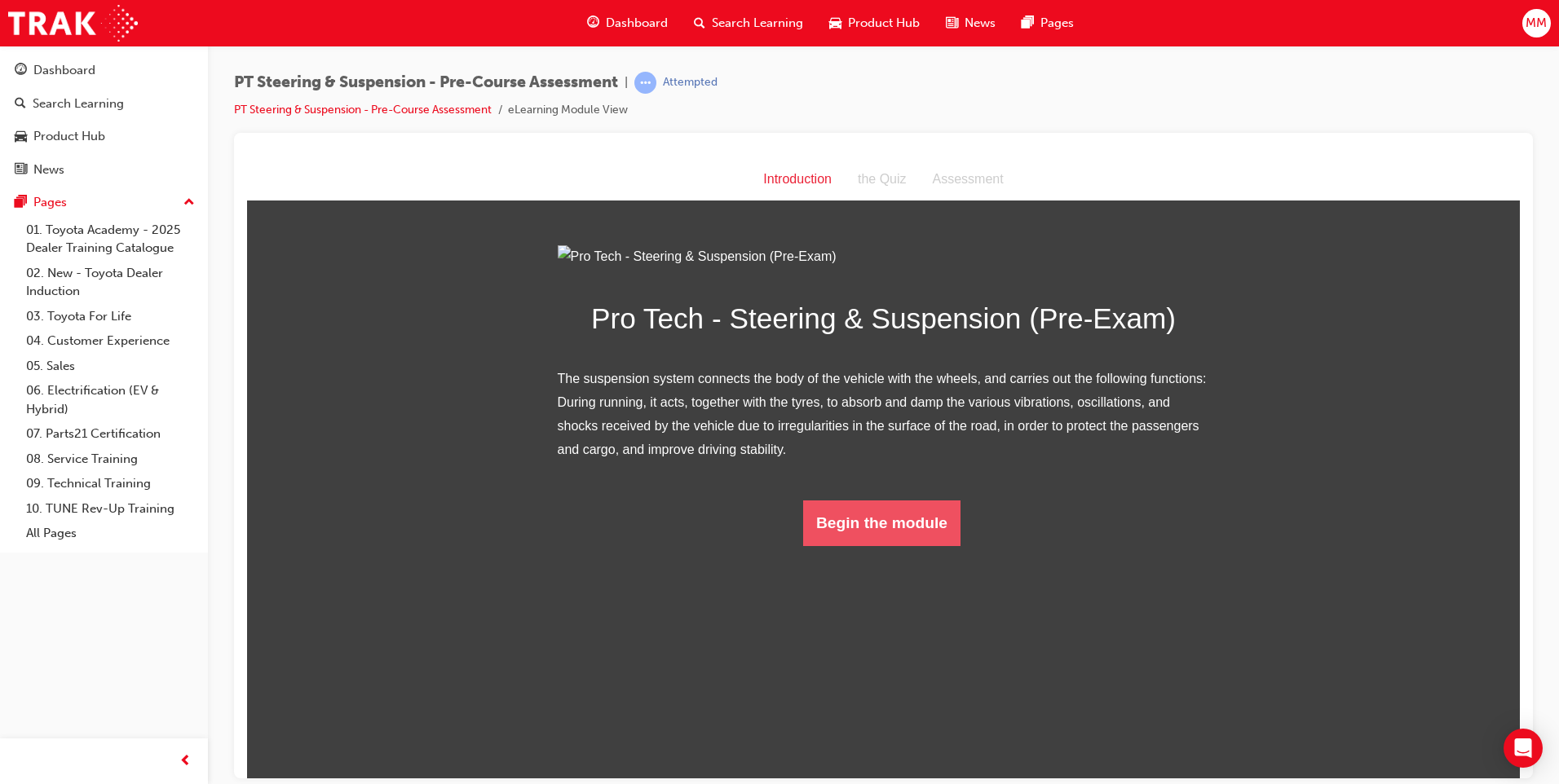
click at [874, 545] on button "Begin the module" at bounding box center [881, 522] width 157 height 46
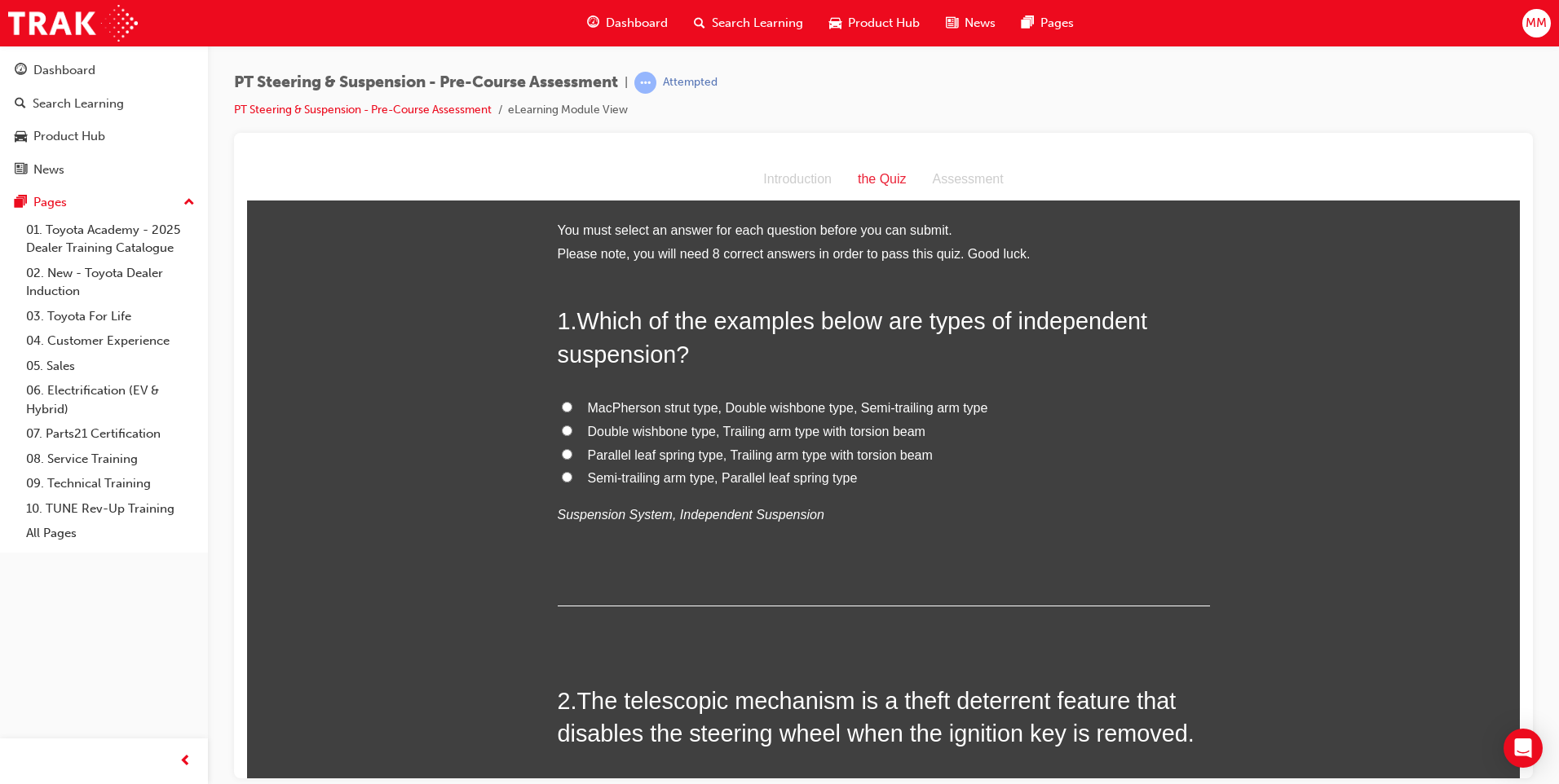
click at [561, 451] on input "Parallel leaf spring type, Trailing arm type with torsion beam" at bounding box center [566, 453] width 11 height 11
radio input "true"
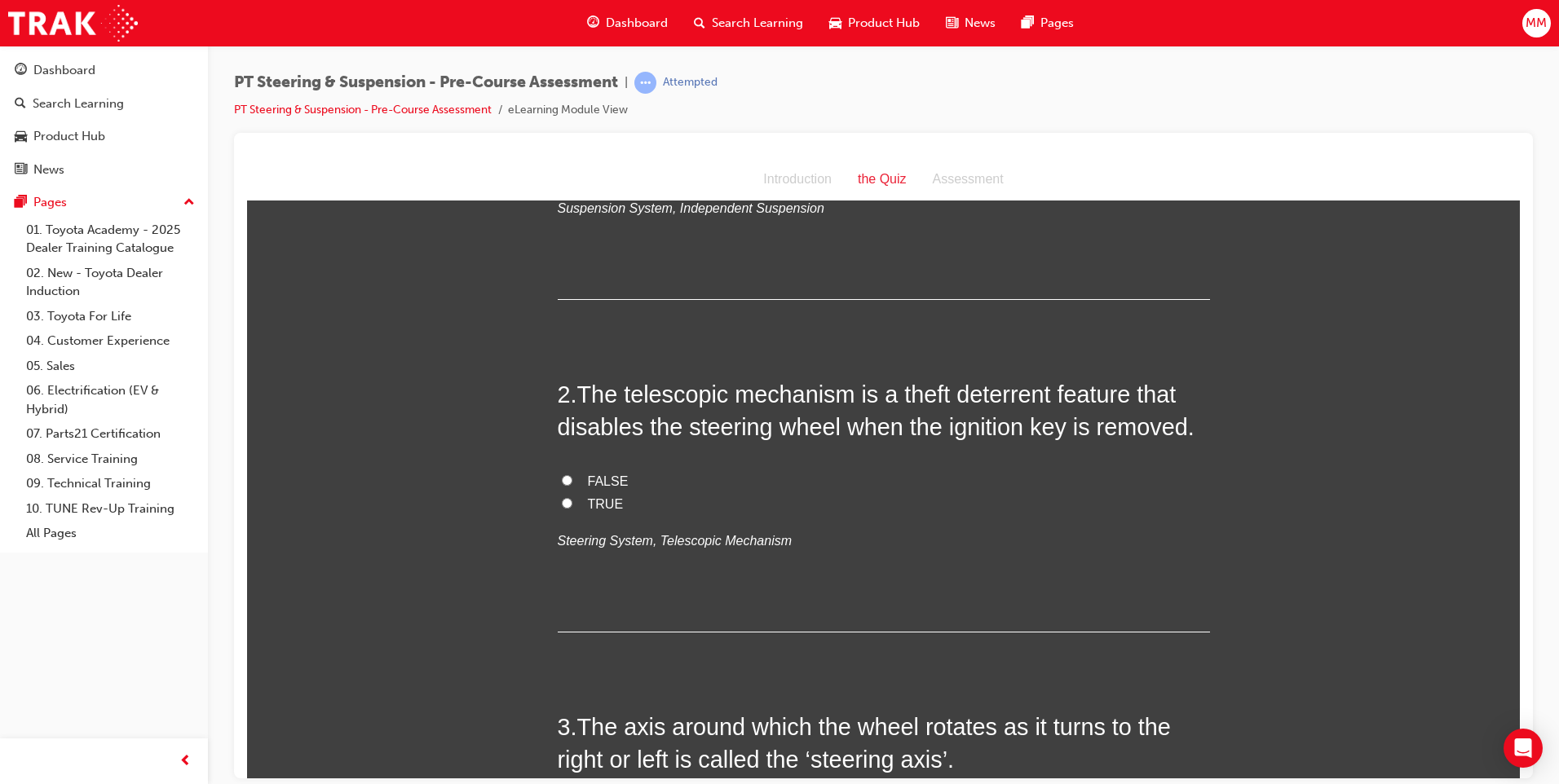
scroll to position [326, 0]
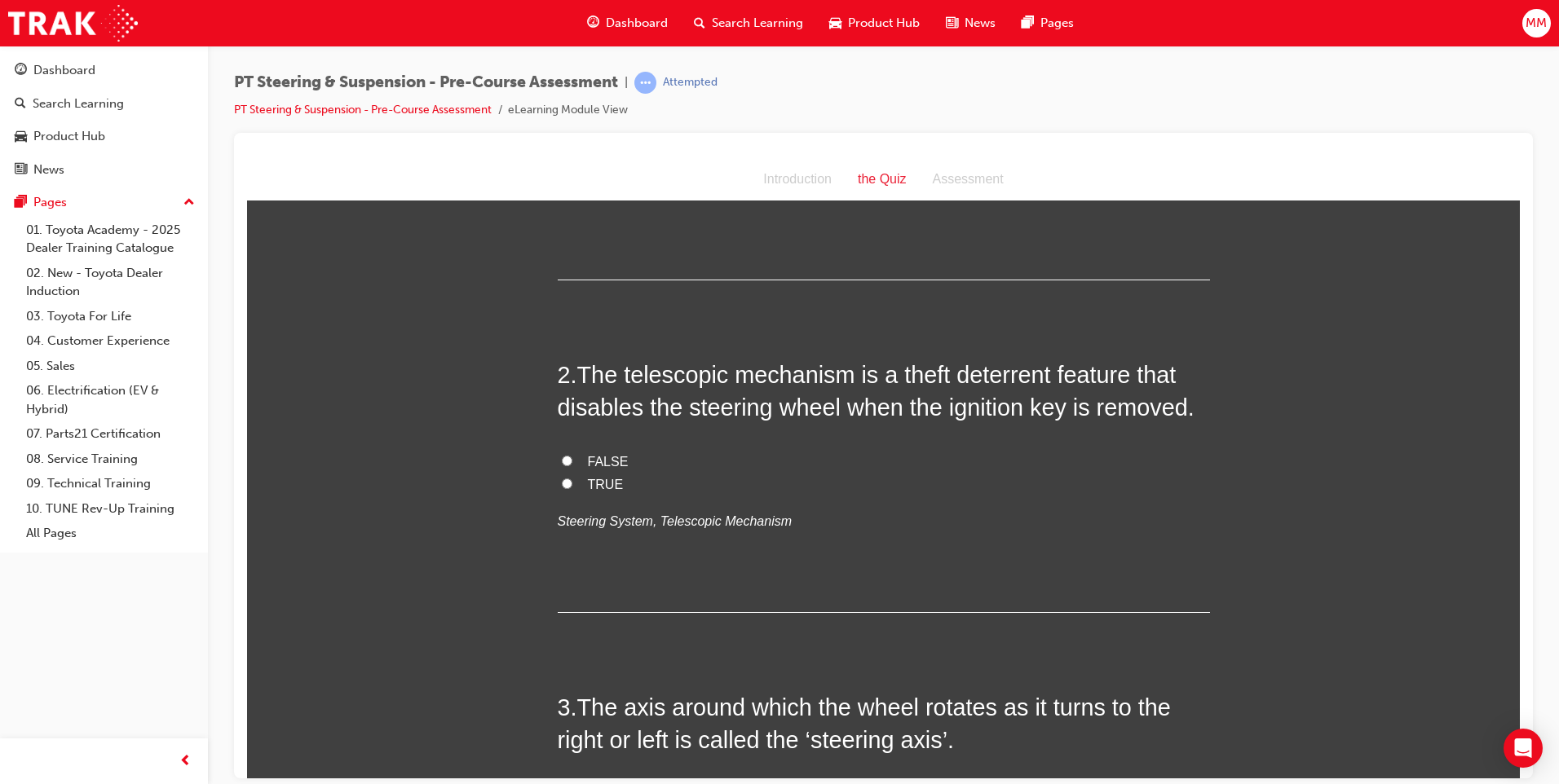
click at [561, 479] on input "TRUE" at bounding box center [566, 483] width 11 height 11
radio input "true"
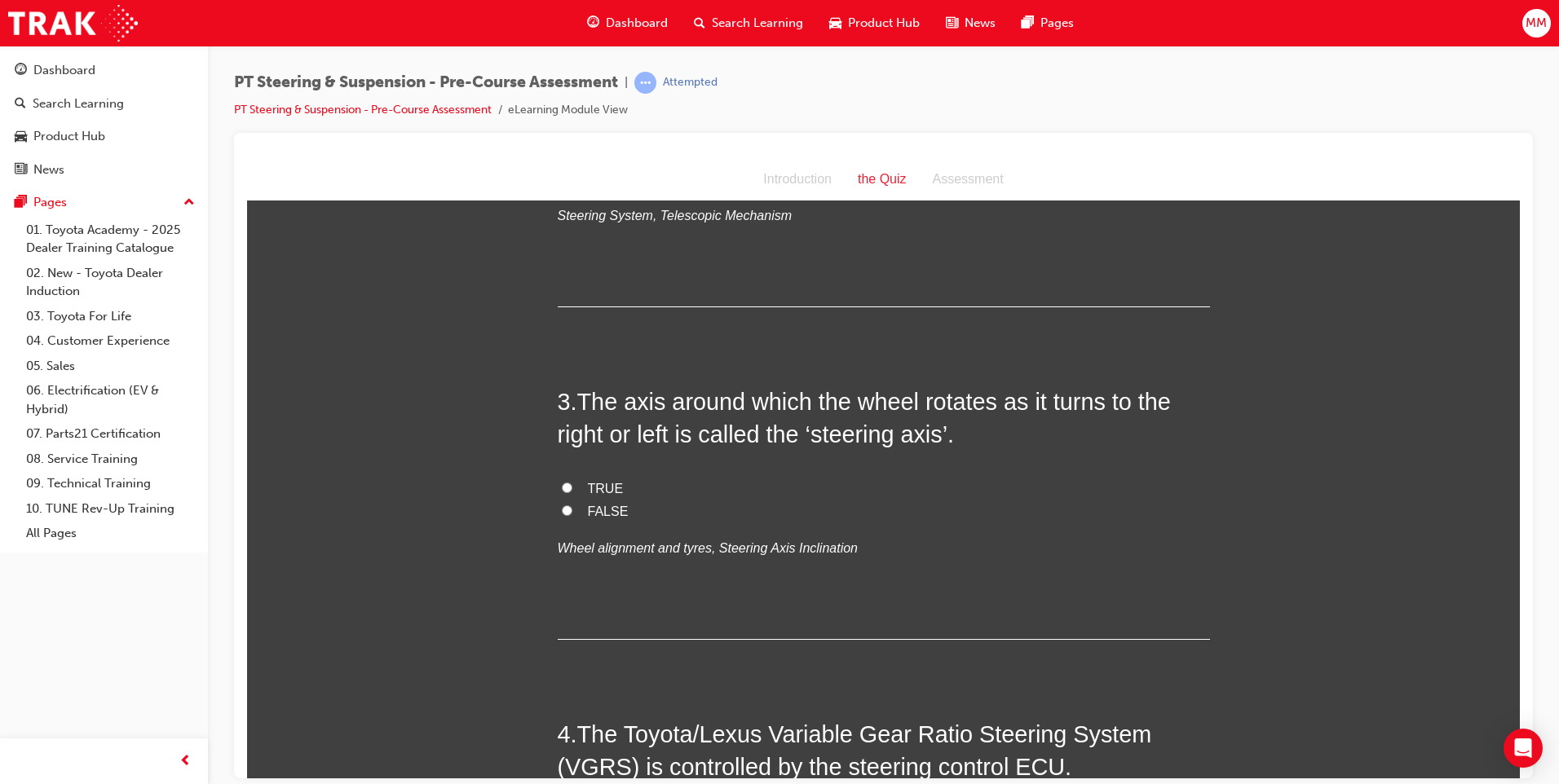
scroll to position [652, 0]
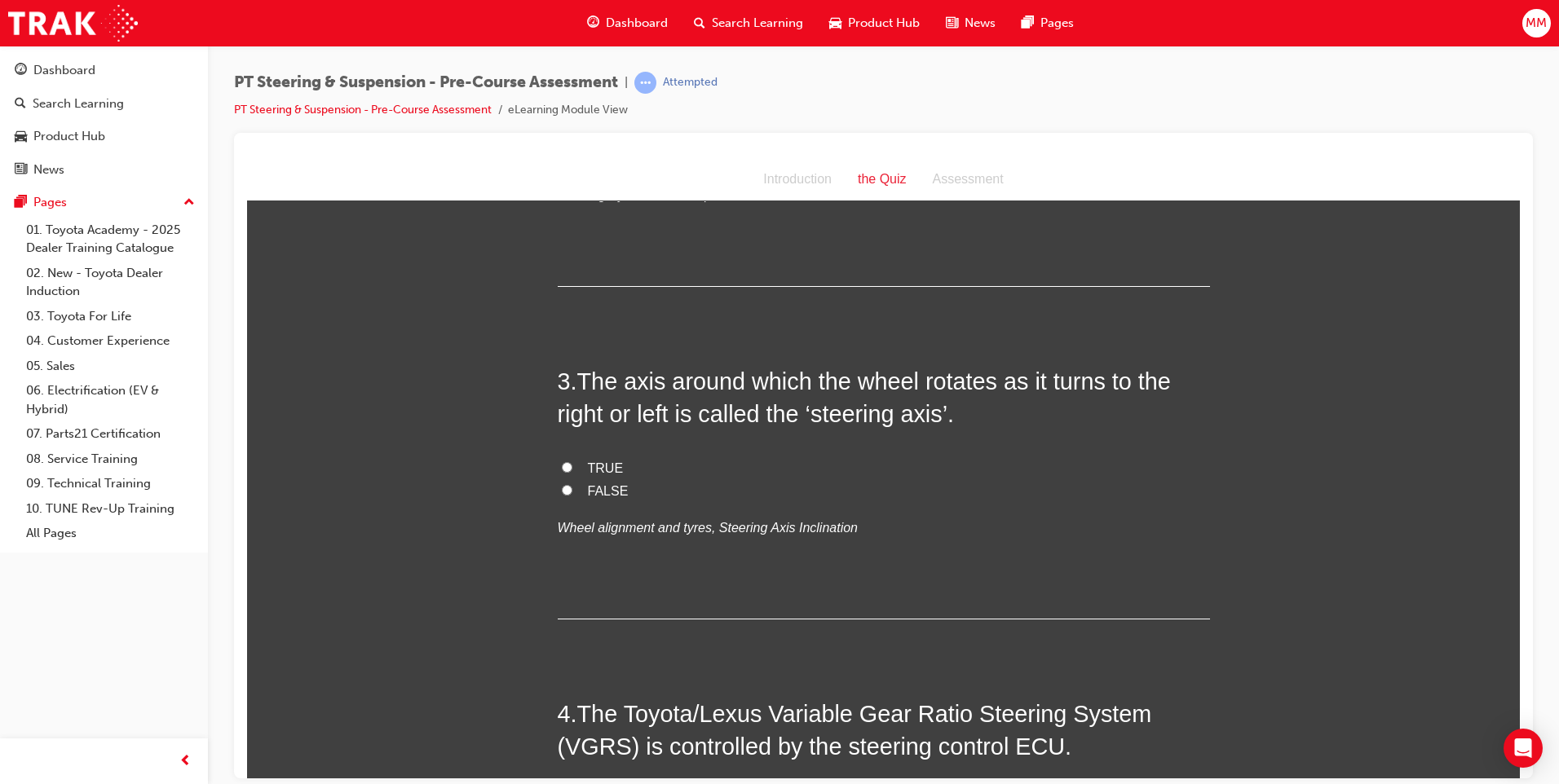
click at [561, 464] on input "TRUE" at bounding box center [566, 466] width 11 height 11
radio input "true"
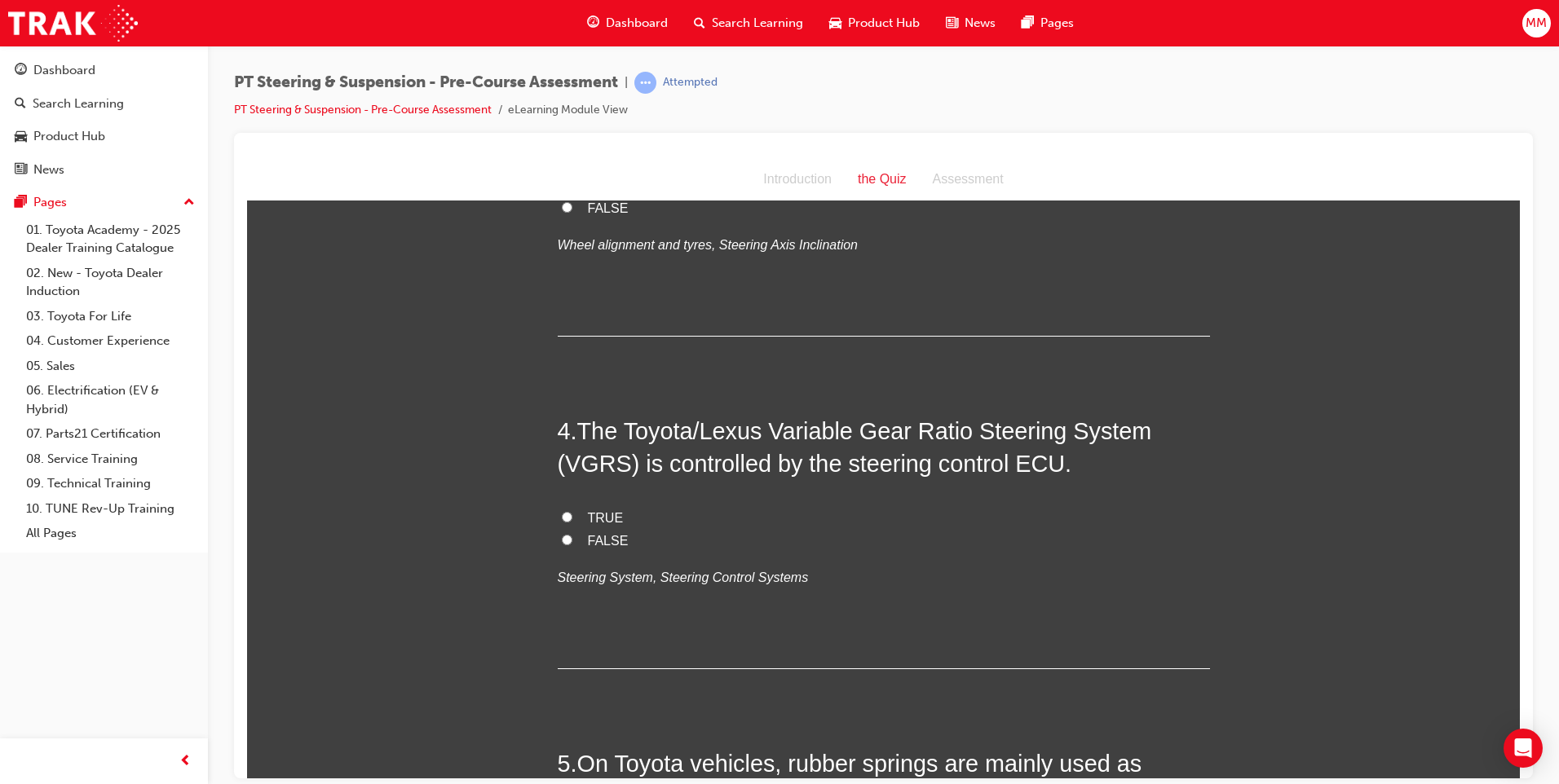
scroll to position [978, 0]
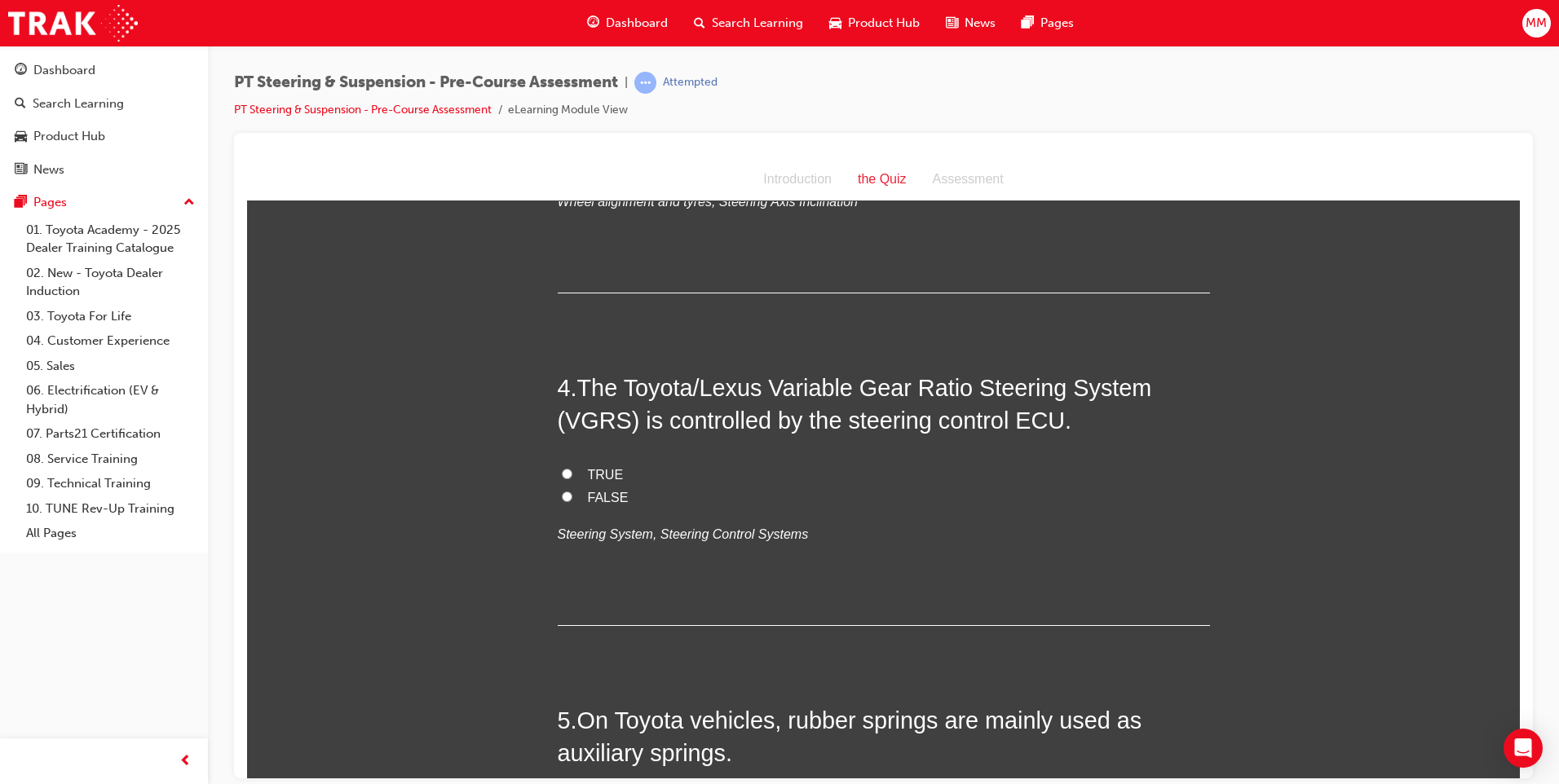
click at [561, 474] on input "TRUE" at bounding box center [566, 473] width 11 height 11
radio input "true"
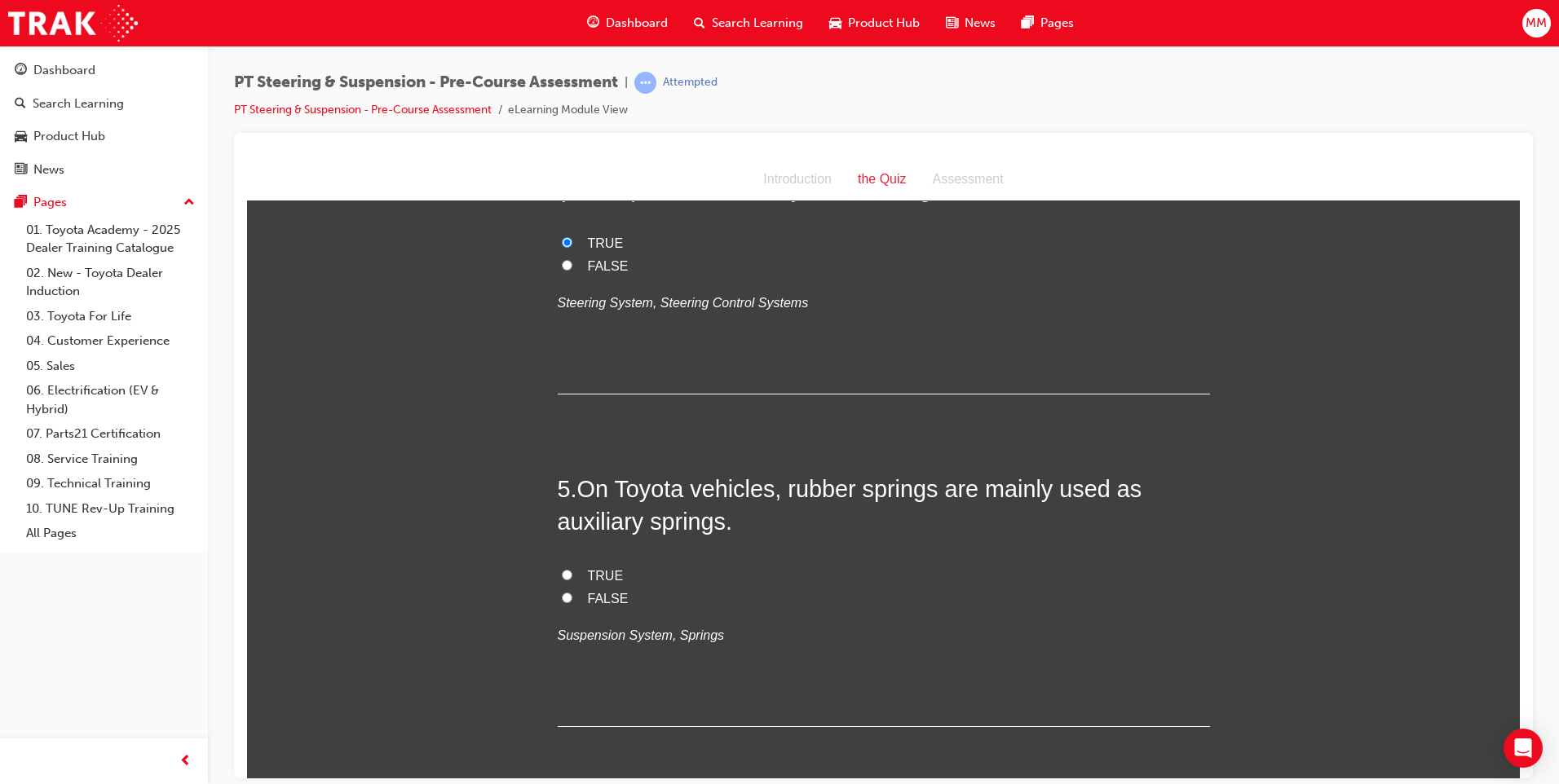
scroll to position [1222, 0]
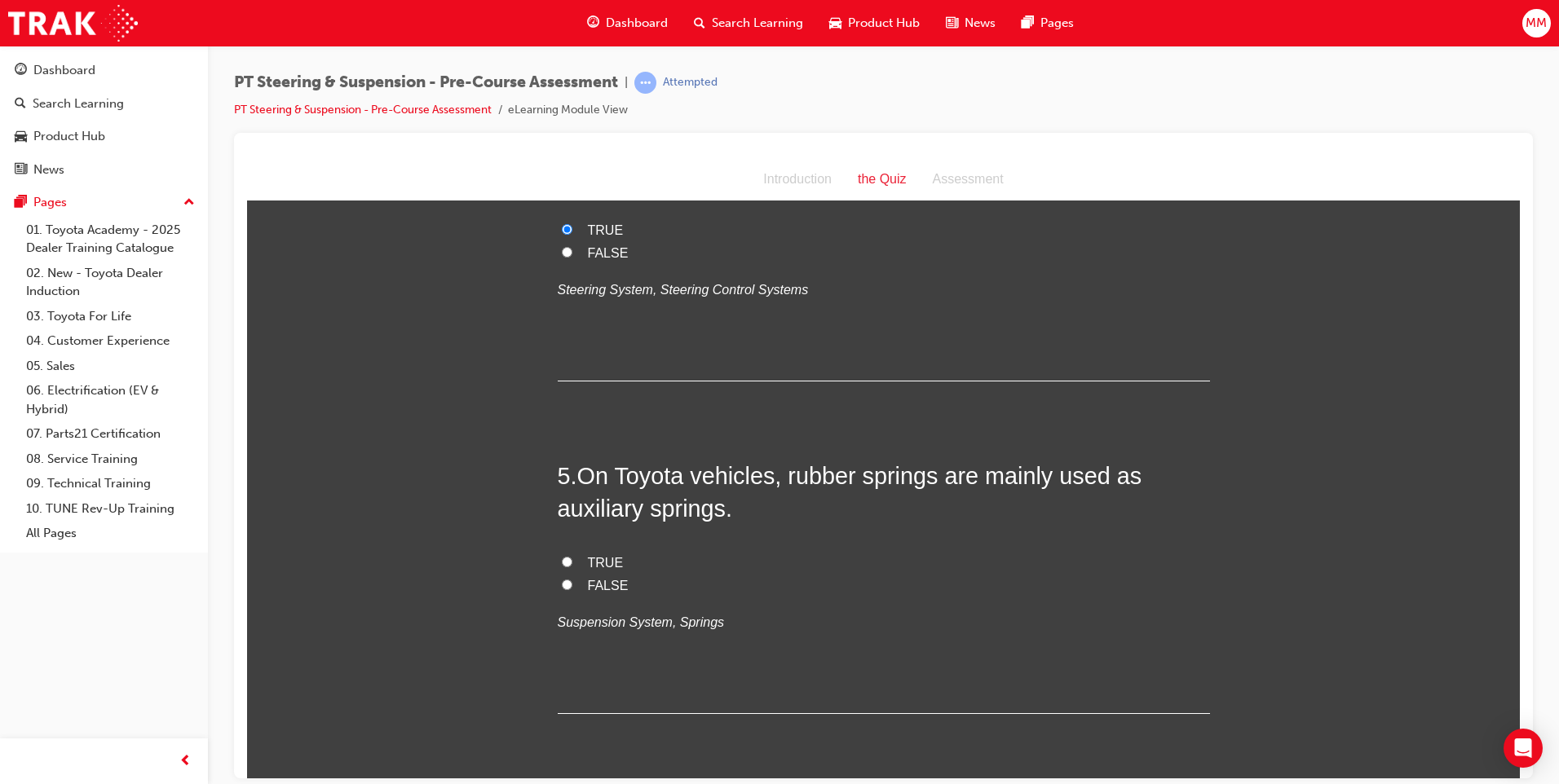
click at [561, 559] on input "TRUE" at bounding box center [566, 561] width 11 height 11
radio input "true"
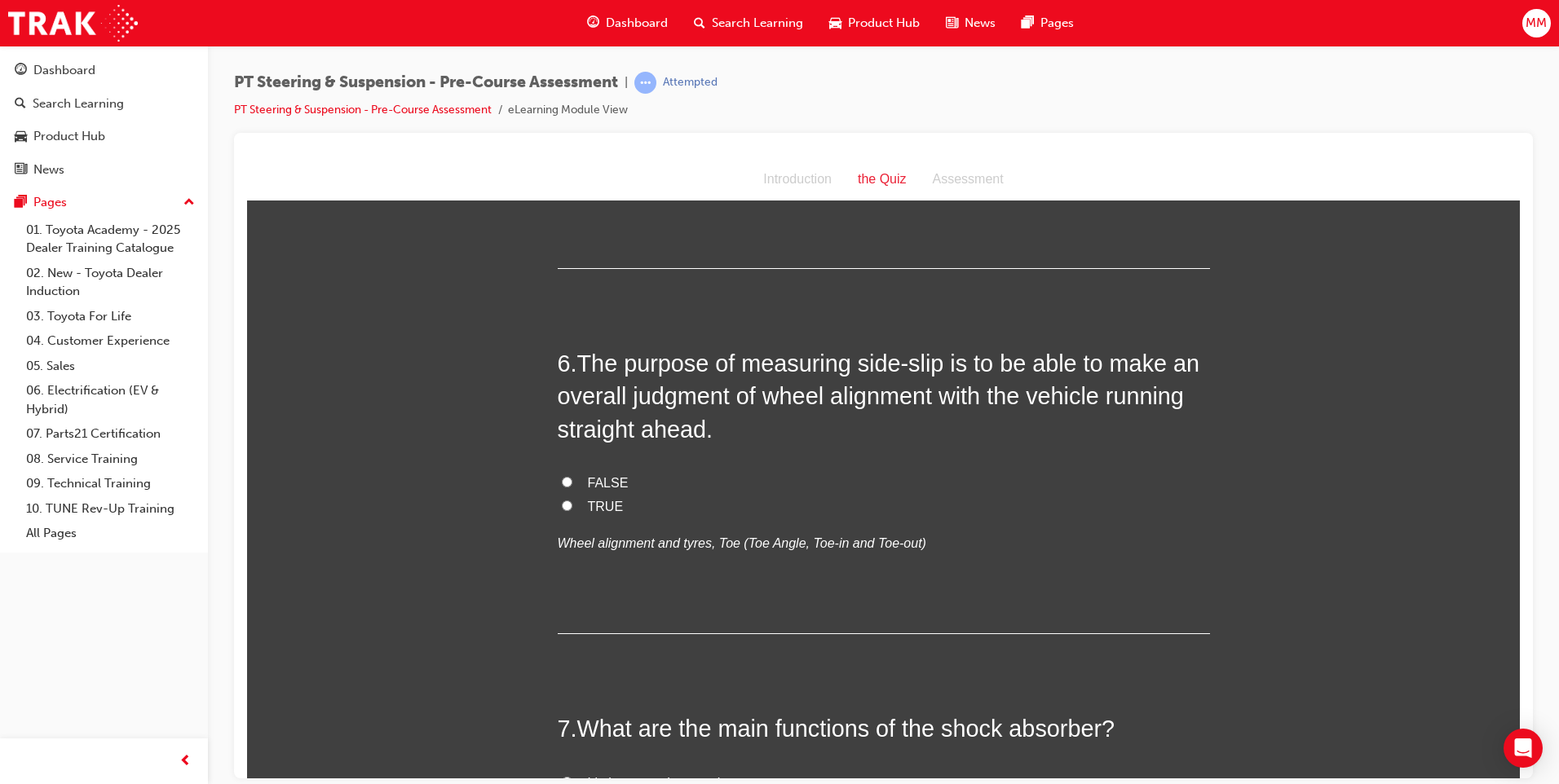
scroll to position [1711, 0]
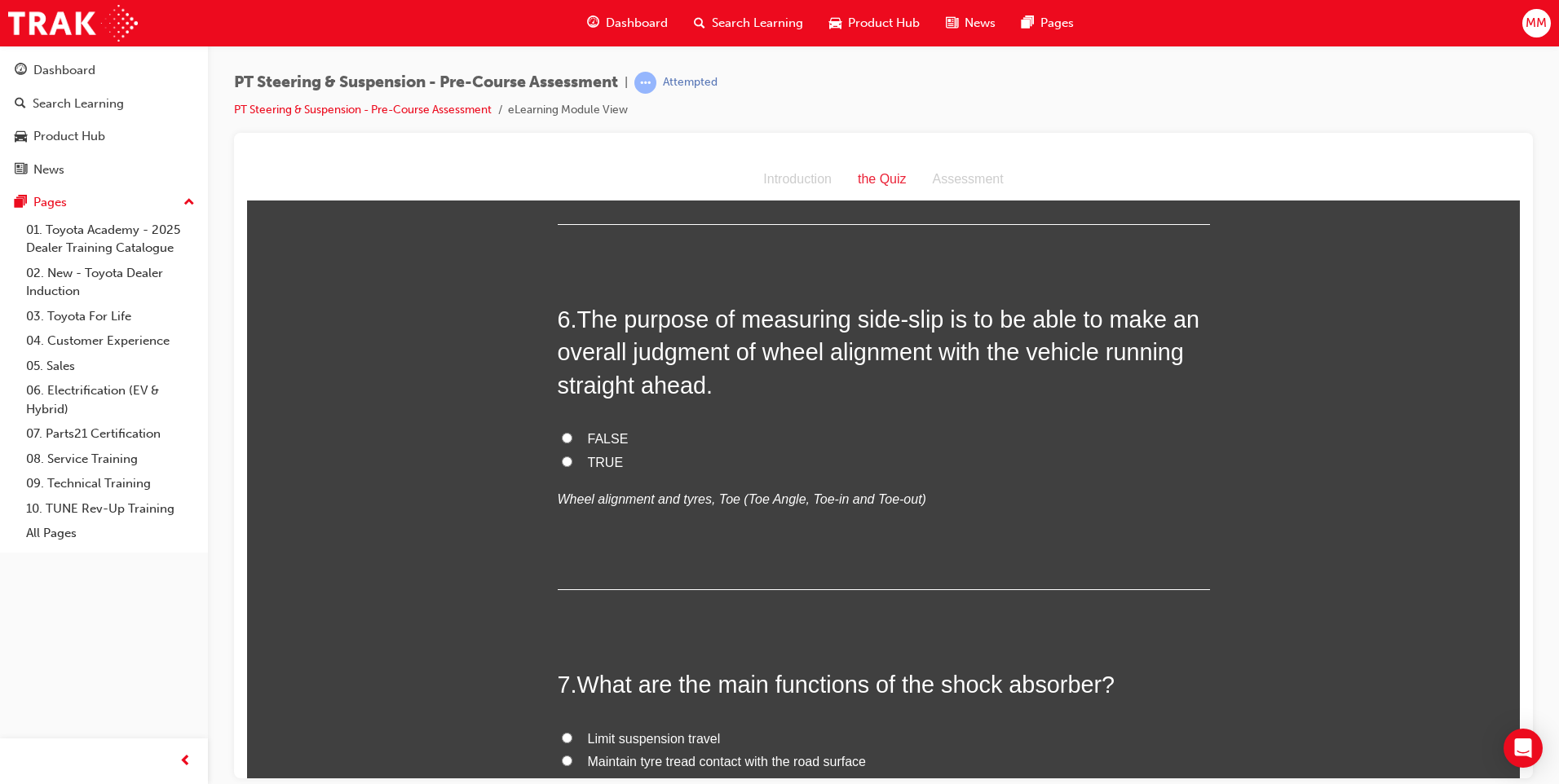
click at [561, 458] on input "TRUE" at bounding box center [566, 460] width 11 height 11
radio input "true"
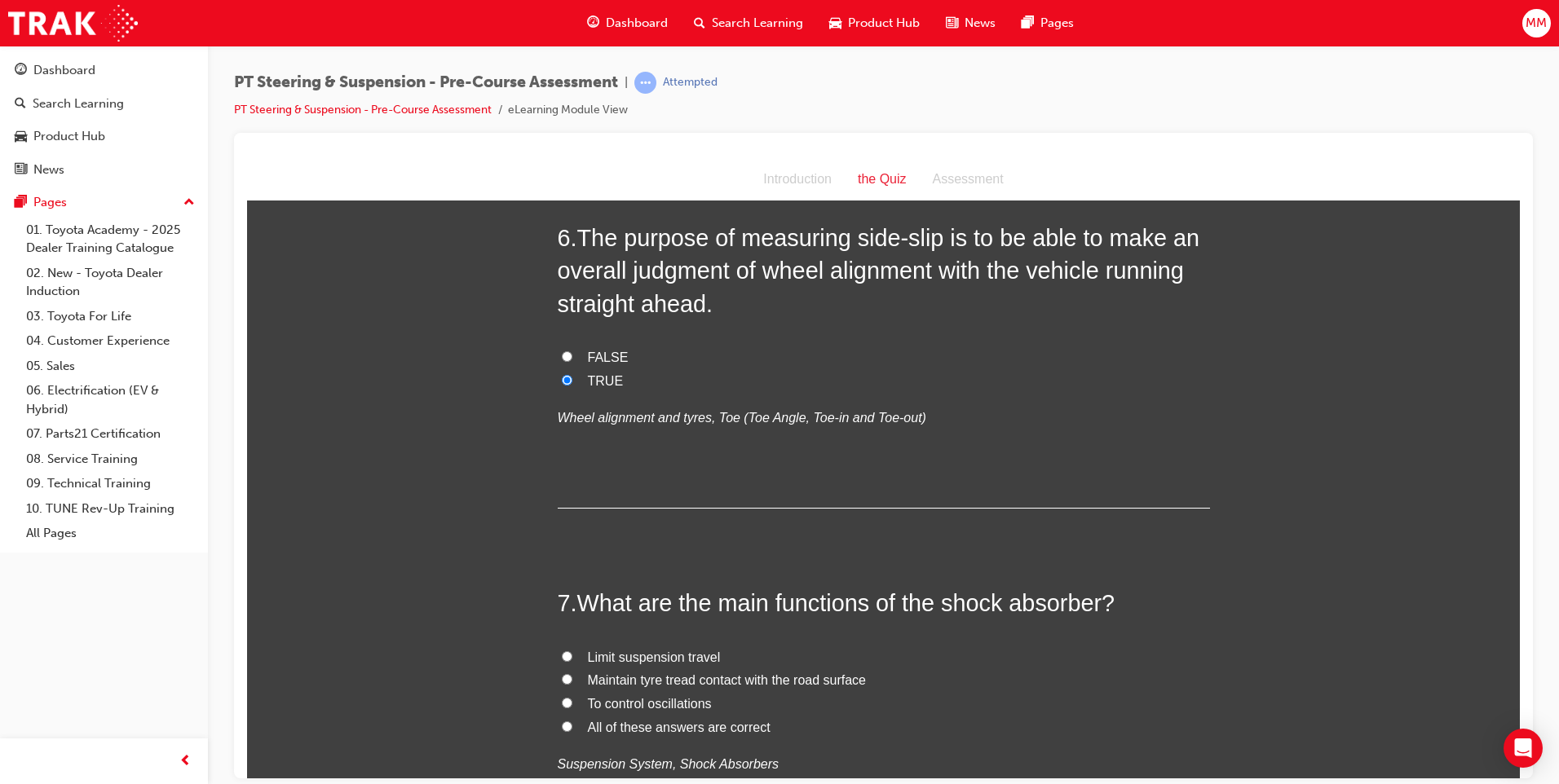
scroll to position [2037, 0]
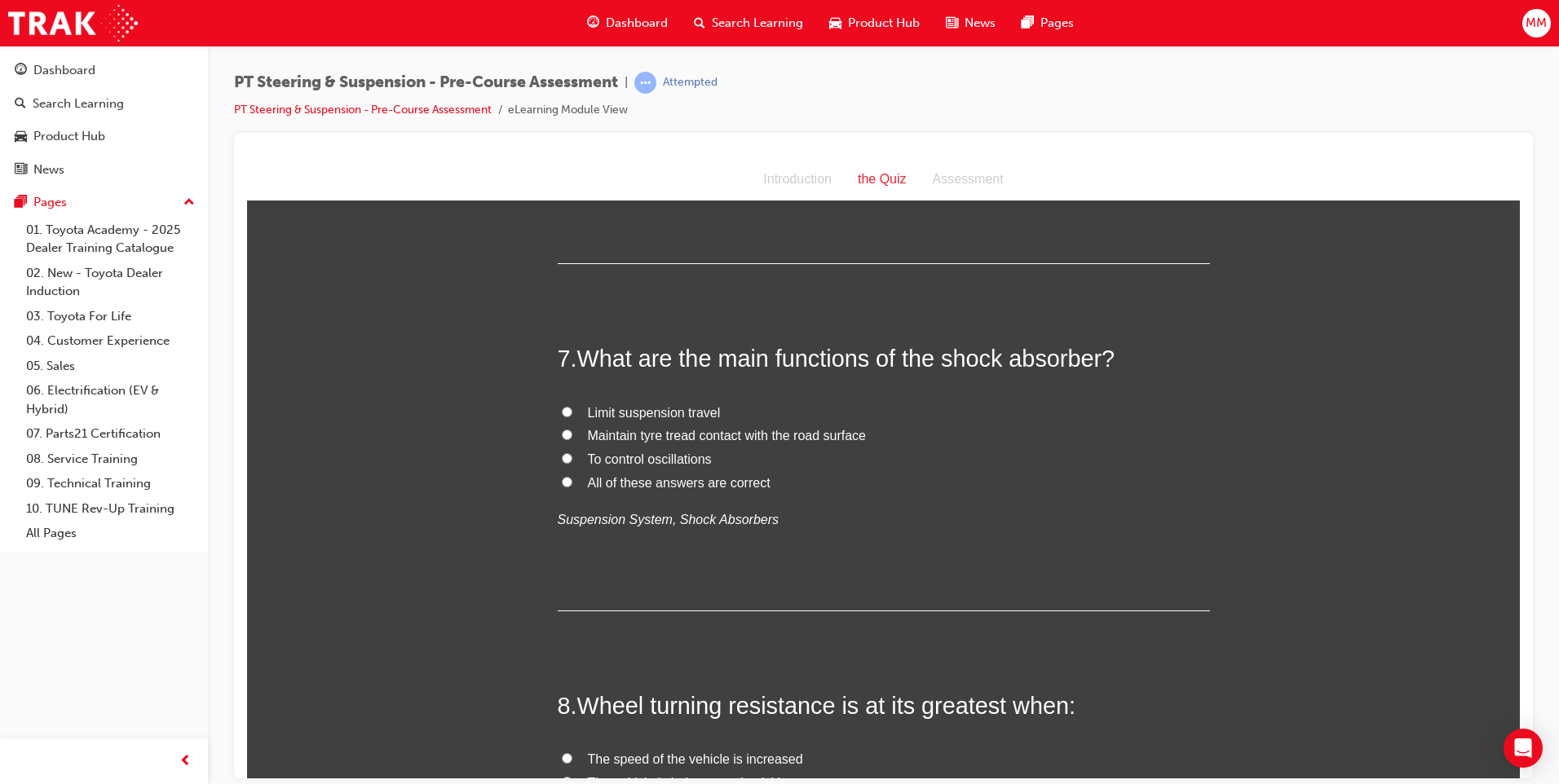
click at [561, 480] on input "All of these answers are correct" at bounding box center [566, 481] width 11 height 11
radio input "true"
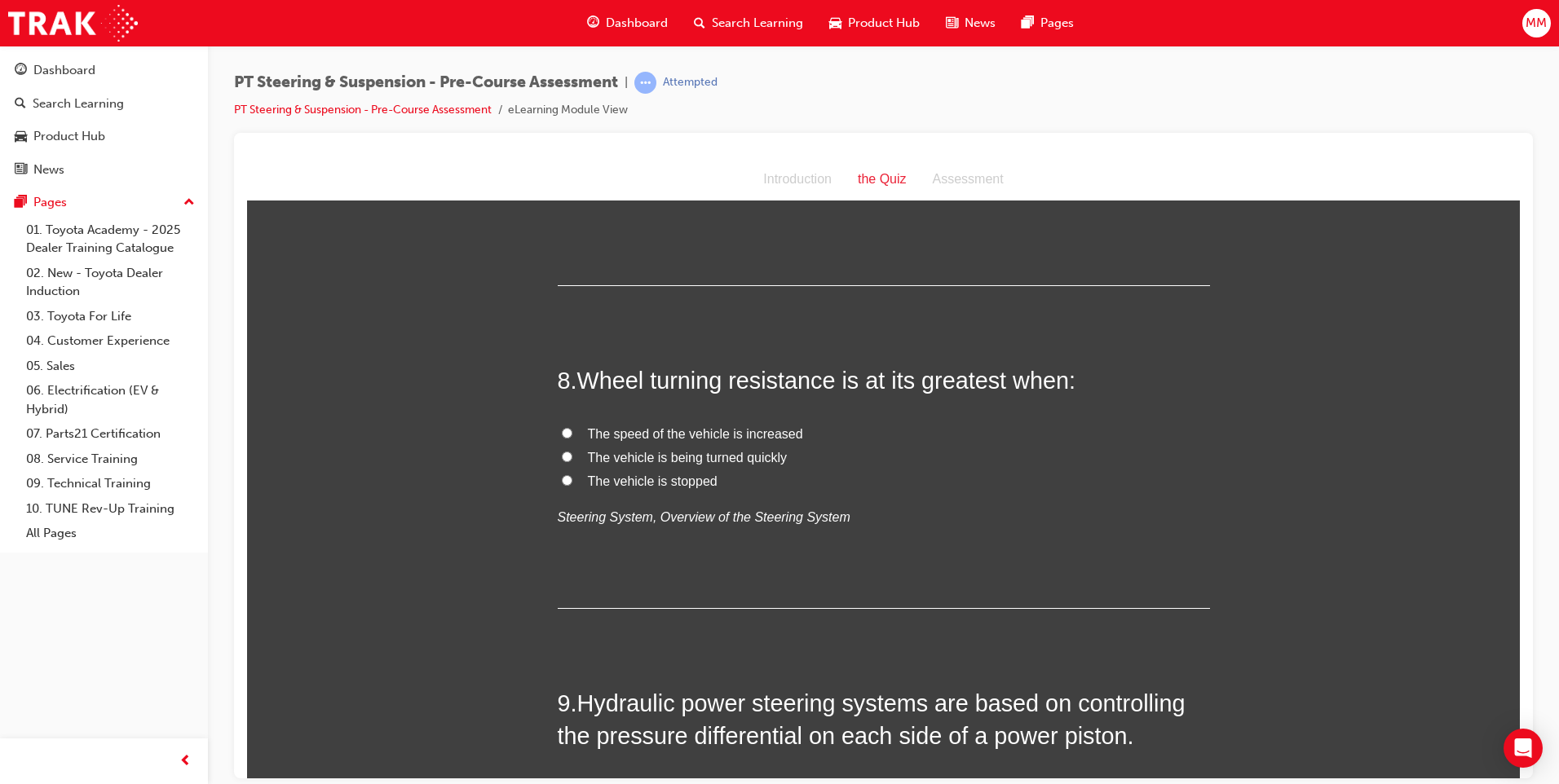
scroll to position [2363, 0]
click at [561, 479] on input "The vehicle is stopped" at bounding box center [566, 479] width 11 height 11
radio input "true"
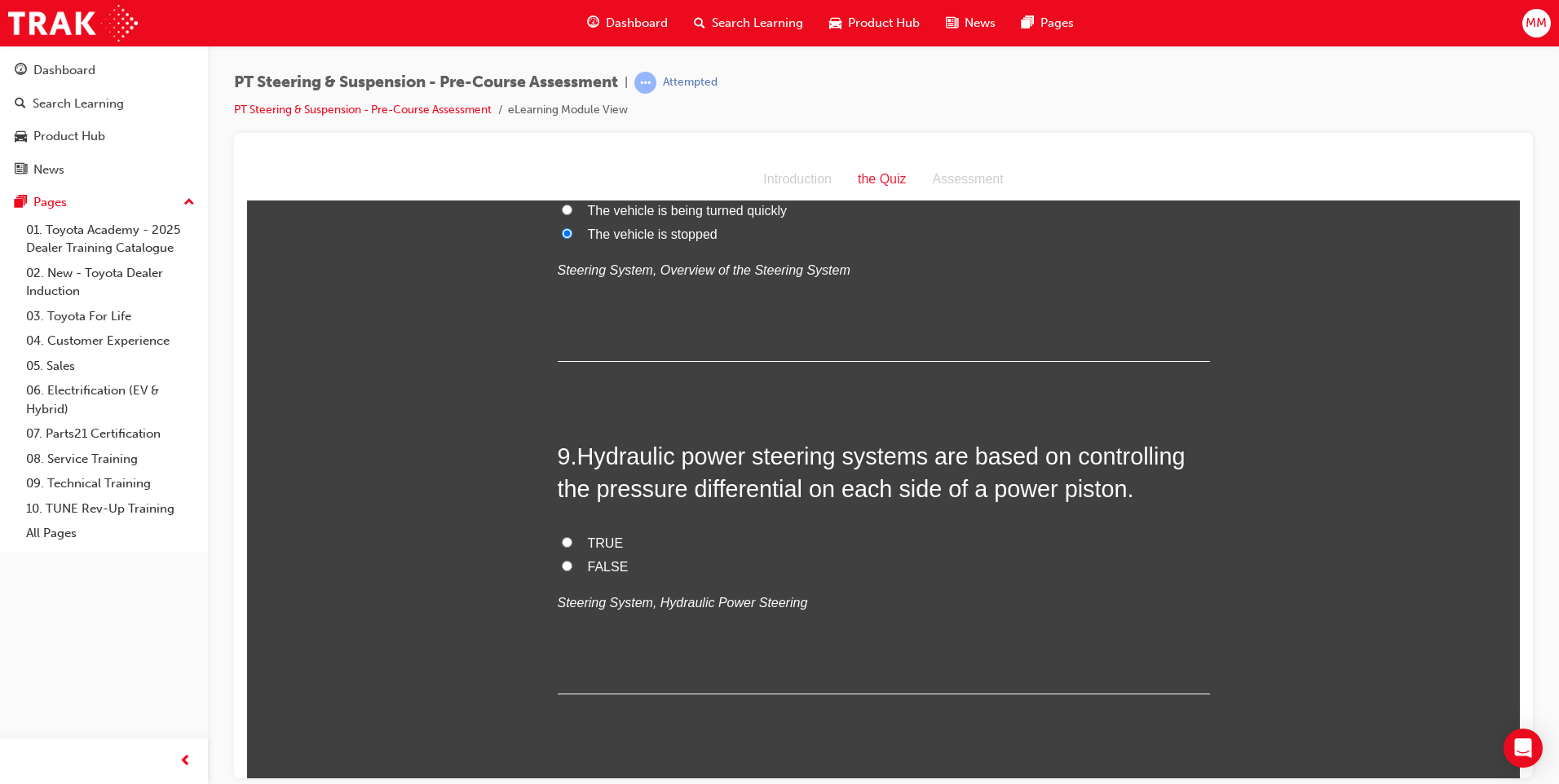
scroll to position [2688, 0]
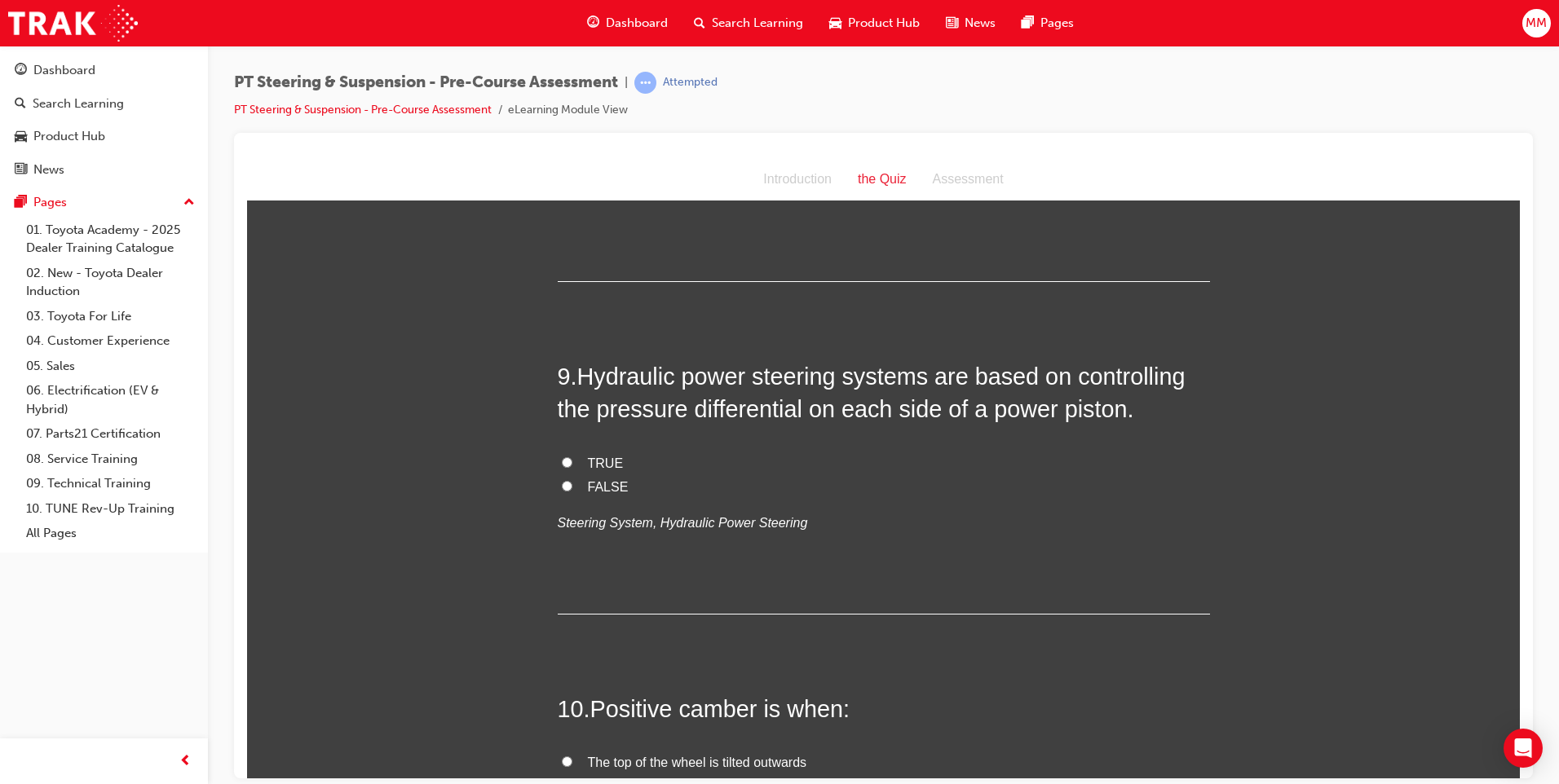
click at [561, 456] on input "TRUE" at bounding box center [566, 461] width 11 height 11
radio input "true"
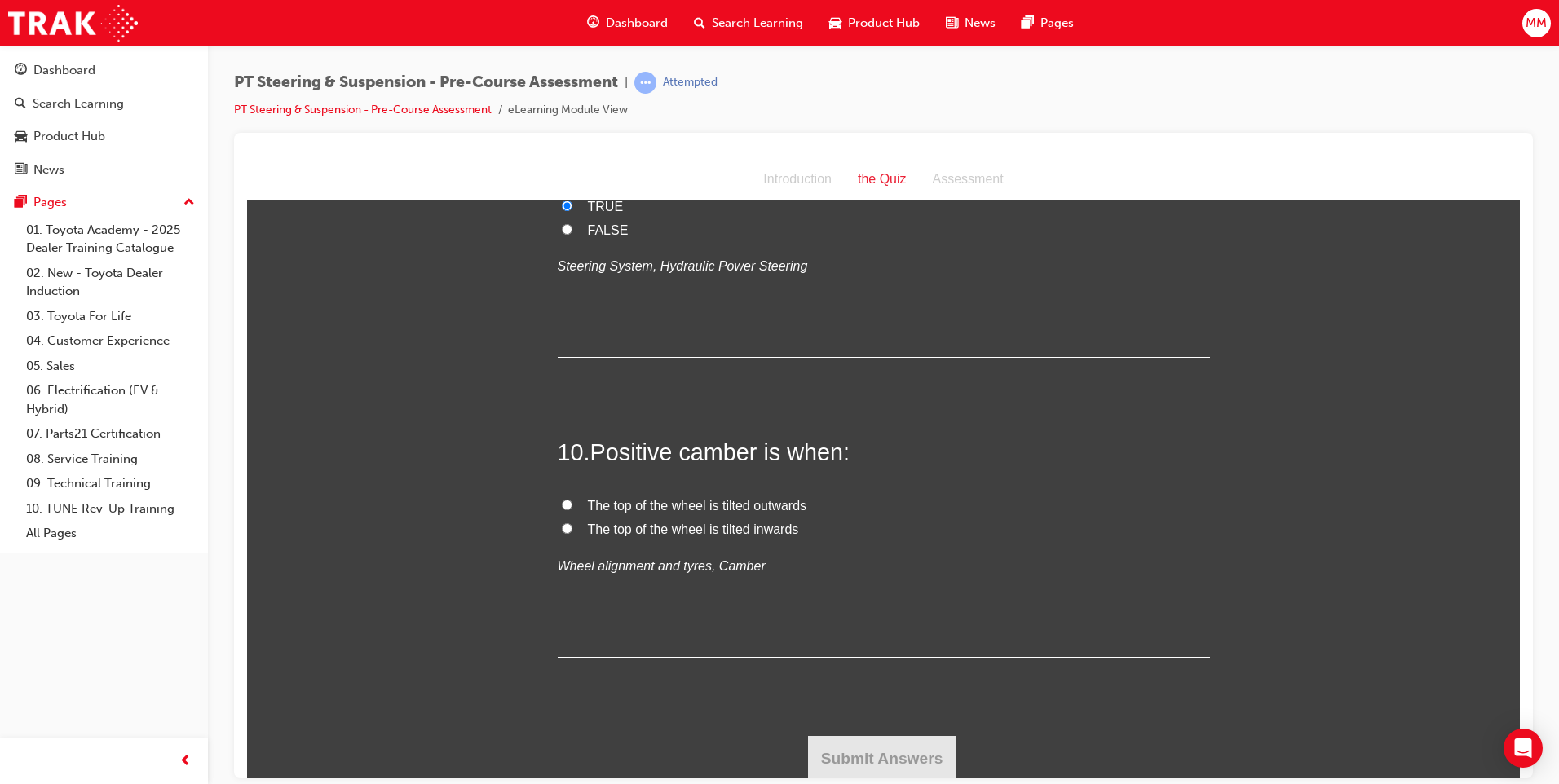
scroll to position [2948, 0]
click at [561, 499] on input "The top of the wheel is tilted outwards" at bounding box center [566, 501] width 11 height 11
radio input "true"
click at [936, 742] on button "Submit Answers" at bounding box center [882, 755] width 148 height 46
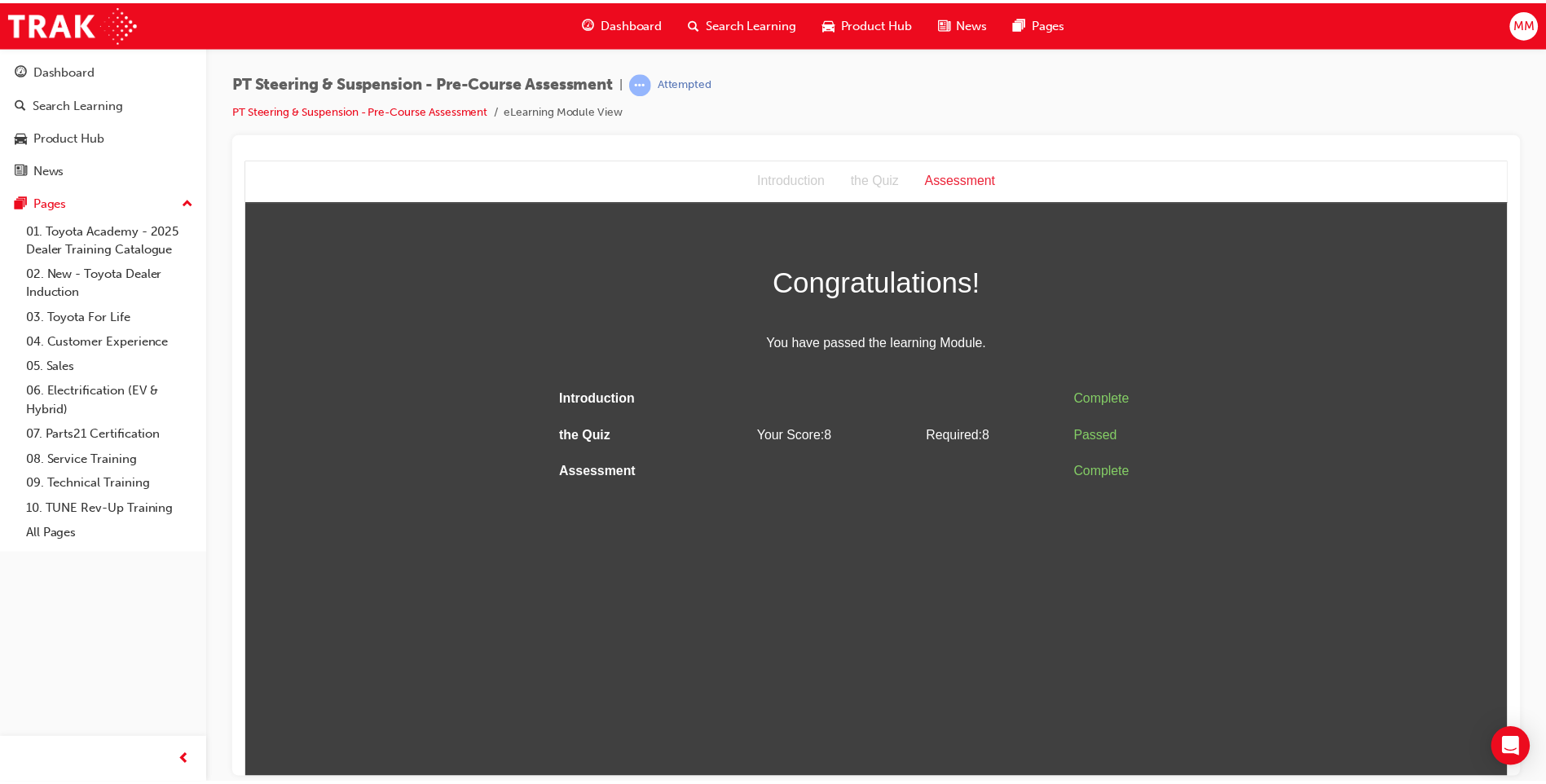
scroll to position [0, 0]
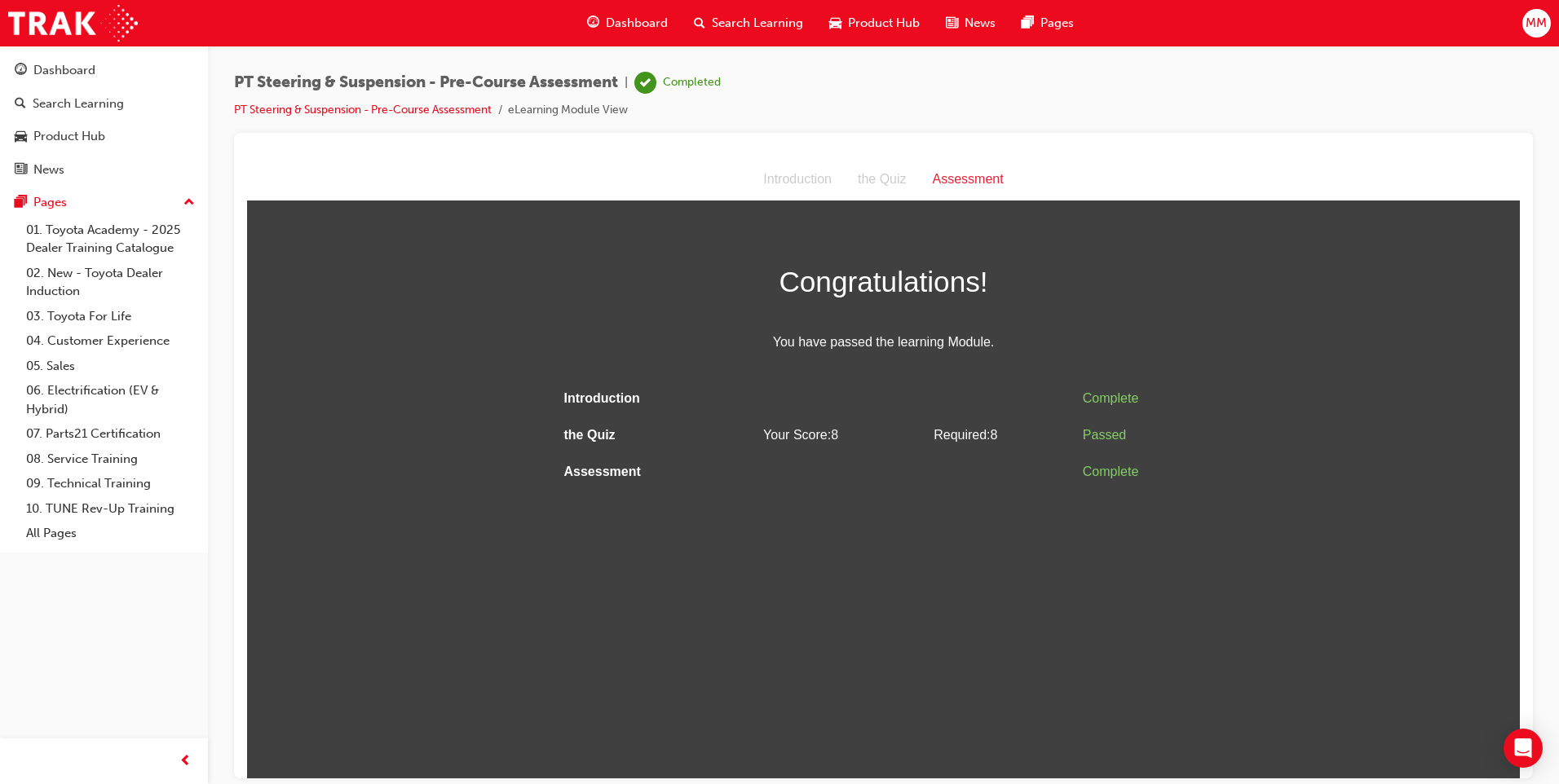
click at [640, 332] on span "You have passed the learning Module." at bounding box center [884, 341] width 652 height 23
click at [735, 19] on span "Search Learning" at bounding box center [758, 23] width 92 height 19
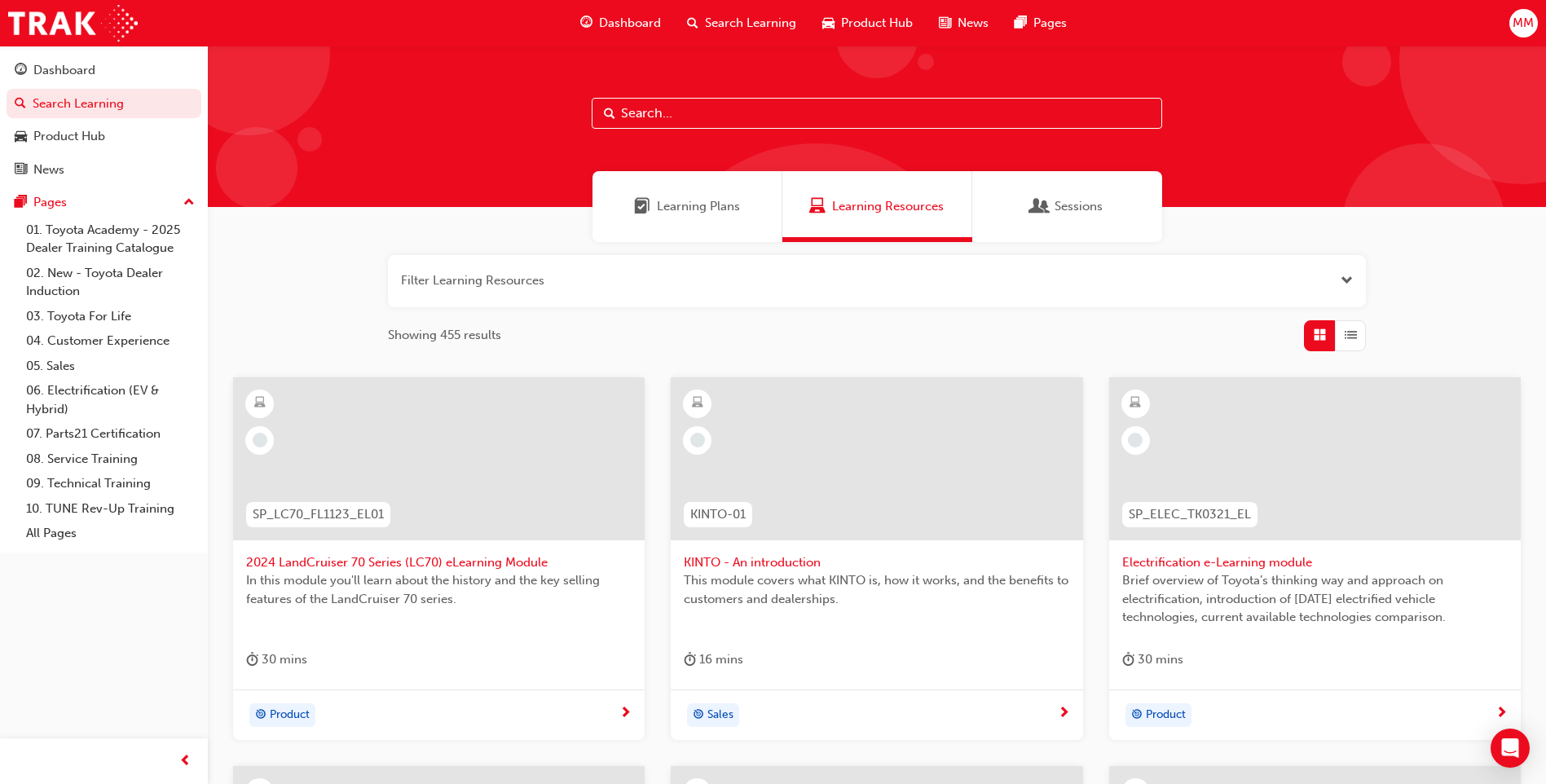
click at [696, 198] on span "Learning Plans" at bounding box center [698, 206] width 83 height 19
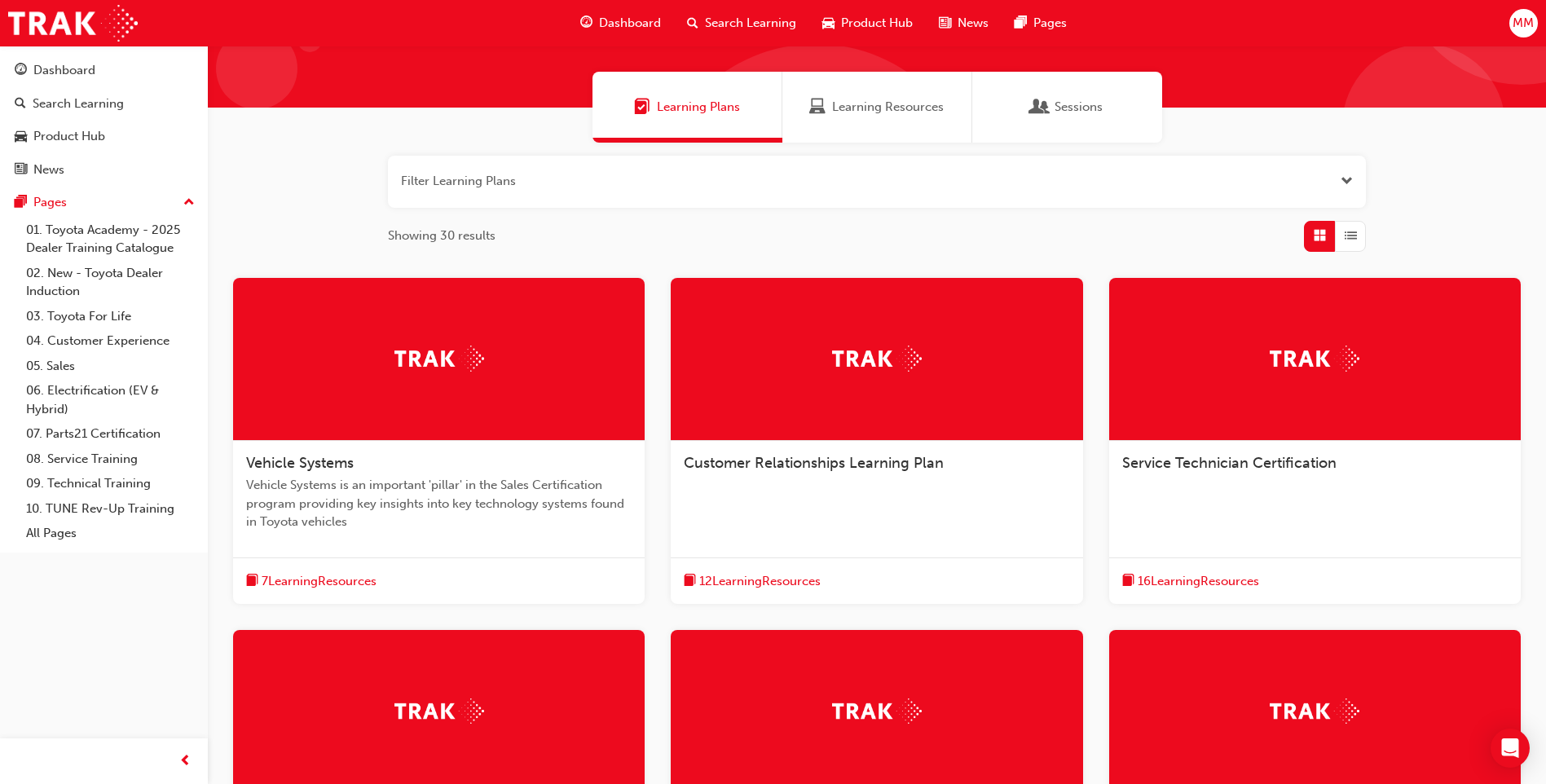
scroll to position [326, 0]
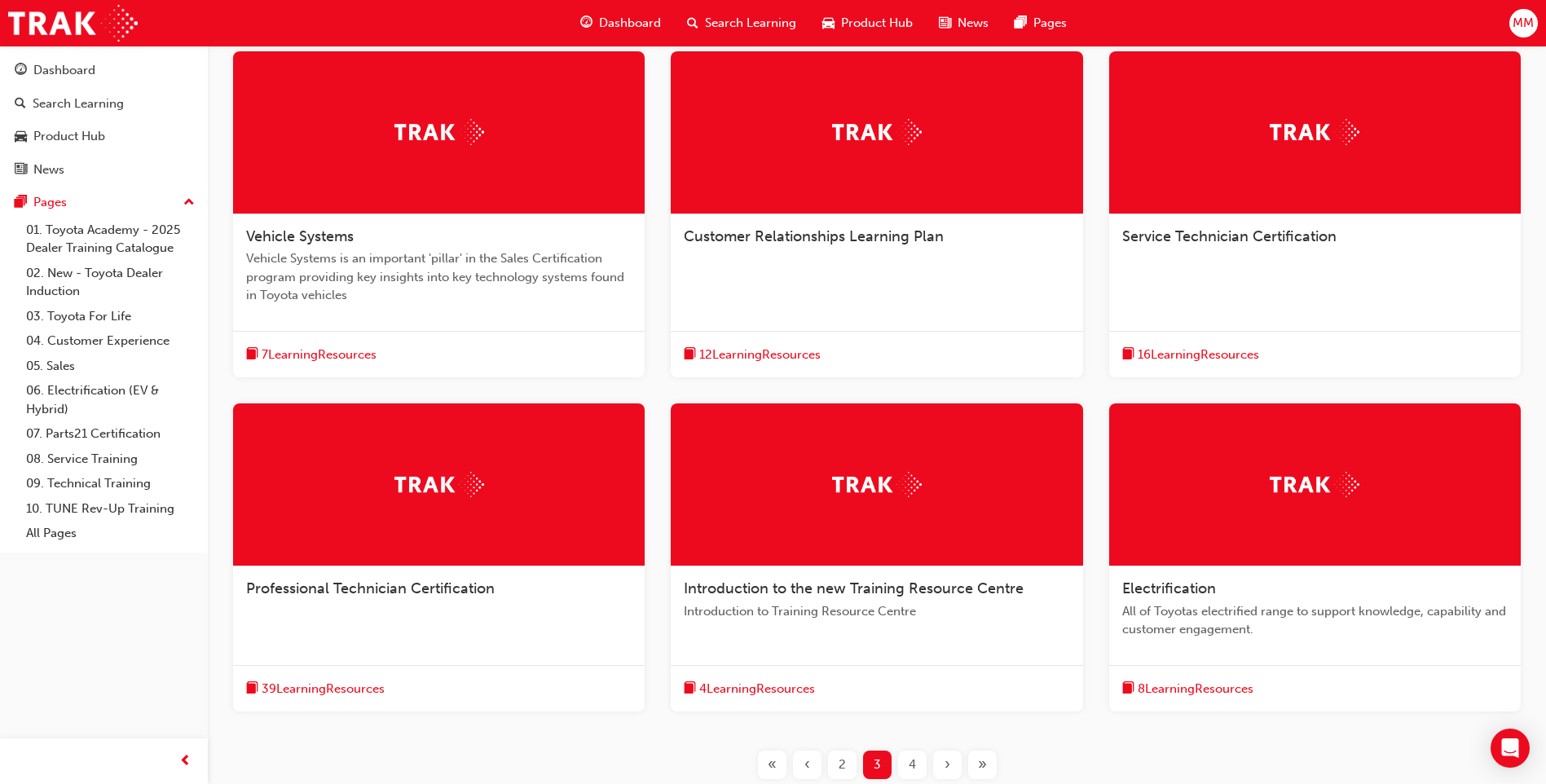
click at [446, 543] on div at bounding box center [439, 485] width 411 height 163
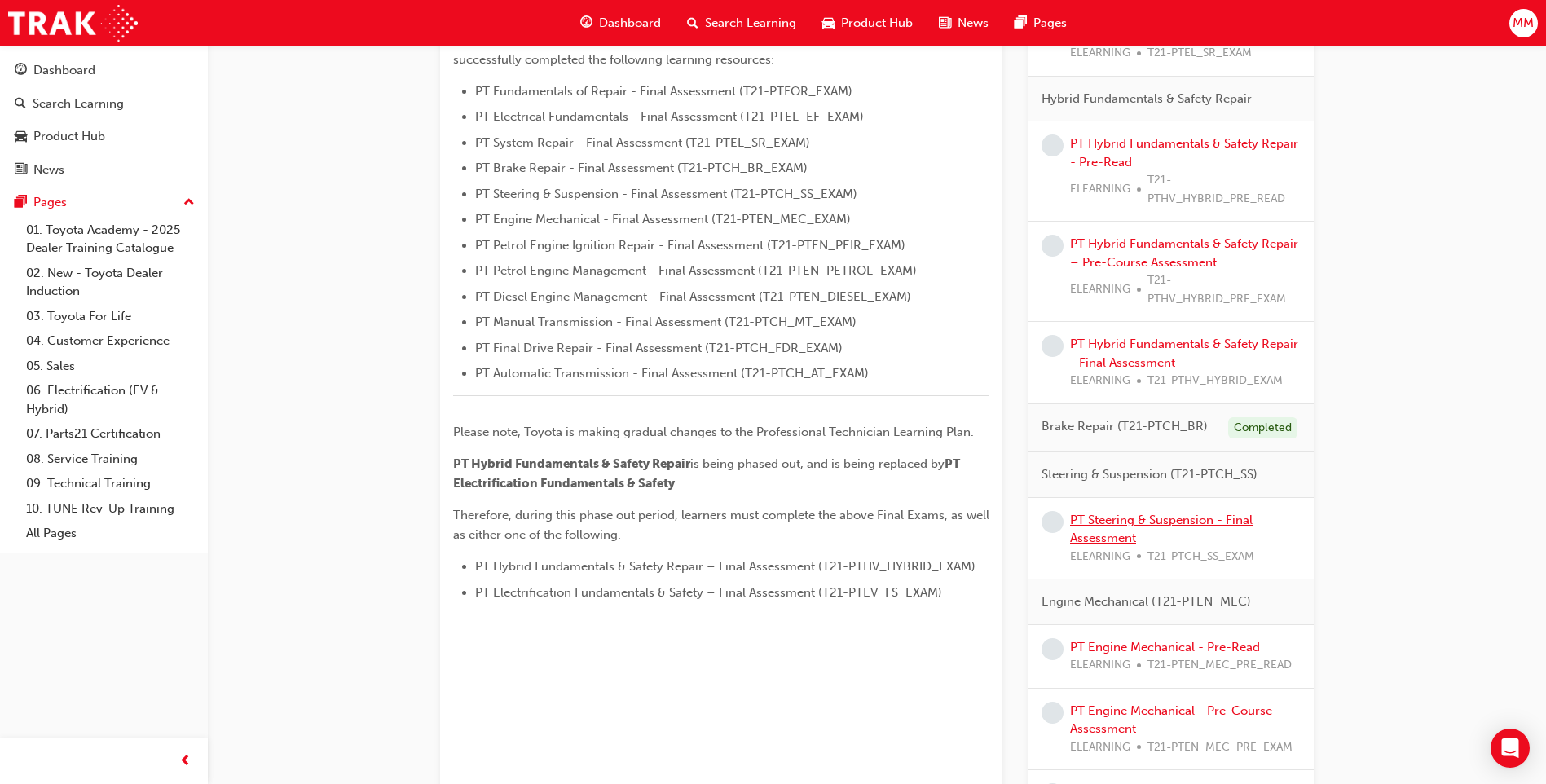
scroll to position [489, 0]
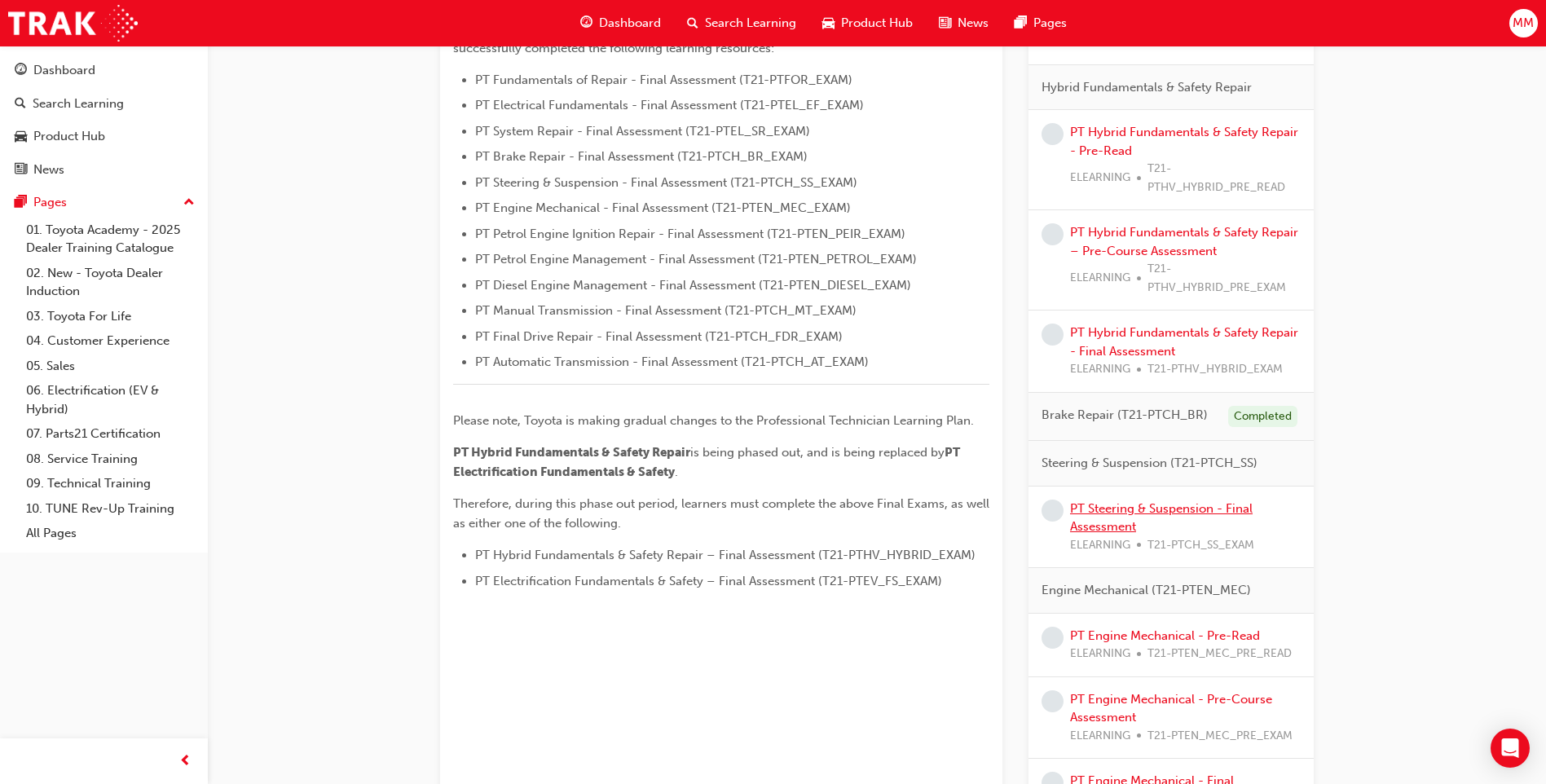
click at [1100, 505] on link "PT Steering & Suspension - Final Assessment" at bounding box center [1161, 518] width 182 height 33
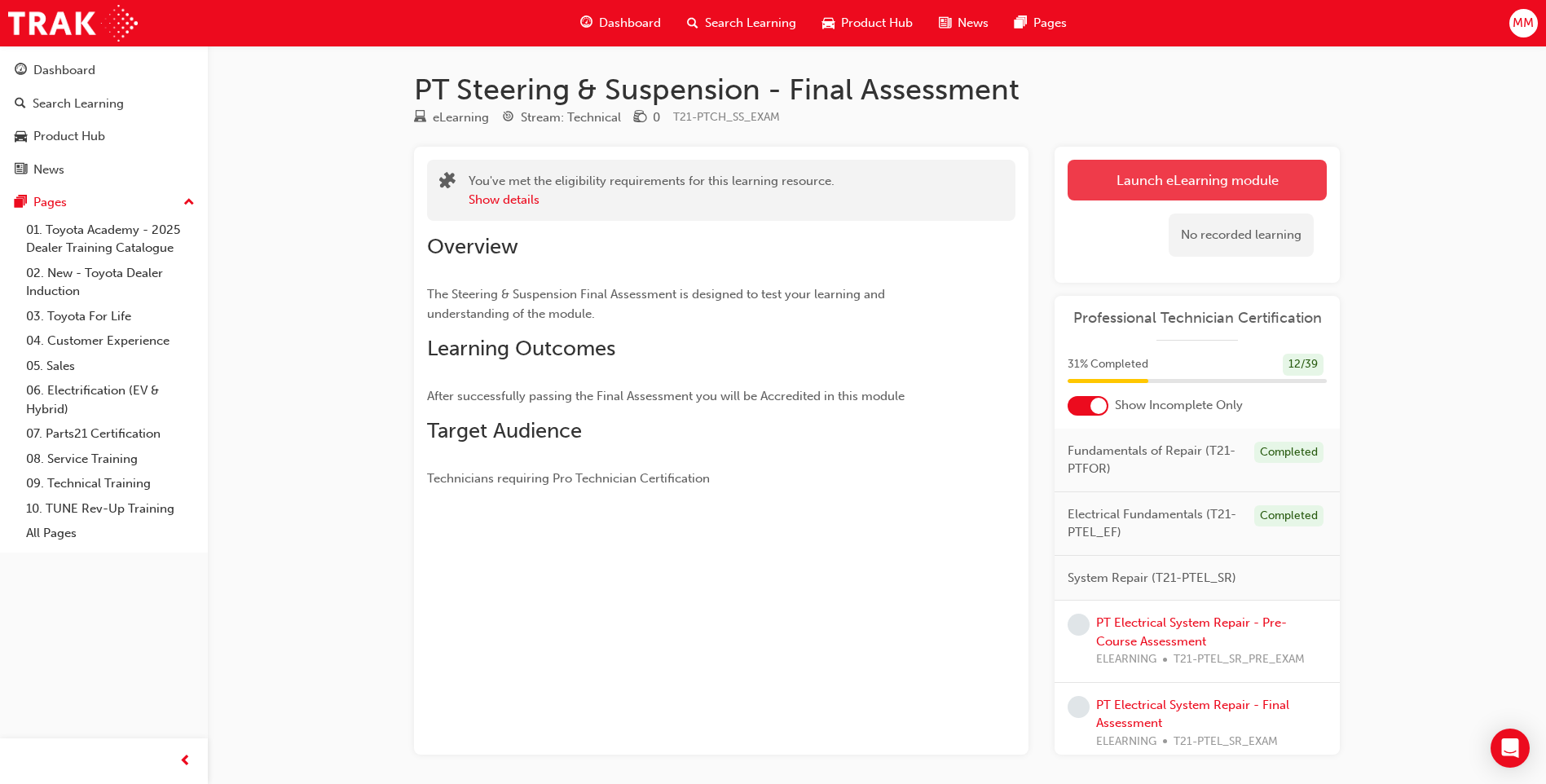
click at [1146, 170] on link "Launch eLearning module" at bounding box center [1196, 180] width 259 height 41
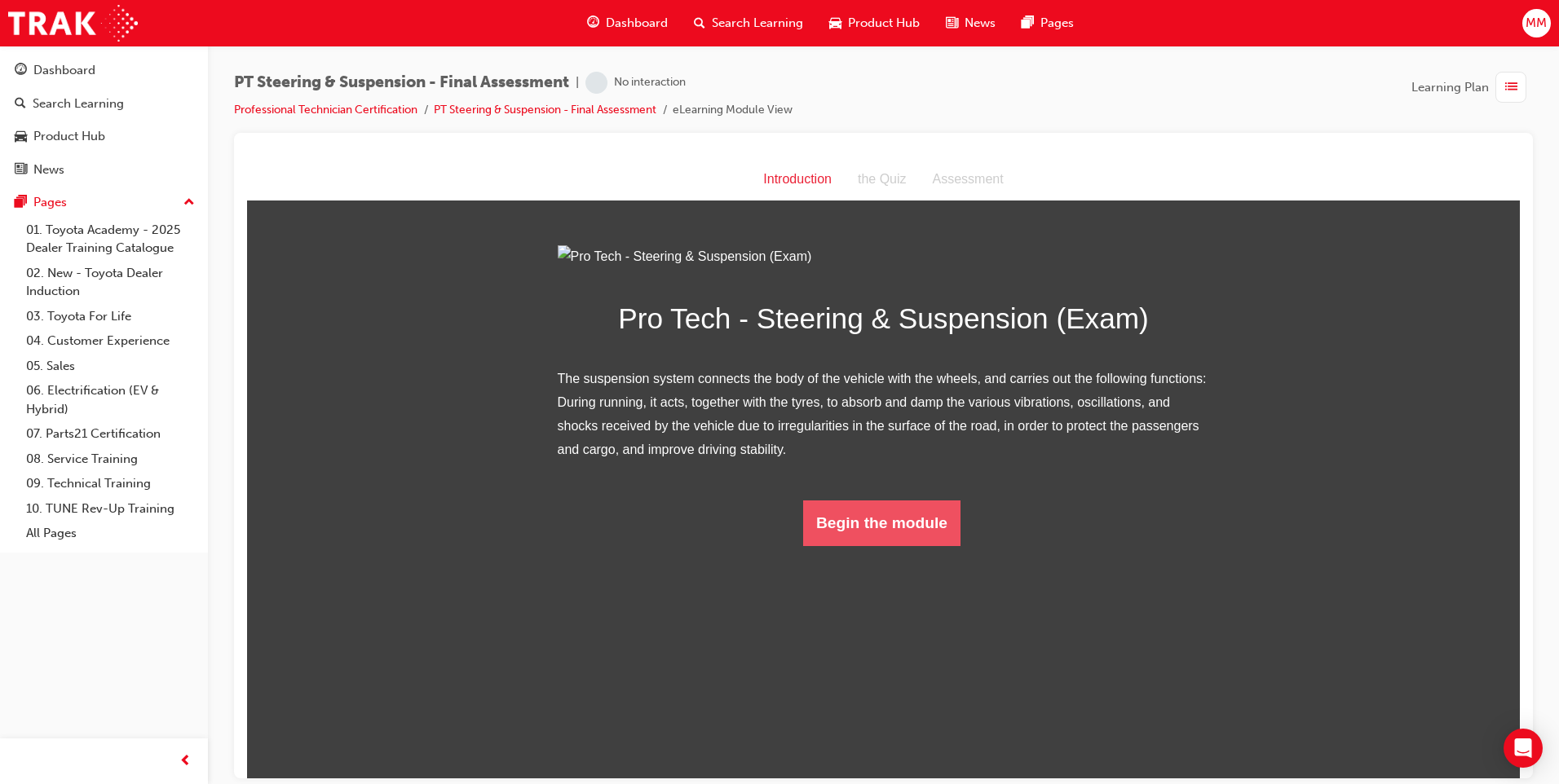
click at [850, 545] on button "Begin the module" at bounding box center [881, 522] width 157 height 46
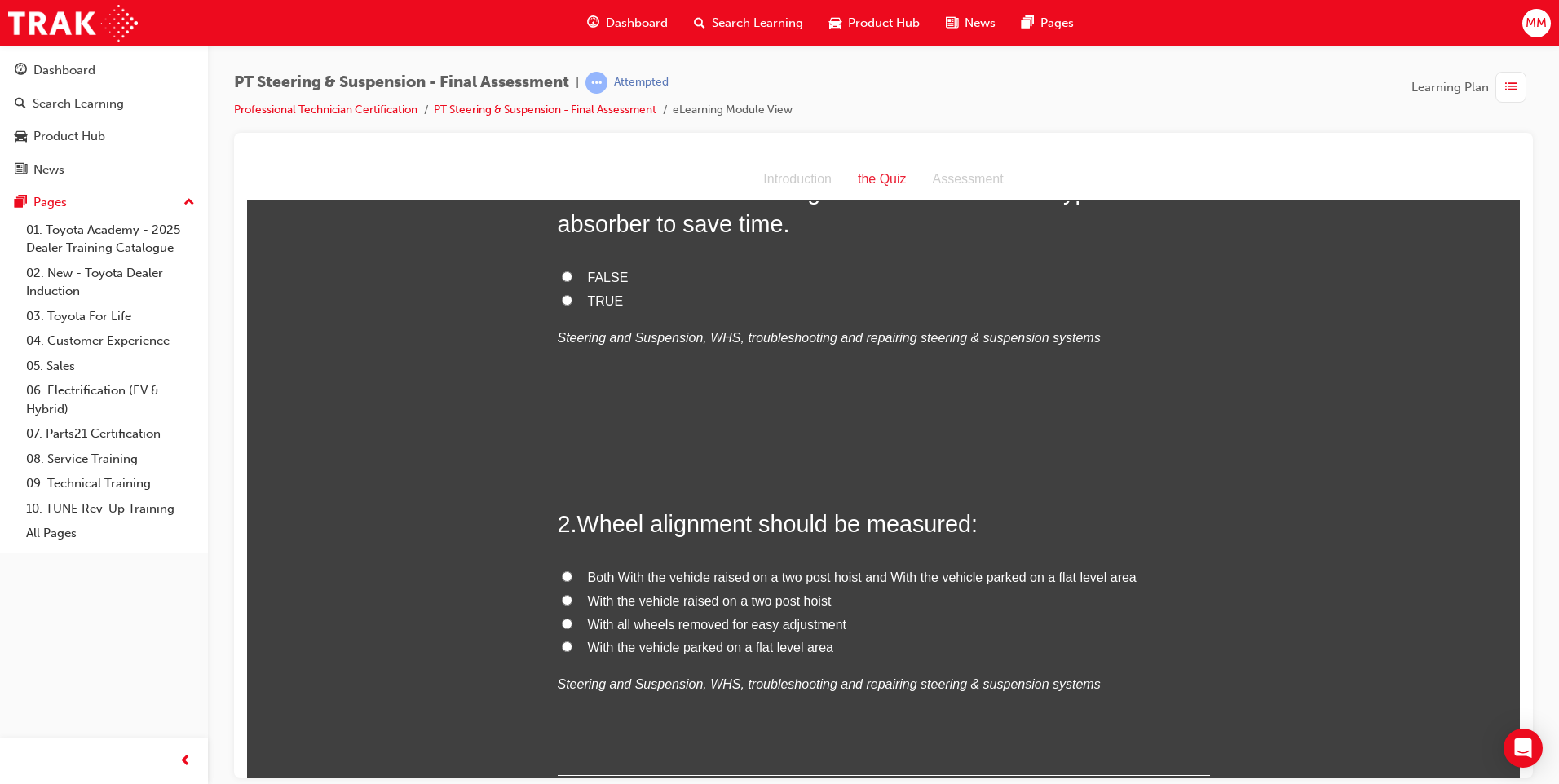
scroll to position [82, 0]
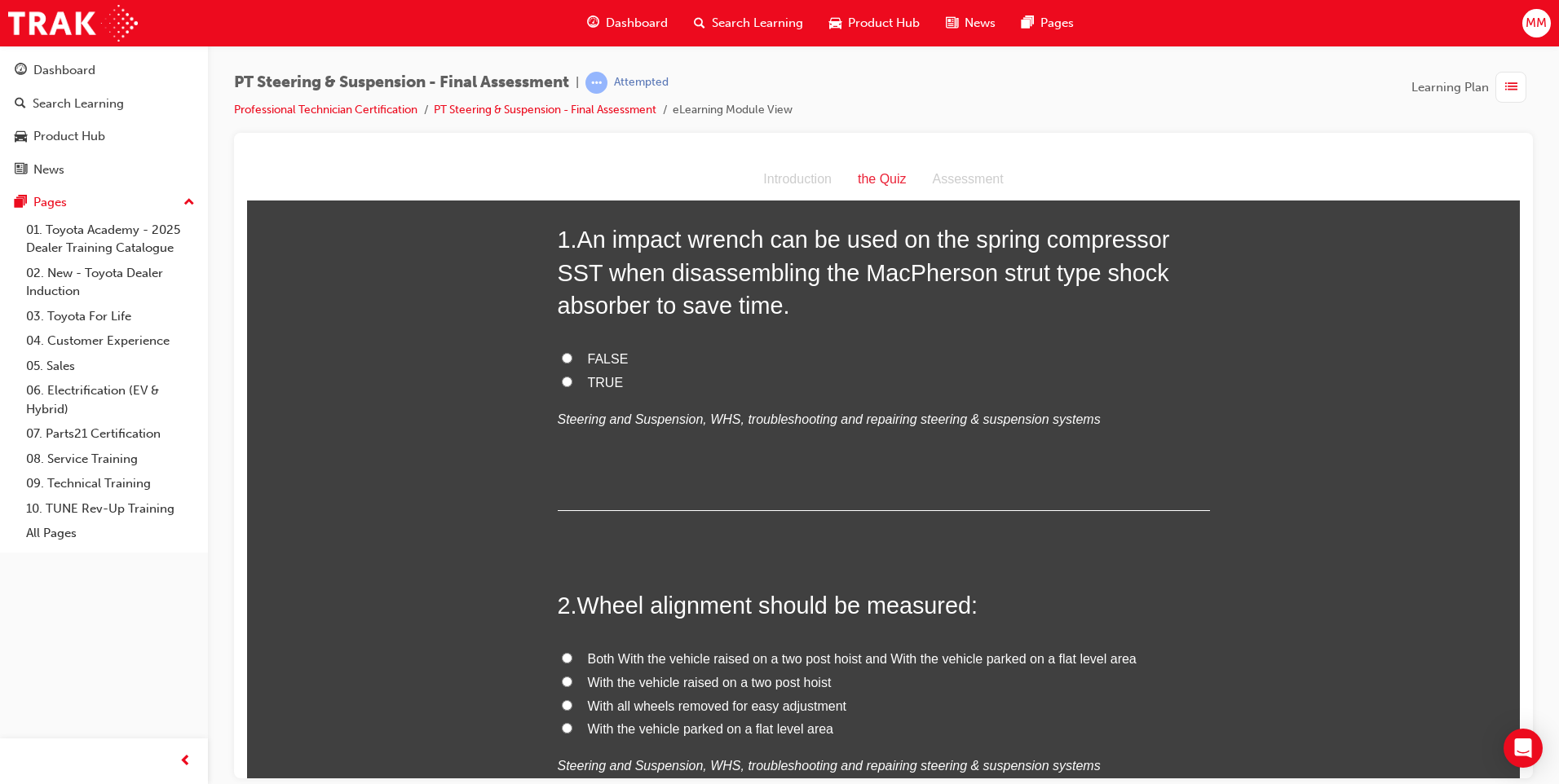
click at [564, 355] on input "FALSE" at bounding box center [566, 357] width 11 height 11
radio input "true"
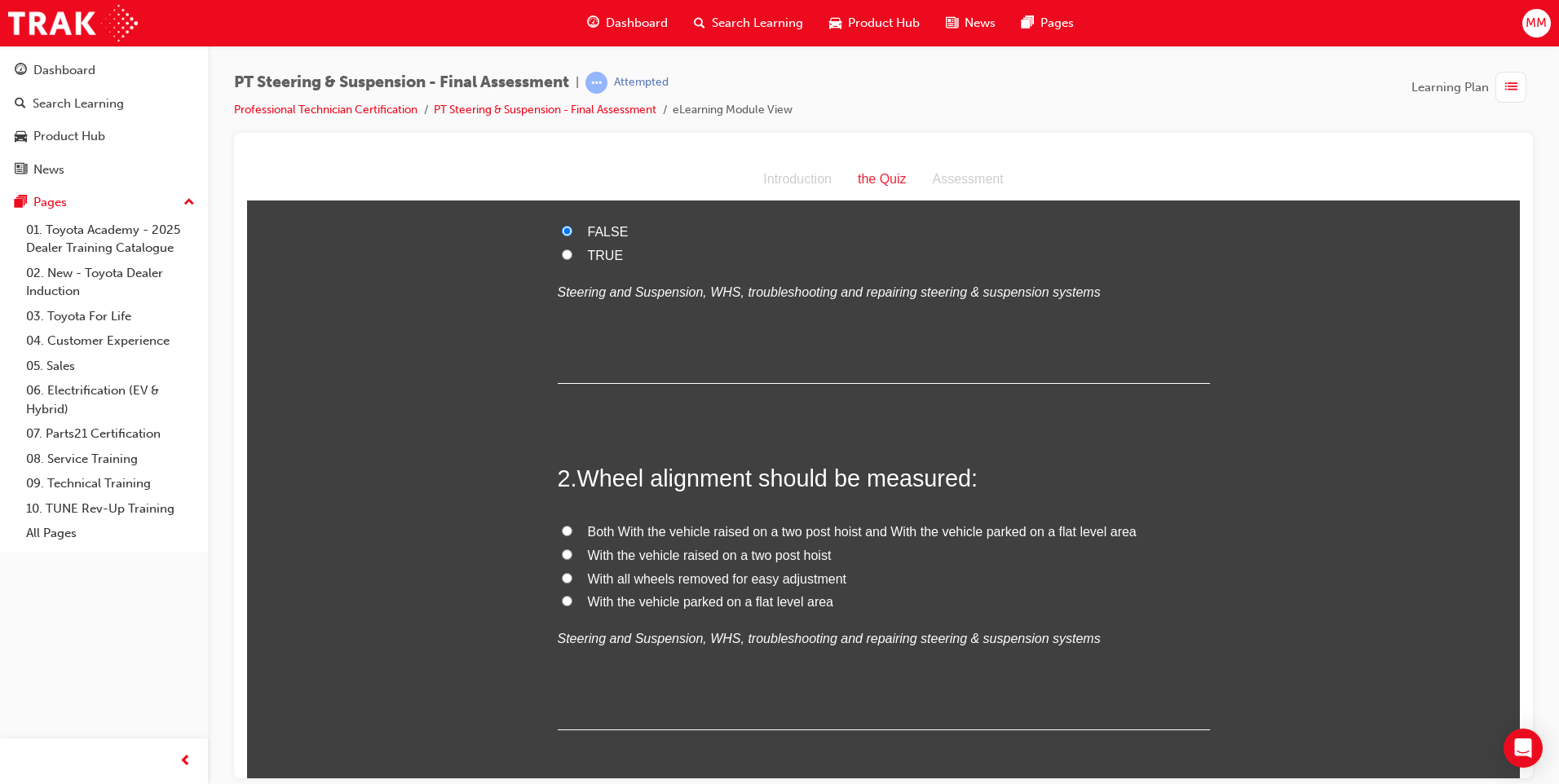
scroll to position [245, 0]
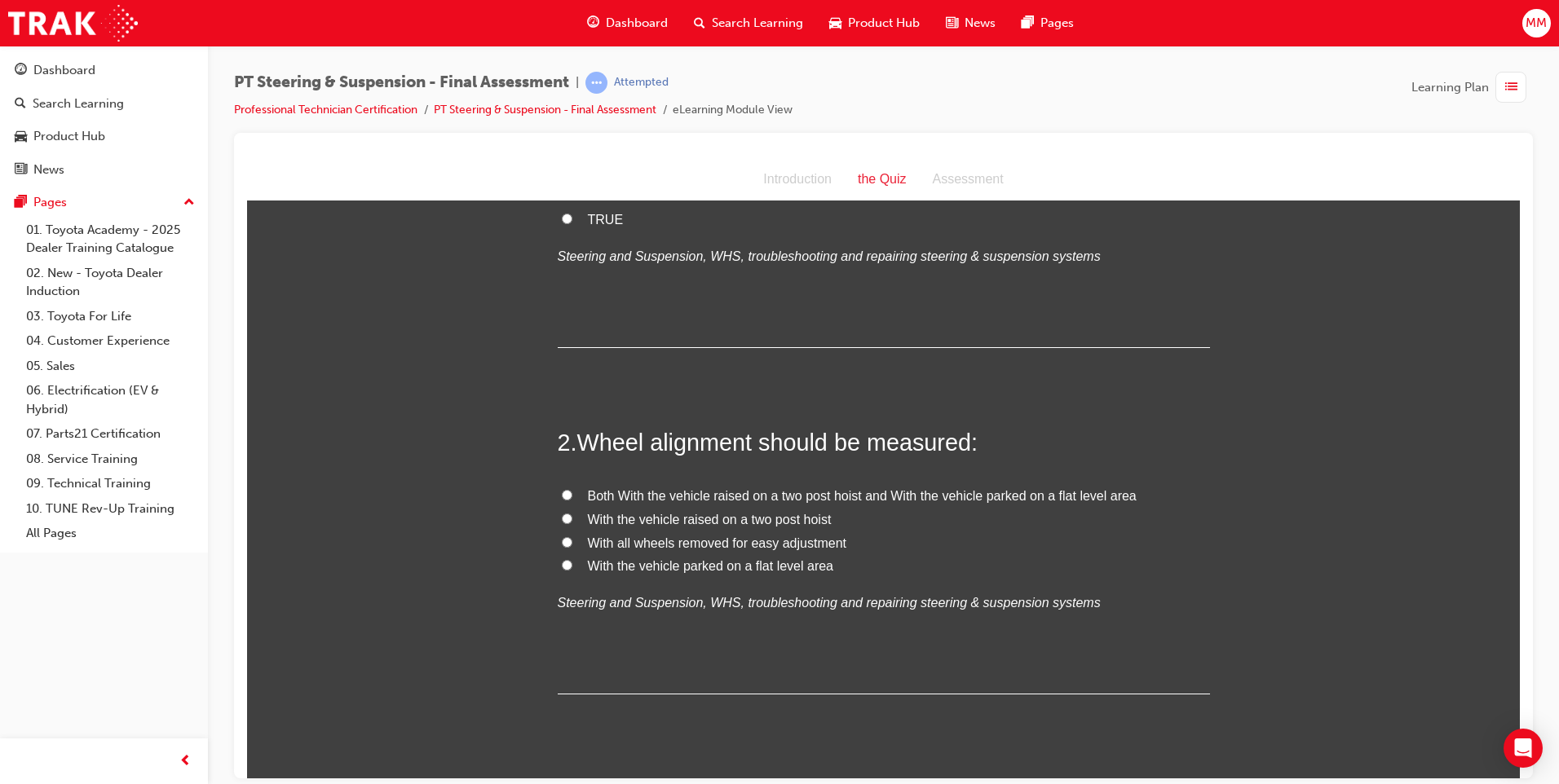
click at [561, 561] on input "With the vehicle parked on a flat level area" at bounding box center [566, 564] width 11 height 11
radio input "true"
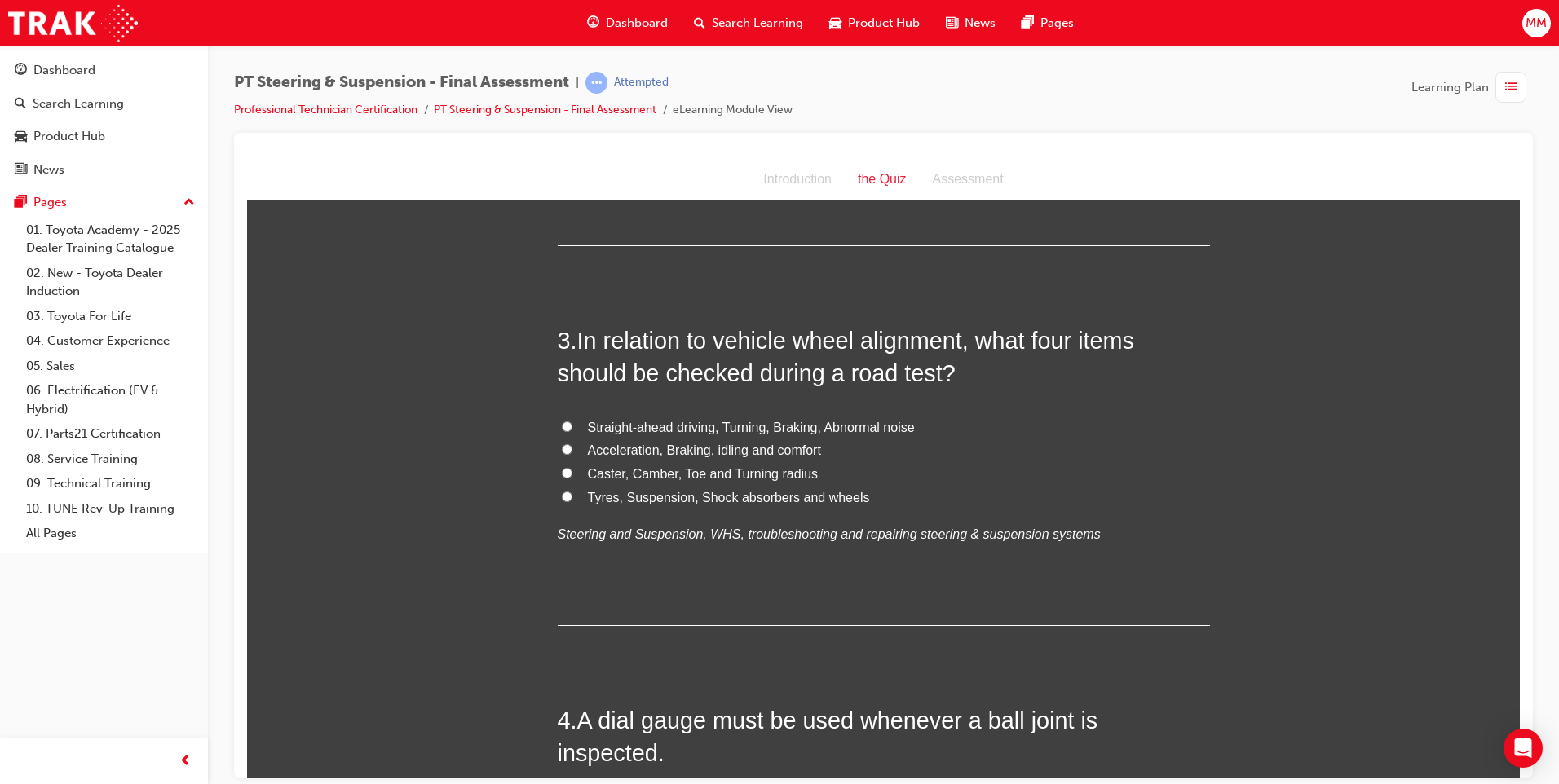
scroll to position [733, 0]
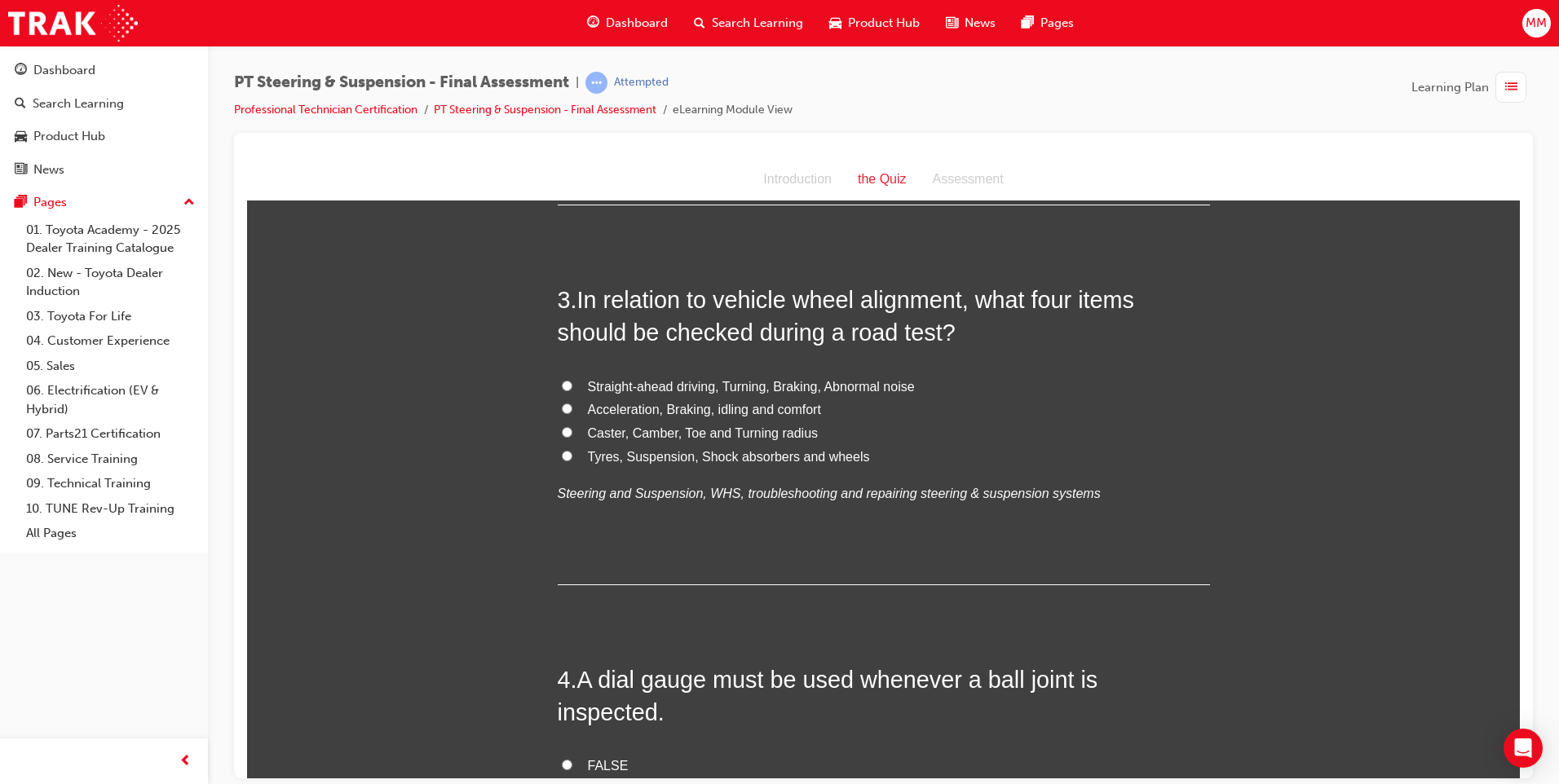
drag, startPoint x: 560, startPoint y: 452, endPoint x: 589, endPoint y: 493, distance: 50.2
click at [561, 452] on input "Tyres, Suspension, Shock absorbers and wheels" at bounding box center [566, 454] width 11 height 11
radio input "true"
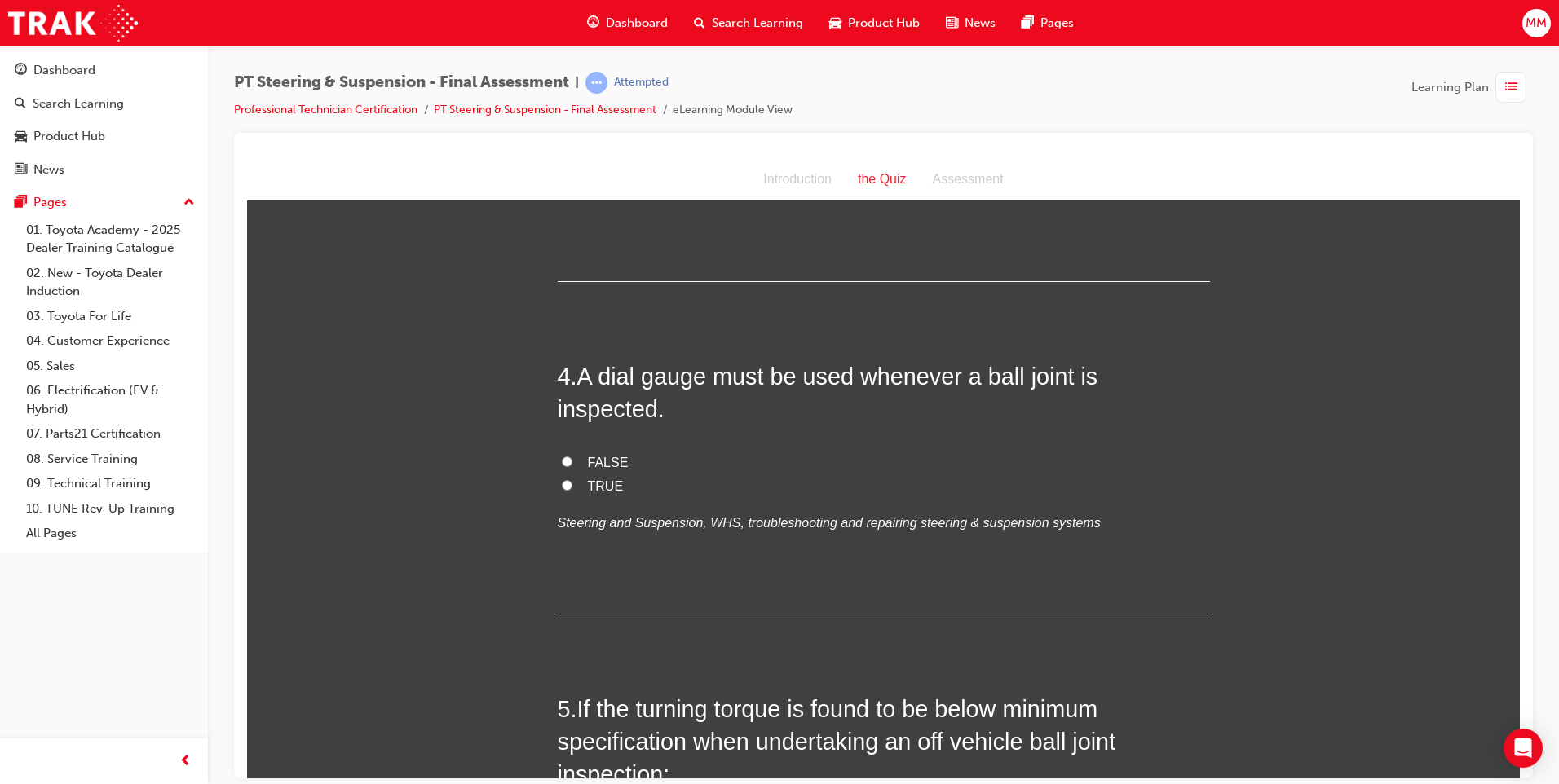
scroll to position [1059, 0]
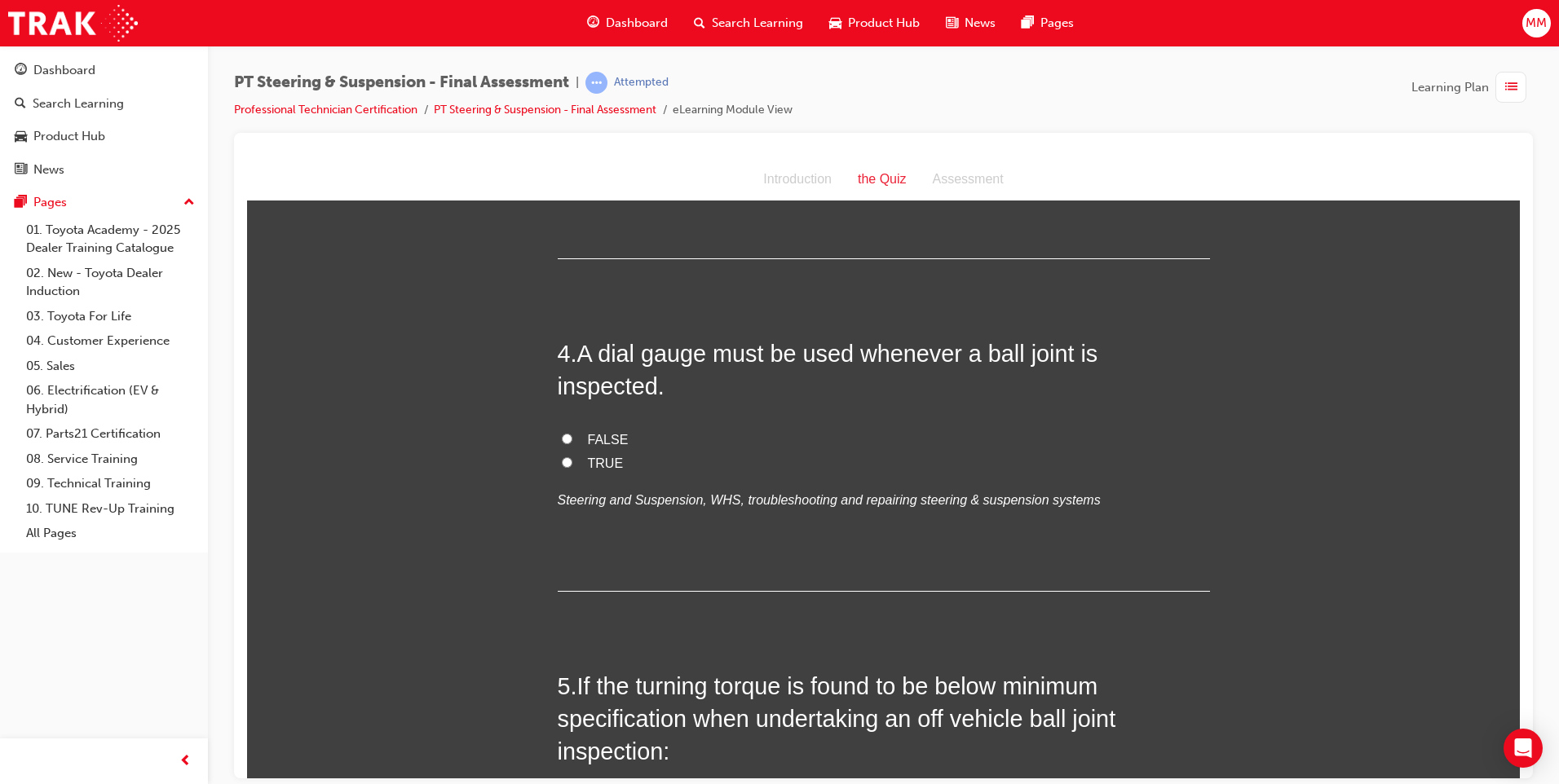
click at [561, 456] on input "TRUE" at bounding box center [566, 461] width 11 height 11
radio input "true"
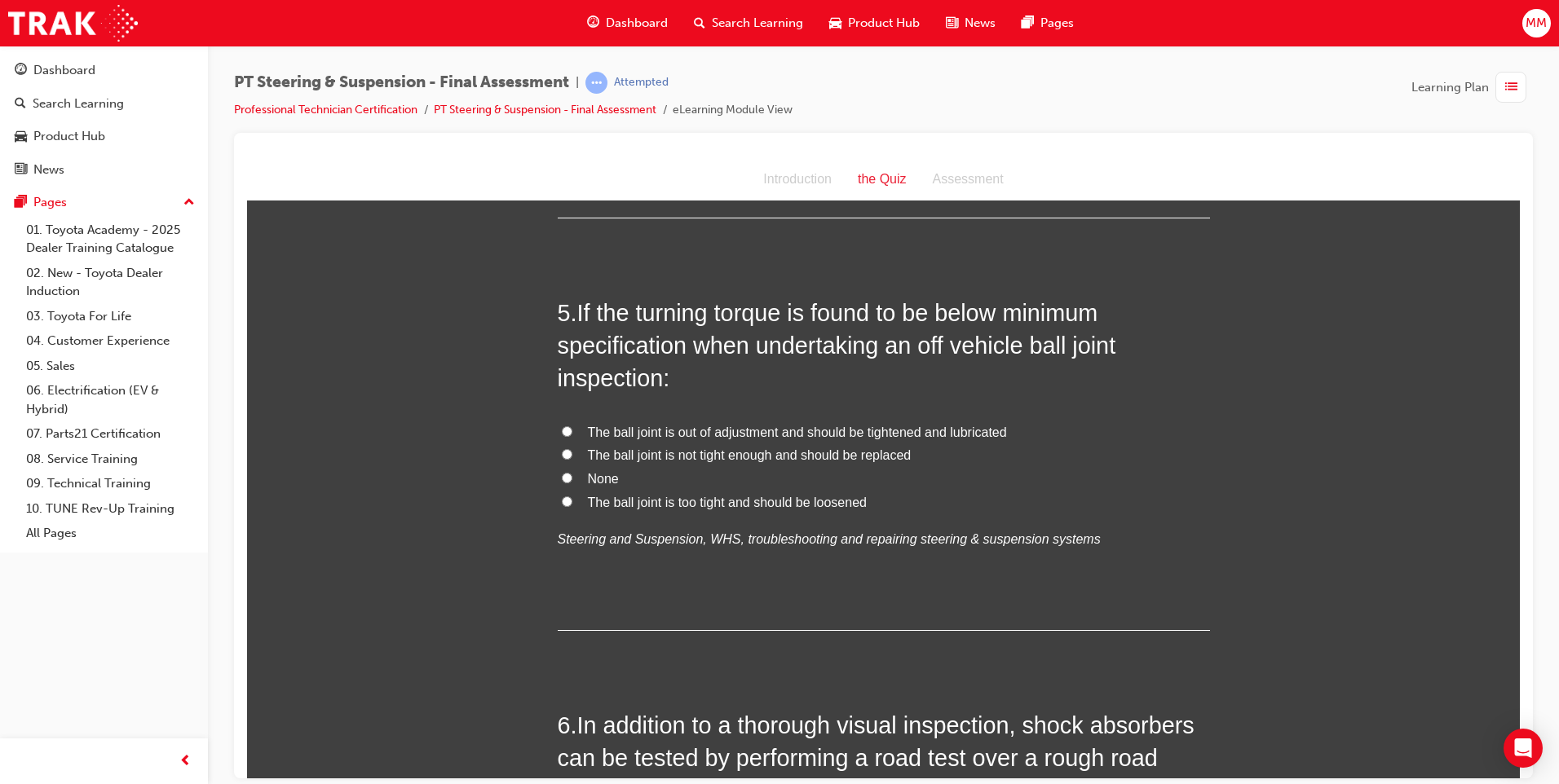
scroll to position [1466, 0]
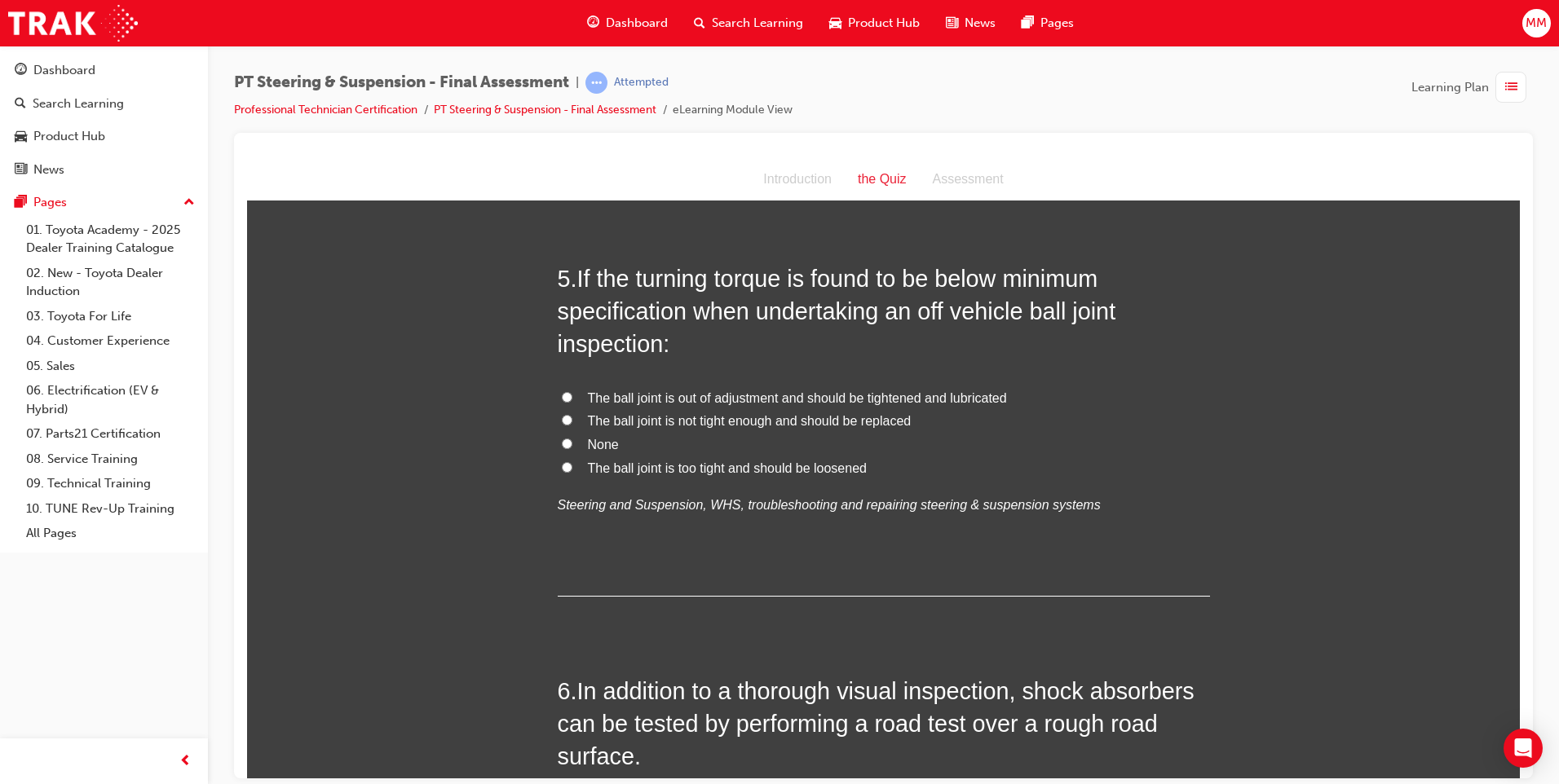
click at [558, 409] on label "The ball joint is not tight enough and should be replaced" at bounding box center [884, 420] width 652 height 23
click at [561, 414] on input "The ball joint is not tight enough and should be replaced" at bounding box center [566, 419] width 11 height 11
radio input "true"
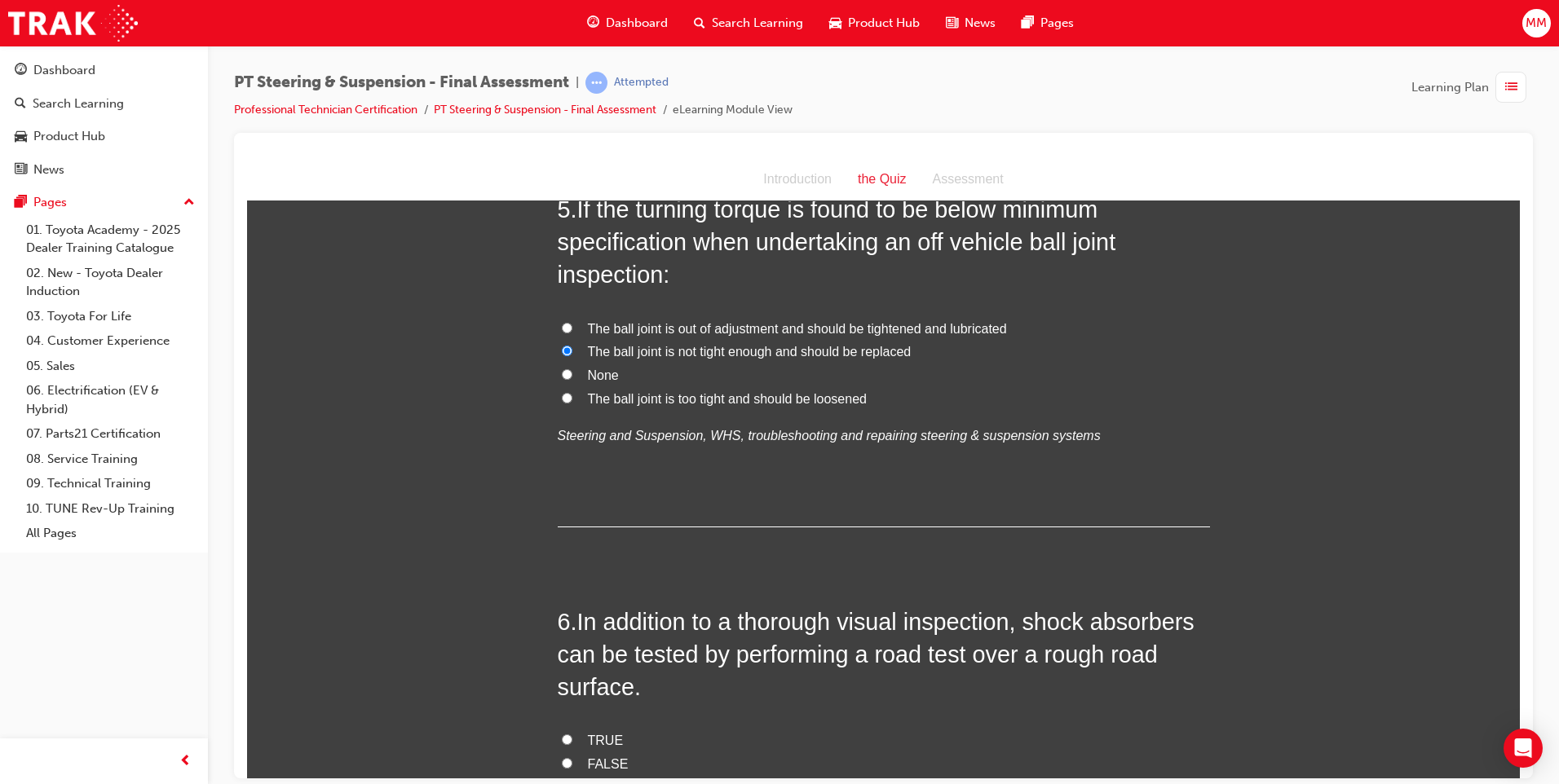
scroll to position [1711, 0]
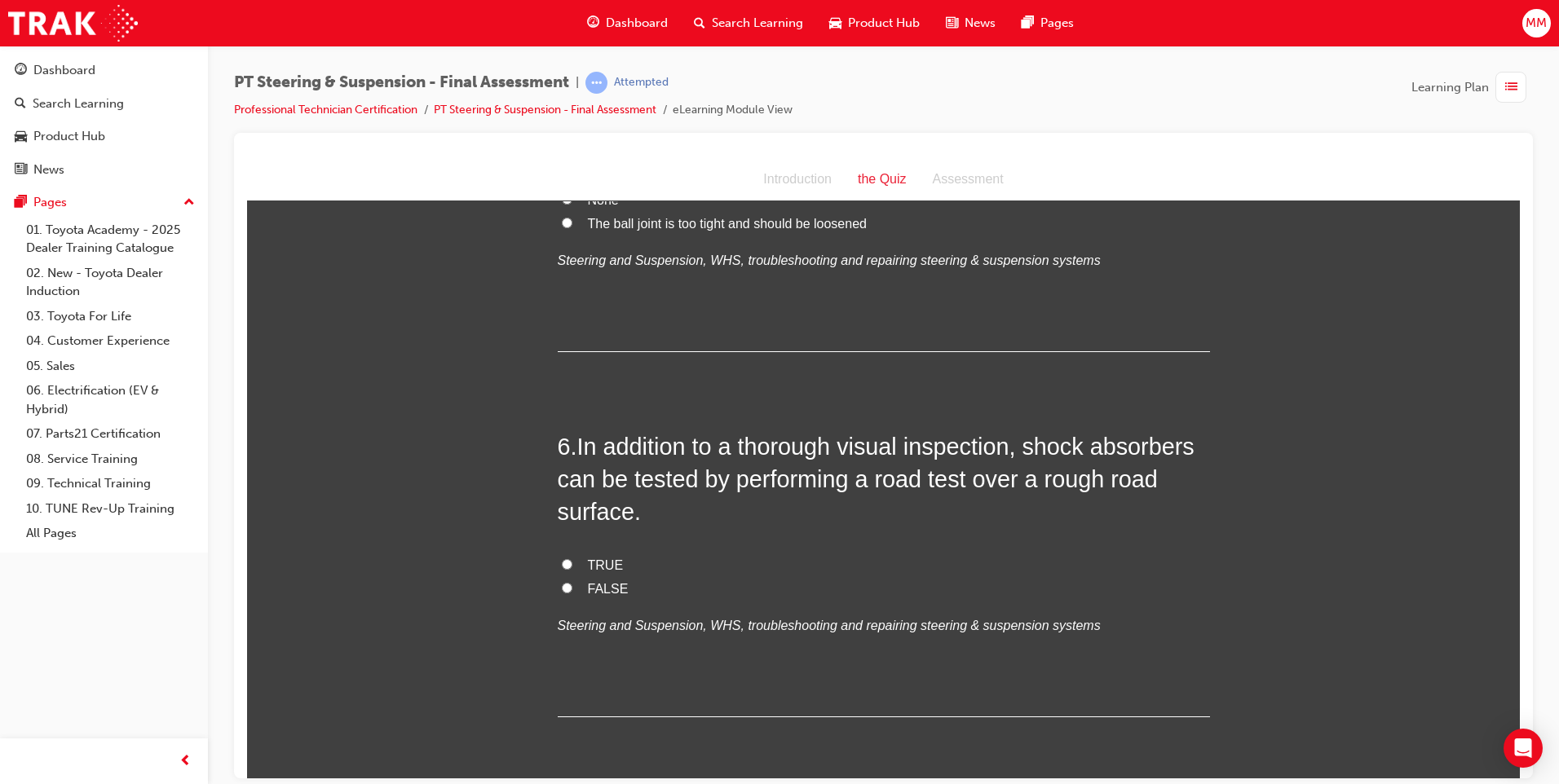
click at [561, 558] on input "TRUE" at bounding box center [566, 563] width 11 height 11
radio input "true"
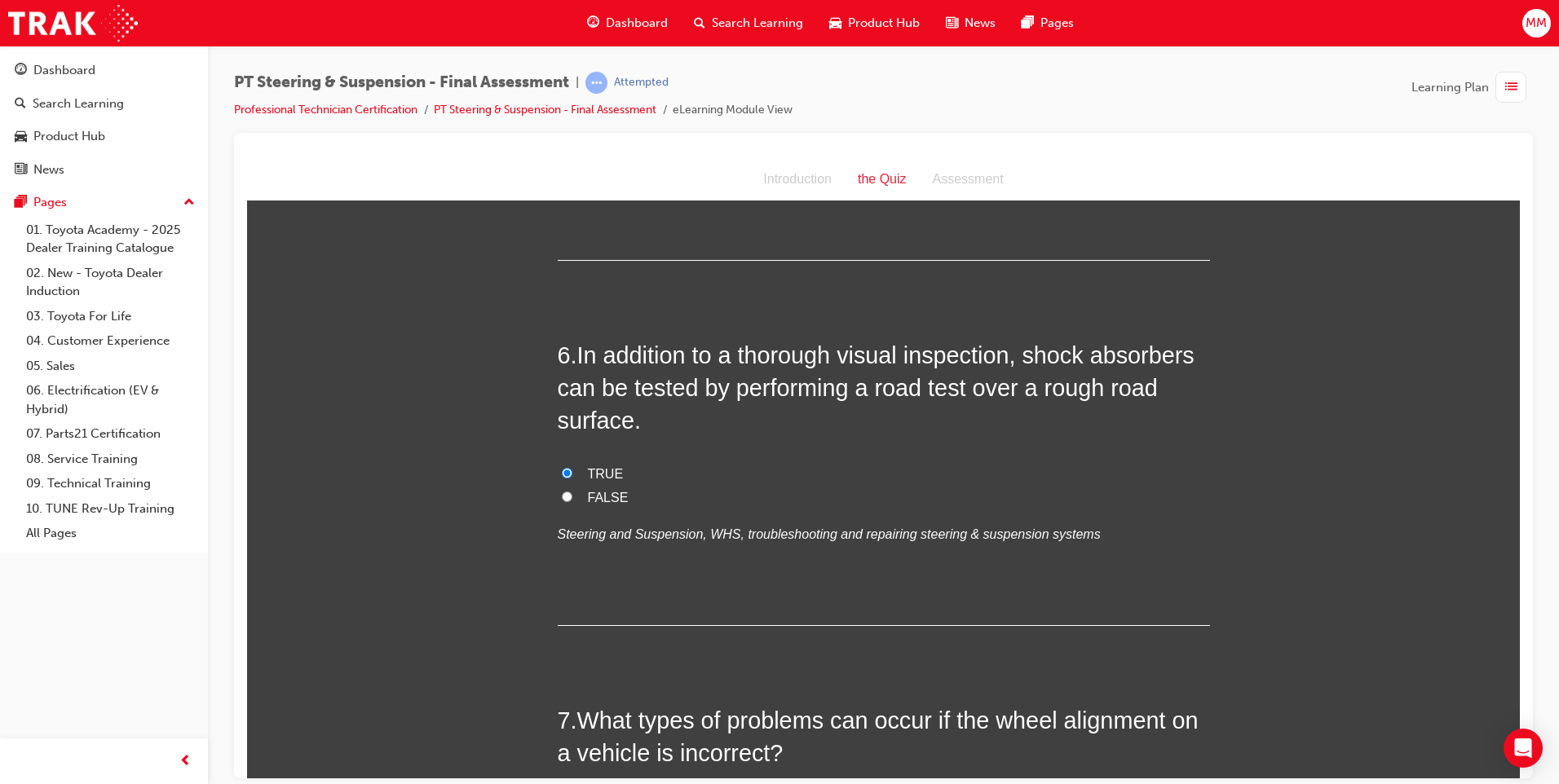
scroll to position [2037, 0]
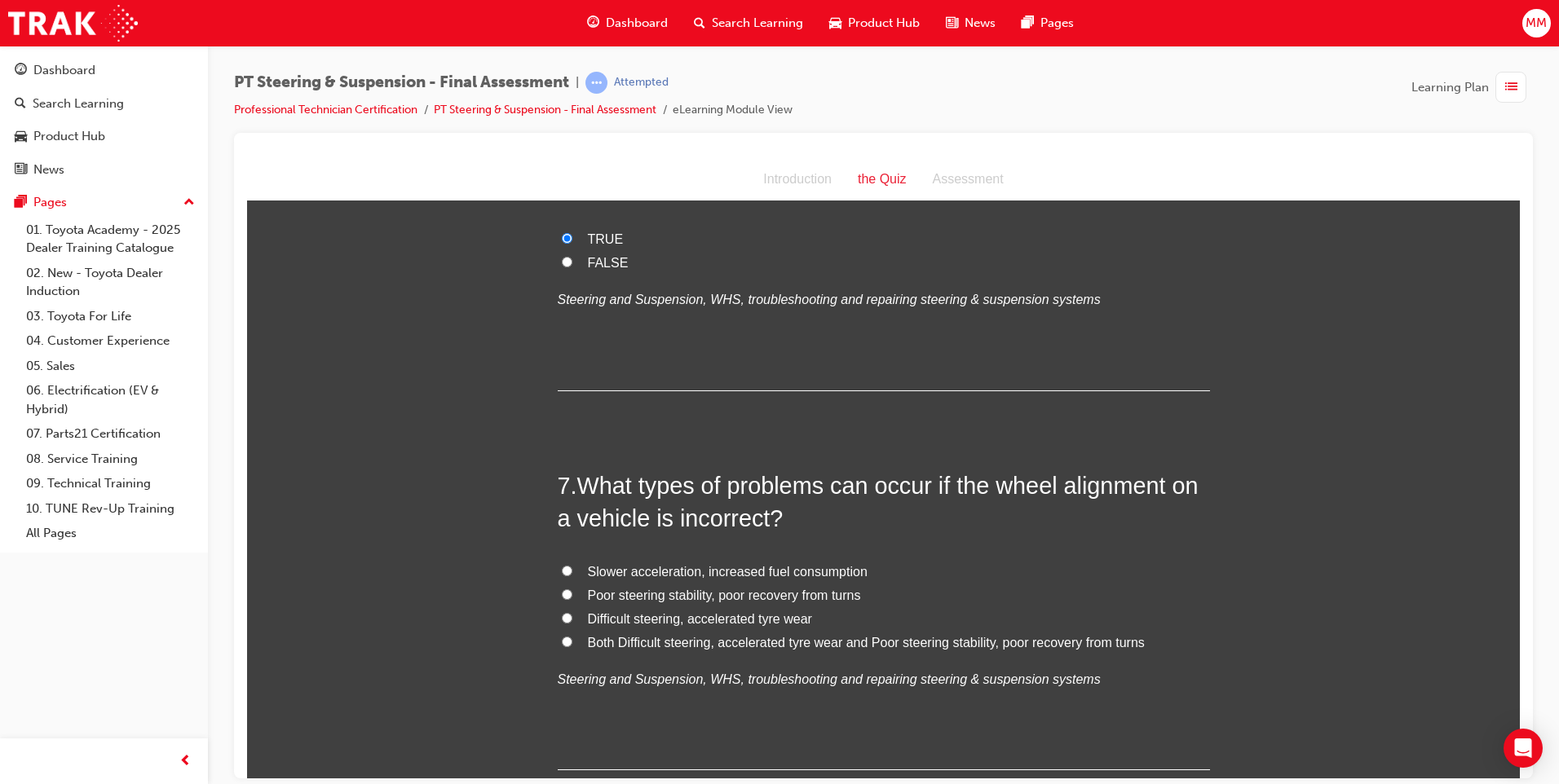
click at [561, 636] on input "Both Difficult steering, accelerated tyre wear and Poor steering stability, poo…" at bounding box center [566, 641] width 11 height 11
radio input "true"
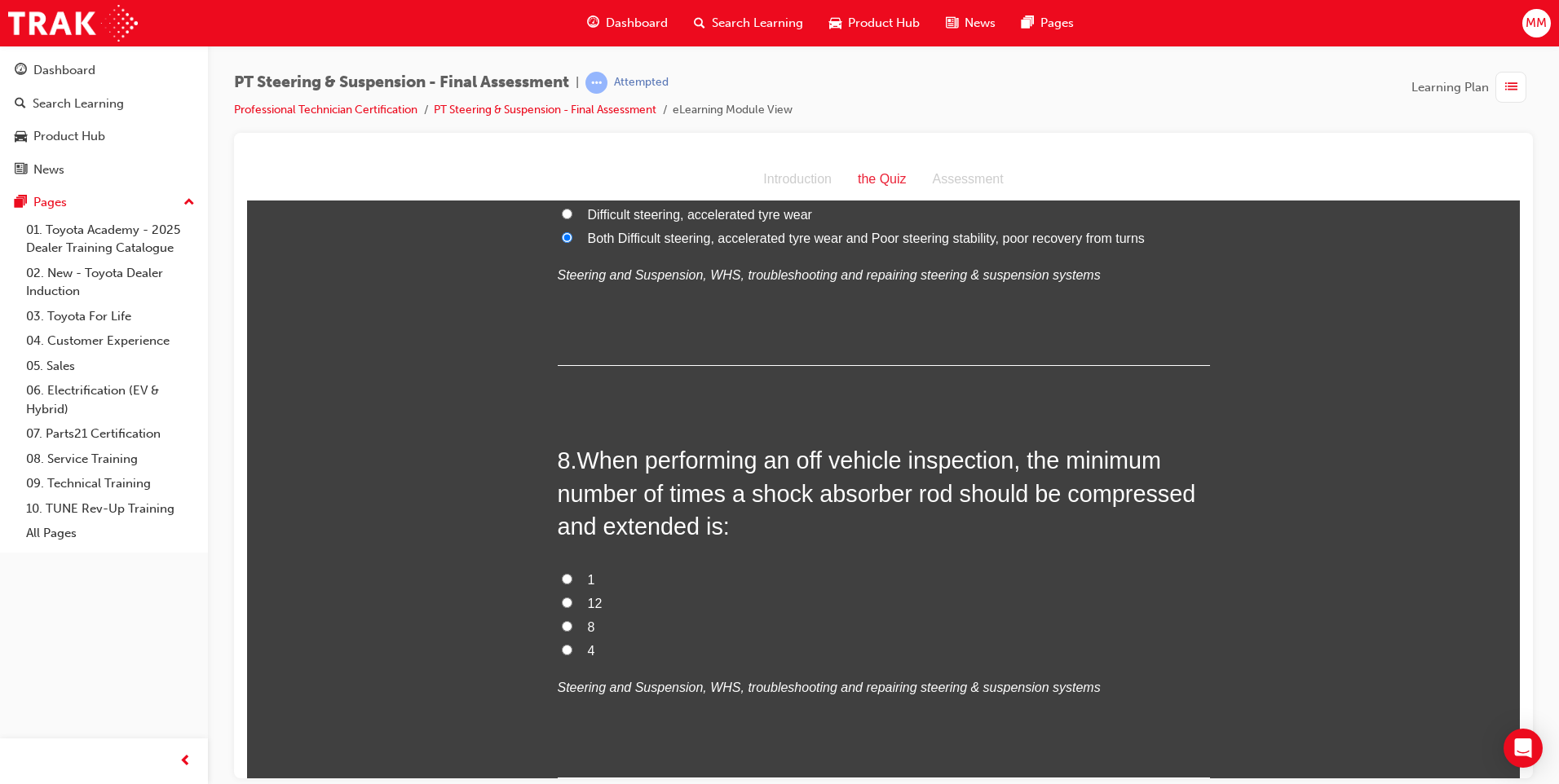
scroll to position [2444, 0]
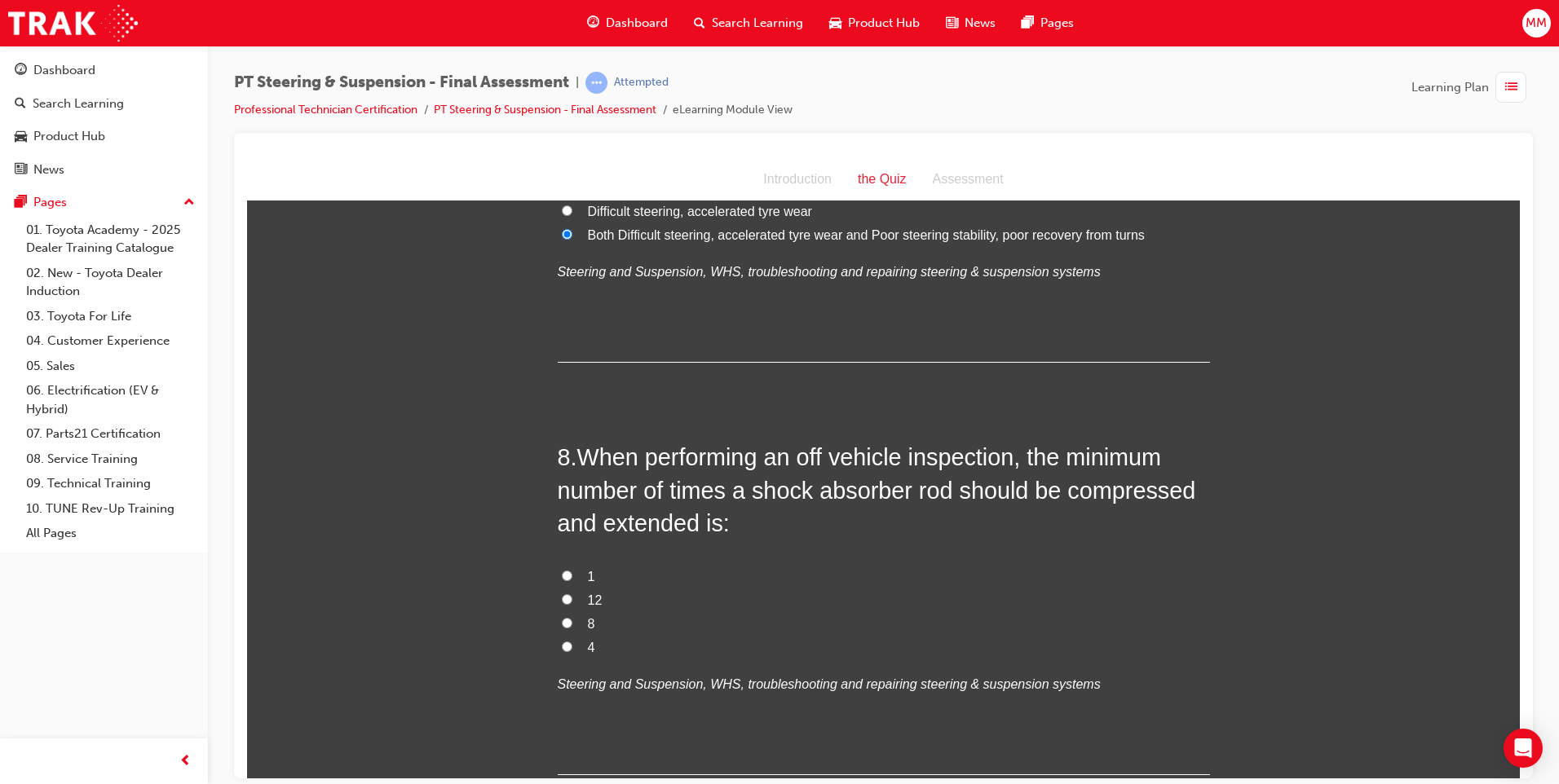
click at [565, 588] on label "12" at bounding box center [884, 600] width 652 height 23
click at [565, 593] on input "12" at bounding box center [566, 598] width 11 height 11
radio input "true"
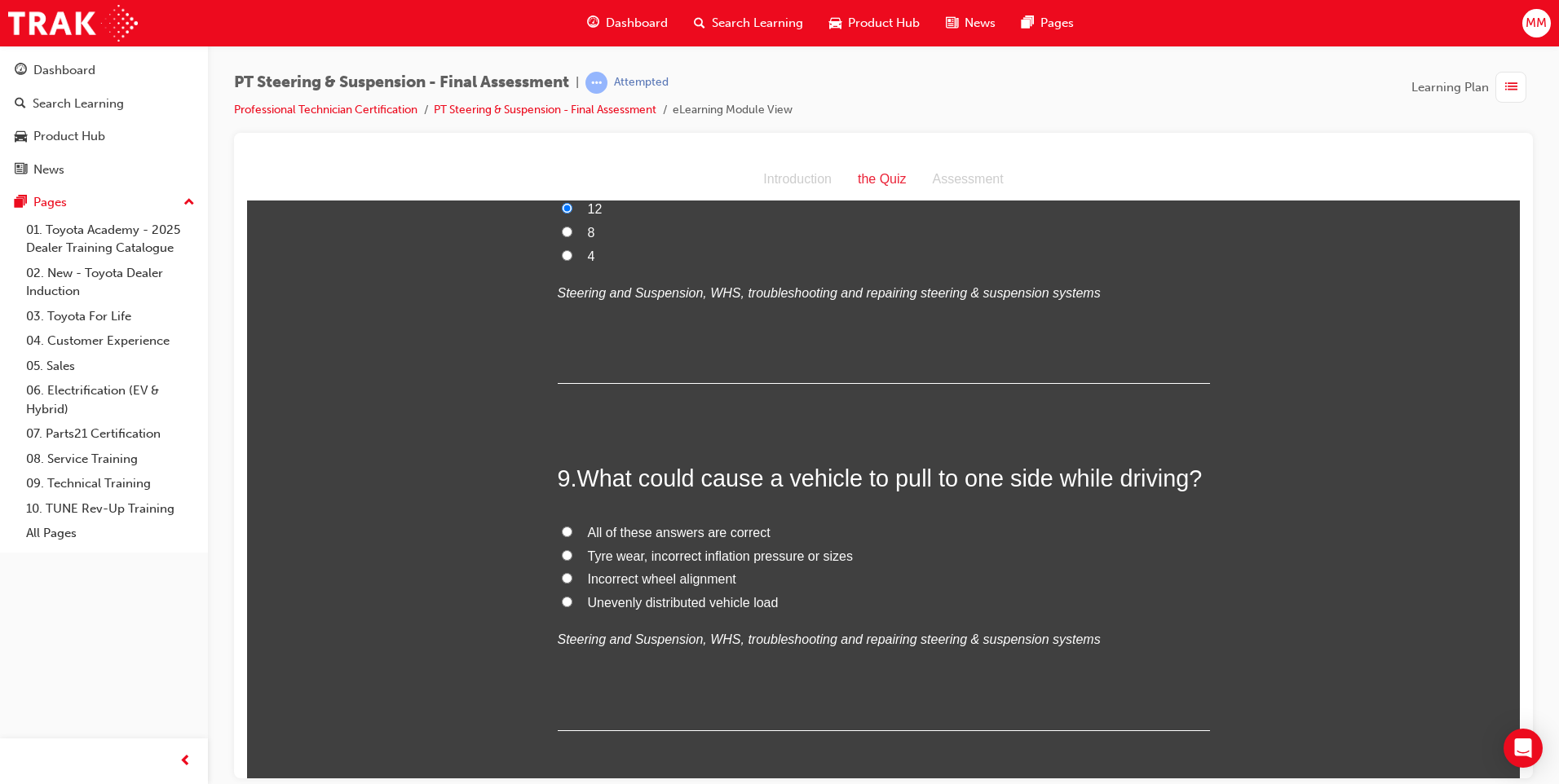
scroll to position [2688, 0]
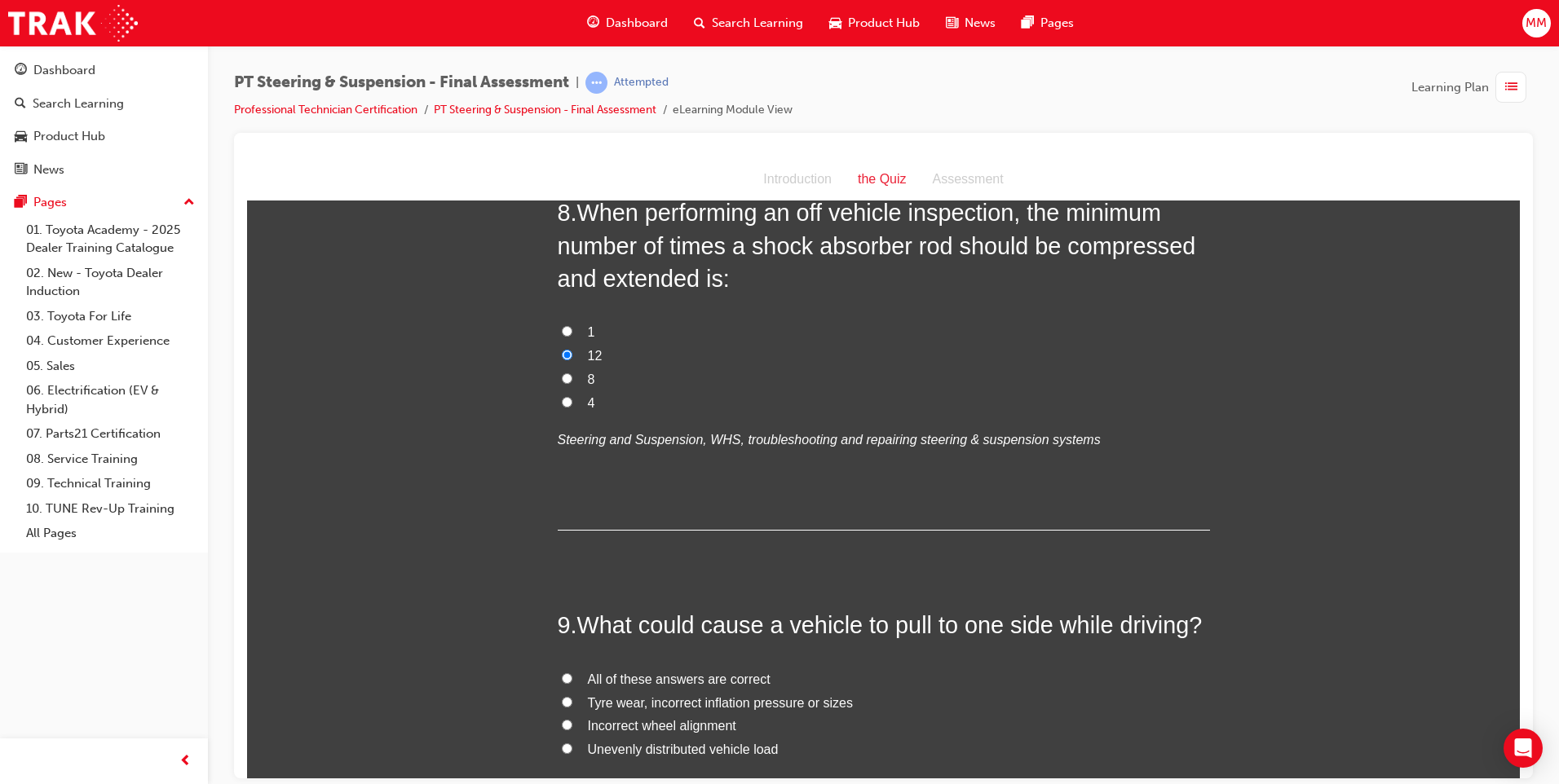
click at [561, 672] on input "All of these answers are correct" at bounding box center [566, 677] width 11 height 11
radio input "true"
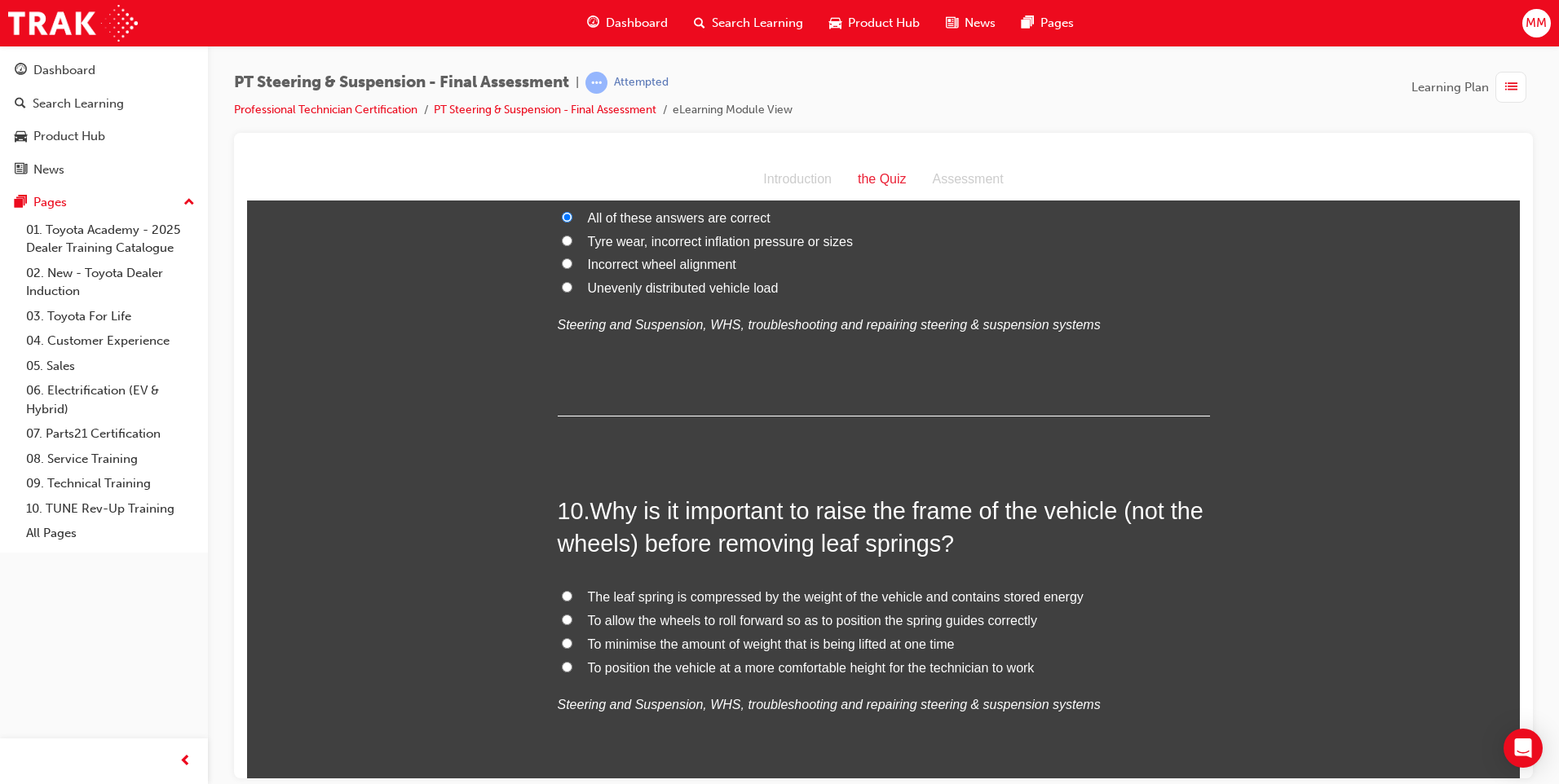
scroll to position [3178, 0]
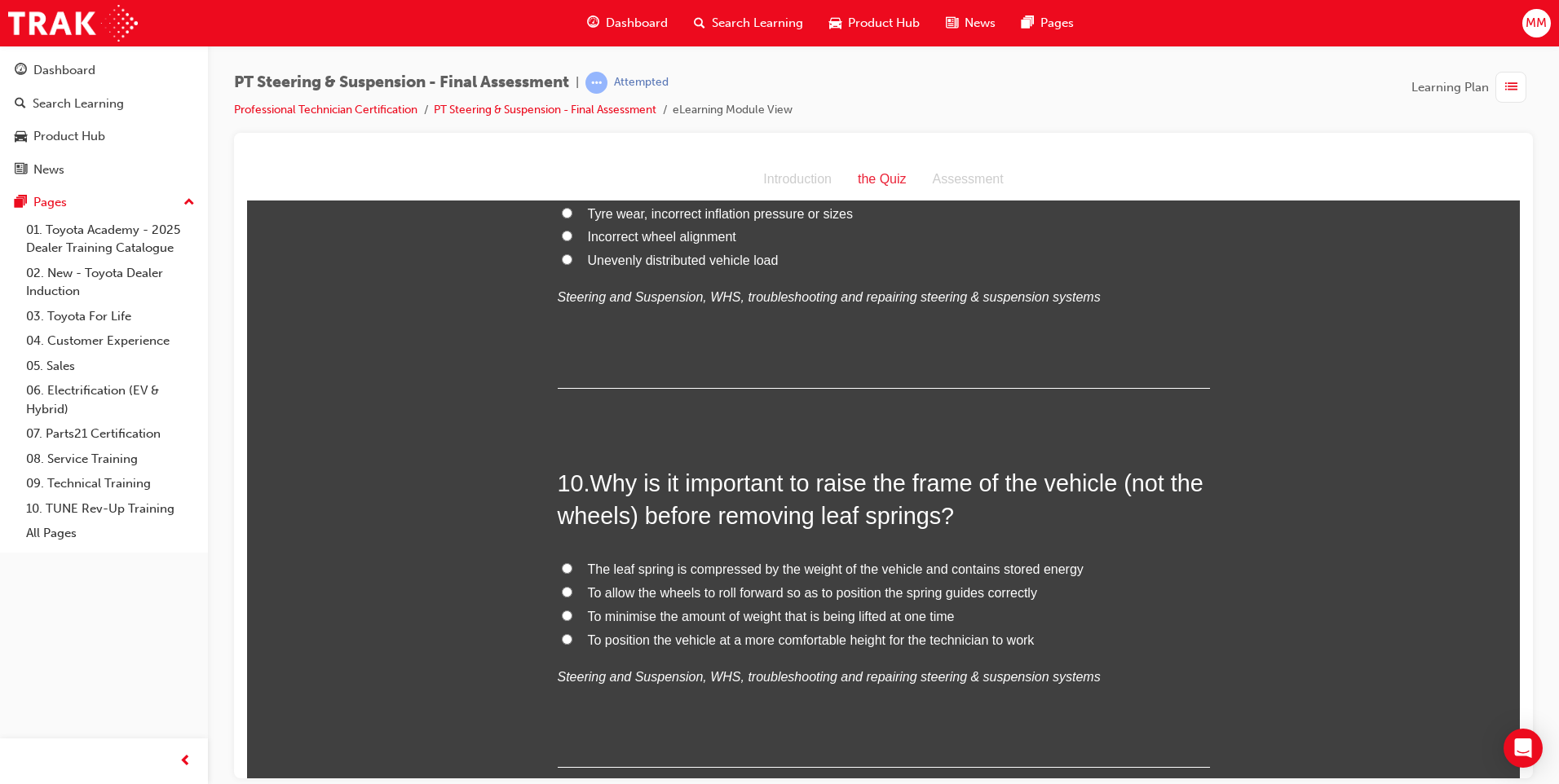
click at [561, 562] on input "The leaf spring is compressed by the weight of the vehicle and contains stored …" at bounding box center [566, 567] width 11 height 11
radio input "true"
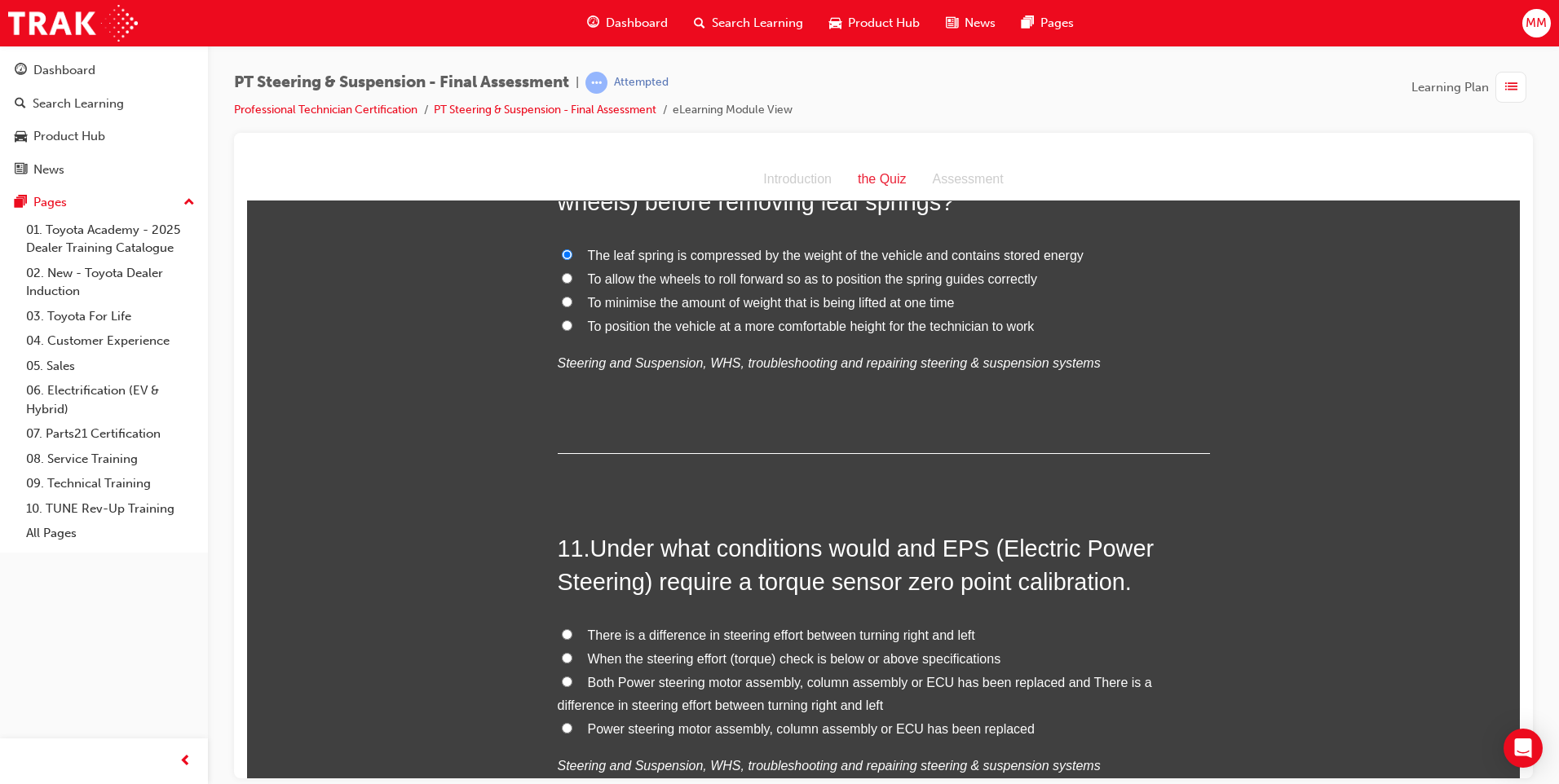
scroll to position [3585, 0]
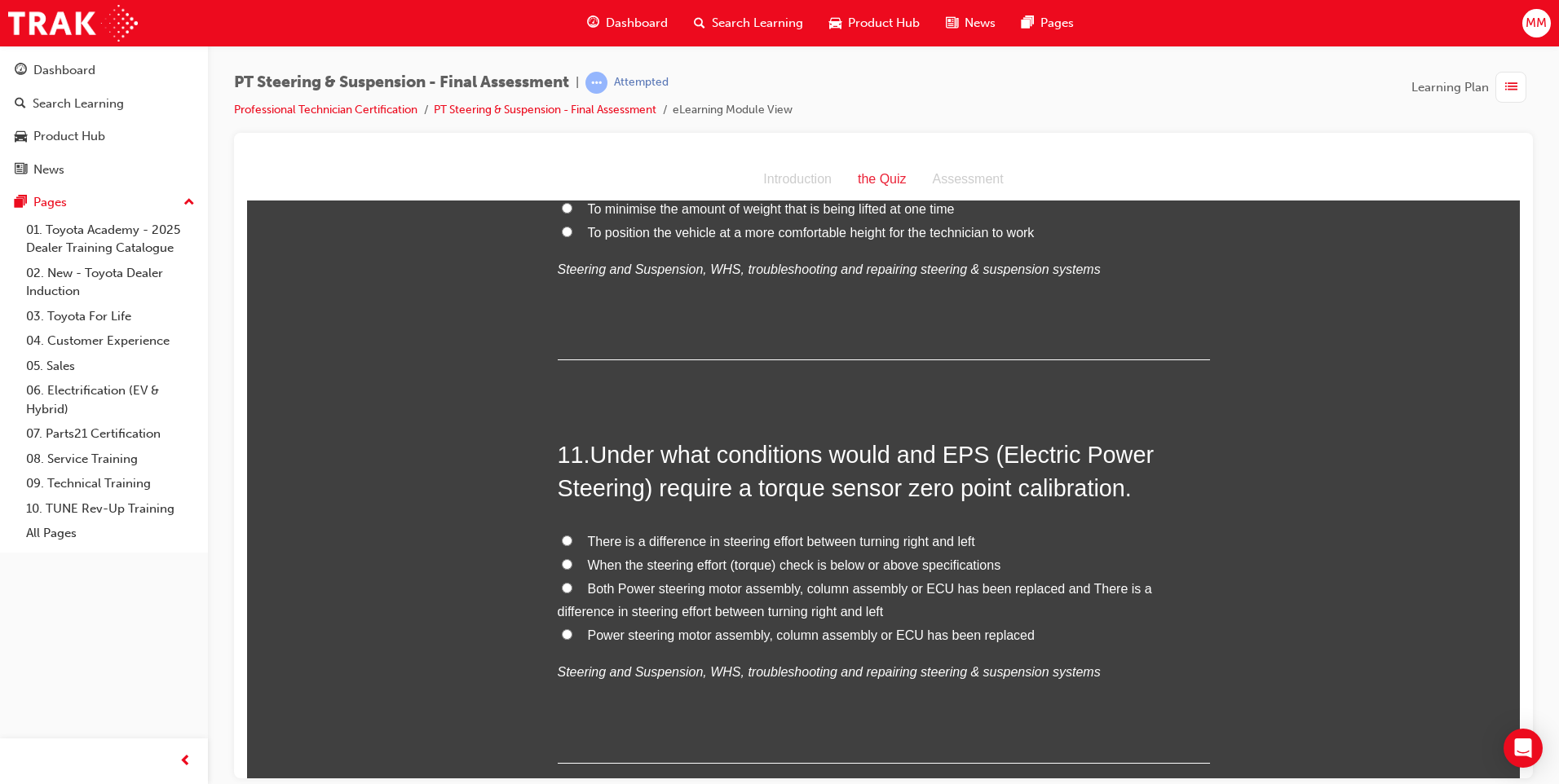
click at [562, 582] on input "Both Power steering motor assembly, column assembly or ECU has been replaced an…" at bounding box center [566, 587] width 11 height 11
radio input "true"
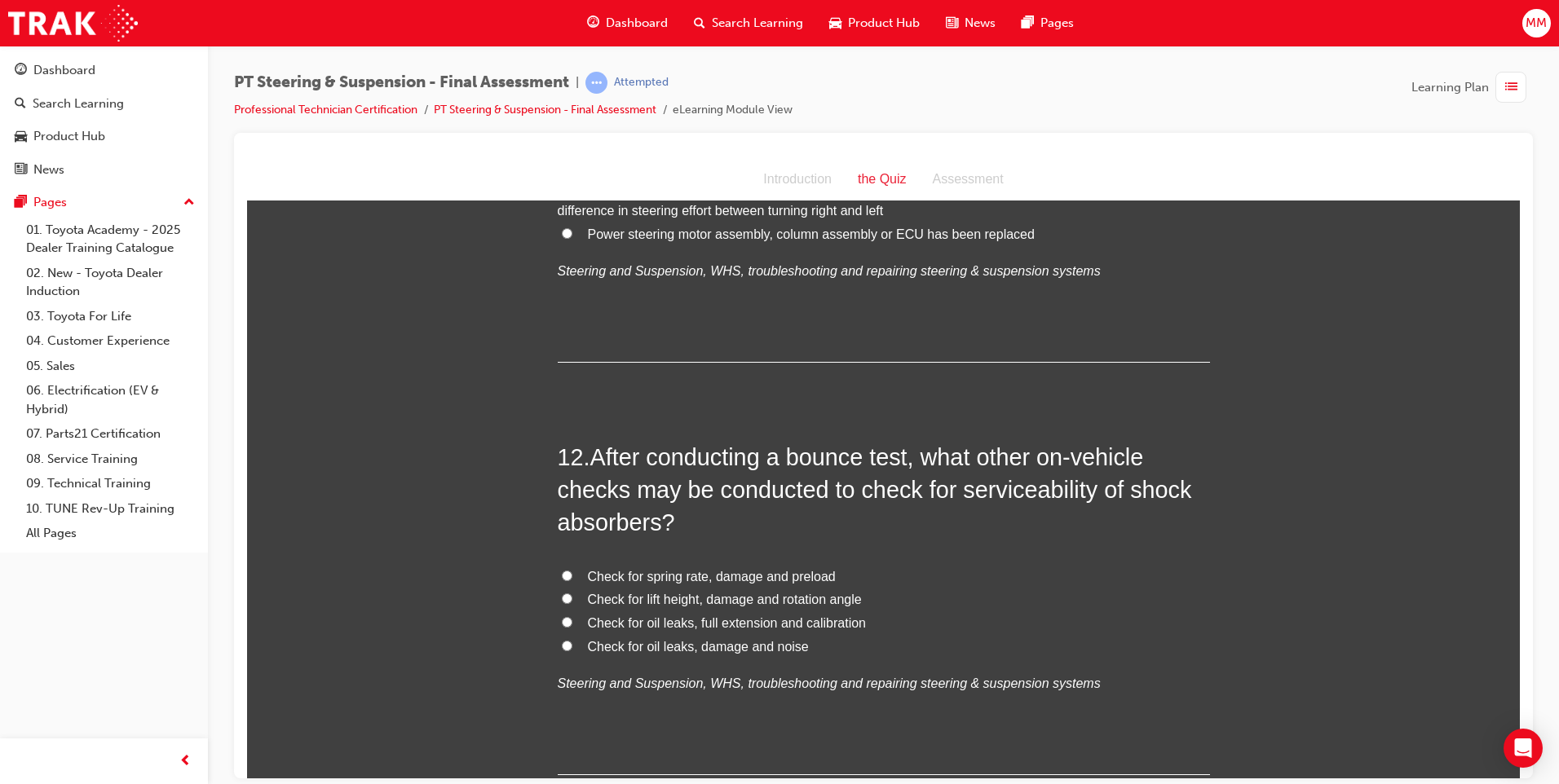
scroll to position [3992, 0]
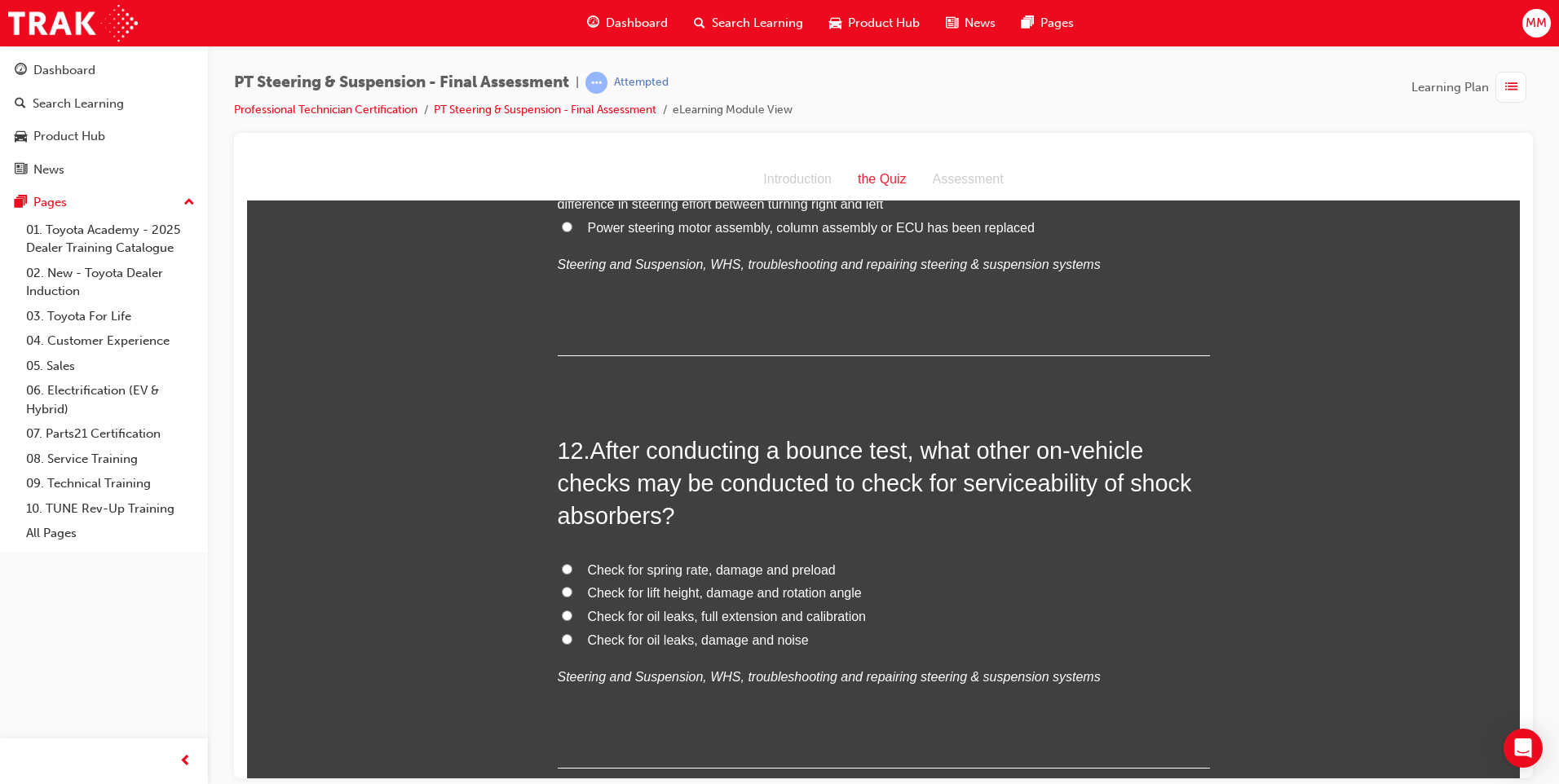
click at [565, 633] on input "Check for oil leaks, damage and noise" at bounding box center [566, 638] width 11 height 11
radio input "true"
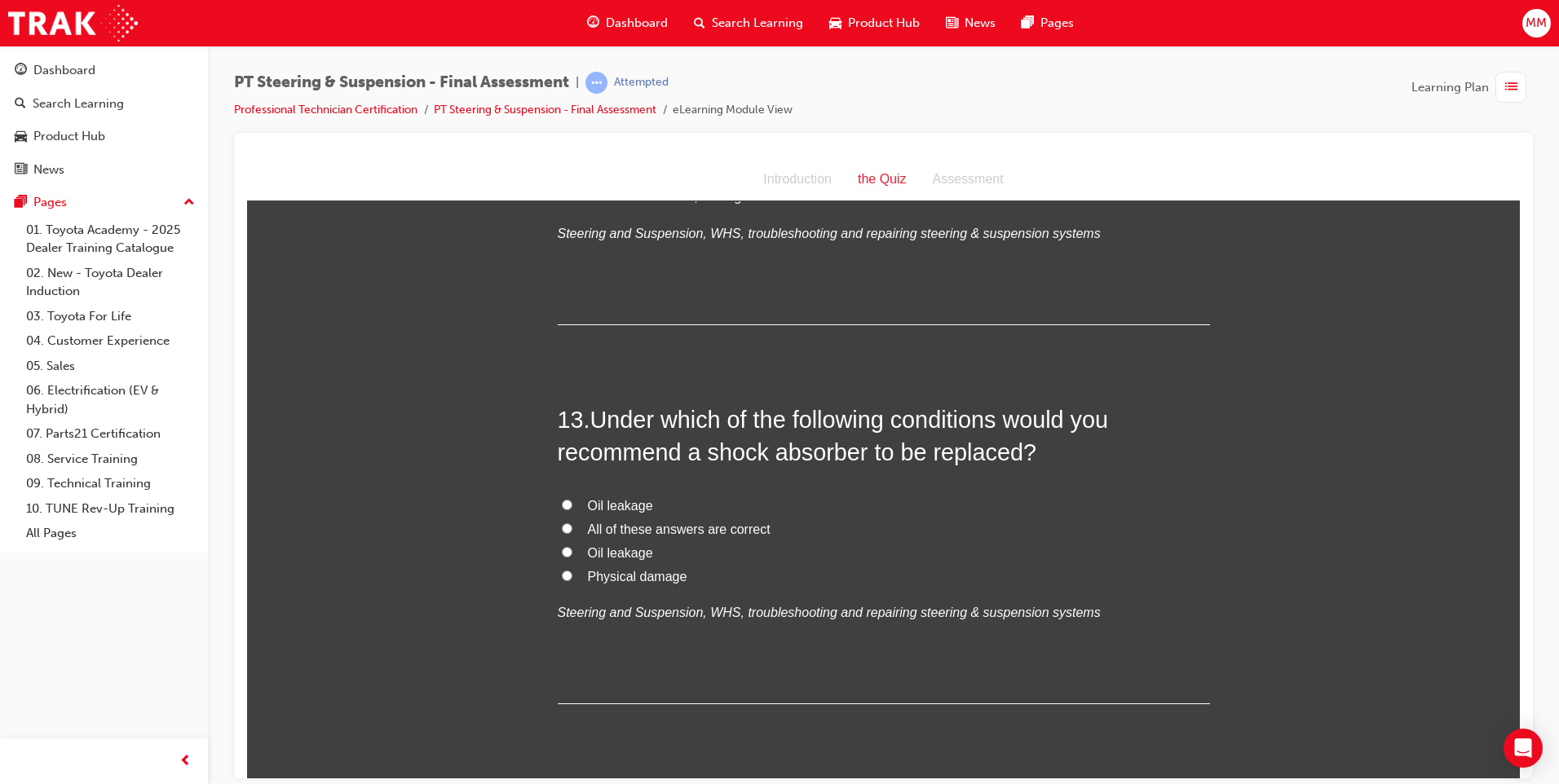
scroll to position [4481, 0]
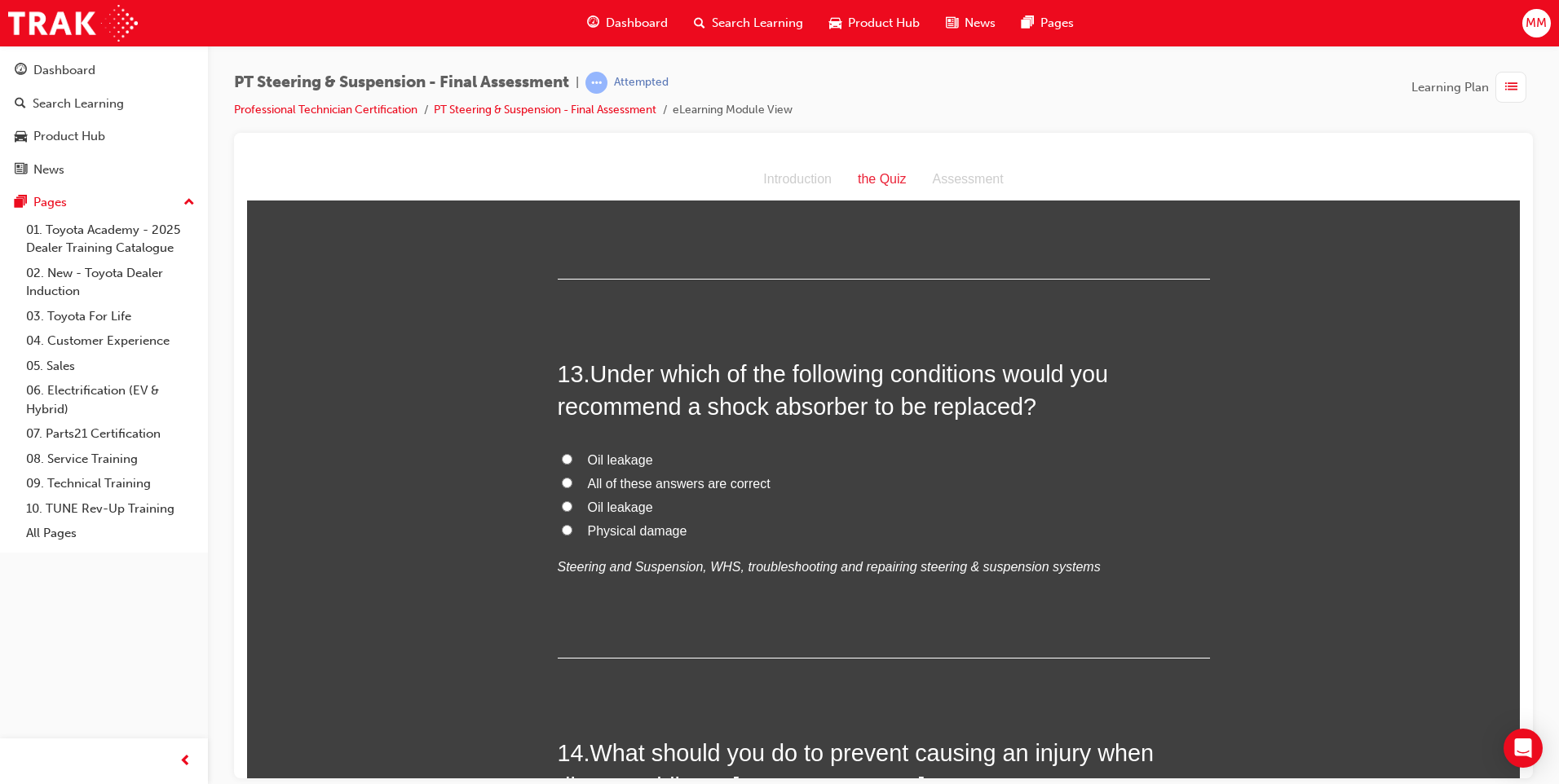
click at [561, 477] on input "All of these answers are correct" at bounding box center [566, 482] width 11 height 11
radio input "true"
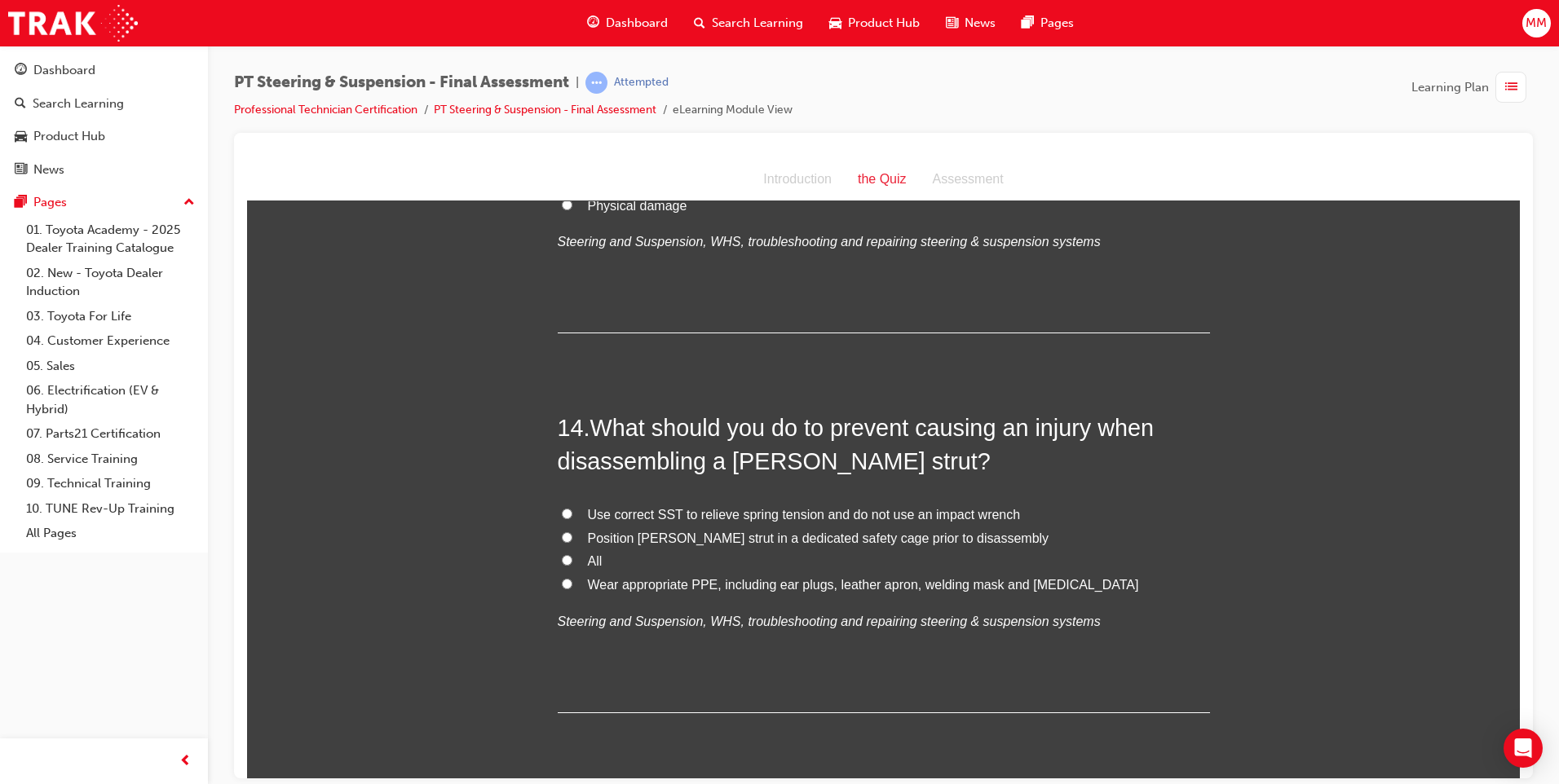
scroll to position [4806, 0]
click at [561, 553] on input "All" at bounding box center [566, 558] width 11 height 11
radio input "true"
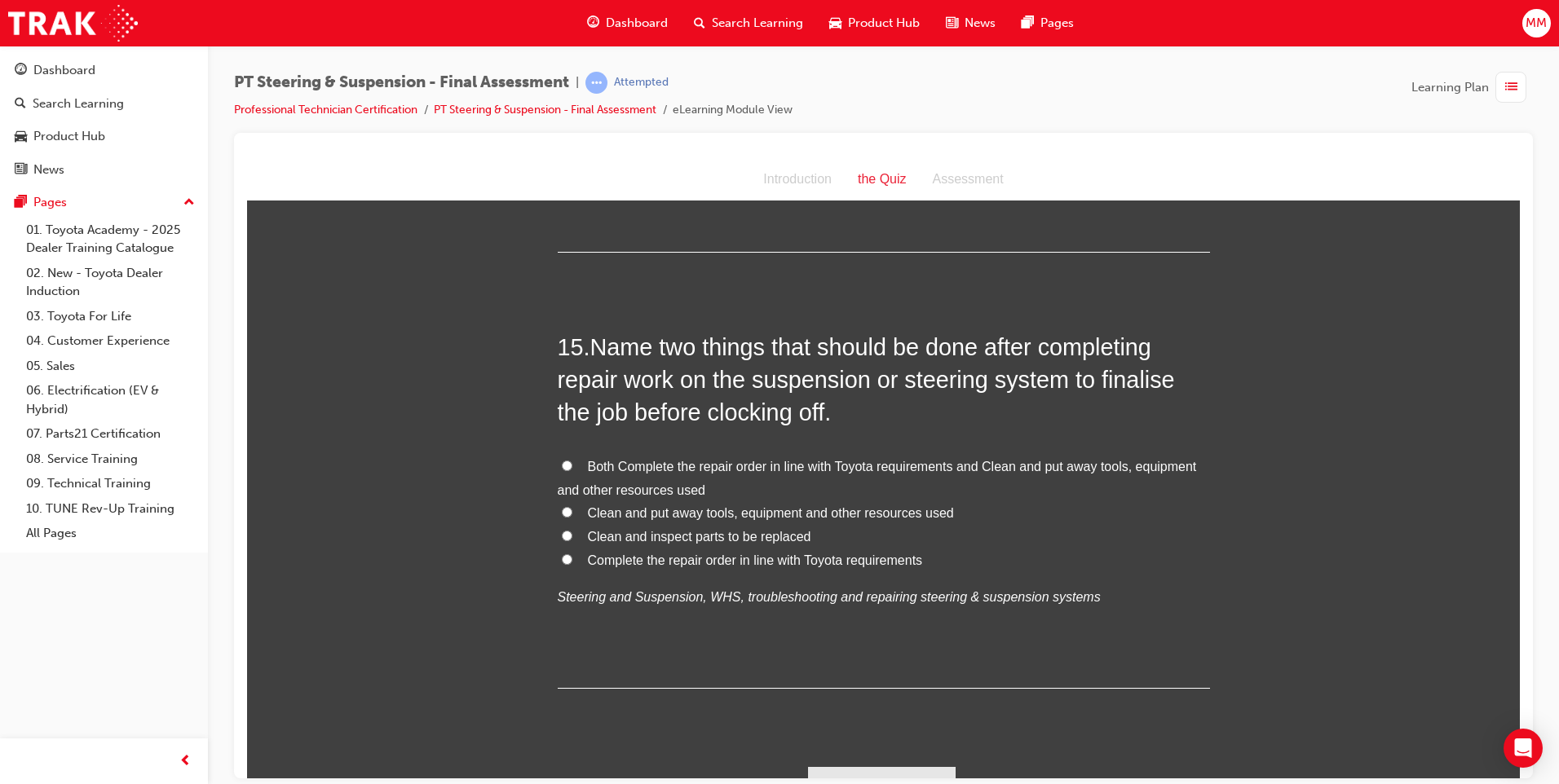
scroll to position [5185, 0]
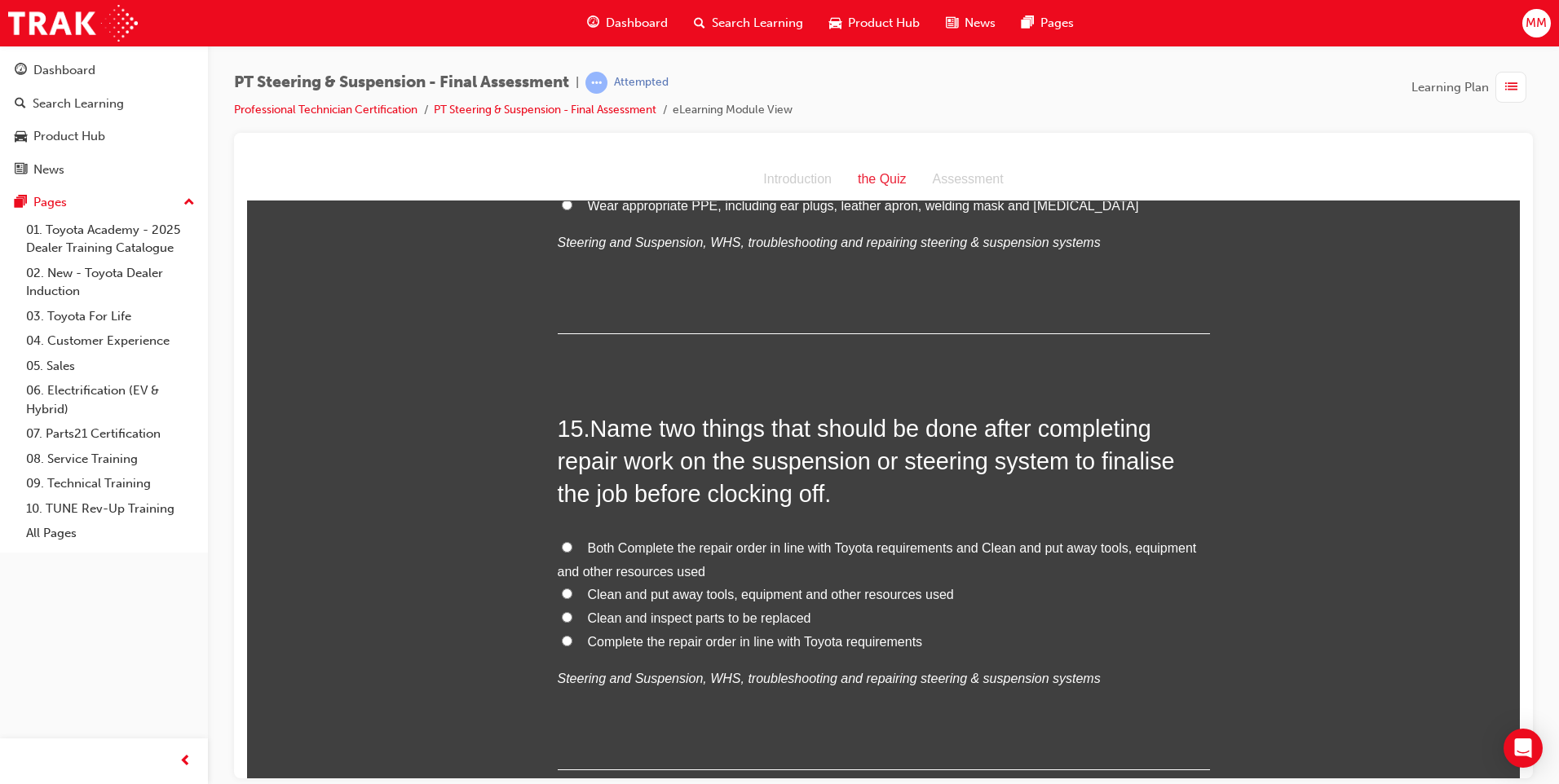
click at [561, 541] on input "Both Complete the repair order in line with Toyota requirements and Clean and p…" at bounding box center [566, 546] width 11 height 11
radio input "true"
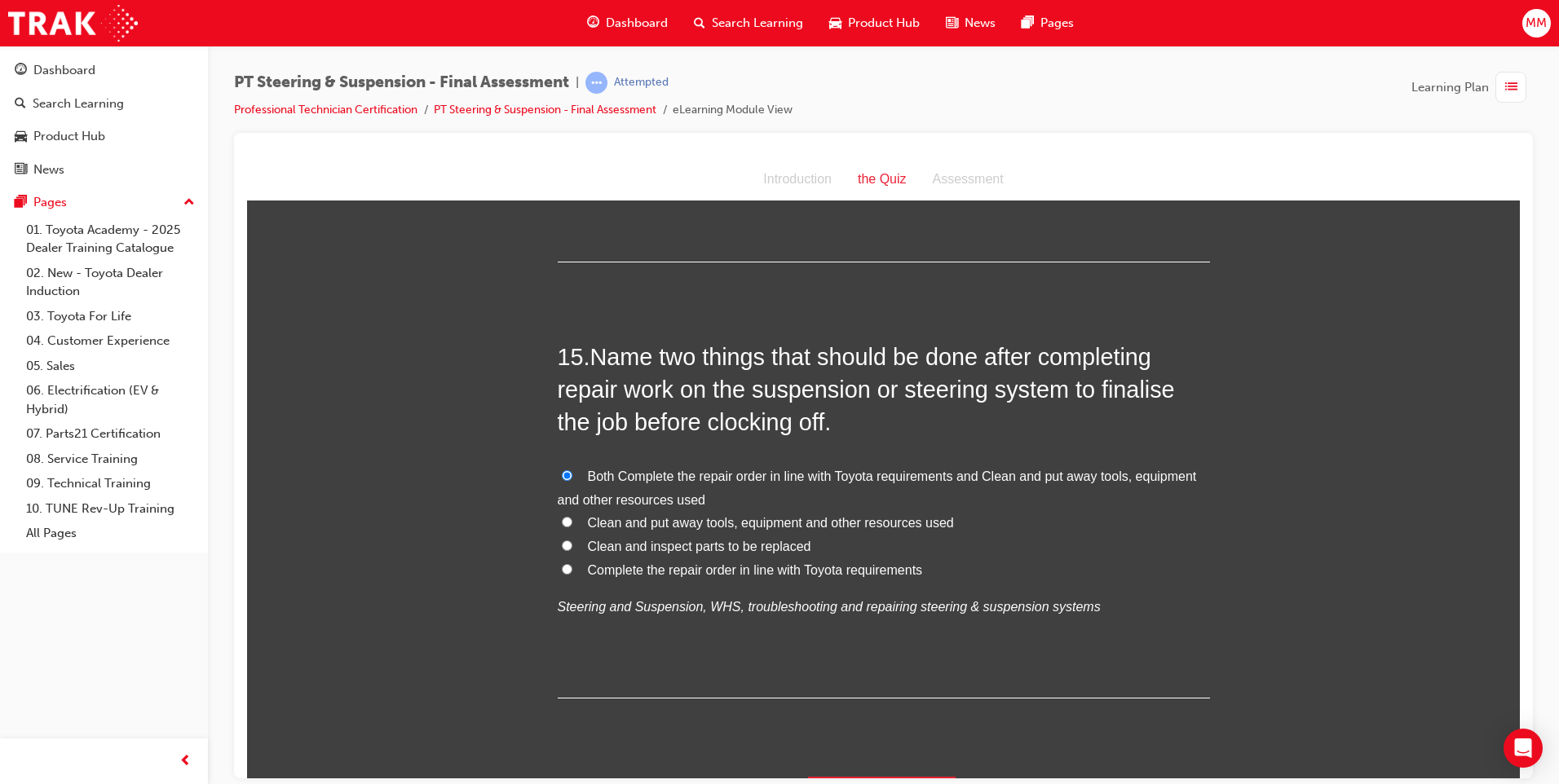
scroll to position [5266, 0]
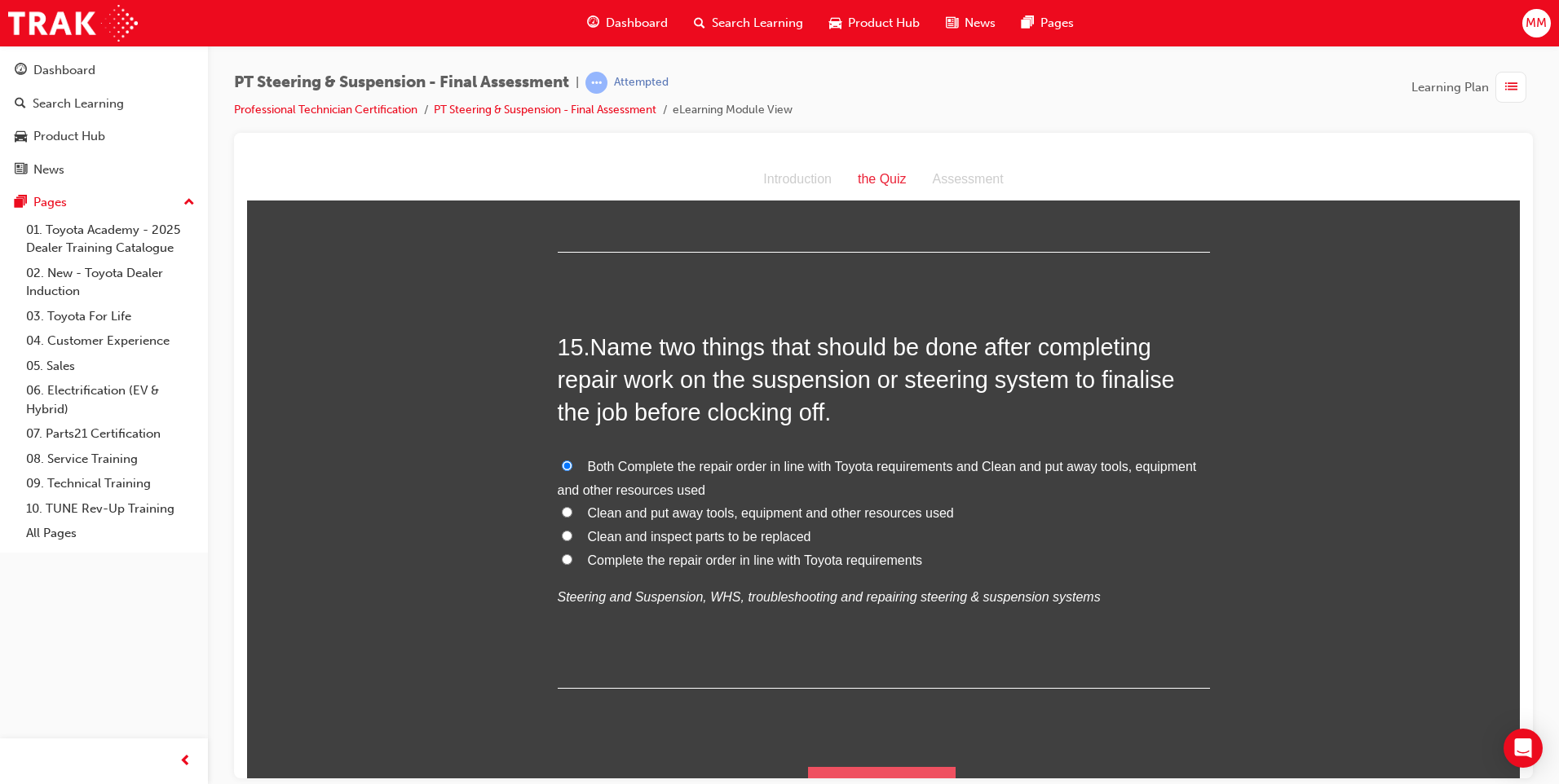
click at [827, 766] on button "Submit Answers" at bounding box center [882, 788] width 148 height 46
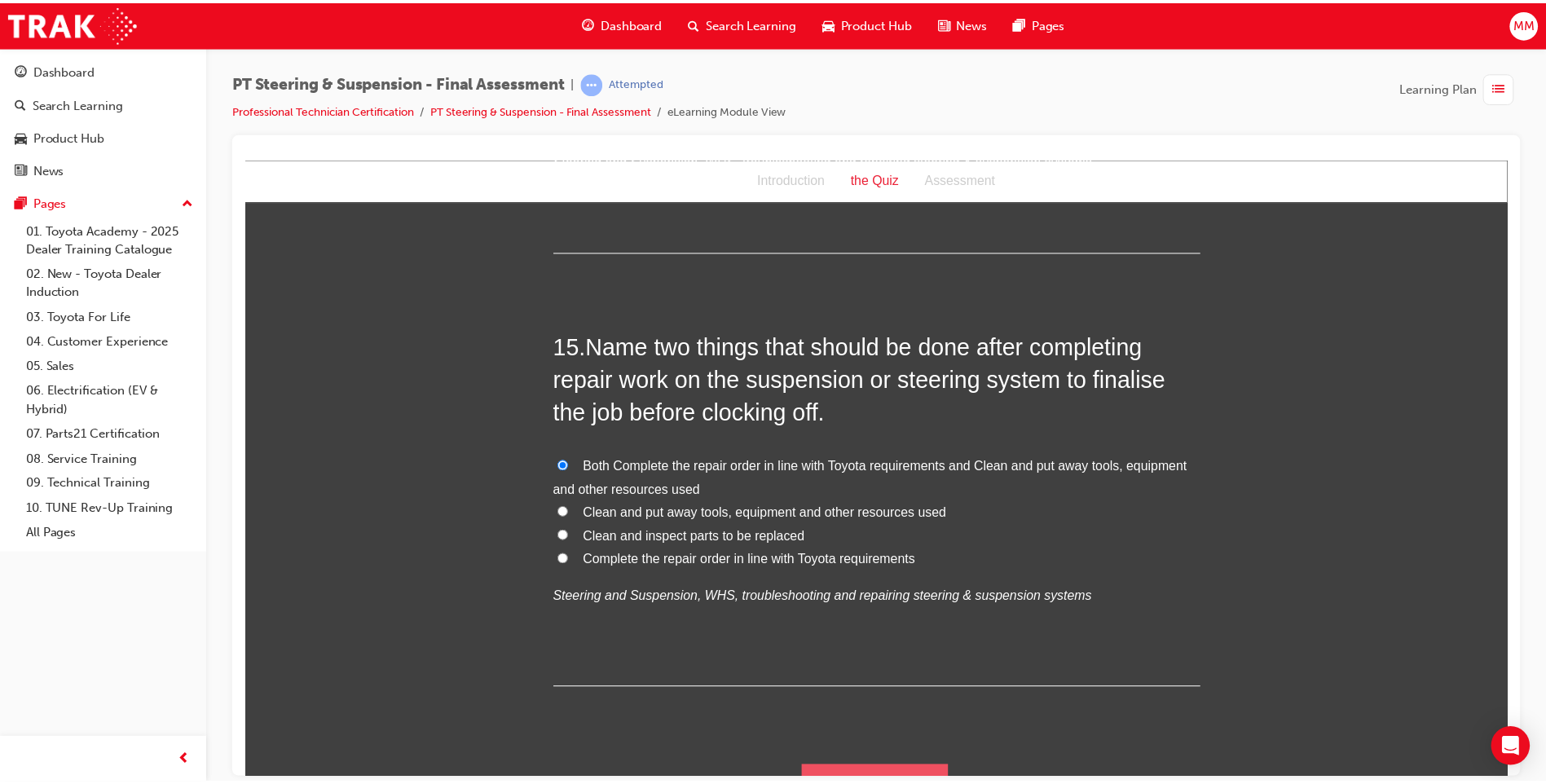
scroll to position [0, 0]
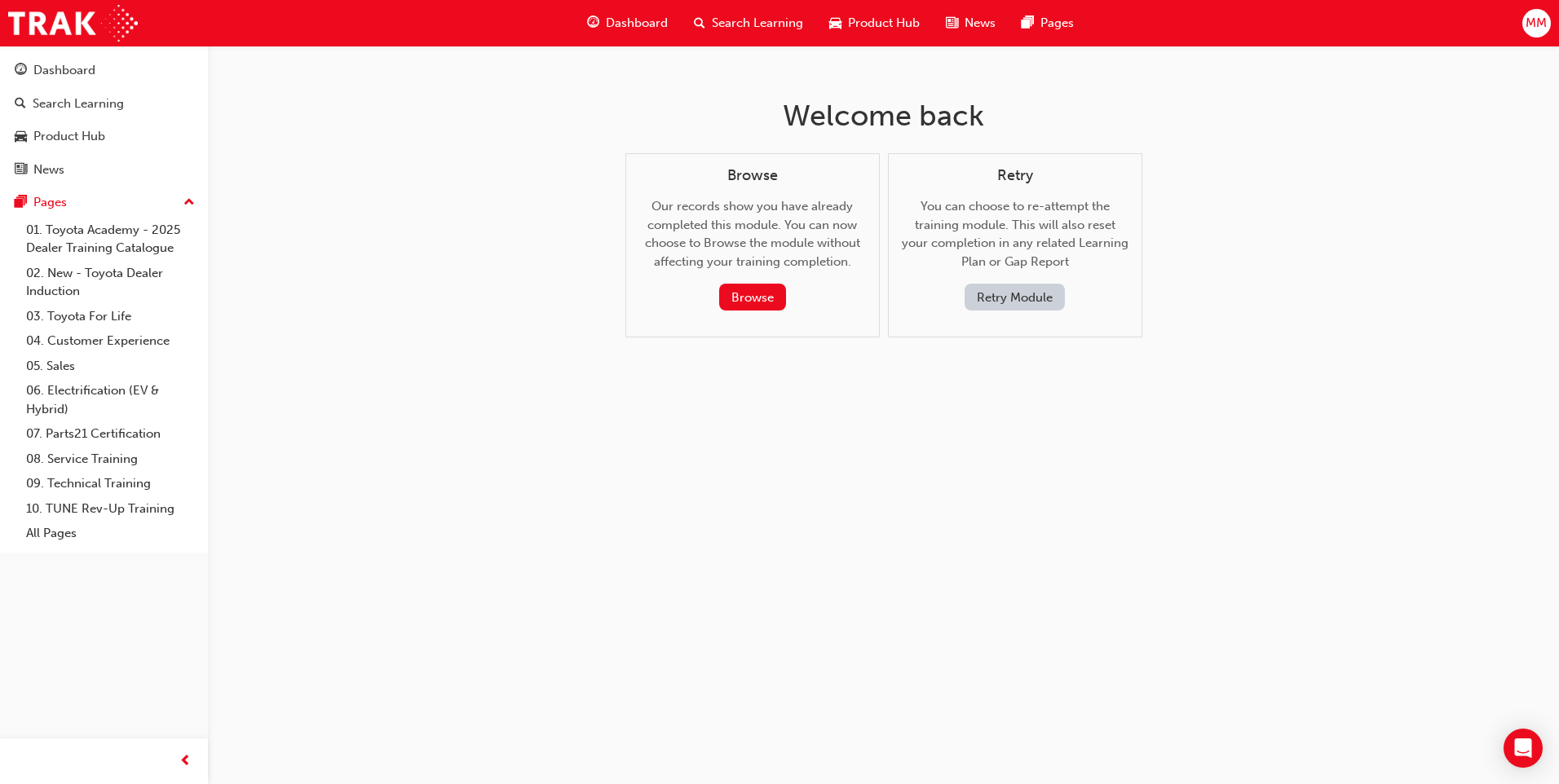
click at [981, 300] on button "Retry Module" at bounding box center [1014, 297] width 100 height 27
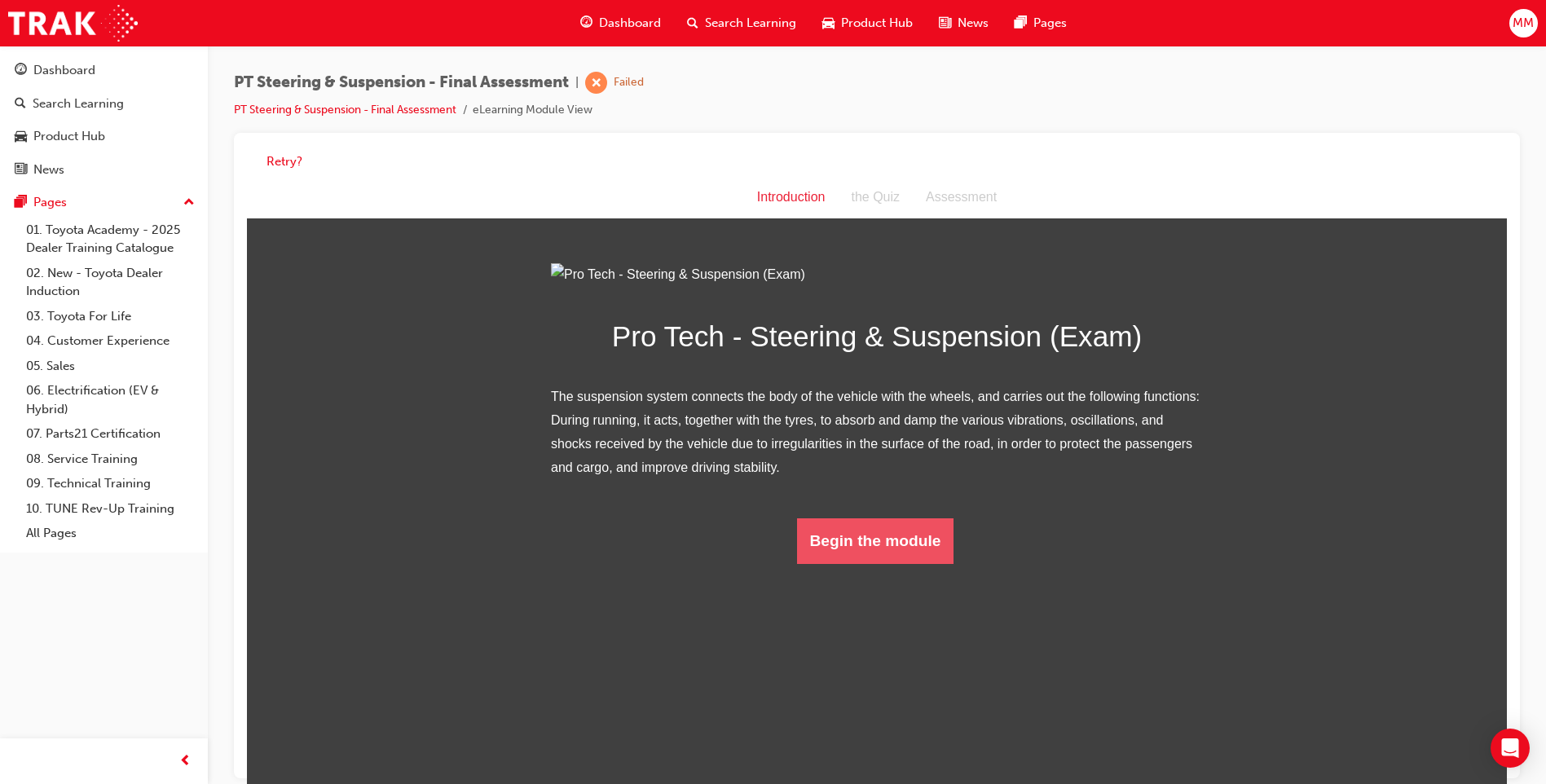
drag, startPoint x: 875, startPoint y: 717, endPoint x: 871, endPoint y: 735, distance: 18.4
click at [871, 563] on button "Begin the module" at bounding box center [875, 541] width 157 height 46
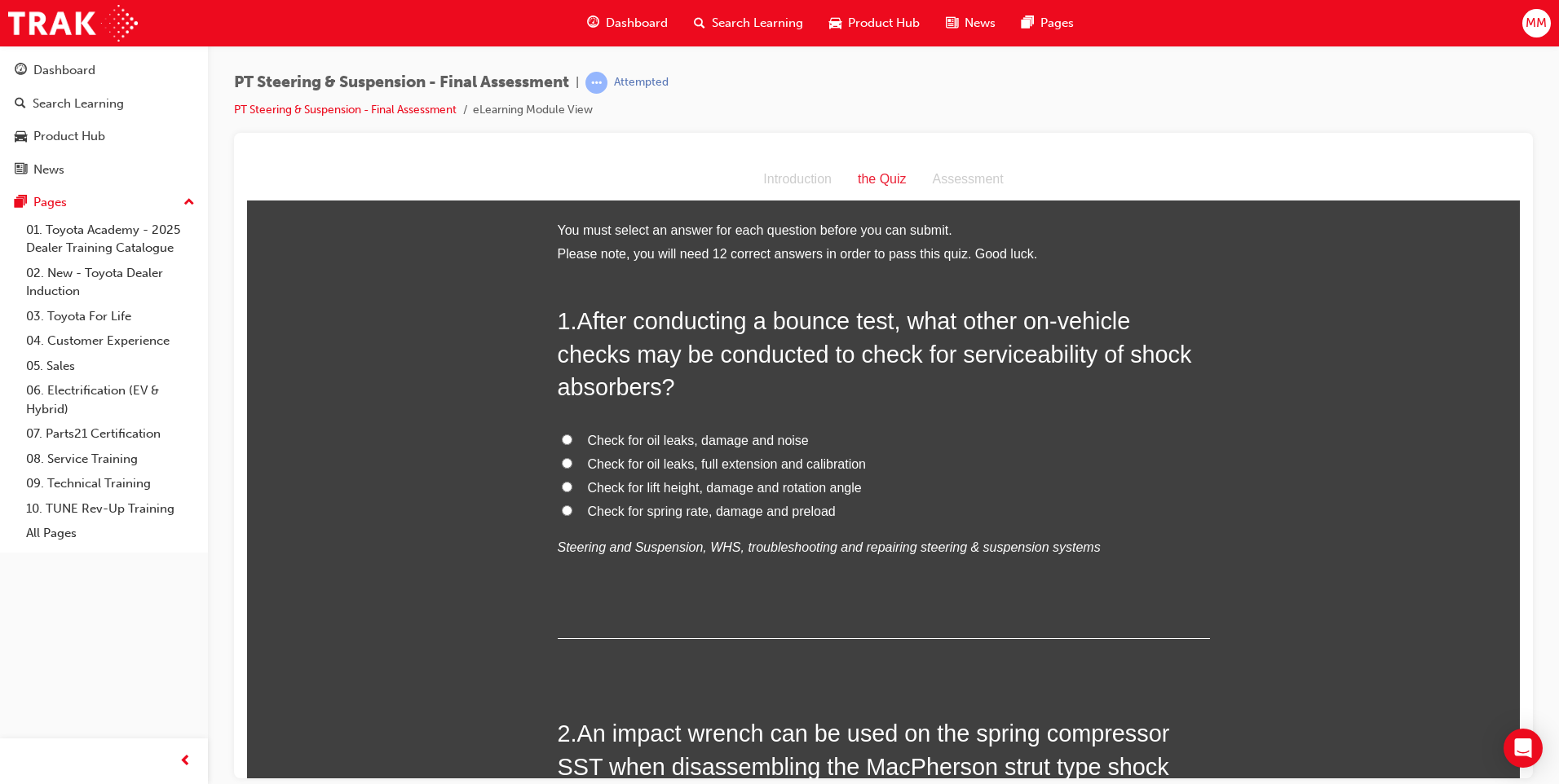
click at [561, 439] on input "Check for oil leaks, damage and noise" at bounding box center [566, 439] width 11 height 11
radio input "true"
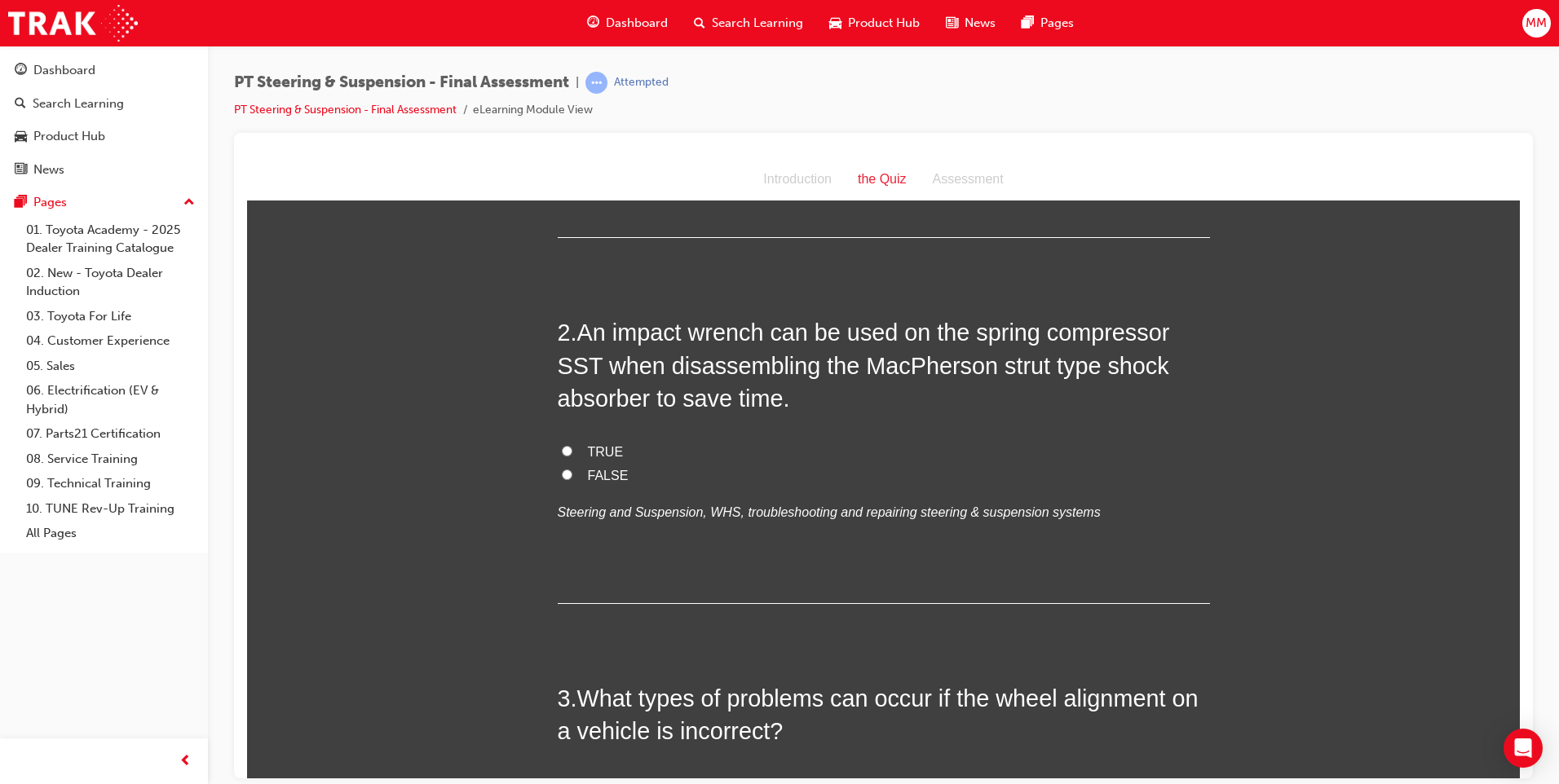
scroll to position [407, 0]
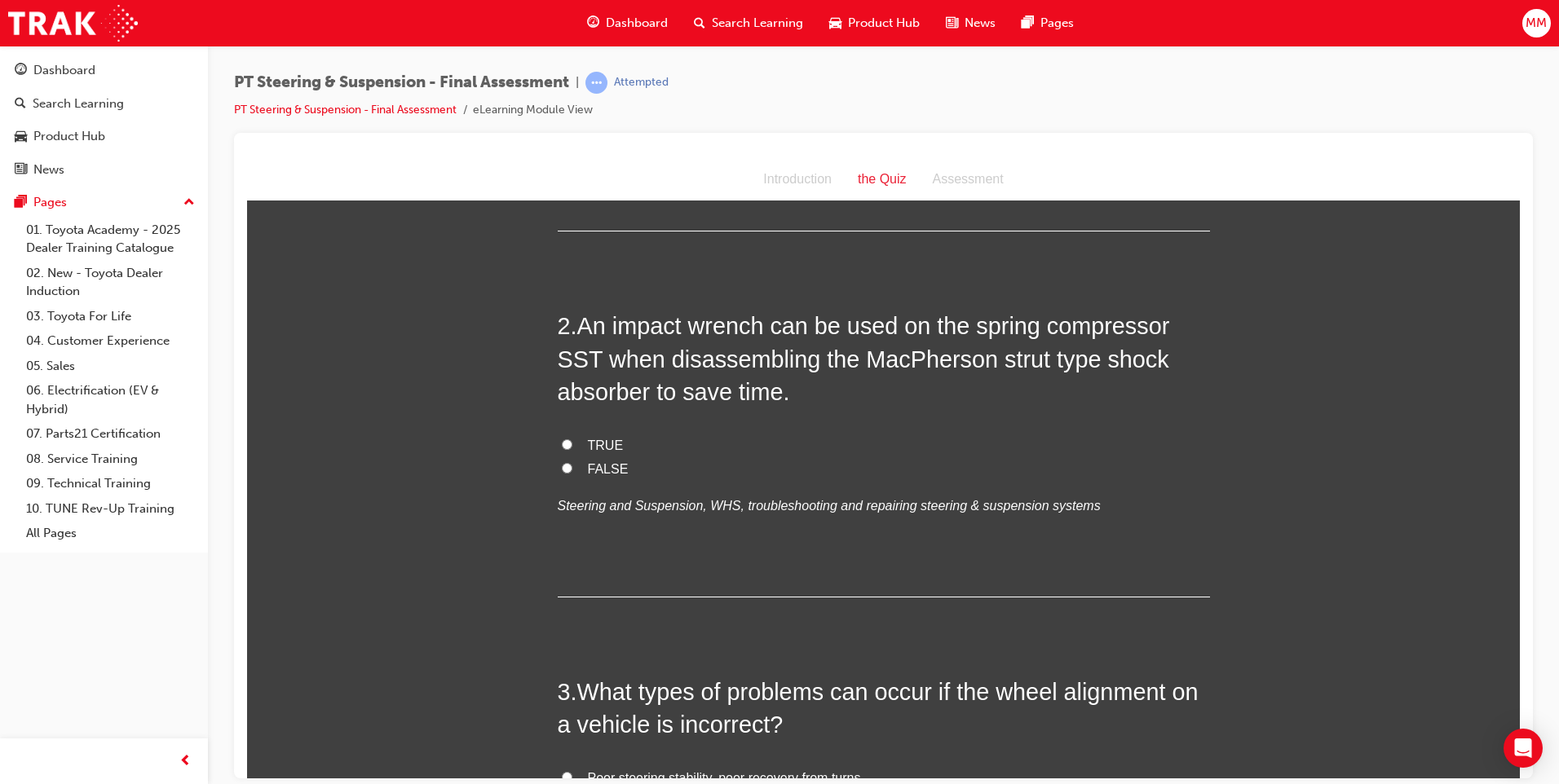
click at [561, 464] on input "FALSE" at bounding box center [566, 467] width 11 height 11
radio input "true"
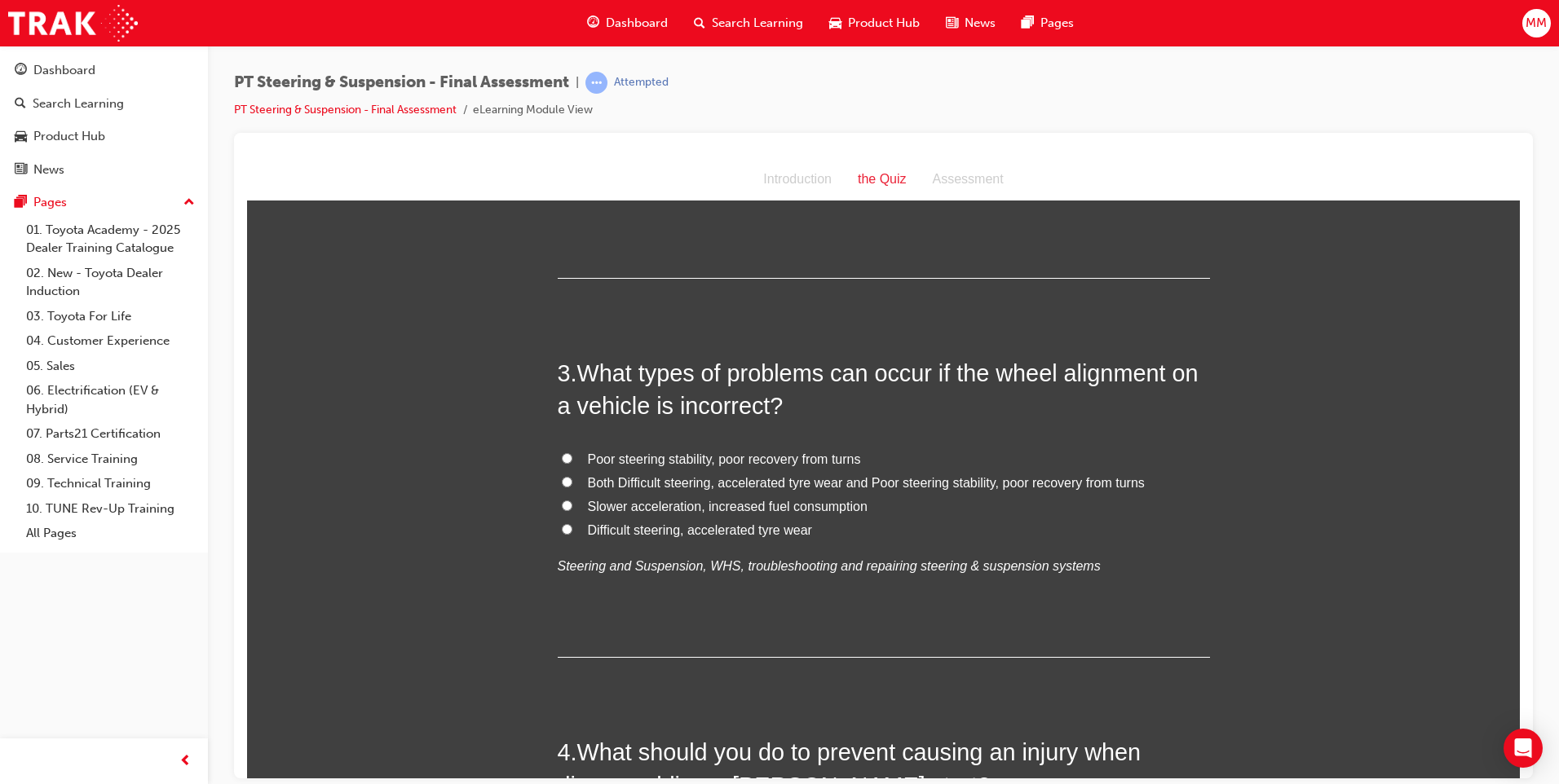
scroll to position [733, 0]
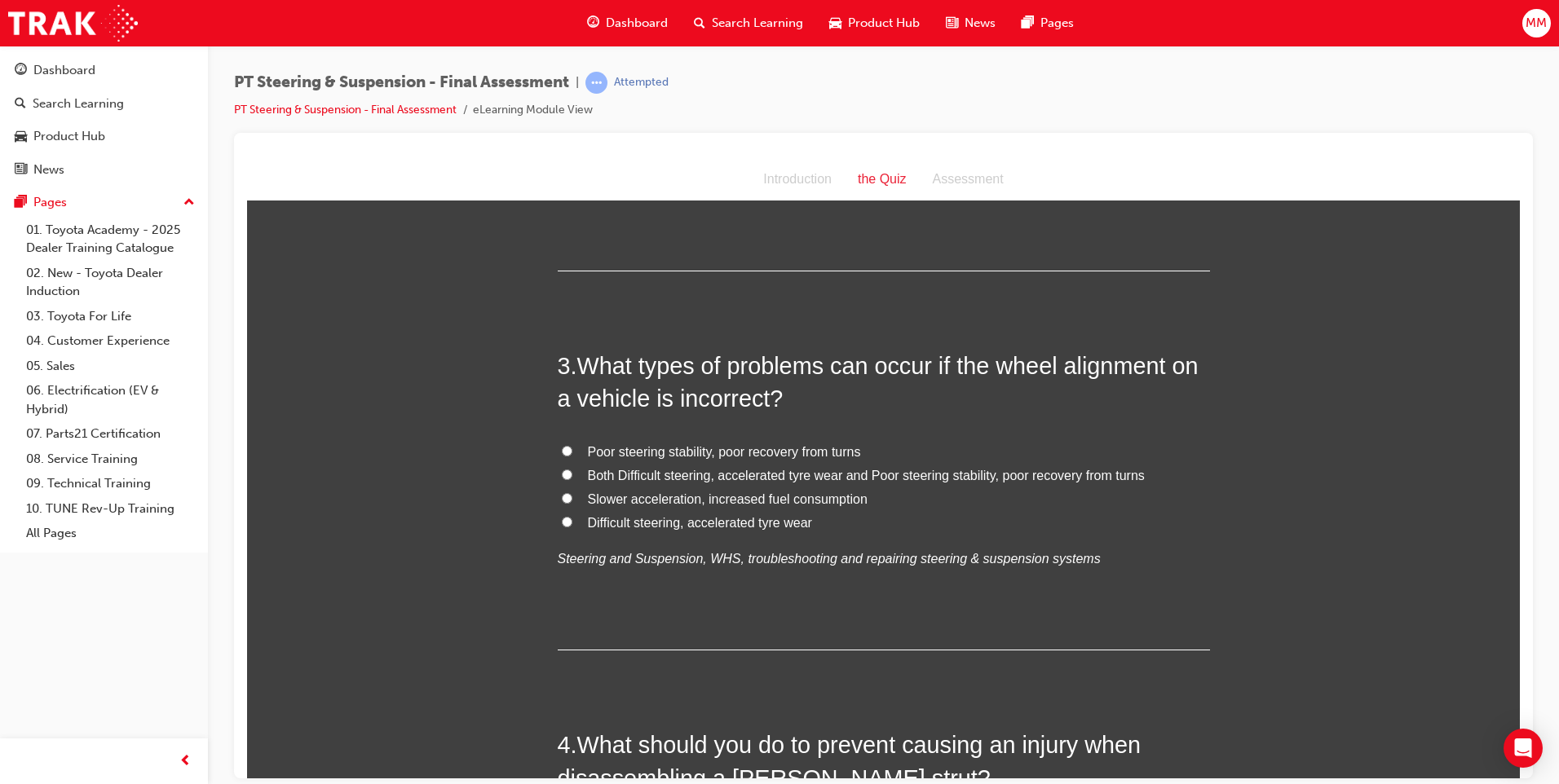
click at [563, 471] on input "Both Difficult steering, accelerated tyre wear and Poor steering stability, poo…" at bounding box center [566, 474] width 11 height 11
radio input "true"
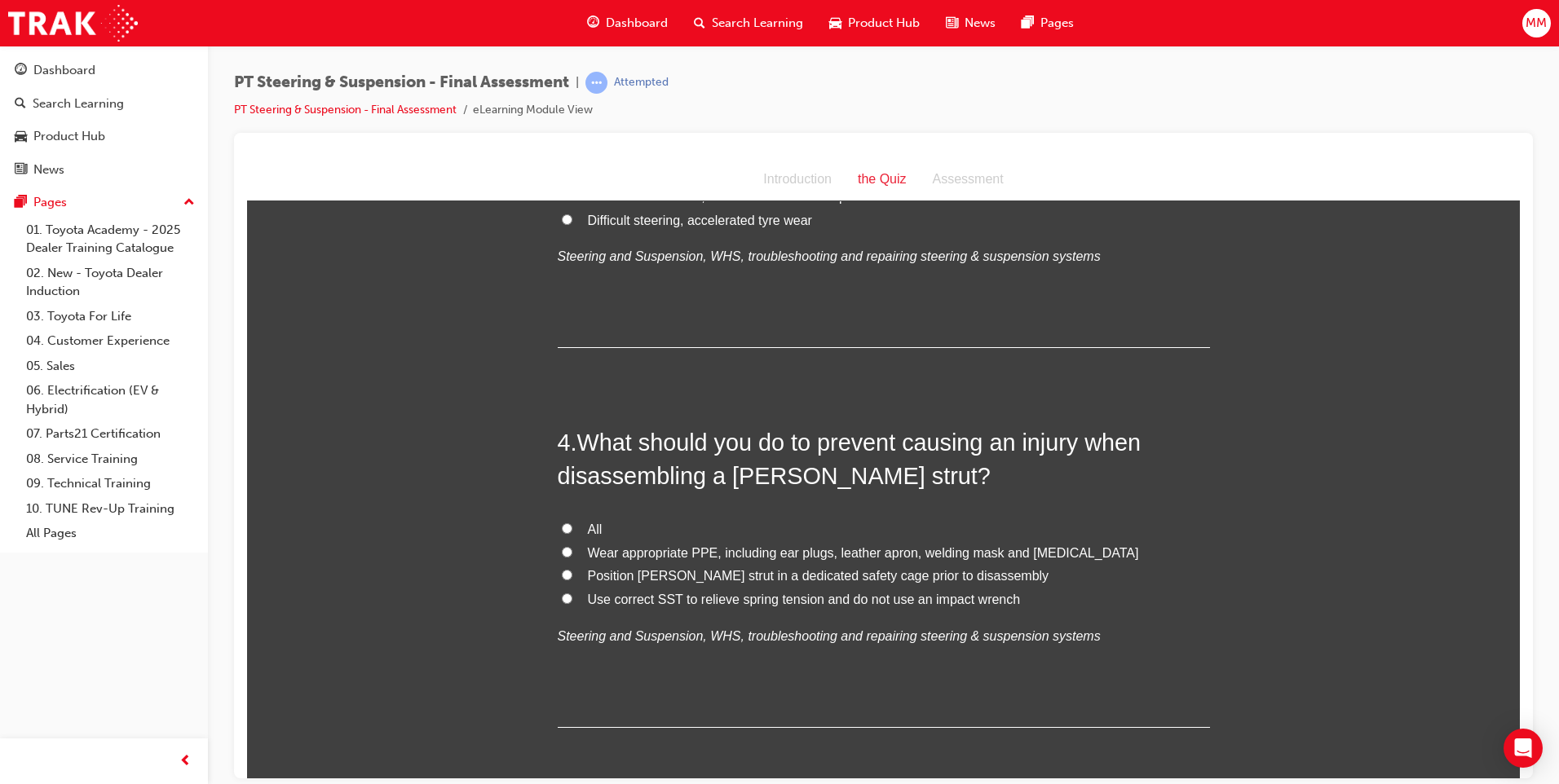
scroll to position [1059, 0]
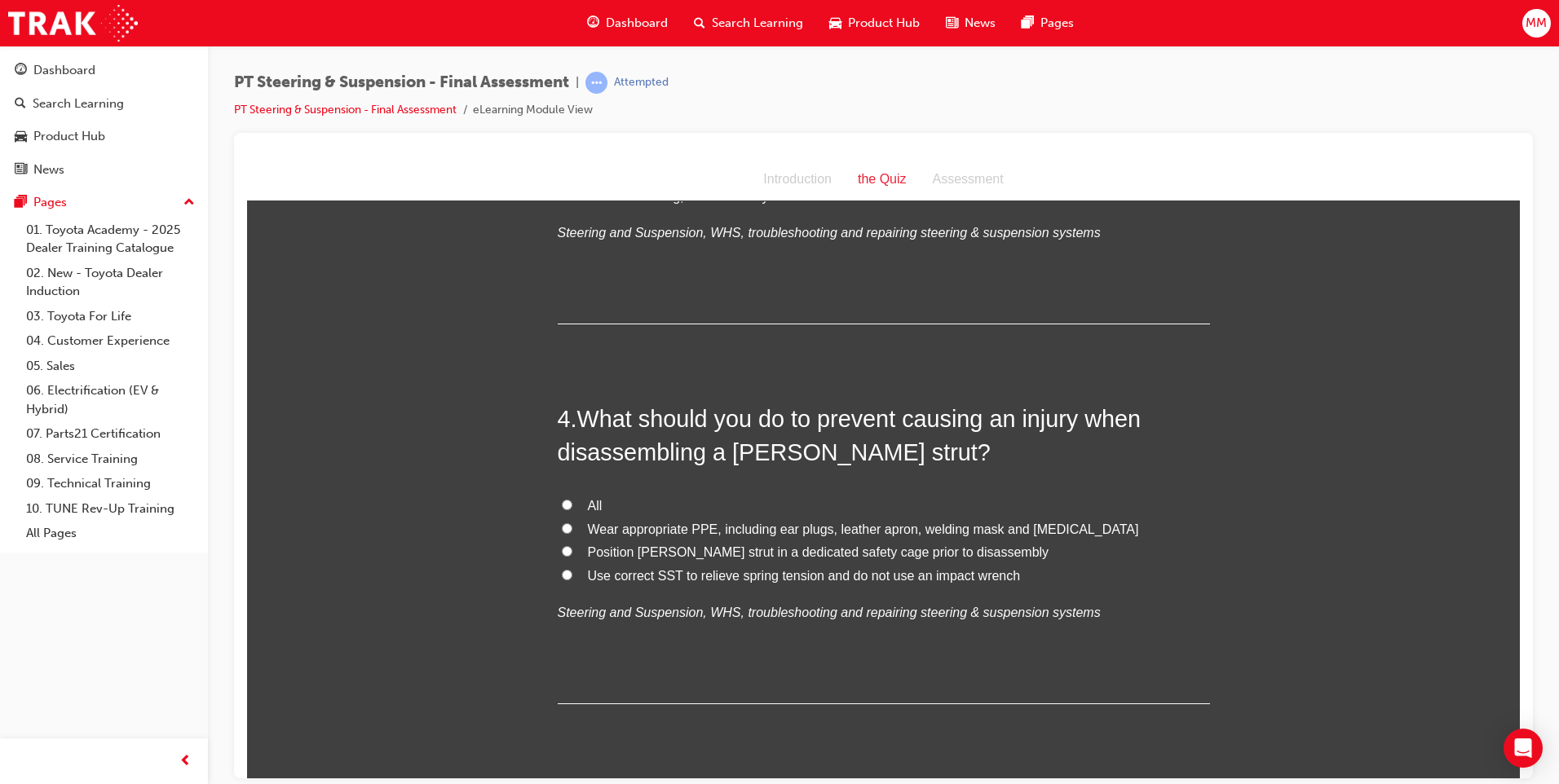
click at [561, 502] on input "All" at bounding box center [566, 504] width 11 height 11
radio input "true"
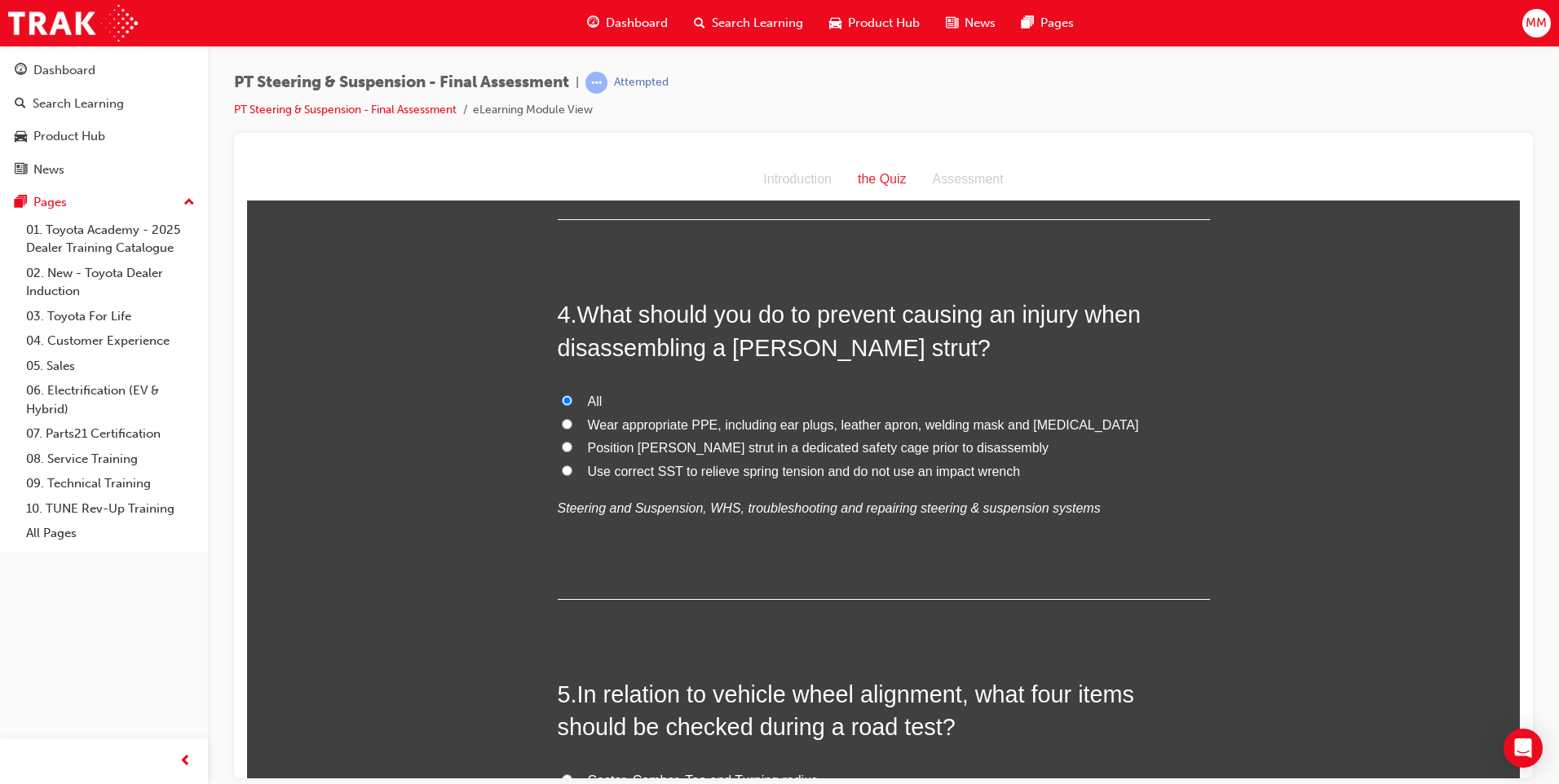
scroll to position [1385, 0]
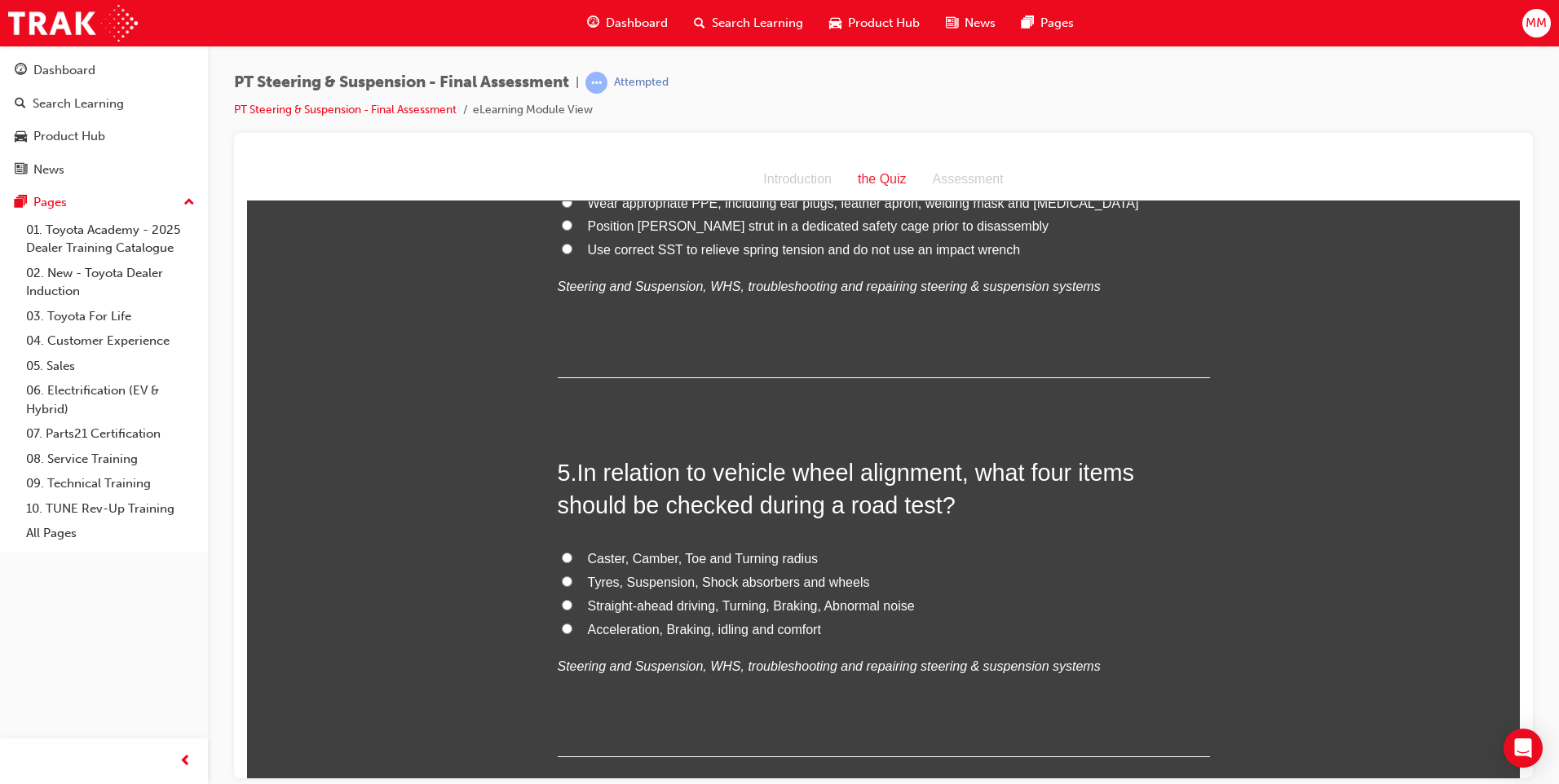
click at [561, 602] on input "Straight-ahead driving, Turning, Braking, Abnormal noise" at bounding box center [566, 603] width 11 height 11
radio input "true"
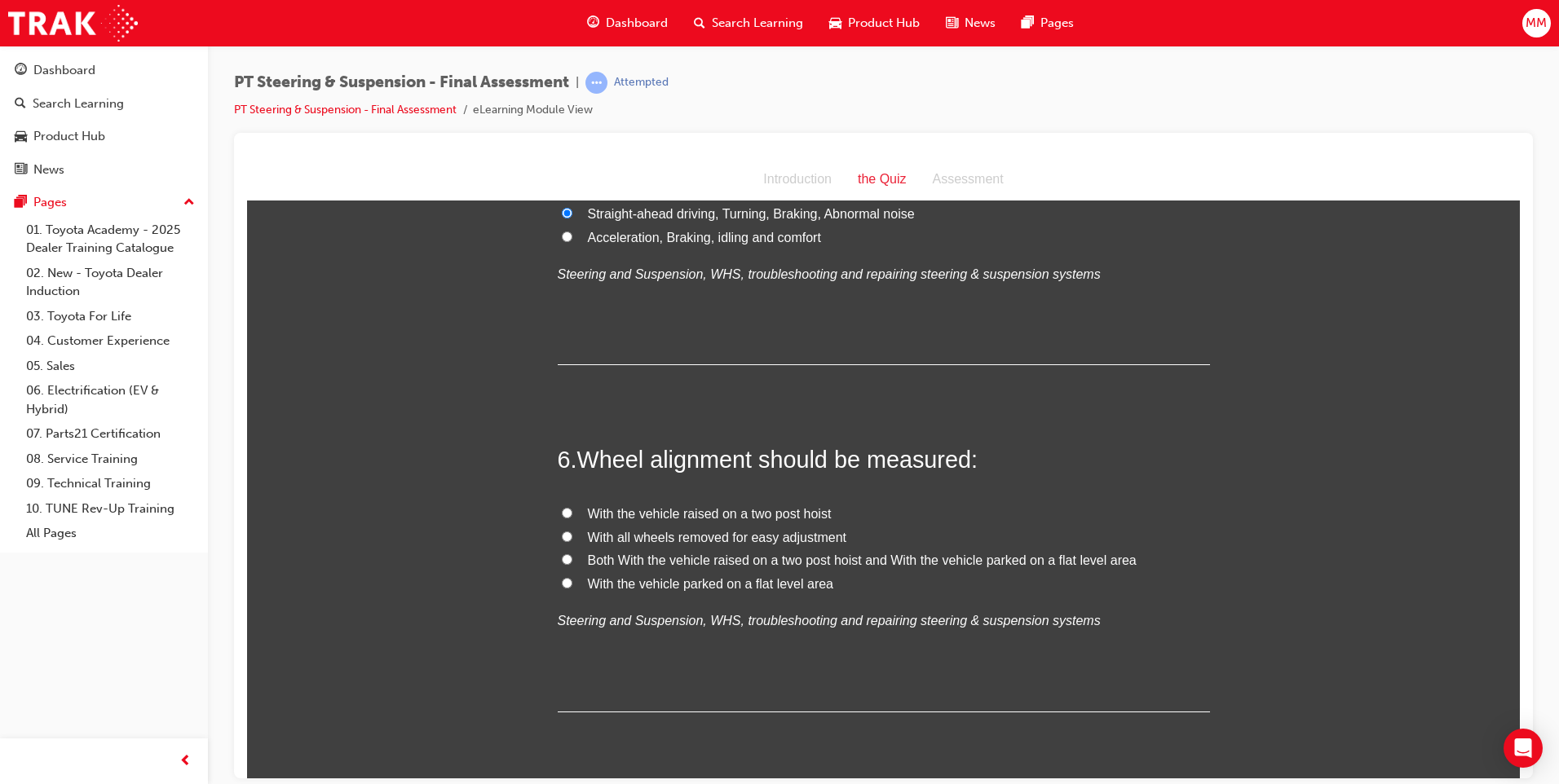
scroll to position [1793, 0]
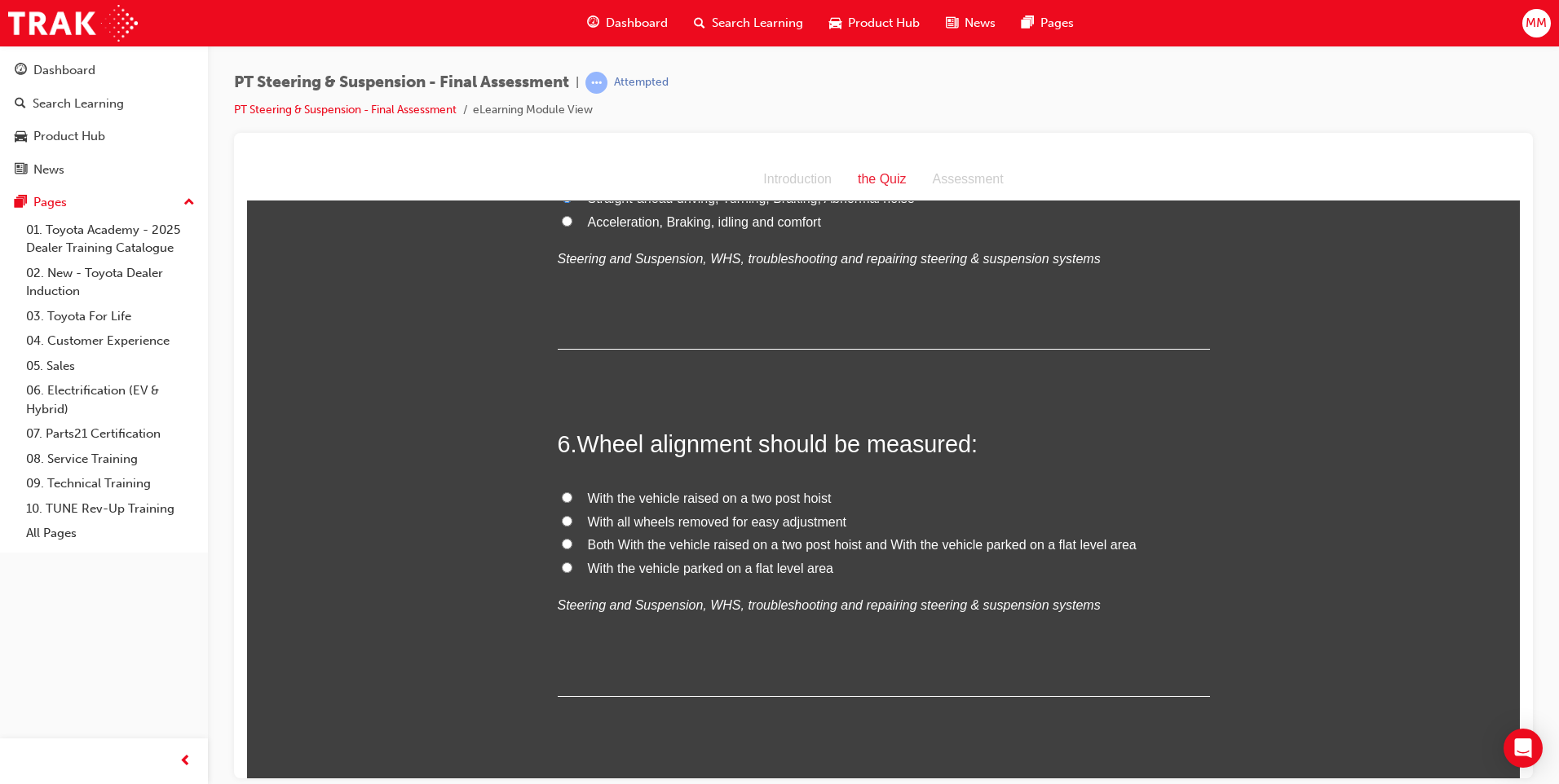
click at [561, 567] on input "With the vehicle parked on a flat level area" at bounding box center [566, 566] width 11 height 11
radio input "true"
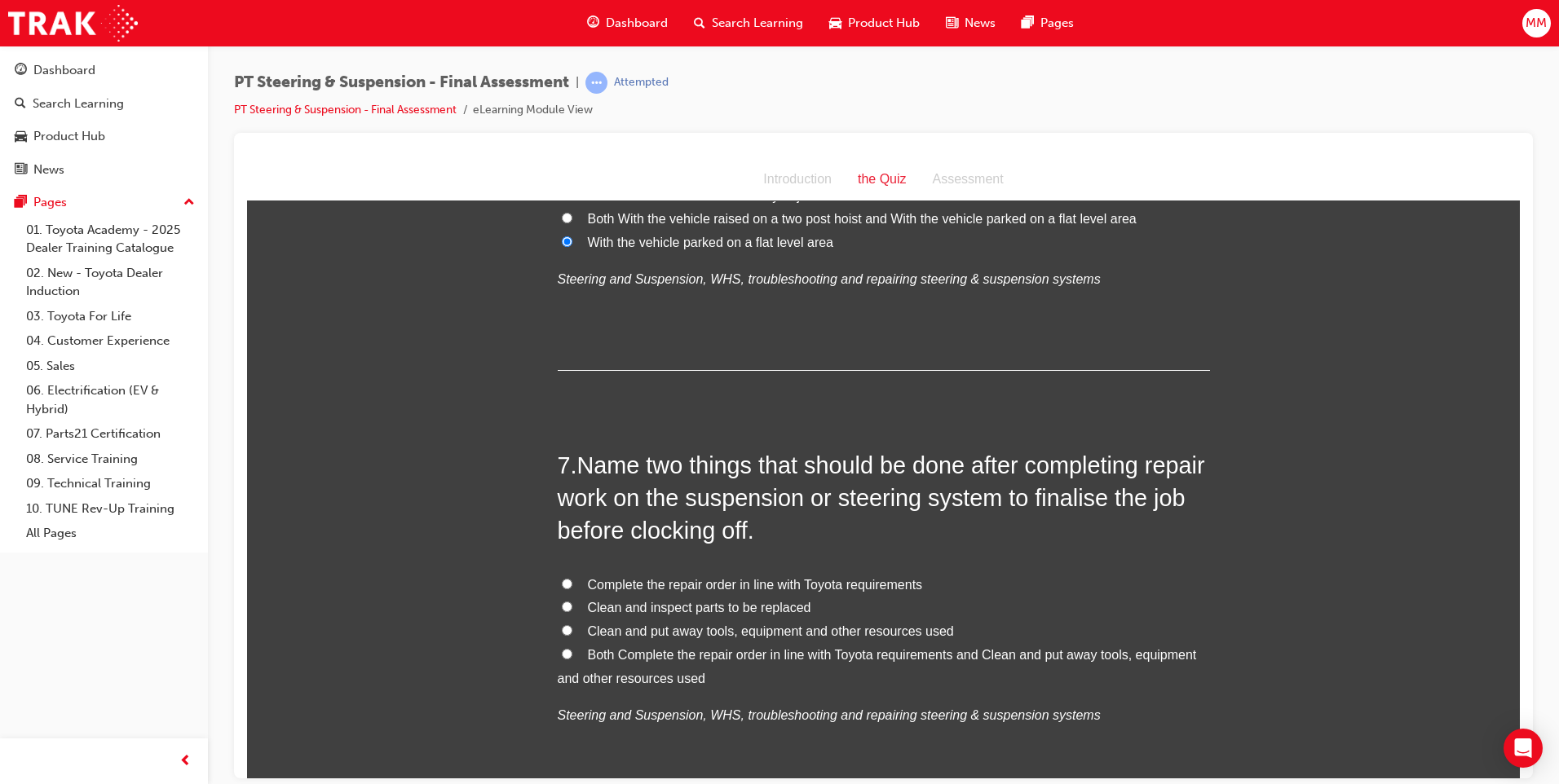
scroll to position [2200, 0]
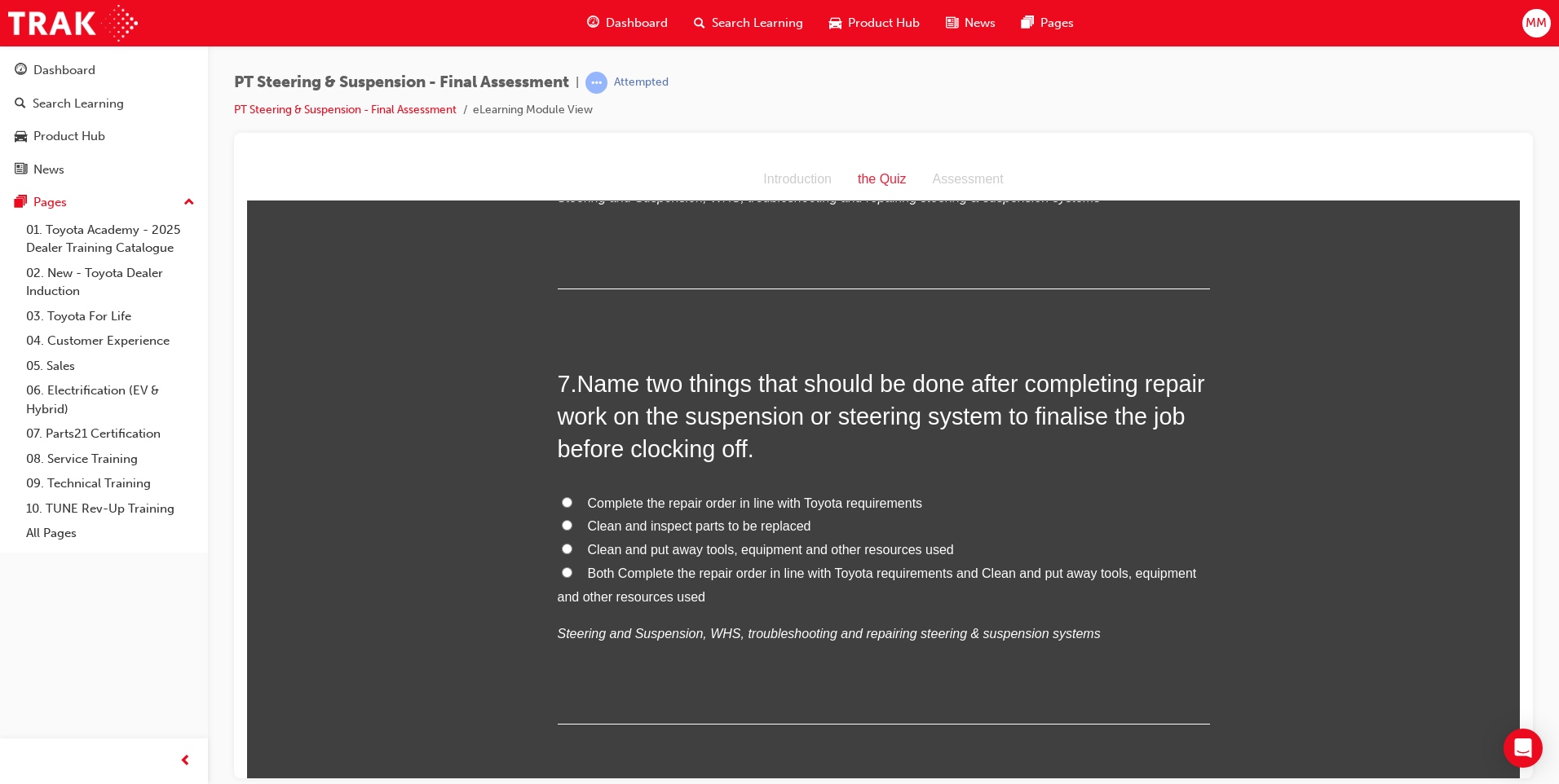
click at [561, 569] on input "Both Complete the repair order in line with Toyota requirements and Clean and p…" at bounding box center [566, 571] width 11 height 11
radio input "true"
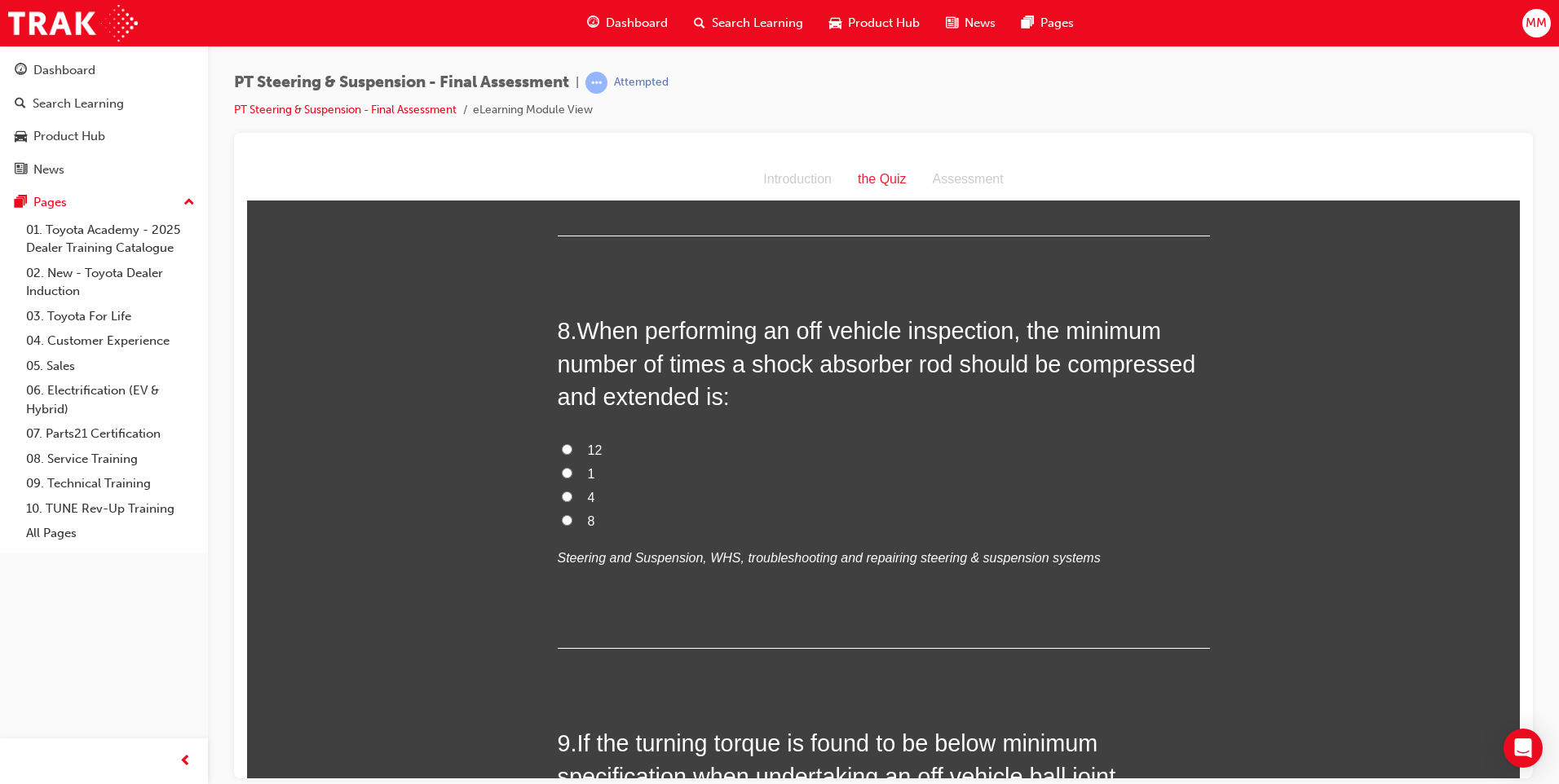
scroll to position [2688, 0]
click at [558, 448] on label "12" at bounding box center [884, 449] width 652 height 23
click at [561, 448] on input "12" at bounding box center [566, 448] width 11 height 11
radio input "true"
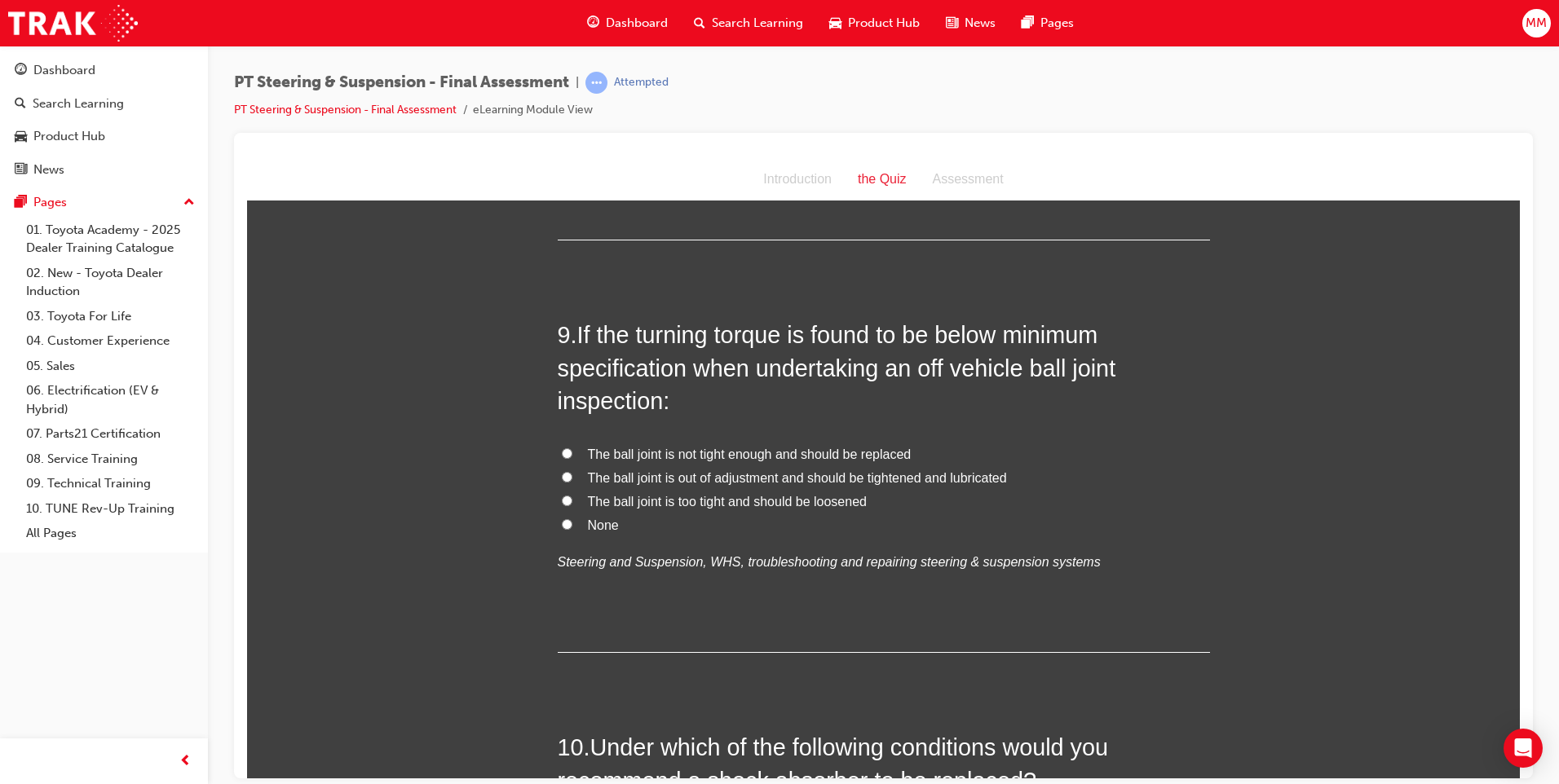
scroll to position [3014, 0]
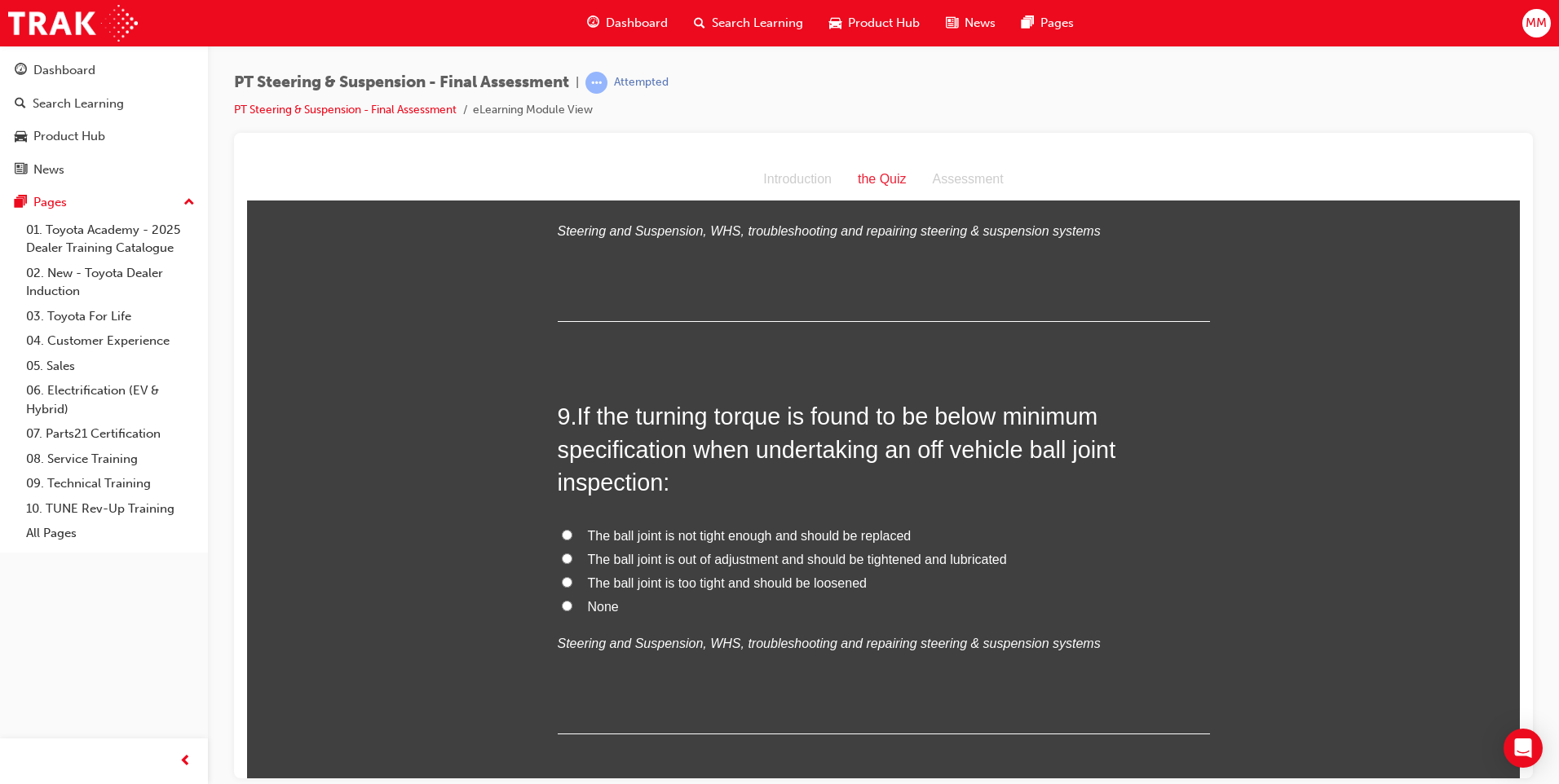
click at [561, 533] on input "The ball joint is not tight enough and should be replaced" at bounding box center [566, 533] width 11 height 11
radio input "true"
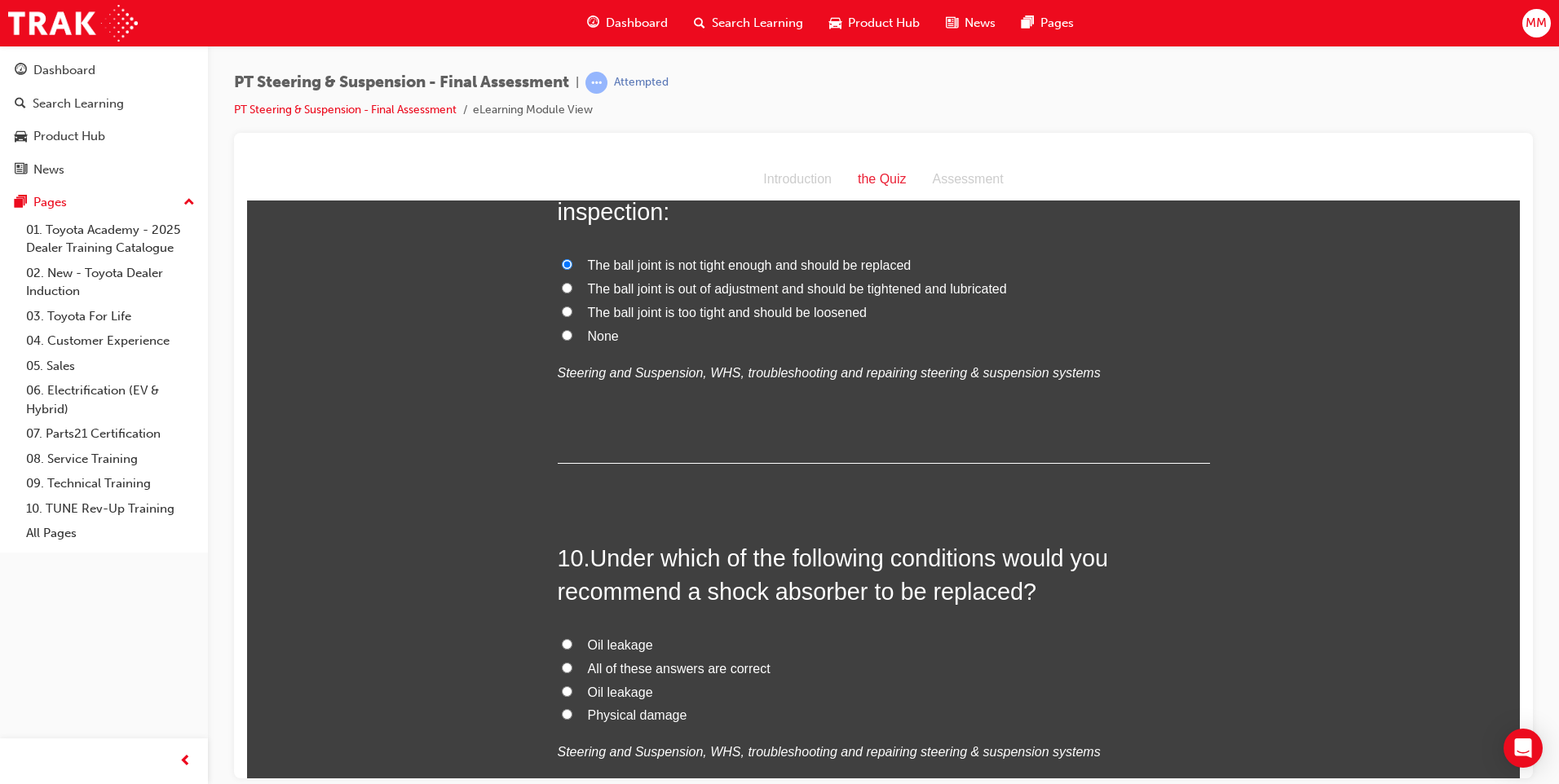
scroll to position [3340, 0]
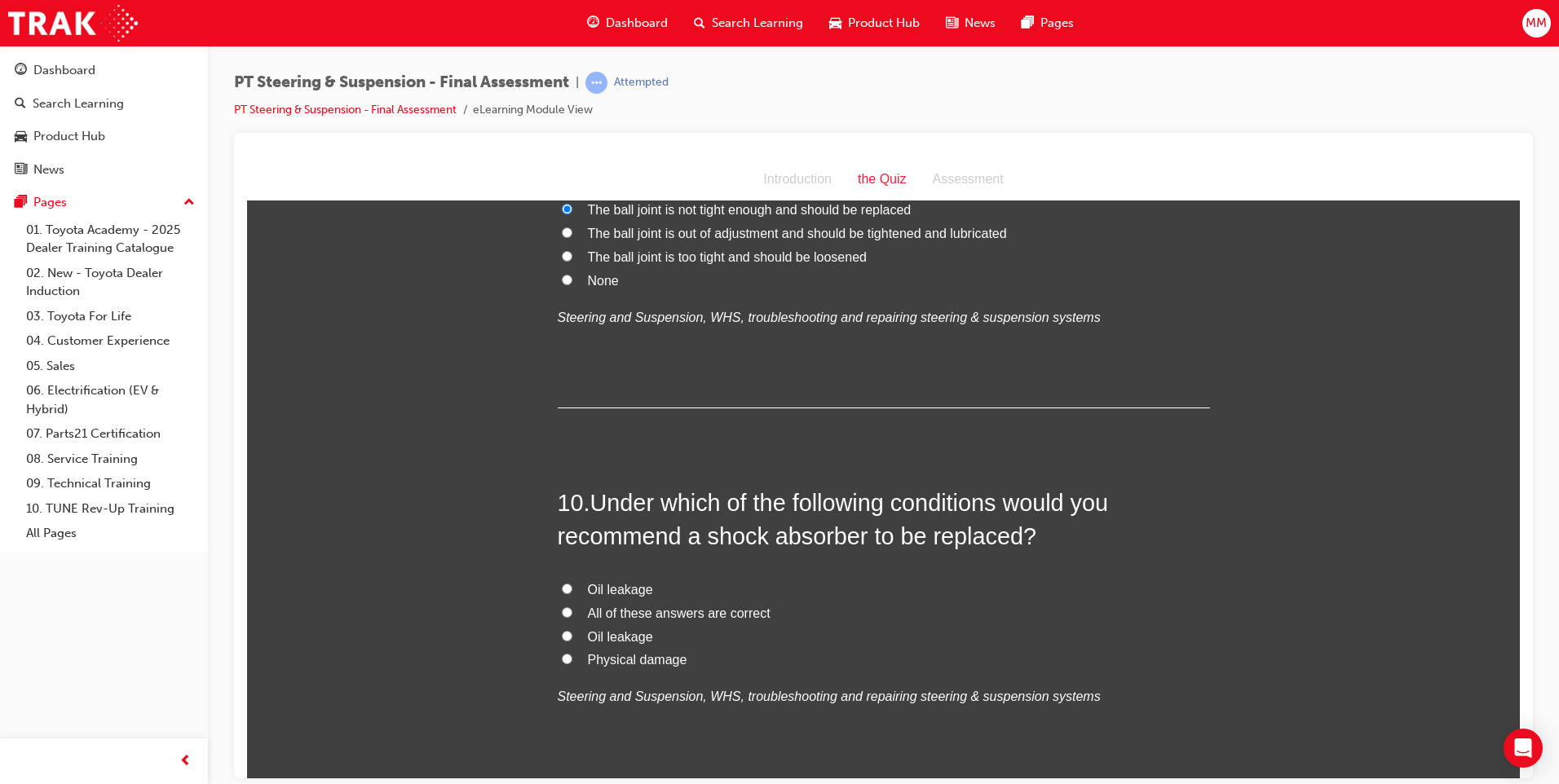
click at [561, 607] on input "All of these answers are correct" at bounding box center [566, 611] width 11 height 11
radio input "true"
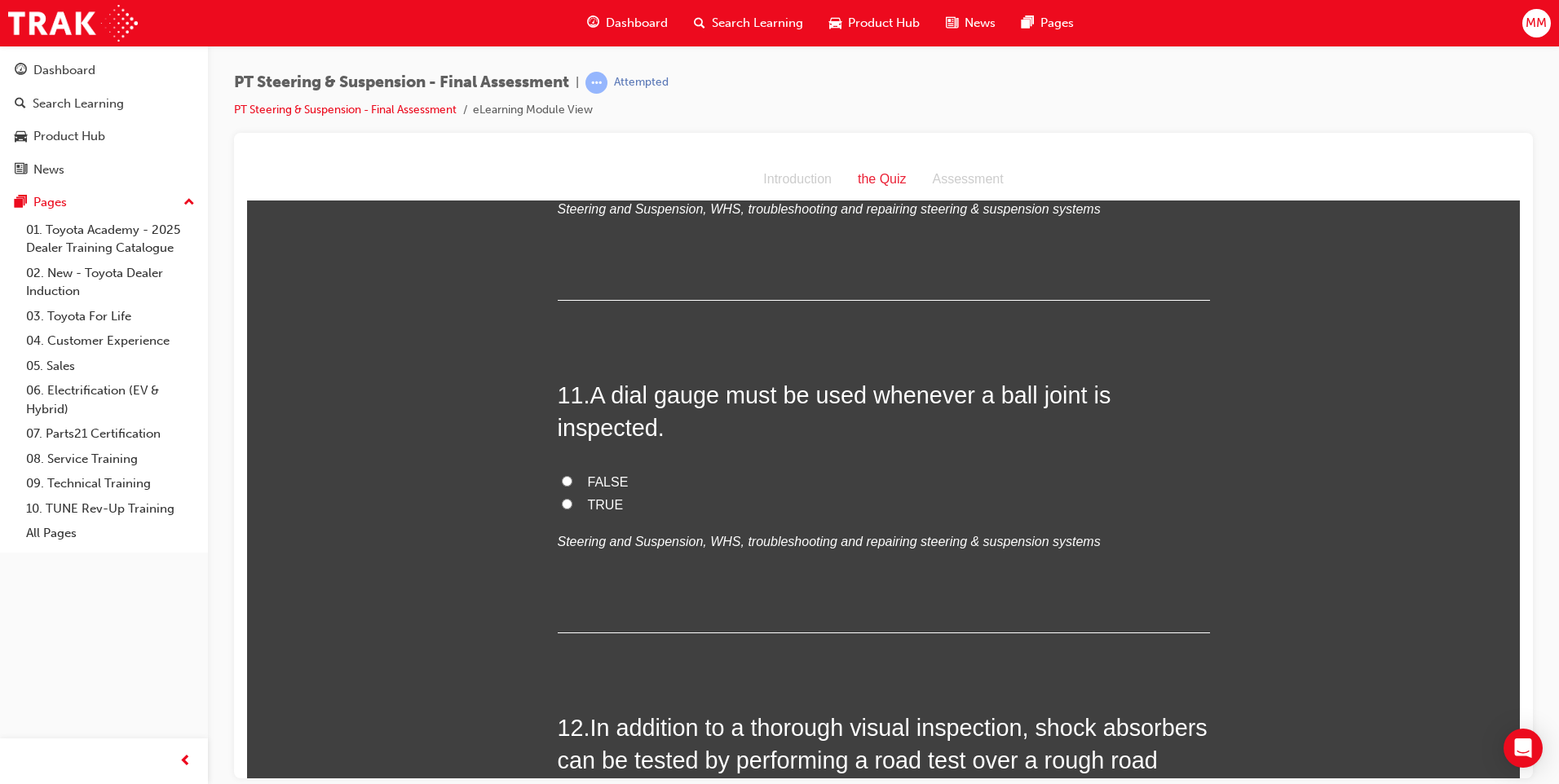
scroll to position [3829, 0]
click at [562, 503] on input "TRUE" at bounding box center [566, 501] width 11 height 11
radio input "true"
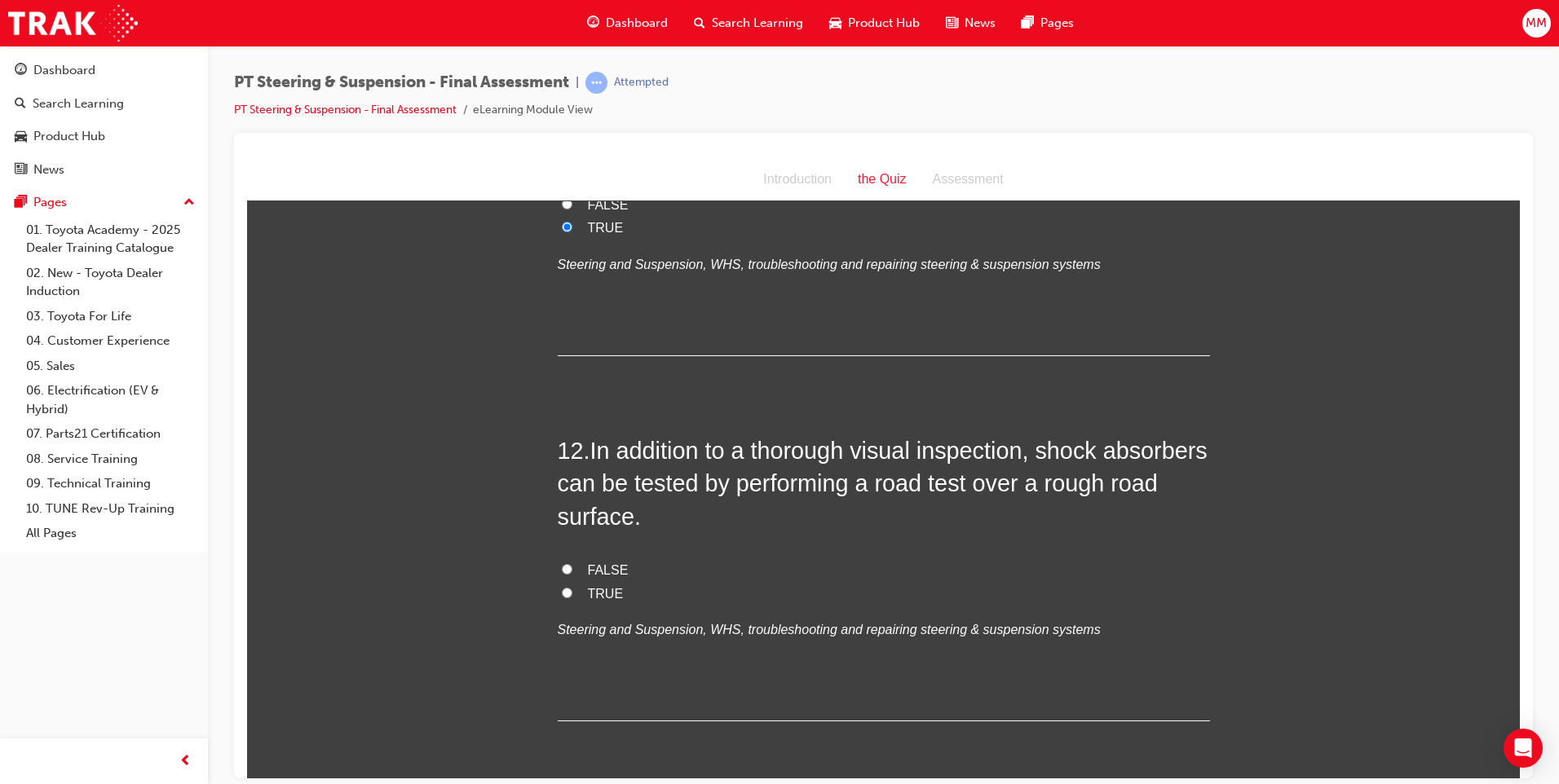
scroll to position [4155, 0]
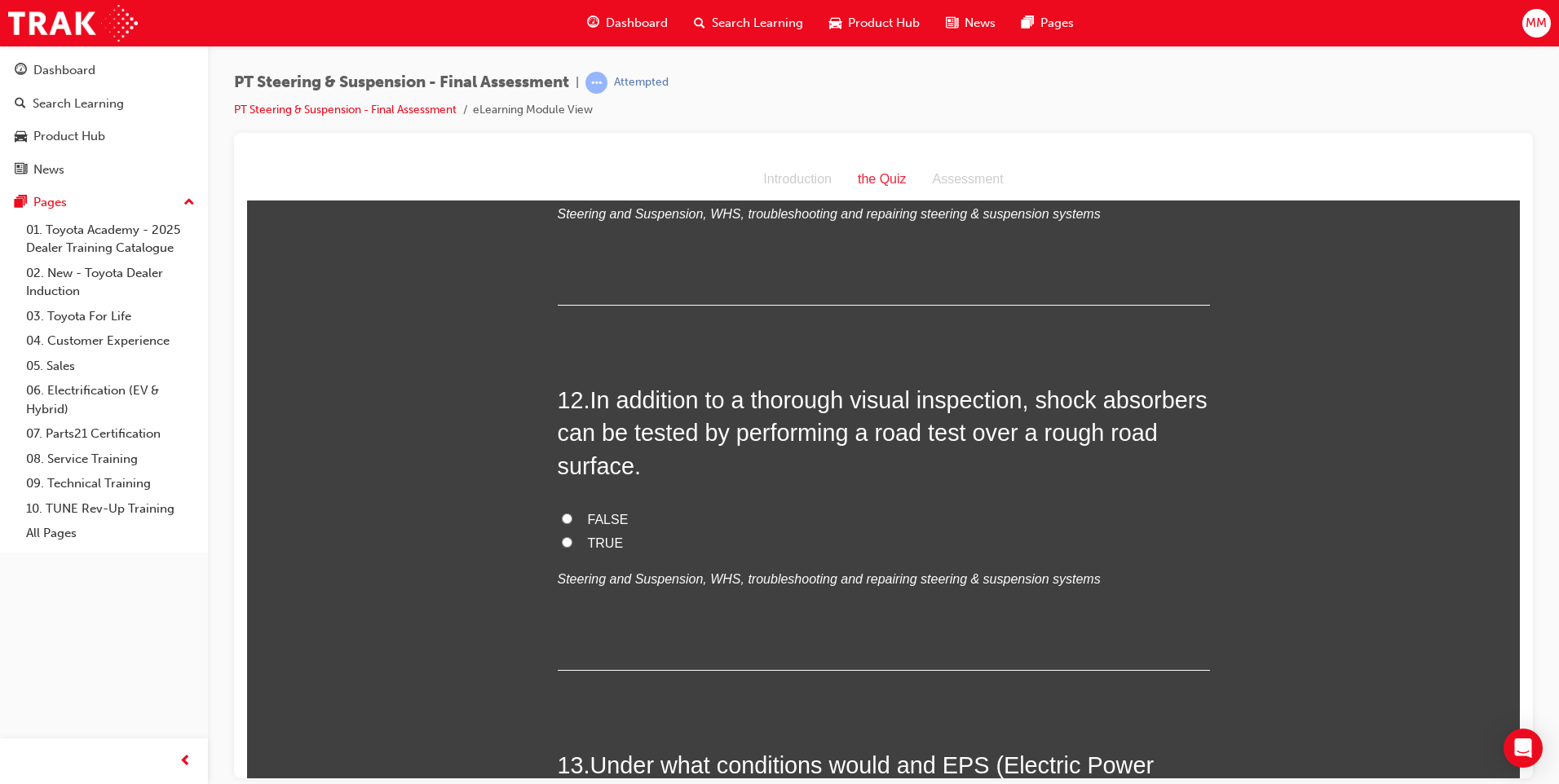
click at [570, 551] on label "TRUE" at bounding box center [884, 543] width 652 height 23
click at [570, 547] on input "TRUE" at bounding box center [566, 541] width 11 height 11
radio input "true"
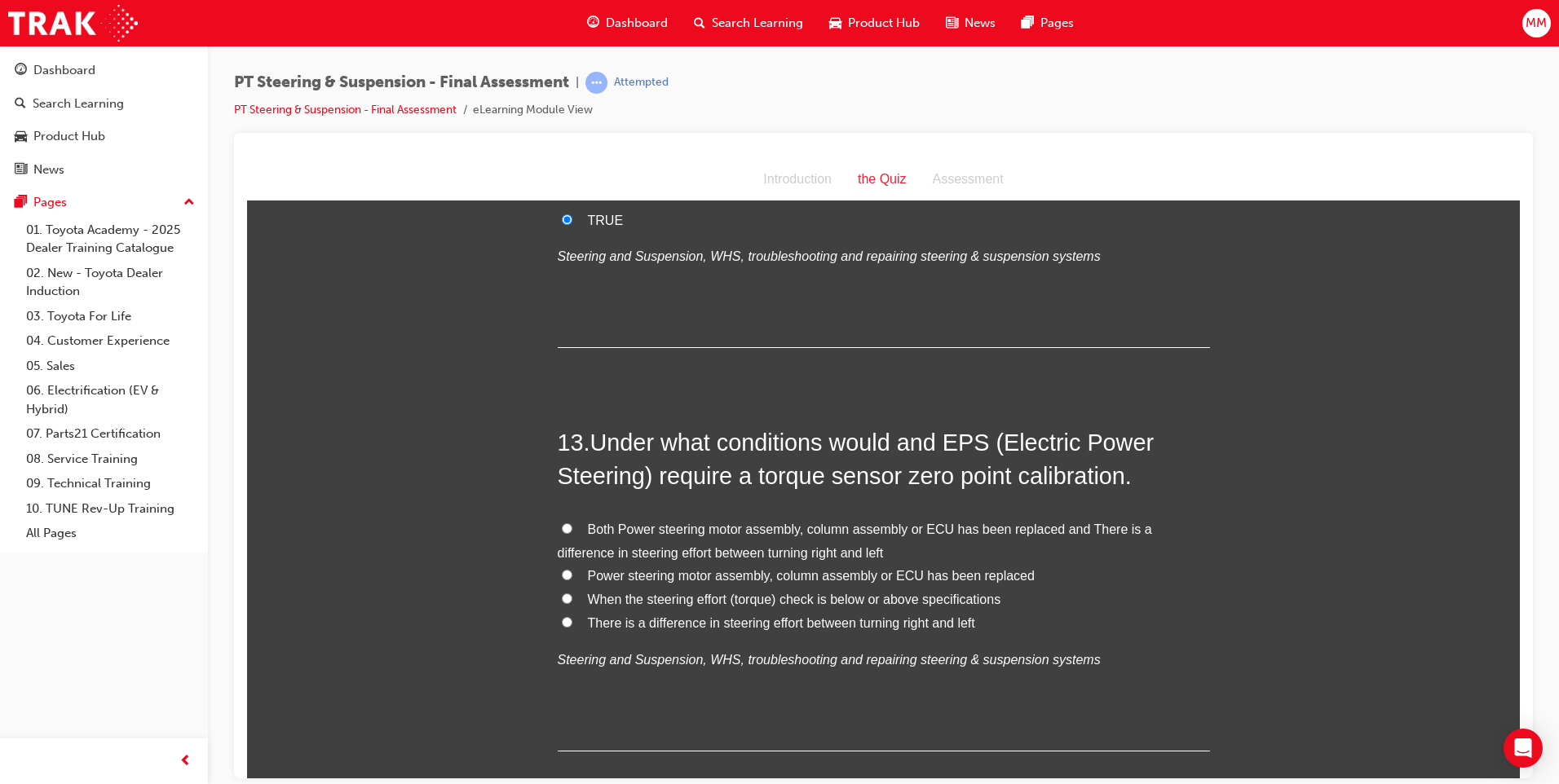
scroll to position [4563, 0]
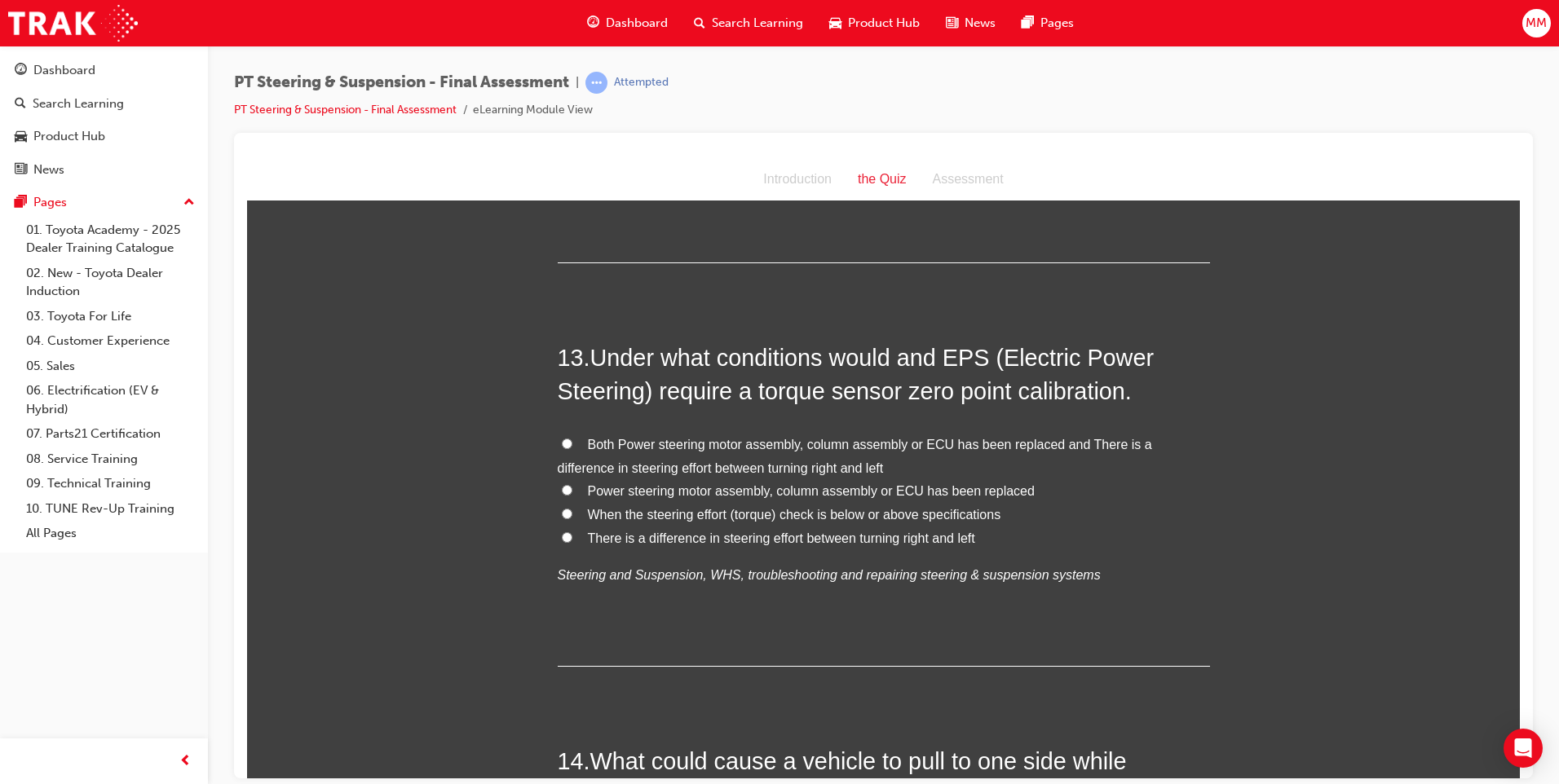
click at [561, 444] on input "Both Power steering motor assembly, column assembly or ECU has been replaced an…" at bounding box center [566, 443] width 11 height 11
radio input "true"
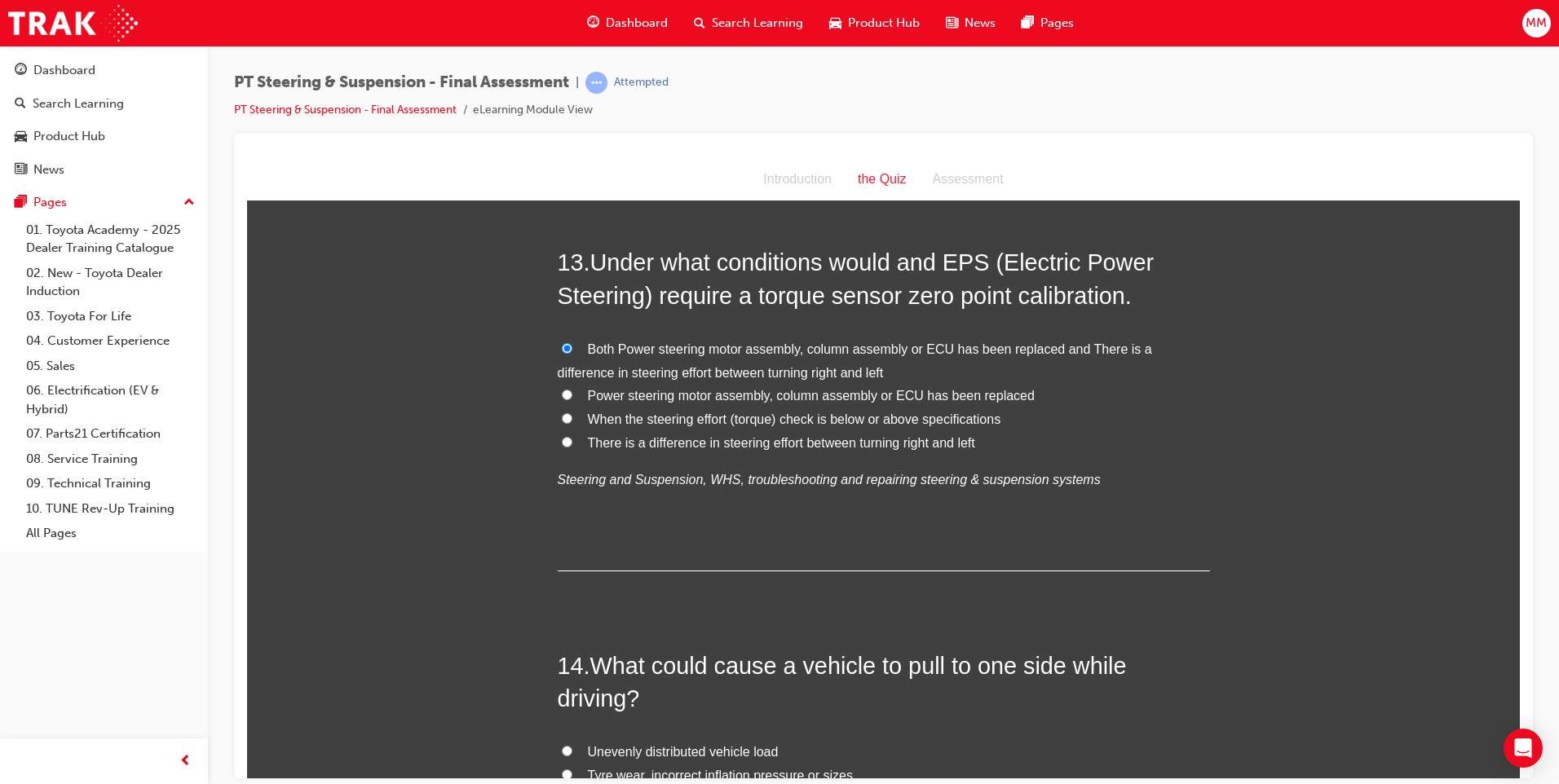
scroll to position [4888, 0]
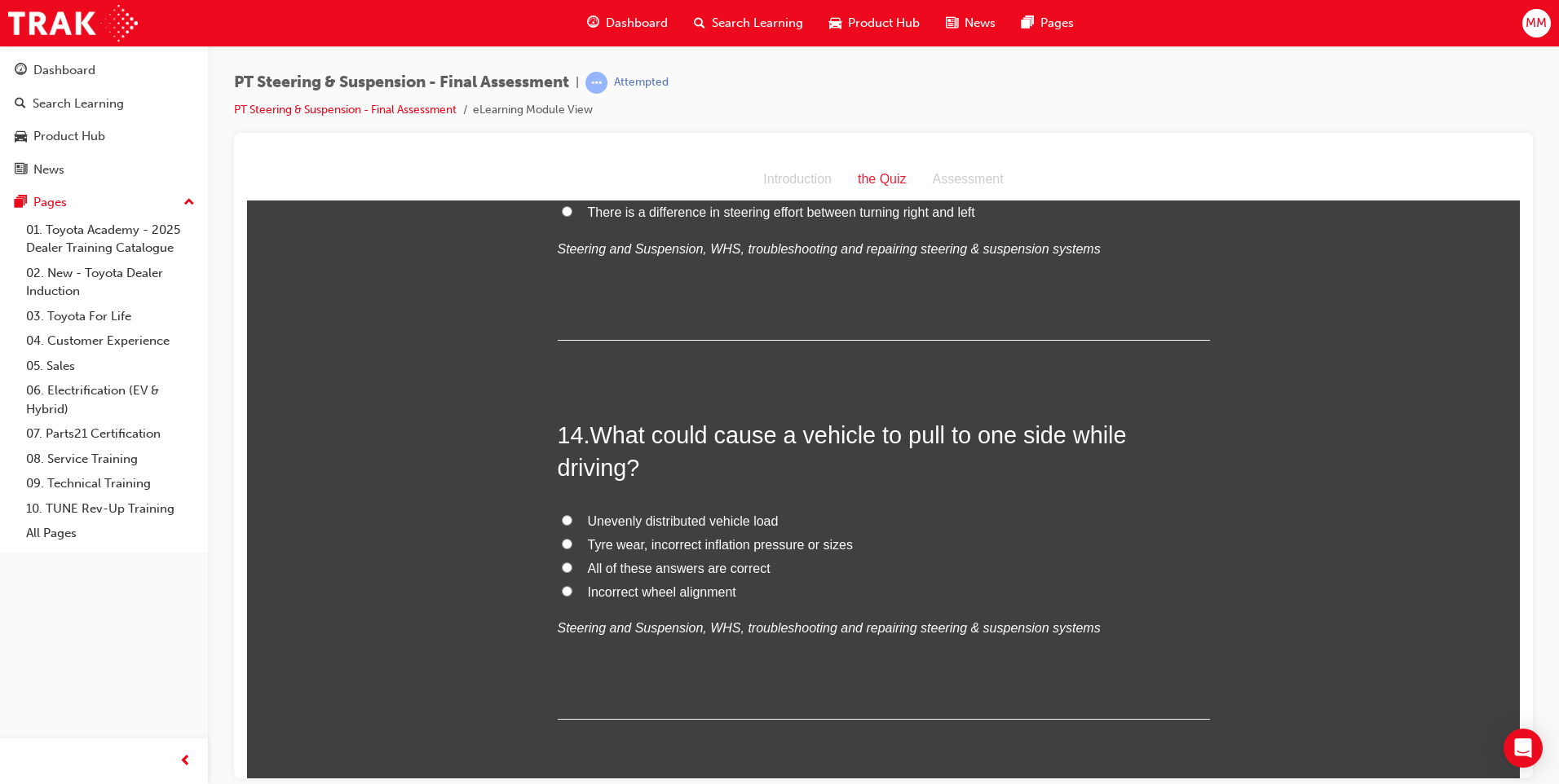
click at [561, 568] on input "All of these answers are correct" at bounding box center [566, 566] width 11 height 11
radio input "true"
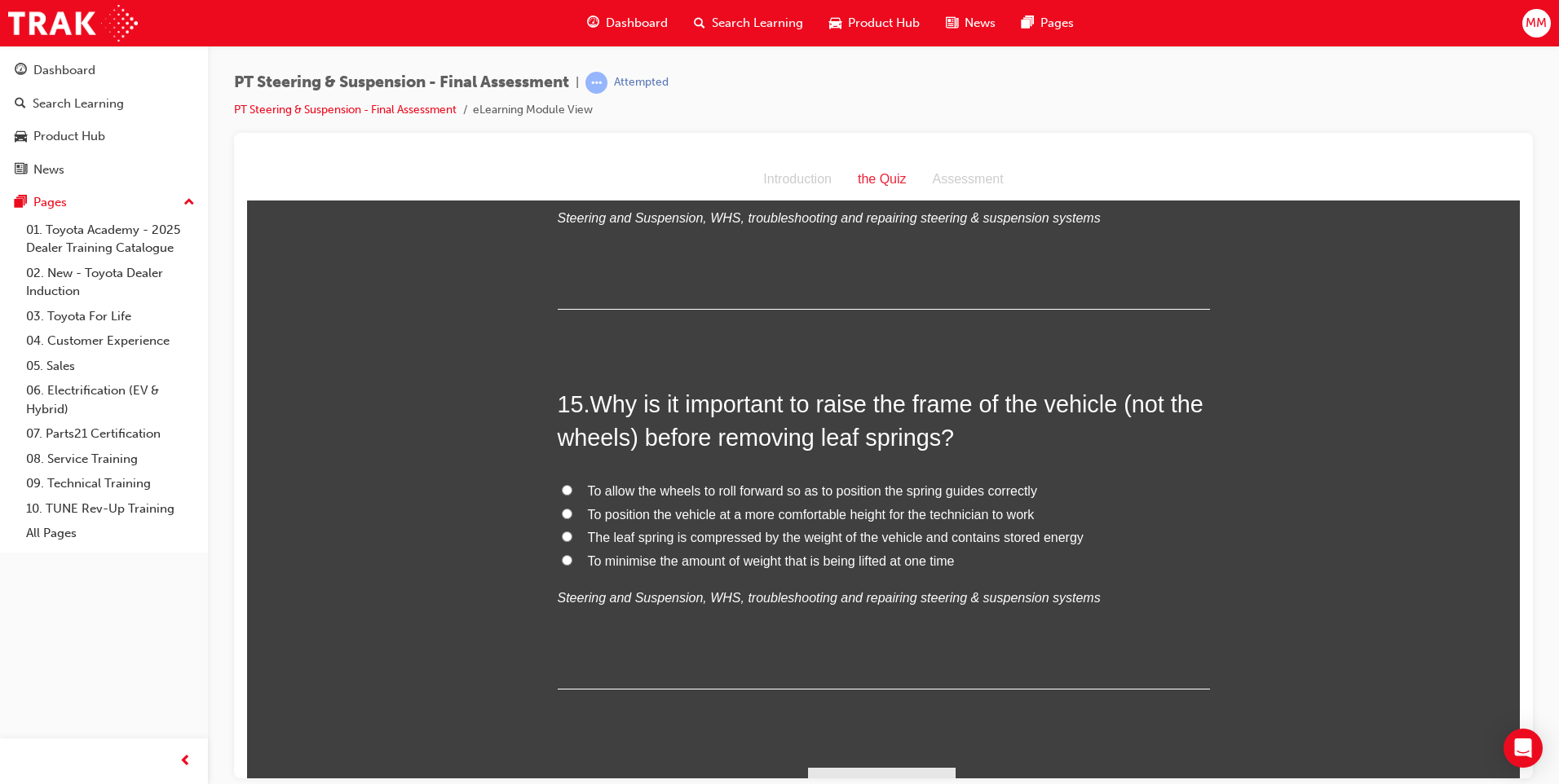
scroll to position [5332, 0]
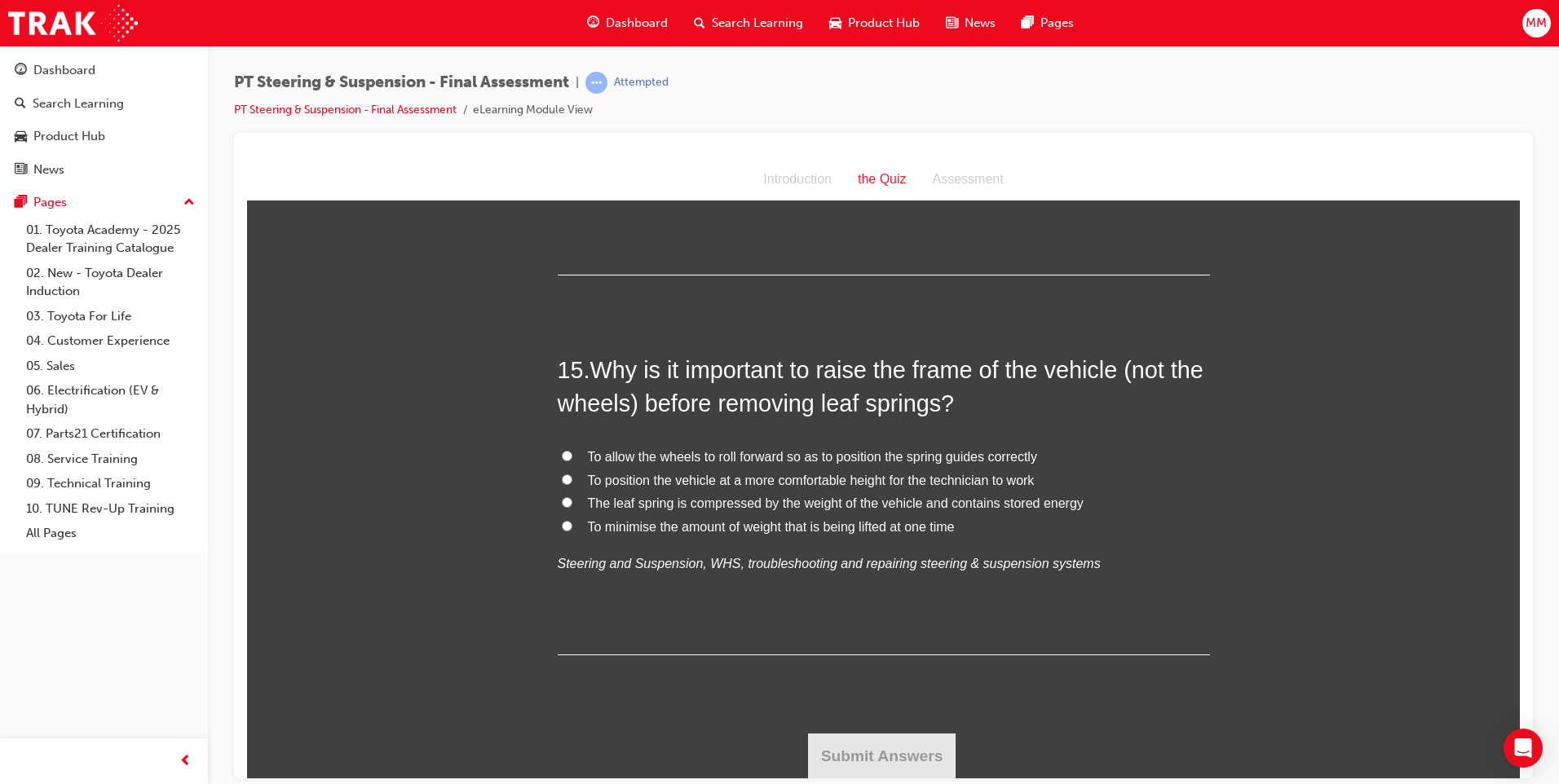
click at [561, 500] on input "The leaf spring is compressed by the weight of the vehicle and contains stored …" at bounding box center [566, 501] width 11 height 11
radio input "true"
click at [877, 742] on button "Submit Answers" at bounding box center [882, 755] width 148 height 46
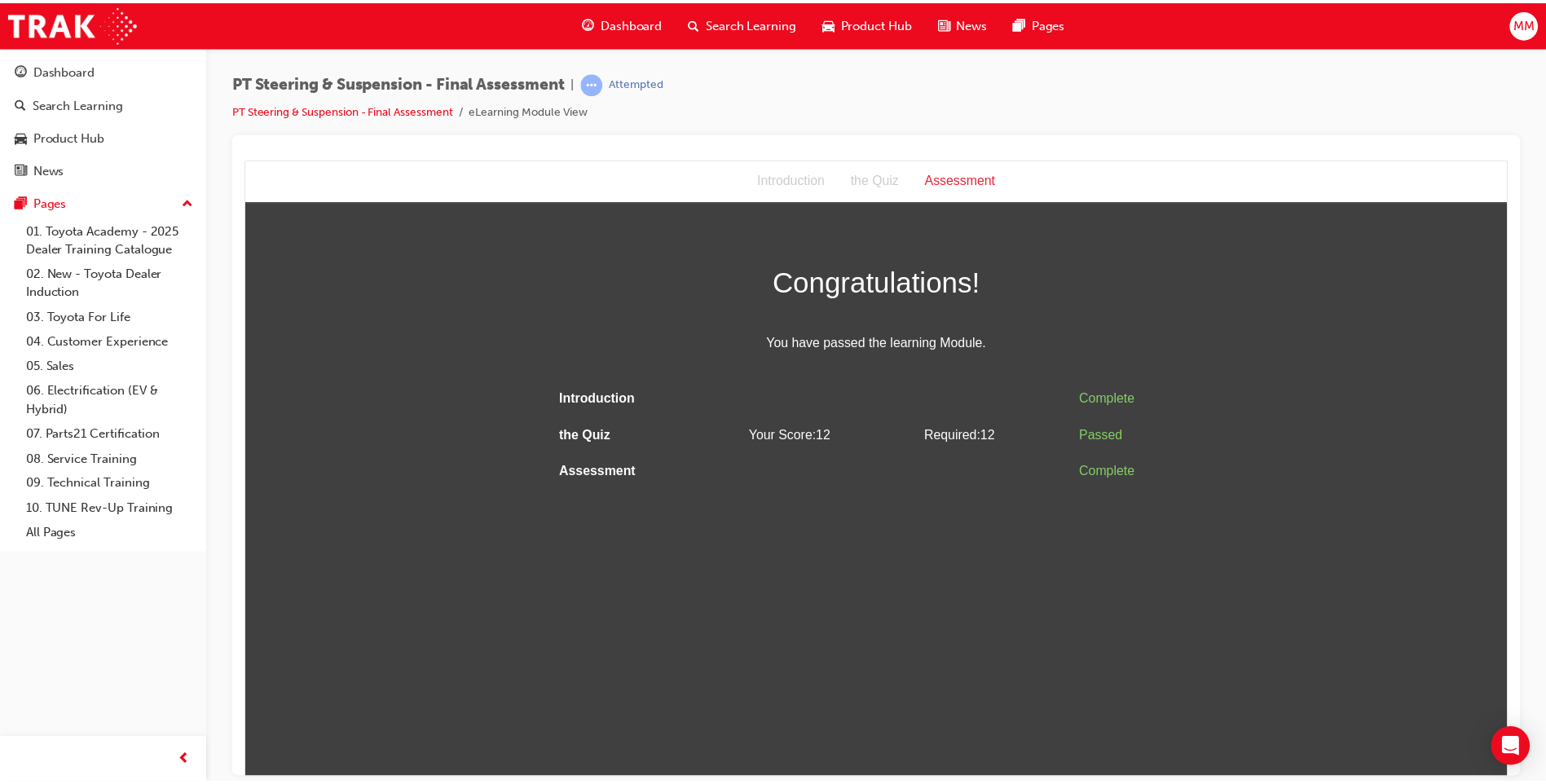
scroll to position [0, 0]
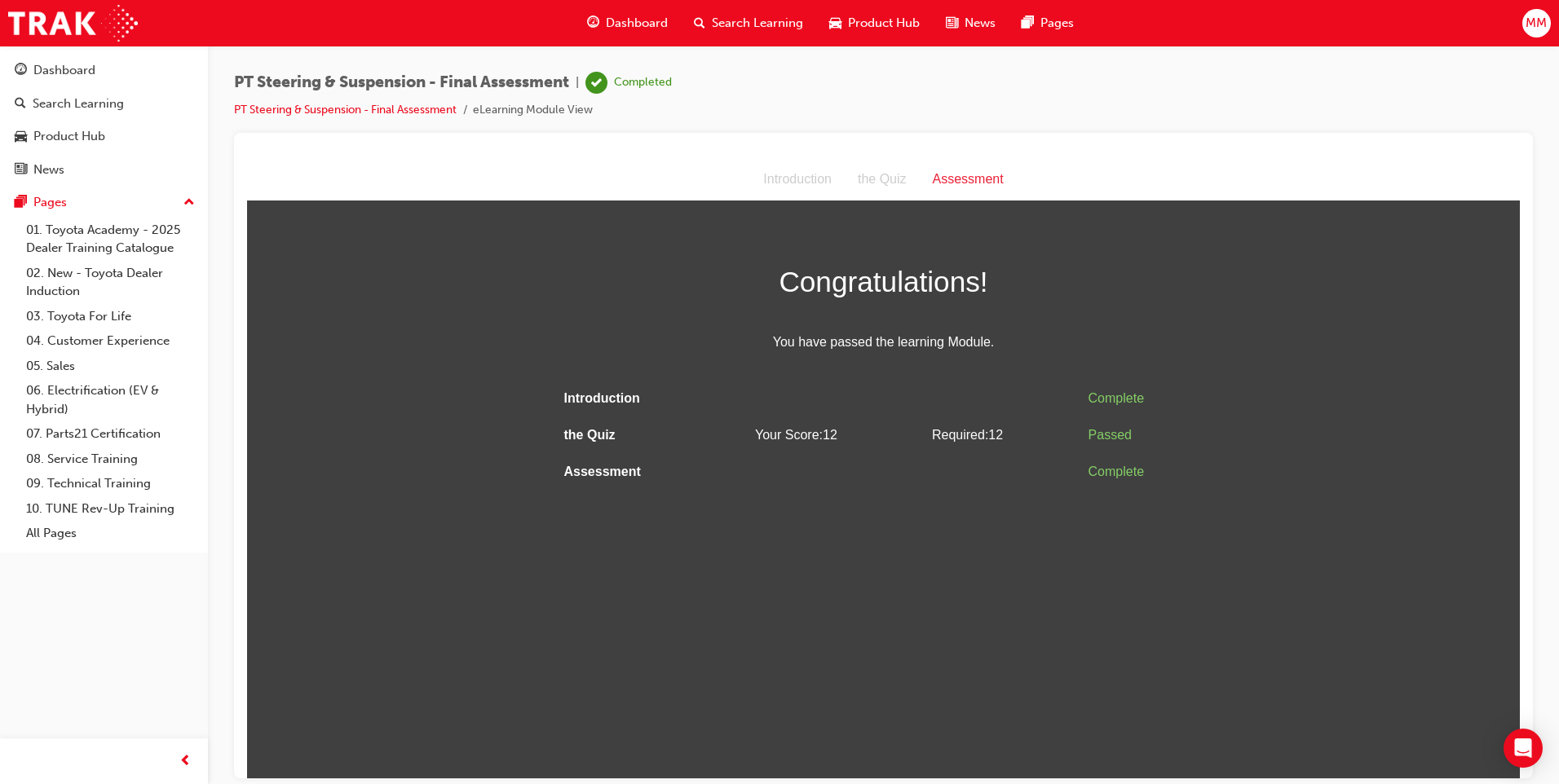
click at [735, 19] on span "Search Learning" at bounding box center [758, 23] width 92 height 19
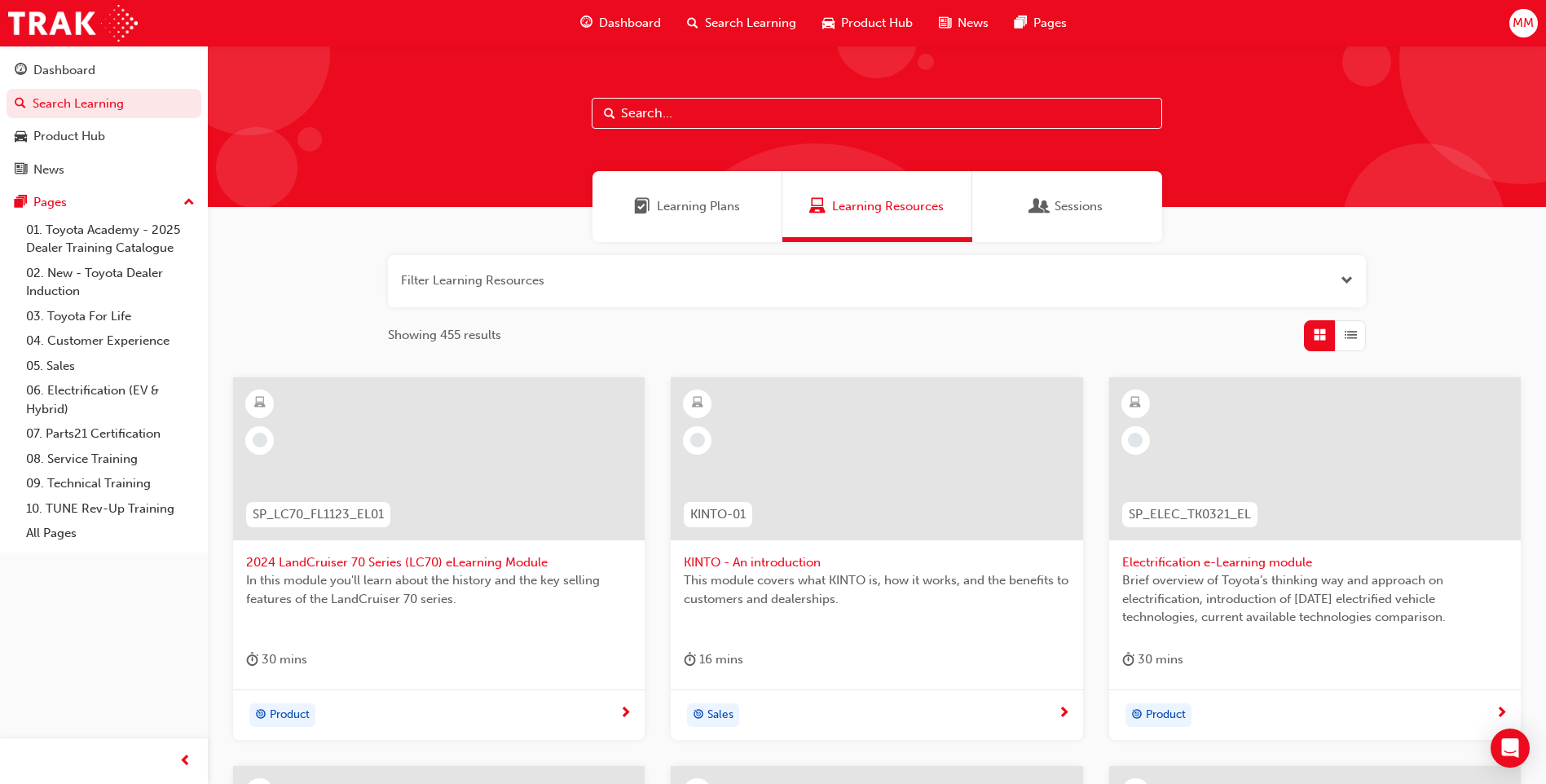
click at [702, 204] on span "Learning Plans" at bounding box center [698, 206] width 83 height 19
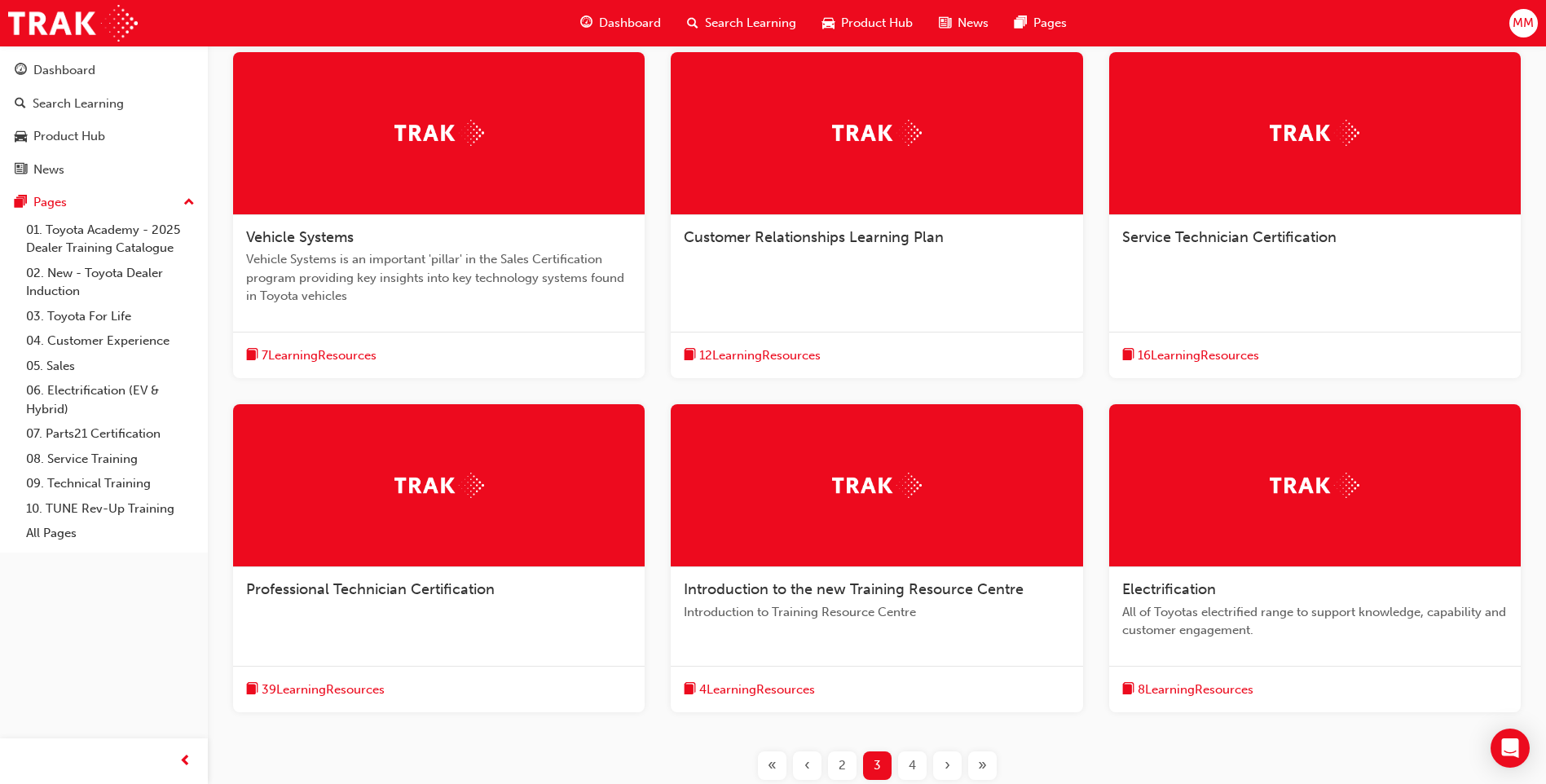
scroll to position [326, 0]
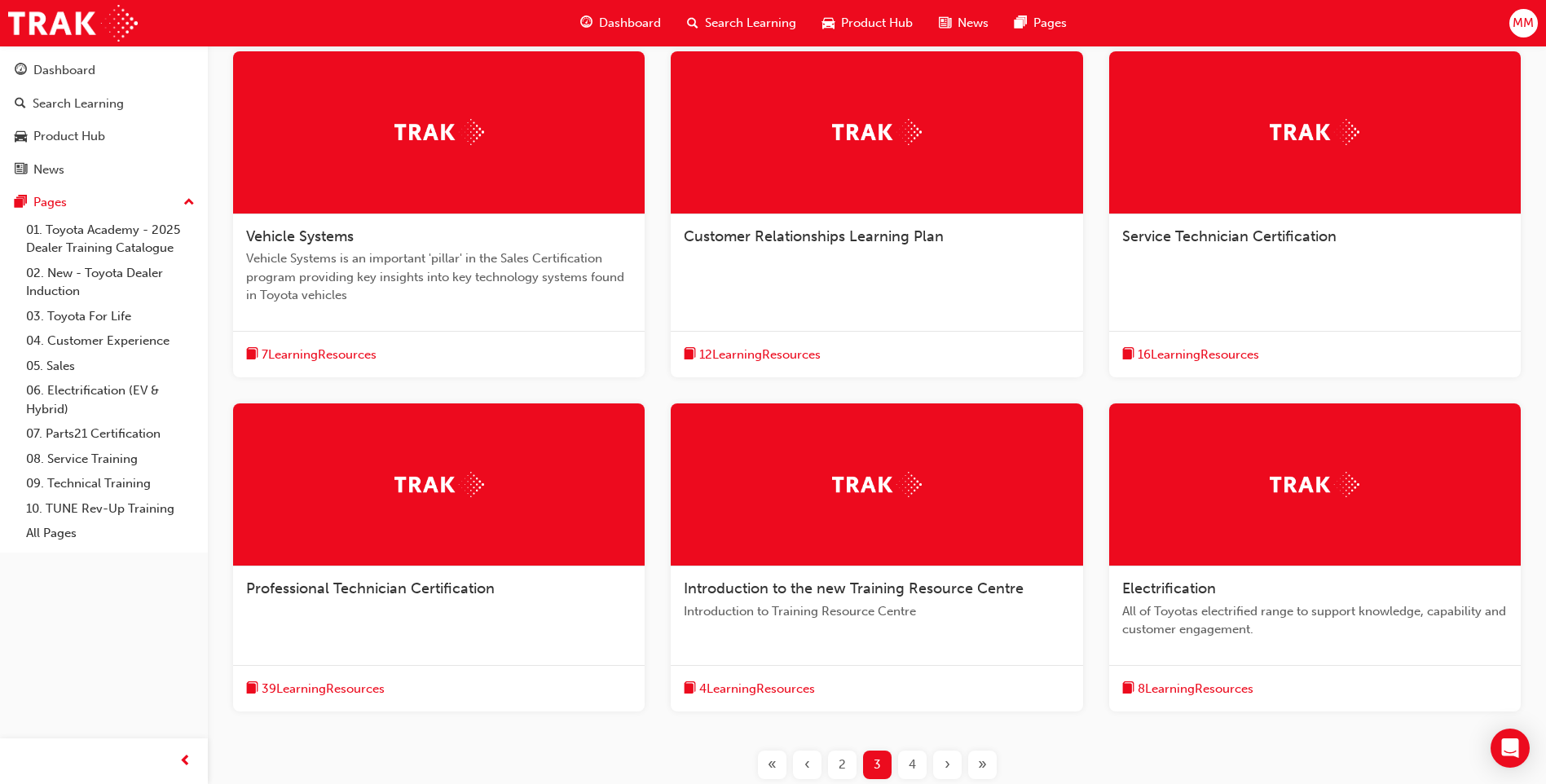
click at [444, 513] on div at bounding box center [439, 485] width 411 height 163
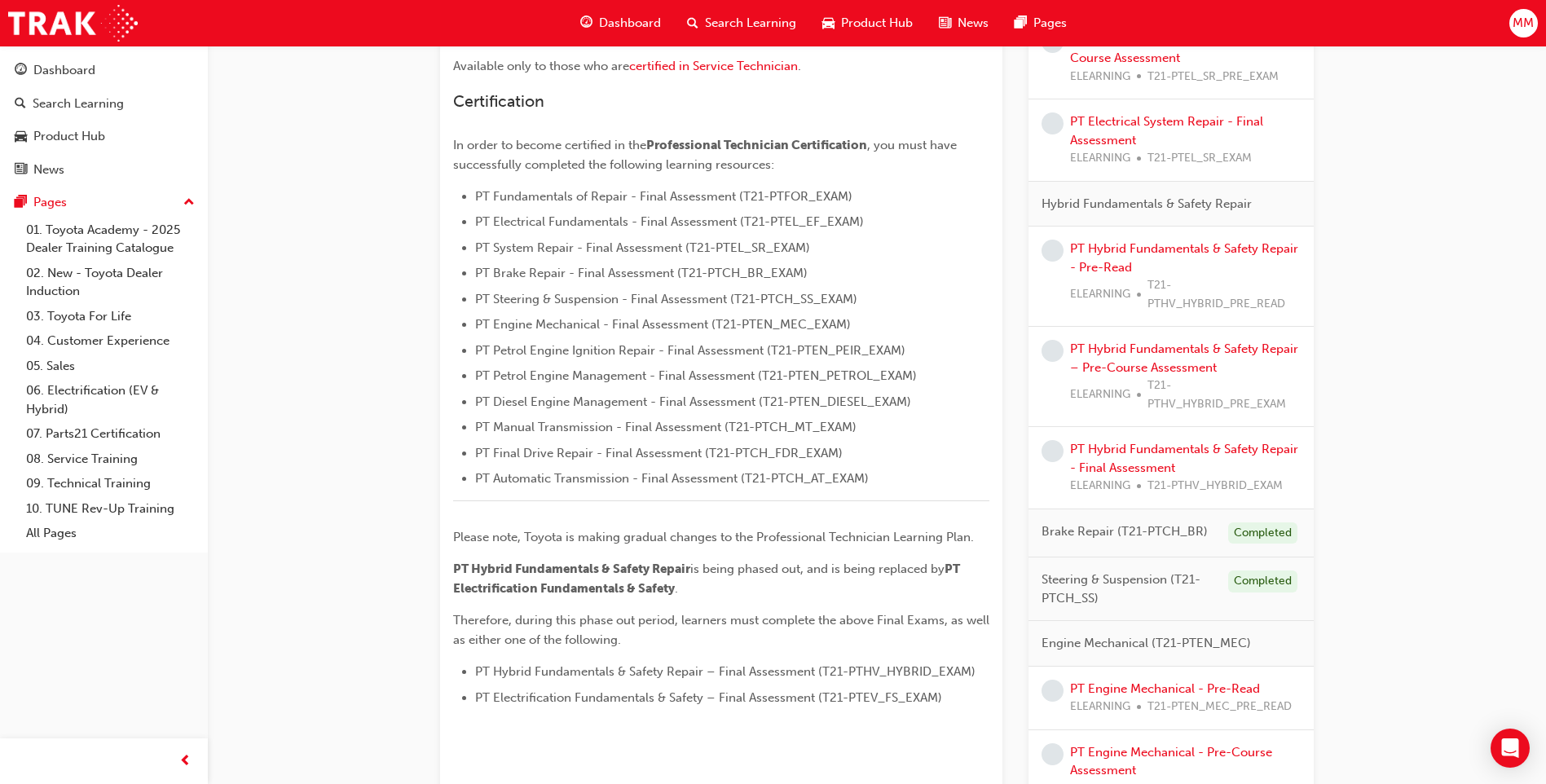
scroll to position [407, 0]
